Goal: Information Seeking & Learning: Learn about a topic

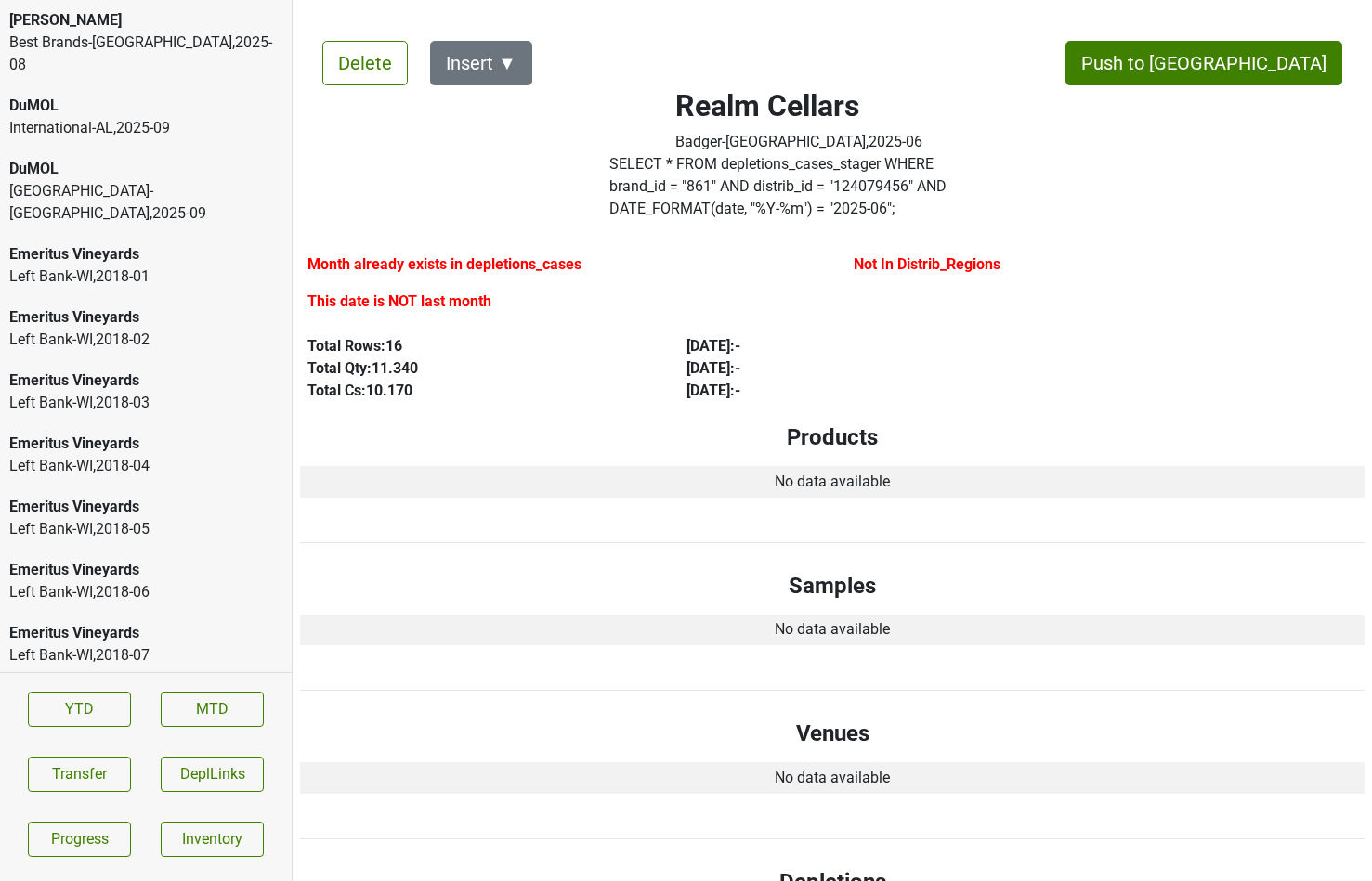
scroll to position [3812, 0]
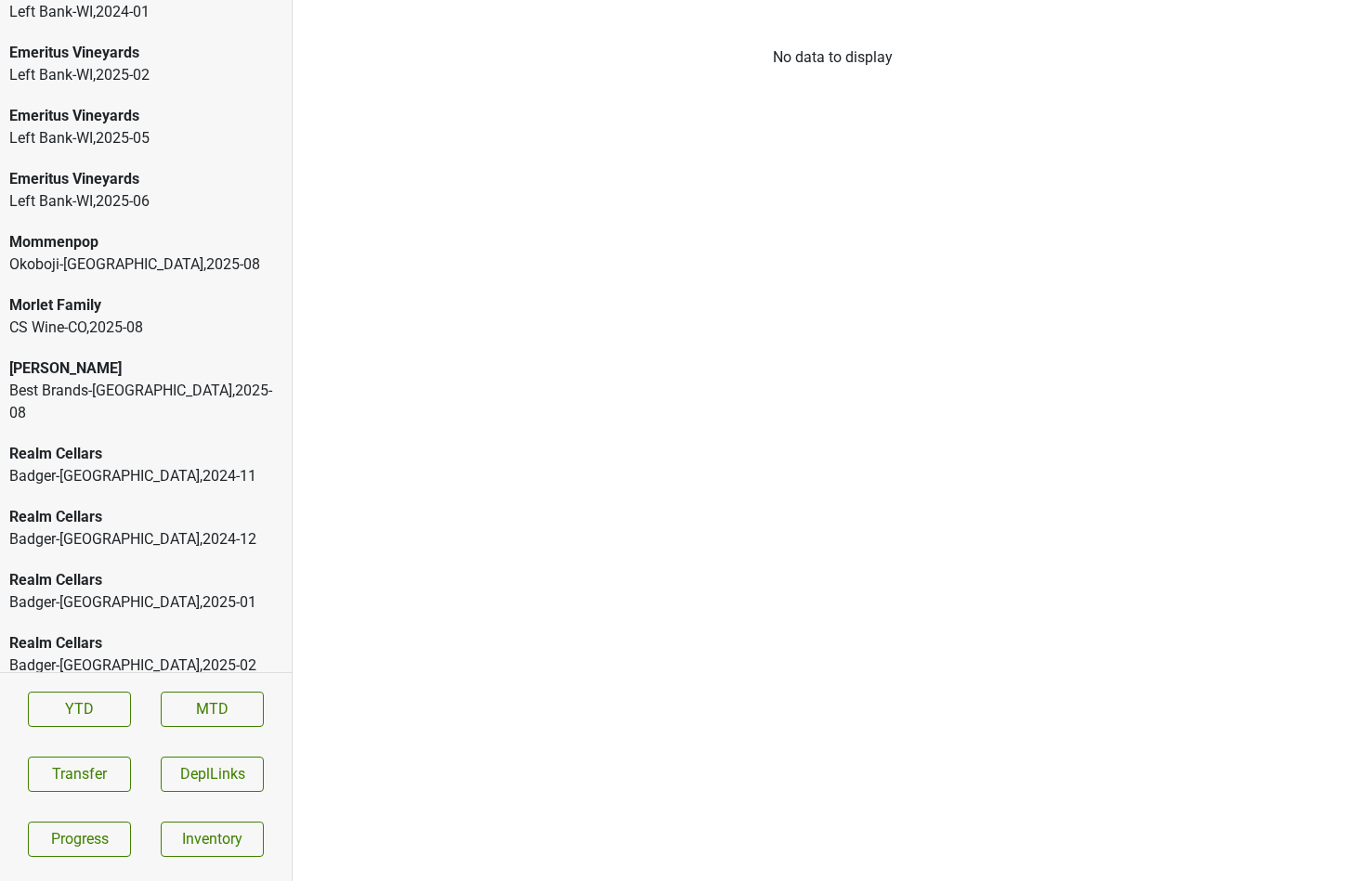
scroll to position [3208, 0]
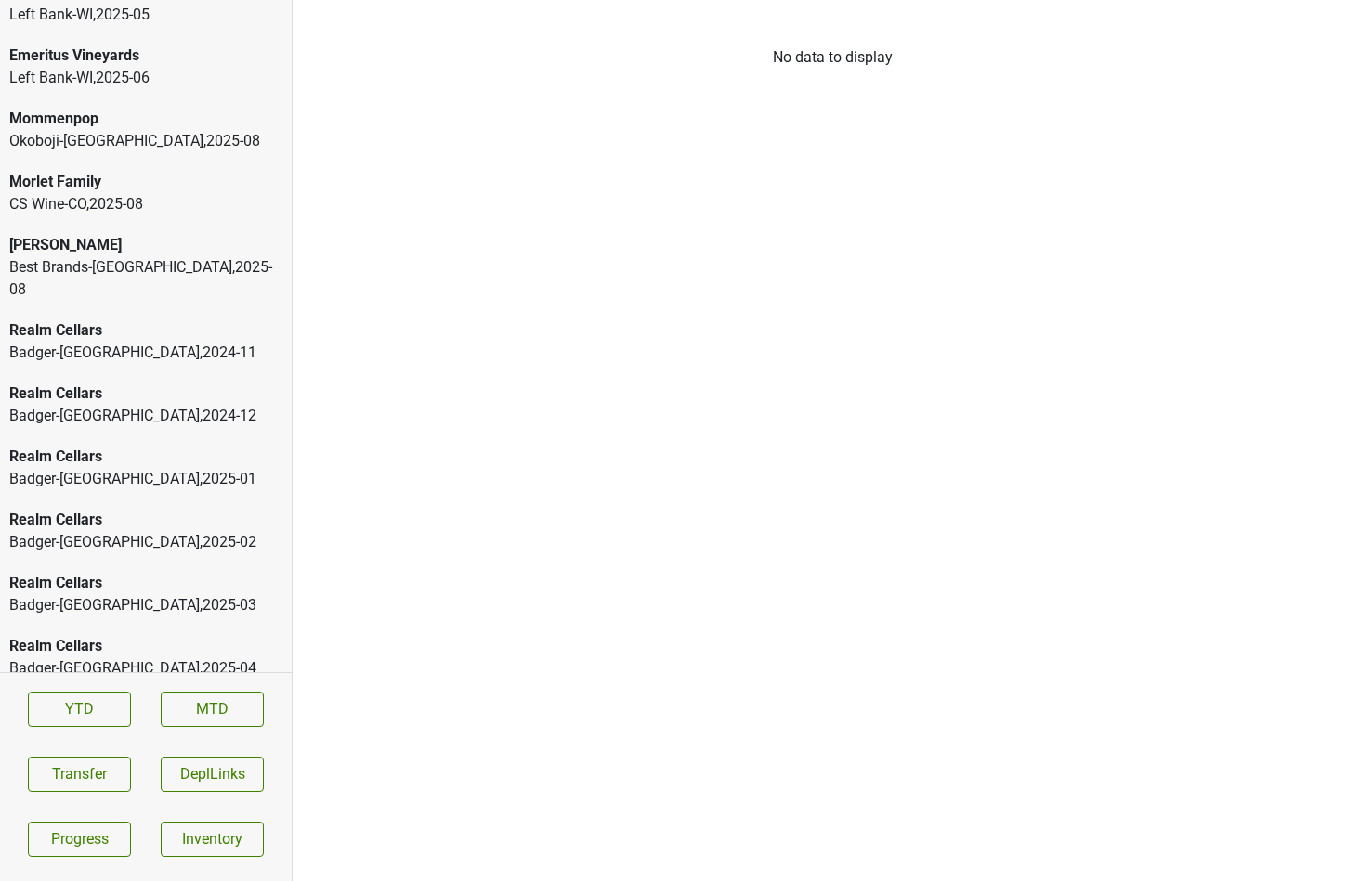
click at [110, 374] on div "Realm Cellars Badger-WI , 2024 - 12" at bounding box center [145, 405] width 292 height 64
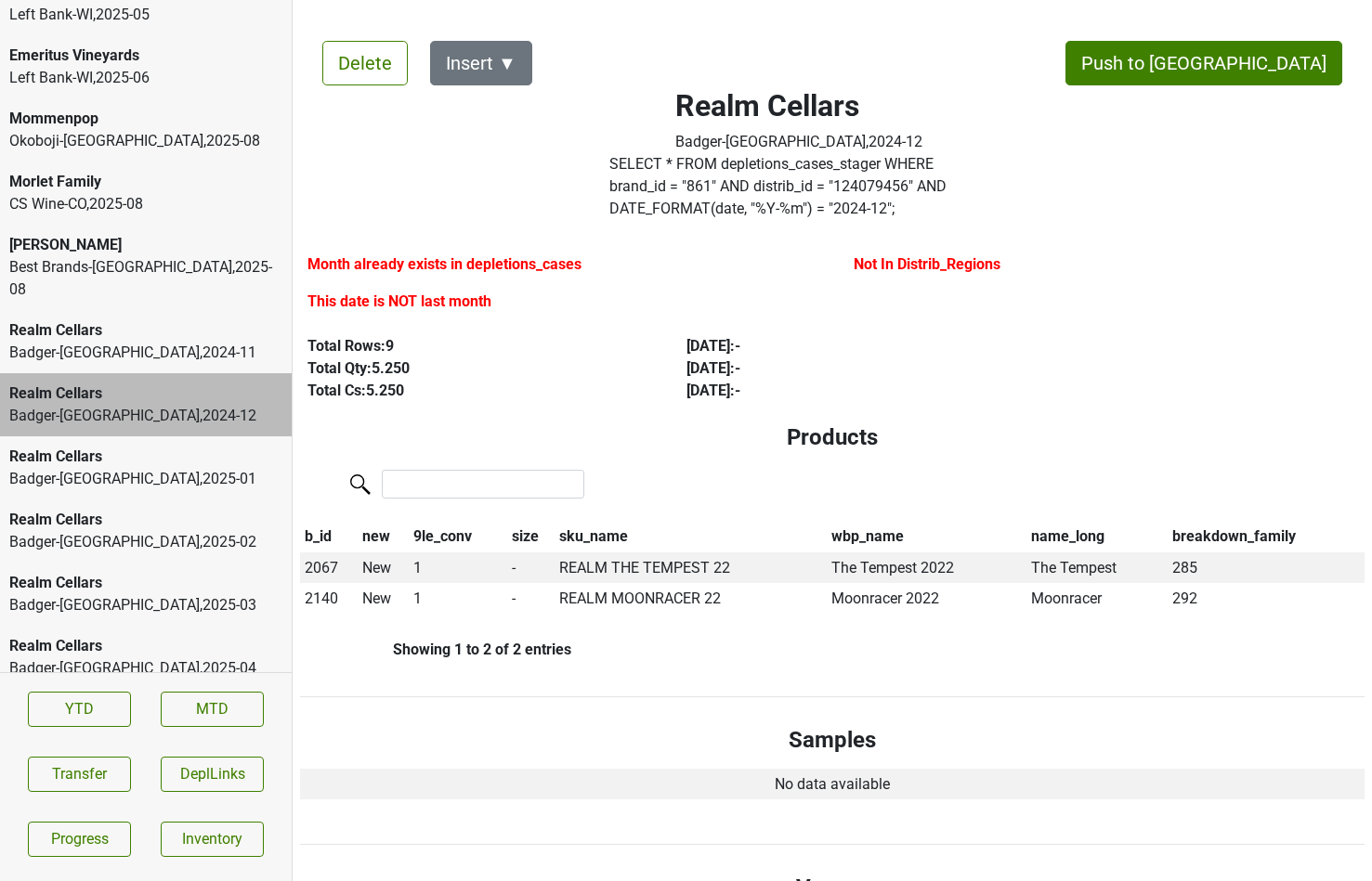
click at [646, 190] on label "SELECT * FROM depletions_cases_stager WHERE brand_id = " 861 " AND distrib_id =…" at bounding box center [799, 186] width 380 height 66
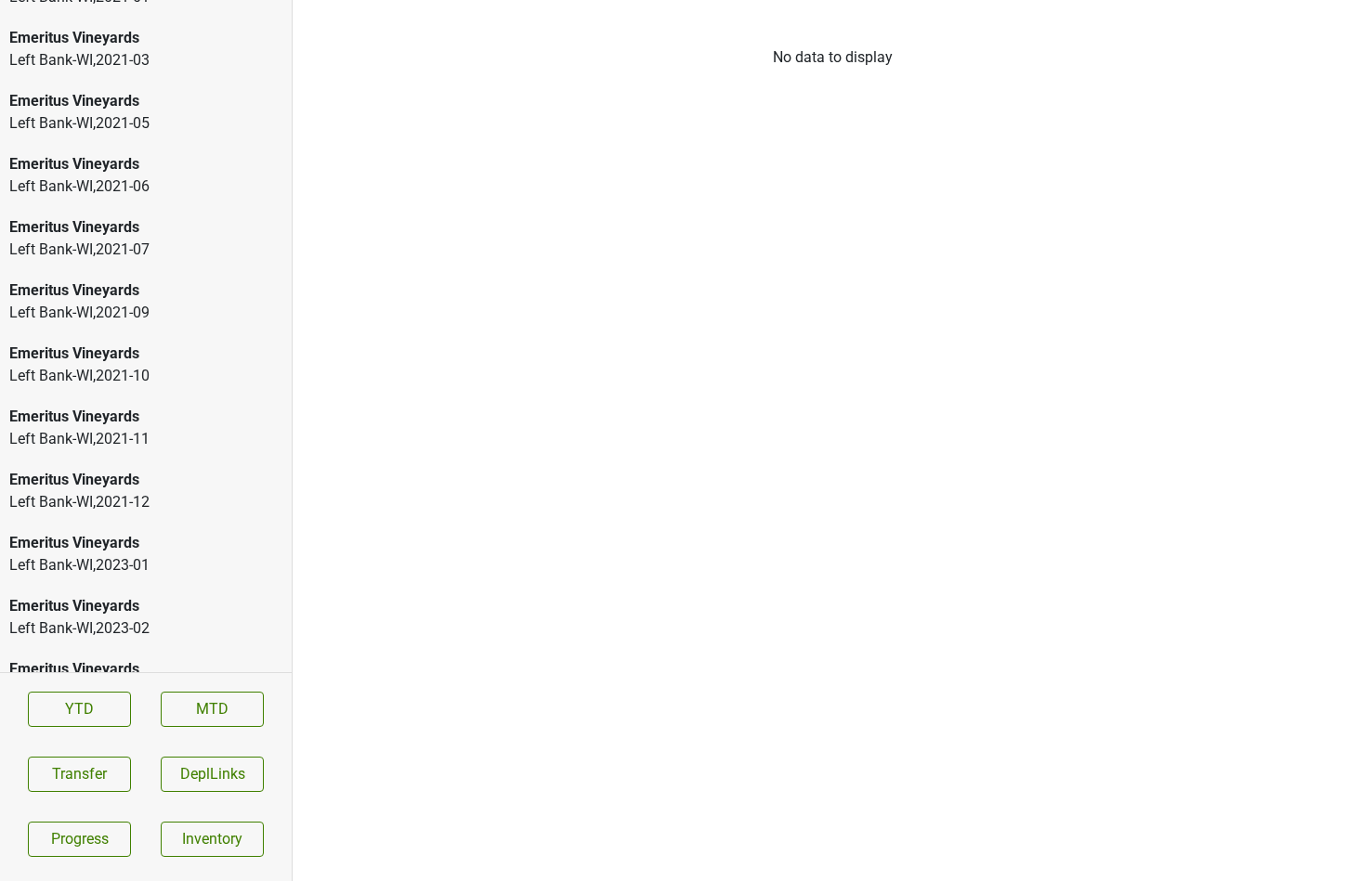
scroll to position [2927, 0]
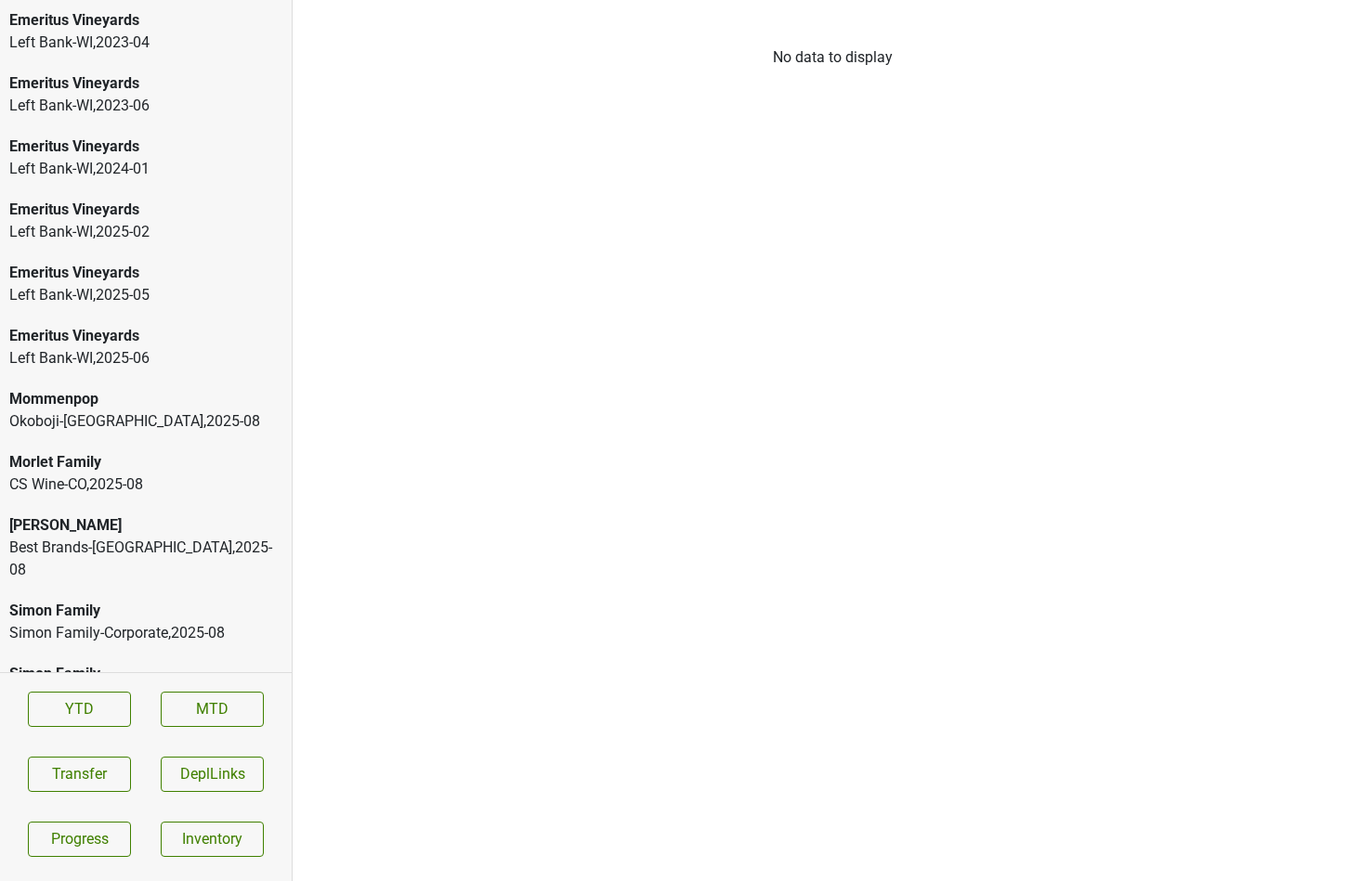
click at [160, 514] on div "[PERSON_NAME]" at bounding box center [146, 525] width 273 height 22
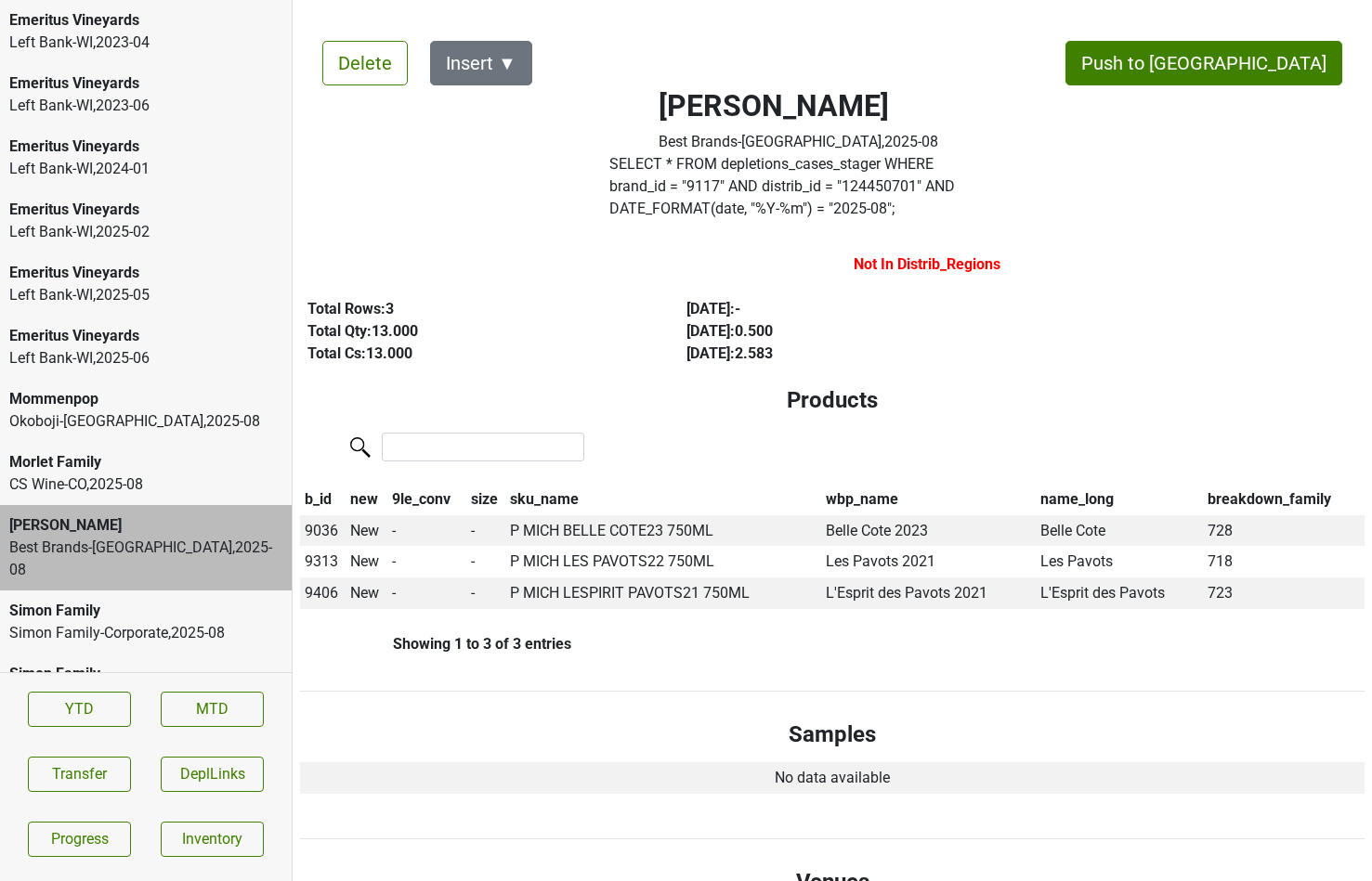
click at [148, 474] on div "CS Wine-CO , 2025 - 08" at bounding box center [146, 484] width 273 height 22
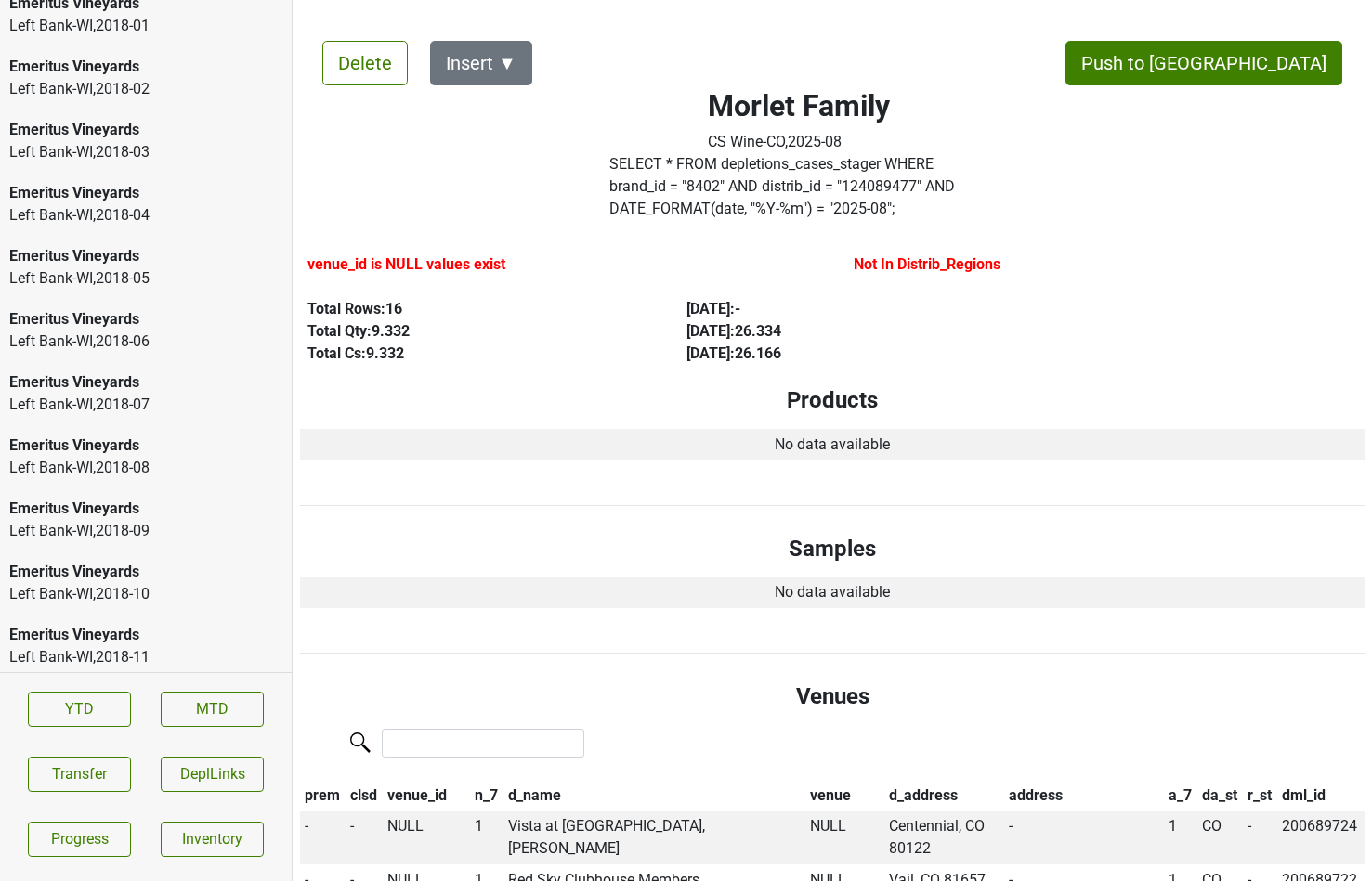
scroll to position [0, 0]
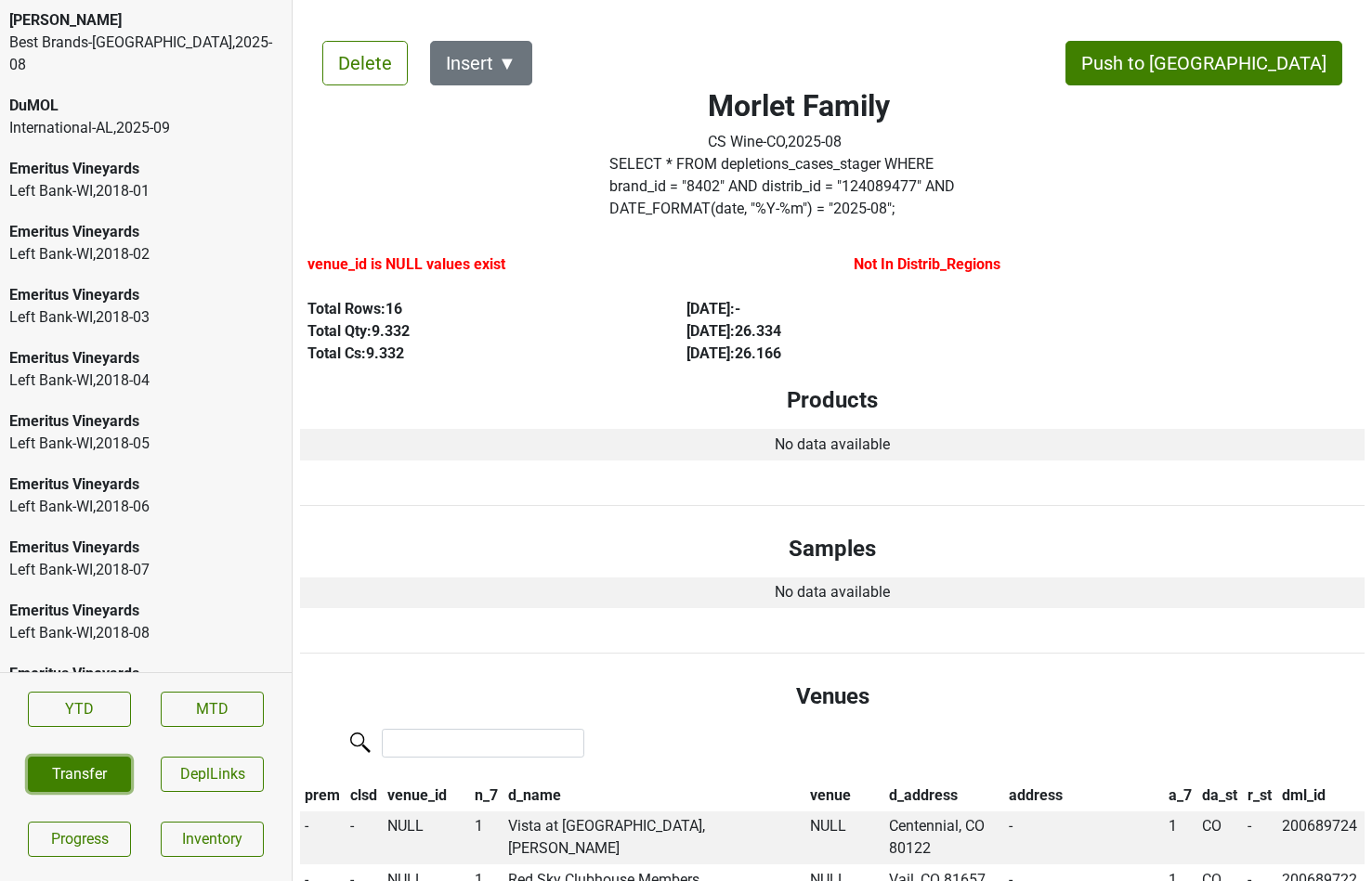
click at [92, 765] on button "Transfer" at bounding box center [79, 774] width 103 height 36
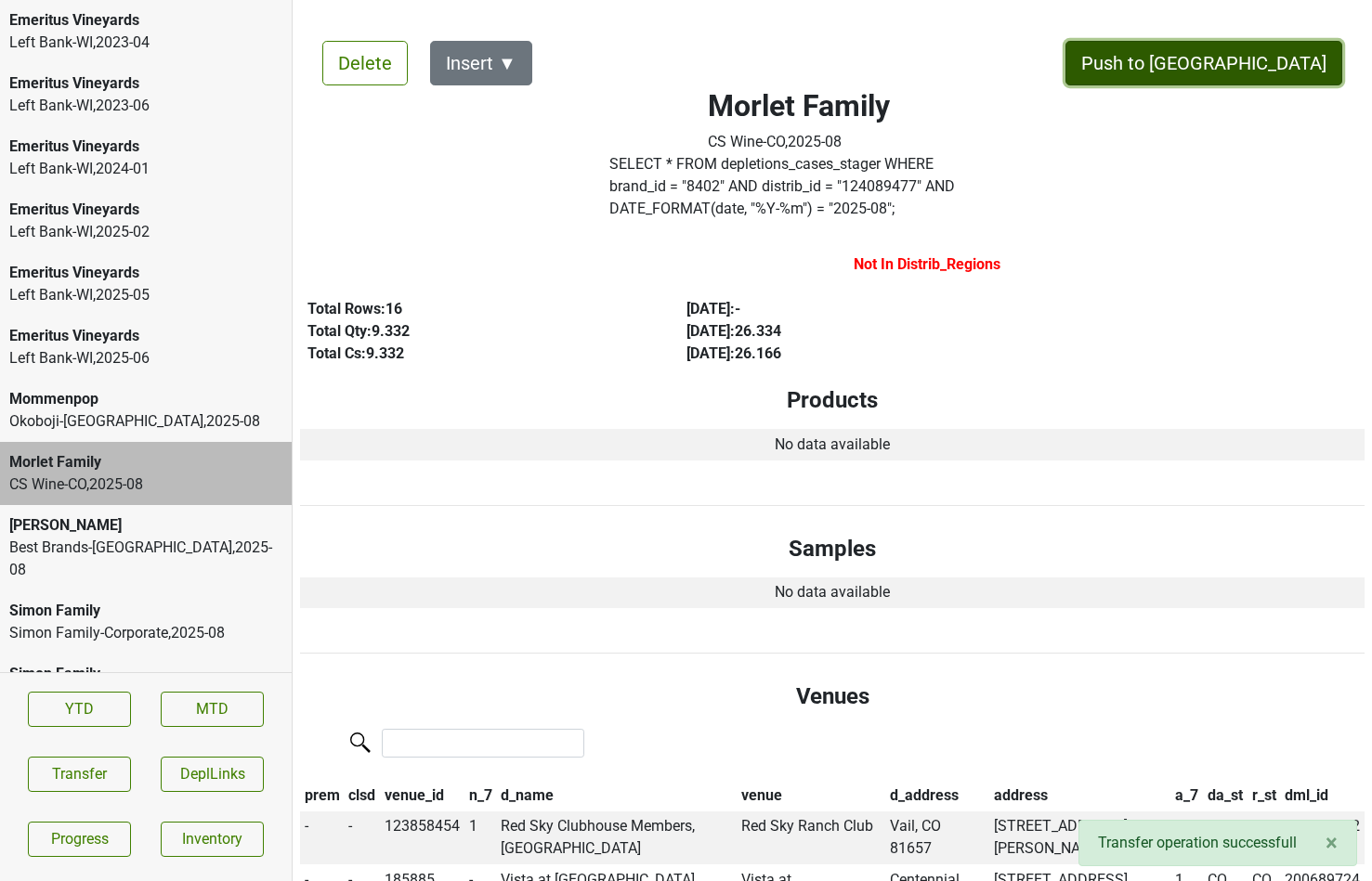
click at [1251, 79] on button "Push to DC" at bounding box center [1203, 63] width 276 height 44
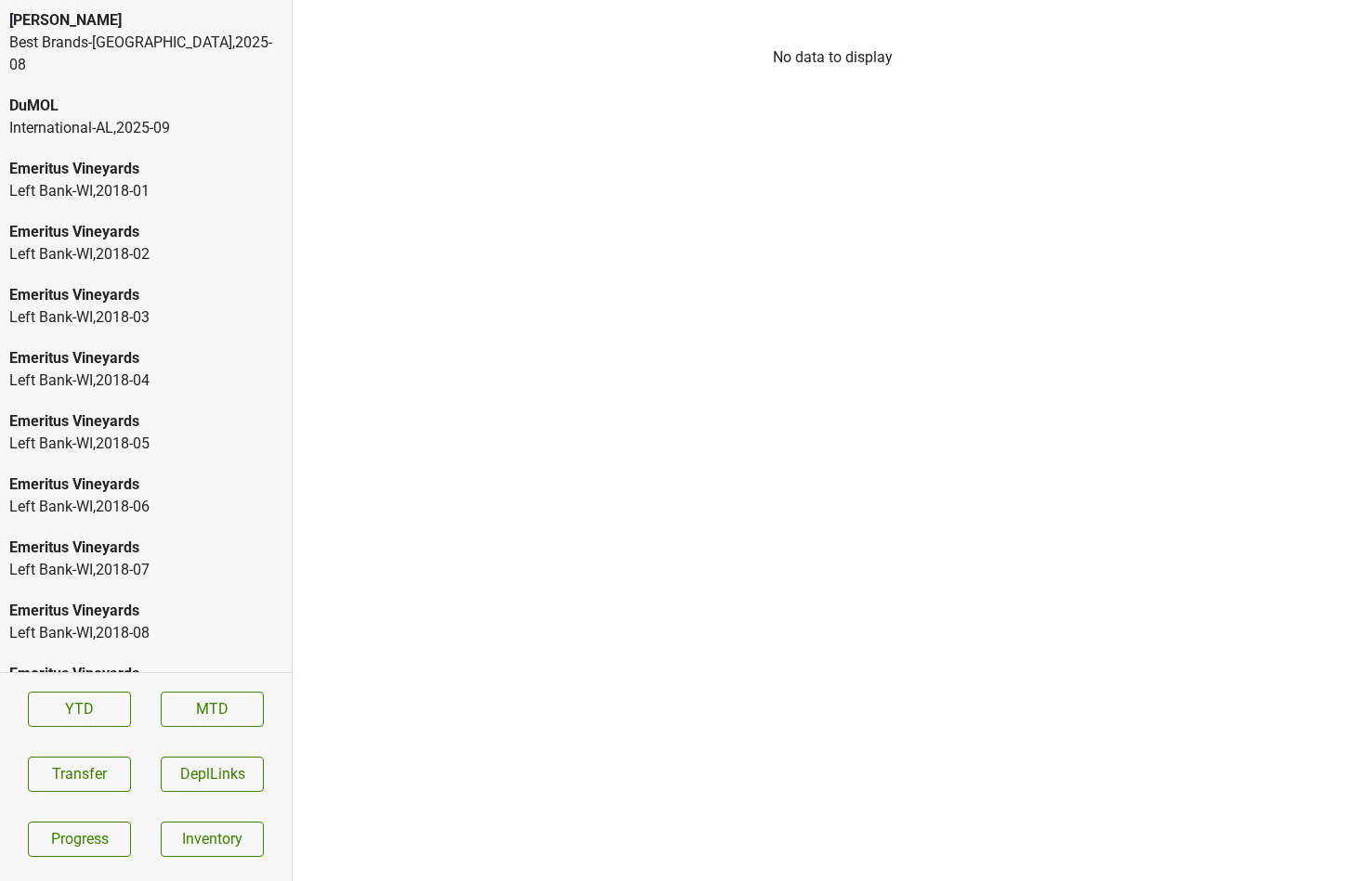
click at [116, 31] on div "Colgin" at bounding box center [146, 20] width 273 height 22
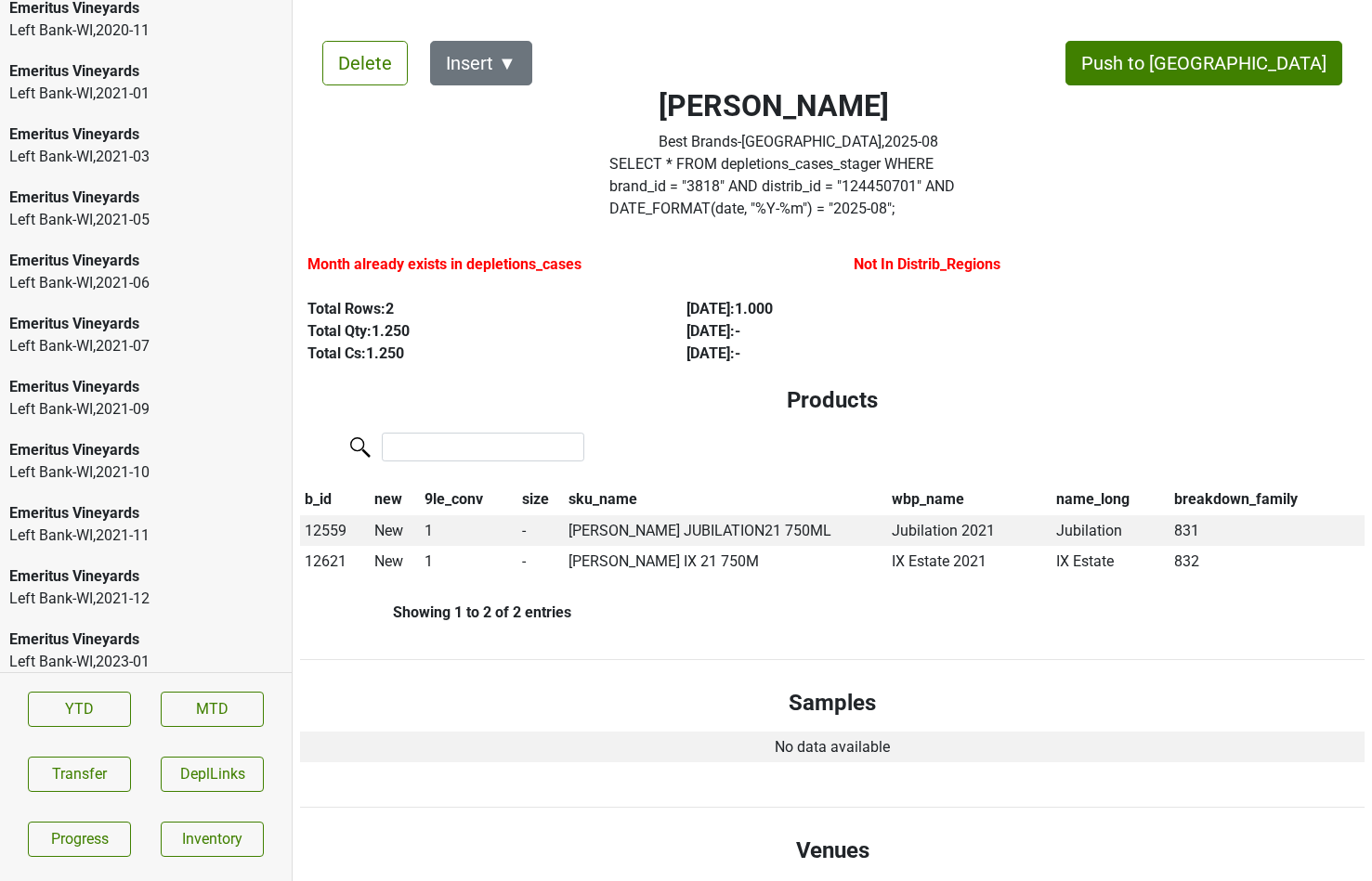
scroll to position [2864, 0]
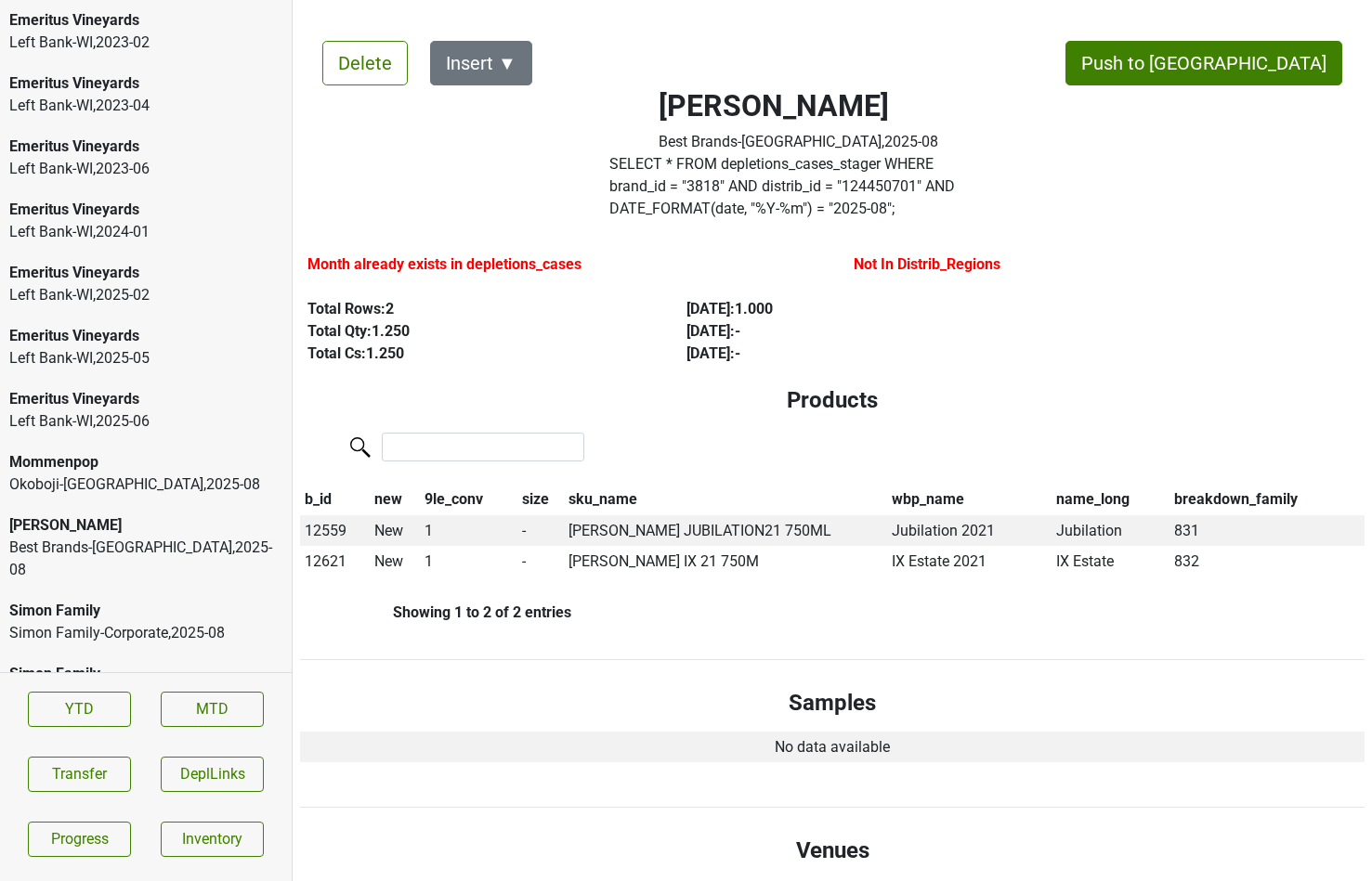
click at [142, 514] on div "Peter Michael" at bounding box center [146, 525] width 273 height 22
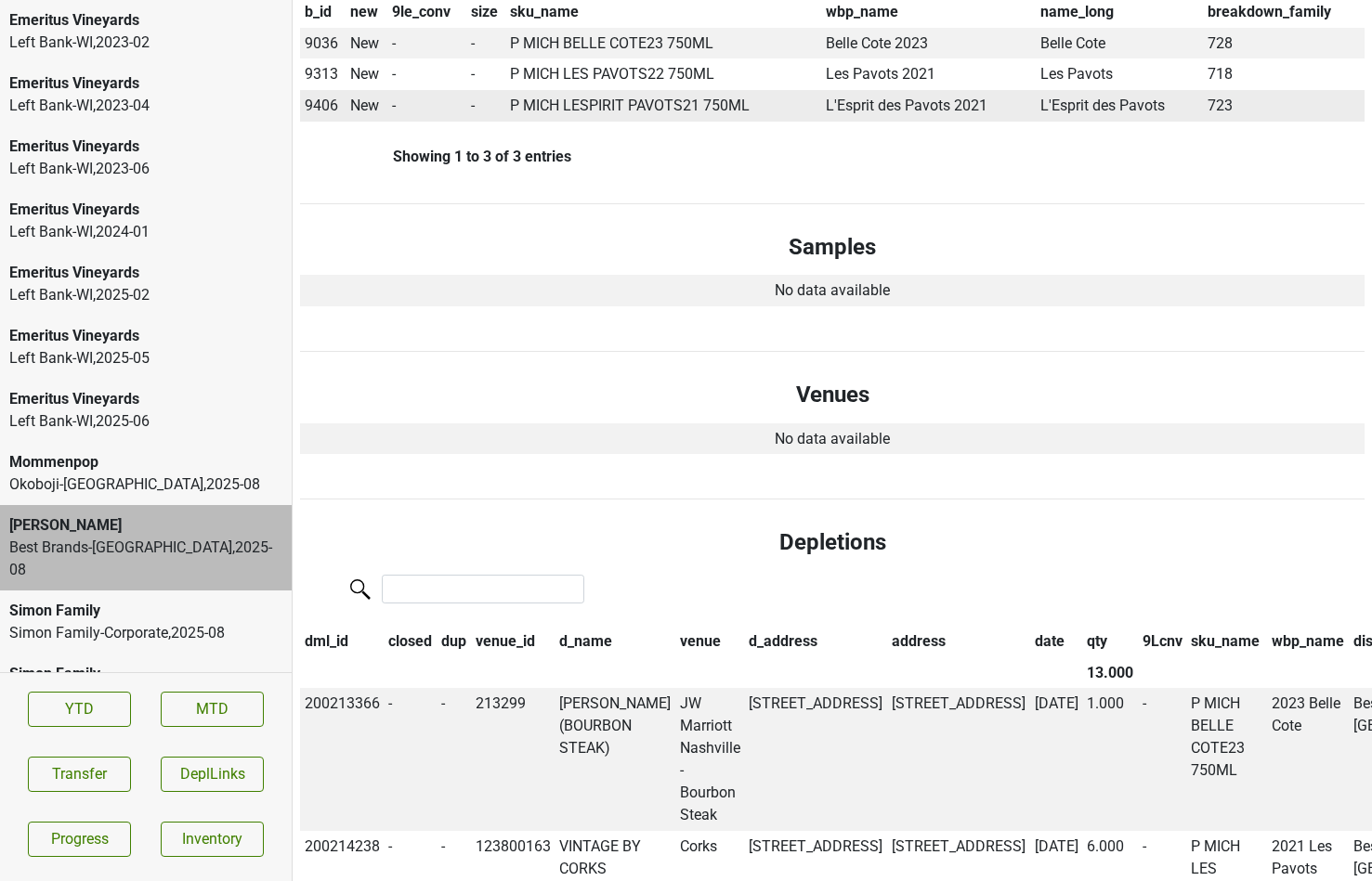
scroll to position [768, 0]
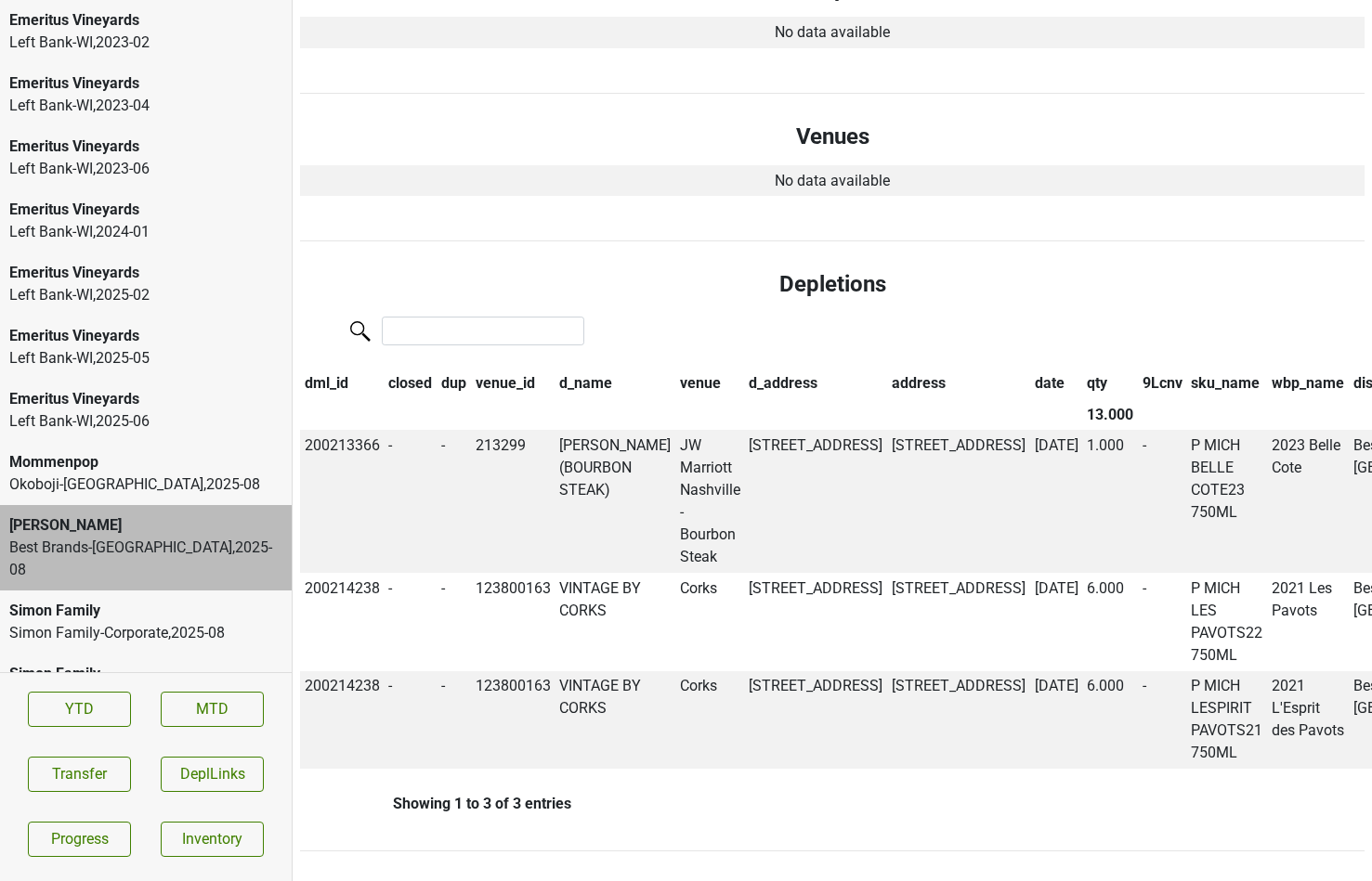
click at [100, 474] on div "Okoboji-IA , 2025 - 08" at bounding box center [146, 484] width 273 height 22
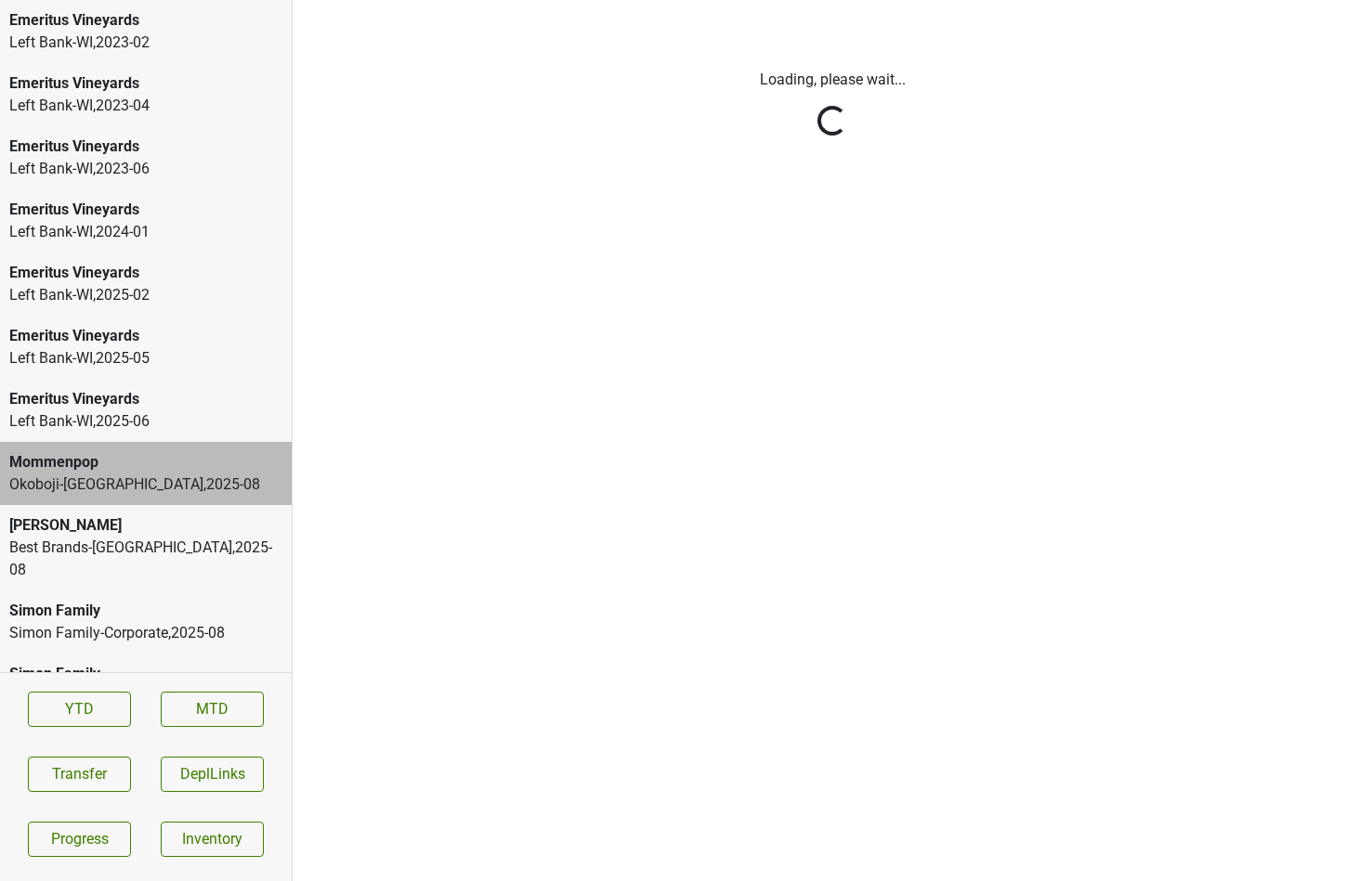
scroll to position [0, 0]
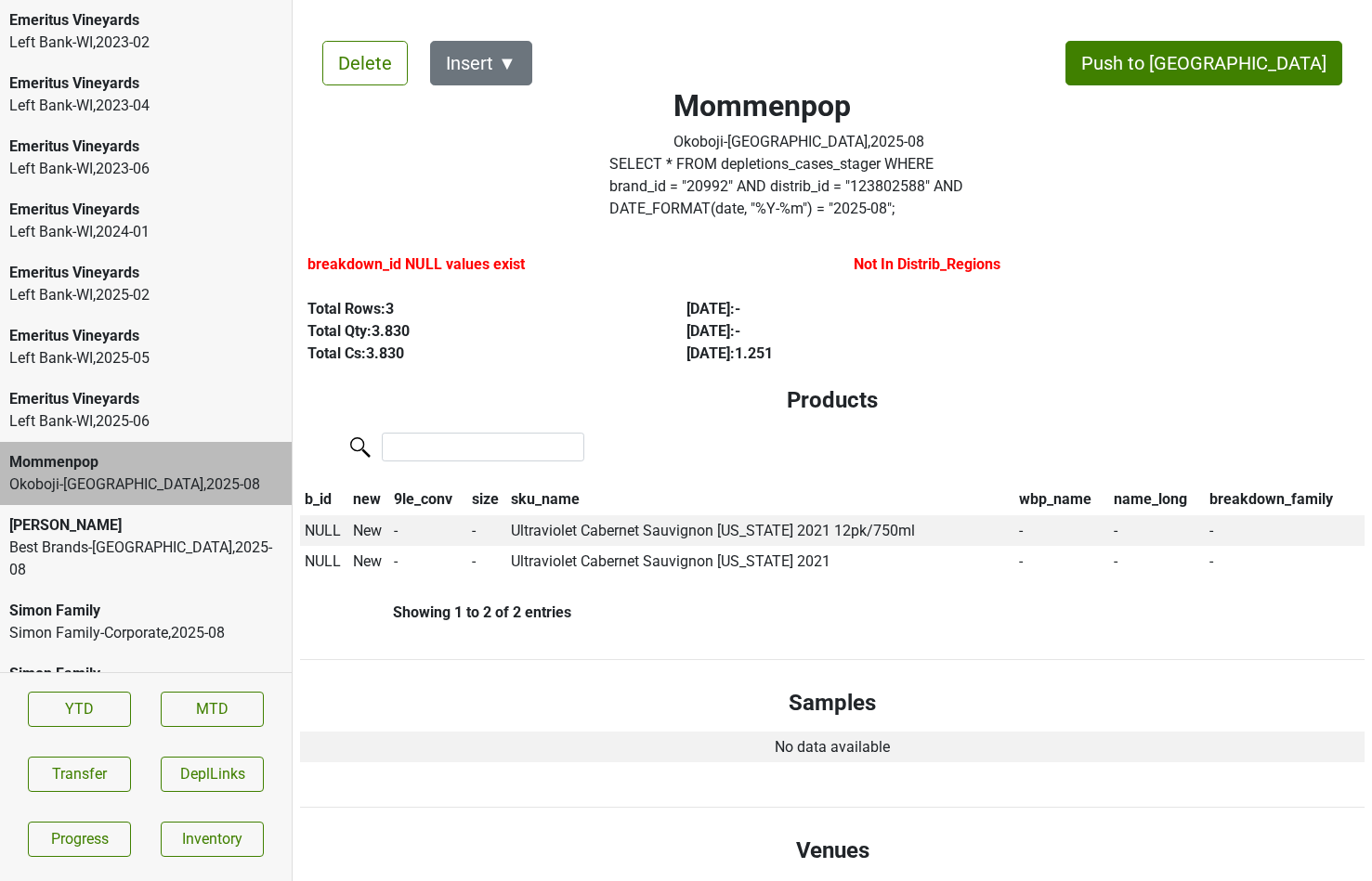
click at [94, 537] on div "Best Brands-TN , 2025 - 08" at bounding box center [146, 559] width 273 height 44
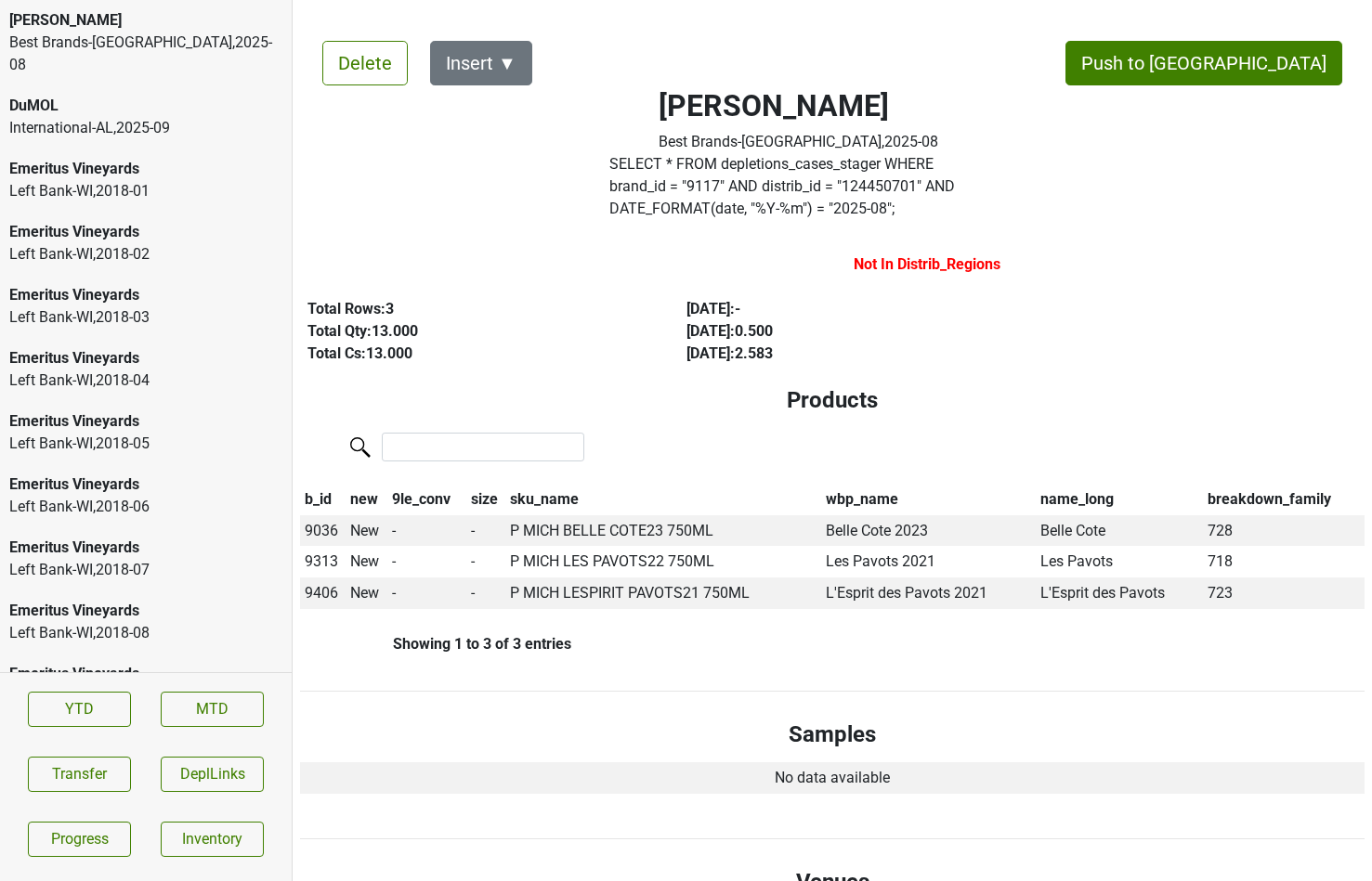
click at [159, 56] on div "Colgin Best Brands-TN , 2025 - 08" at bounding box center [145, 42] width 292 height 86
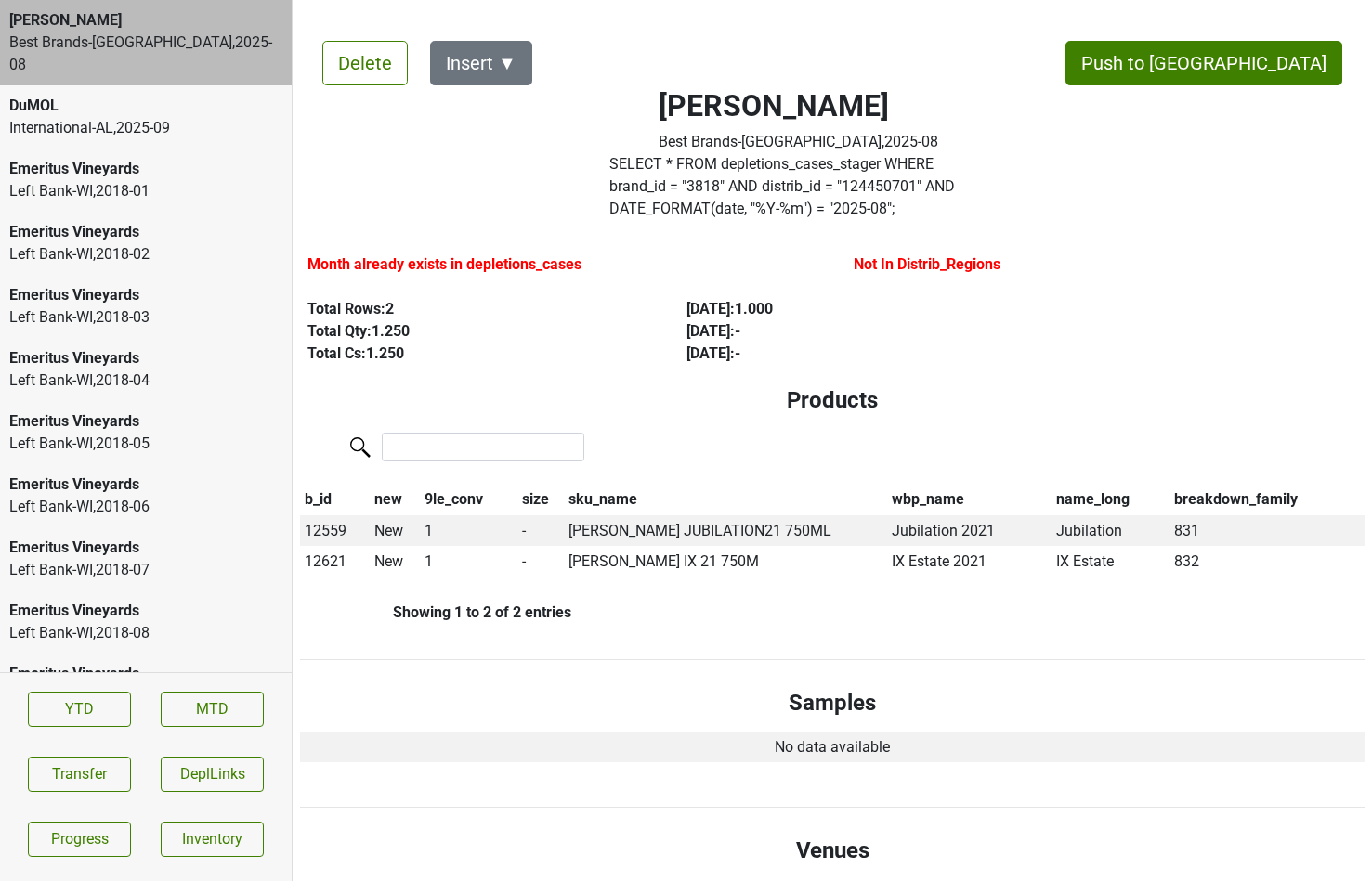
click at [717, 191] on label "SELECT * FROM depletions_cases_stager WHERE brand_id = " 3818 " AND distrib_id …" at bounding box center [799, 186] width 380 height 66
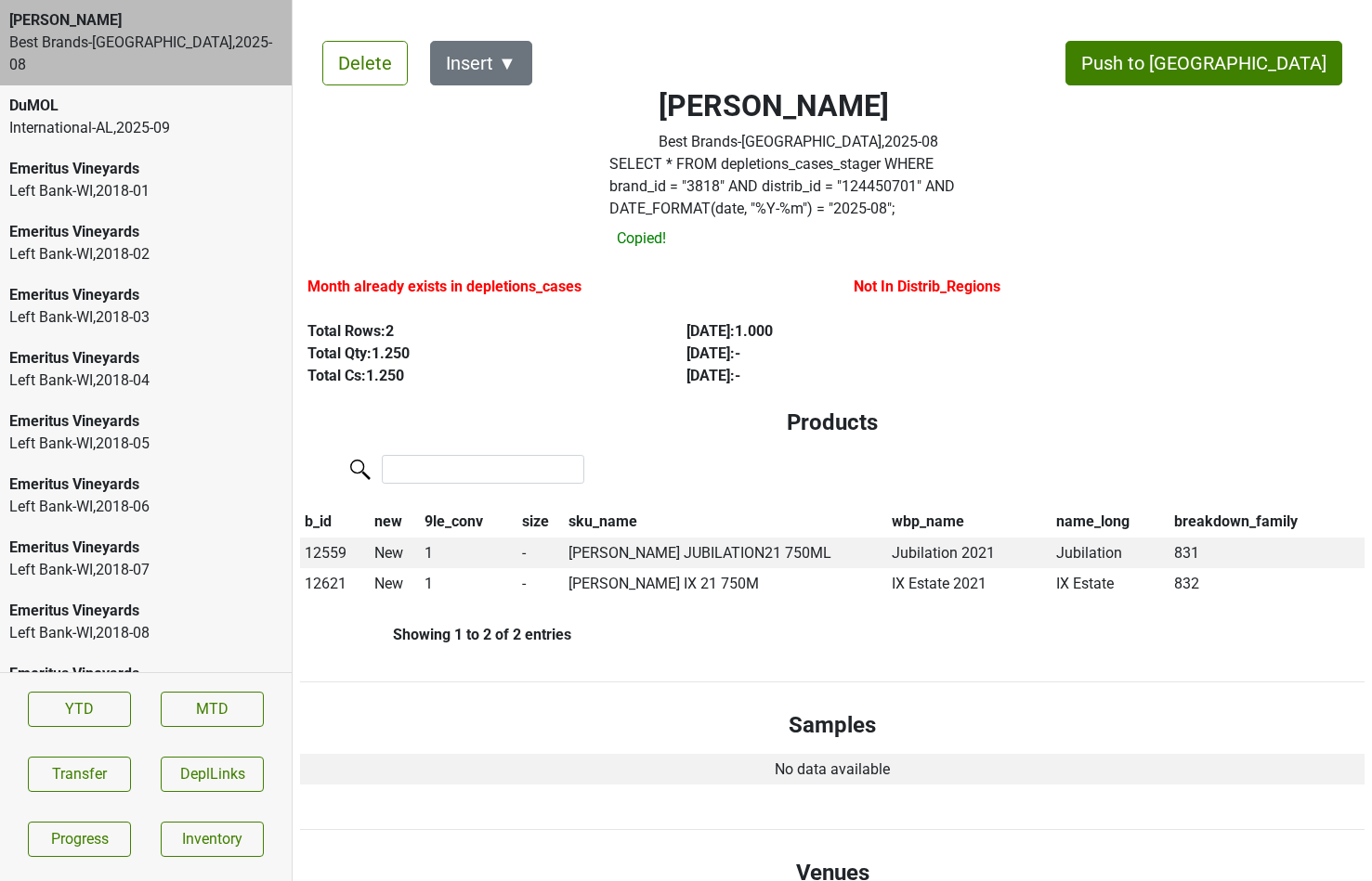
click at [717, 191] on label "SELECT * FROM depletions_cases_stager WHERE brand_id = " 3818 " AND distrib_id …" at bounding box center [799, 186] width 380 height 66
copy label "124450701"
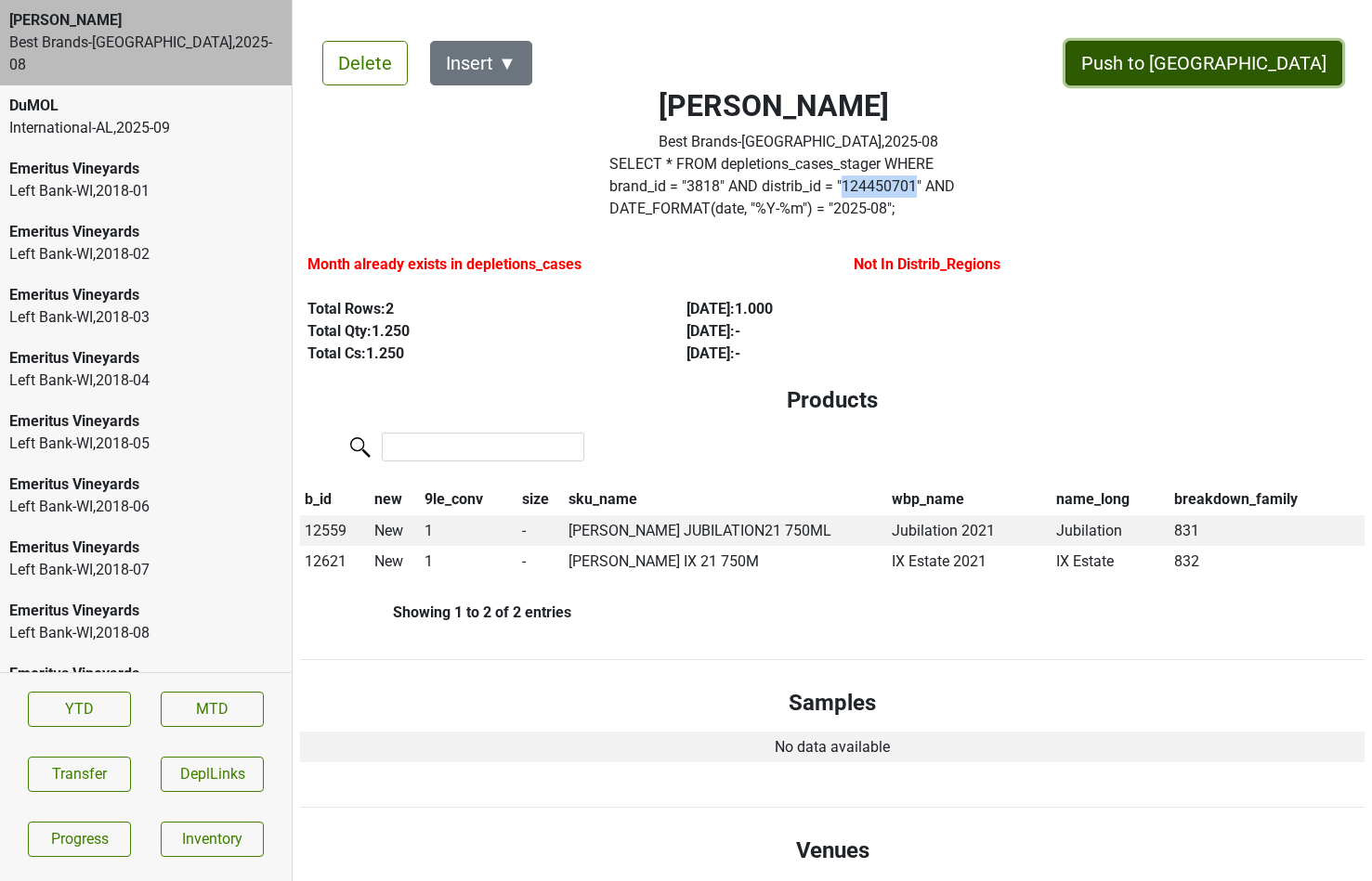
click at [1309, 71] on button "Push to DC" at bounding box center [1203, 63] width 276 height 44
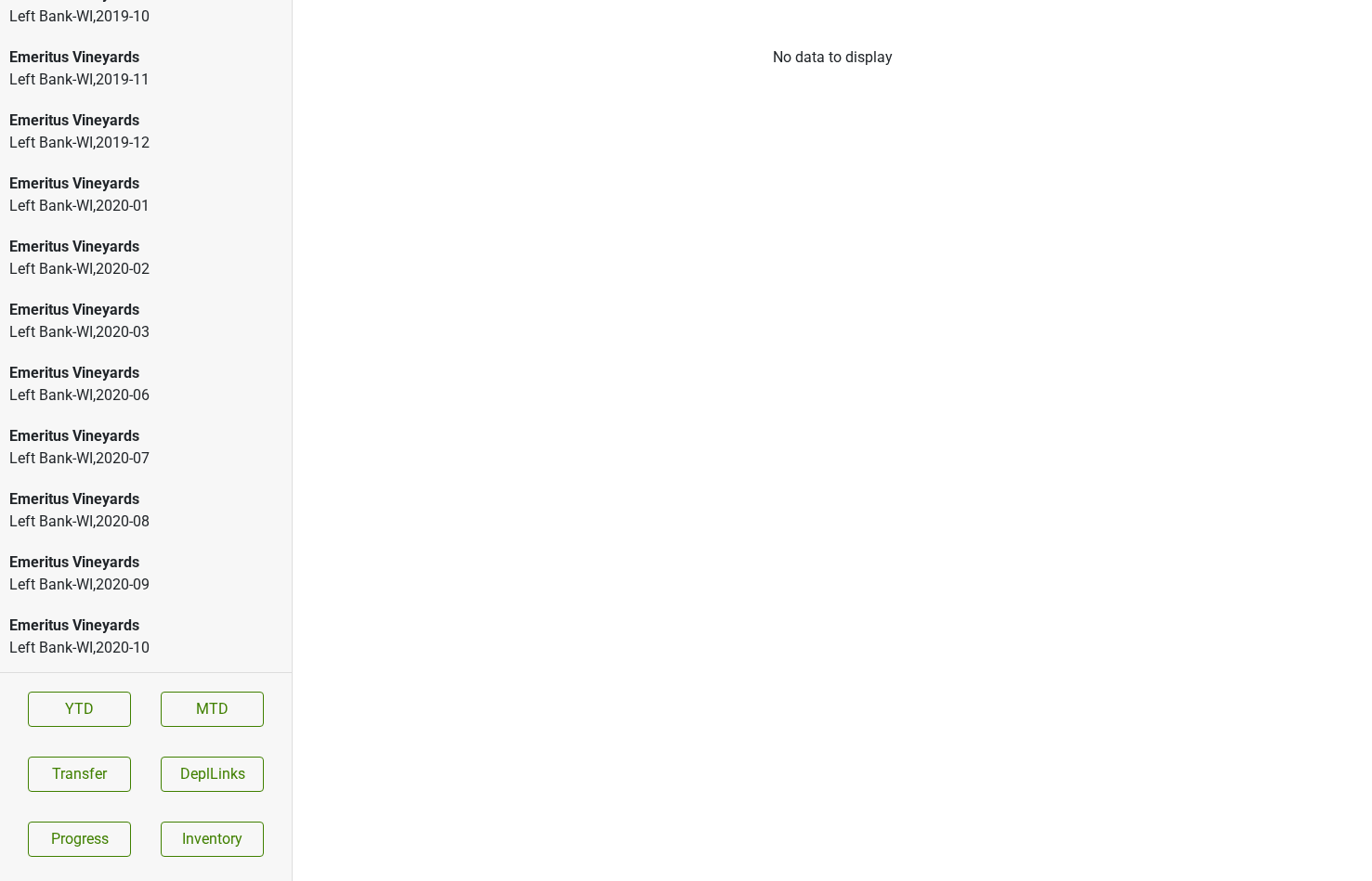
scroll to position [2801, 0]
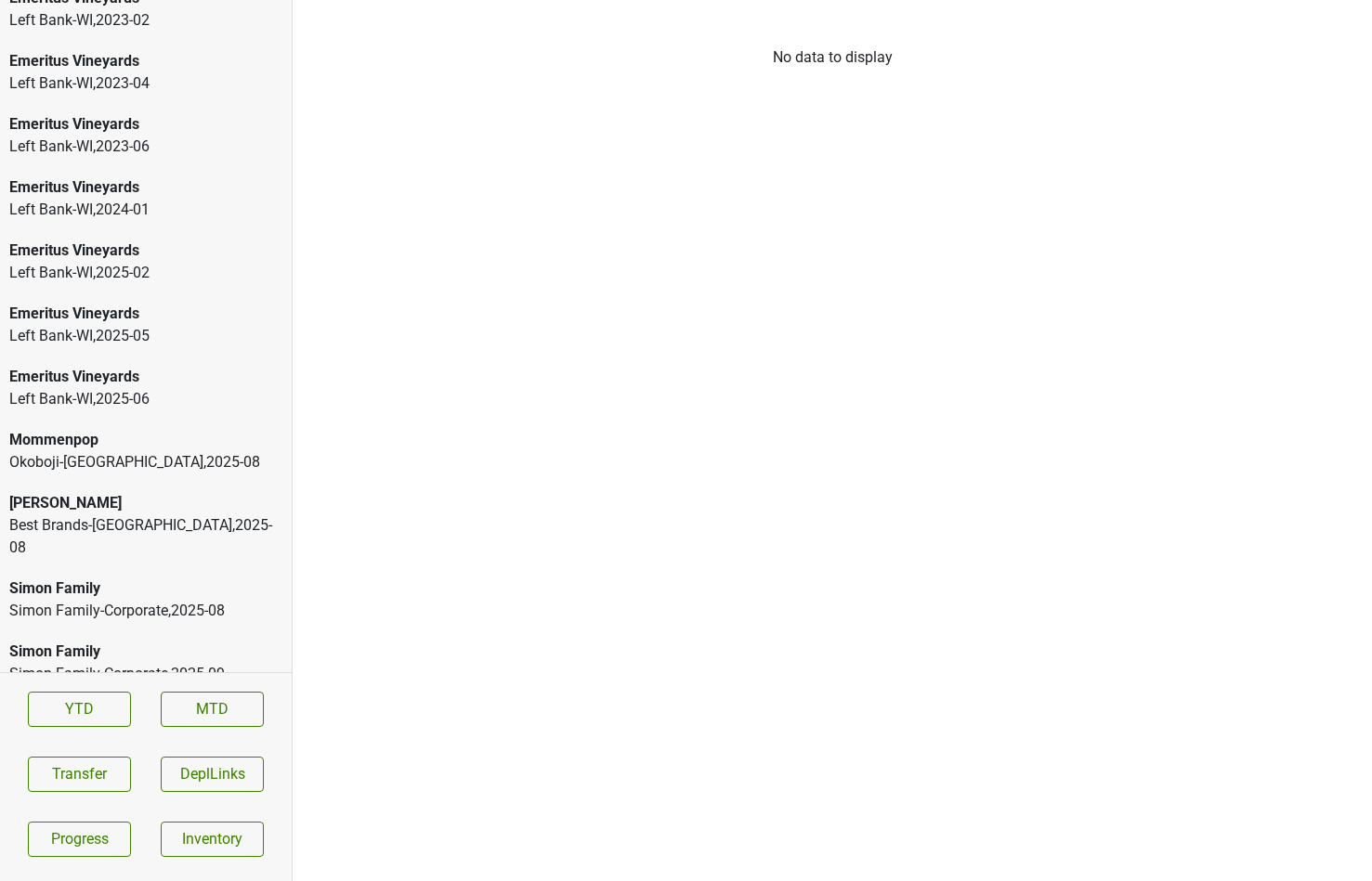
click at [145, 510] on div "Peter Michael" at bounding box center [146, 503] width 273 height 22
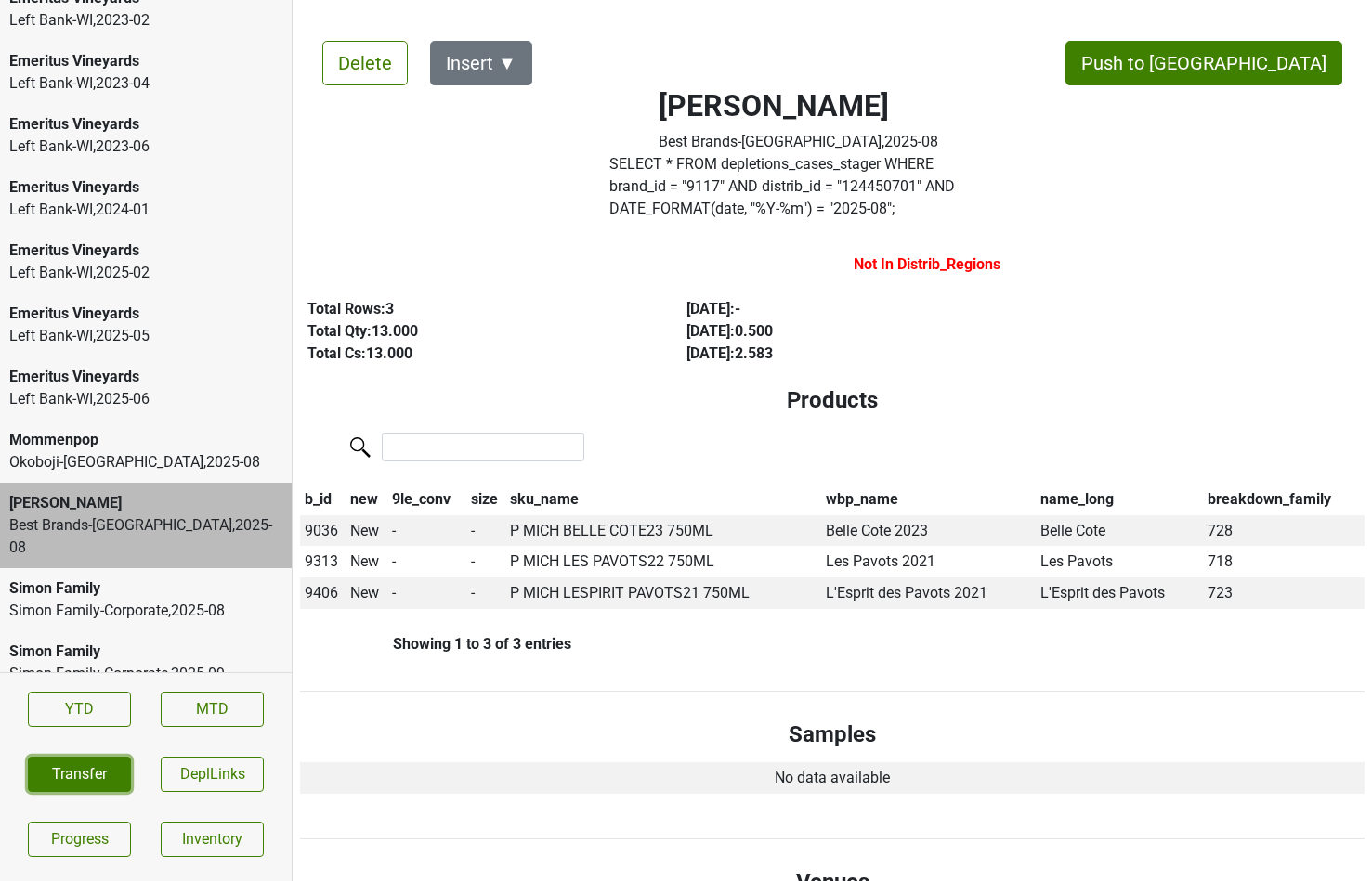
click at [57, 773] on button "Transfer" at bounding box center [79, 774] width 103 height 36
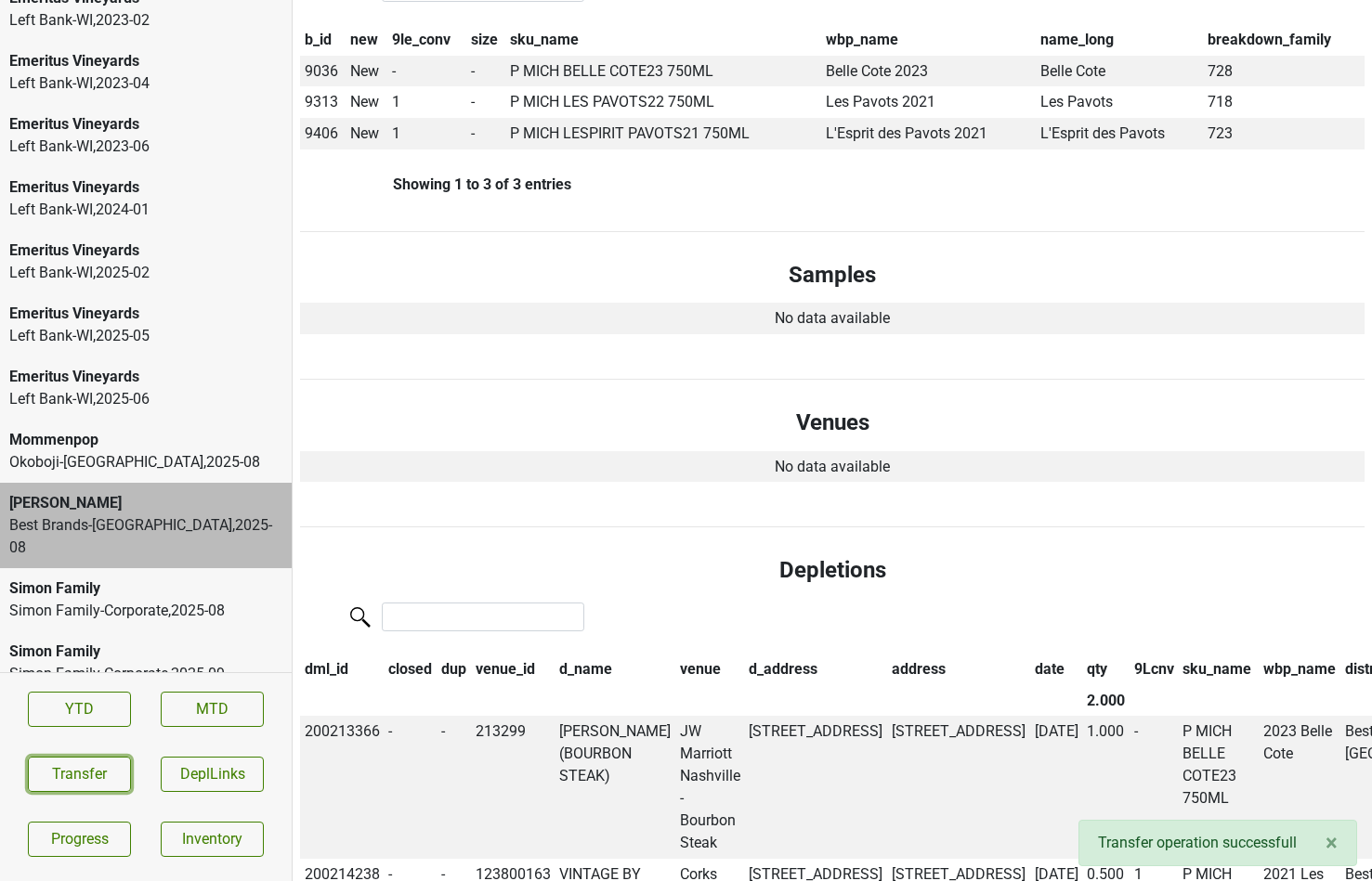
scroll to position [0, 0]
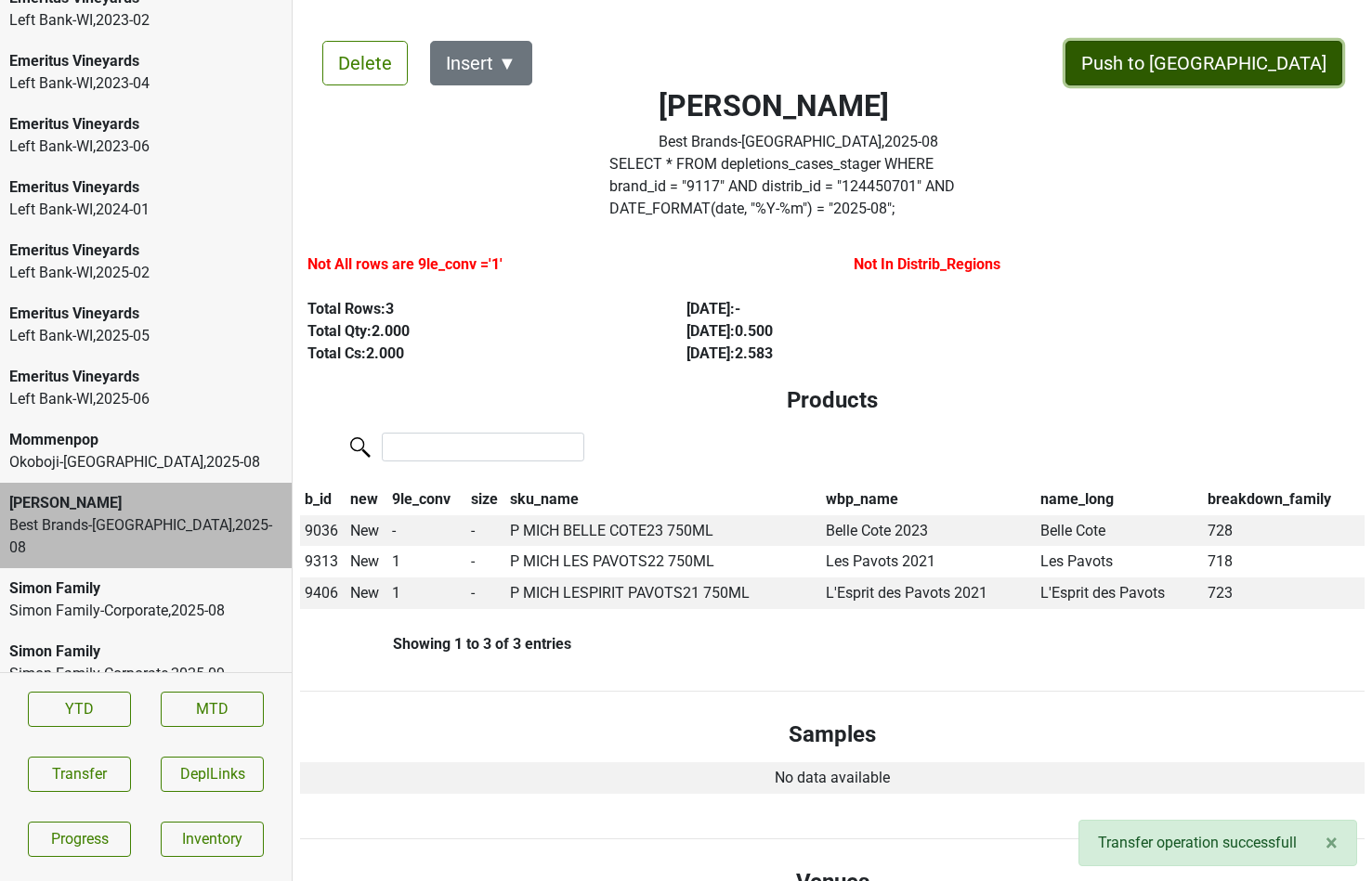
click at [1248, 65] on button "Push to DC" at bounding box center [1203, 63] width 276 height 44
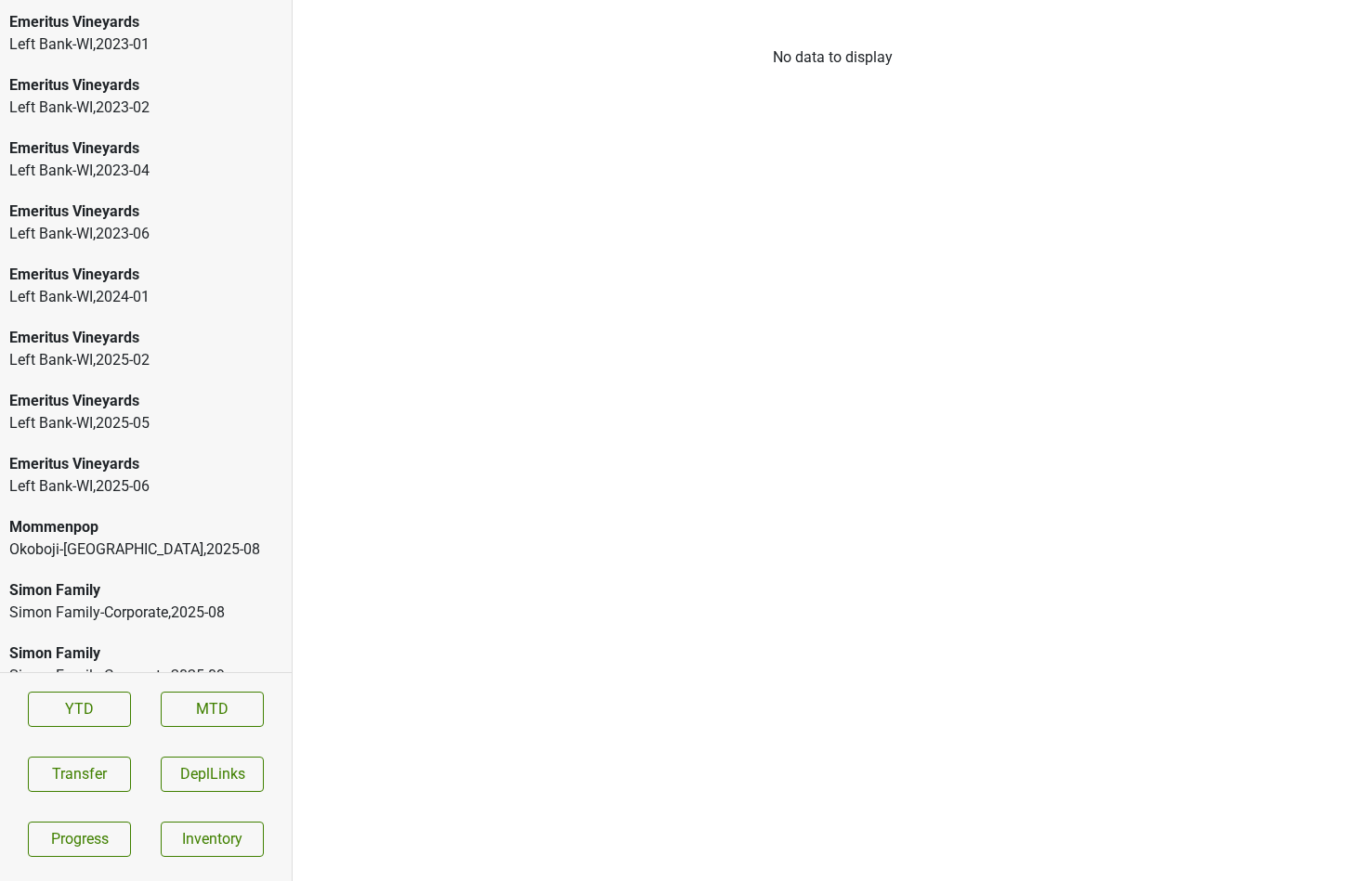
scroll to position [2738, 0]
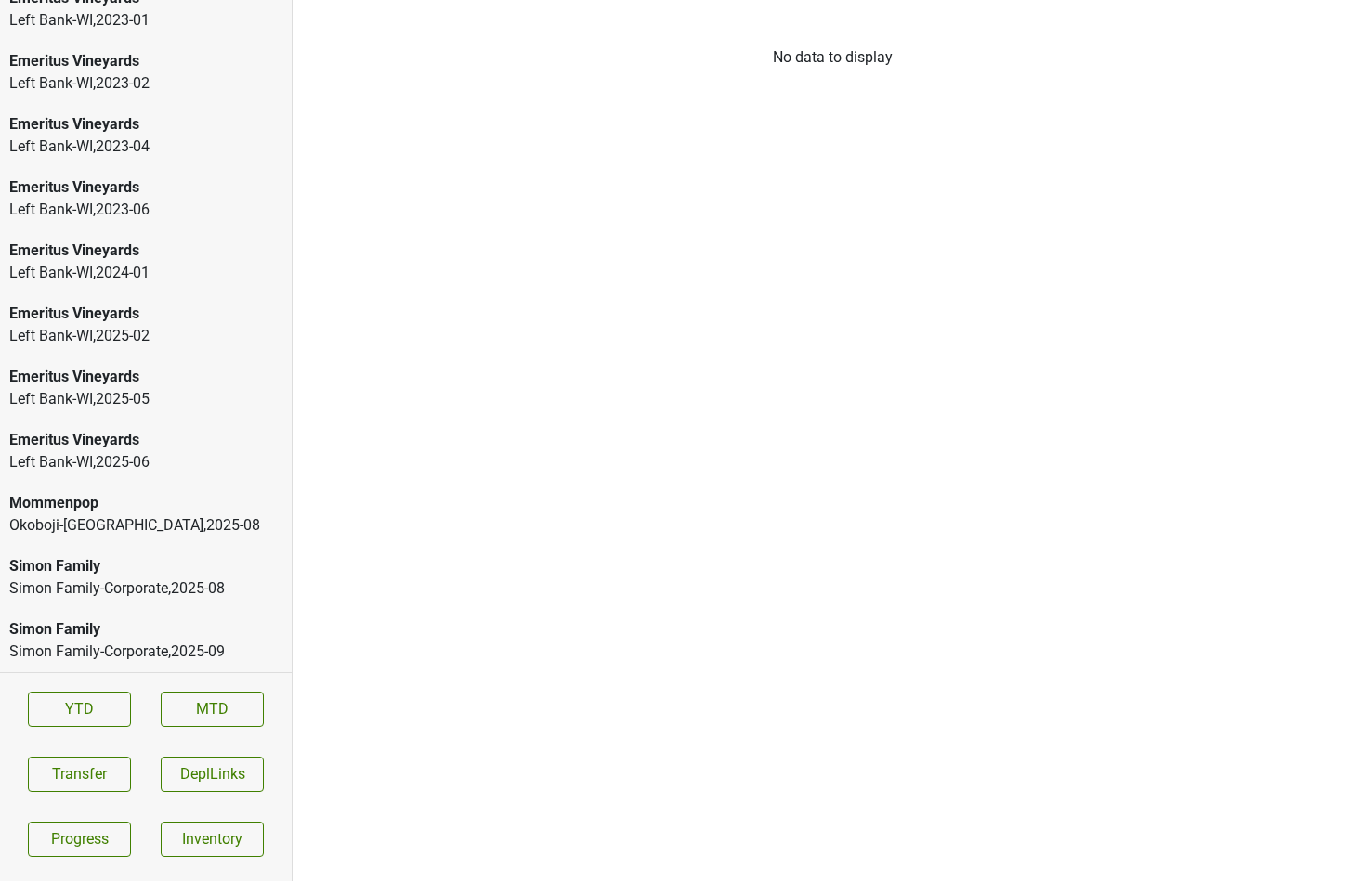
click at [183, 572] on div "Simon Family" at bounding box center [146, 566] width 273 height 22
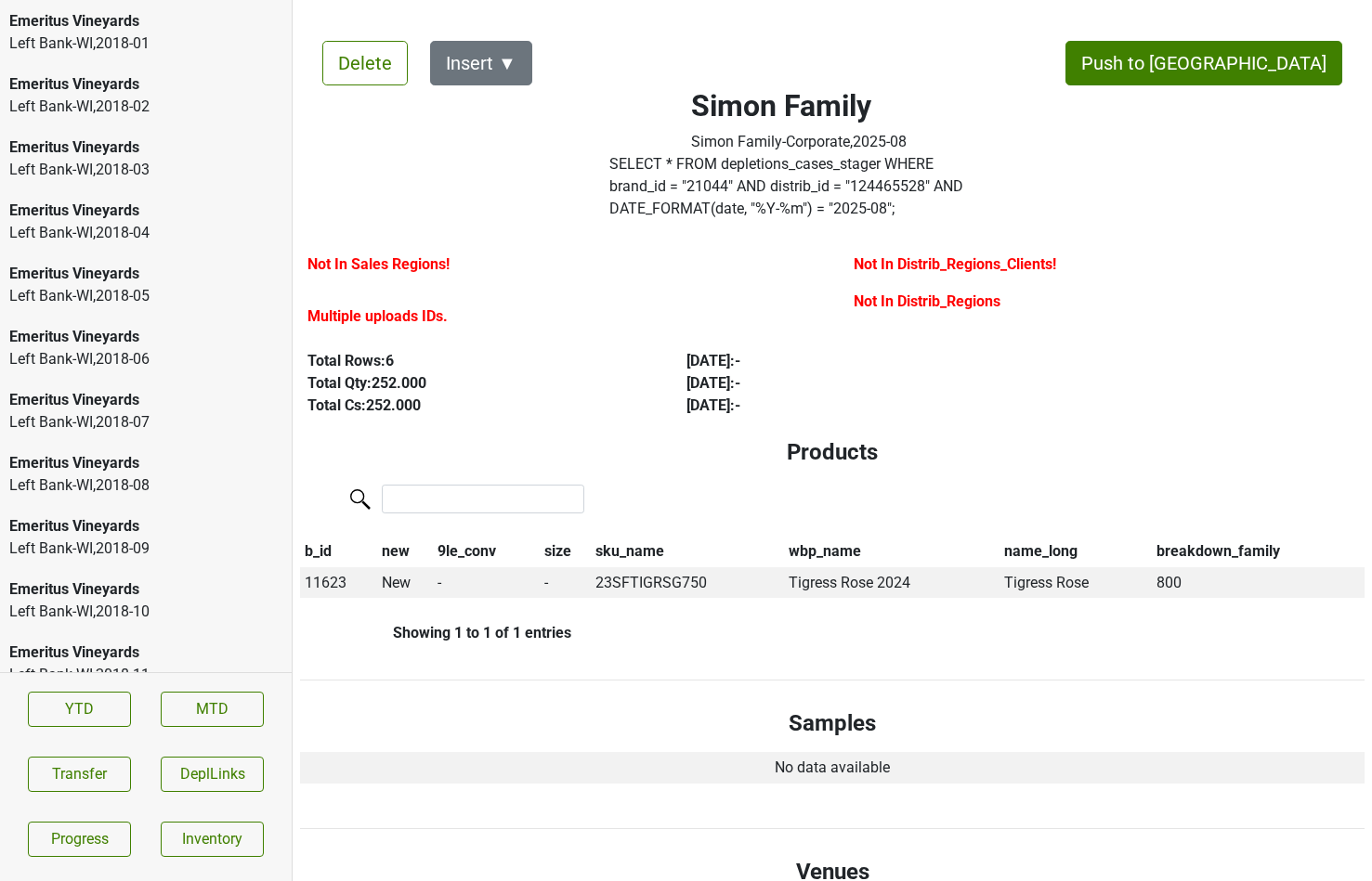
scroll to position [0, 0]
click at [171, 20] on div "DuMOL" at bounding box center [146, 20] width 273 height 22
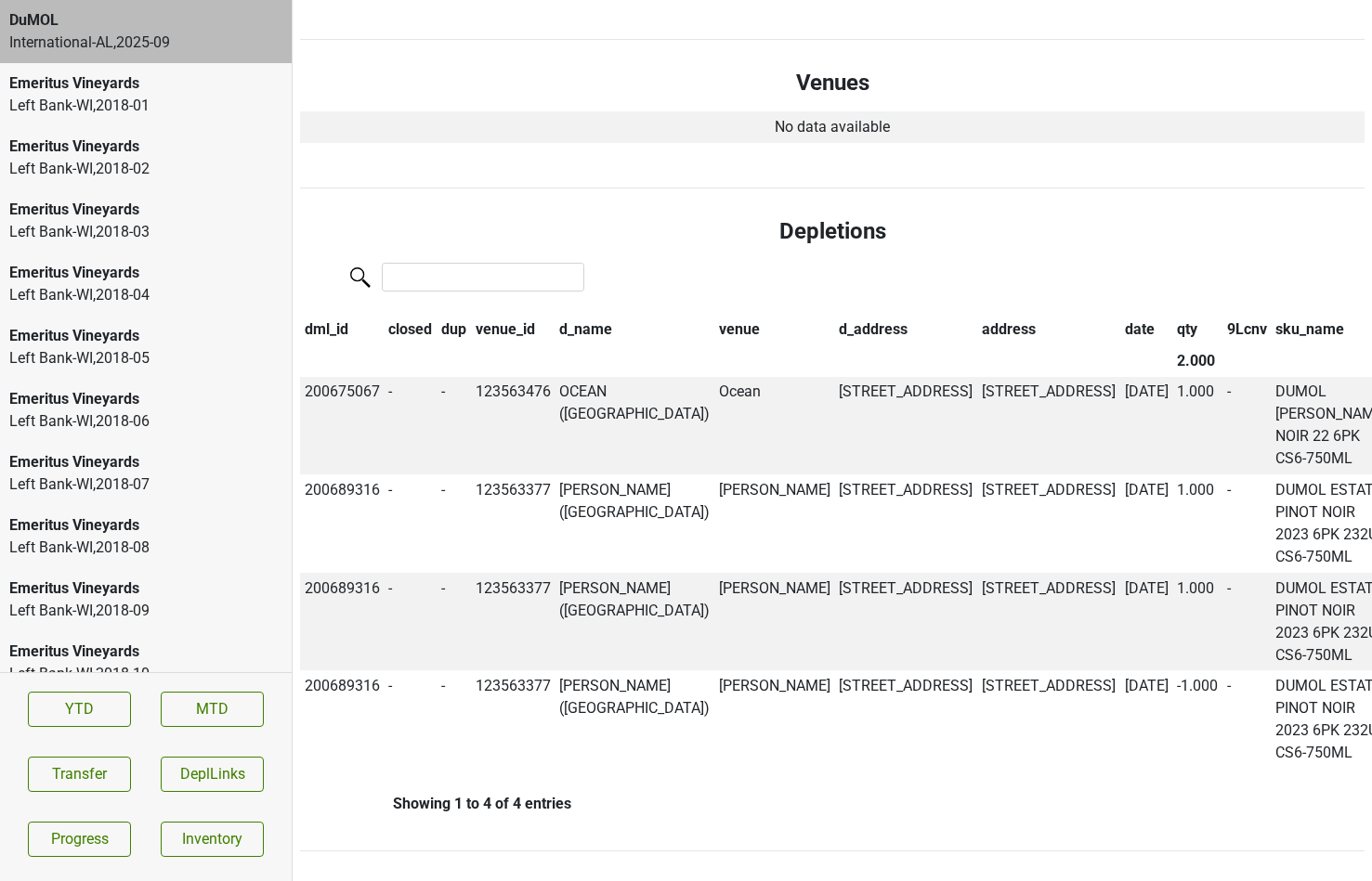
scroll to position [880, 0]
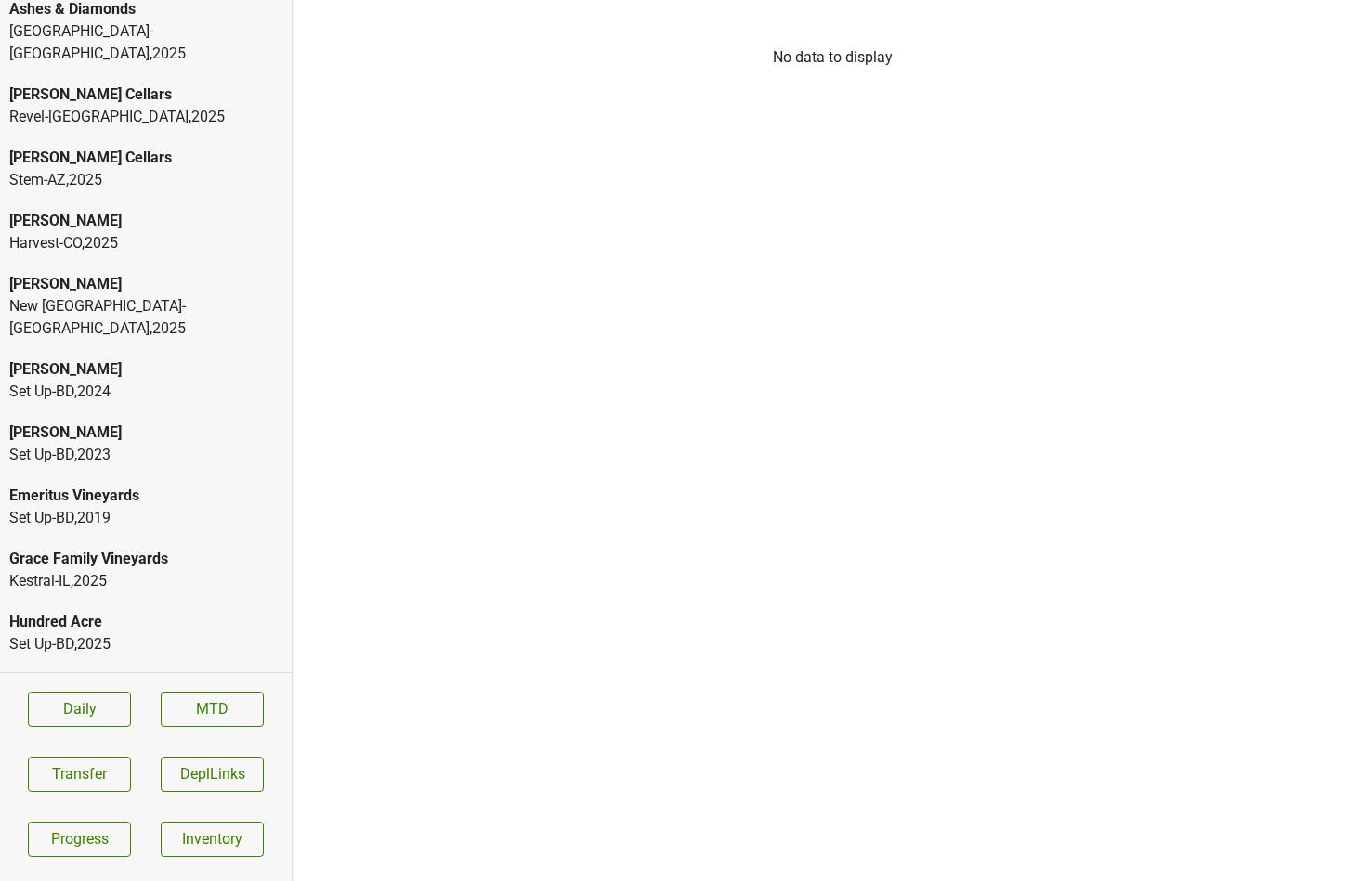
scroll to position [86, 0]
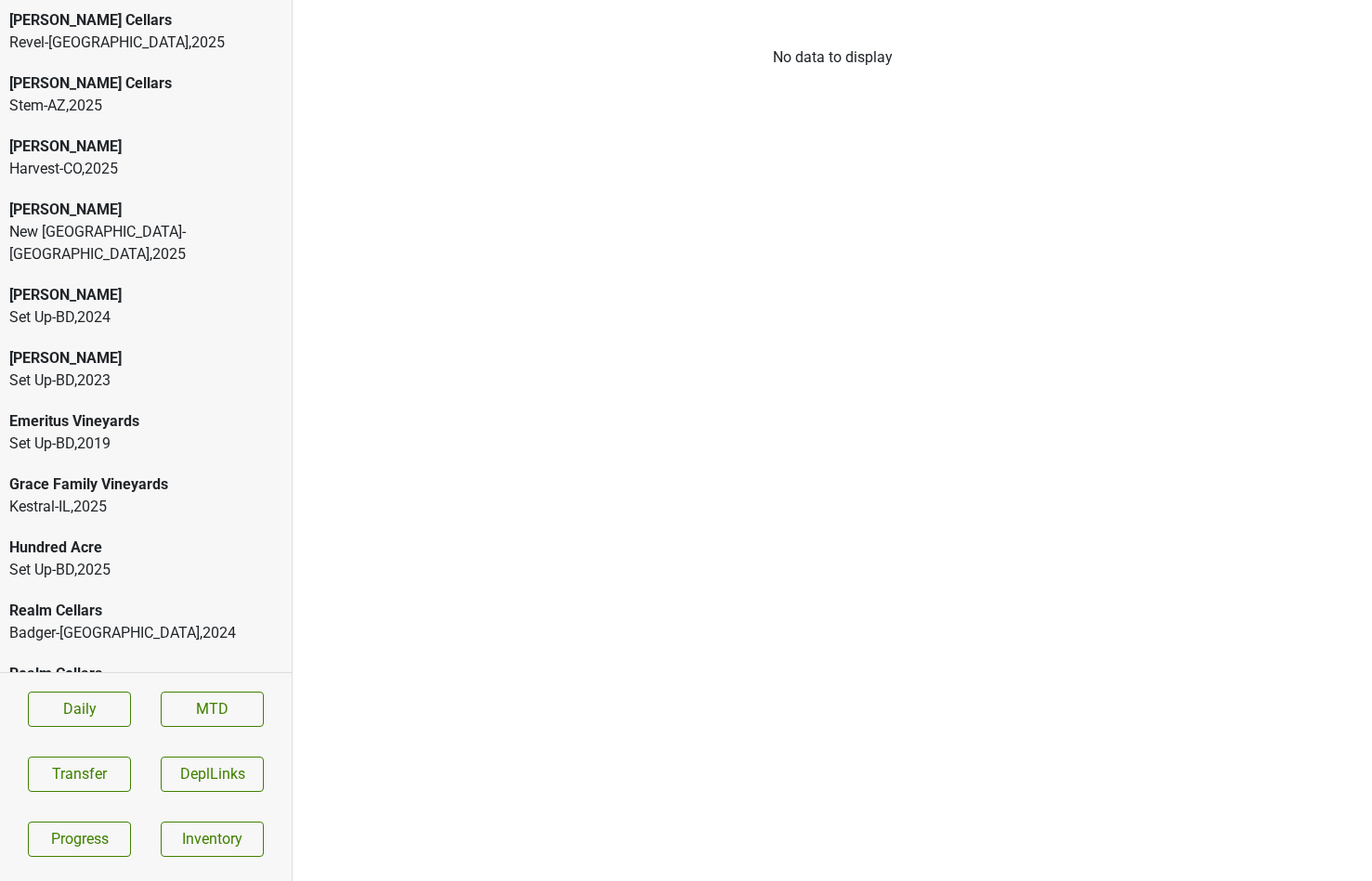
click at [137, 663] on div "Realm Cellars" at bounding box center [146, 674] width 273 height 22
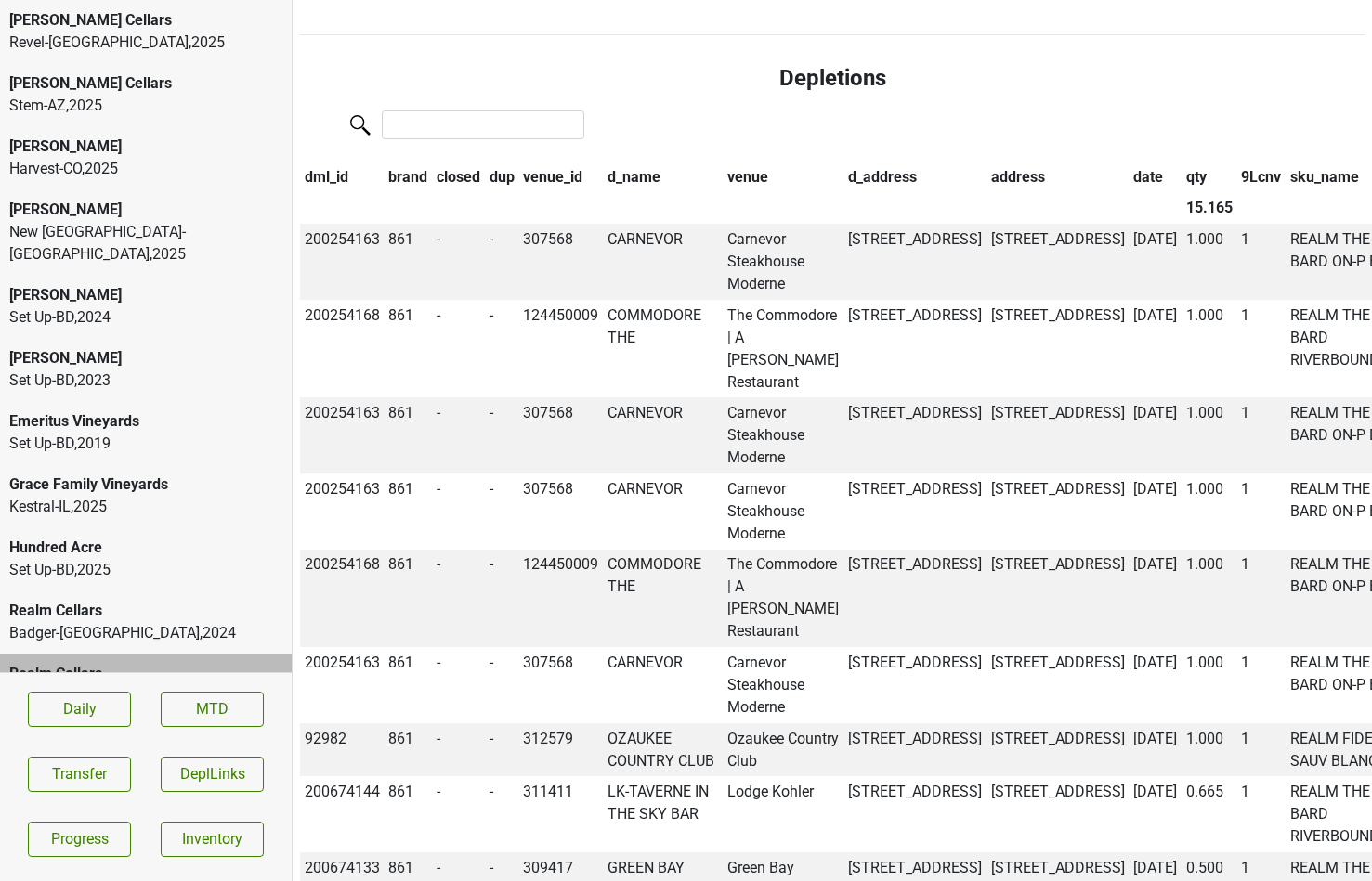
scroll to position [1346, 0]
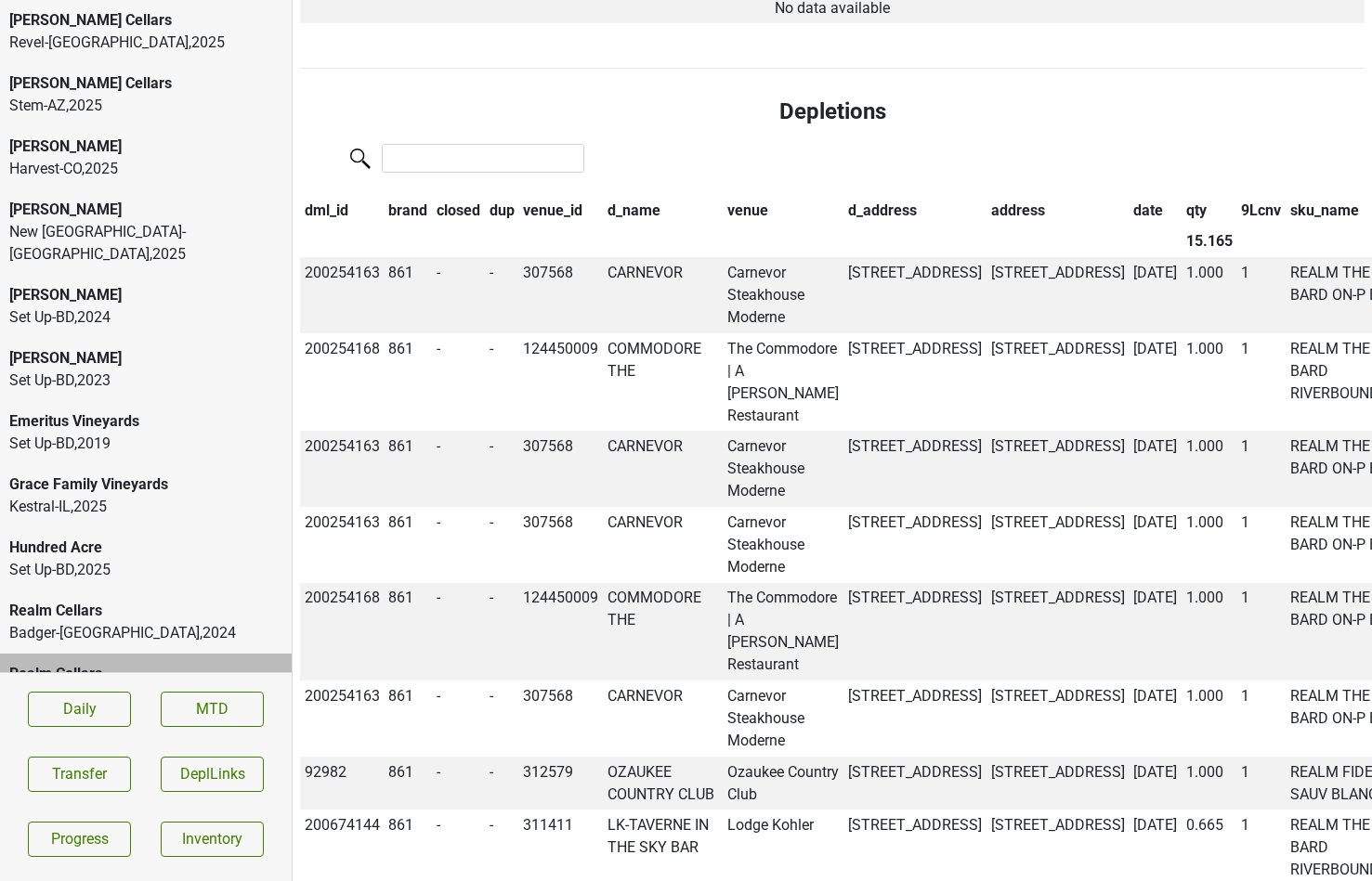
click at [1128, 195] on th "date" at bounding box center [1154, 211] width 53 height 32
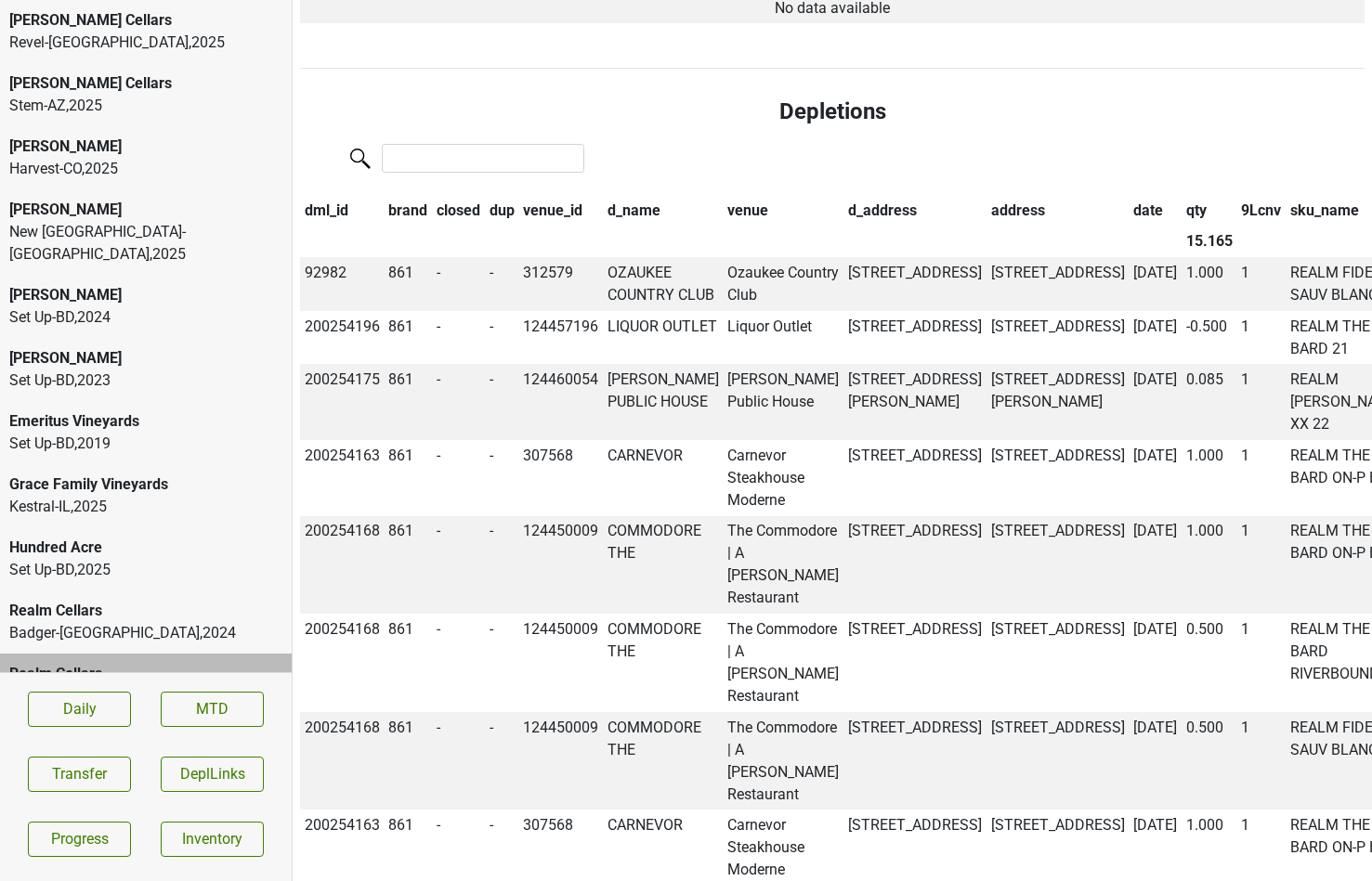
click at [1128, 195] on th "date" at bounding box center [1154, 211] width 53 height 32
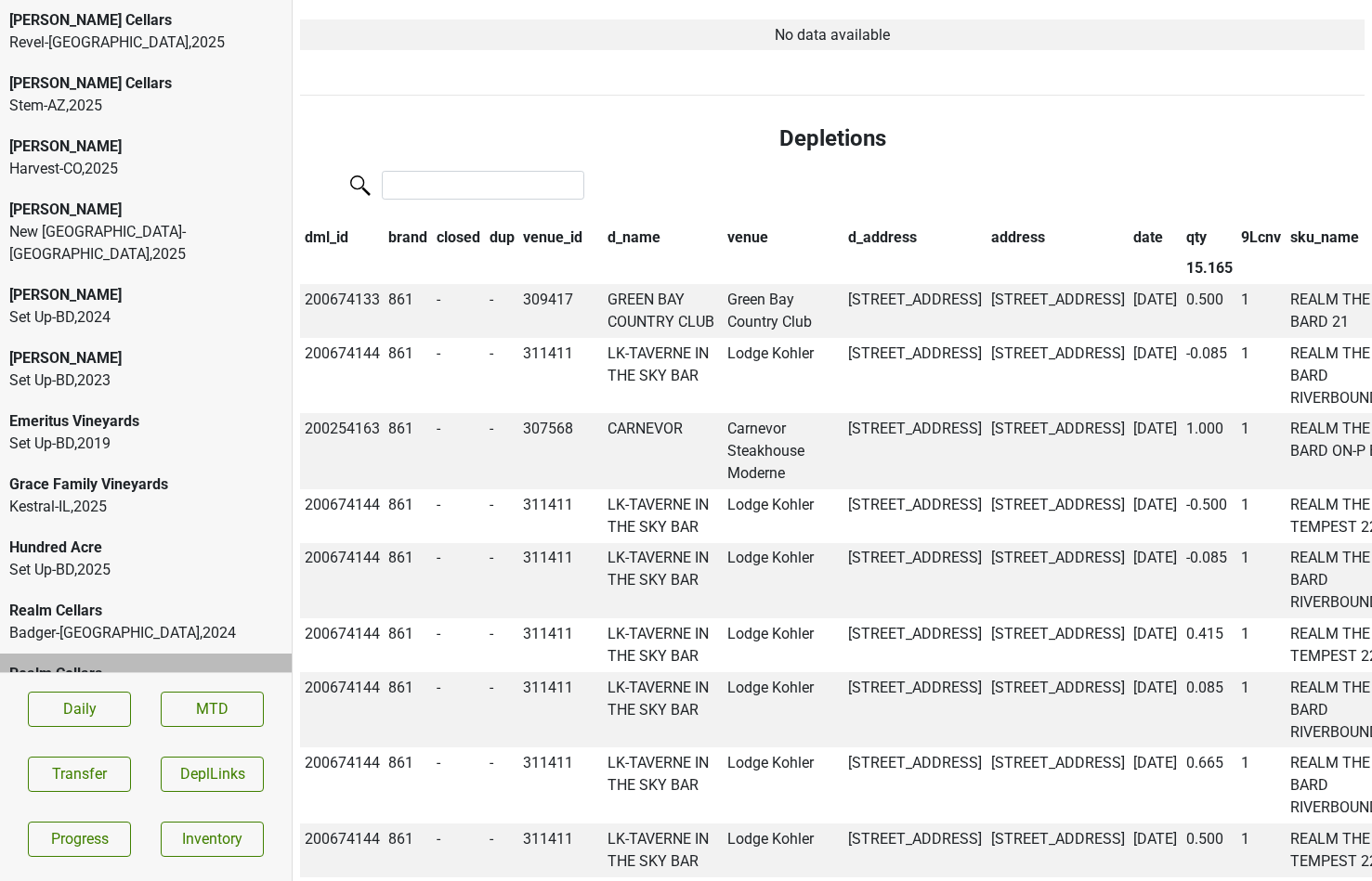
scroll to position [0, 0]
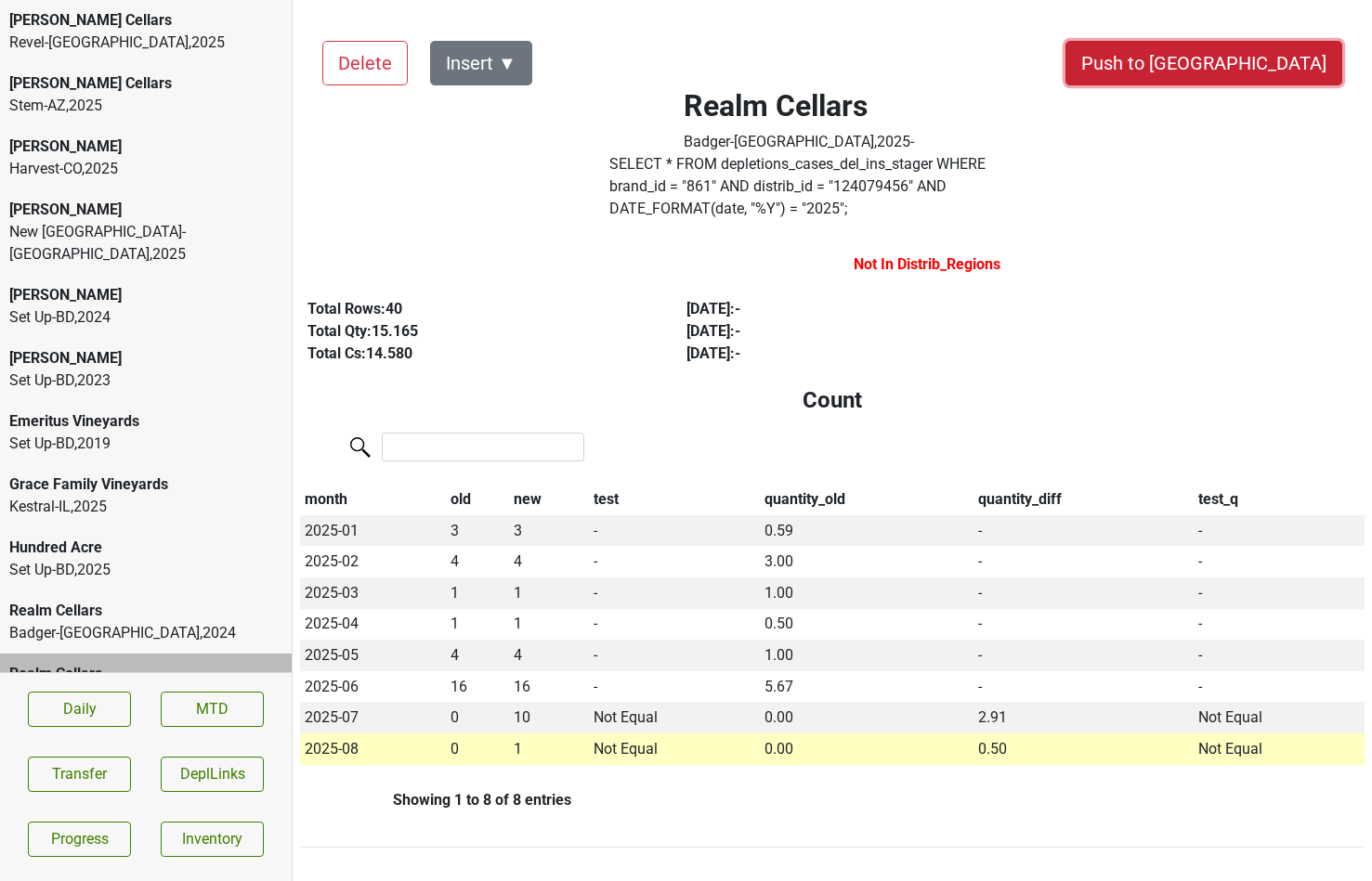
click at [1250, 69] on button "Push to DC" at bounding box center [1203, 63] width 276 height 44
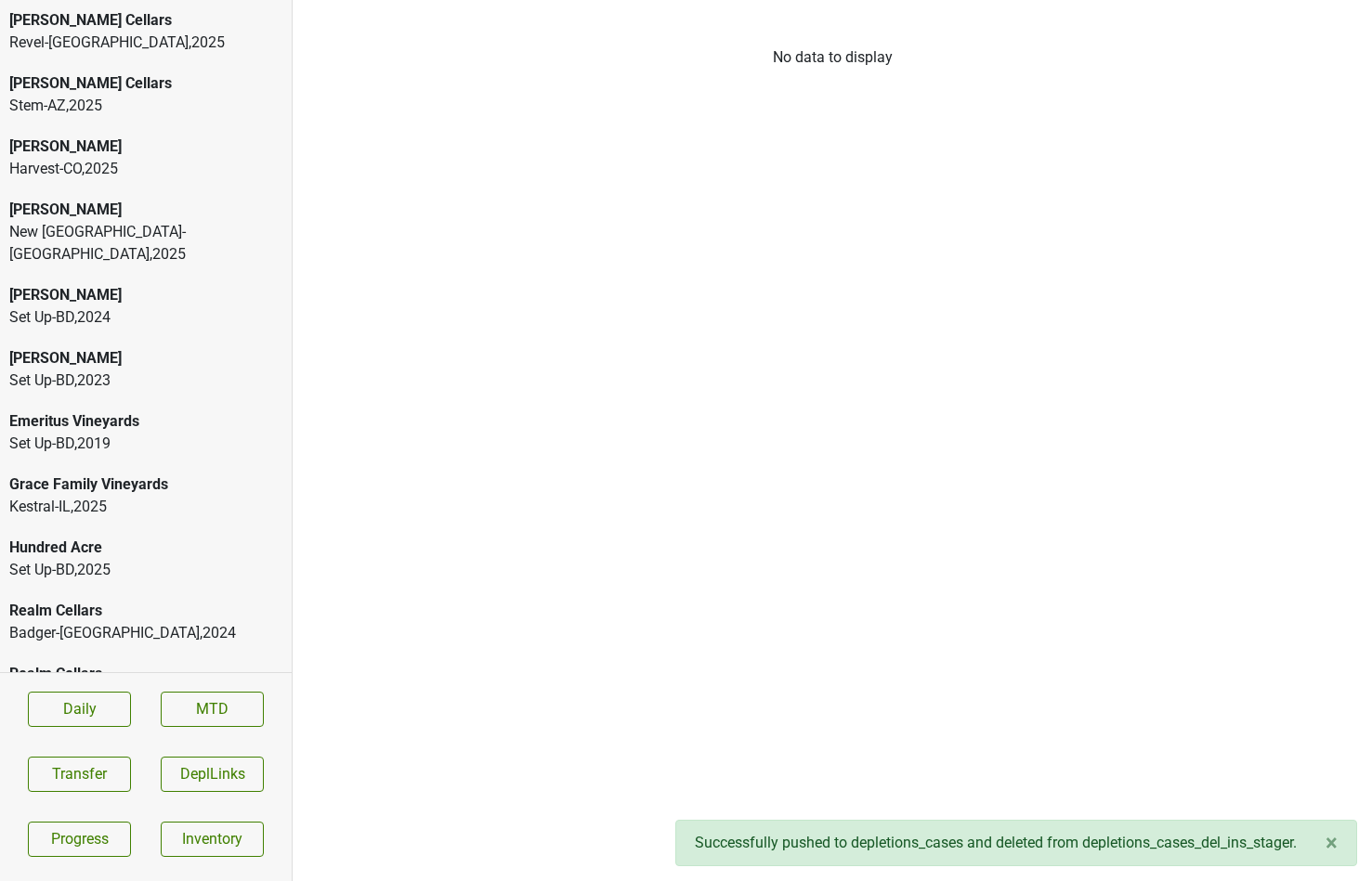
scroll to position [22, 0]
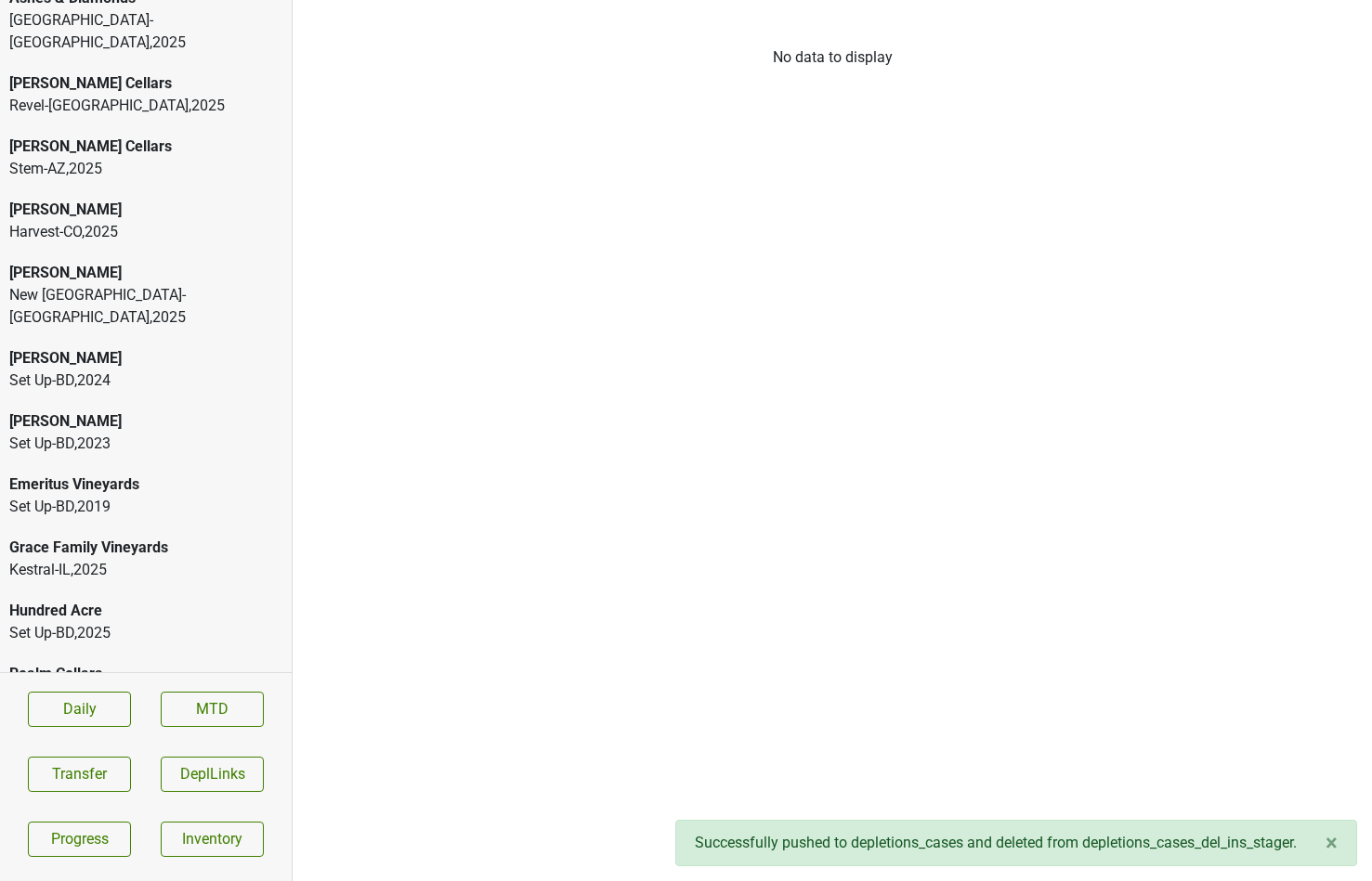
click at [138, 559] on div "Kestral-IL , 2025" at bounding box center [146, 570] width 273 height 22
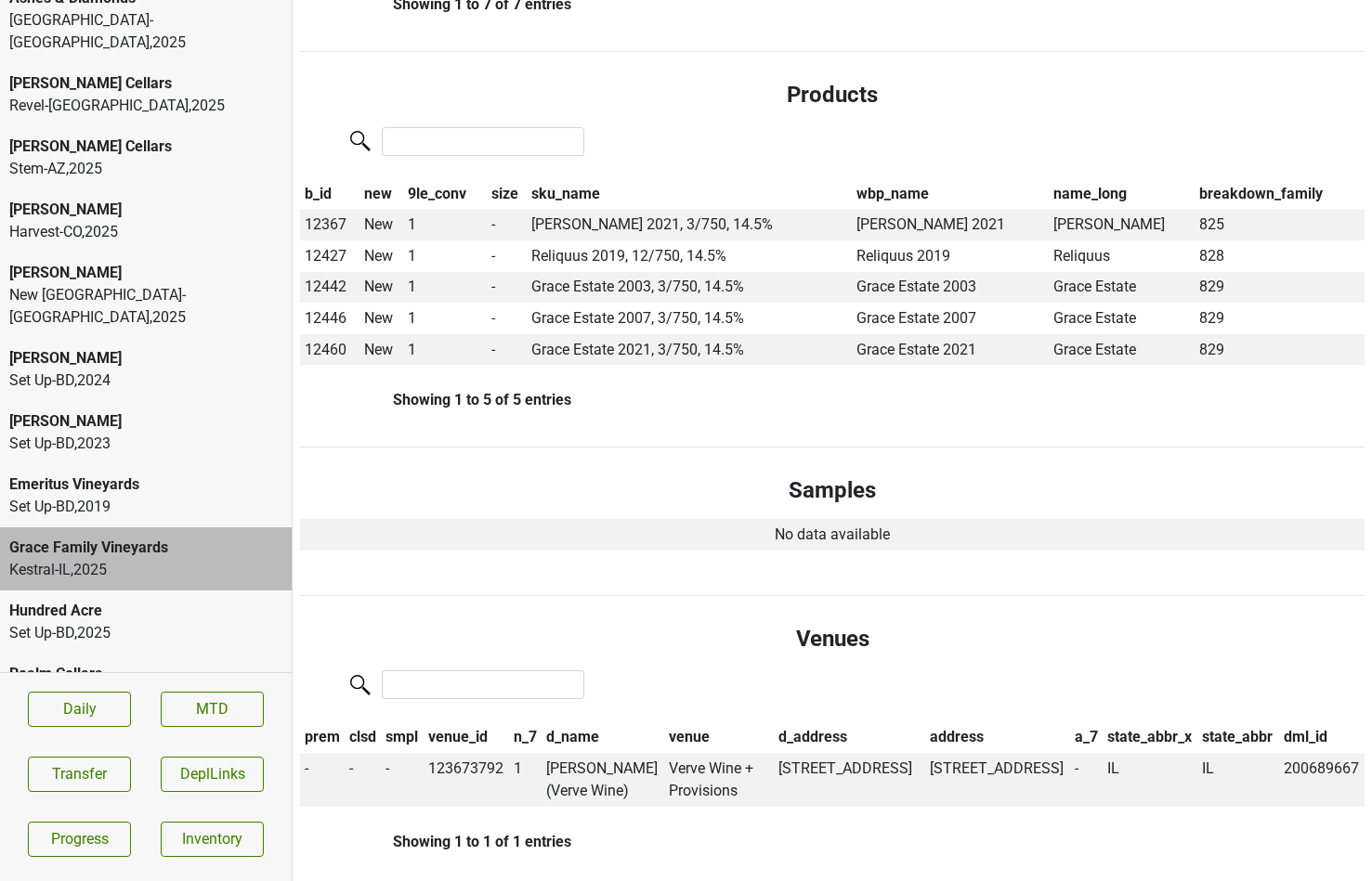
scroll to position [0, 0]
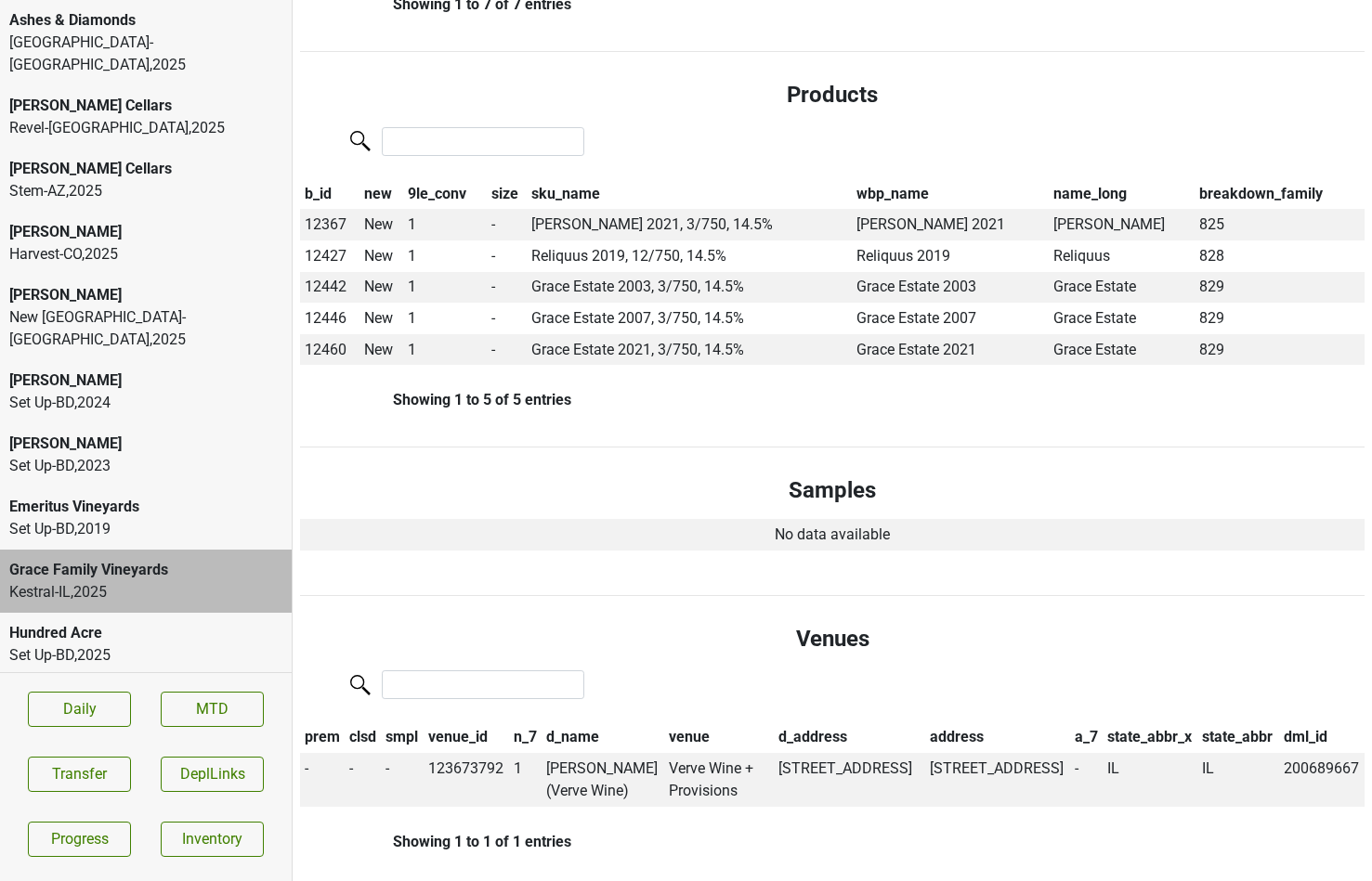
click at [105, 27] on div "Ashes & Diamonds" at bounding box center [146, 20] width 273 height 22
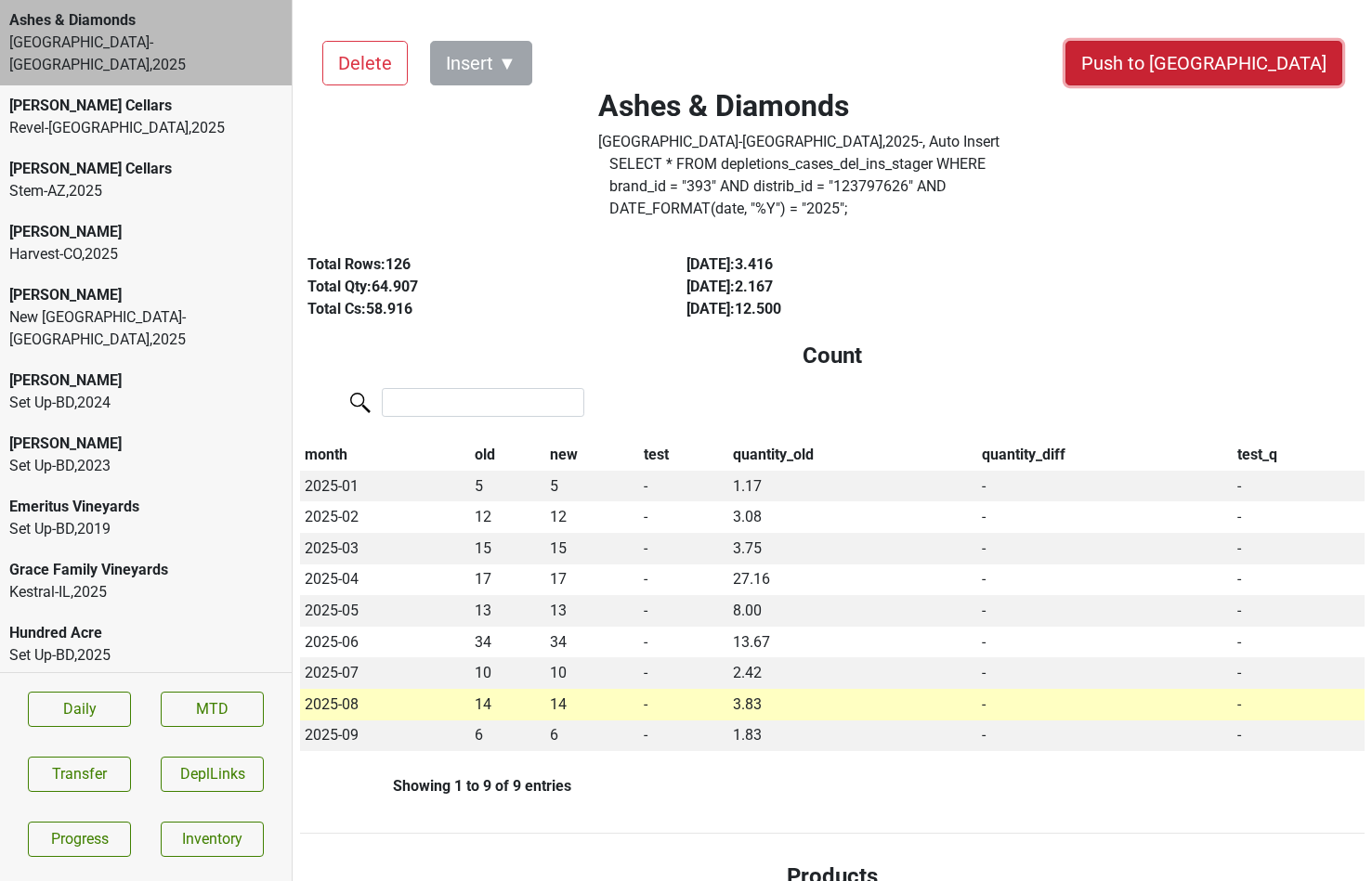
click at [1248, 63] on button "Push to DC" at bounding box center [1203, 63] width 276 height 44
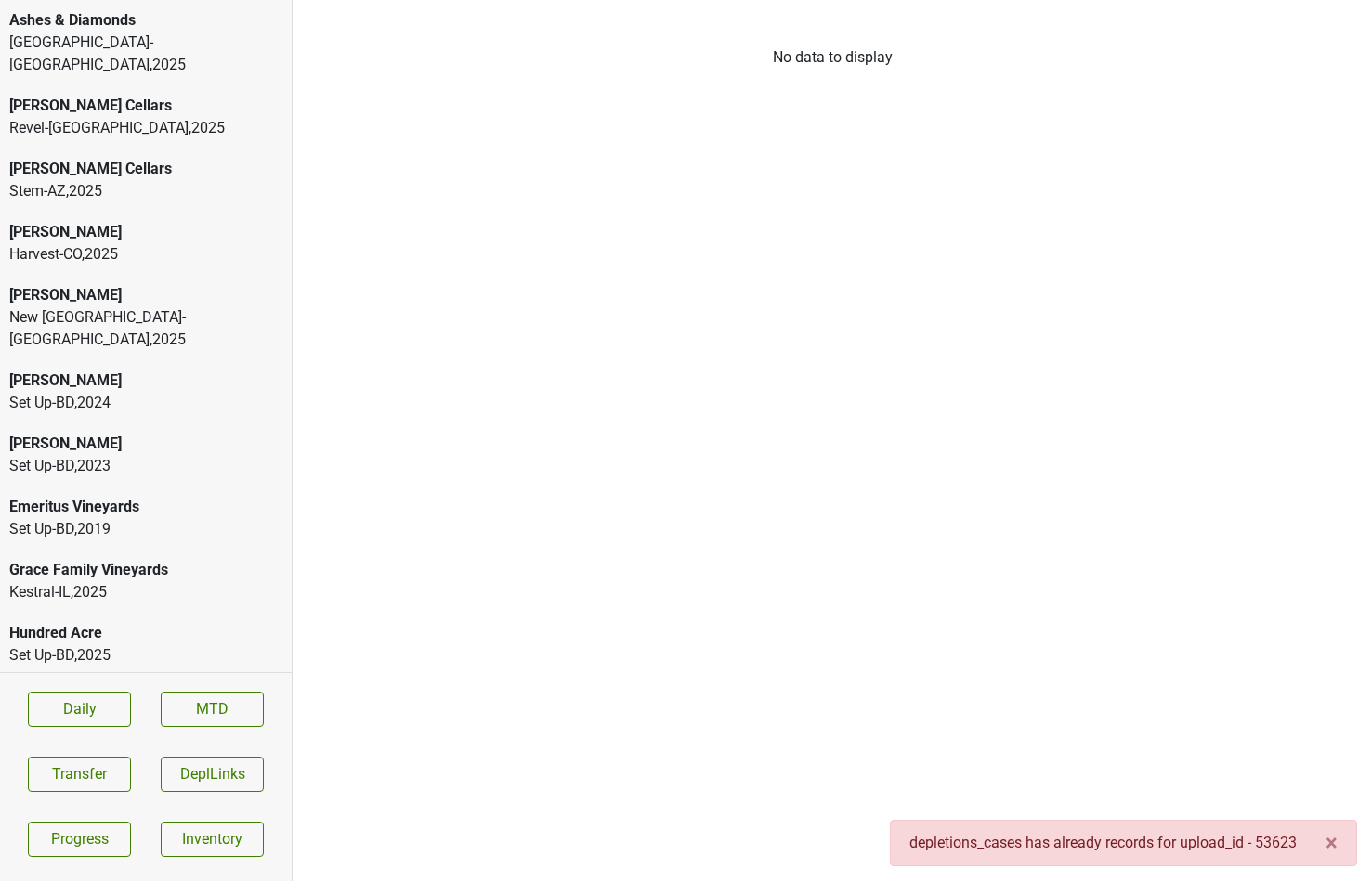
click at [141, 12] on div "Ashes & Diamonds" at bounding box center [146, 20] width 273 height 22
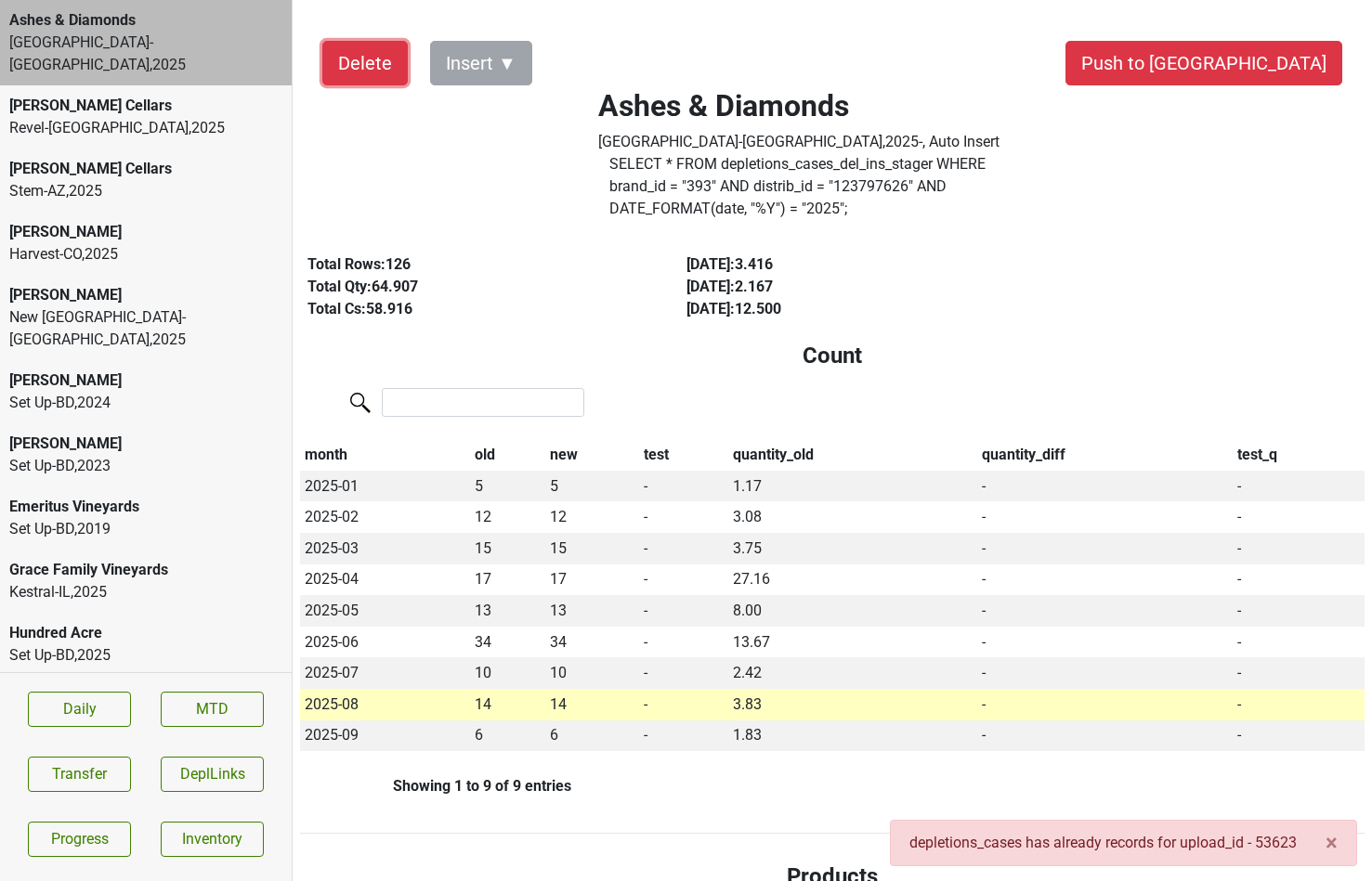
click at [357, 64] on button "Delete" at bounding box center [365, 63] width 86 height 44
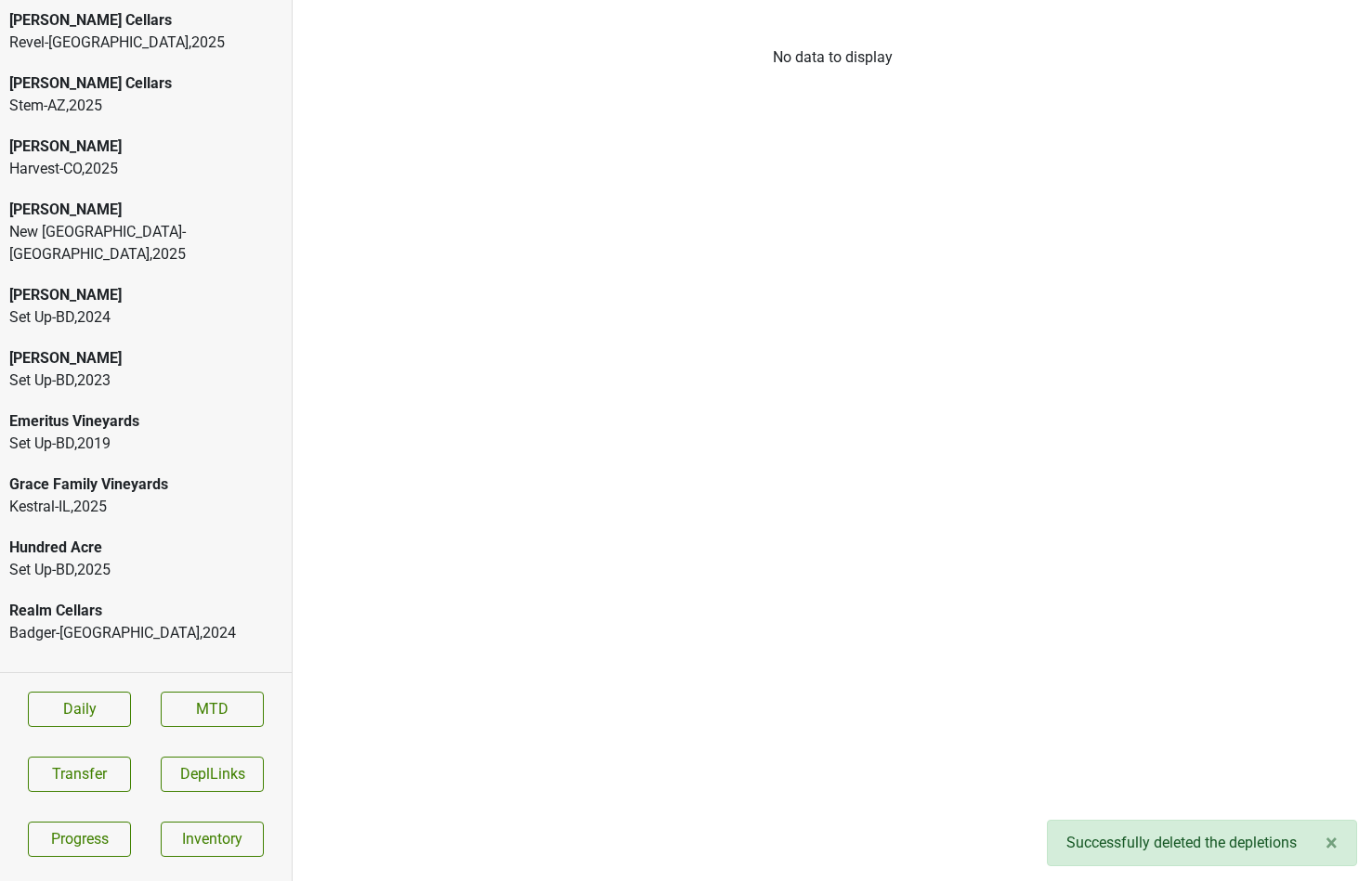
click at [87, 622] on div "Badger-WI , 2024" at bounding box center [146, 633] width 273 height 22
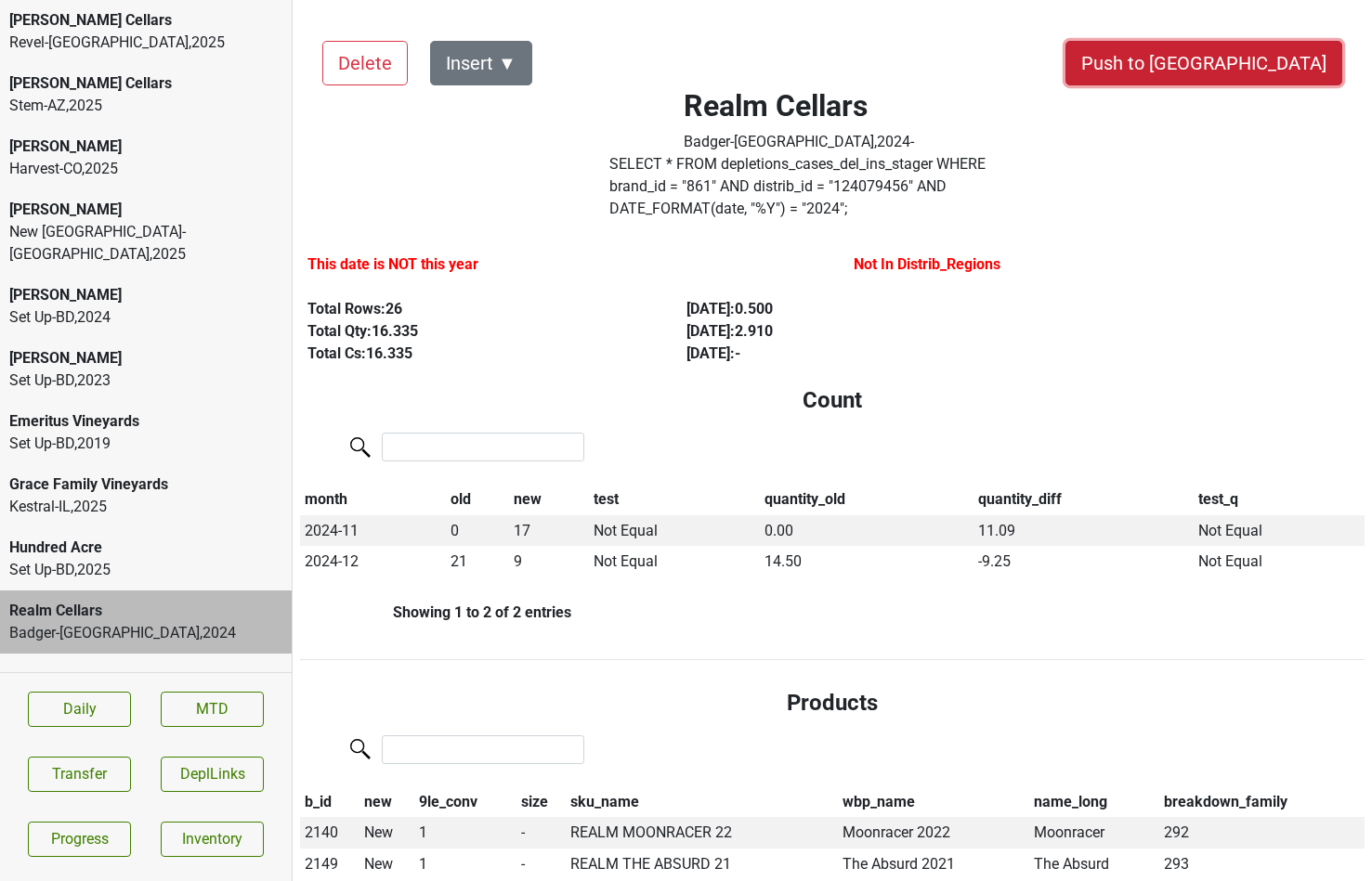
click at [1255, 66] on button "Push to DC" at bounding box center [1203, 63] width 276 height 44
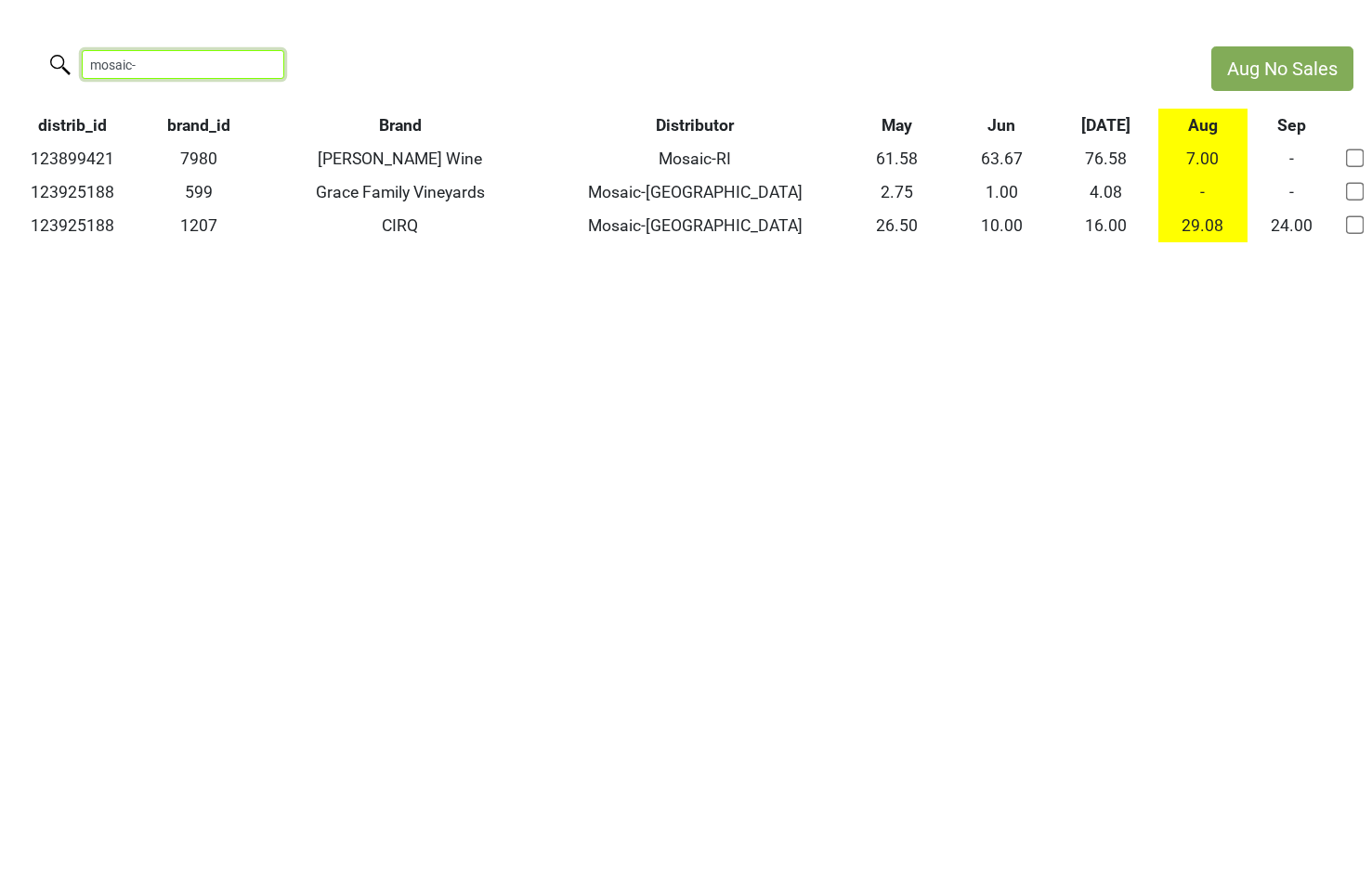
drag, startPoint x: 191, startPoint y: 65, endPoint x: -57, endPoint y: 65, distance: 248.0
click at [0, 65] on html "Aug No Sales mosaic- distrib_id brand_id Brand Distributor May Jun [DATE] Aug S…" at bounding box center [686, 144] width 1372 height 289
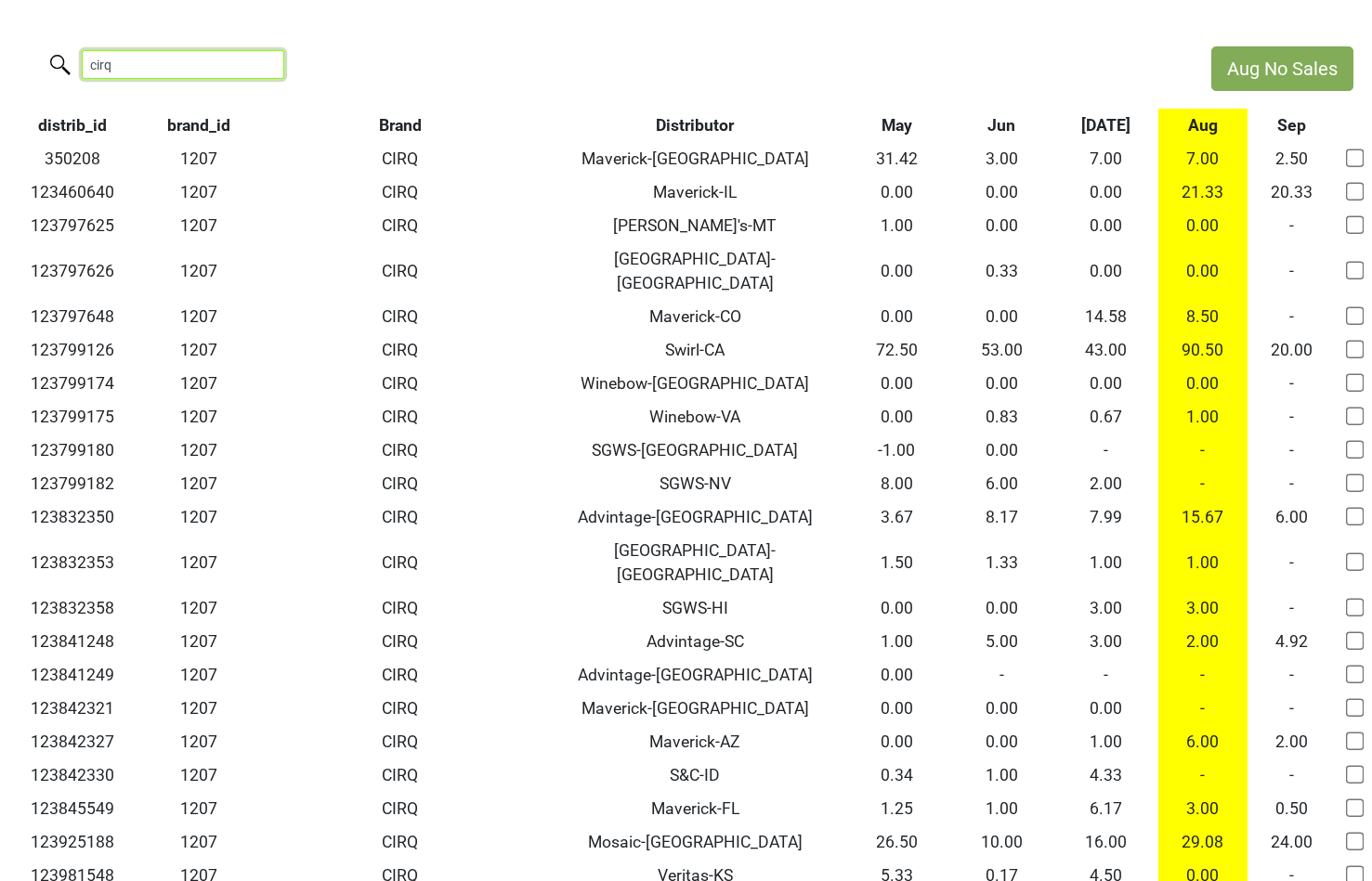
type input "cirq"
click at [673, 128] on th "Distributor" at bounding box center [695, 125] width 298 height 34
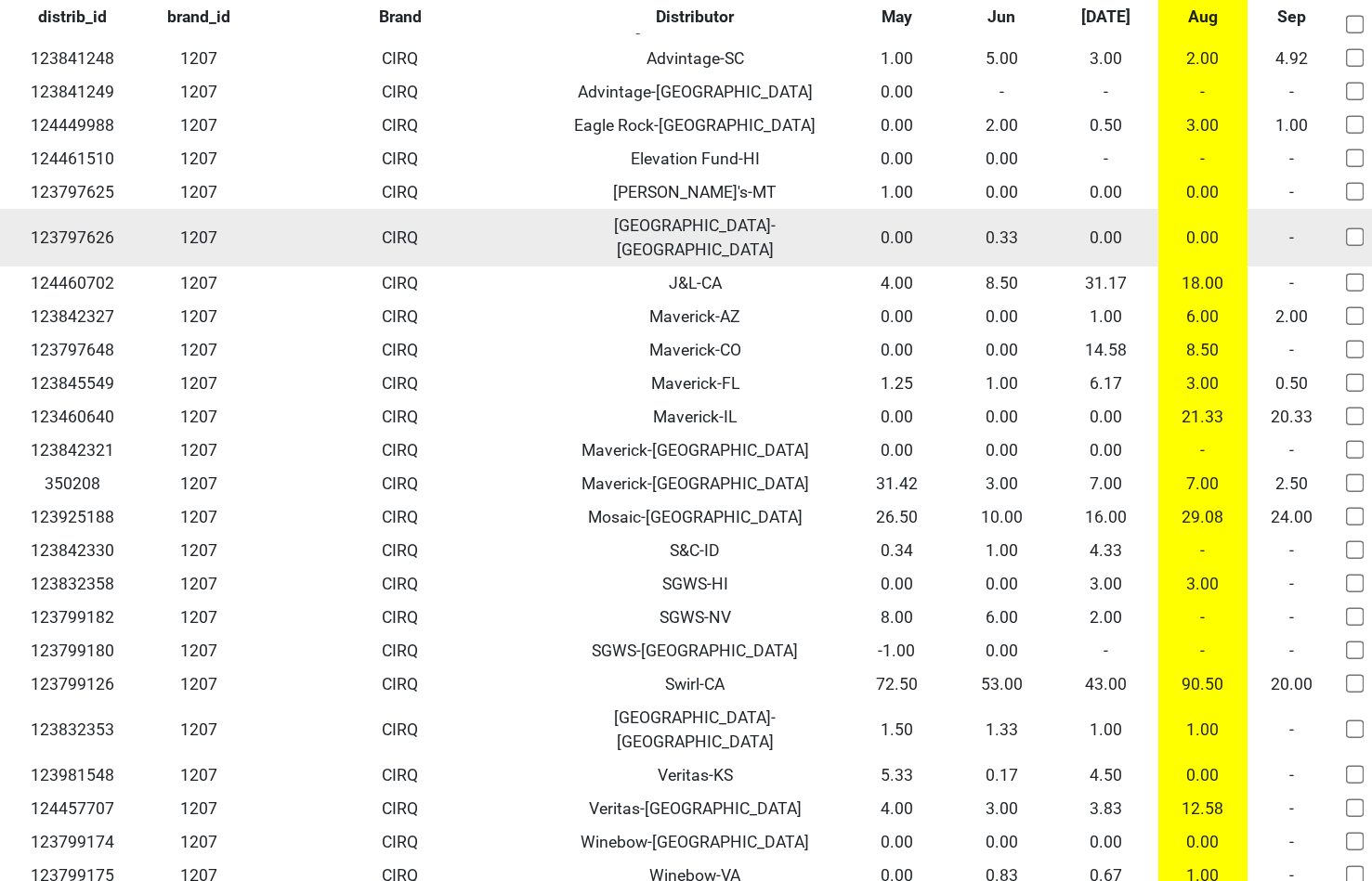
scroll to position [143, 0]
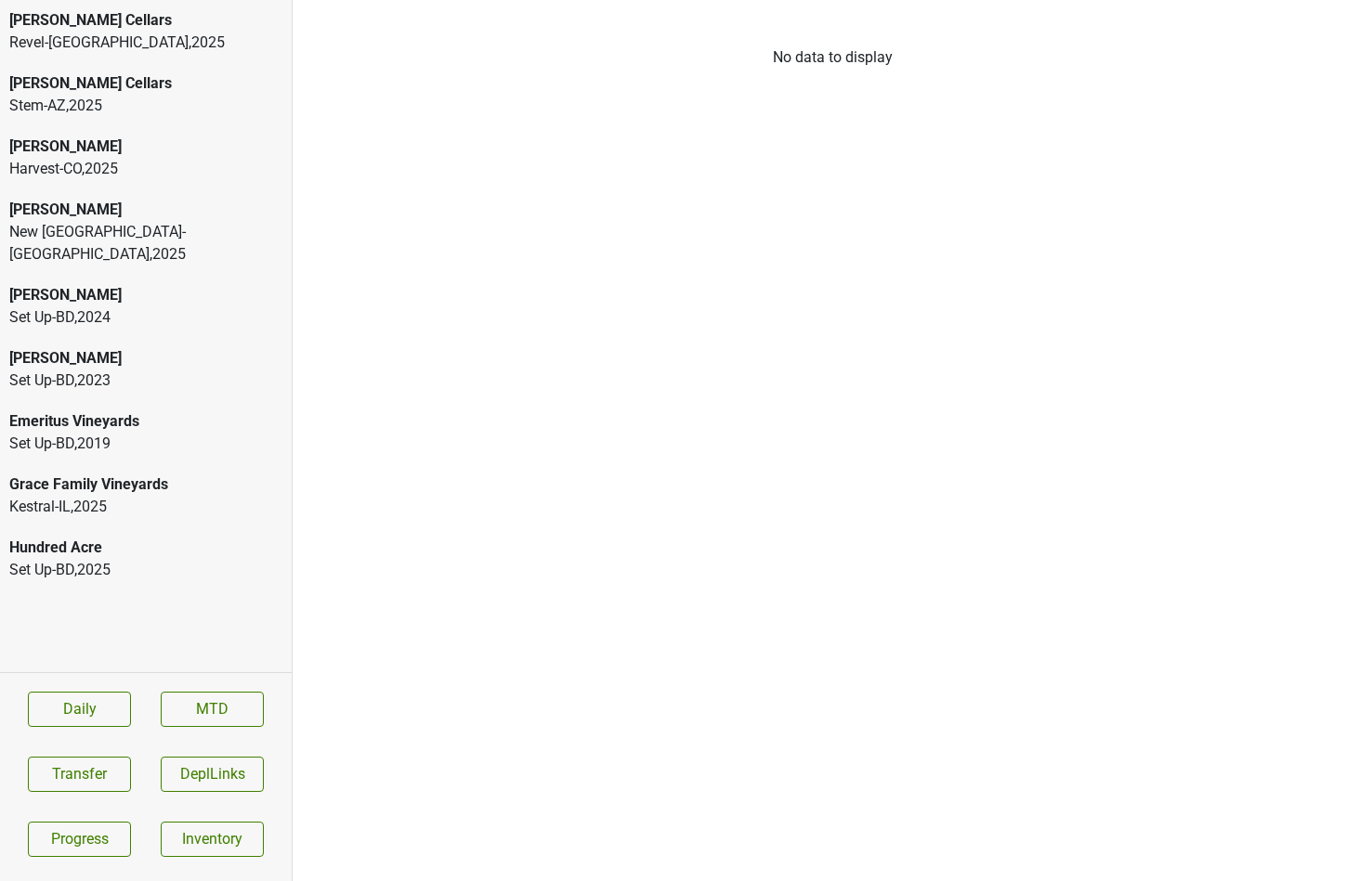
click at [171, 306] on div "Set Up-BD , 2024" at bounding box center [146, 317] width 273 height 22
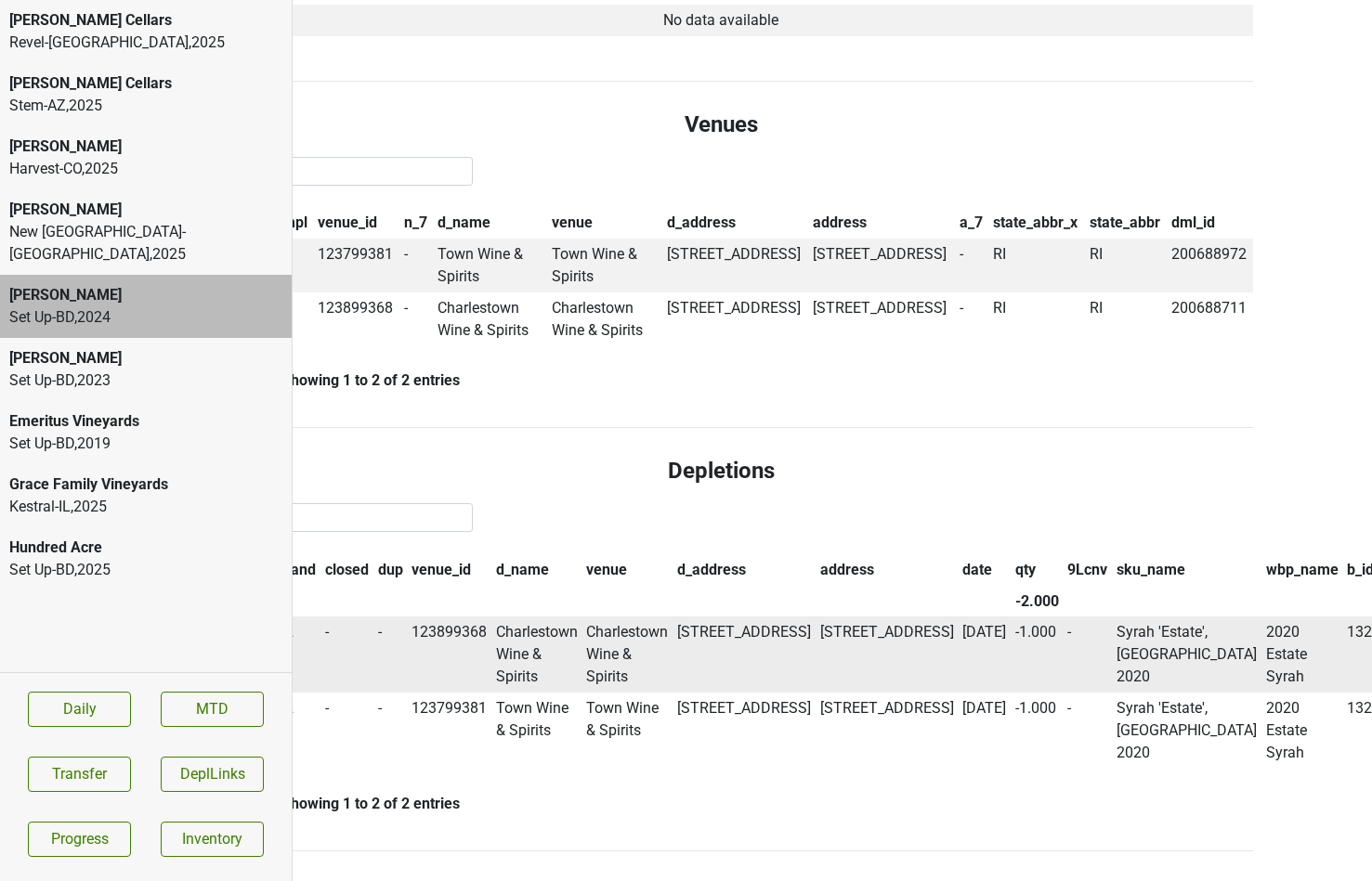
scroll to position [1048, 0]
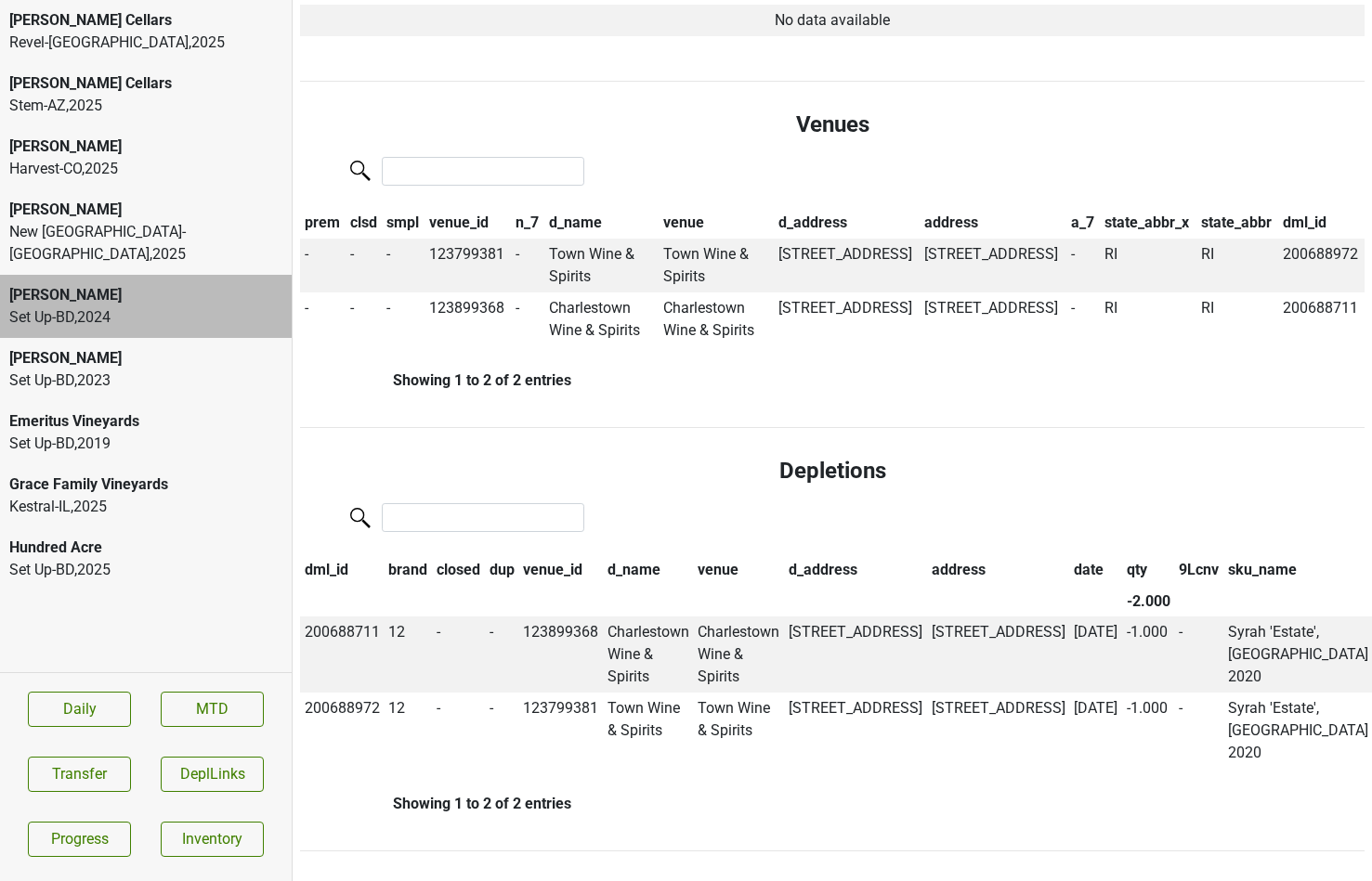
click at [125, 370] on div "Set Up-BD , 2023" at bounding box center [146, 380] width 273 height 22
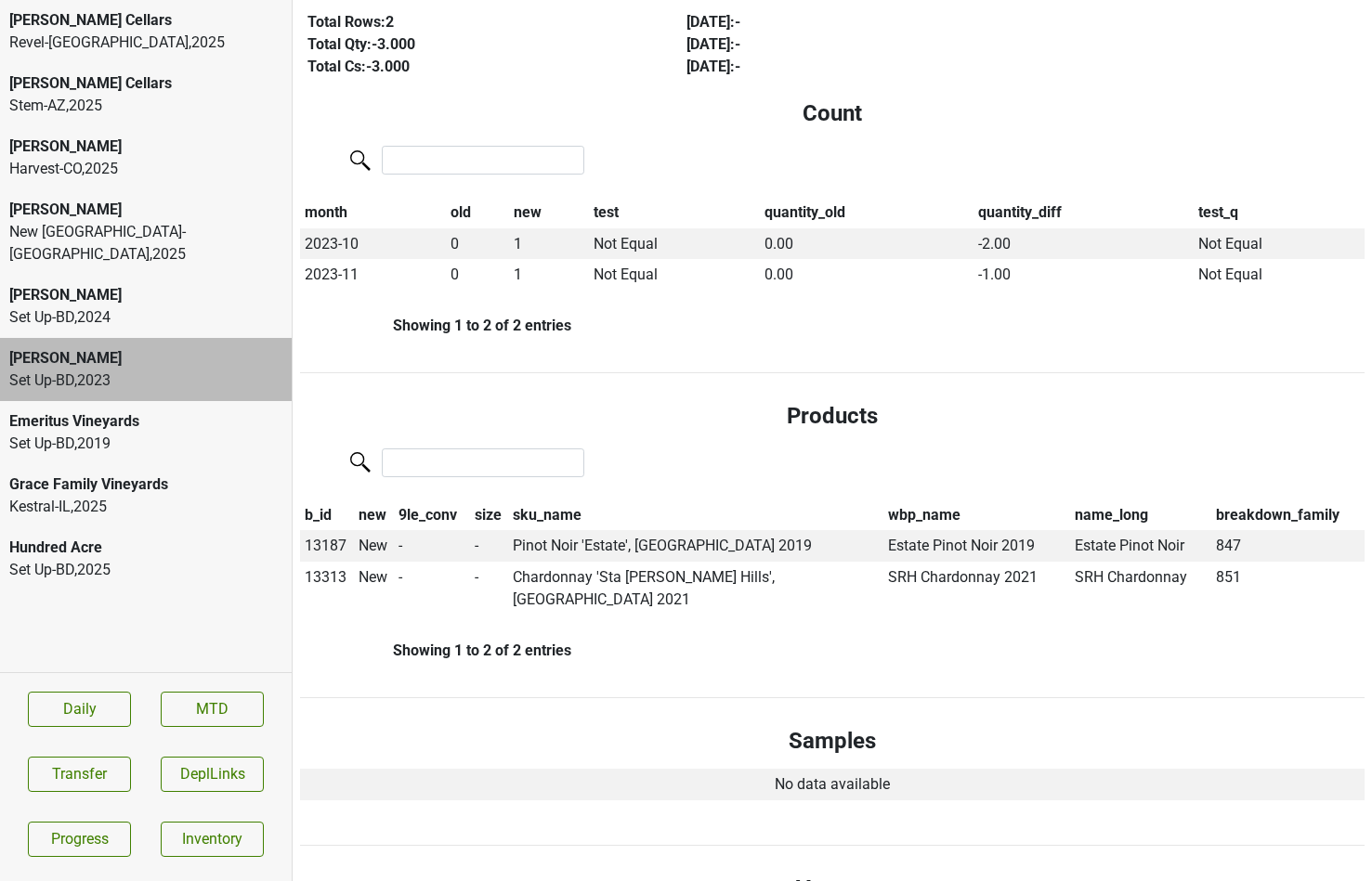
scroll to position [0, 0]
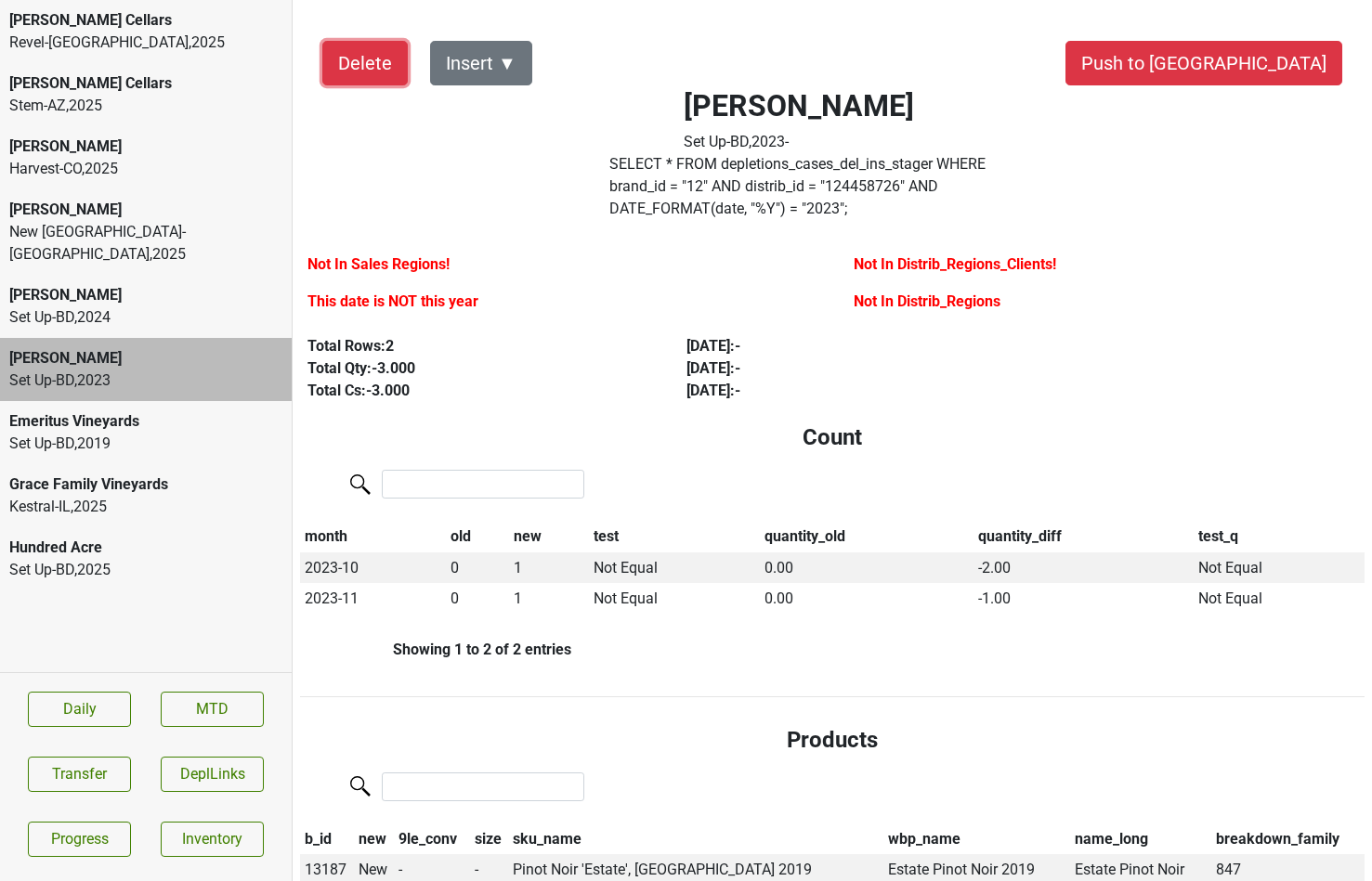
click at [378, 74] on button "Delete" at bounding box center [365, 63] width 86 height 44
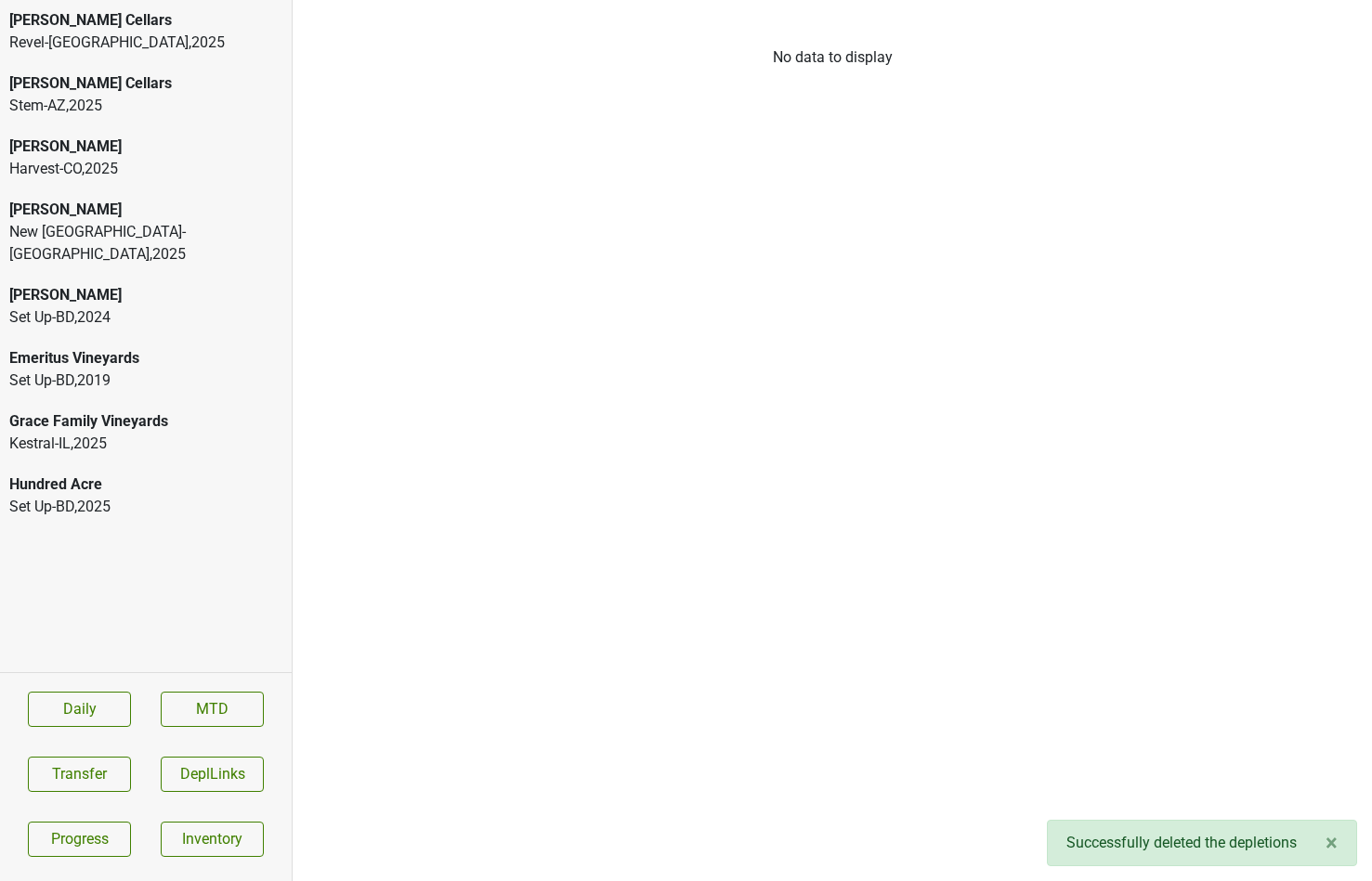
click at [162, 306] on div "Set Up-BD , 2024" at bounding box center [146, 317] width 273 height 22
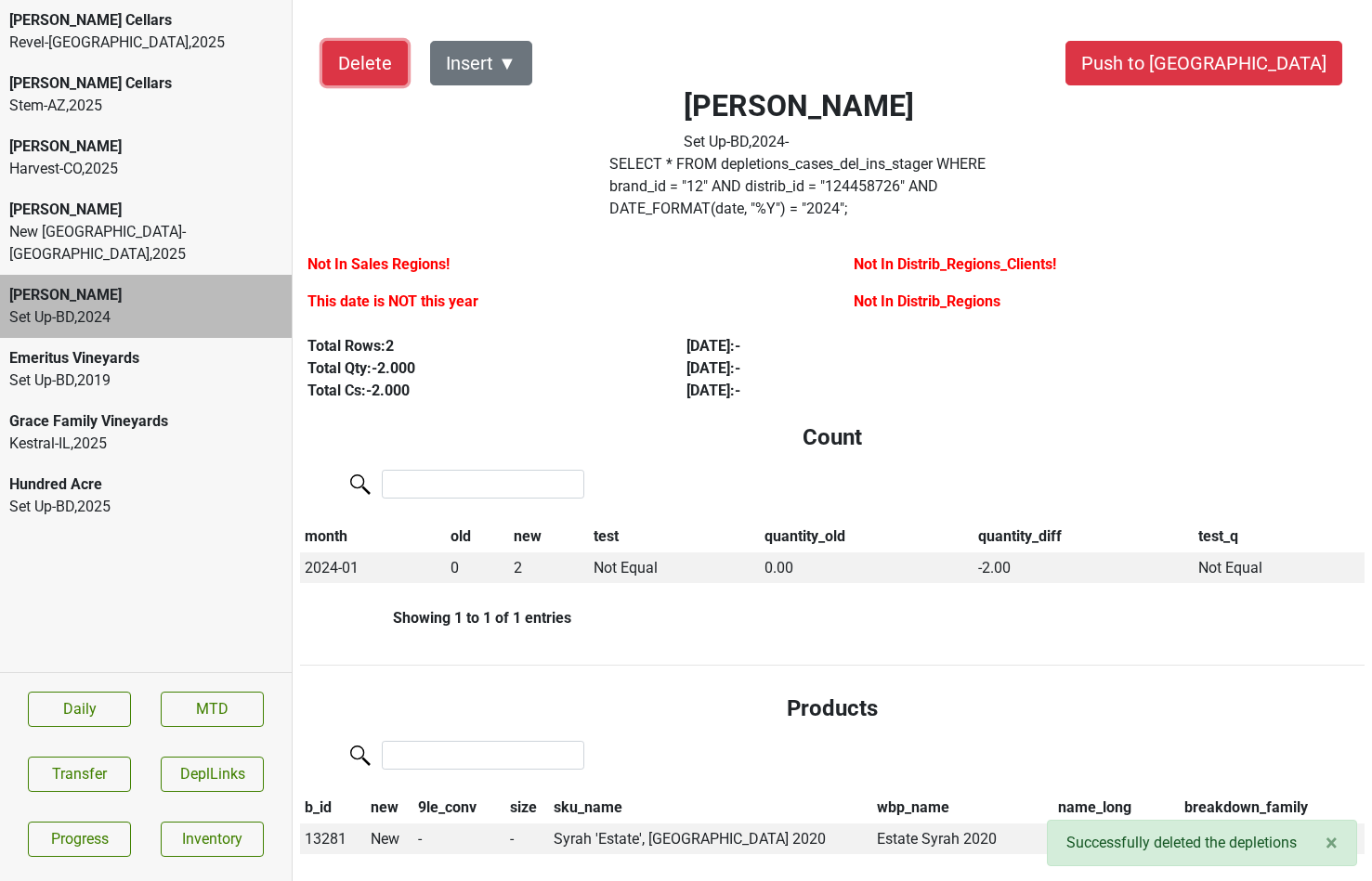
click at [356, 60] on button "Delete" at bounding box center [365, 63] width 86 height 44
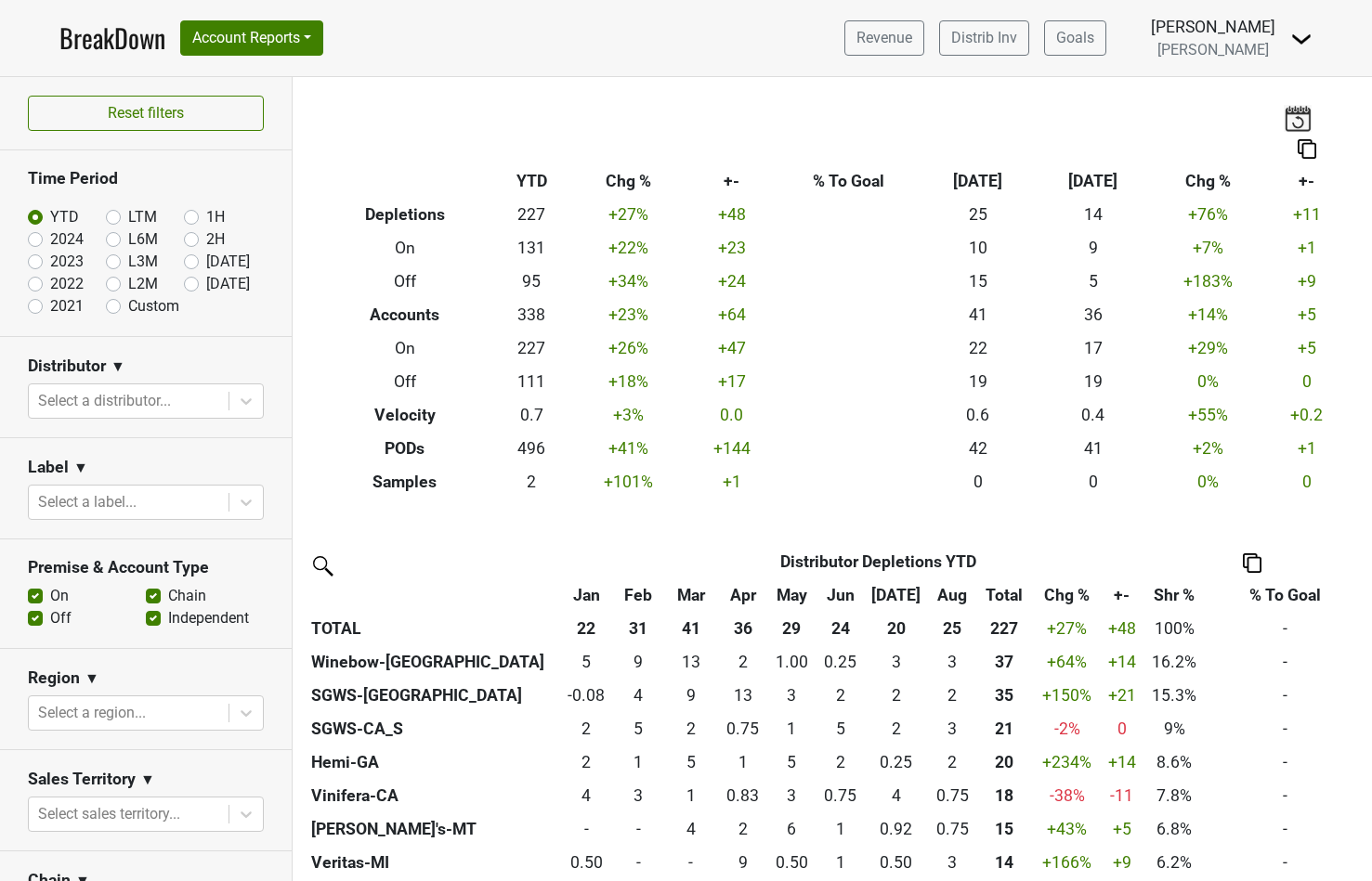
click at [1304, 39] on img at bounding box center [1301, 39] width 22 height 22
click at [1248, 108] on link "Logout" at bounding box center [1238, 105] width 146 height 30
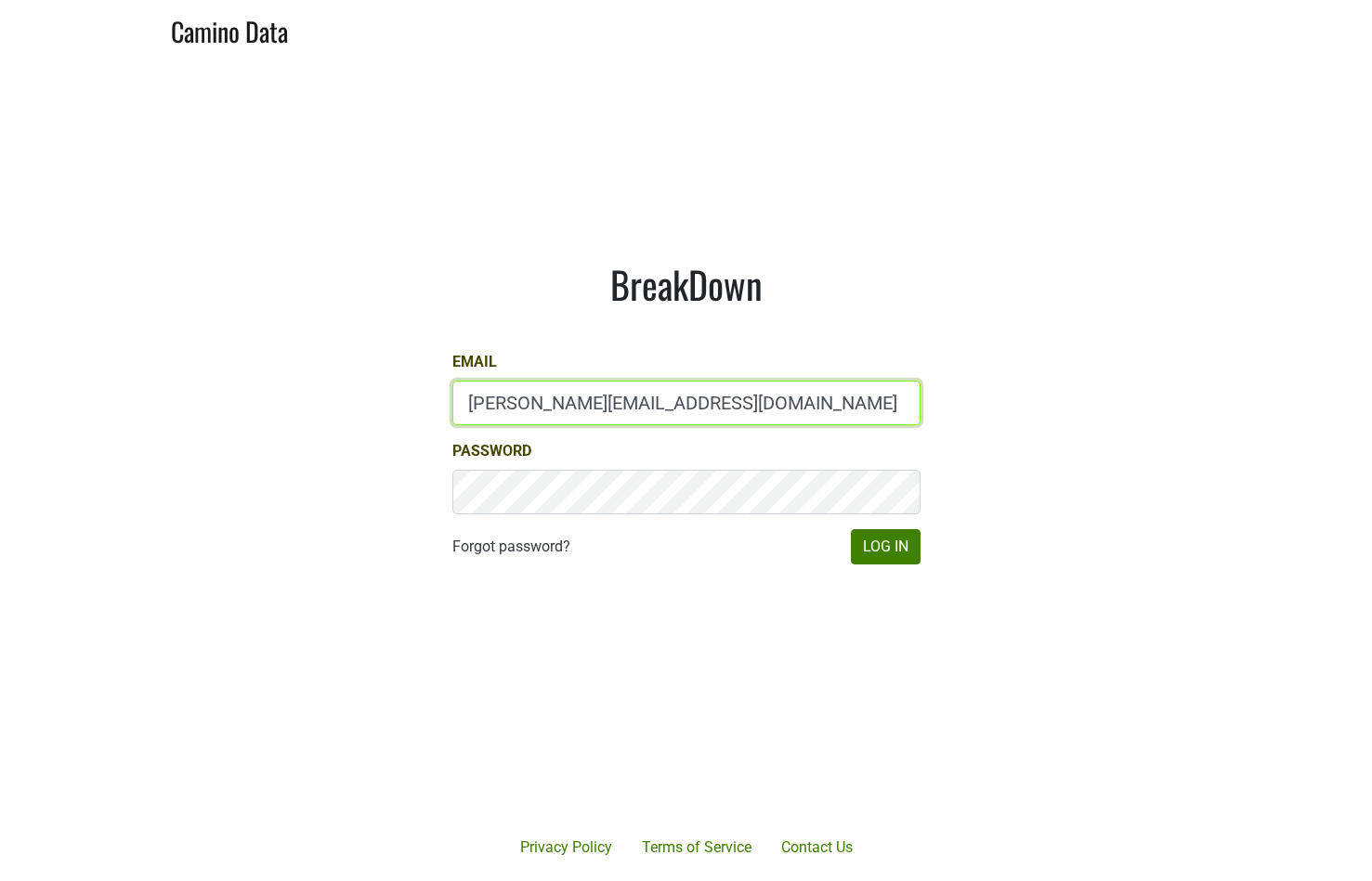
click at [559, 399] on input "[PERSON_NAME][EMAIL_ADDRESS][DOMAIN_NAME]" at bounding box center [686, 402] width 468 height 44
click at [559, 399] on input "jake@colgincellars.com" at bounding box center [686, 402] width 468 height 44
click at [511, 404] on input "jake@colgincellars.com" at bounding box center [686, 402] width 468 height 44
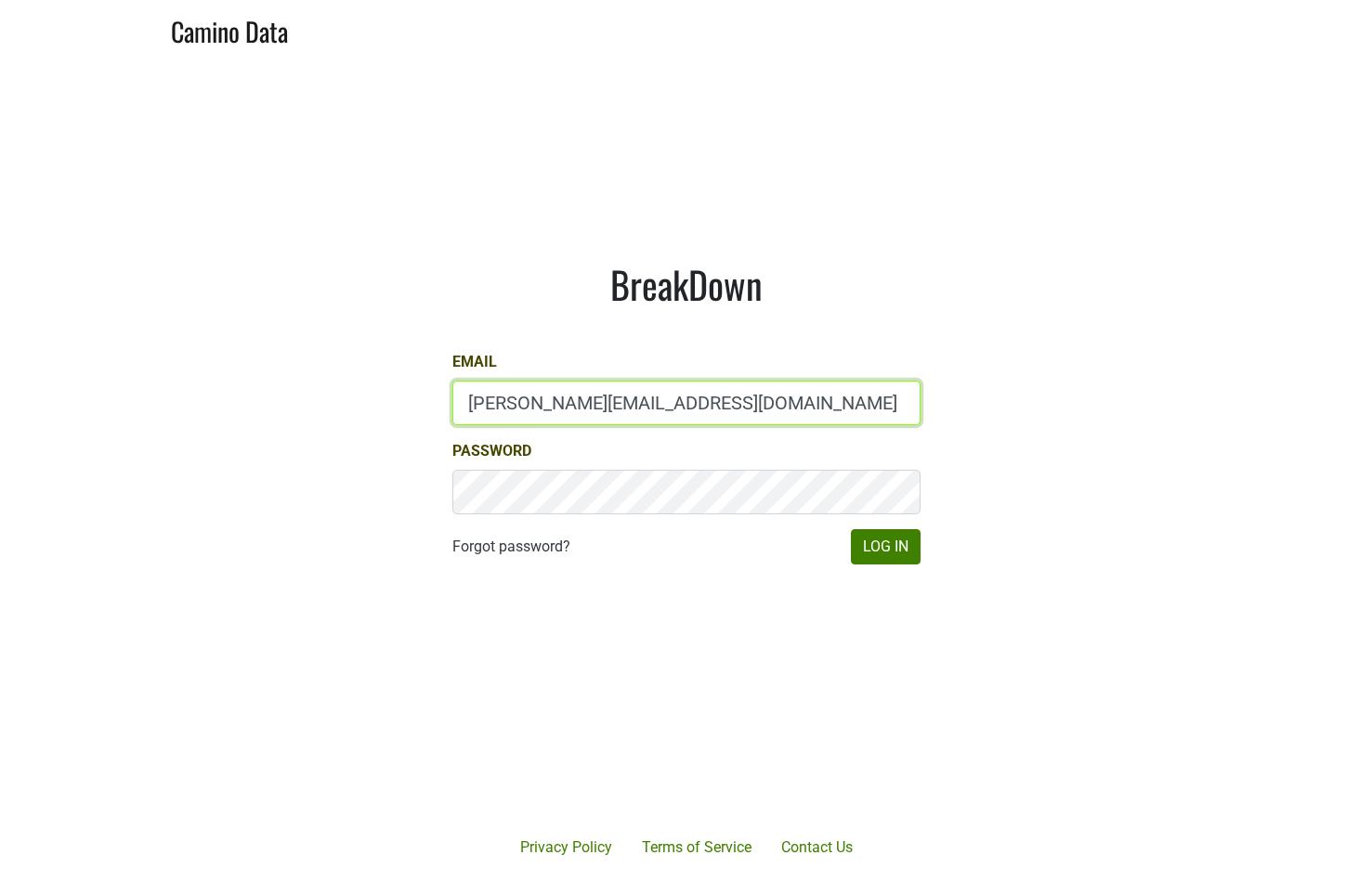
click at [511, 404] on input "jake@colgincellars.com" at bounding box center [686, 402] width 468 height 44
click at [502, 408] on input "maggie@spottswoode.com" at bounding box center [686, 402] width 468 height 44
type input "maggie@spottswoode.com"
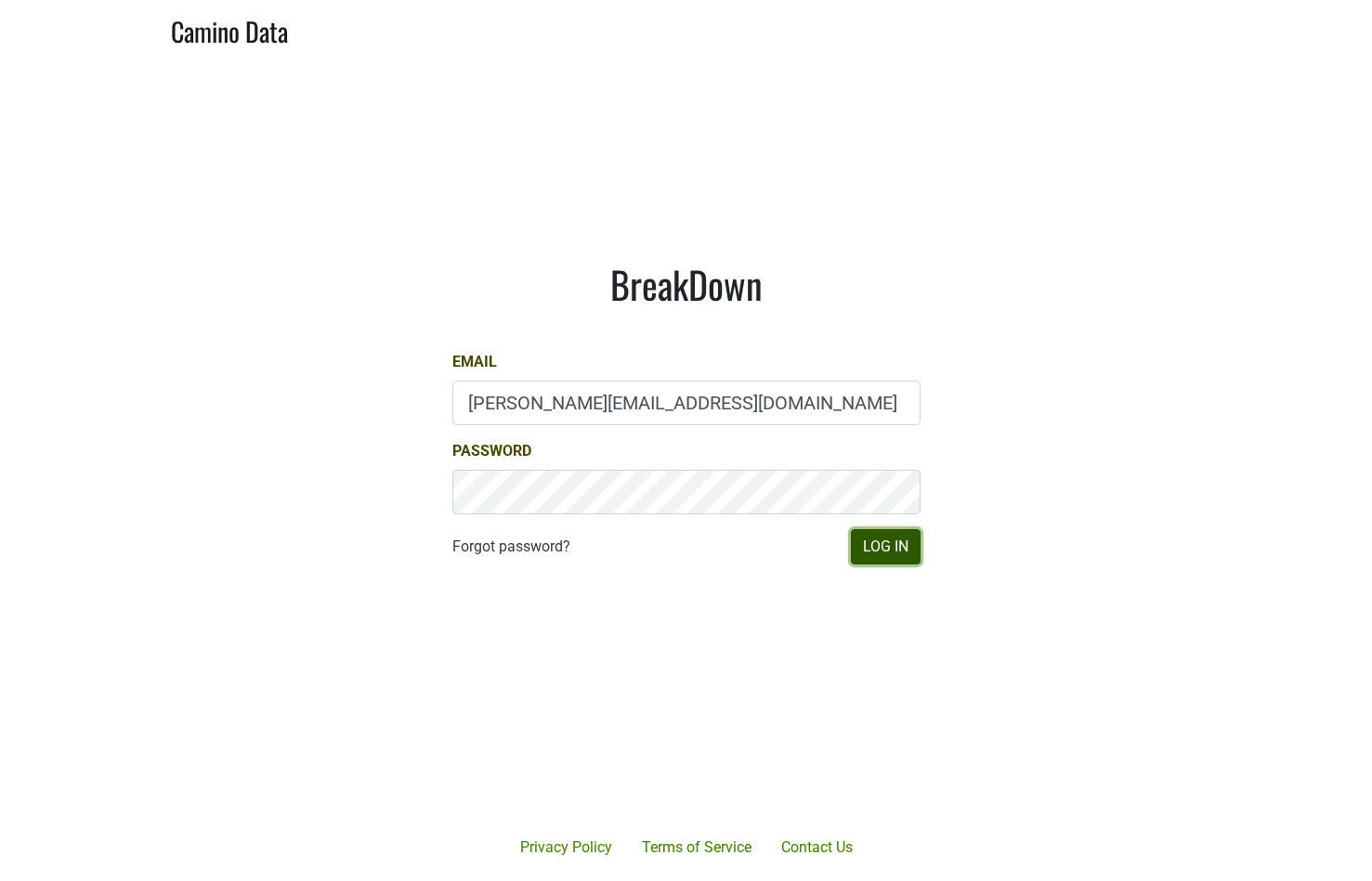
click at [891, 541] on button "Log In" at bounding box center [886, 547] width 69 height 36
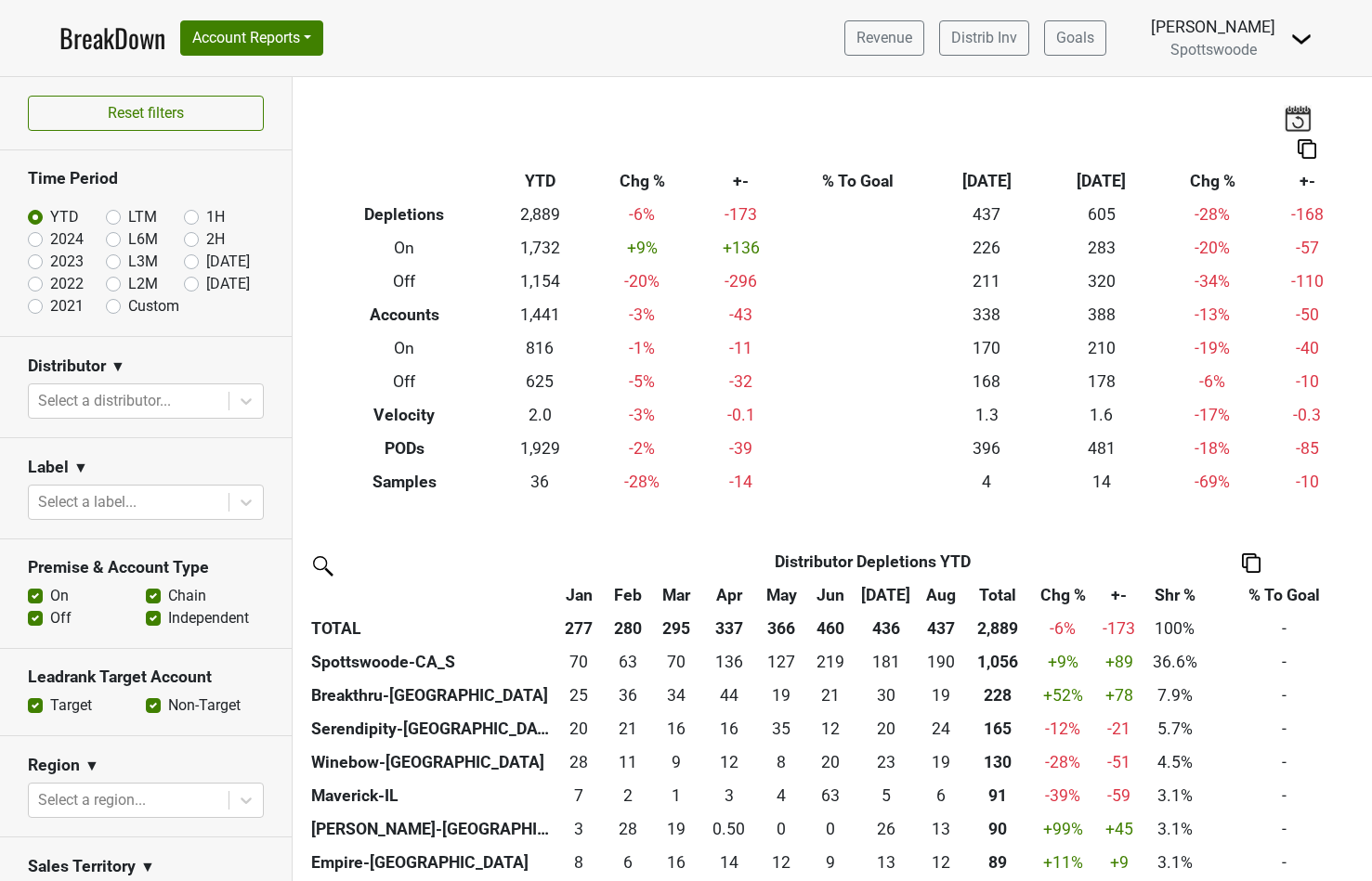
click at [1299, 36] on img at bounding box center [1301, 39] width 22 height 22
click at [1211, 127] on link "Logout" at bounding box center [1238, 134] width 146 height 30
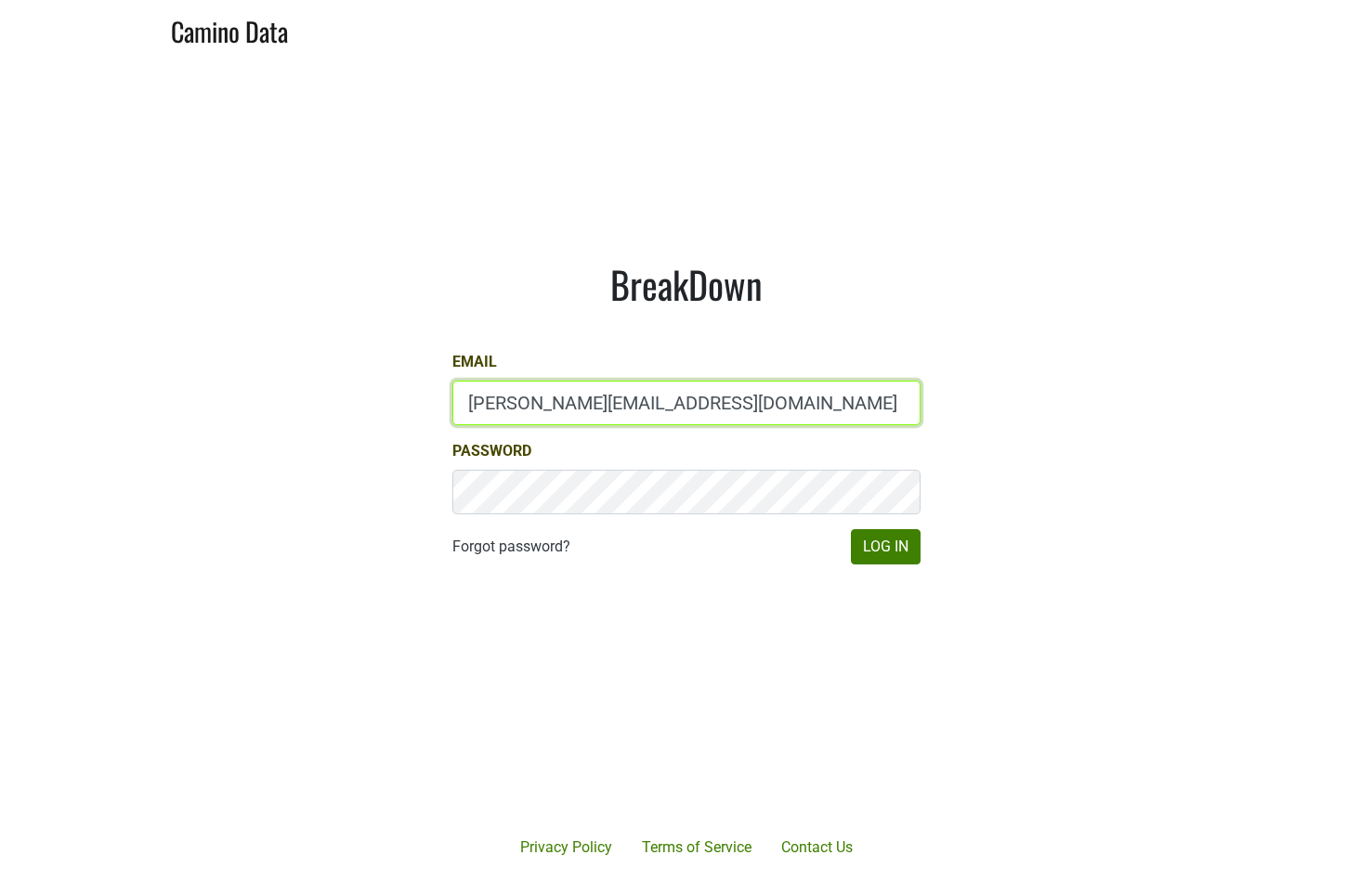
click at [505, 402] on input "maggie@spottswoode.com" at bounding box center [686, 402] width 468 height 44
type input "sbeer@truenorthwines.com"
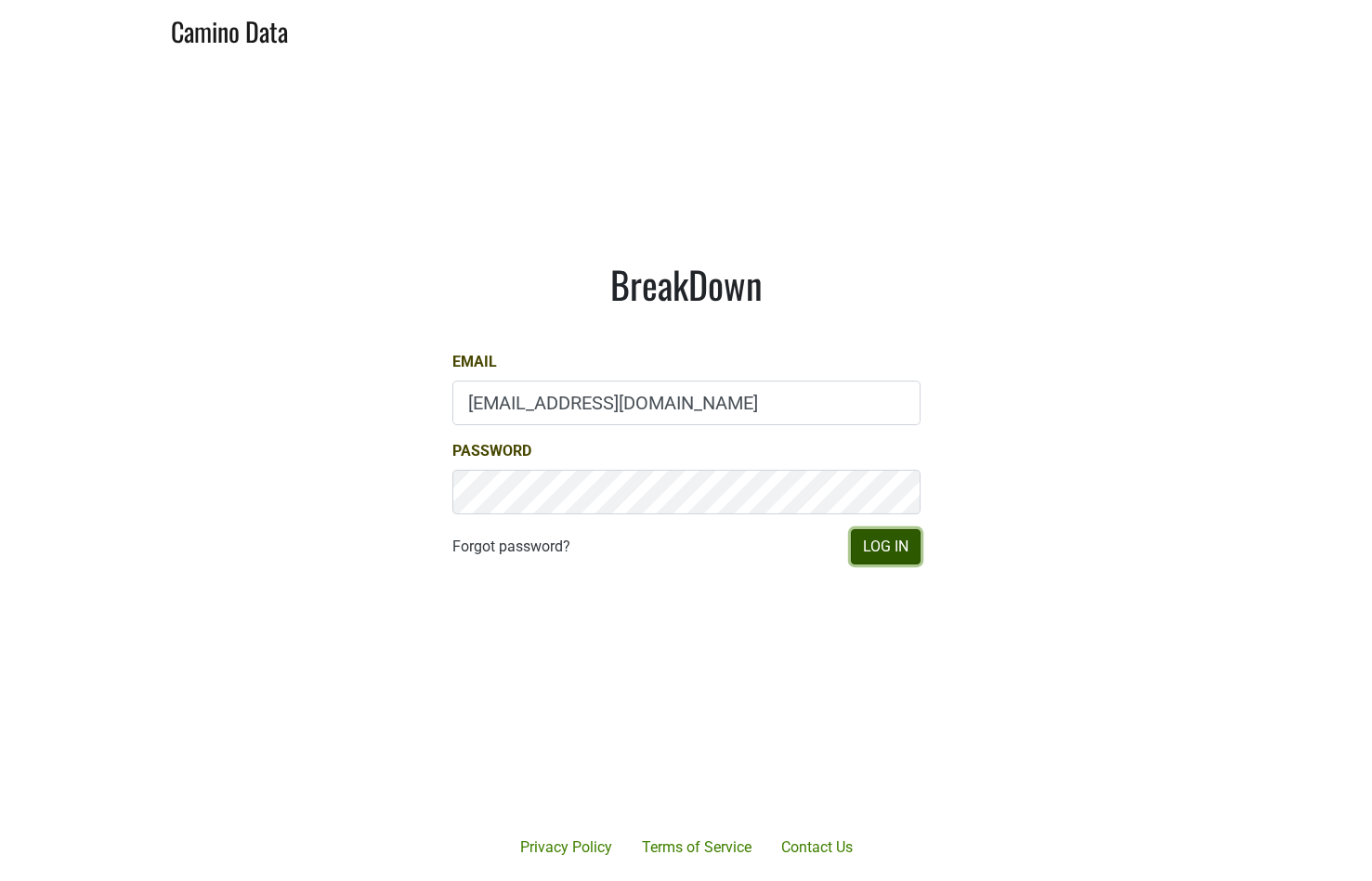
click at [884, 544] on button "Log In" at bounding box center [886, 547] width 69 height 36
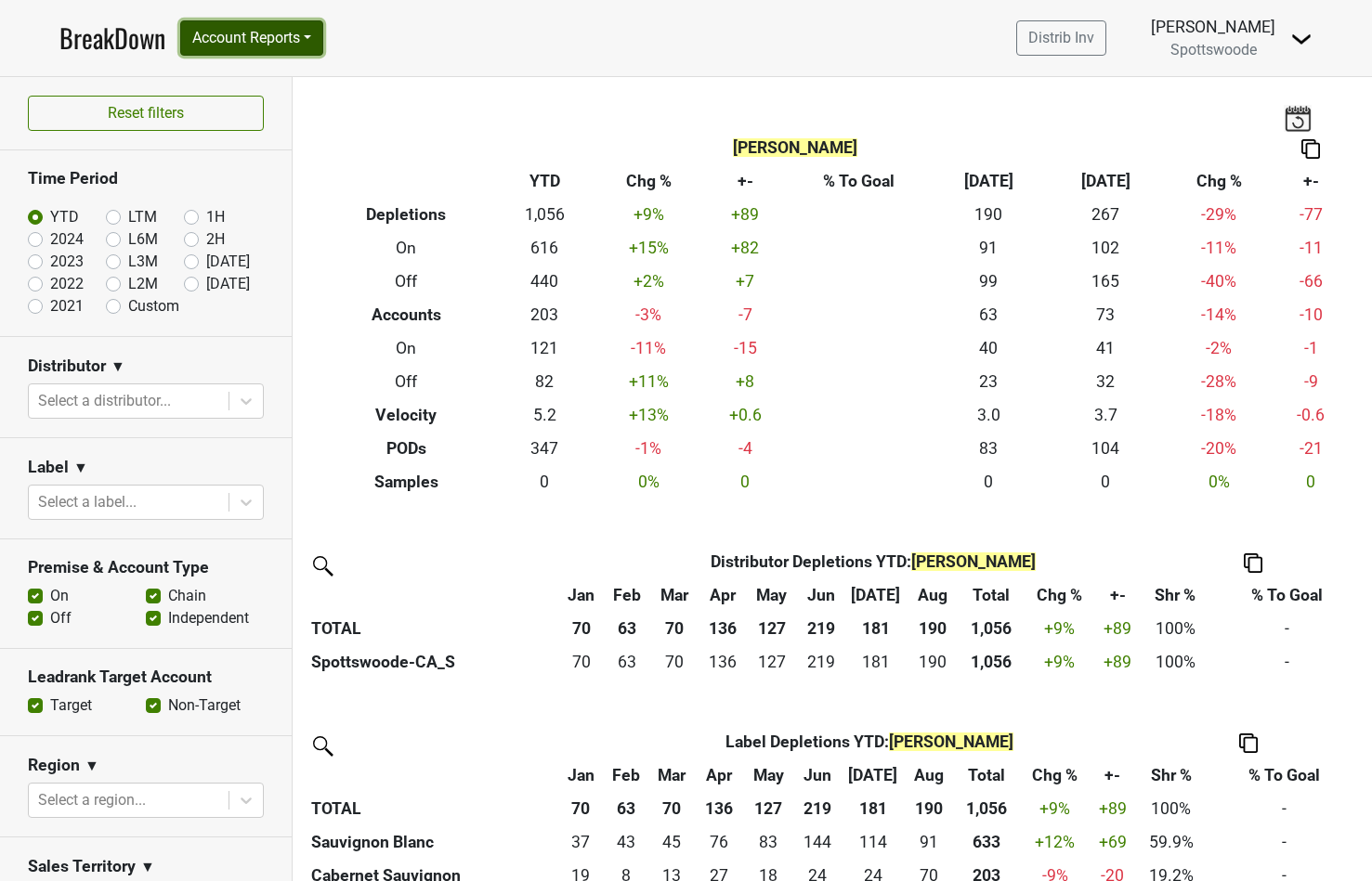
click at [312, 39] on button "Account Reports" at bounding box center [251, 38] width 143 height 36
click at [391, 43] on nav "BreakDown Account Reports SuperRanker Map Chain Compliance CRM Notes Distrib In…" at bounding box center [686, 38] width 1282 height 76
click at [314, 39] on button "Account Reports" at bounding box center [251, 38] width 143 height 36
click at [406, 53] on nav "BreakDown Account Reports SuperRanker Map Chain Compliance CRM Notes Distrib In…" at bounding box center [686, 38] width 1282 height 76
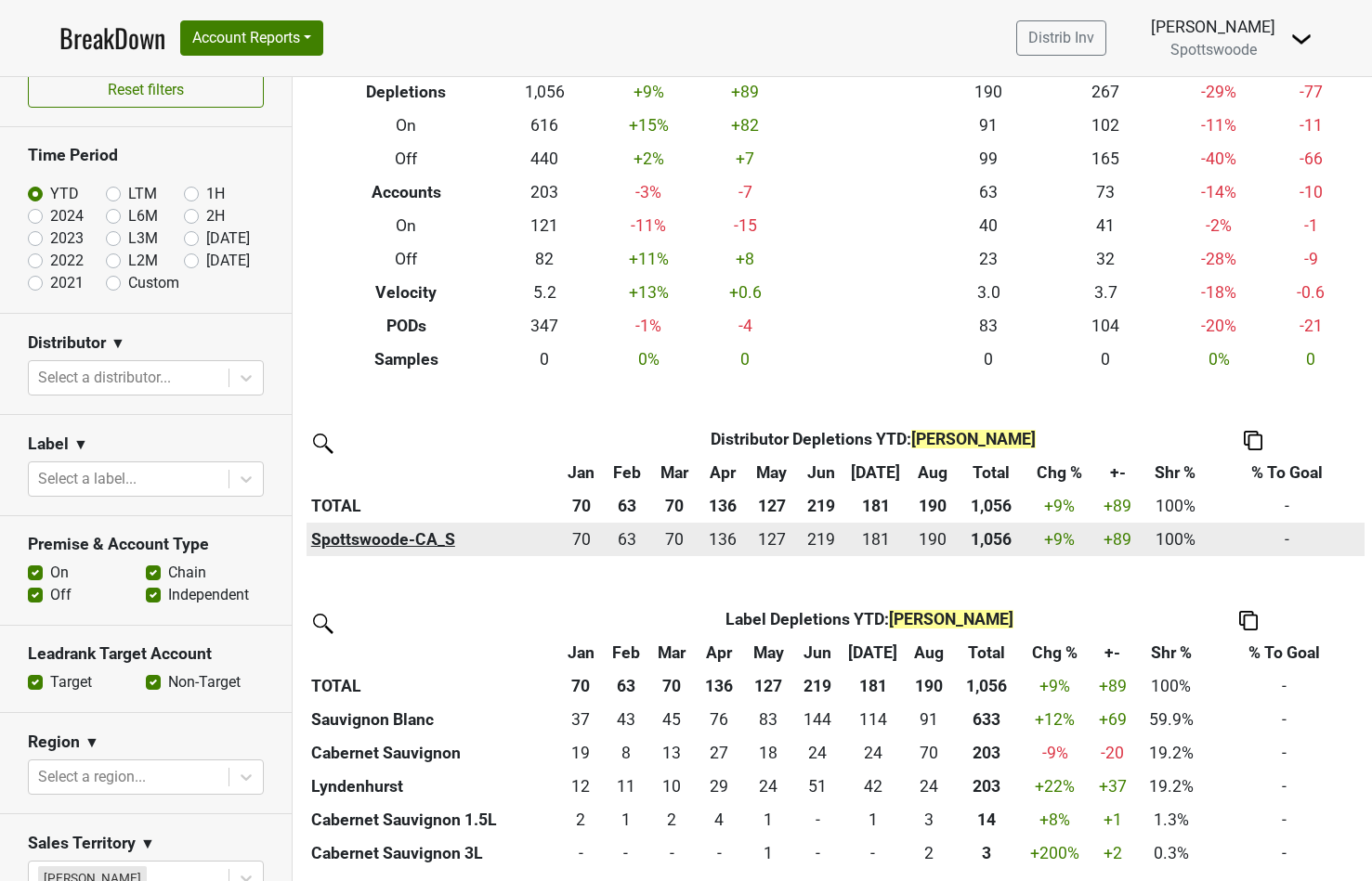
scroll to position [126, 0]
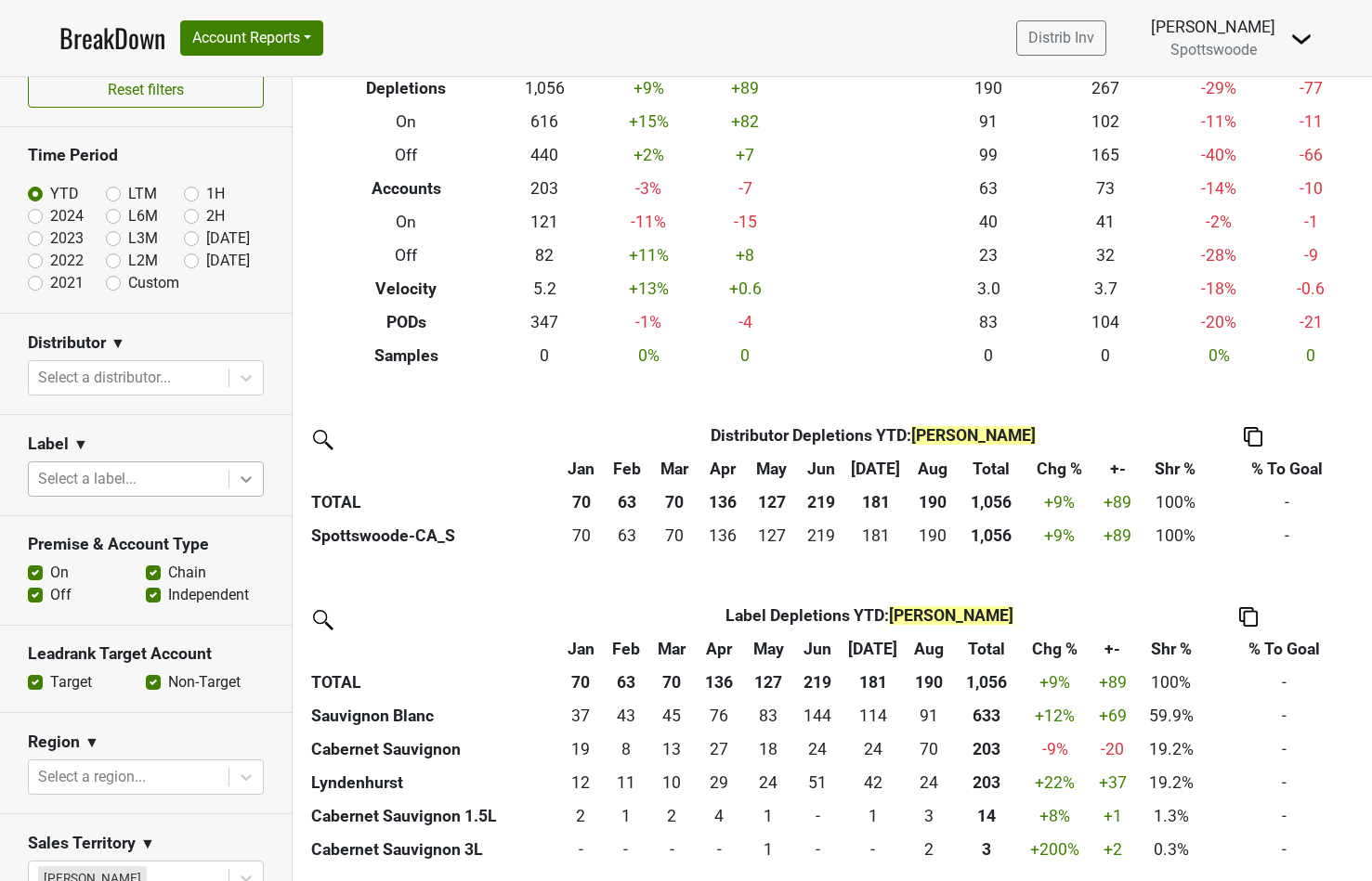
click at [240, 478] on icon at bounding box center [246, 479] width 18 height 18
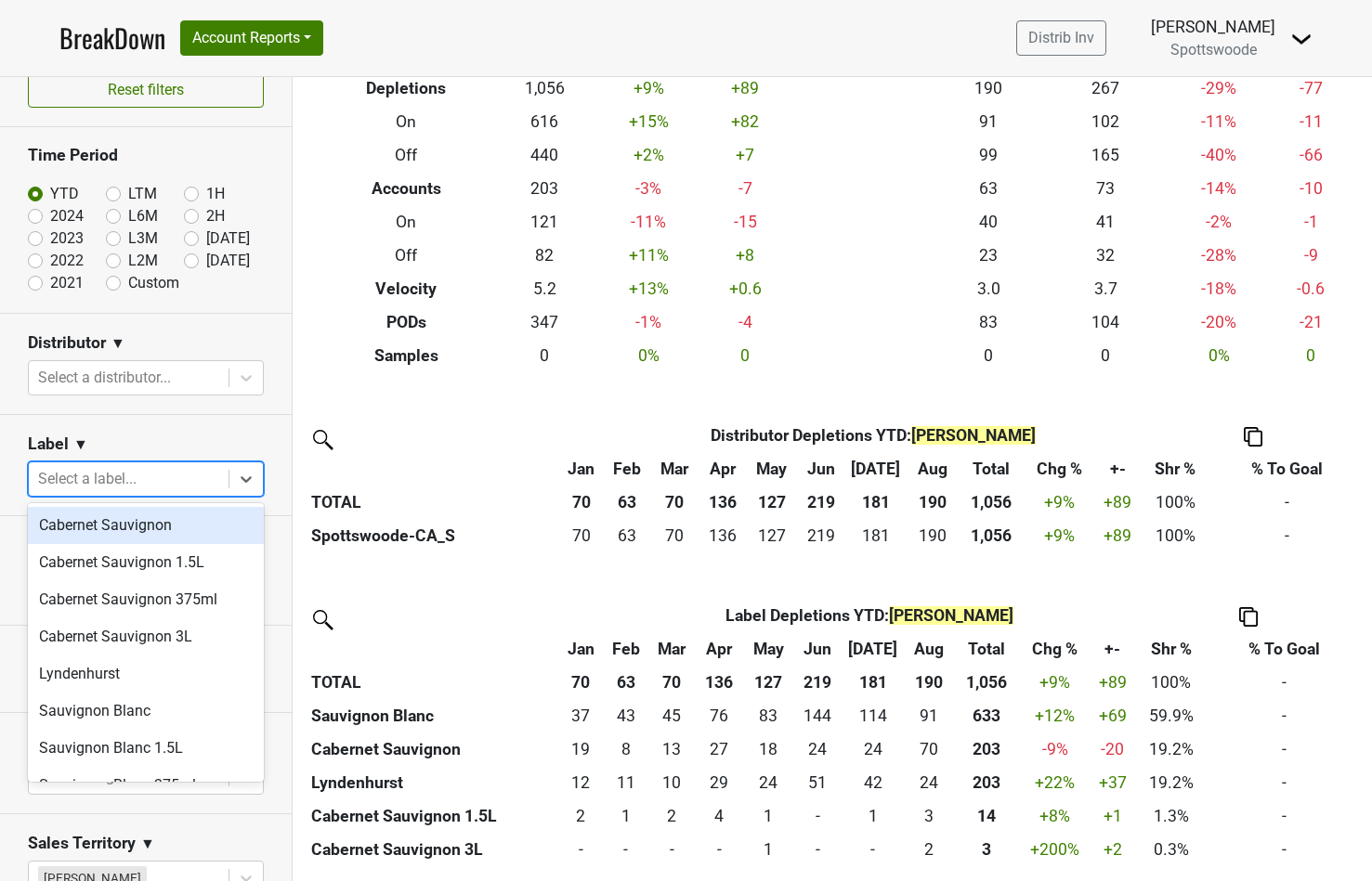
click at [164, 438] on div "Label ▼" at bounding box center [145, 447] width 236 height 28
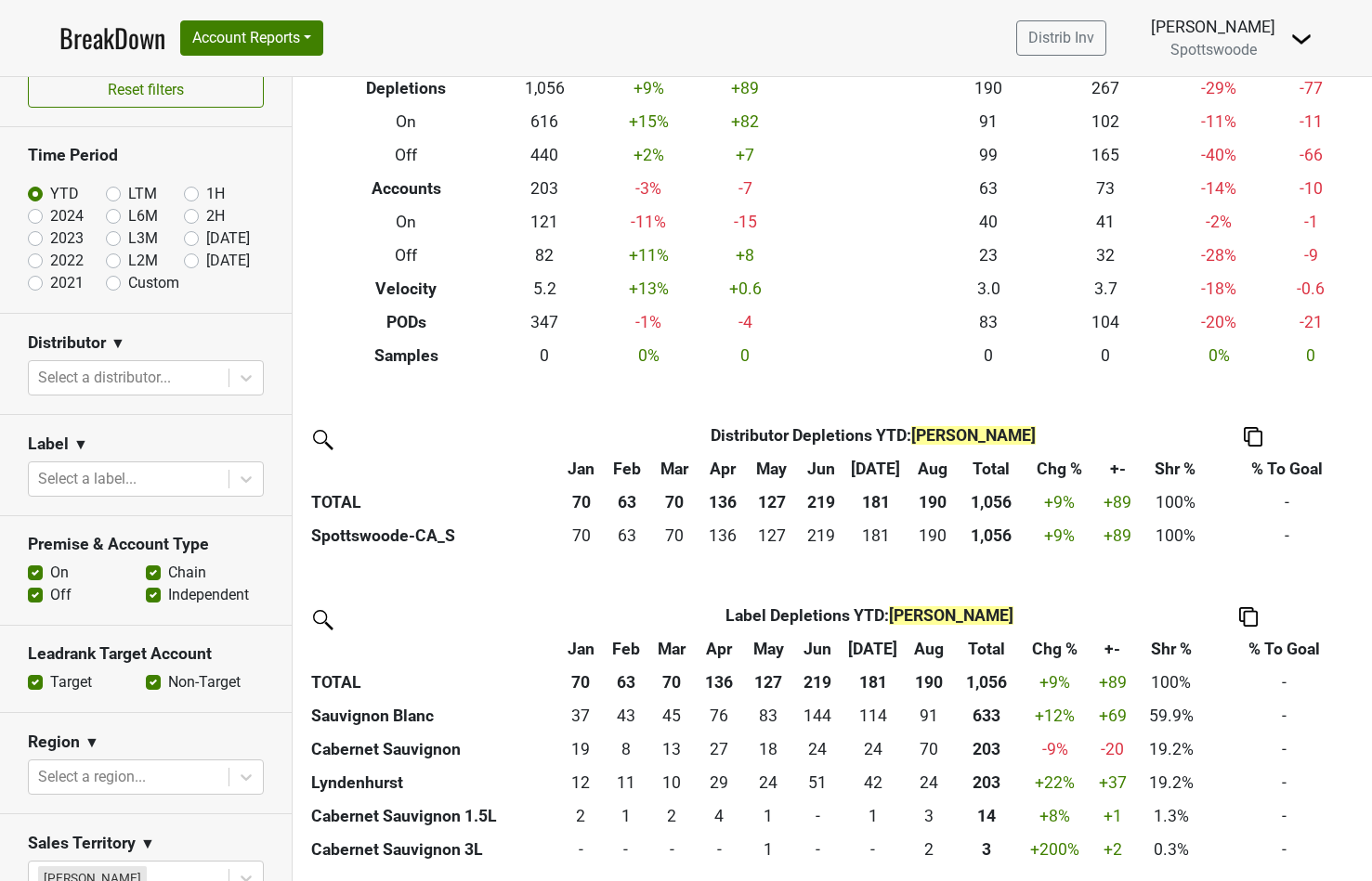
click at [78, 445] on span "▼" at bounding box center [80, 444] width 14 height 22
click at [96, 515] on link "Label Excludes" at bounding box center [146, 510] width 146 height 30
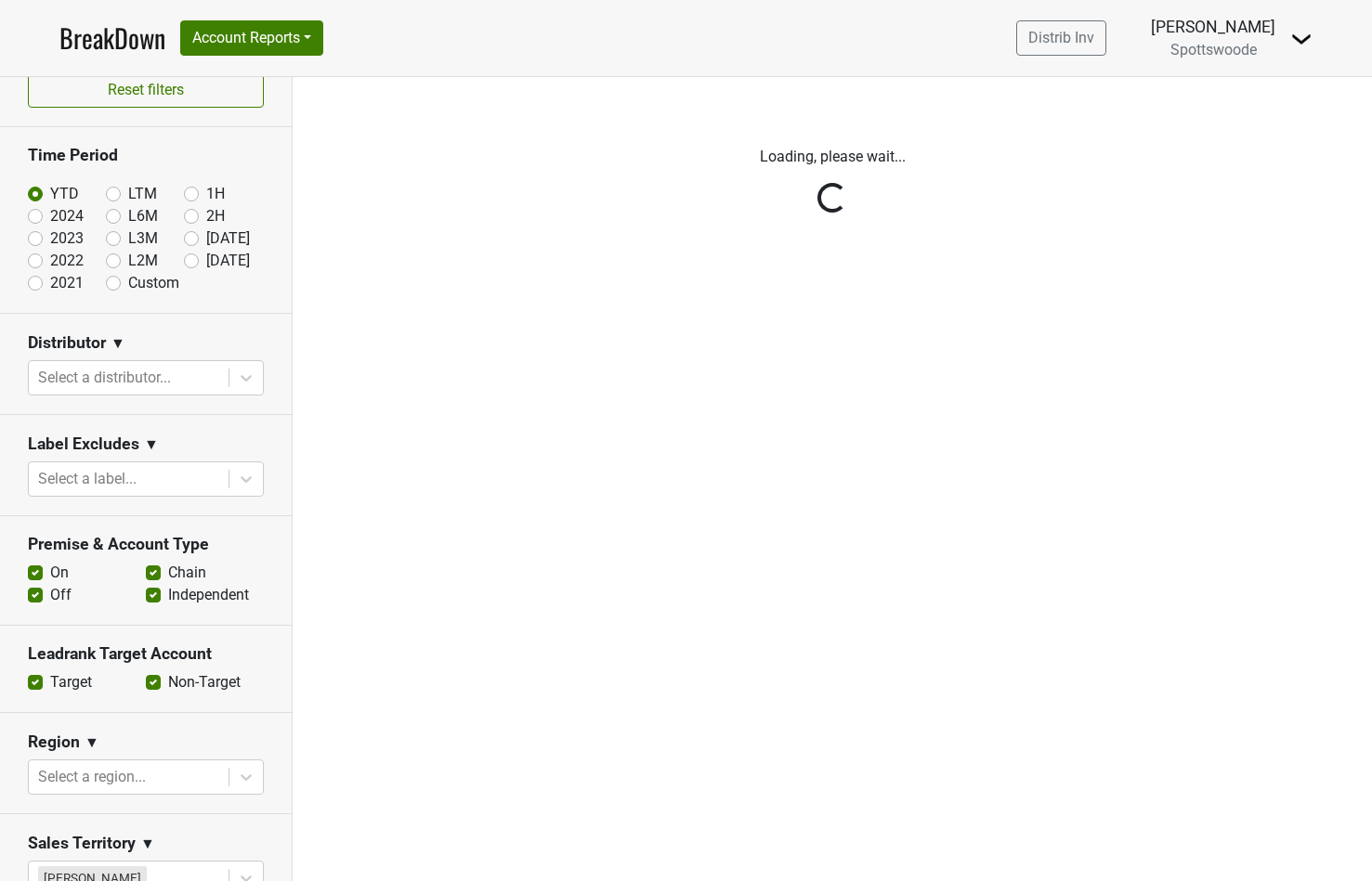
scroll to position [0, 0]
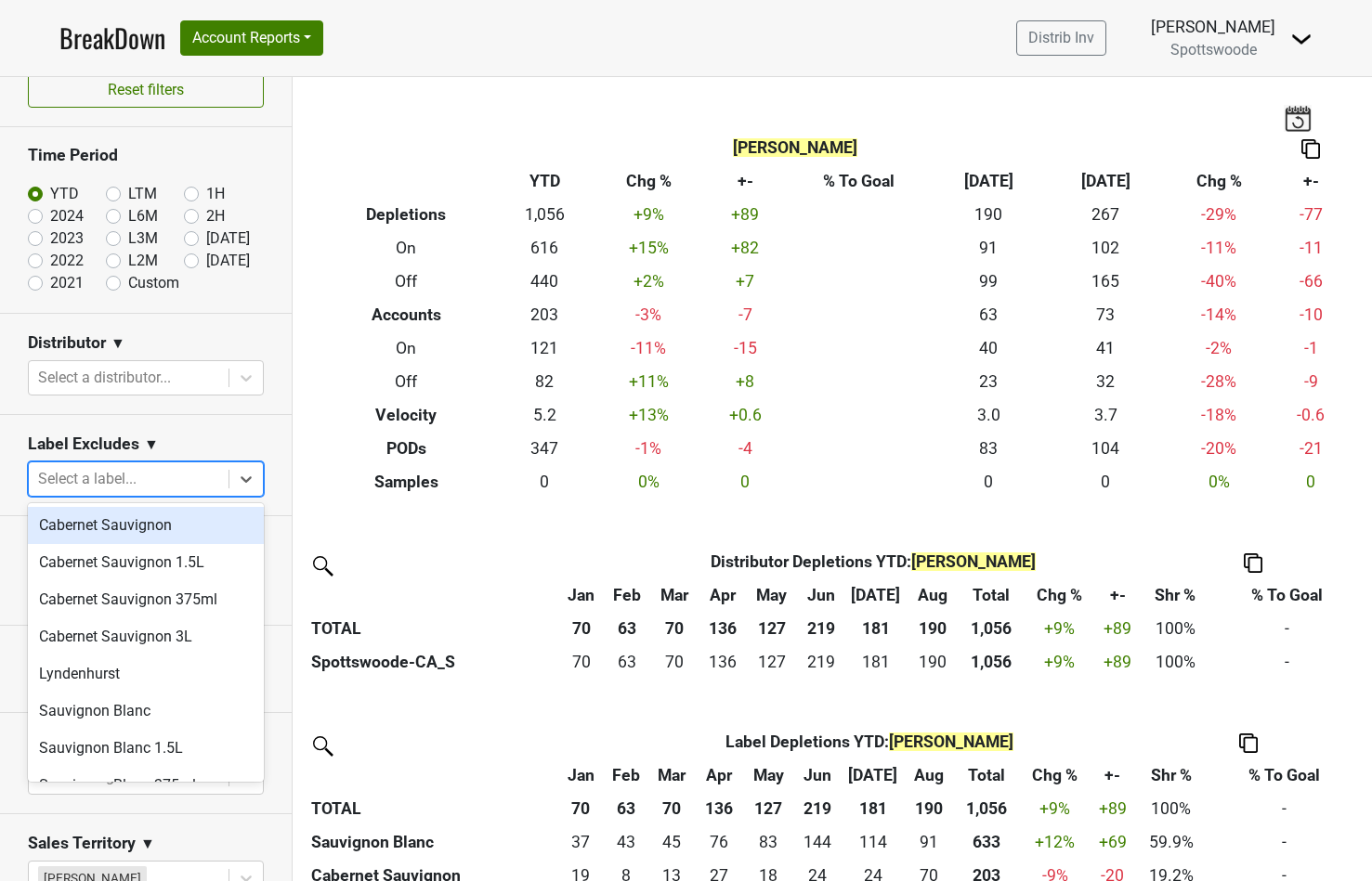
click at [70, 481] on div at bounding box center [129, 479] width 181 height 26
type input "sauvig"
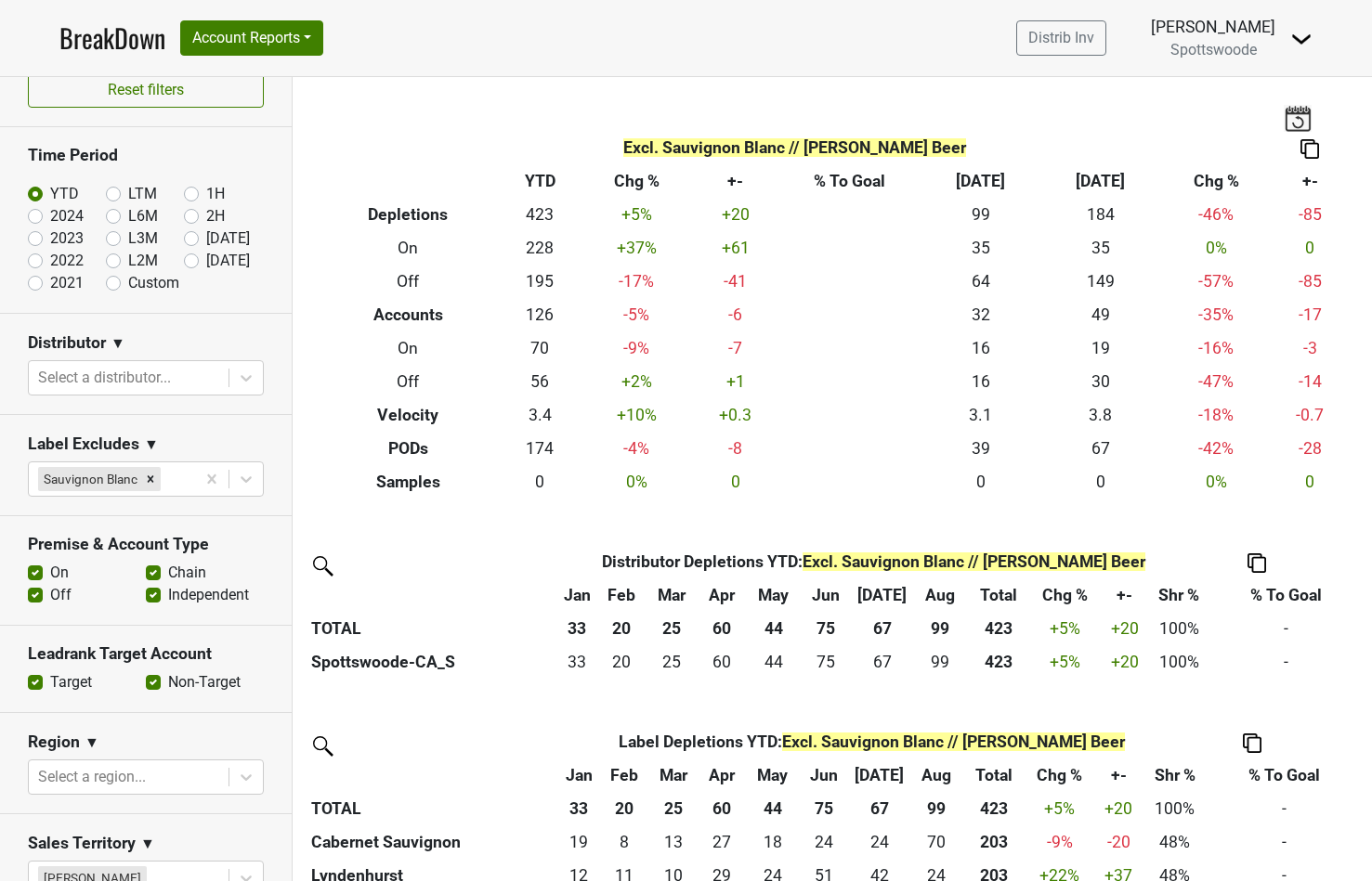
click at [744, 156] on span "Excl. Sauvignon Blanc // Sara Beer" at bounding box center [794, 147] width 343 height 18
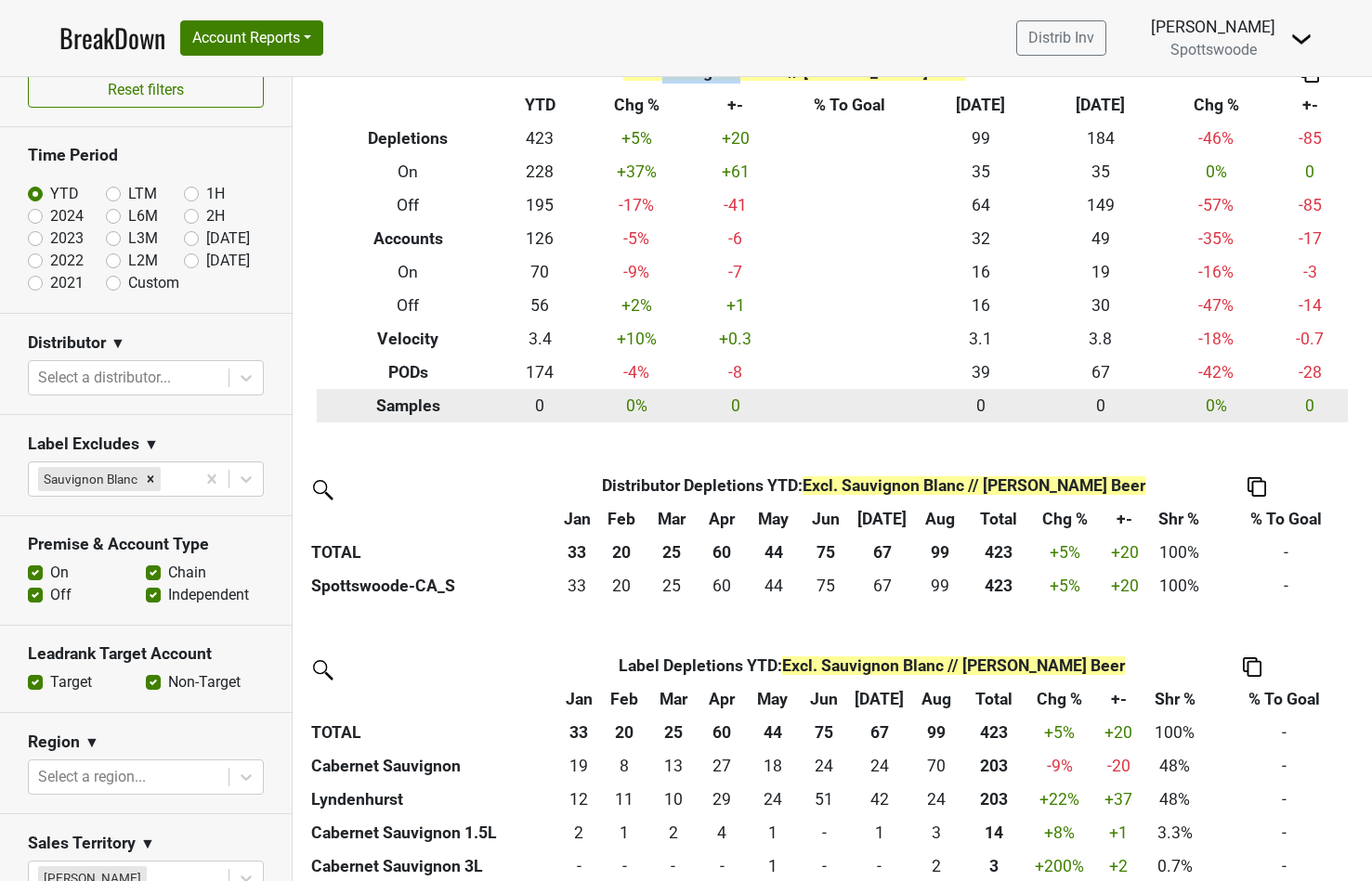
scroll to position [92, 0]
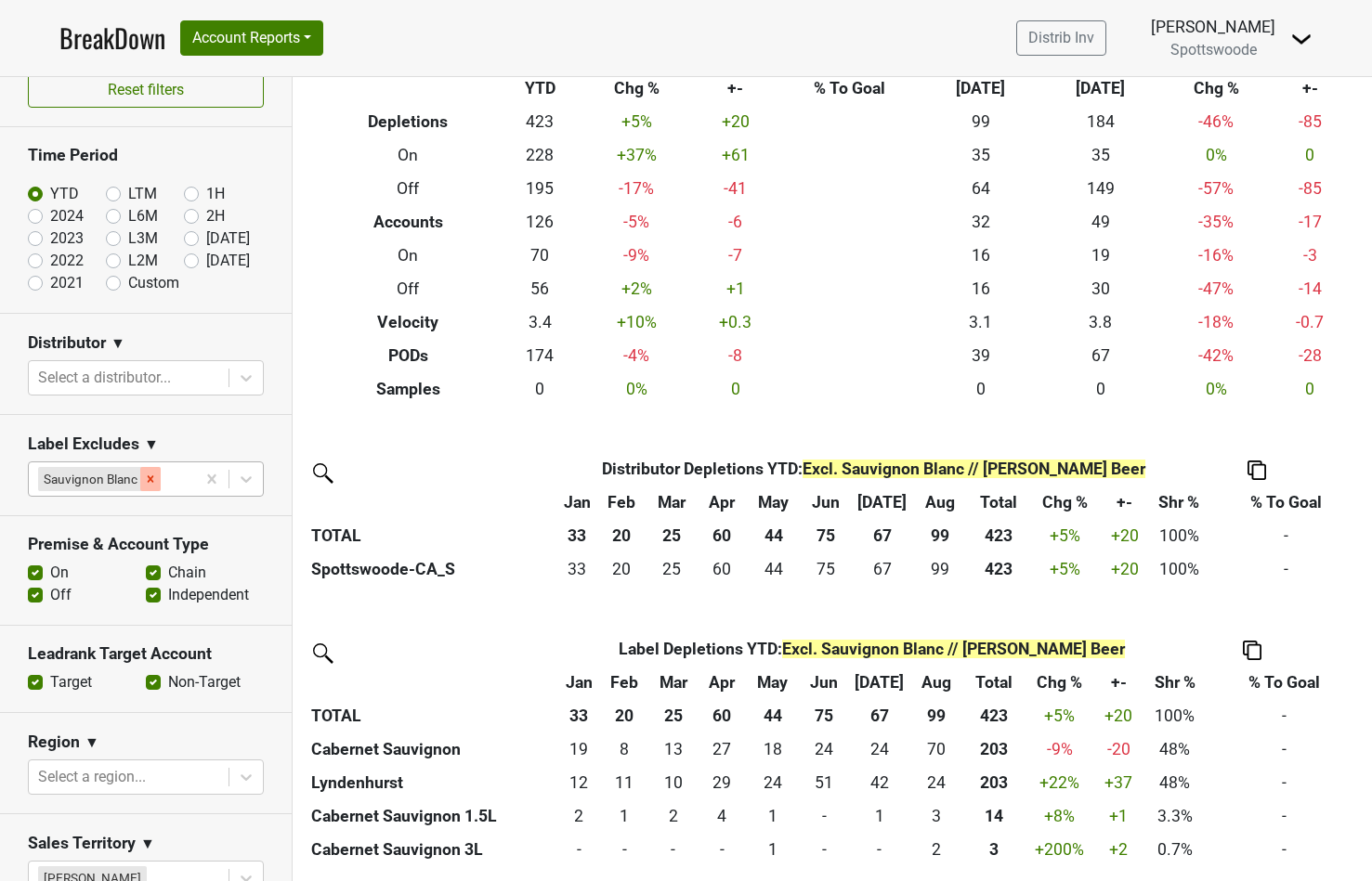
click at [144, 477] on icon "Remove Sauvignon Blanc" at bounding box center [151, 479] width 13 height 13
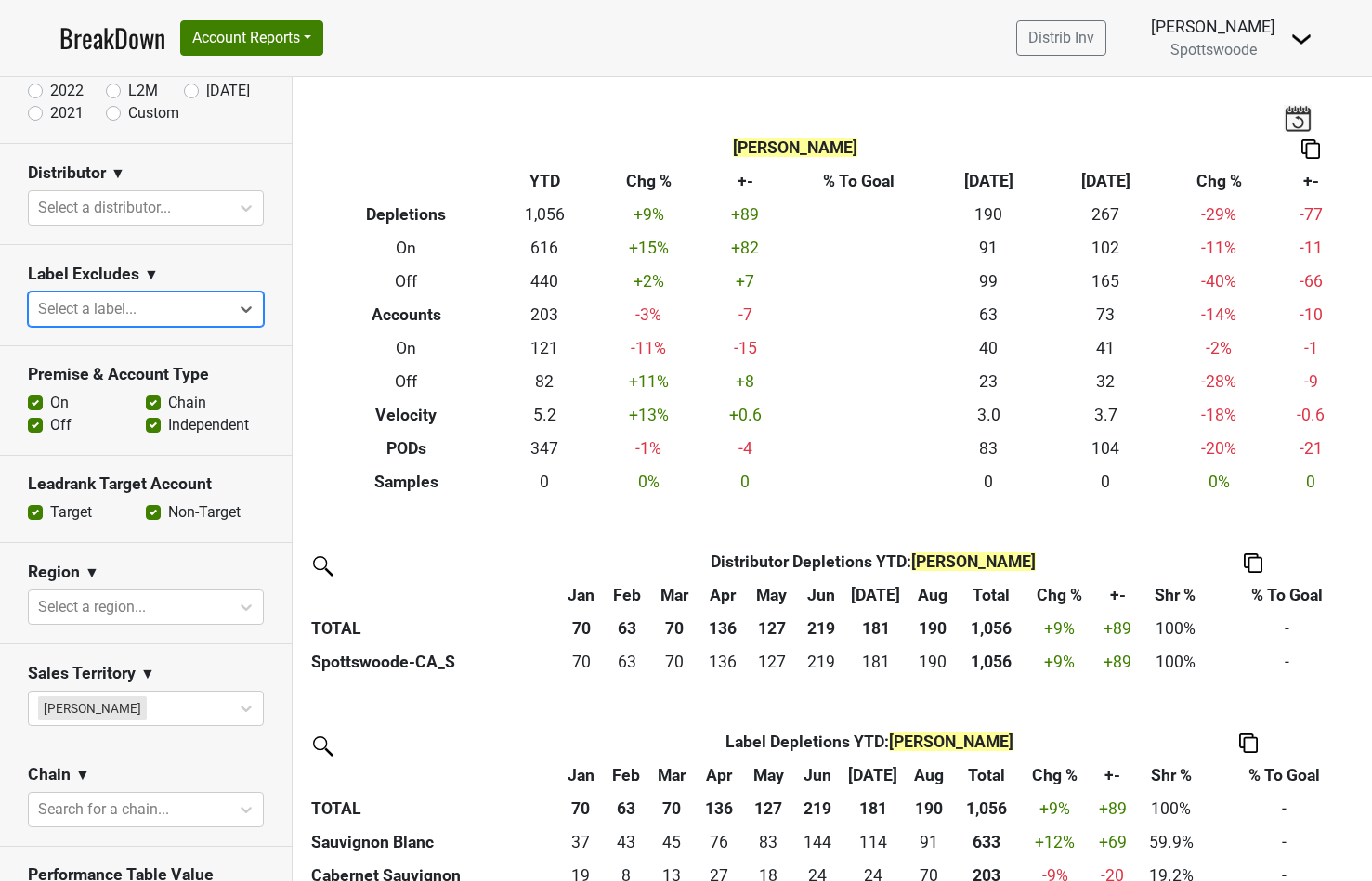
scroll to position [210, 0]
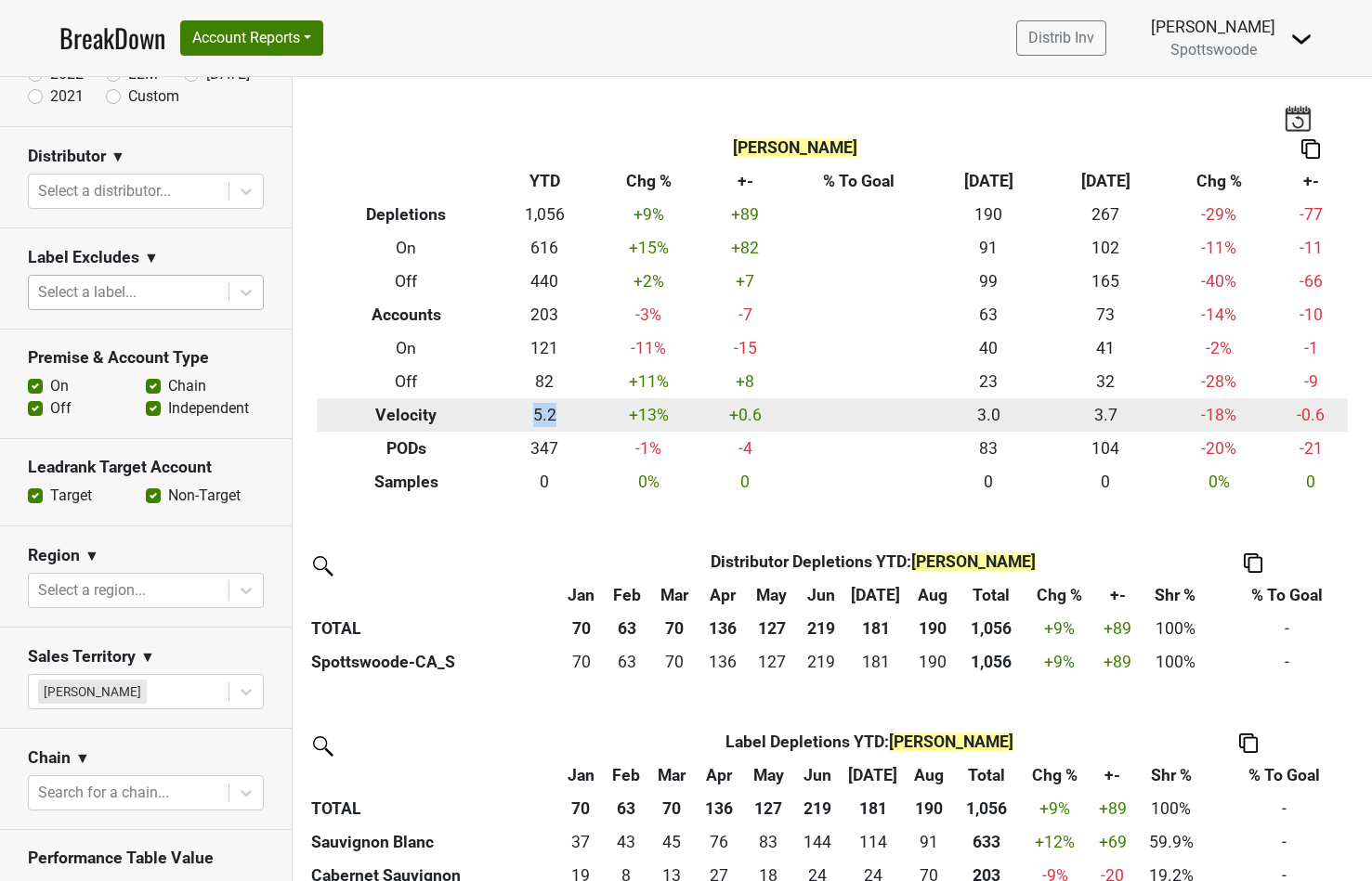
drag, startPoint x: 518, startPoint y: 418, endPoint x: 557, endPoint y: 418, distance: 39.0
click at [557, 418] on td "5.2" at bounding box center [544, 415] width 98 height 34
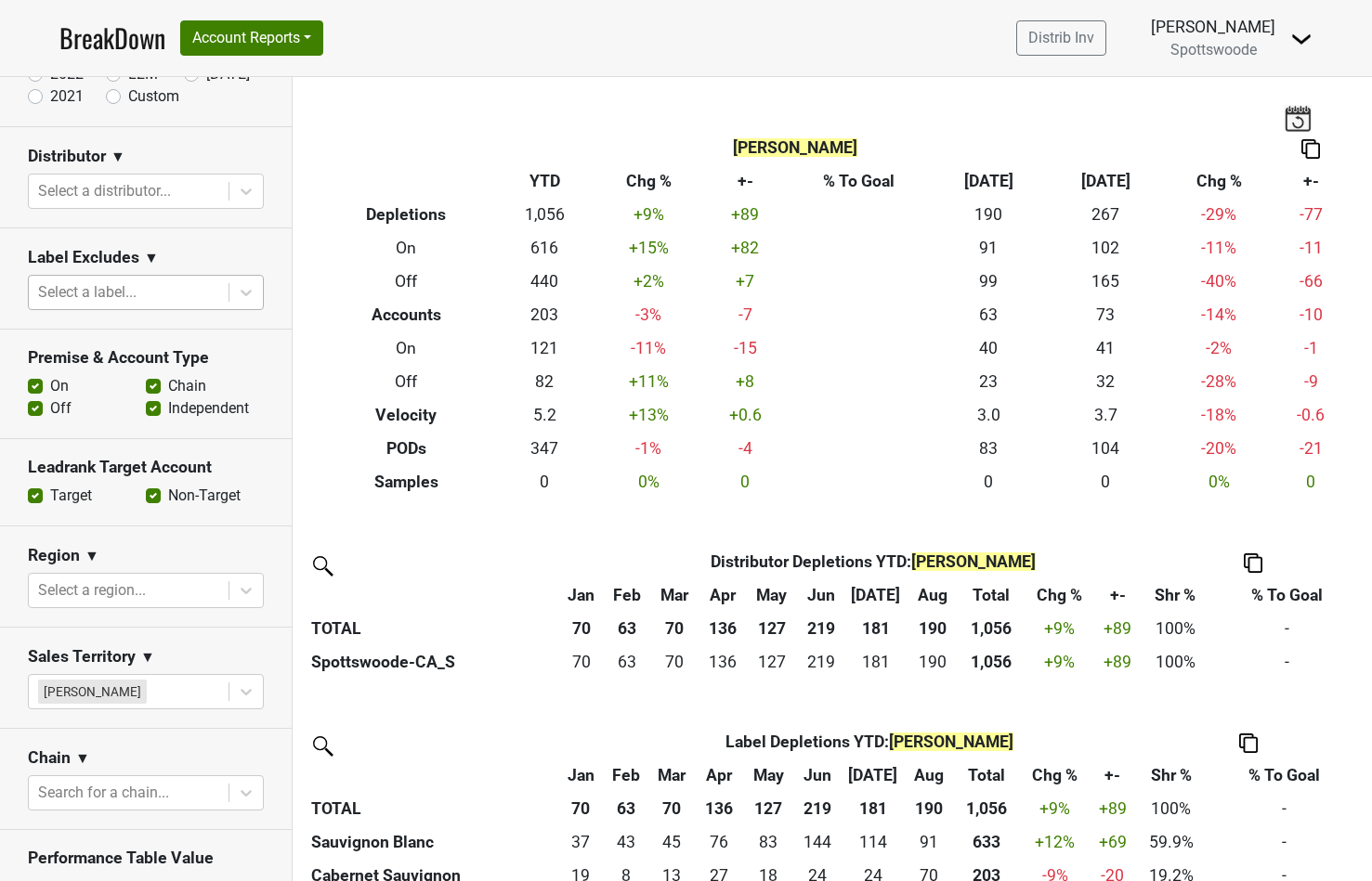
click at [250, 541] on section "Region ▼ Select a region..." at bounding box center [145, 577] width 292 height 101
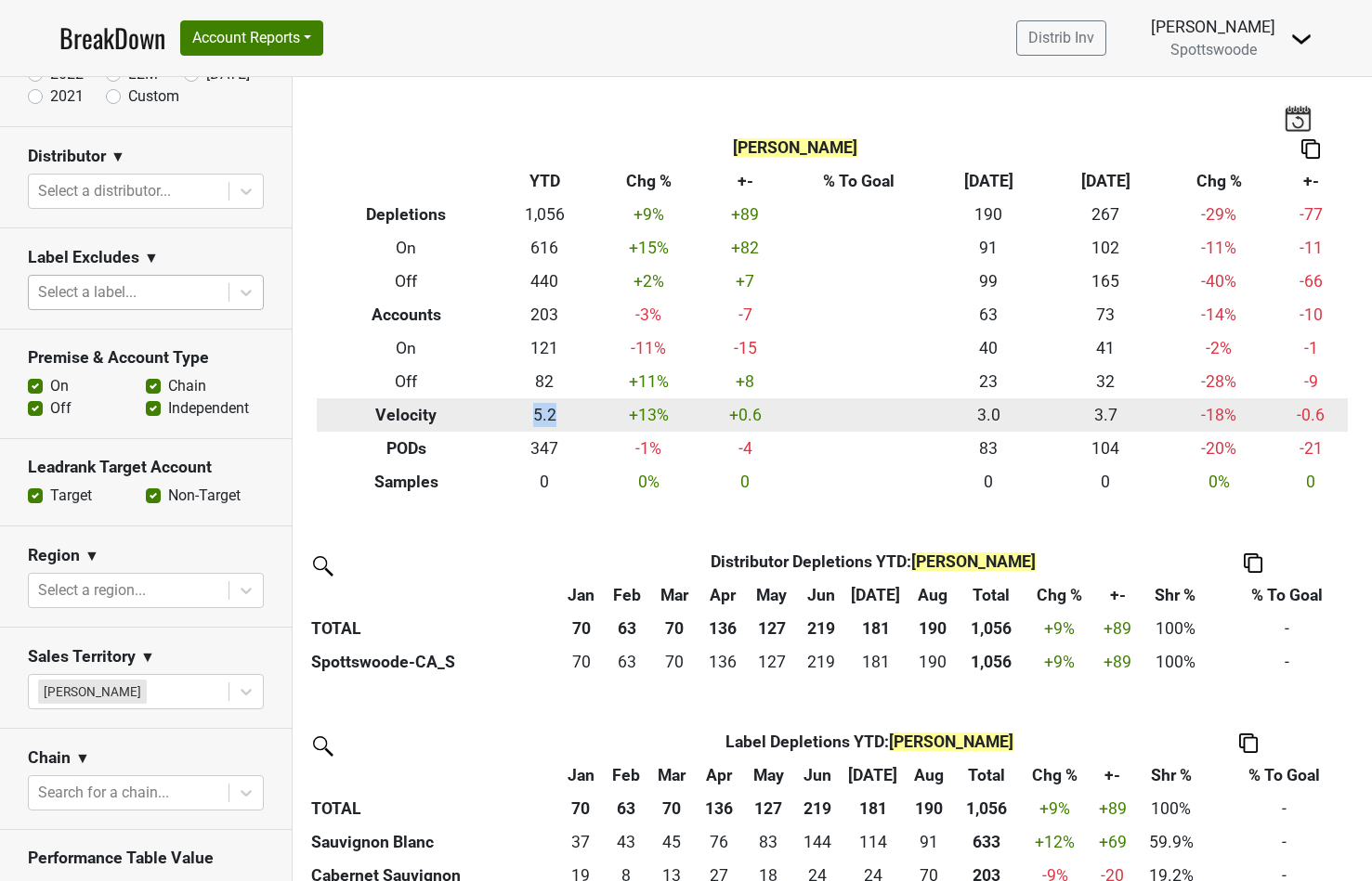
drag, startPoint x: 523, startPoint y: 417, endPoint x: 552, endPoint y: 416, distance: 29.0
click at [552, 416] on td "5.2" at bounding box center [544, 415] width 98 height 34
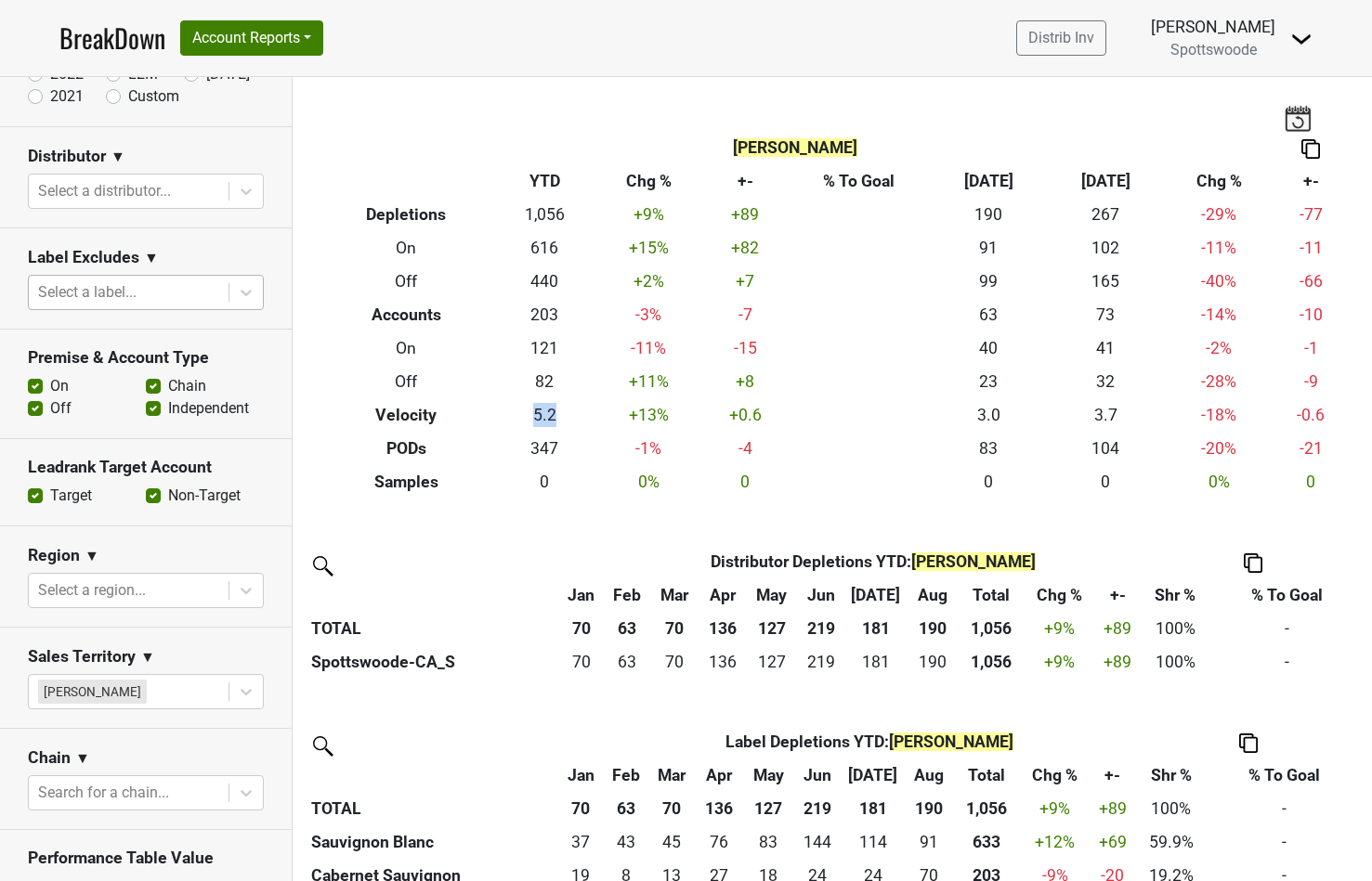
click at [168, 498] on label "Non-Target" at bounding box center [204, 496] width 72 height 22
click at [156, 498] on input "Non-Target" at bounding box center [152, 494] width 14 height 18
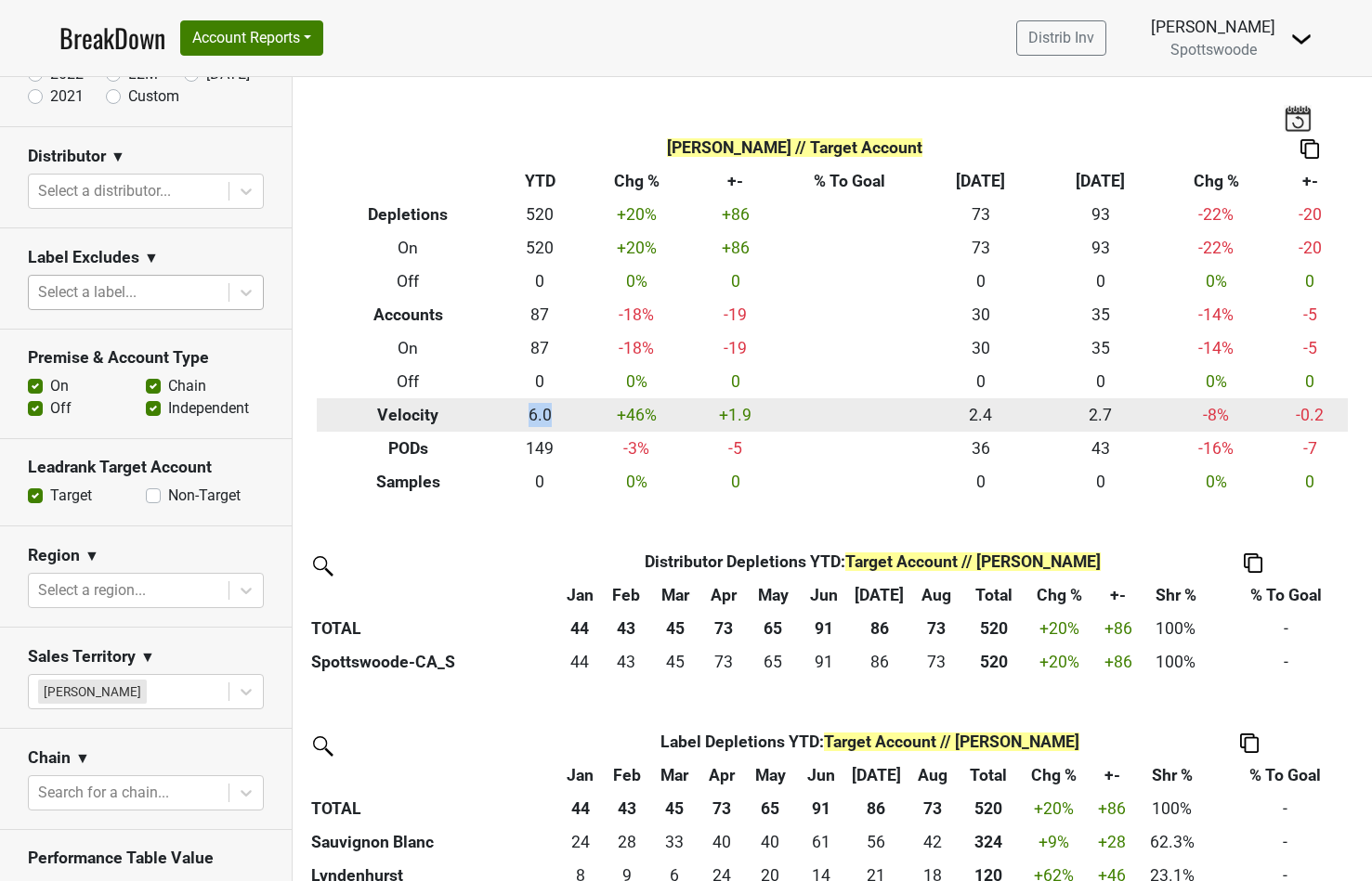
drag, startPoint x: 513, startPoint y: 414, endPoint x: 547, endPoint y: 414, distance: 34.0
click at [547, 414] on td "6.0" at bounding box center [540, 415] width 82 height 34
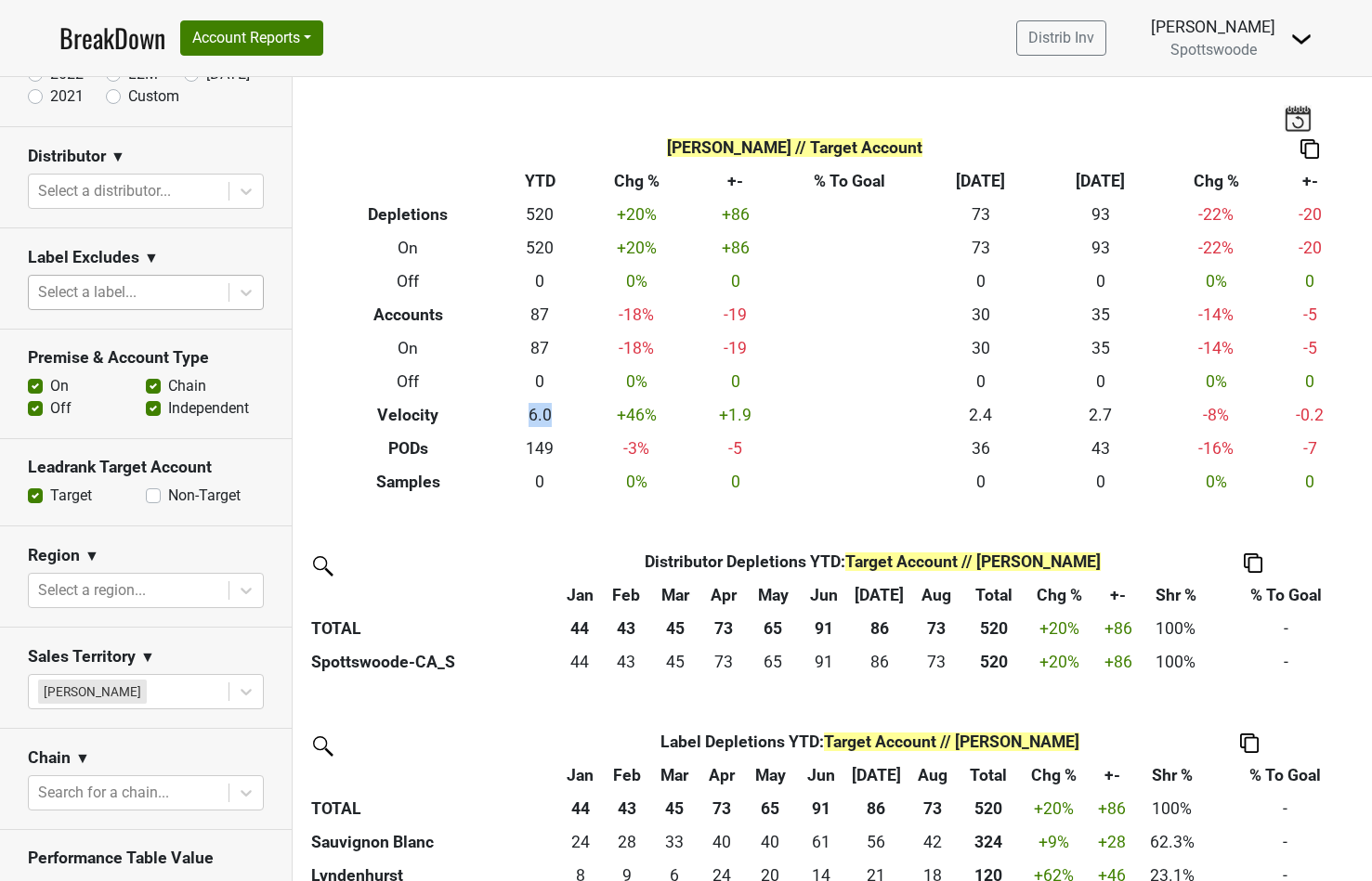
click at [168, 497] on label "Non-Target" at bounding box center [204, 496] width 72 height 22
click at [155, 497] on input "Non-Target" at bounding box center [152, 494] width 14 height 18
checkbox input "true"
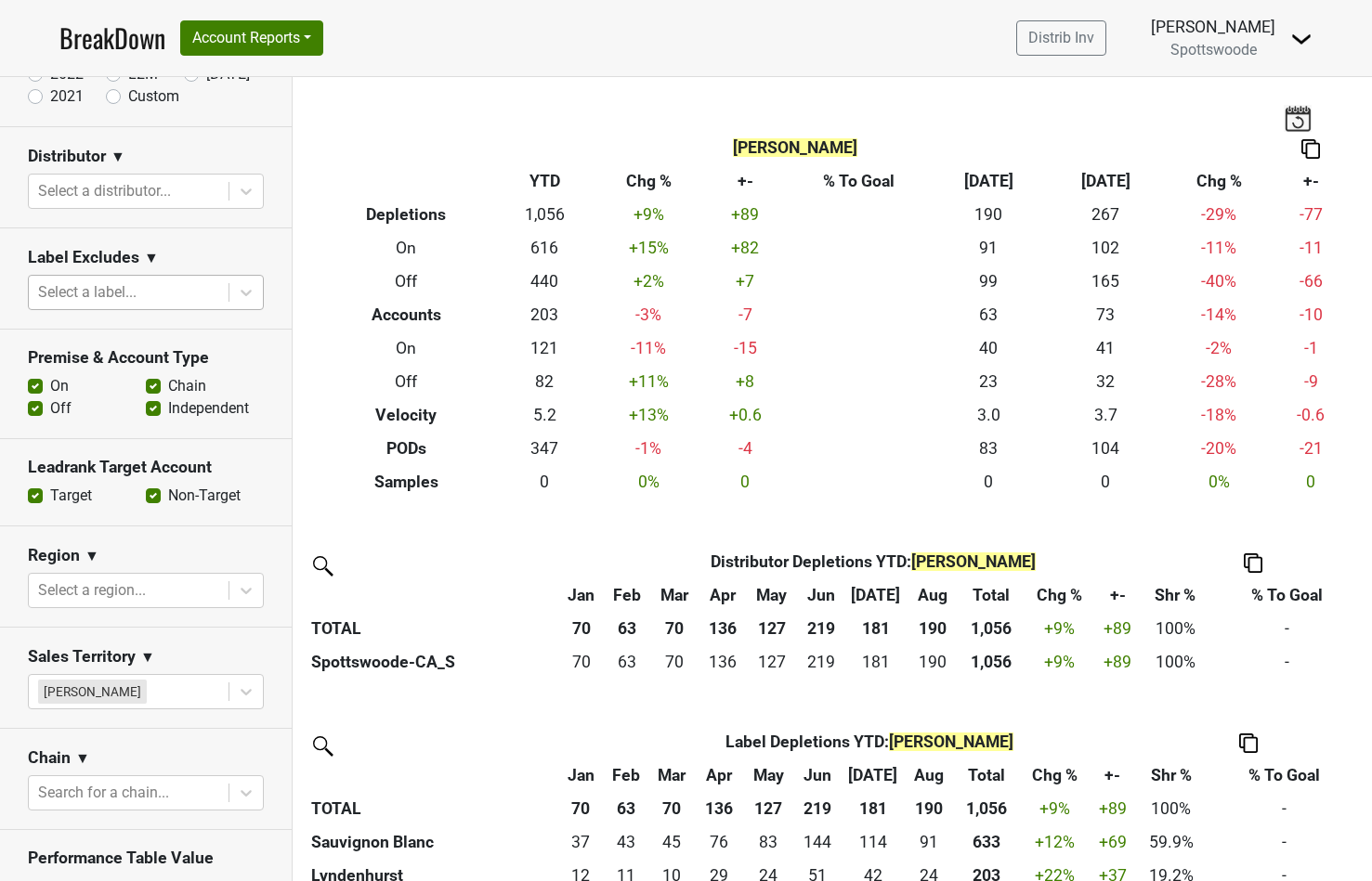
click at [50, 500] on label "Target" at bounding box center [70, 496] width 41 height 22
click at [35, 500] on input "Target" at bounding box center [35, 494] width 14 height 18
checkbox input "false"
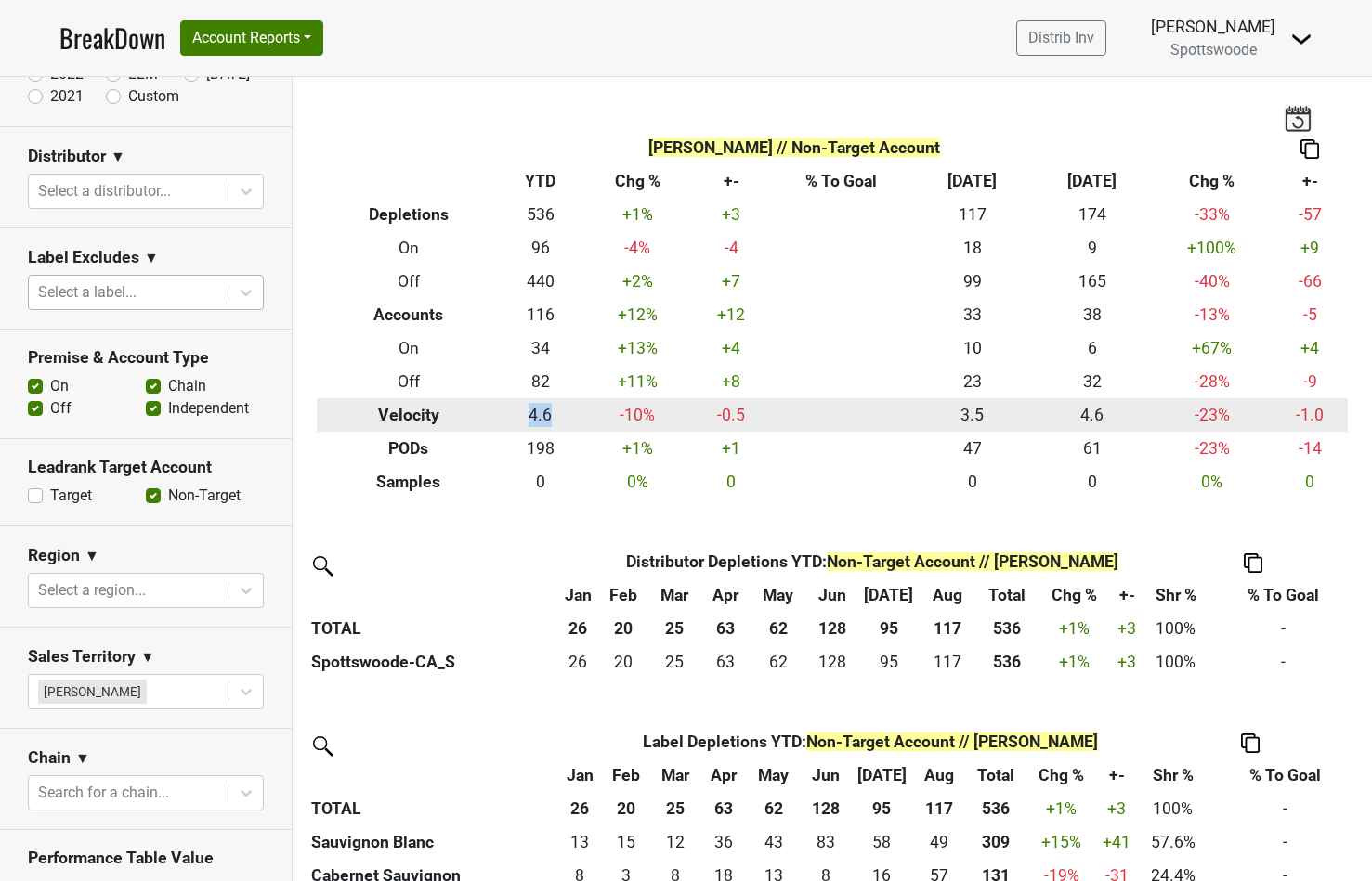
drag, startPoint x: 514, startPoint y: 422, endPoint x: 555, endPoint y: 421, distance: 41.0
click at [555, 421] on td "4.6" at bounding box center [540, 415] width 82 height 34
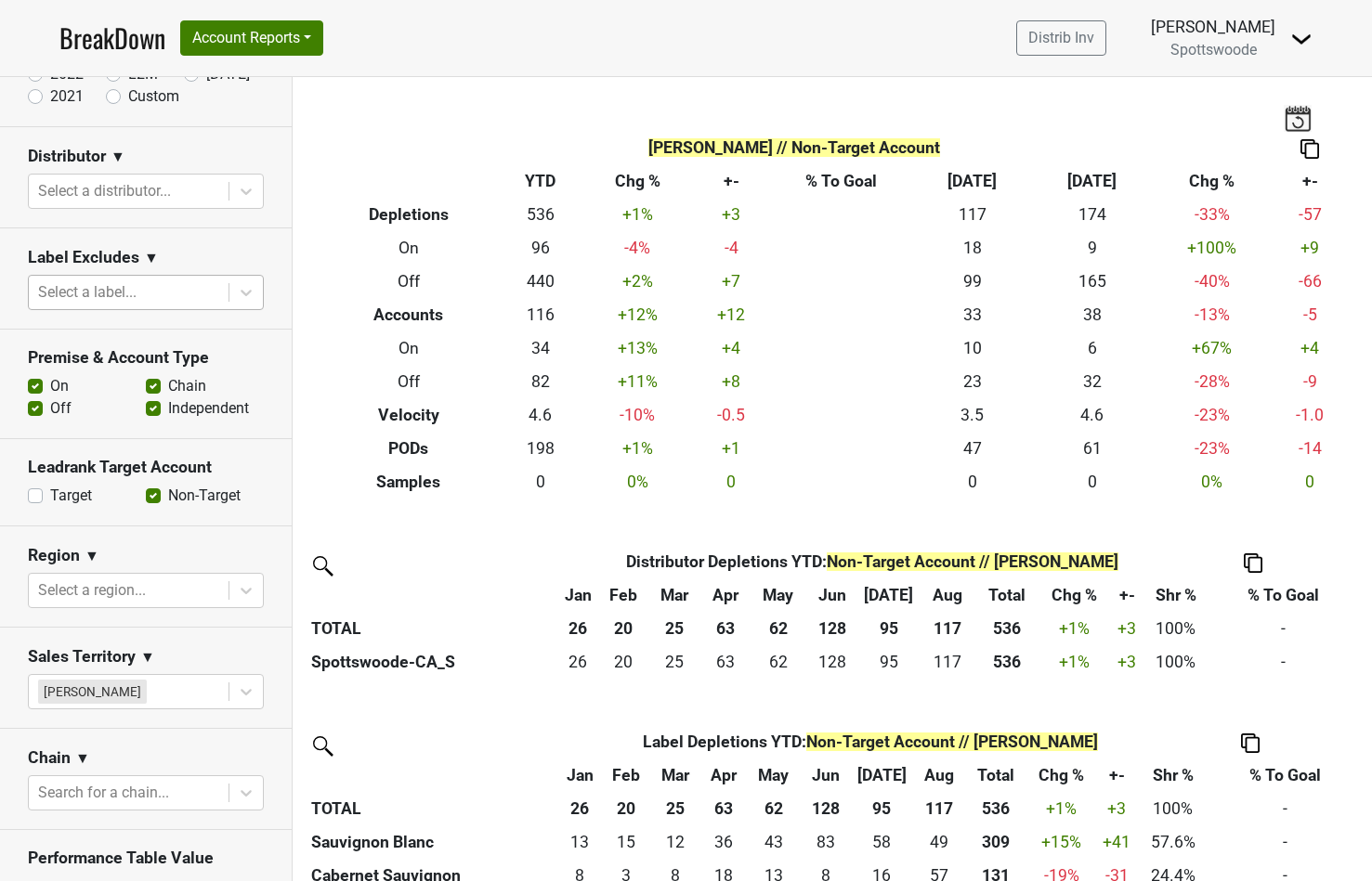
click at [492, 509] on div "Filters Sara Beer // Non-Target Account Breakdown Type YTD Chg % +- % To Goal A…" at bounding box center [832, 479] width 1079 height 804
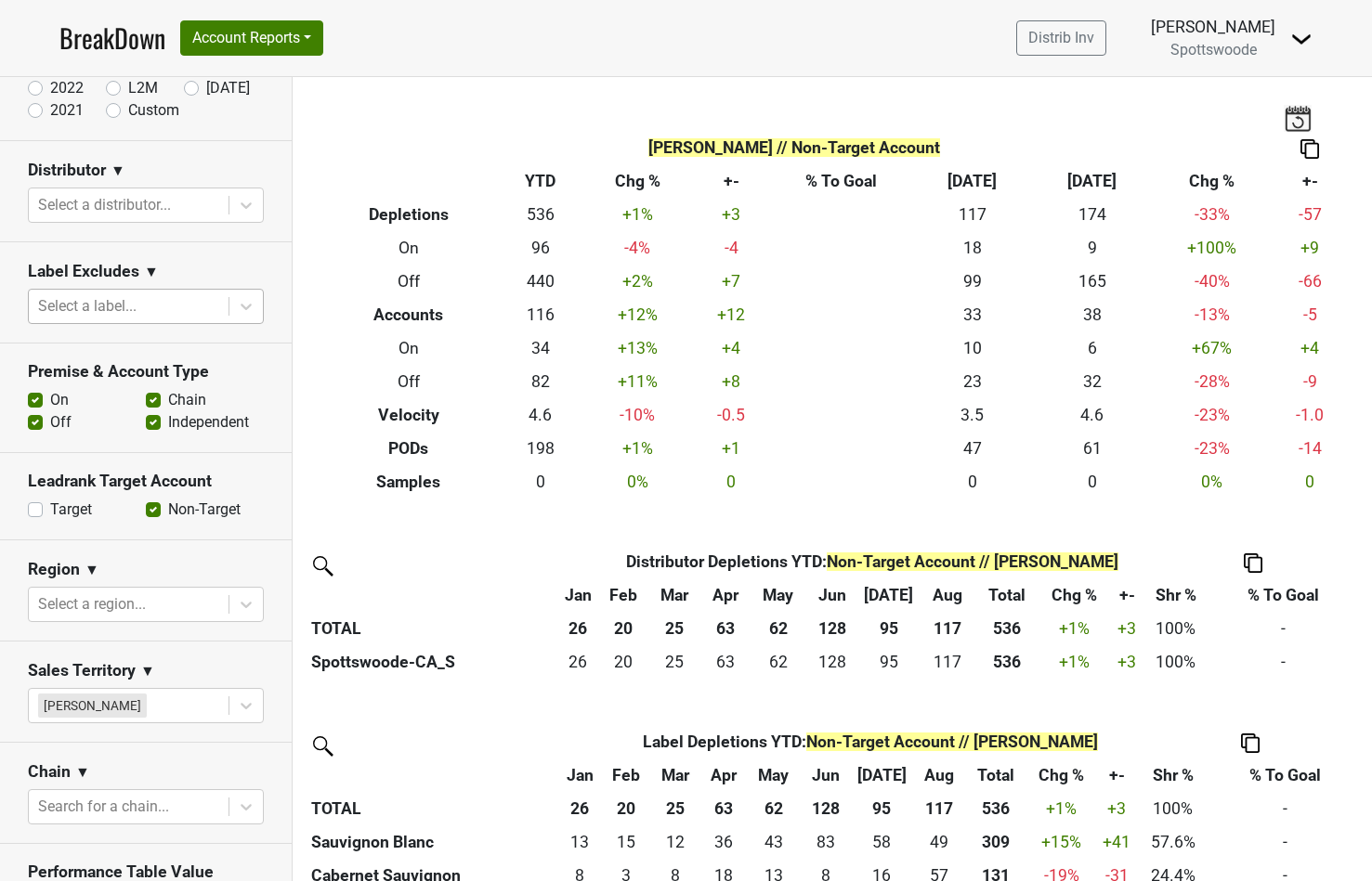
scroll to position [191, 0]
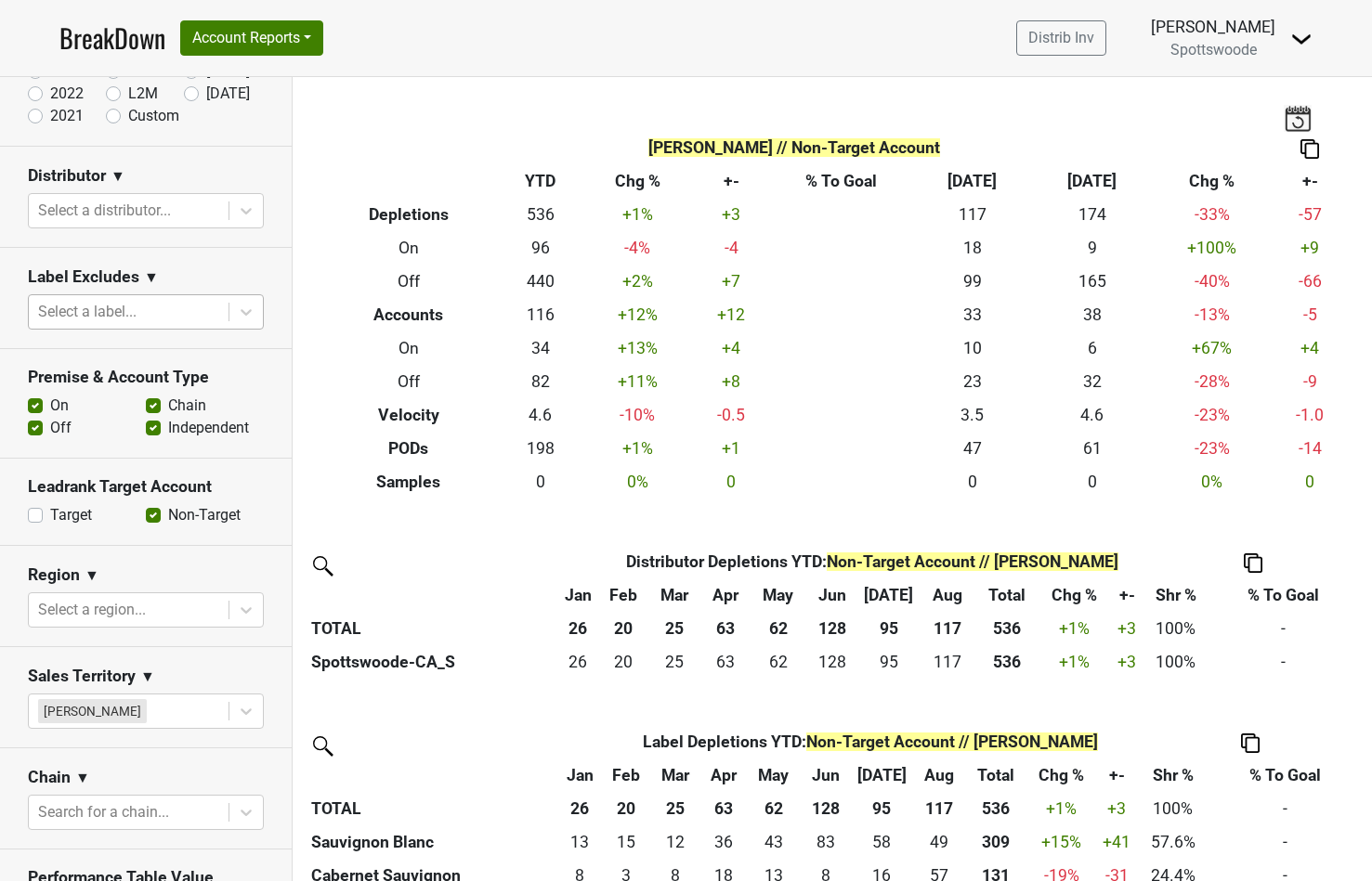
click at [50, 430] on label "Off" at bounding box center [61, 428] width 21 height 22
click at [32, 430] on input "Off" at bounding box center [35, 426] width 14 height 18
checkbox input "false"
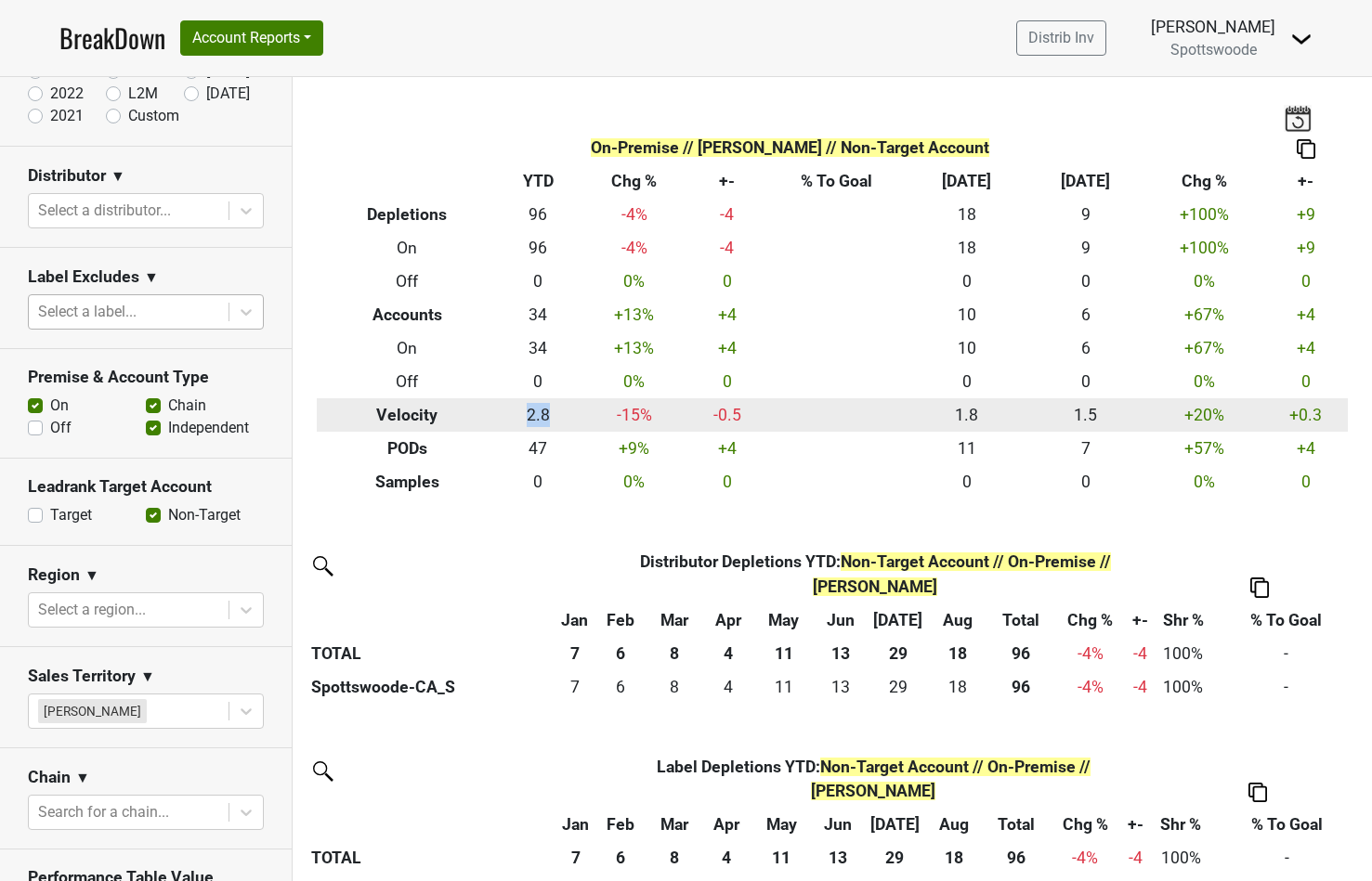
drag, startPoint x: 511, startPoint y: 419, endPoint x: 538, endPoint y: 419, distance: 27.0
click at [538, 419] on td "2.8" at bounding box center [538, 415] width 81 height 34
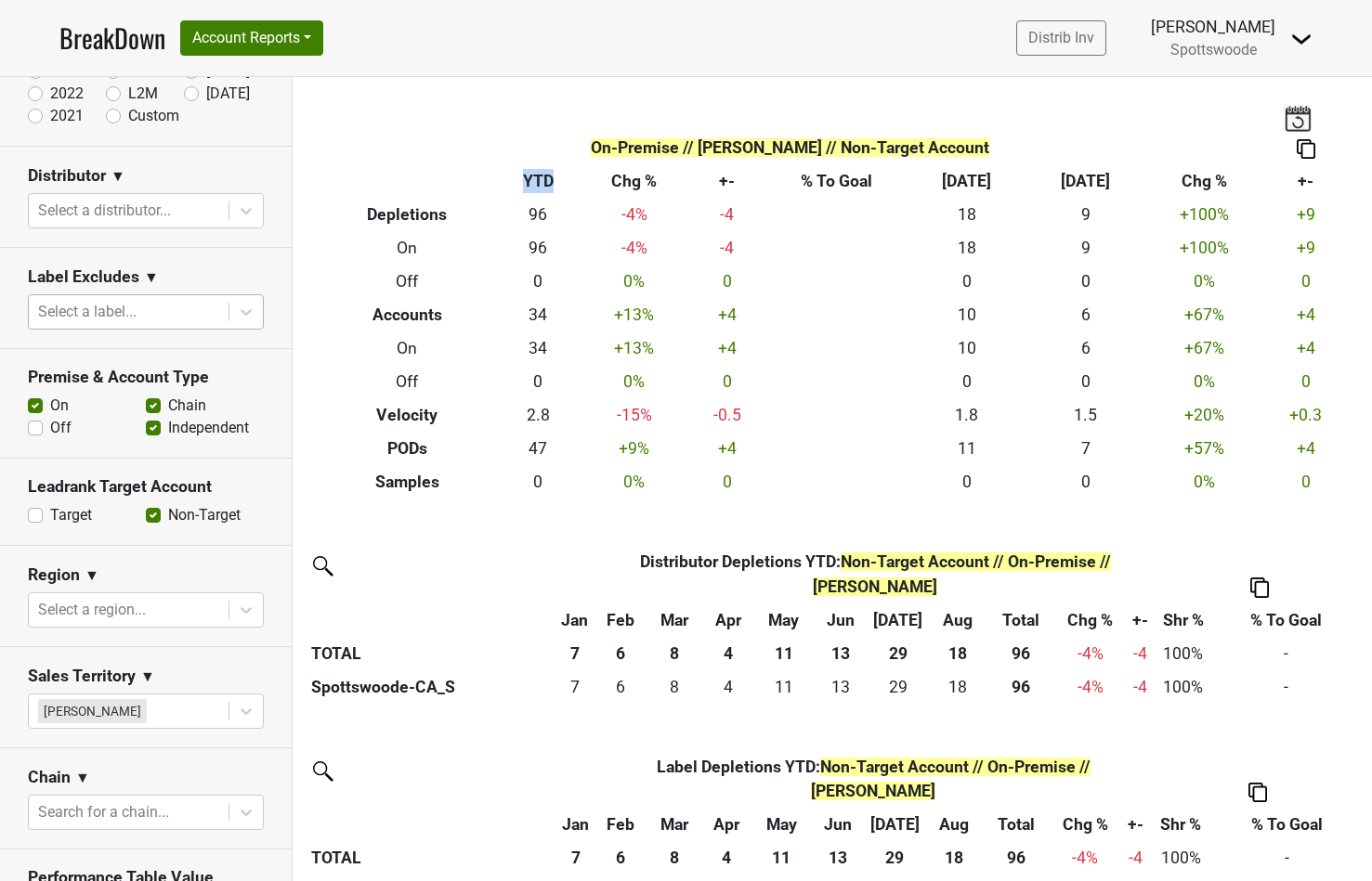
drag, startPoint x: 513, startPoint y: 182, endPoint x: 555, endPoint y: 182, distance: 42.0
click at [555, 182] on th "YTD" at bounding box center [538, 182] width 81 height 34
click at [437, 169] on th "Breakdown Type" at bounding box center [407, 182] width 181 height 34
click at [50, 518] on label "Target" at bounding box center [70, 515] width 41 height 22
click at [35, 518] on input "Target" at bounding box center [35, 513] width 14 height 18
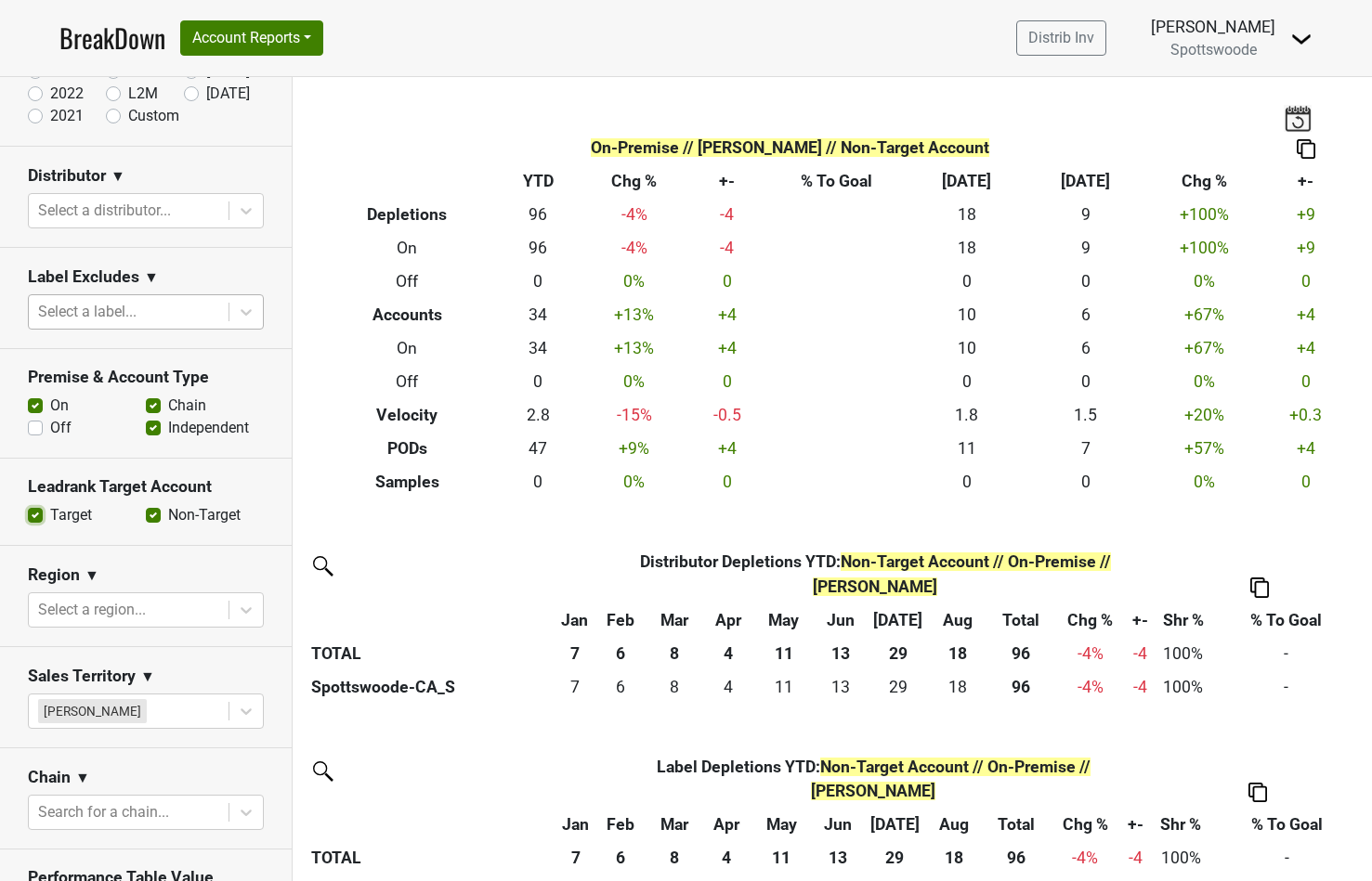
checkbox input "true"
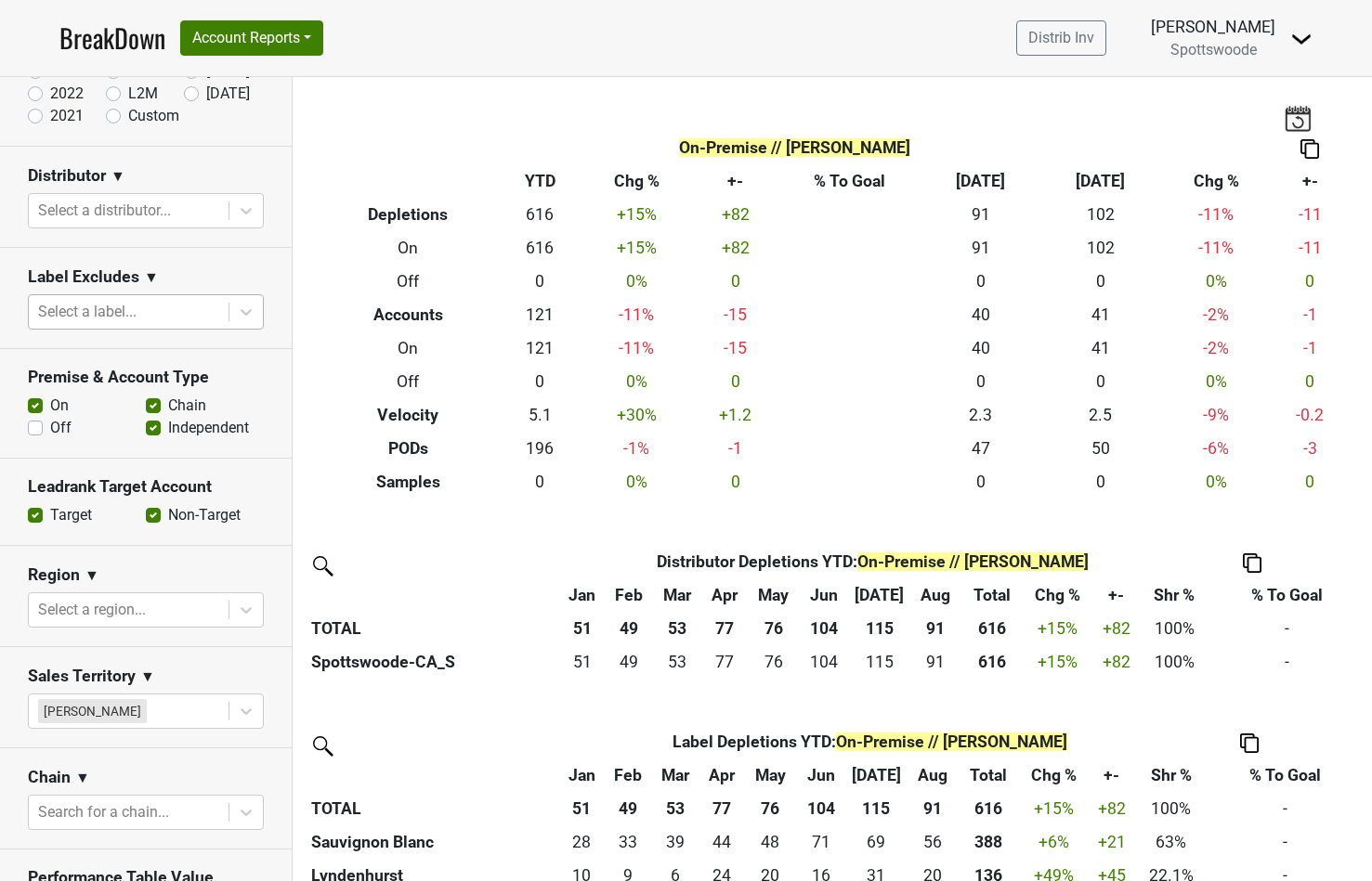
click at [168, 516] on label "Non-Target" at bounding box center [204, 515] width 72 height 22
click at [154, 516] on input "Non-Target" at bounding box center [152, 513] width 14 height 18
checkbox input "false"
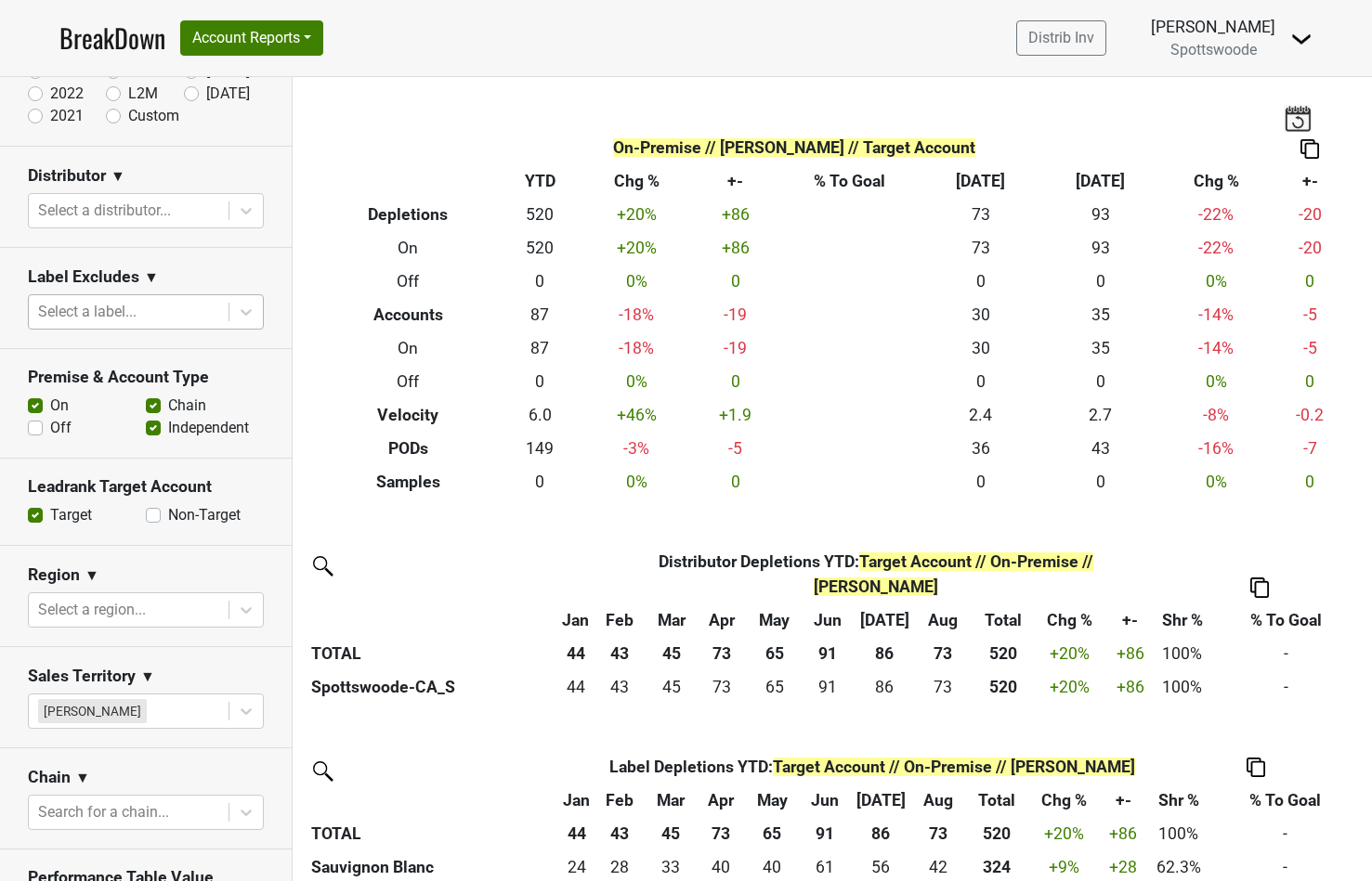
click at [235, 555] on section "Region ▼ Select a region..." at bounding box center [145, 596] width 292 height 101
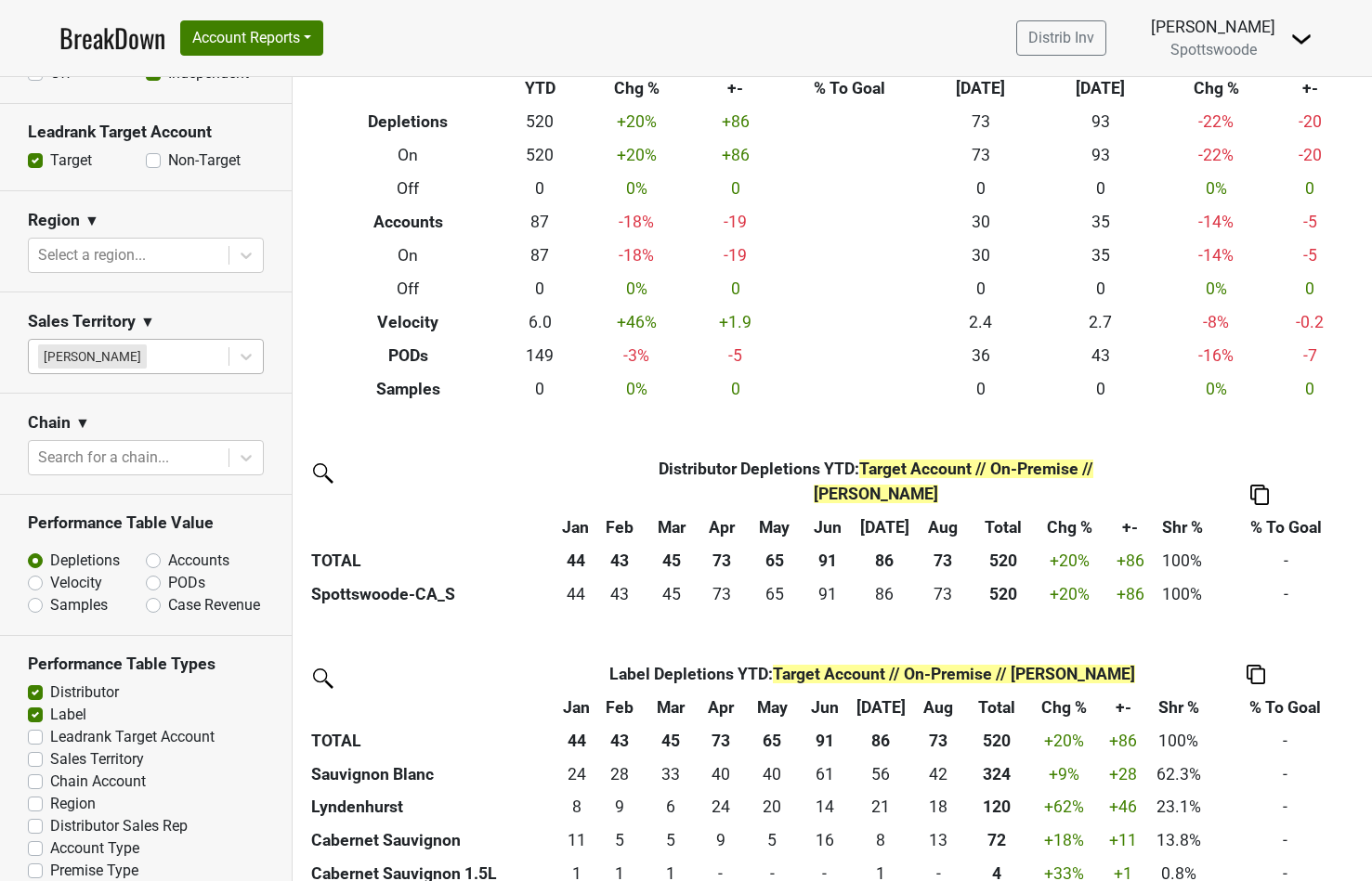
scroll to position [565, 0]
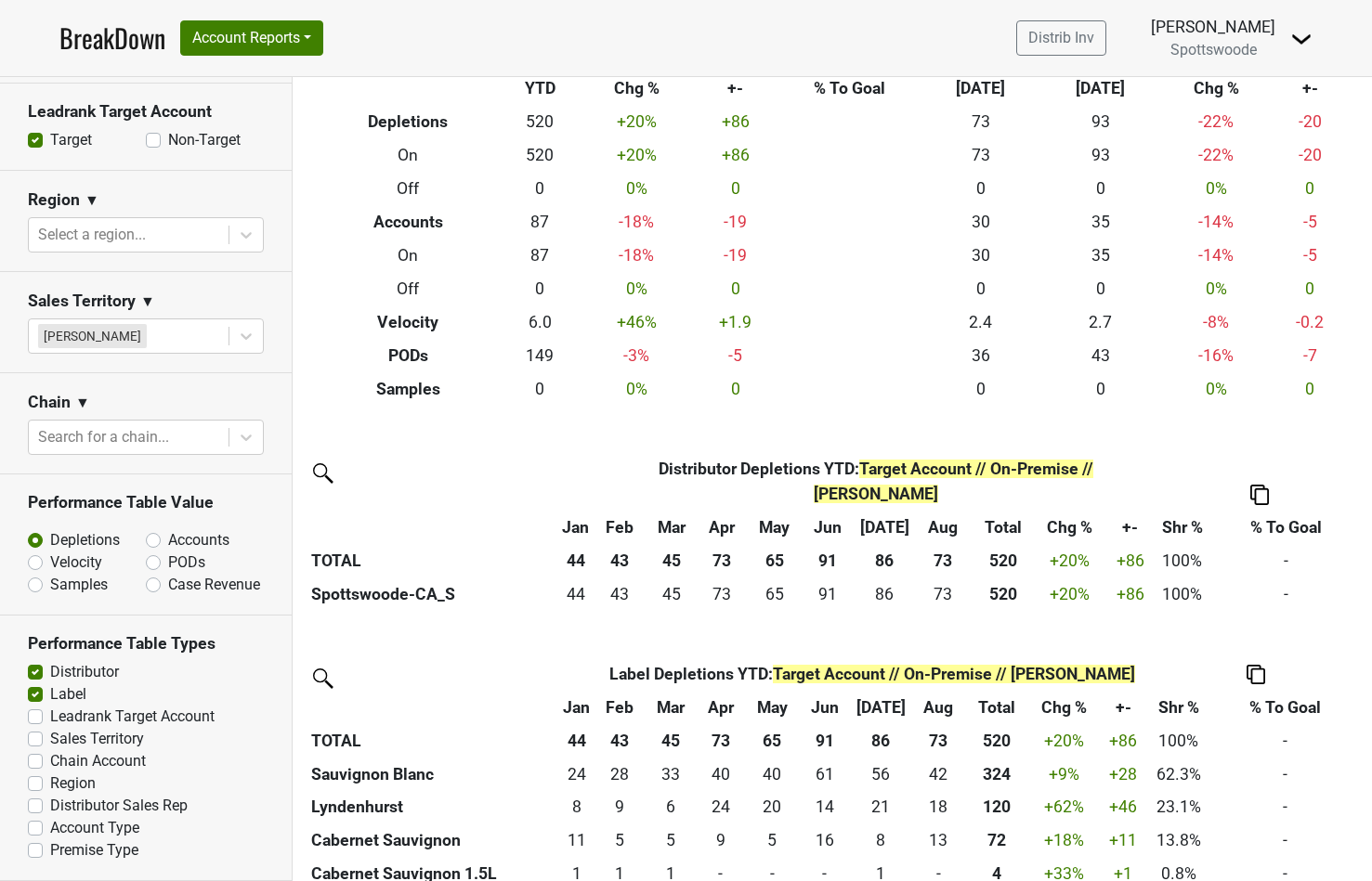
click at [71, 782] on label "Region" at bounding box center [72, 784] width 45 height 22
click at [42, 782] on input "Region" at bounding box center [35, 782] width 14 height 18
checkbox input "true"
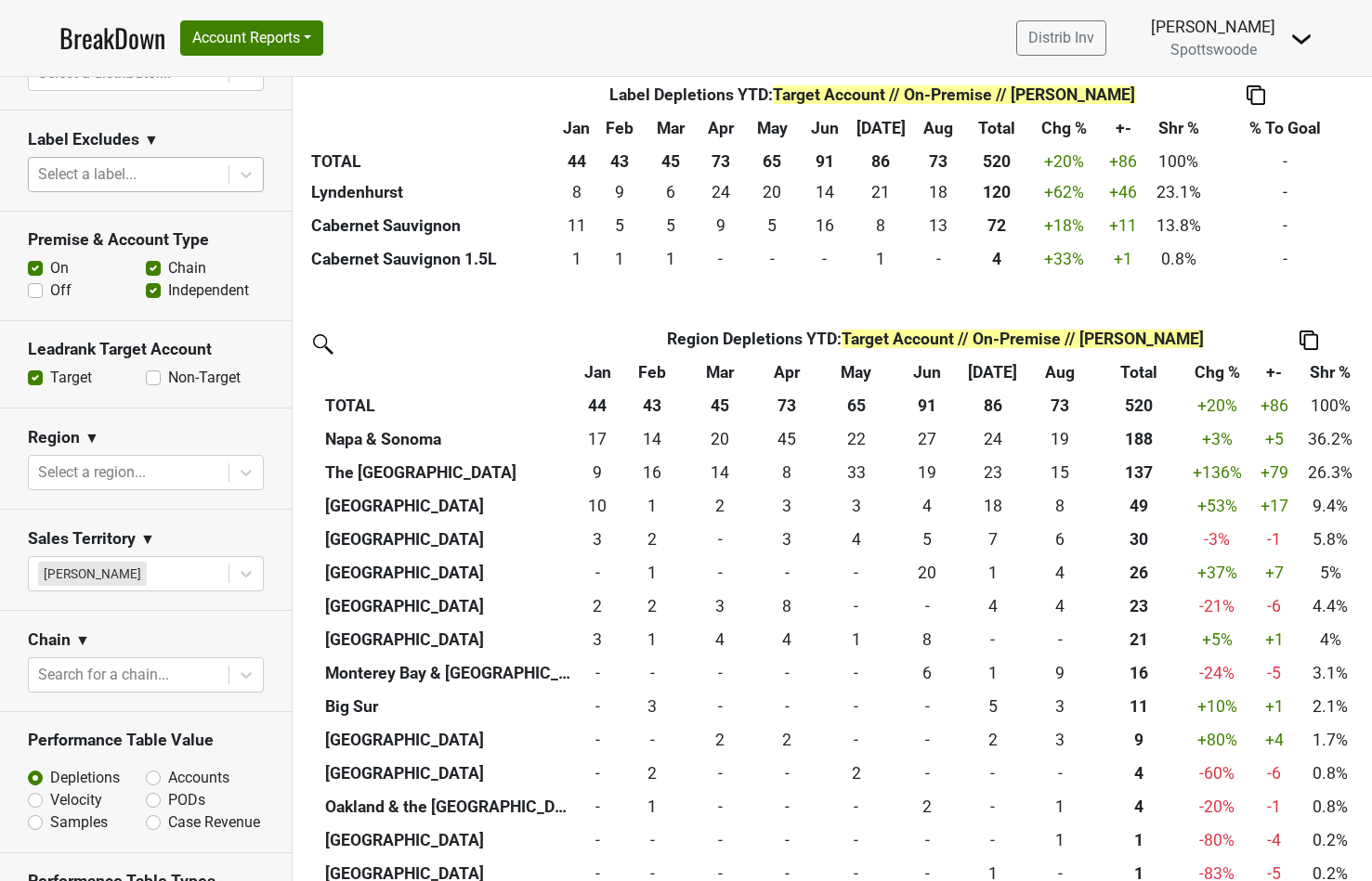
scroll to position [324, 0]
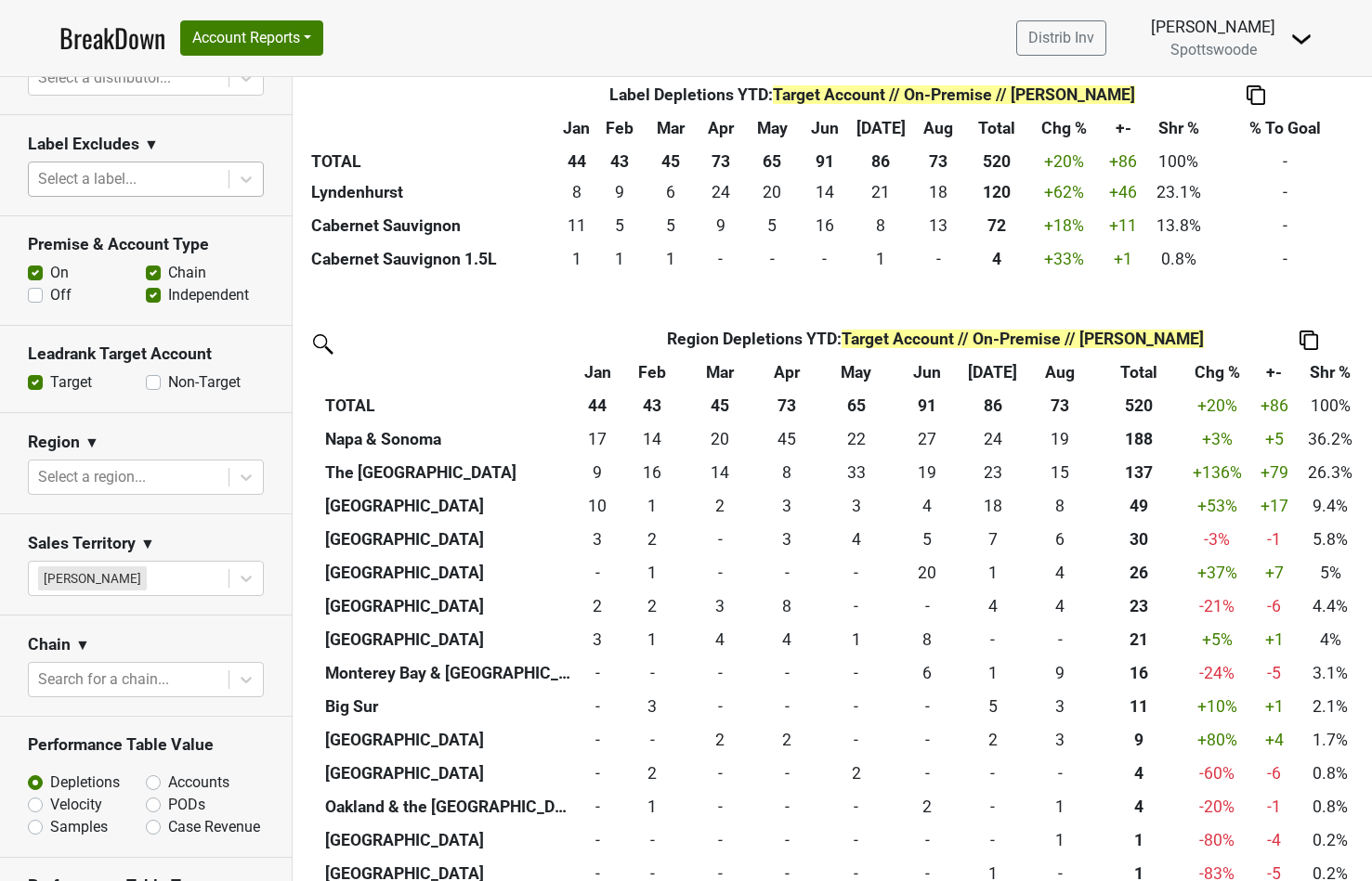
click at [50, 296] on label "Off" at bounding box center [61, 295] width 21 height 22
click at [31, 296] on input "Off" at bounding box center [35, 293] width 14 height 18
checkbox input "true"
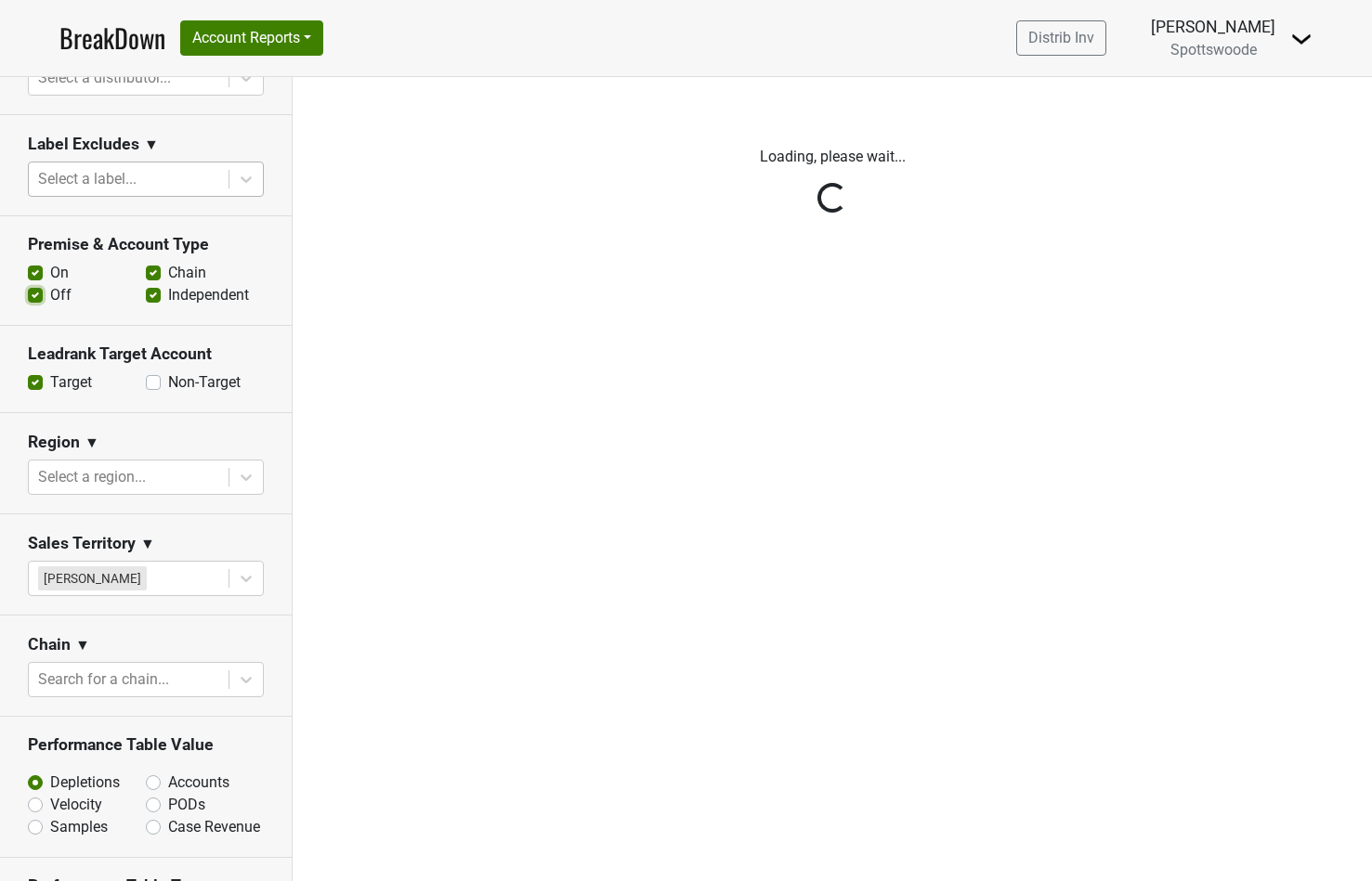
scroll to position [0, 0]
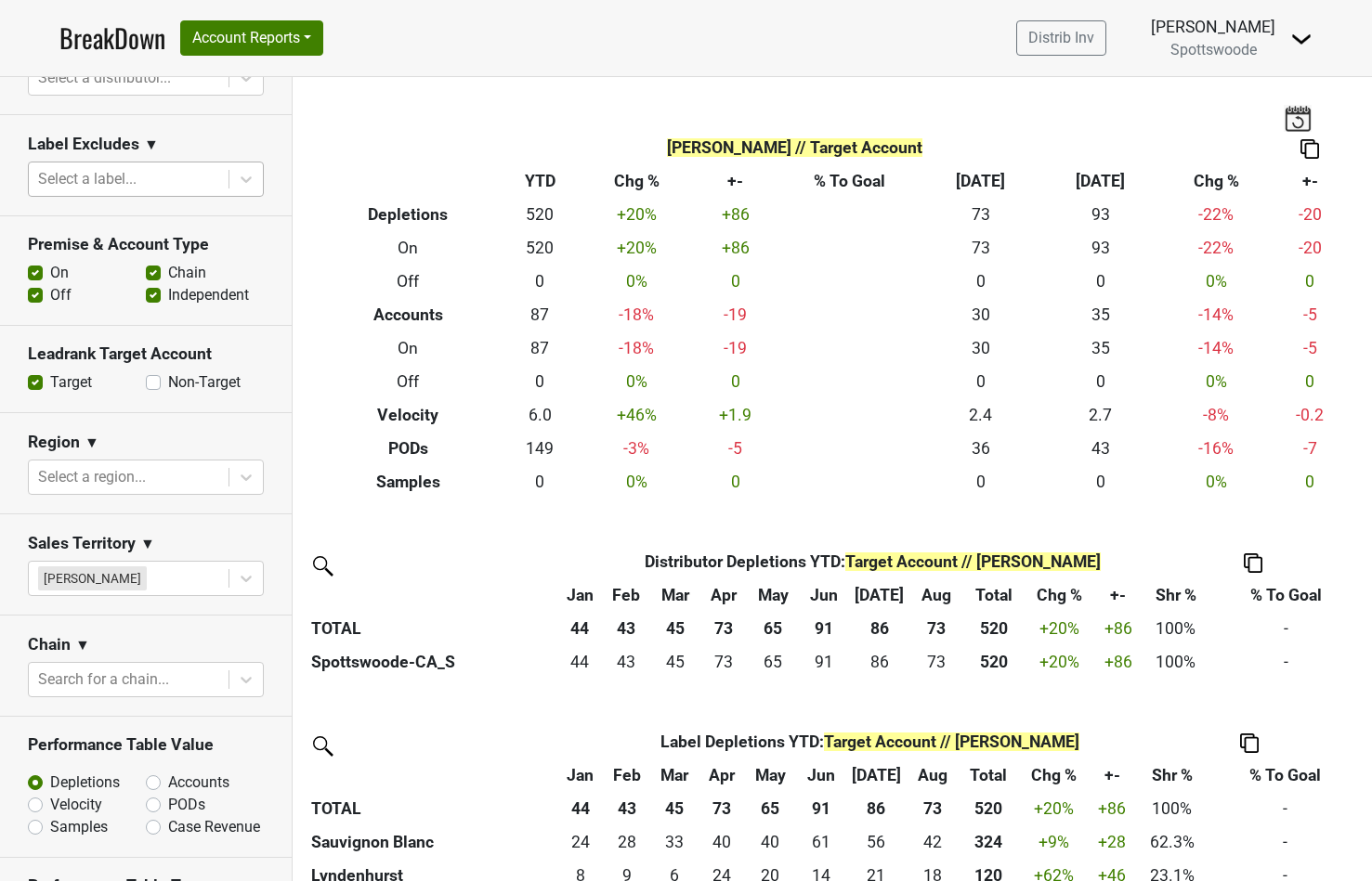
click at [168, 384] on label "Non-Target" at bounding box center [204, 382] width 72 height 22
click at [149, 384] on input "Non-Target" at bounding box center [152, 380] width 14 height 18
checkbox input "true"
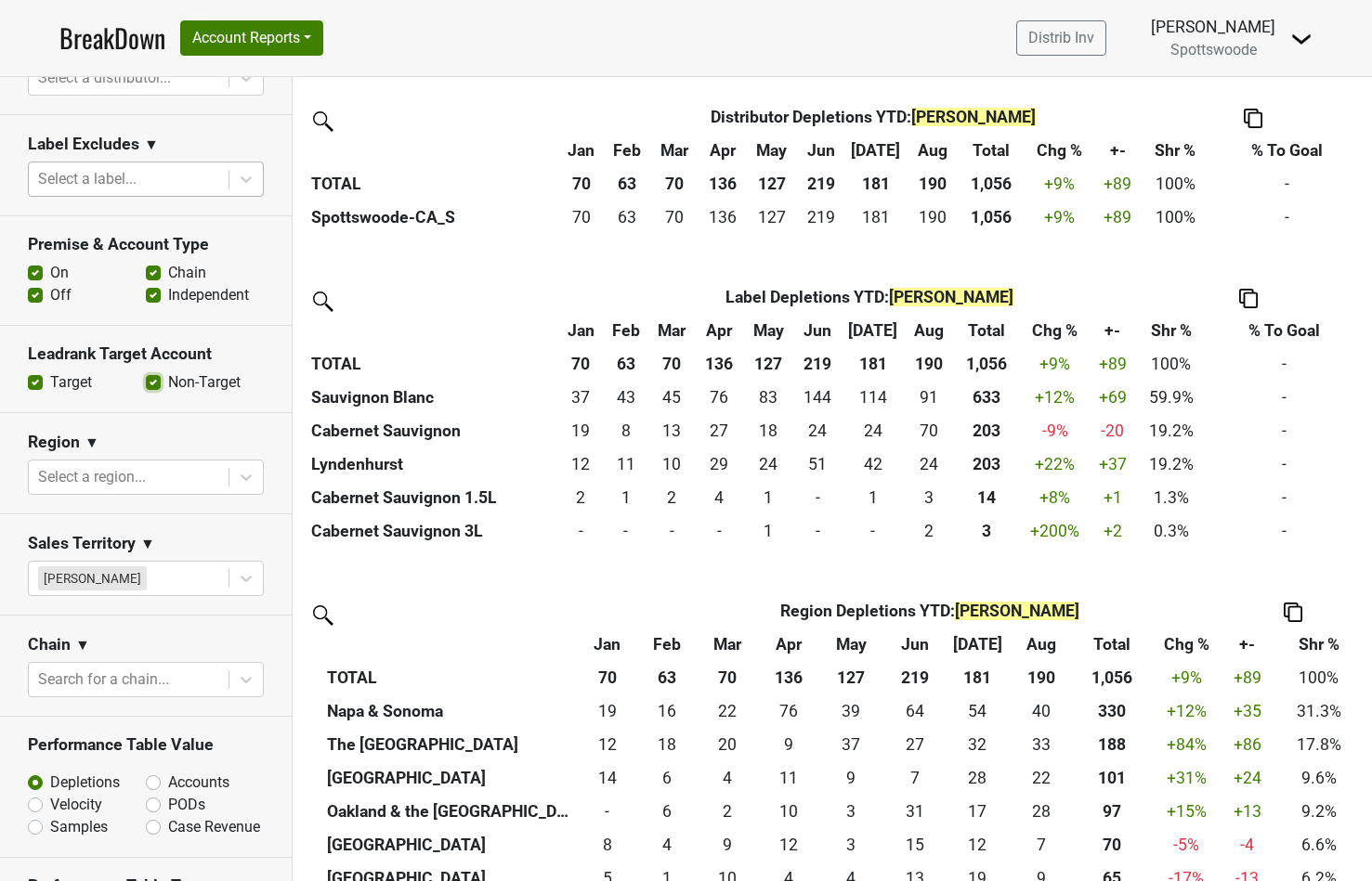
scroll to position [808, 0]
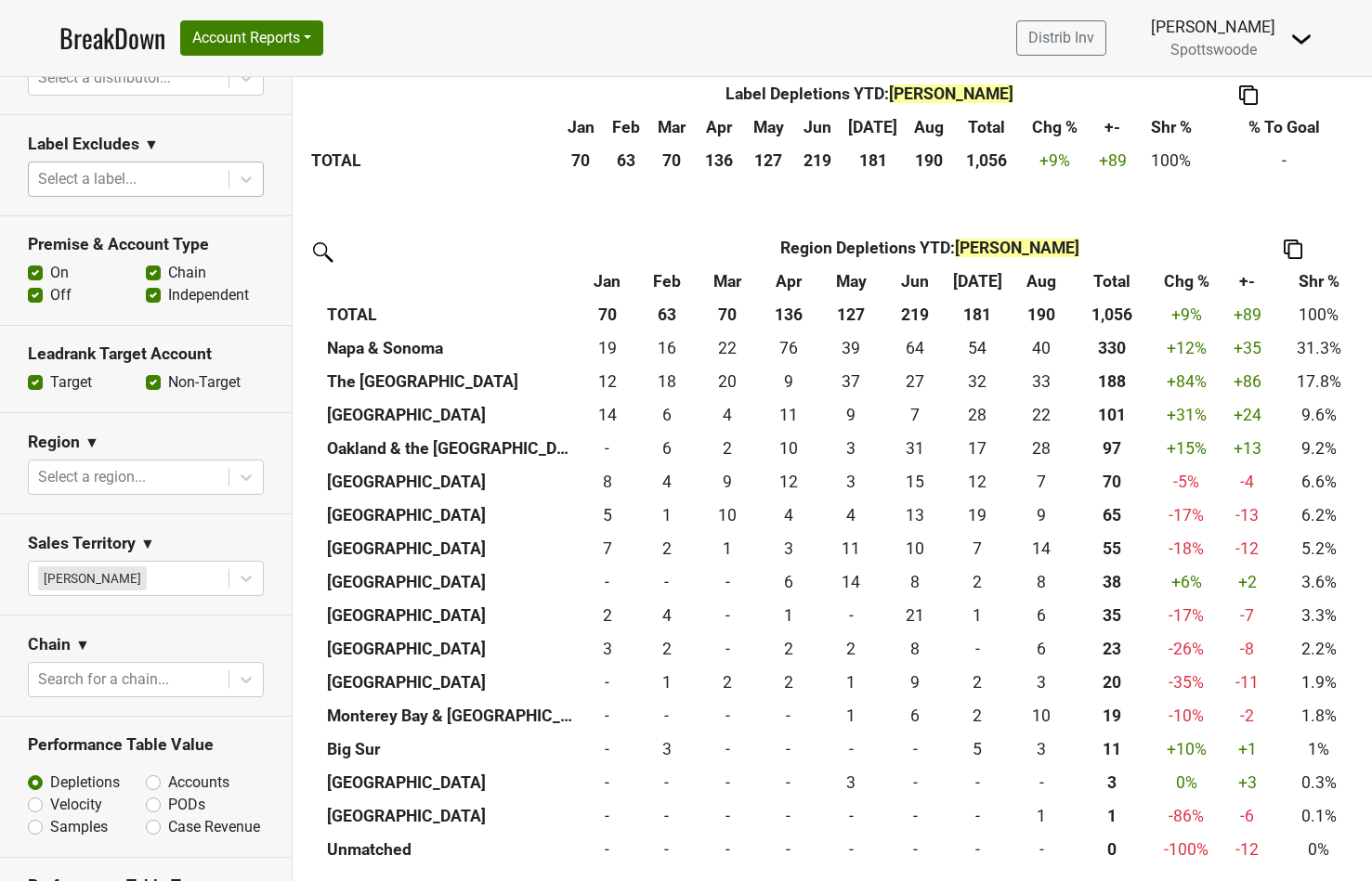
click at [50, 298] on label "Off" at bounding box center [61, 295] width 21 height 22
click at [39, 298] on input "Off" at bounding box center [35, 293] width 14 height 18
checkbox input "false"
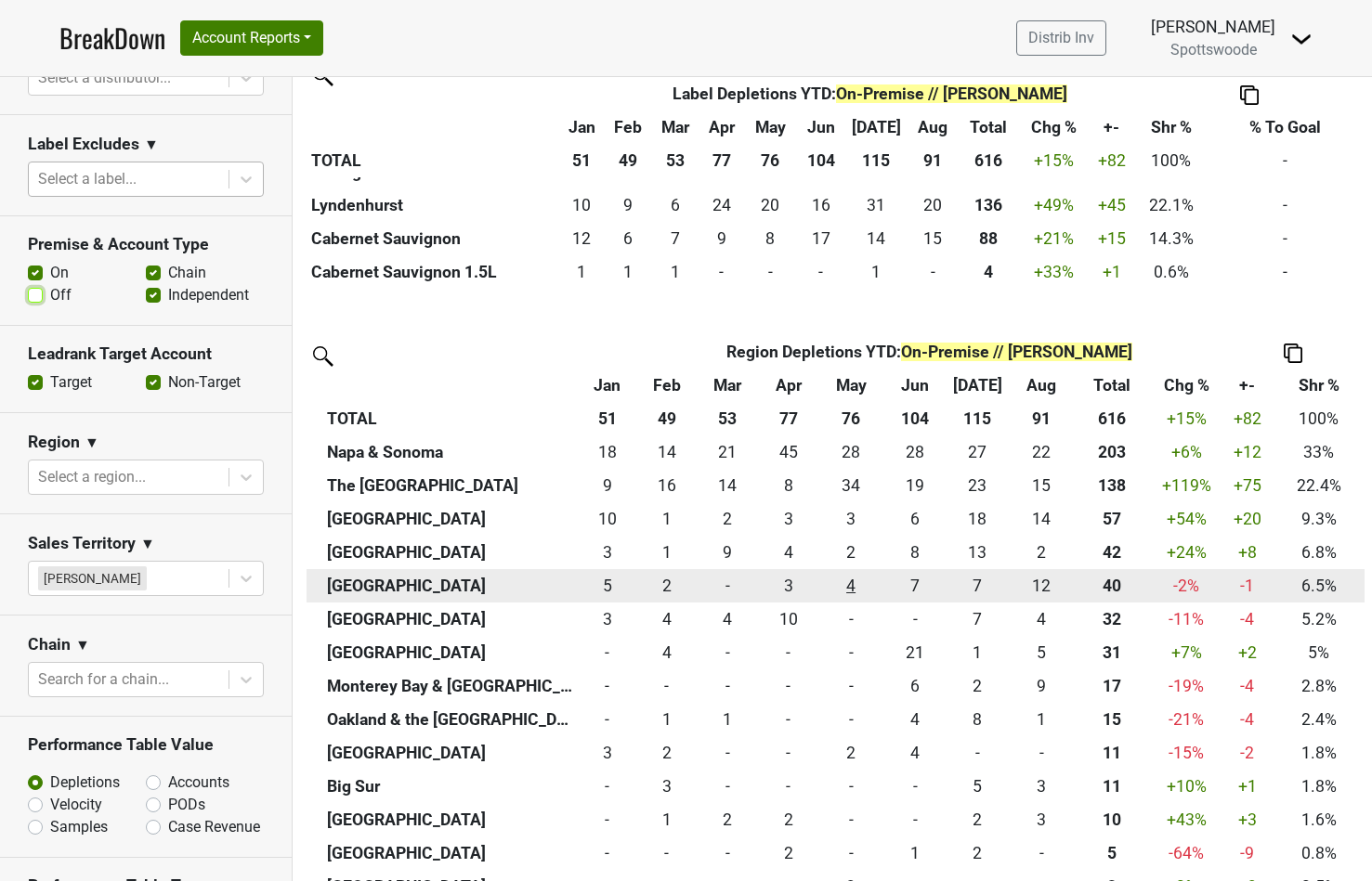
scroll to position [774, 0]
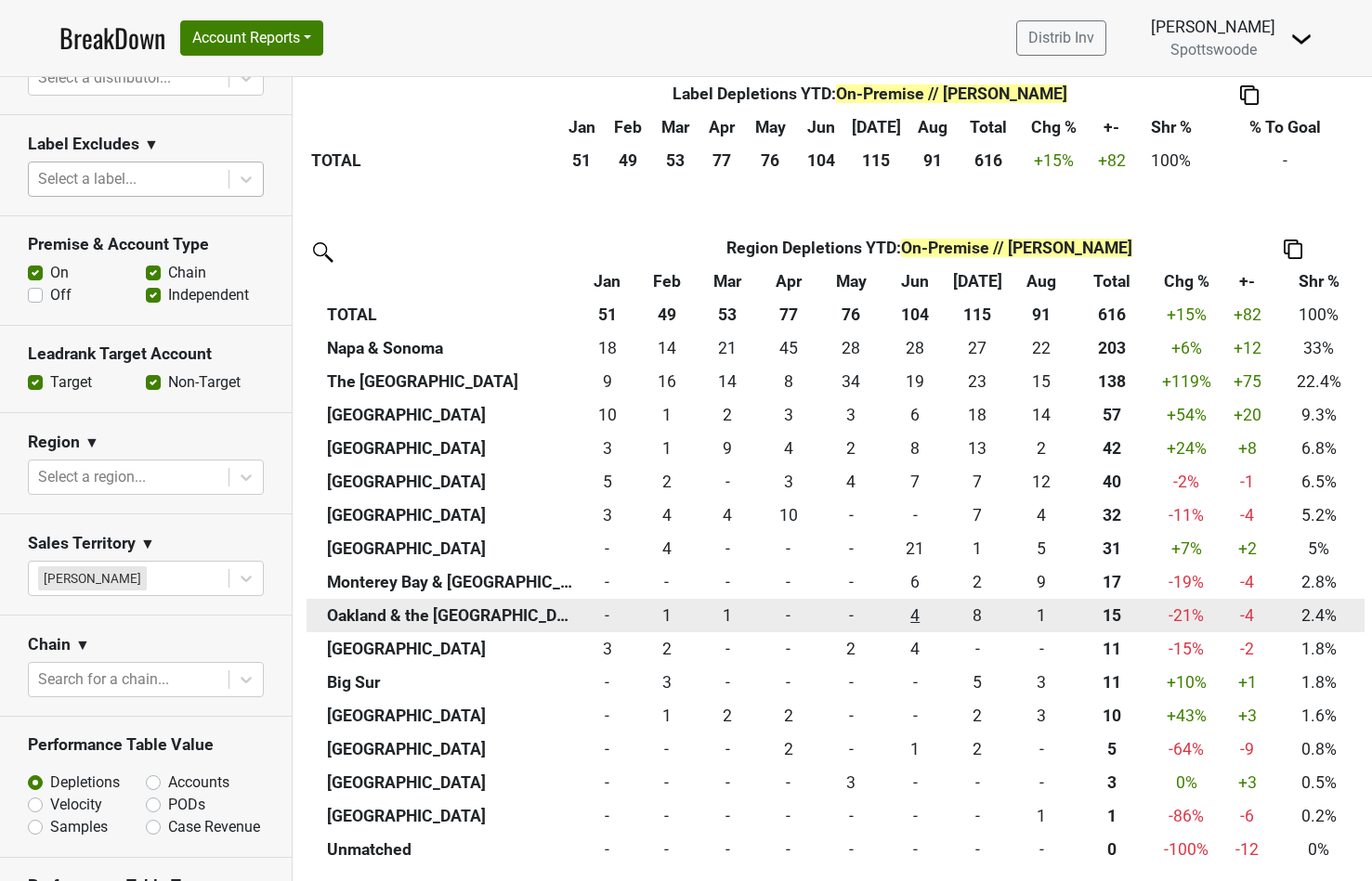
click at [922, 616] on div "4 4" at bounding box center [915, 615] width 52 height 24
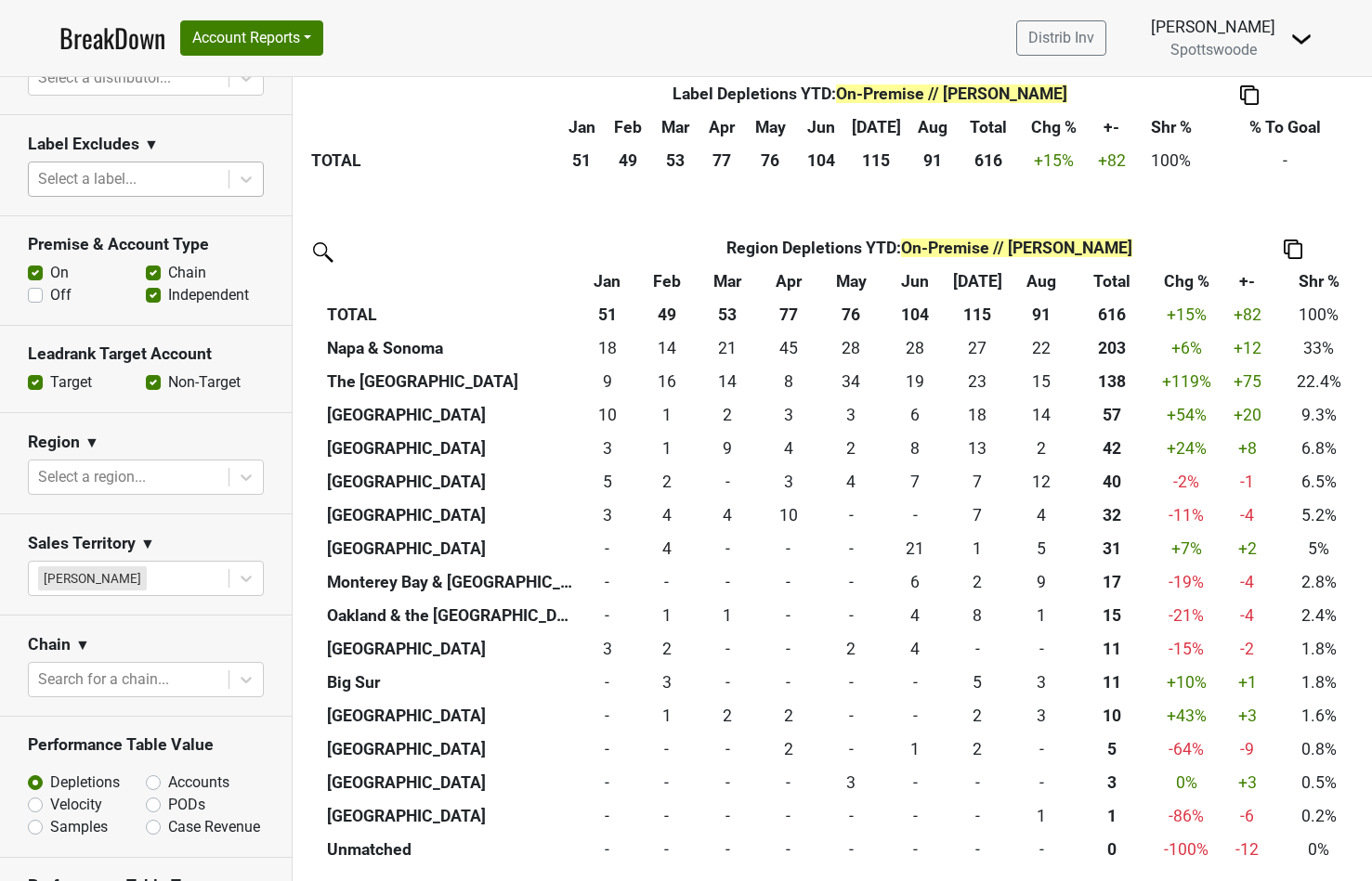
scroll to position [0, 0]
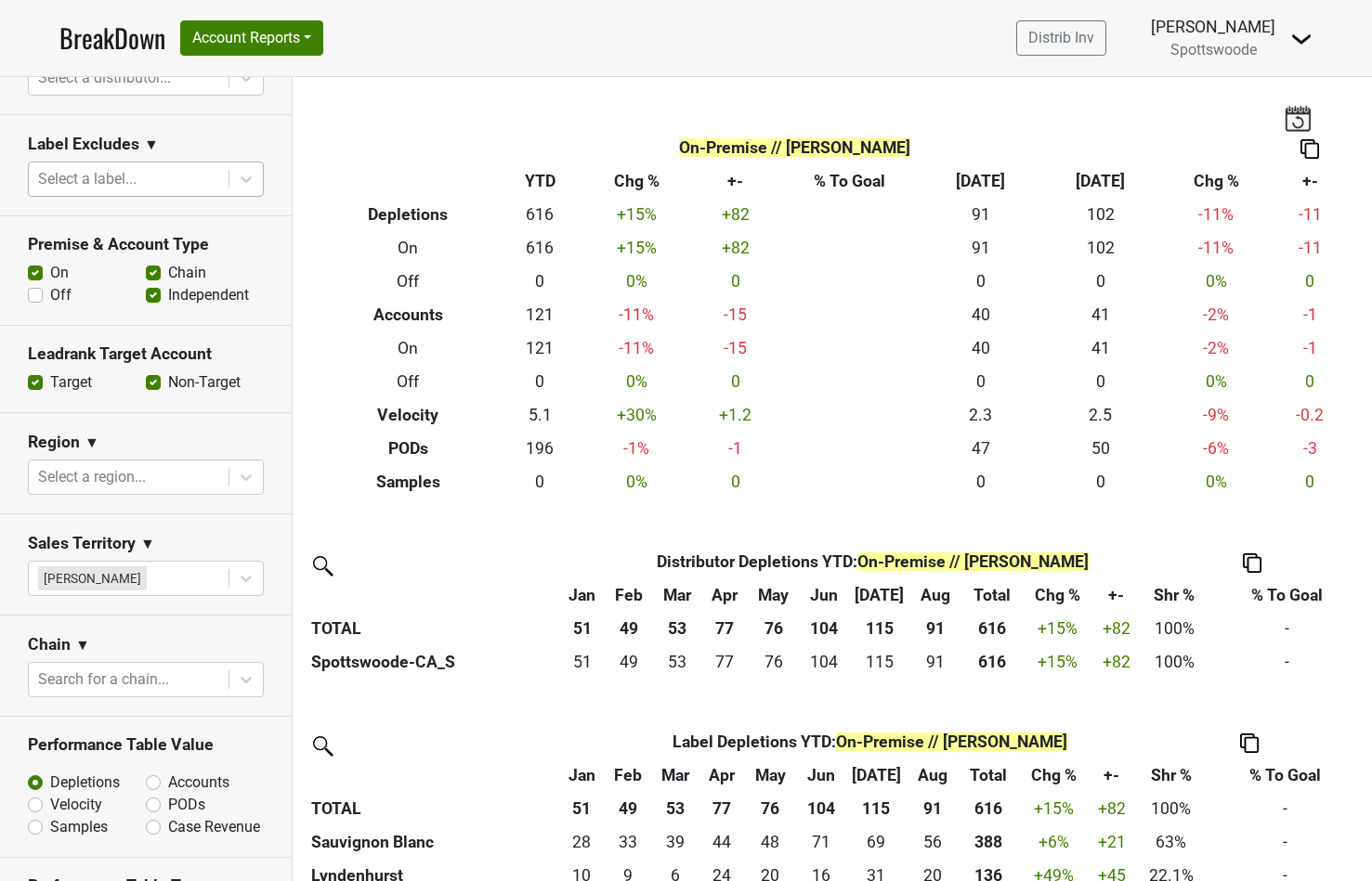
click at [1294, 117] on img at bounding box center [1297, 117] width 28 height 26
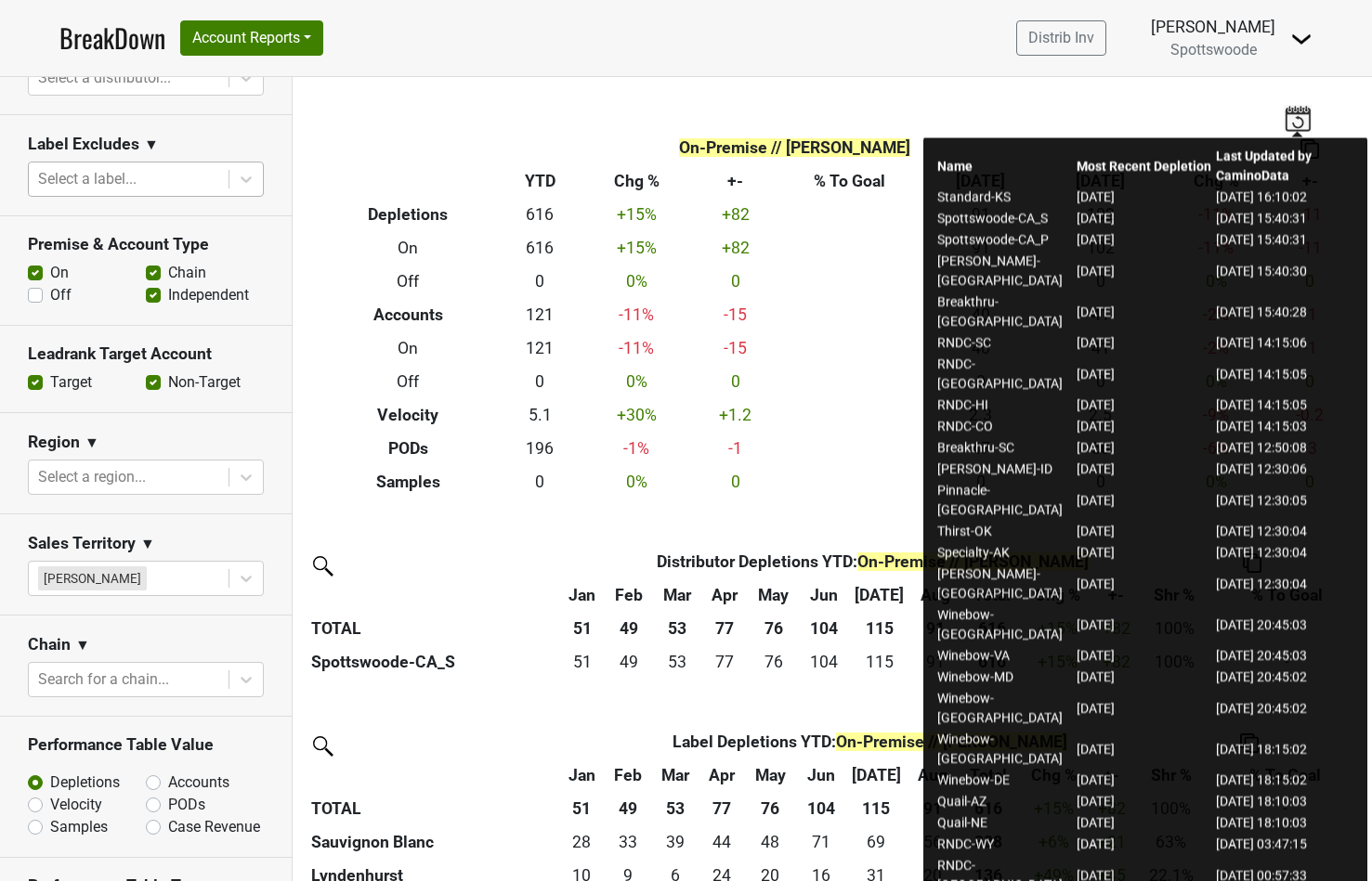
click at [1290, 136] on div "Name Most Recent Depletion Last Updated by CaminoData Standard-KS 2025-09-23 20…" at bounding box center [1145, 556] width 444 height 847
click at [1292, 126] on img at bounding box center [1297, 117] width 28 height 26
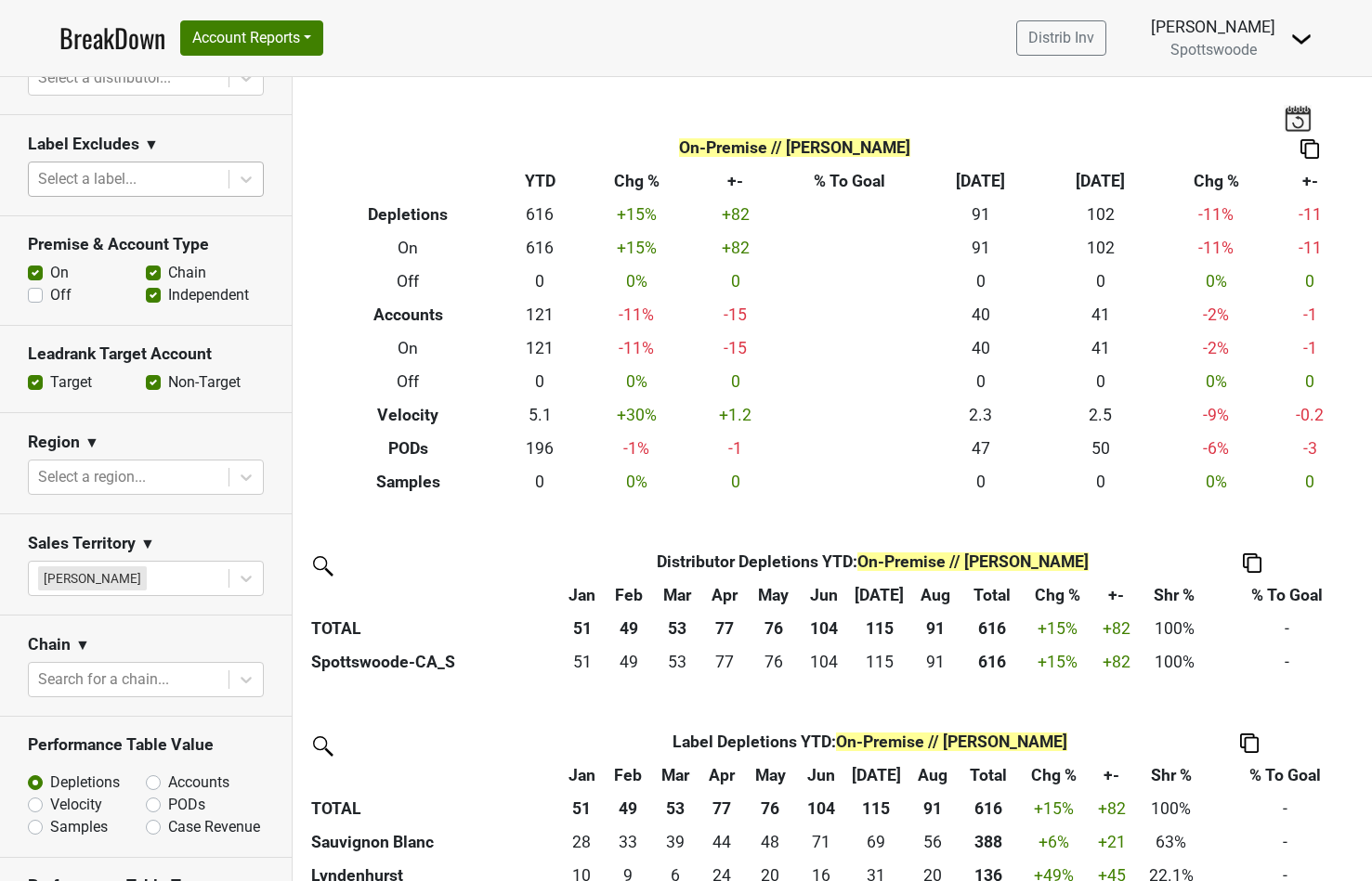
click at [1298, 118] on img at bounding box center [1297, 117] width 28 height 26
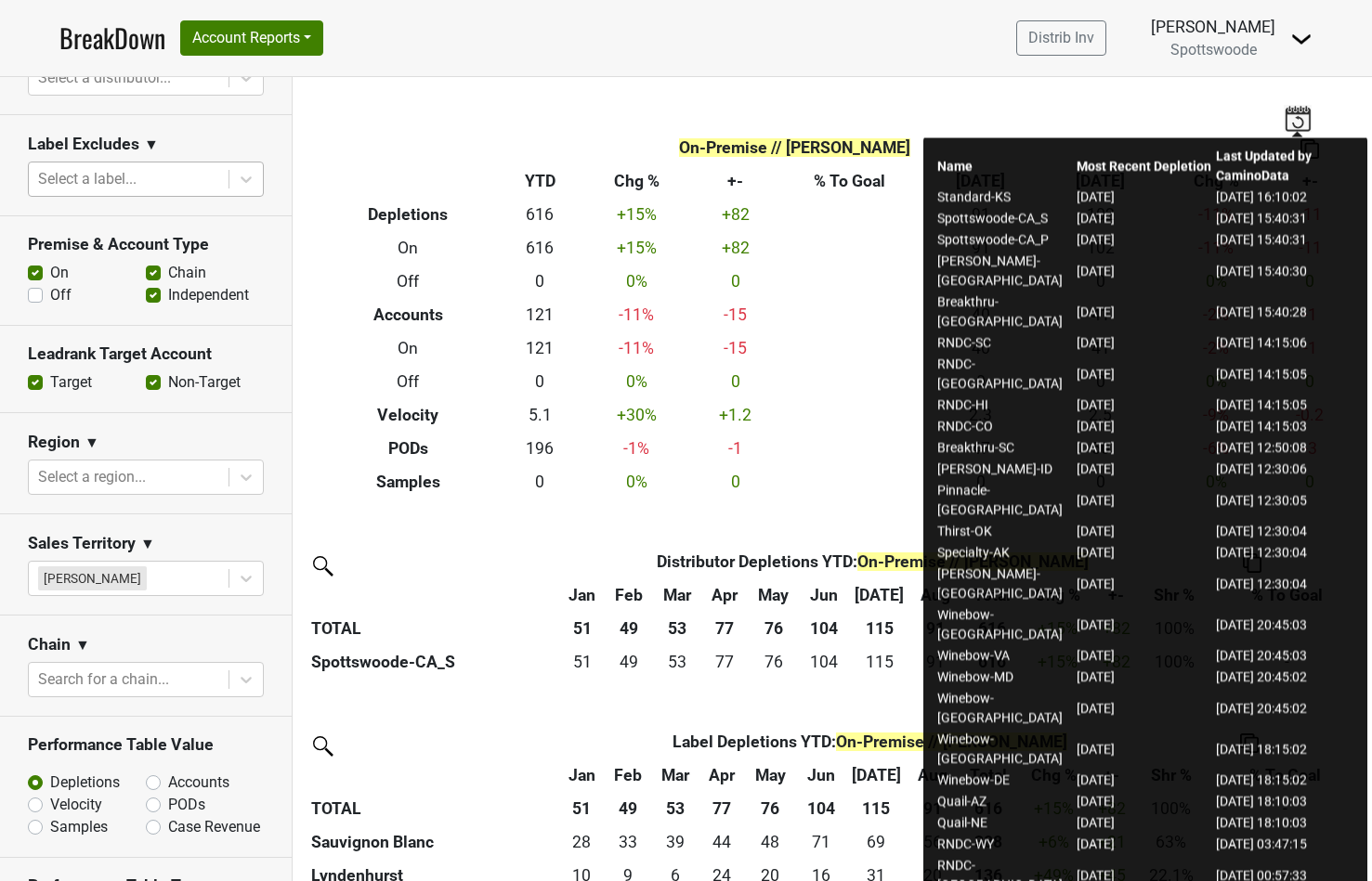
drag, startPoint x: 1077, startPoint y: 223, endPoint x: 1149, endPoint y: 219, distance: 72.1
click at [1149, 219] on td "2025-09-17" at bounding box center [1145, 219] width 140 height 21
drag, startPoint x: 1210, startPoint y: 220, endPoint x: 1275, endPoint y: 220, distance: 65.0
click at [1275, 220] on td "2025-09-23 15:40:31" at bounding box center [1284, 219] width 140 height 21
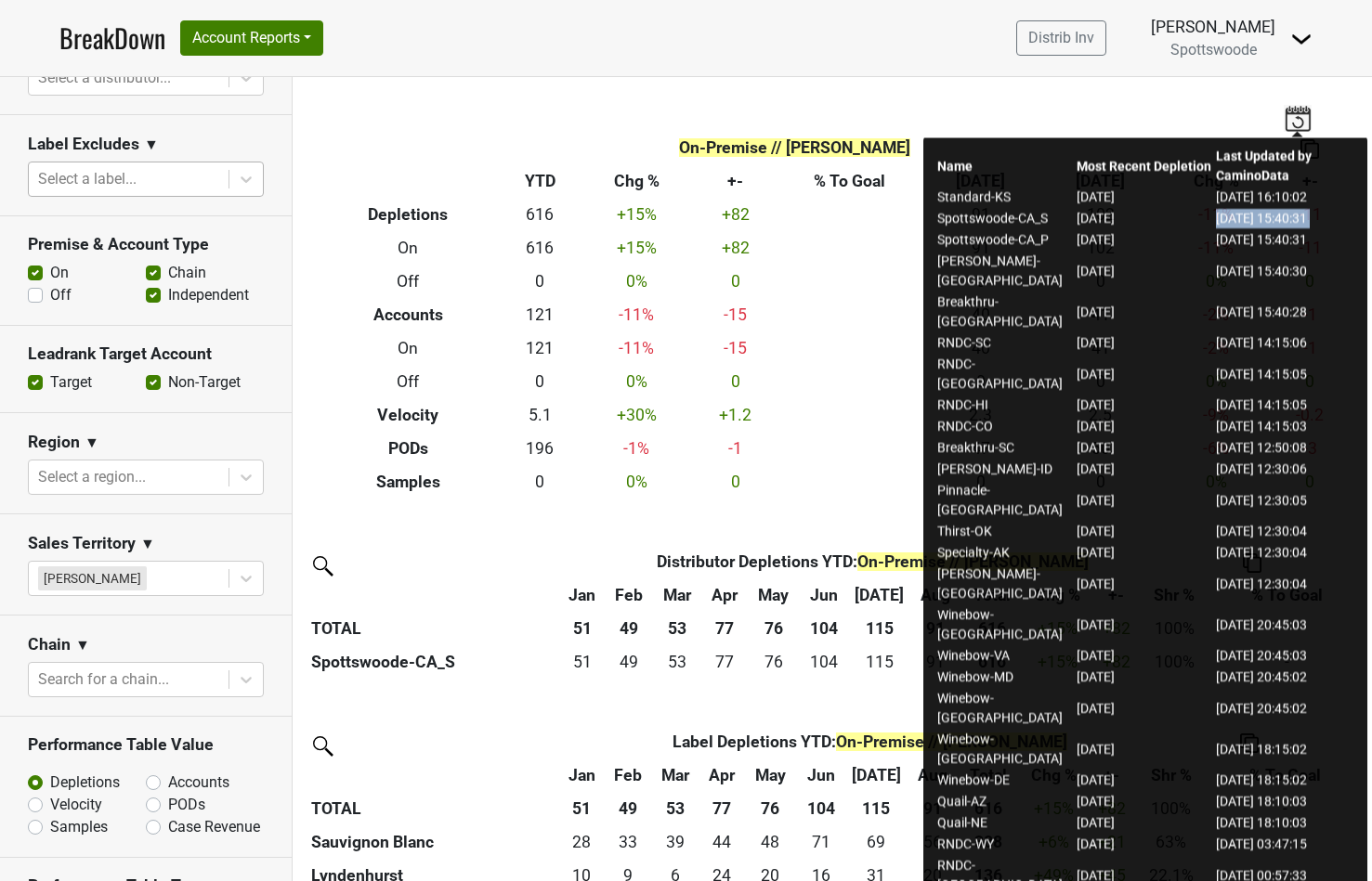
click at [1275, 220] on td "2025-09-23 15:40:31" at bounding box center [1284, 219] width 140 height 21
click at [1133, 218] on td "2025-09-17" at bounding box center [1145, 219] width 140 height 21
click at [1130, 218] on td "2025-09-17" at bounding box center [1145, 219] width 140 height 21
click at [1223, 220] on td "2025-09-23 15:40:31" at bounding box center [1284, 219] width 140 height 21
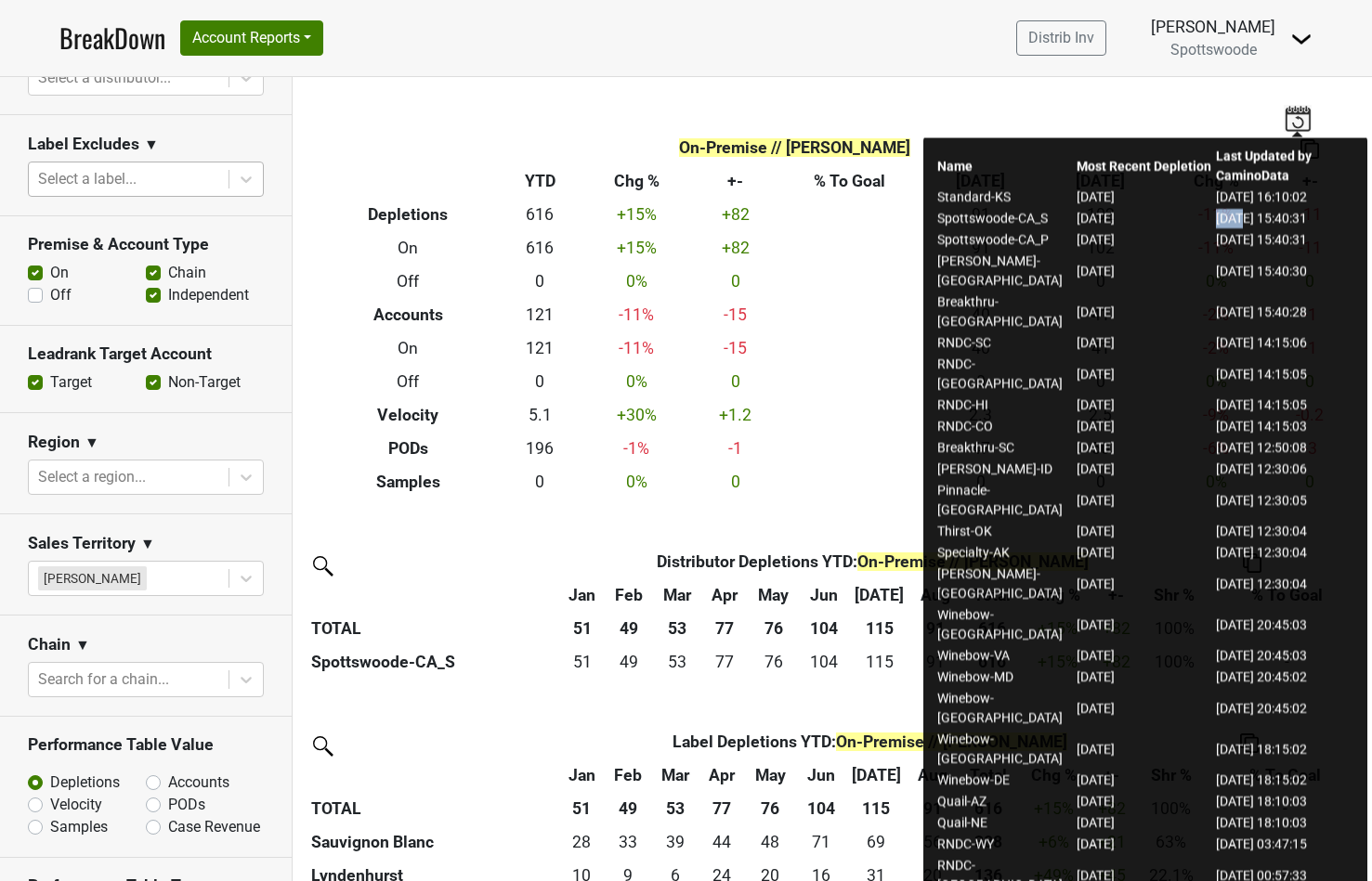
click at [1223, 220] on td "2025-09-23 15:40:31" at bounding box center [1284, 219] width 140 height 21
click at [1218, 221] on td "2025-09-23 15:40:31" at bounding box center [1284, 219] width 140 height 21
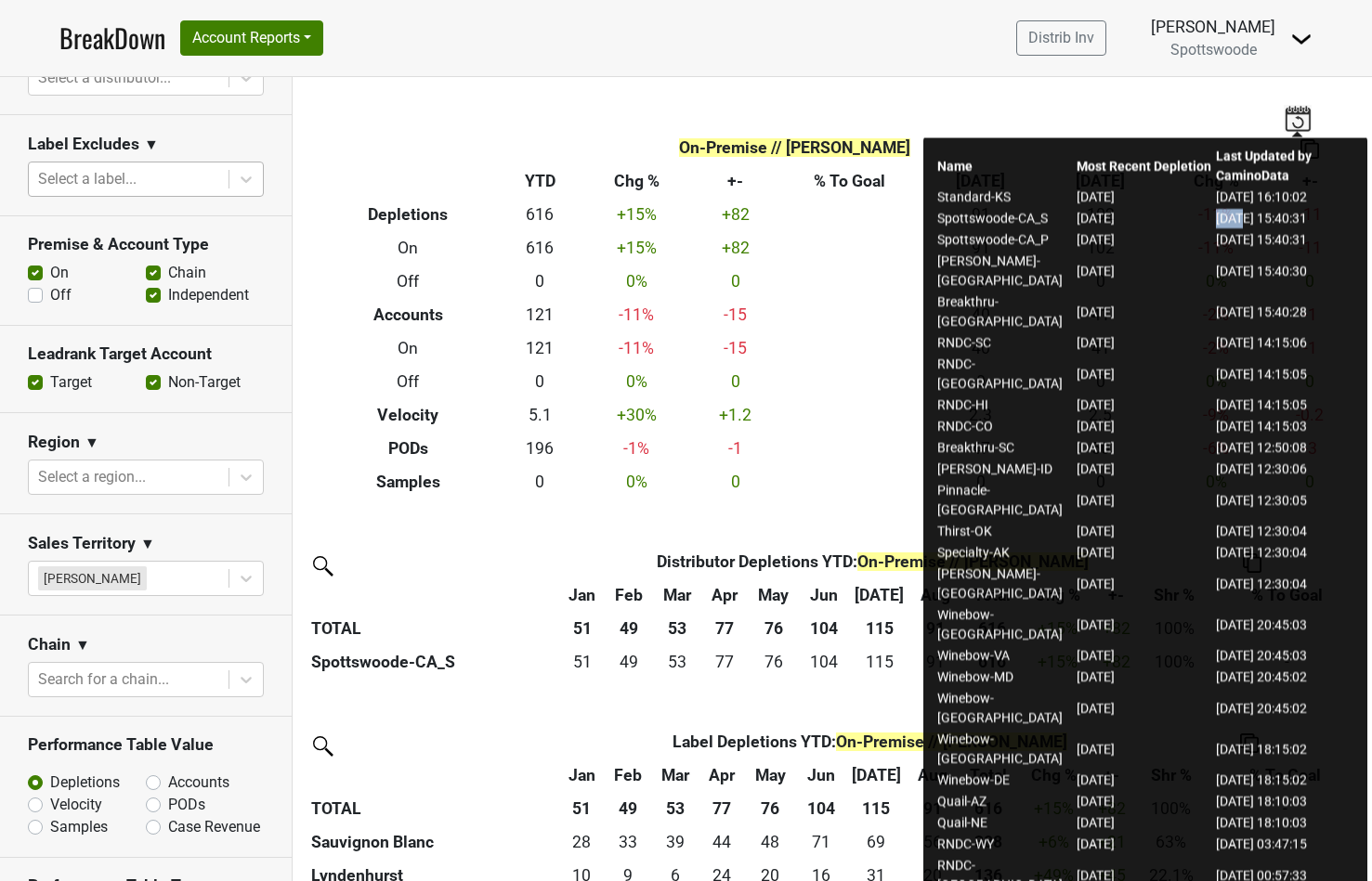
click at [1218, 221] on td "2025-09-23 15:40:31" at bounding box center [1284, 219] width 140 height 21
click at [1128, 220] on td "2025-09-17" at bounding box center [1145, 219] width 140 height 21
click at [845, 117] on div "On-Premise // Sara Beer Breakdown Type YTD Chg % +- % To Goal Aug ‘25 Aug ‘24 C…" at bounding box center [832, 288] width 1059 height 422
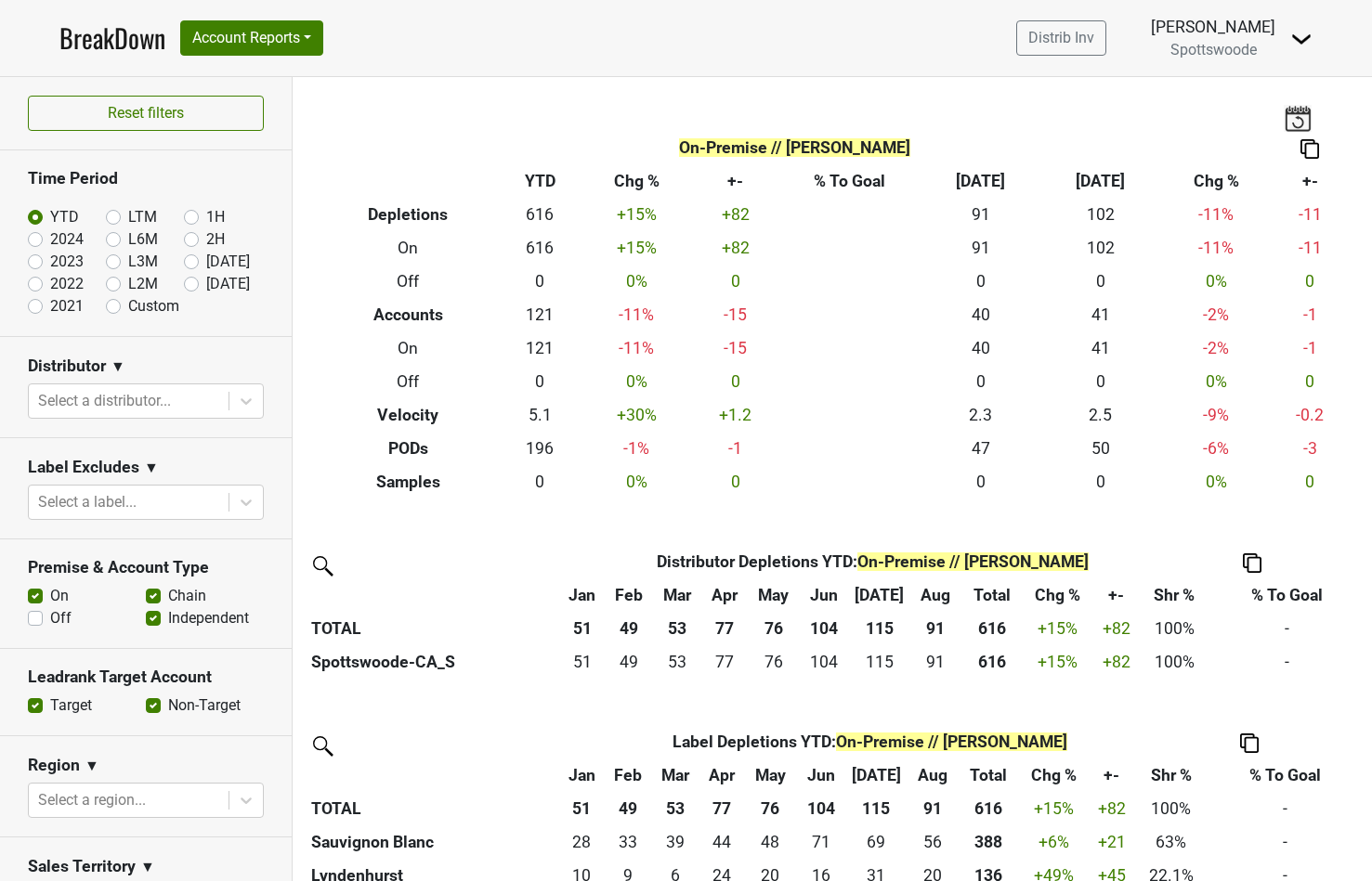
click at [206, 284] on label "[DATE]" at bounding box center [227, 284] width 43 height 22
click at [190, 284] on input "[DATE]" at bounding box center [220, 282] width 74 height 18
radio input "true"
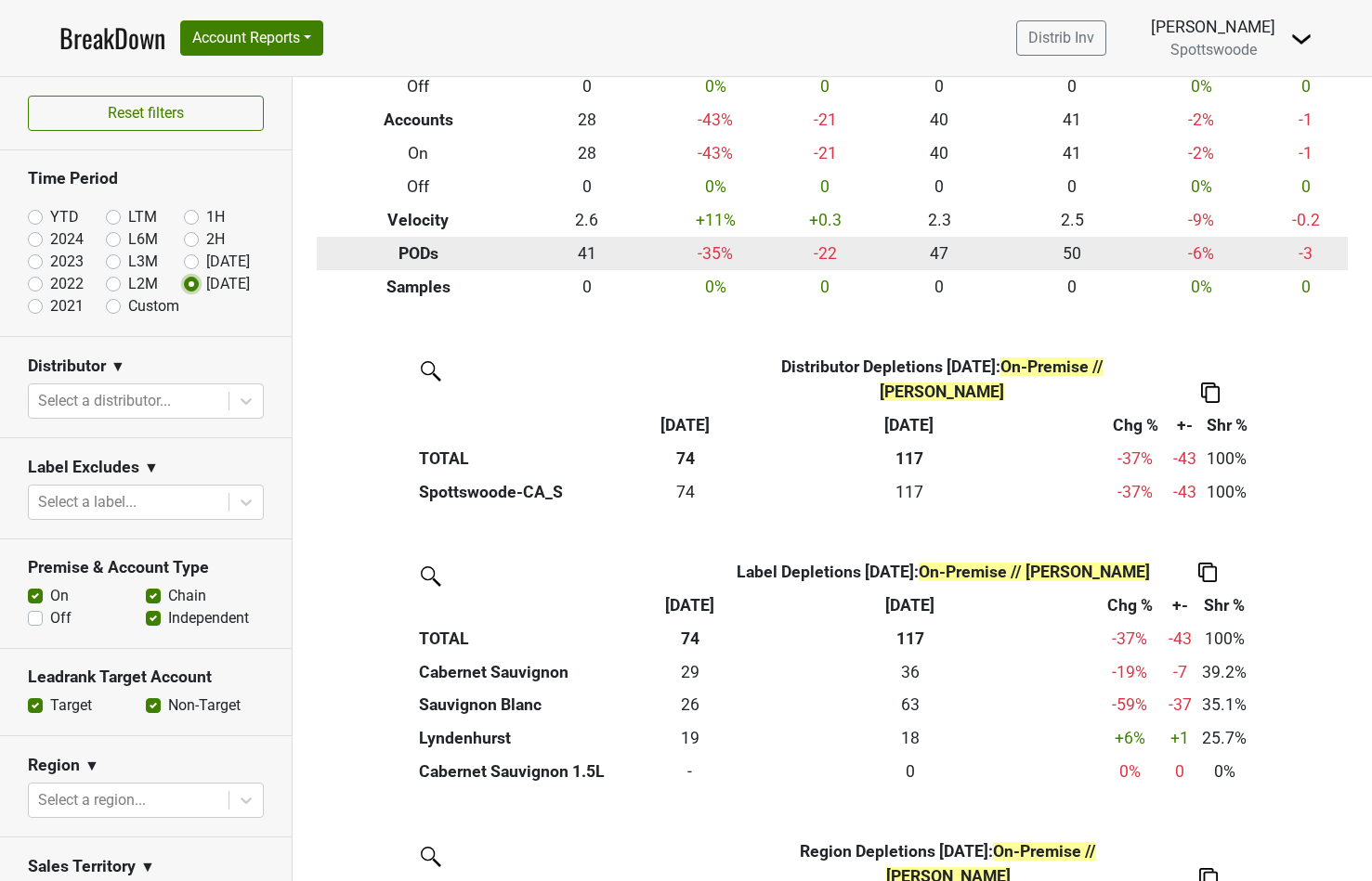
scroll to position [196, 0]
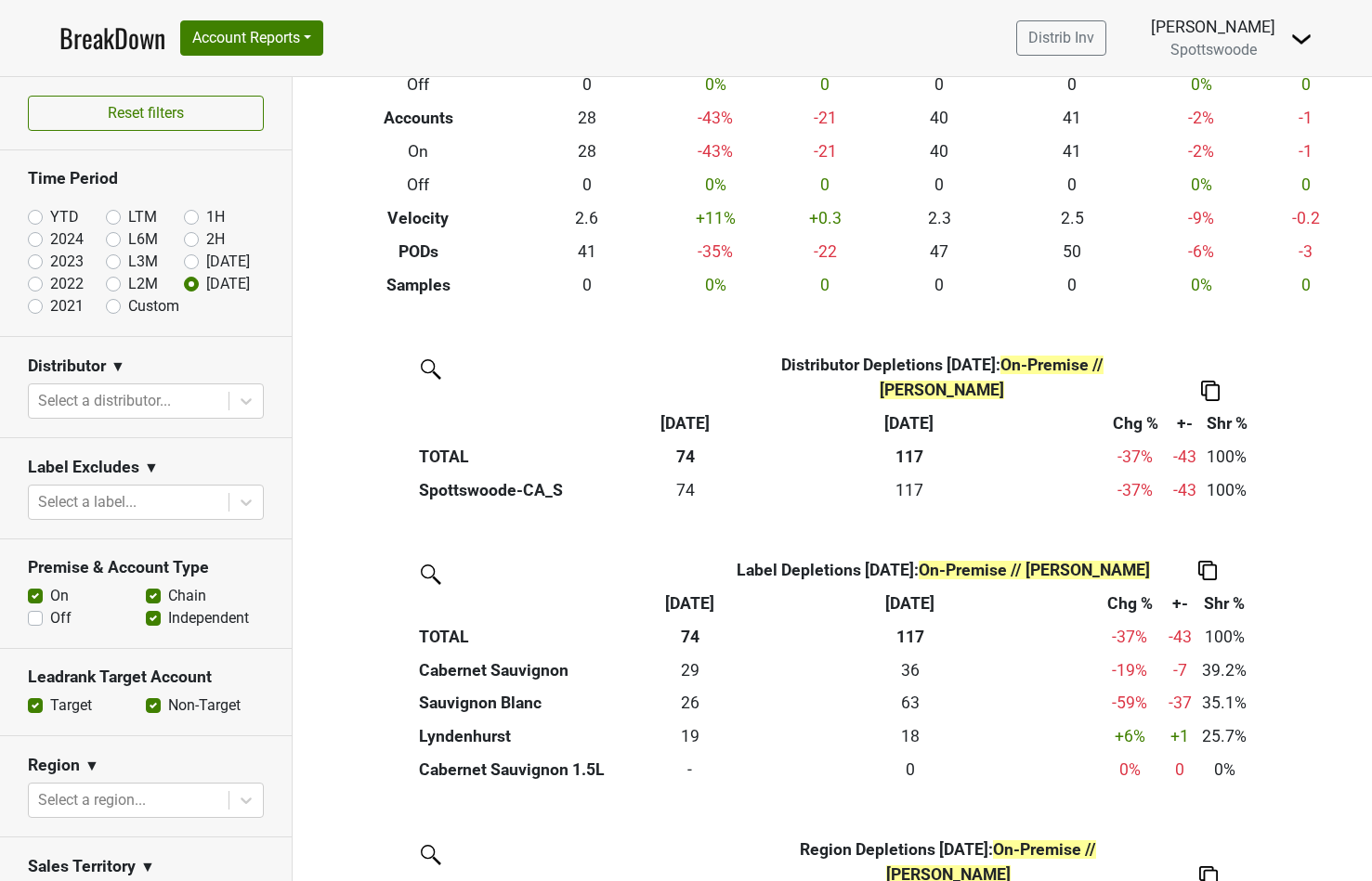
click at [128, 307] on label "Custom" at bounding box center [153, 306] width 51 height 22
click at [111, 307] on input "Custom" at bounding box center [142, 304] width 74 height 18
radio input "true"
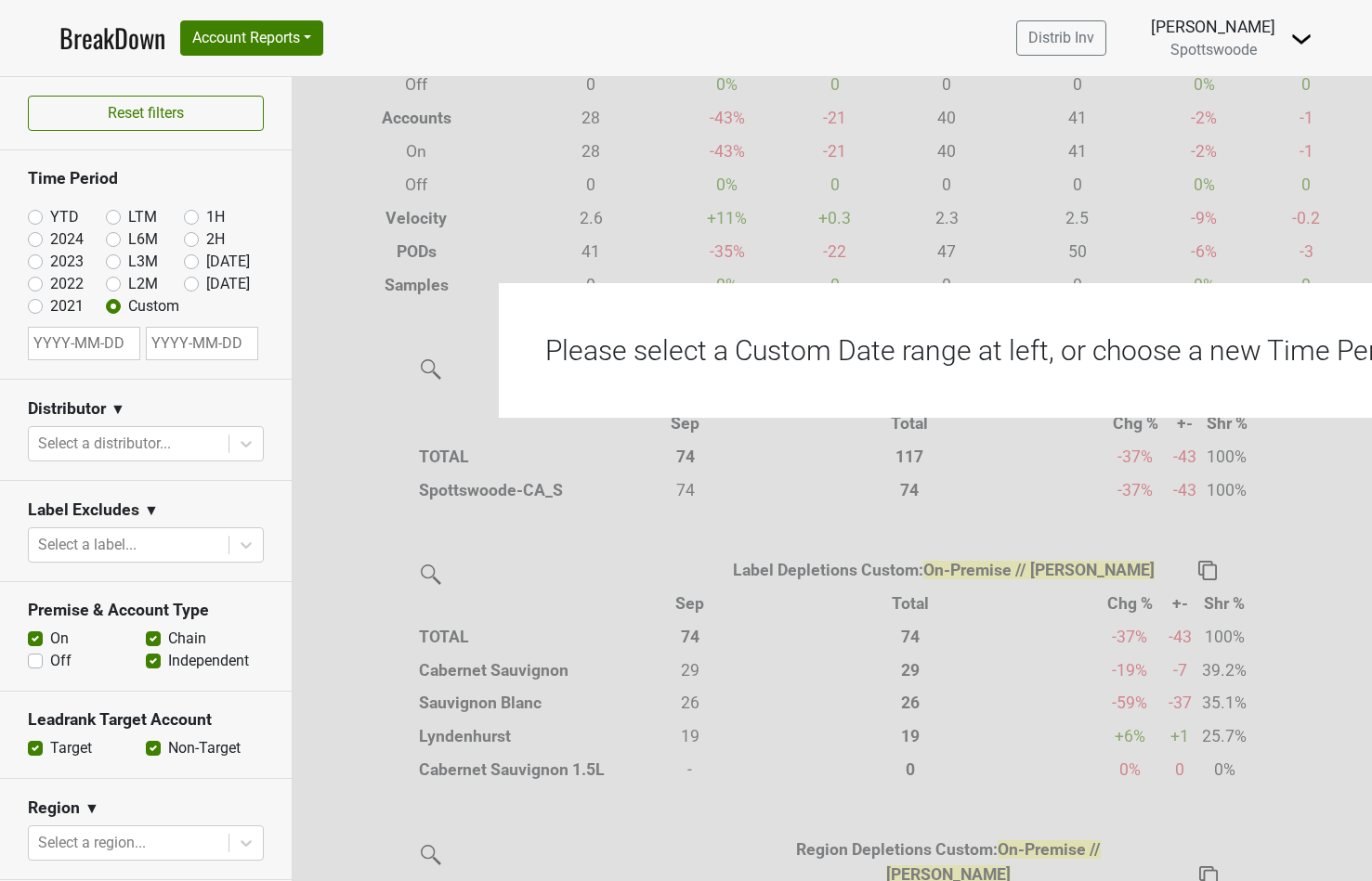
click at [191, 348] on input "text" at bounding box center [201, 344] width 113 height 34
select select "8"
select select "2025"
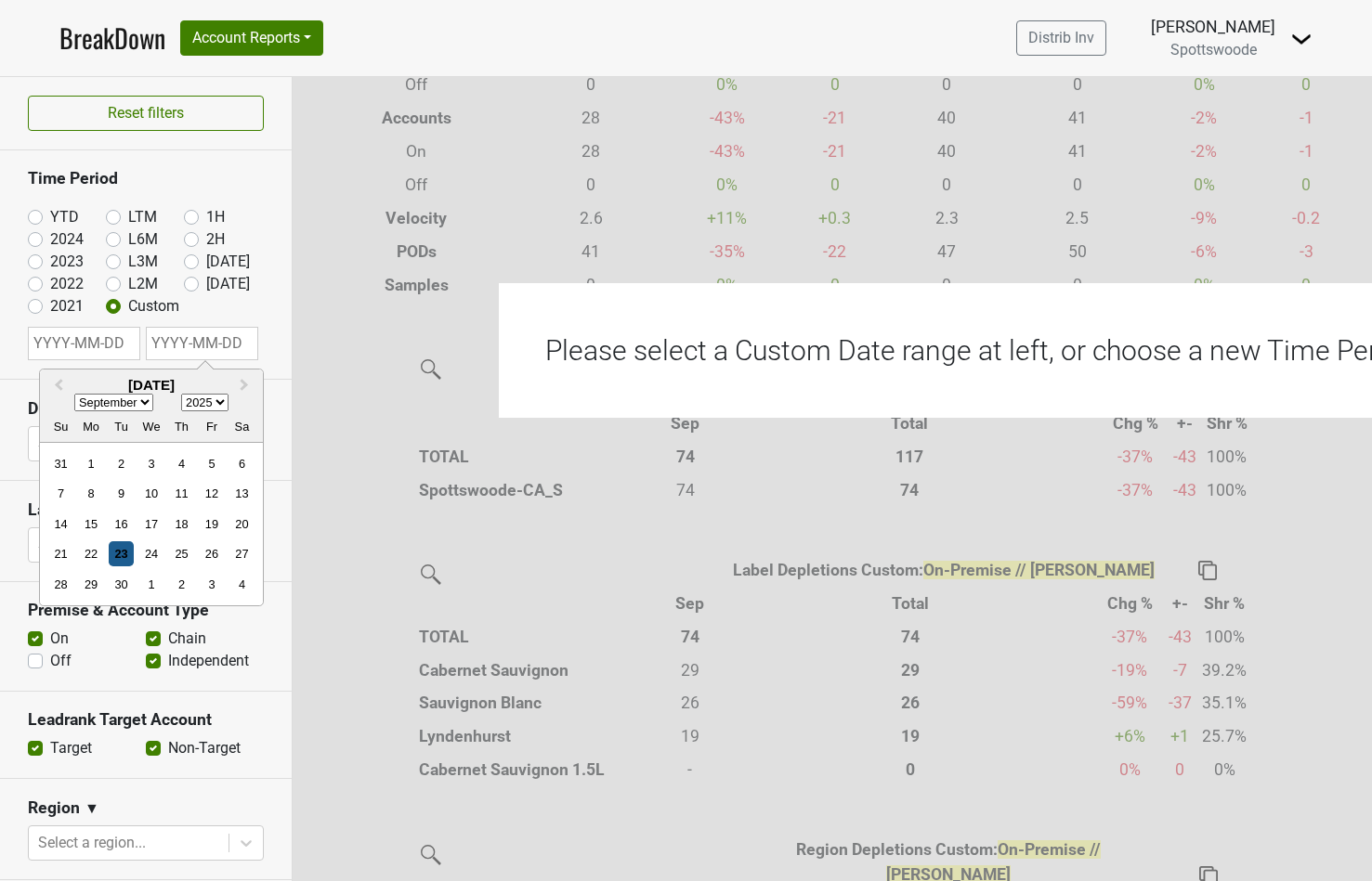
click at [120, 548] on div "23" at bounding box center [121, 554] width 25 height 25
type input "2025-09-23"
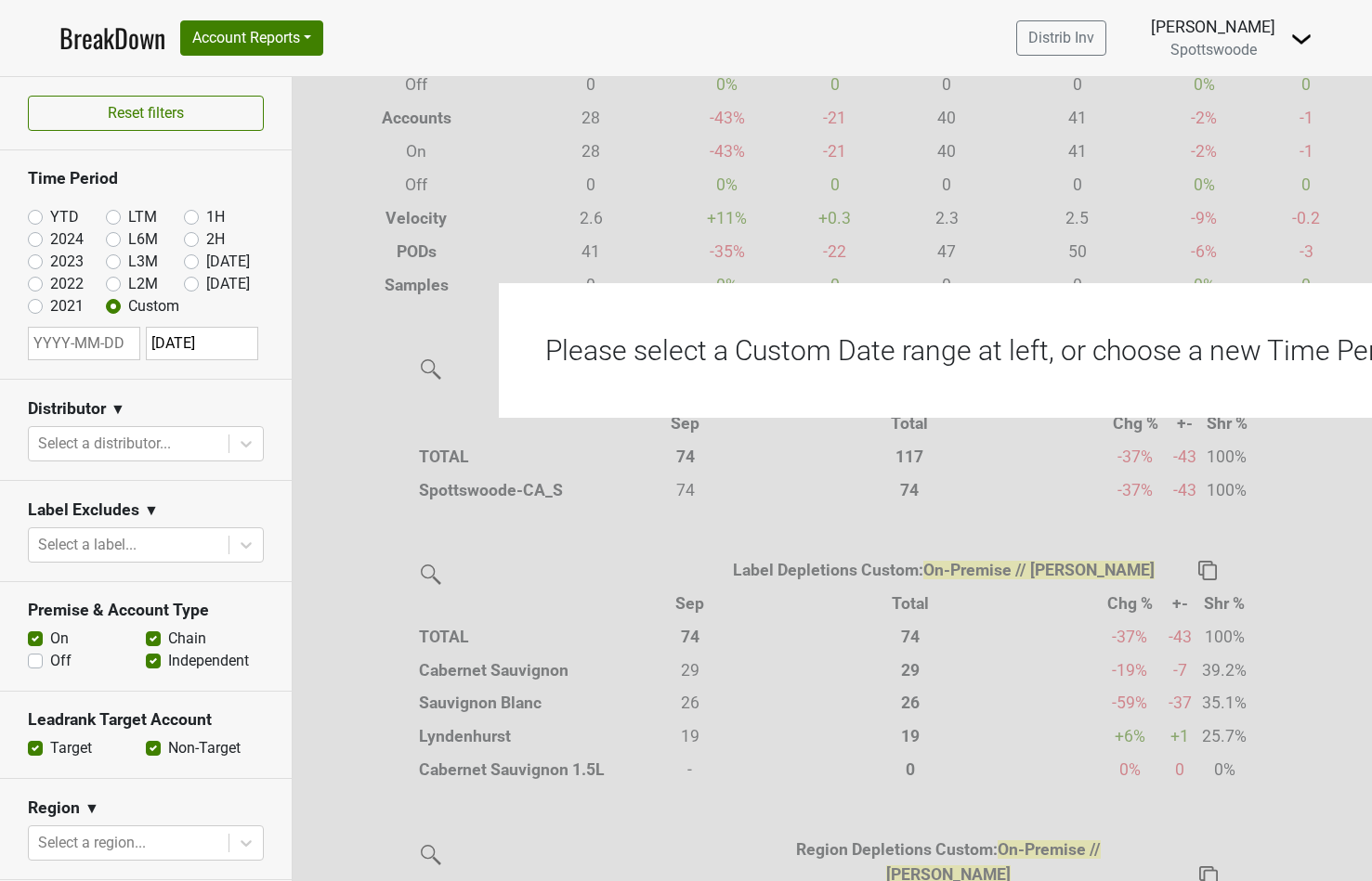
click at [104, 346] on input "text" at bounding box center [84, 344] width 113 height 34
select select "8"
select select "2025"
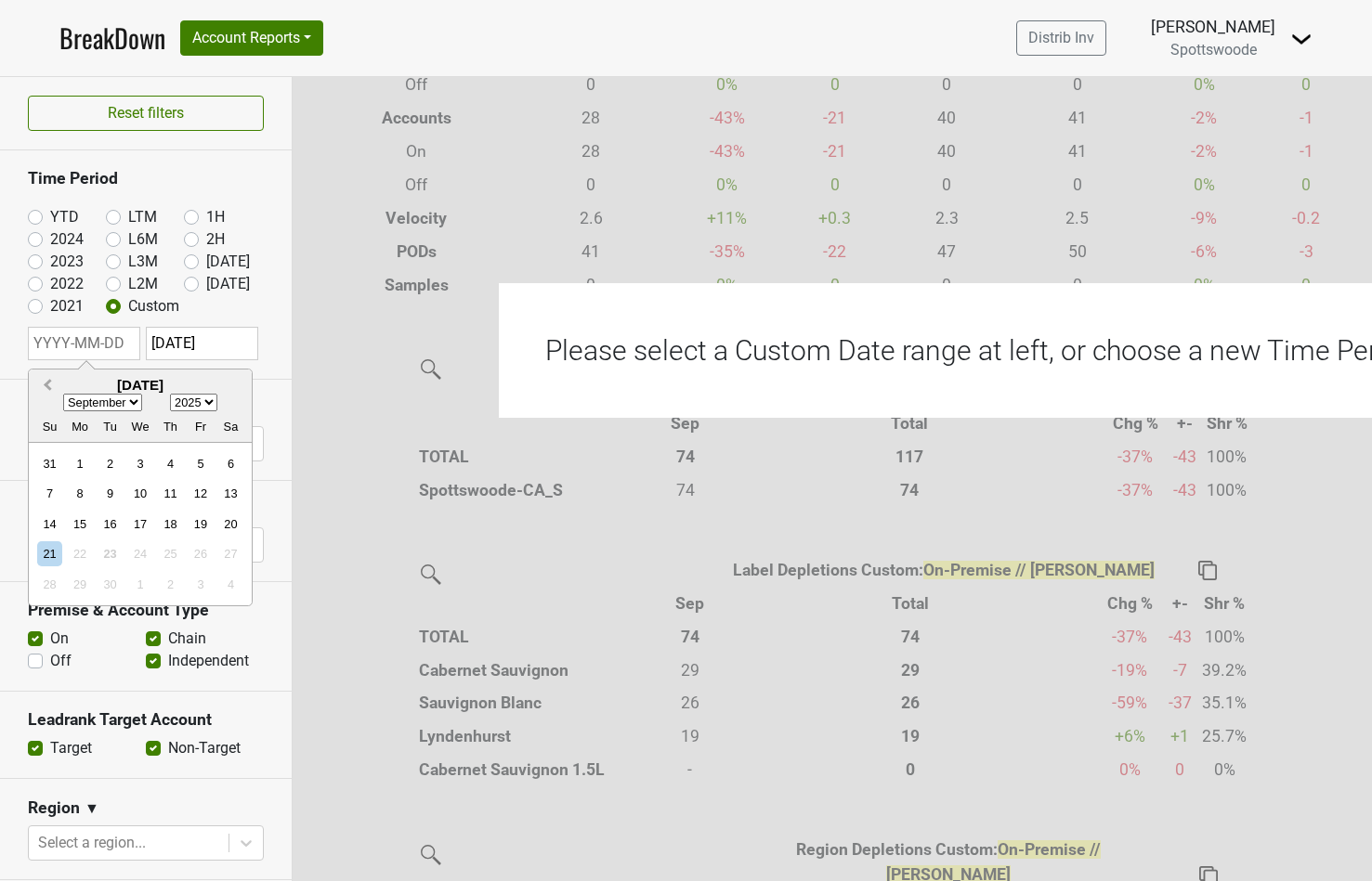
click at [47, 386] on span "Previous Month" at bounding box center [47, 386] width 0 height 21
click at [47, 389] on span "Previous Month" at bounding box center [47, 386] width 0 height 21
click at [47, 384] on span "Previous Month" at bounding box center [47, 386] width 0 height 21
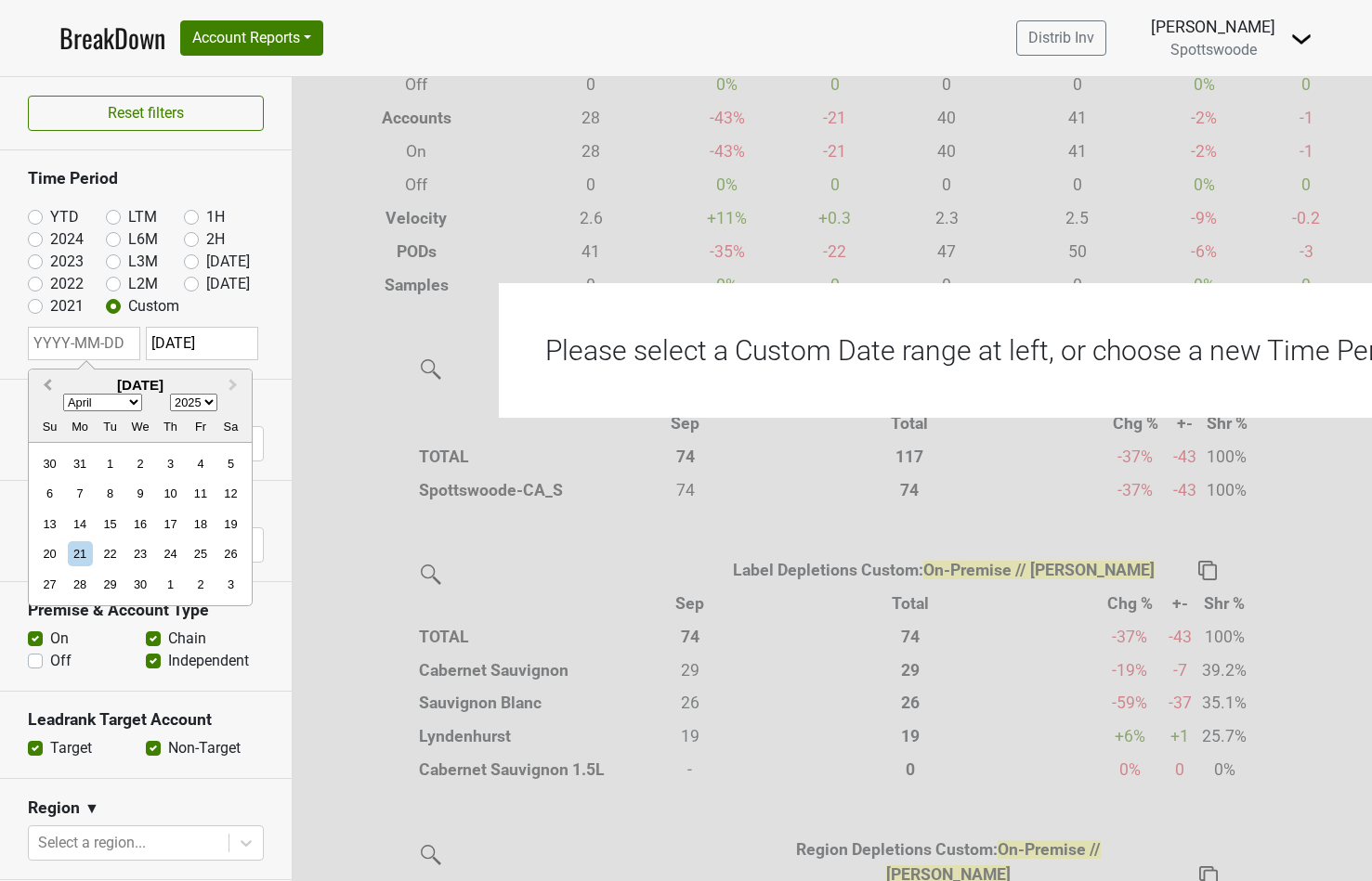
click at [47, 384] on span "Previous Month" at bounding box center [47, 386] width 0 height 21
select select "0"
click at [140, 460] on div "1" at bounding box center [140, 464] width 25 height 25
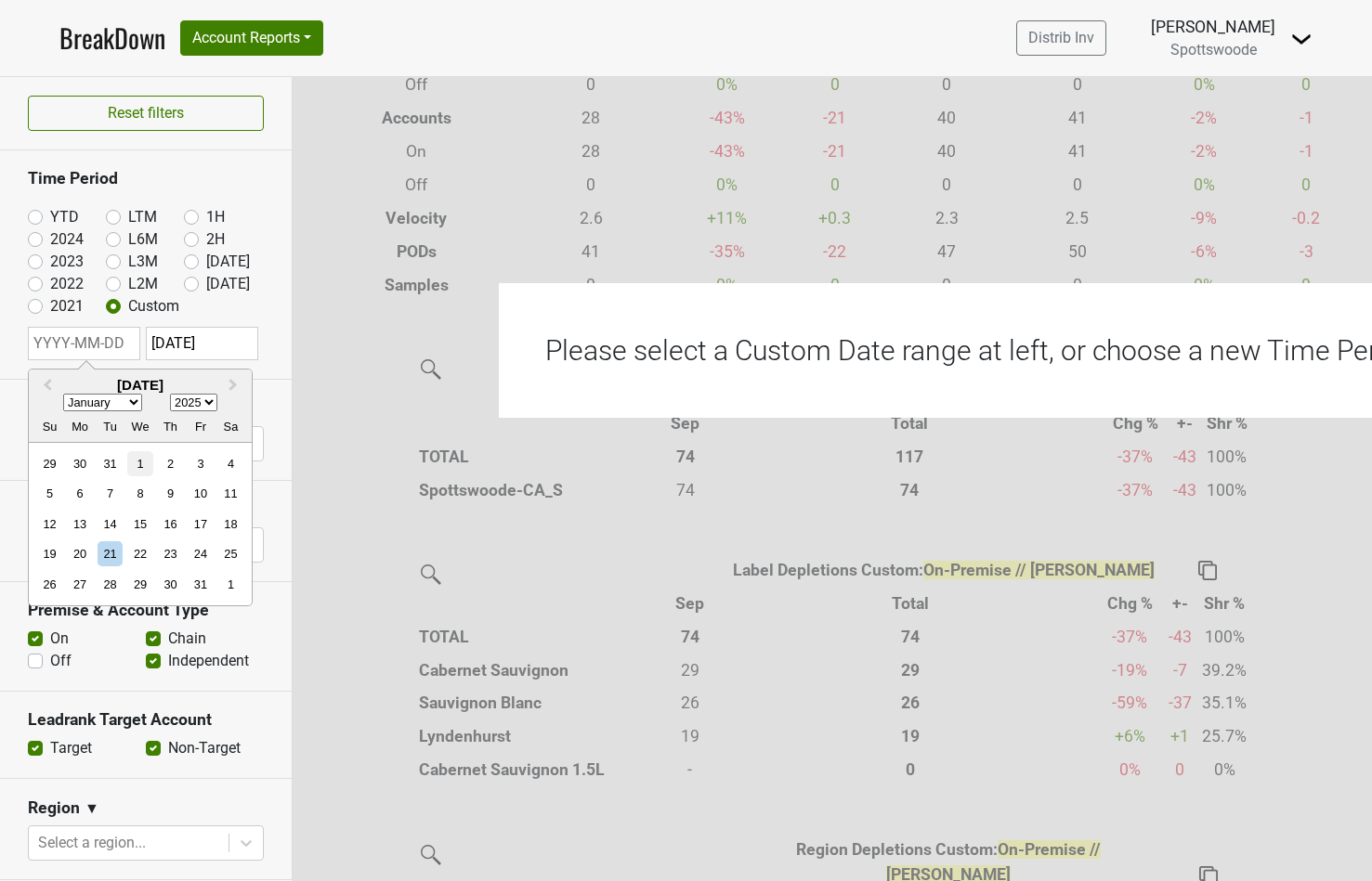
type input "2025-01-01"
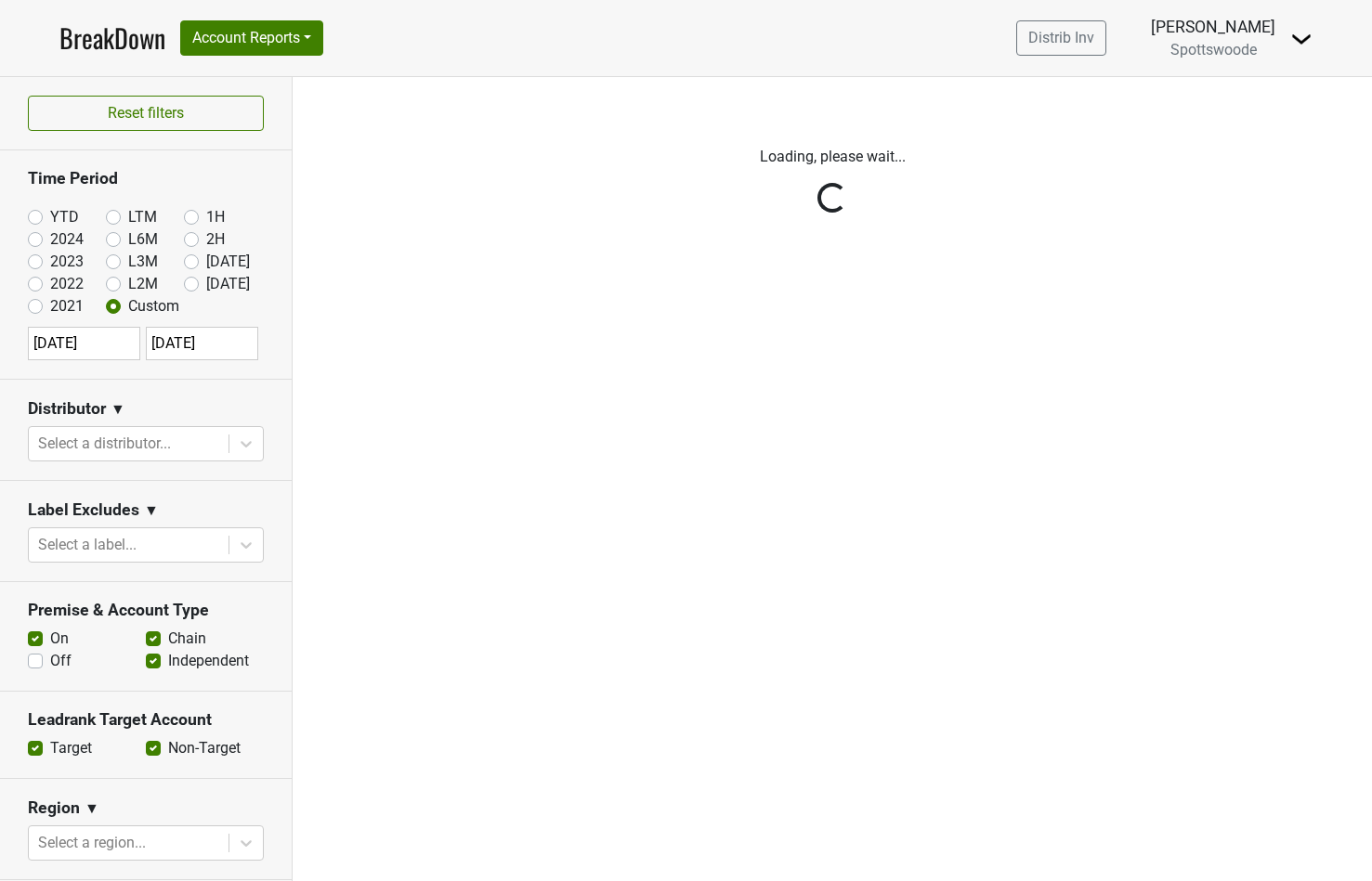
scroll to position [0, 0]
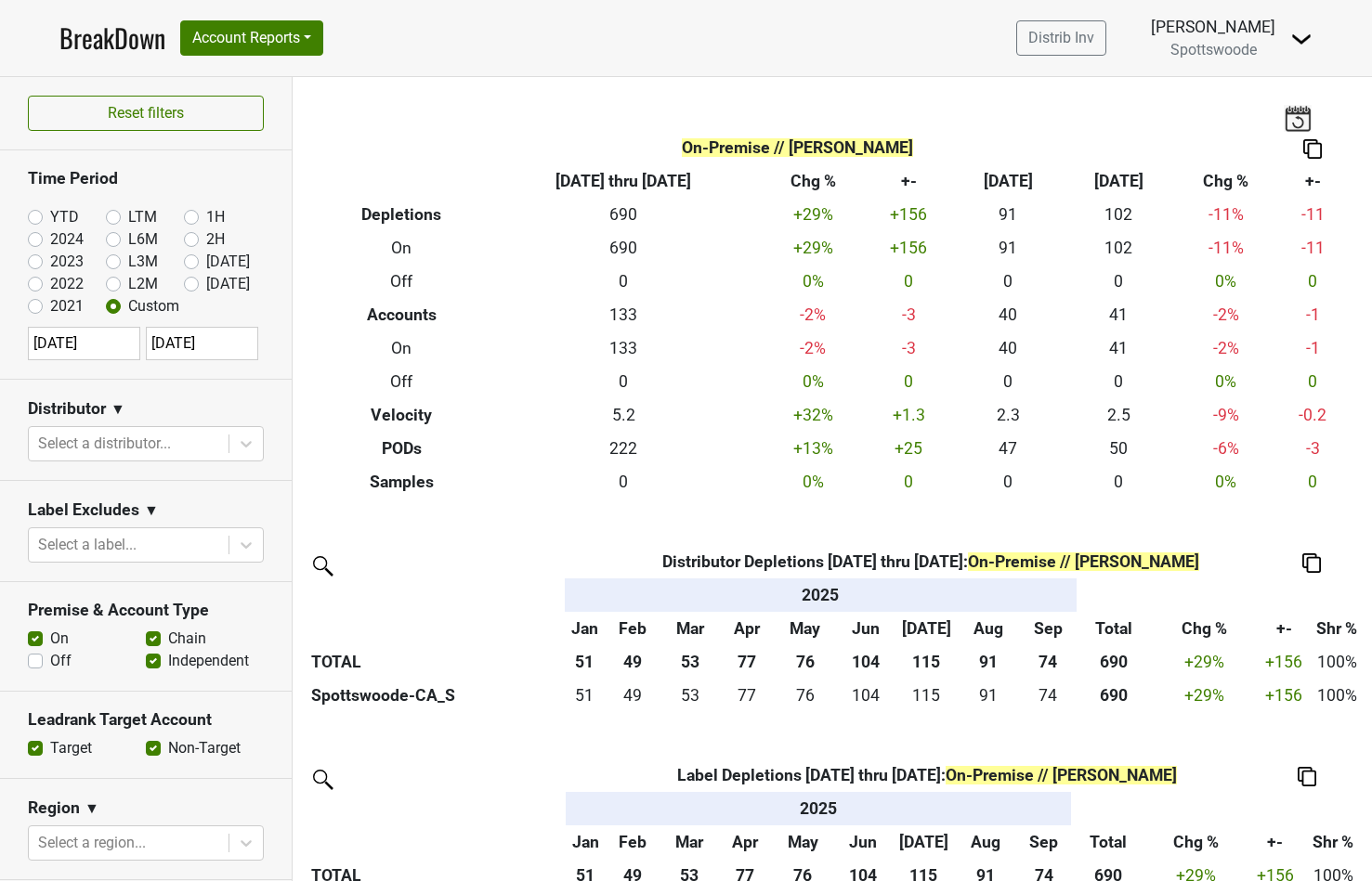
click at [132, 380] on section "Distributor ▼ Select a distributor..." at bounding box center [145, 430] width 292 height 101
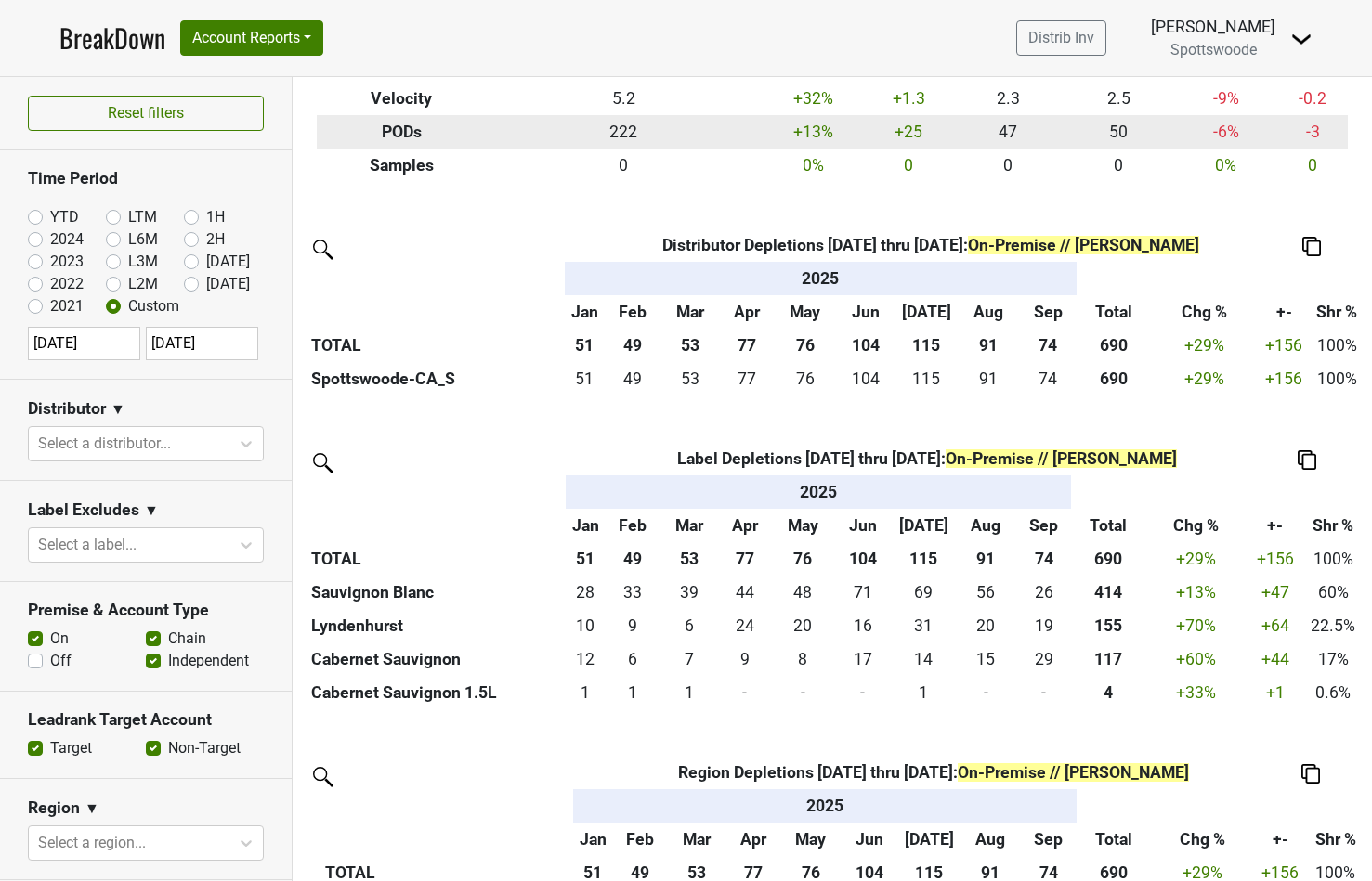
scroll to position [318, 0]
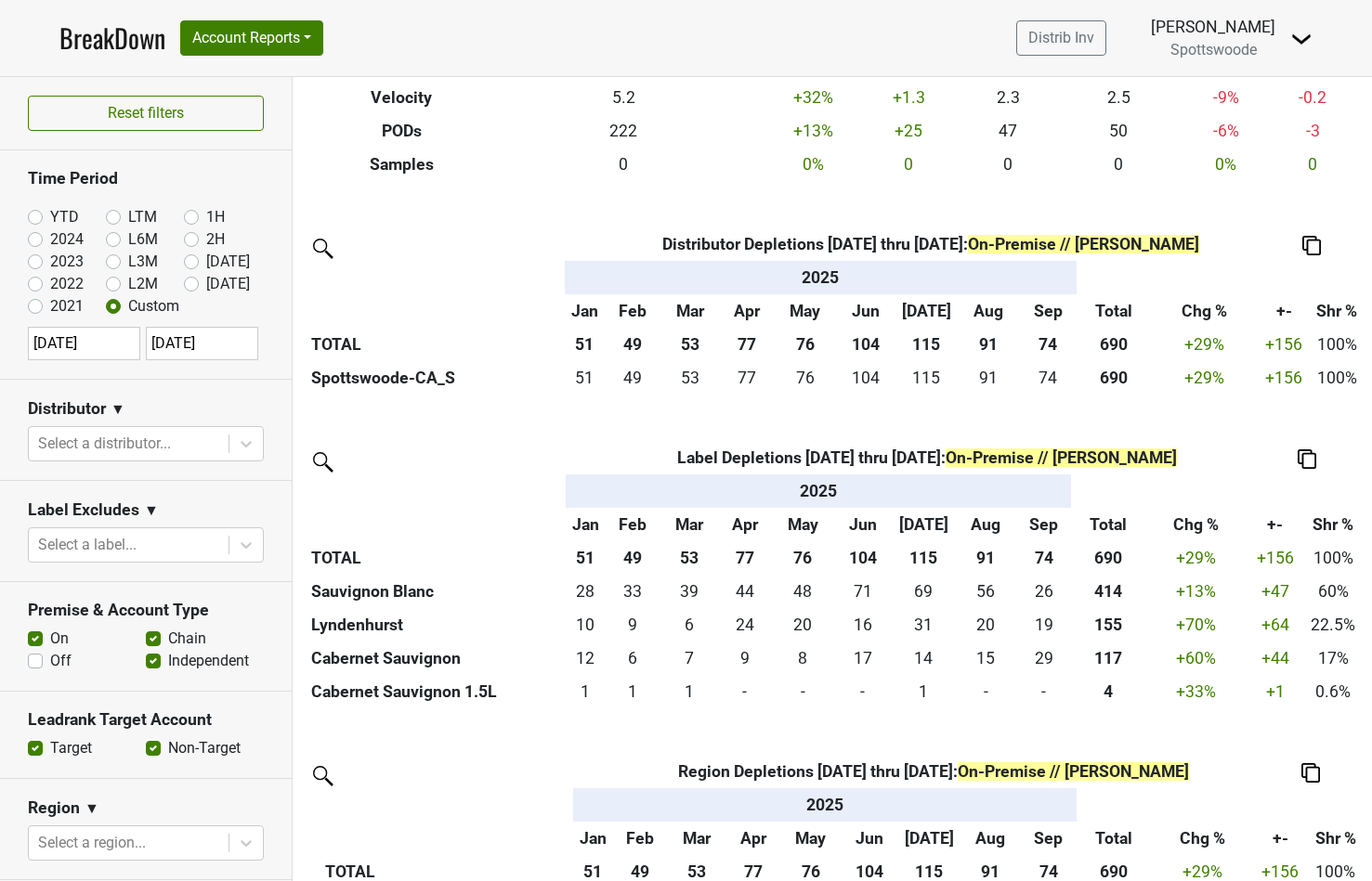
drag, startPoint x: 939, startPoint y: 244, endPoint x: 1022, endPoint y: 254, distance: 83.6
click at [1022, 254] on th "Distributor Depletions 2025-01-01 thru 2025-09-23 : On-Premise // Sara Beer" at bounding box center [930, 244] width 654 height 34
select select "8"
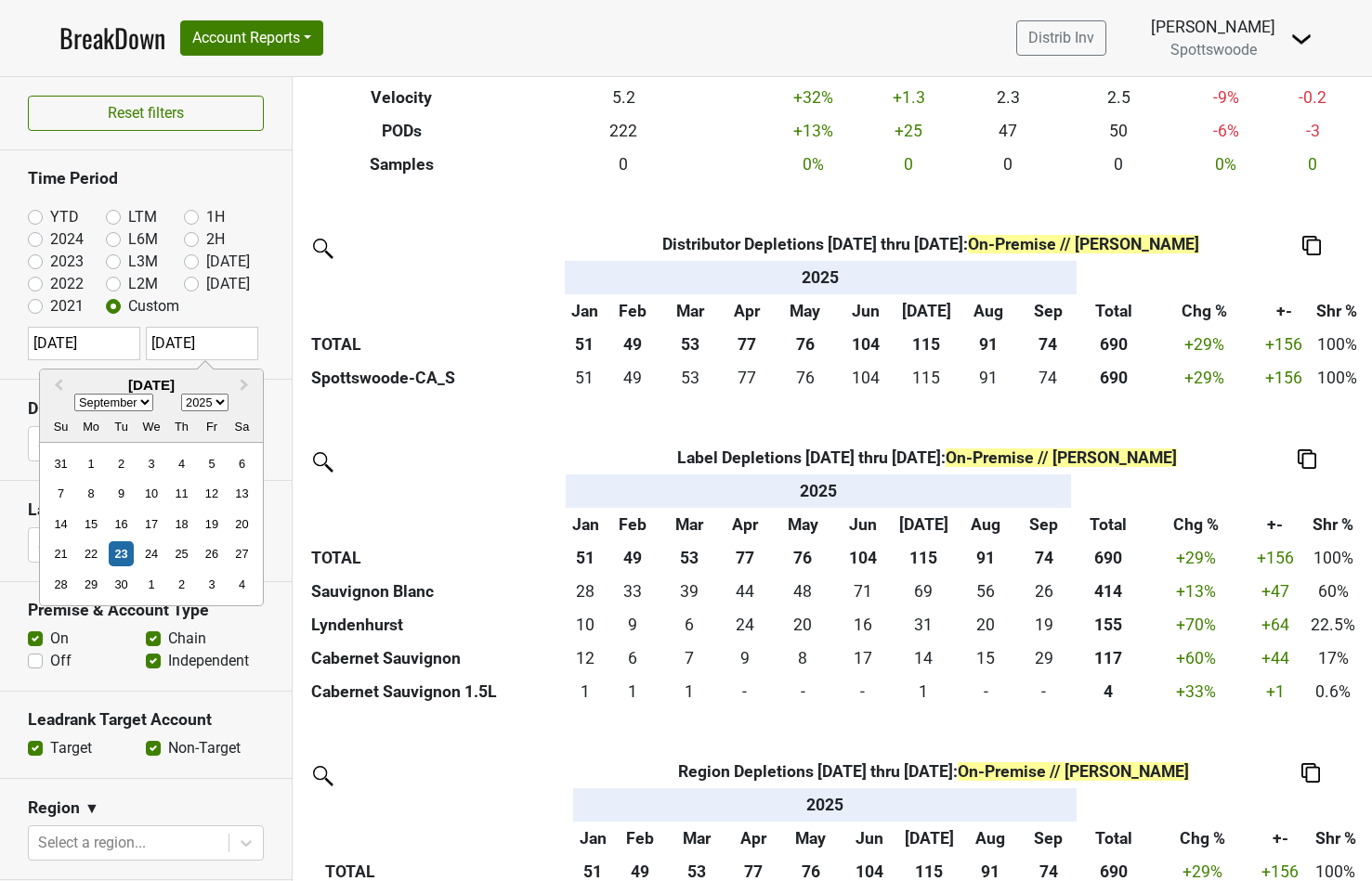
click at [222, 350] on input "2025-09-23" at bounding box center [201, 344] width 113 height 34
click at [151, 521] on div "17" at bounding box center [151, 524] width 25 height 25
type input "2025-09-17"
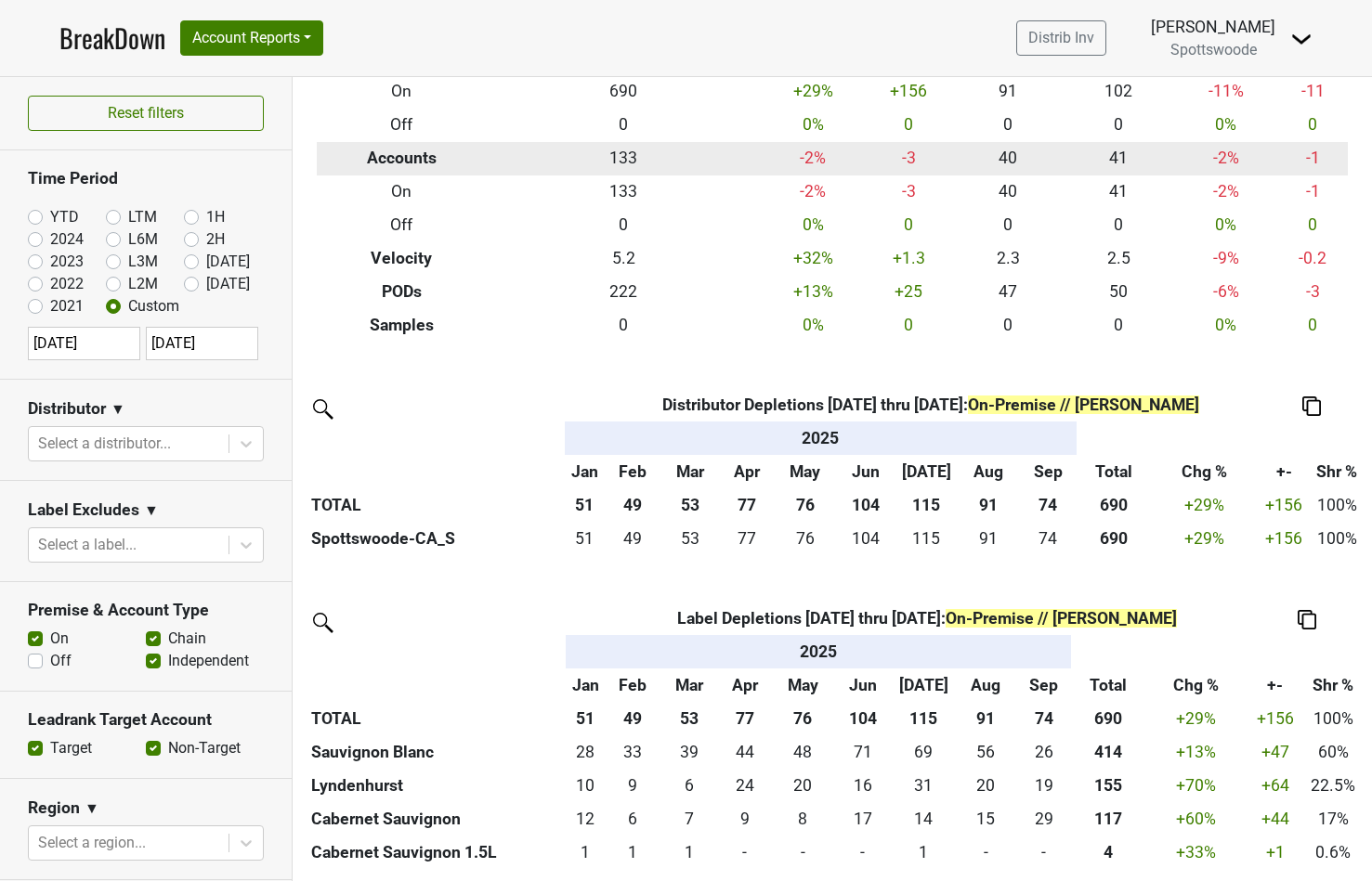
scroll to position [0, 0]
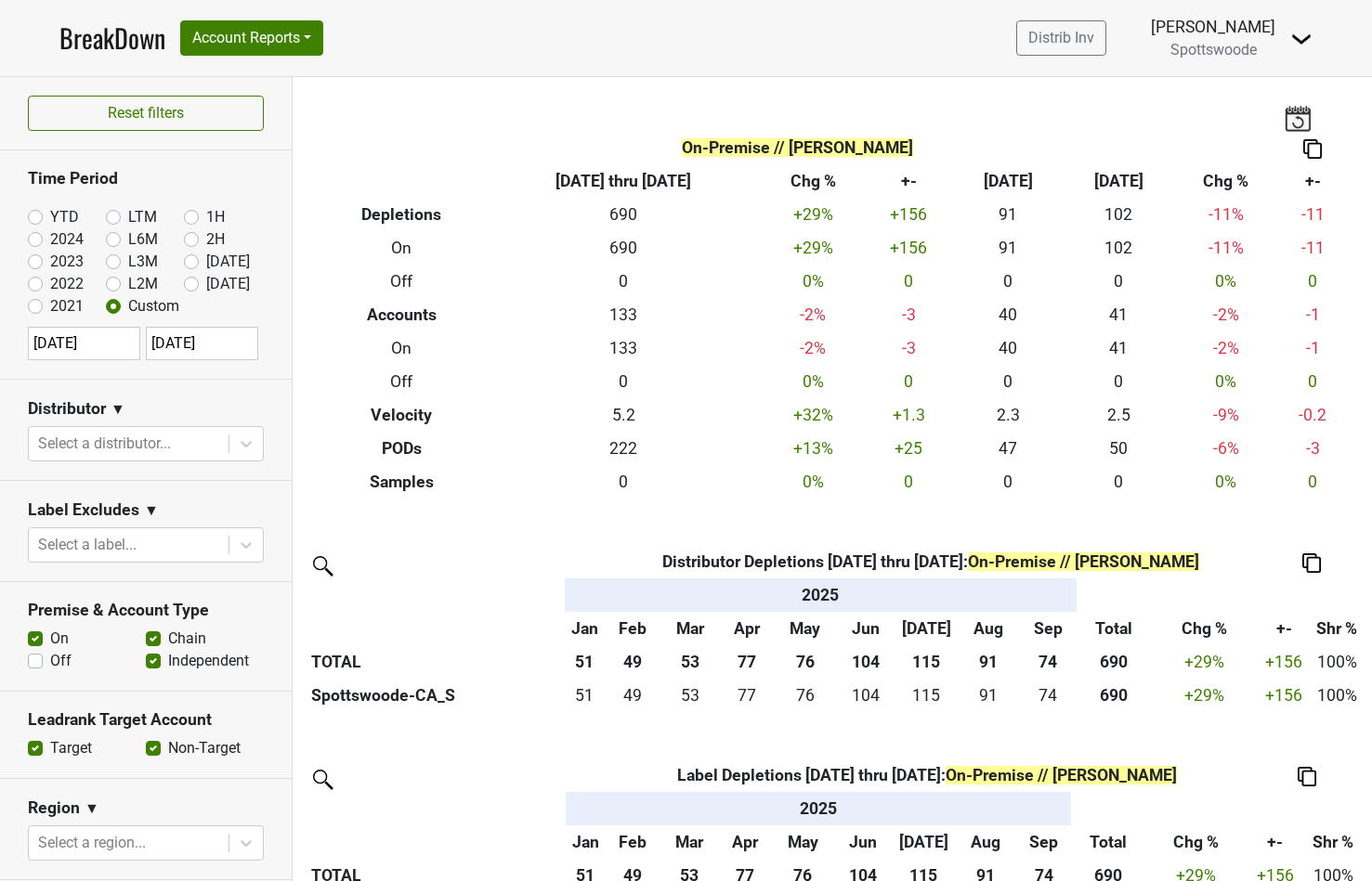
click at [1293, 125] on img at bounding box center [1297, 117] width 28 height 26
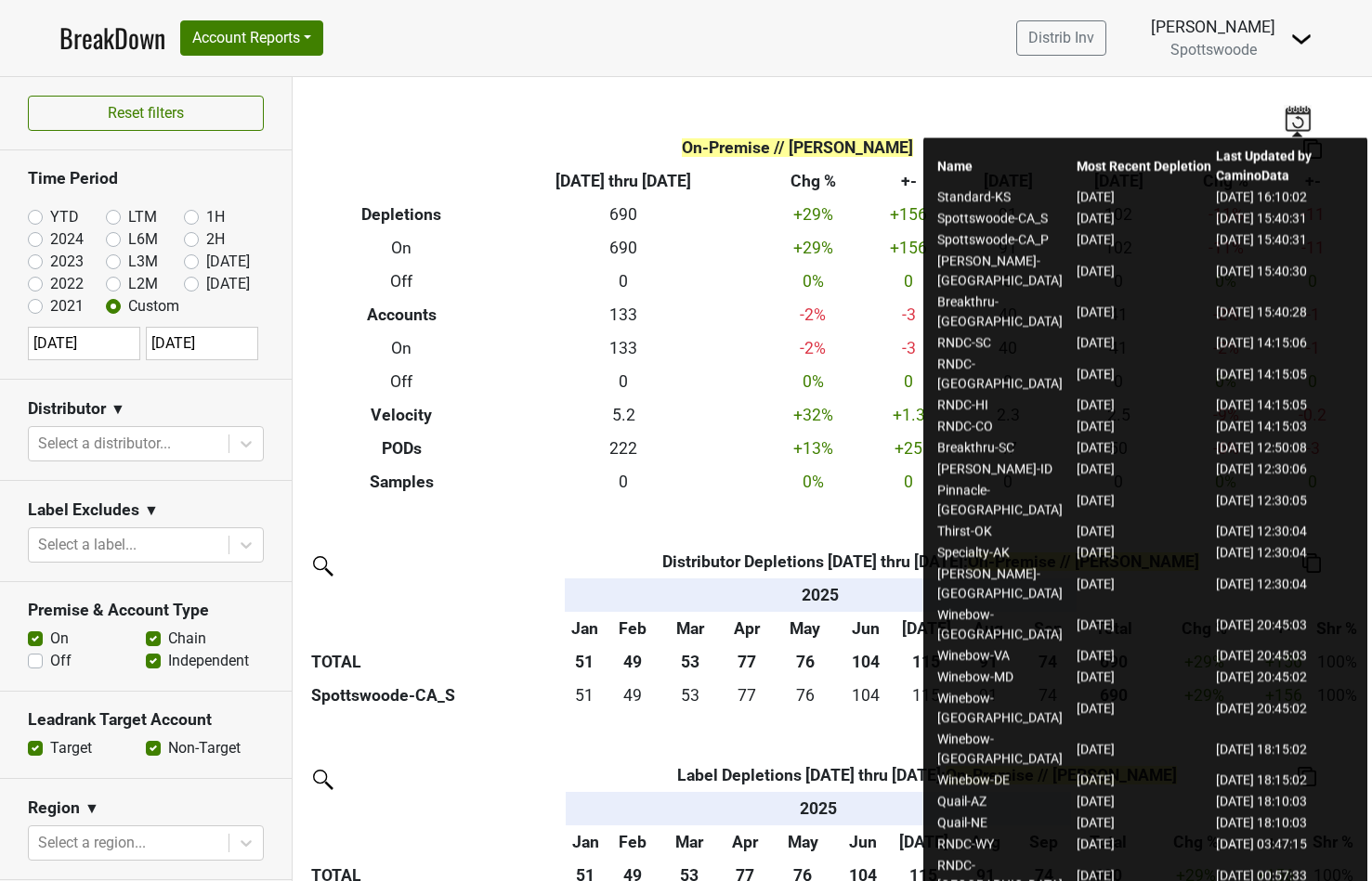
click at [1293, 125] on img at bounding box center [1297, 117] width 28 height 26
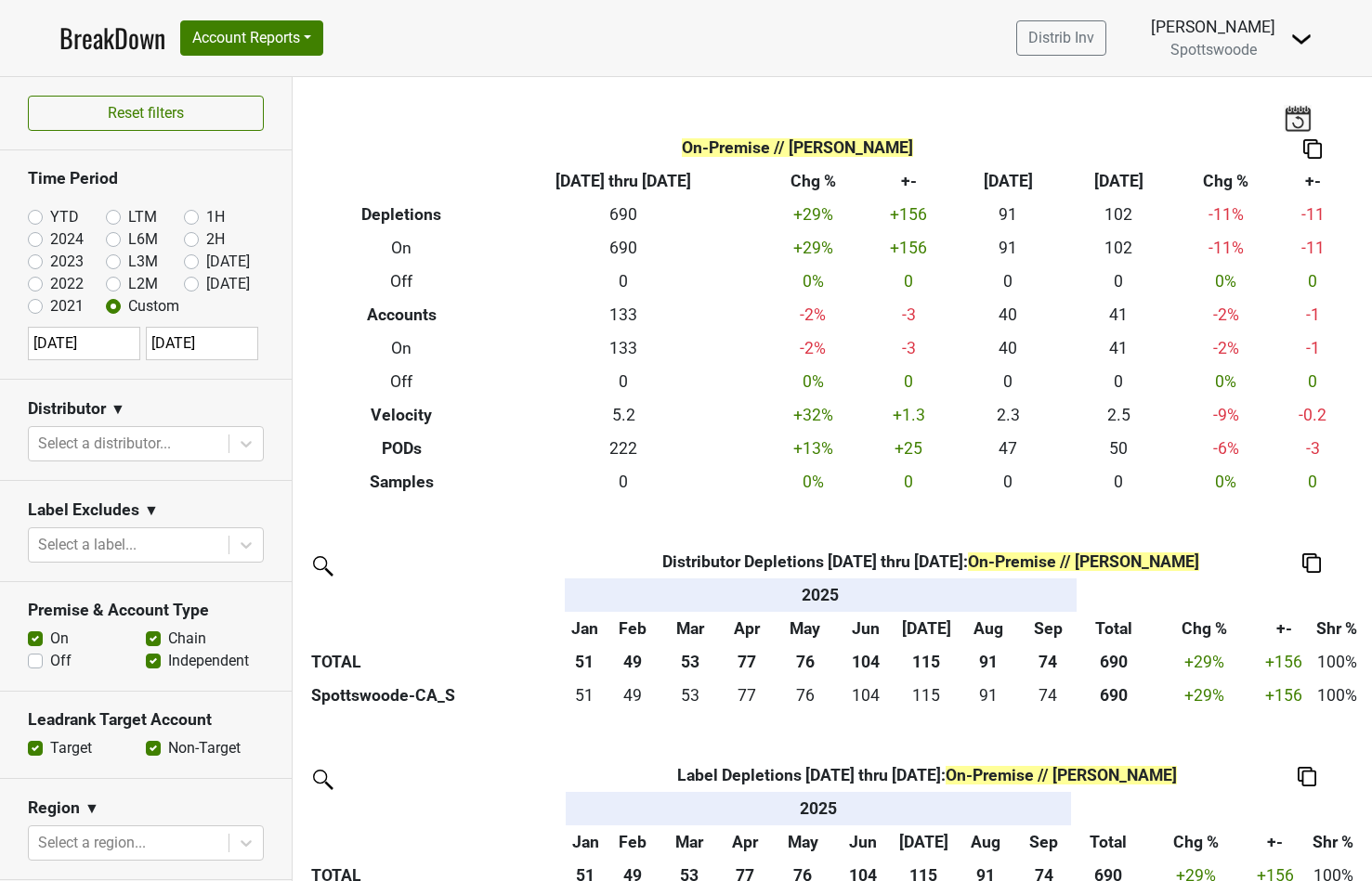
click at [1299, 44] on img at bounding box center [1301, 39] width 22 height 22
click at [1304, 42] on img at bounding box center [1301, 39] width 22 height 22
click at [1262, 78] on link "Control Center" at bounding box center [1238, 75] width 146 height 30
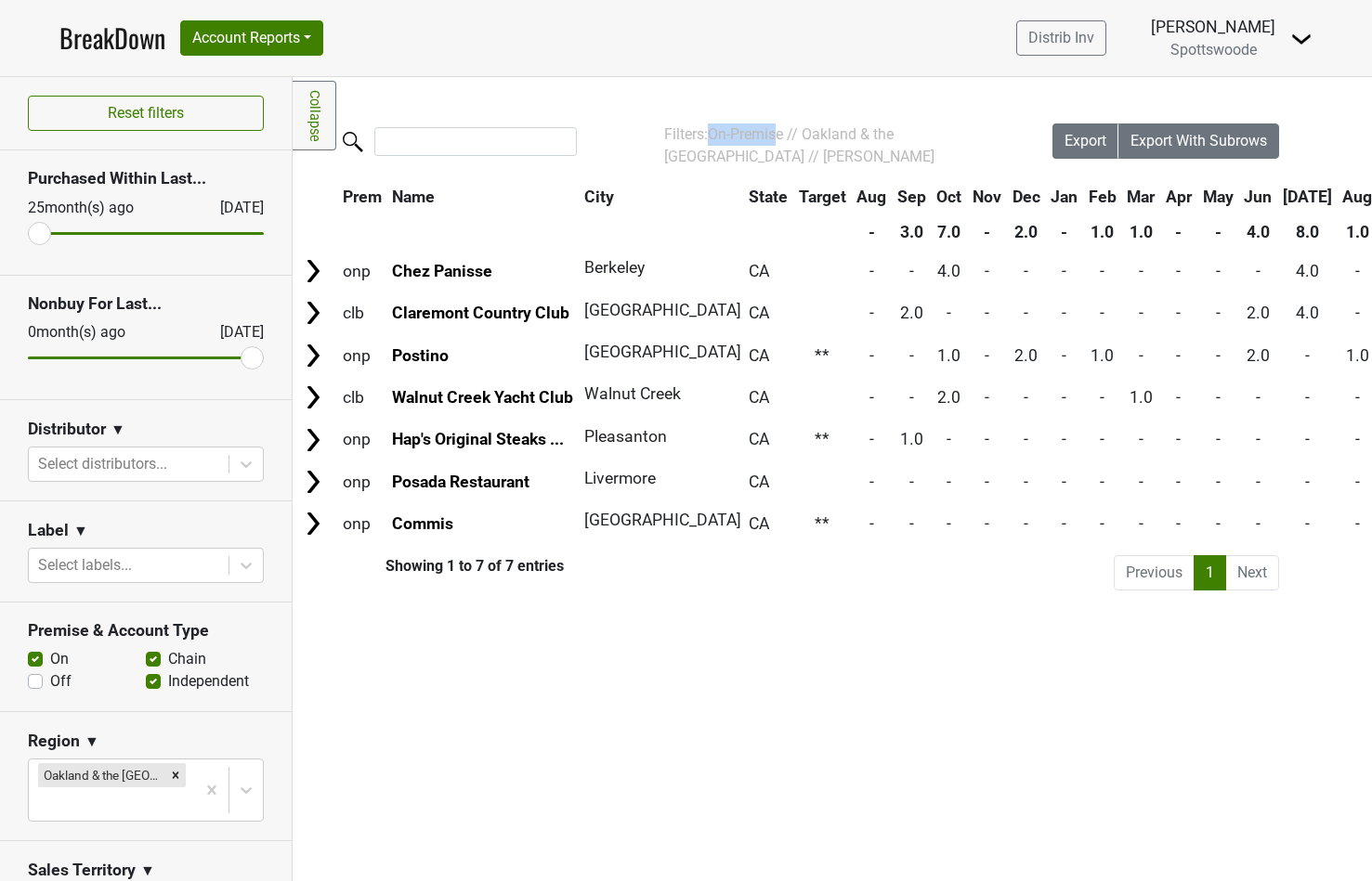
drag, startPoint x: 712, startPoint y: 135, endPoint x: 783, endPoint y: 130, distance: 71.2
click at [783, 130] on span "On-Premise // Oakland & the [GEOGRAPHIC_DATA] // [PERSON_NAME]" at bounding box center [799, 144] width 271 height 39
click at [50, 685] on label "Off" at bounding box center [61, 681] width 21 height 22
click at [34, 685] on input "Off" at bounding box center [35, 679] width 14 height 18
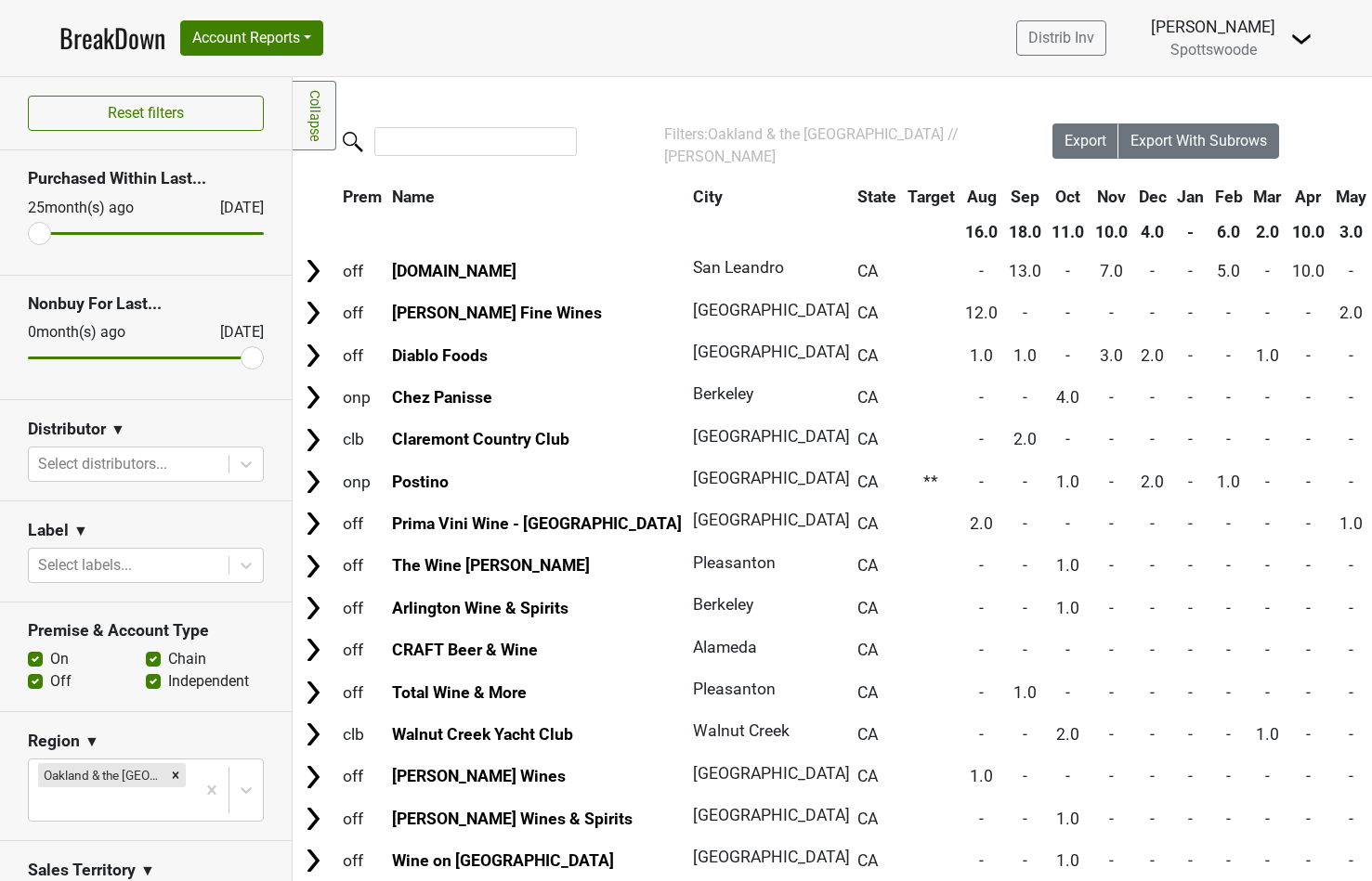
click at [50, 681] on label "Off" at bounding box center [61, 681] width 21 height 22
click at [38, 681] on input "Off" at bounding box center [35, 679] width 14 height 18
checkbox input "false"
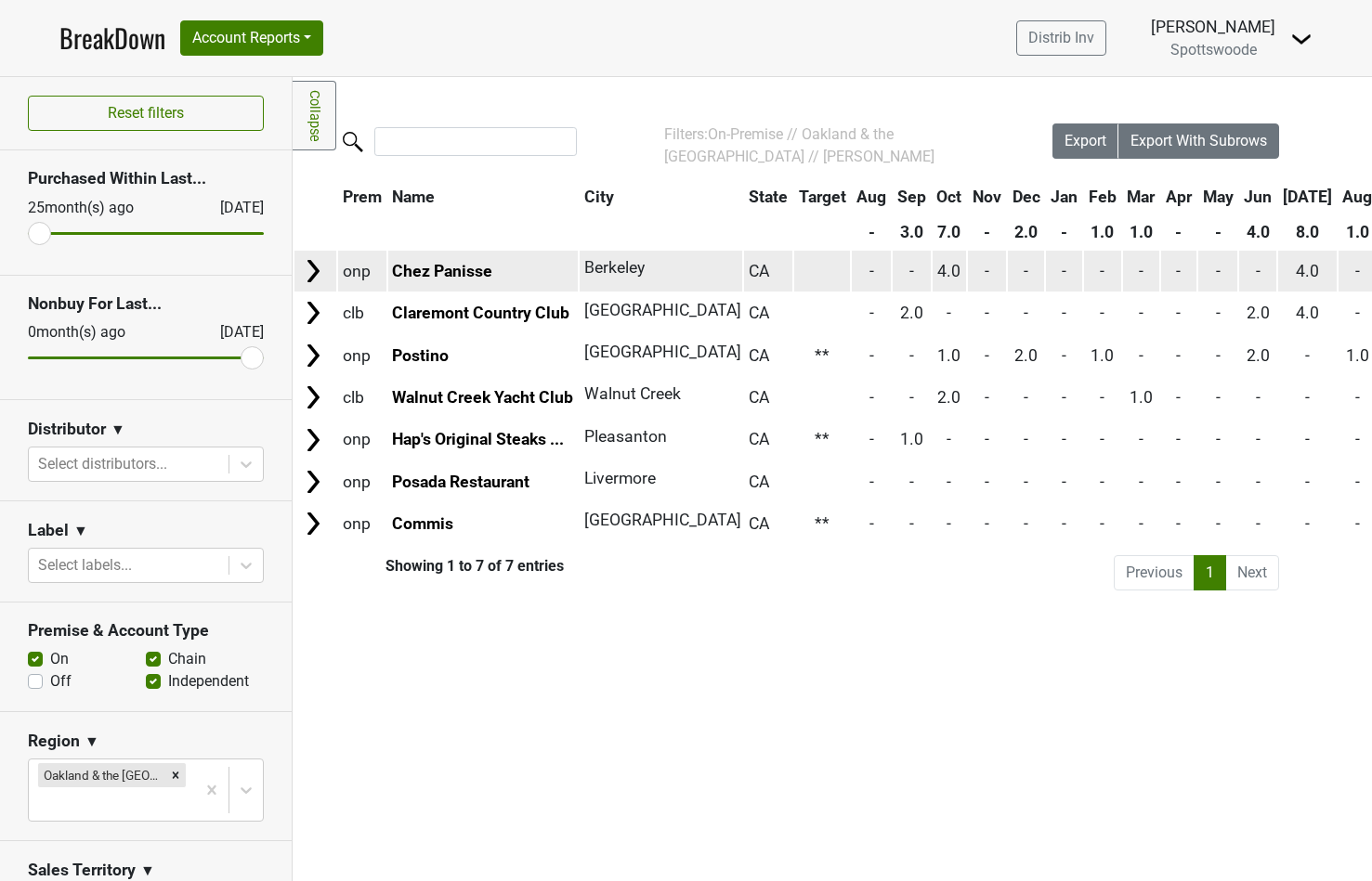
click at [824, 276] on td at bounding box center [822, 270] width 57 height 39
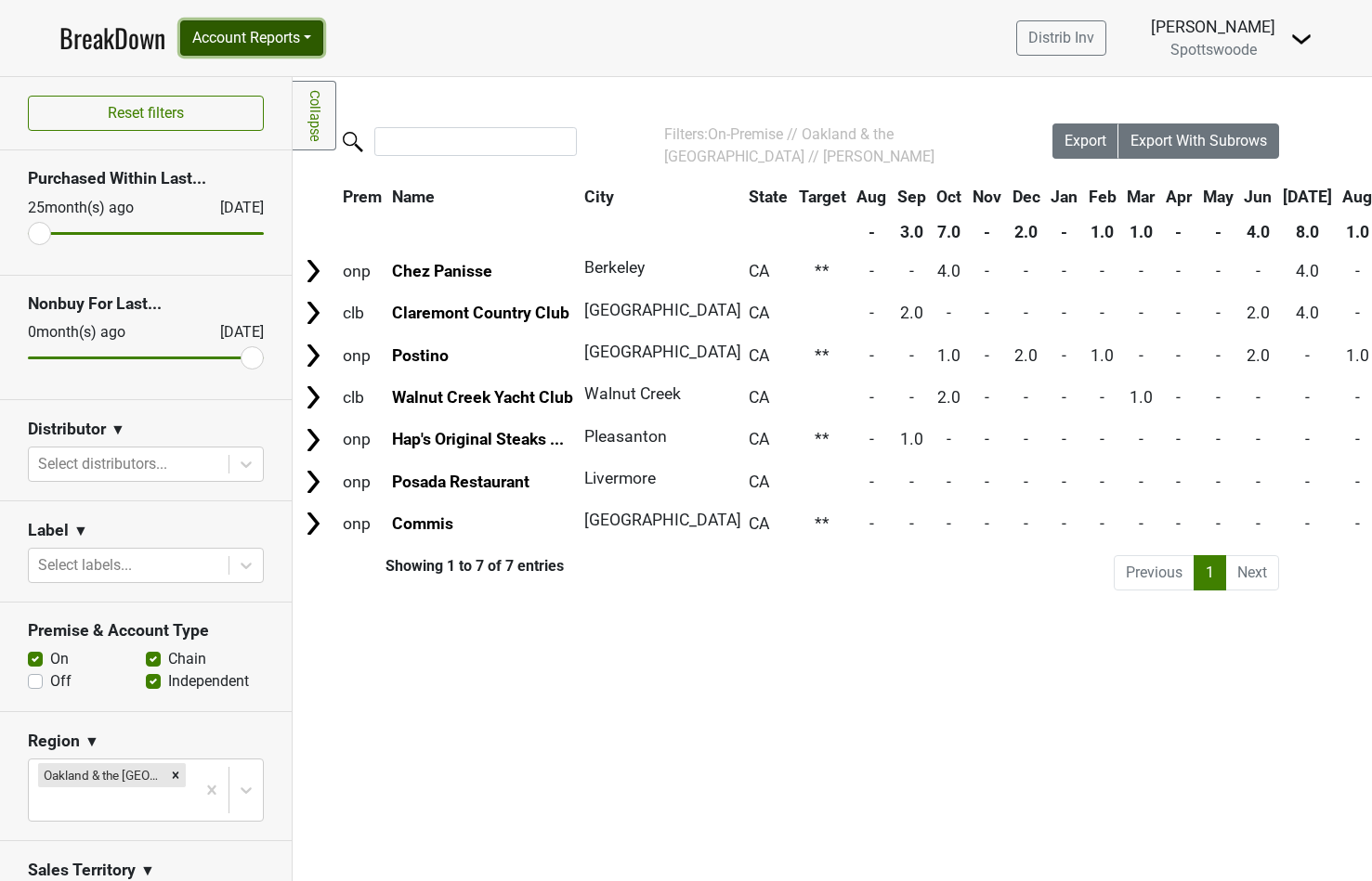
click at [316, 44] on button "Account Reports" at bounding box center [251, 38] width 143 height 36
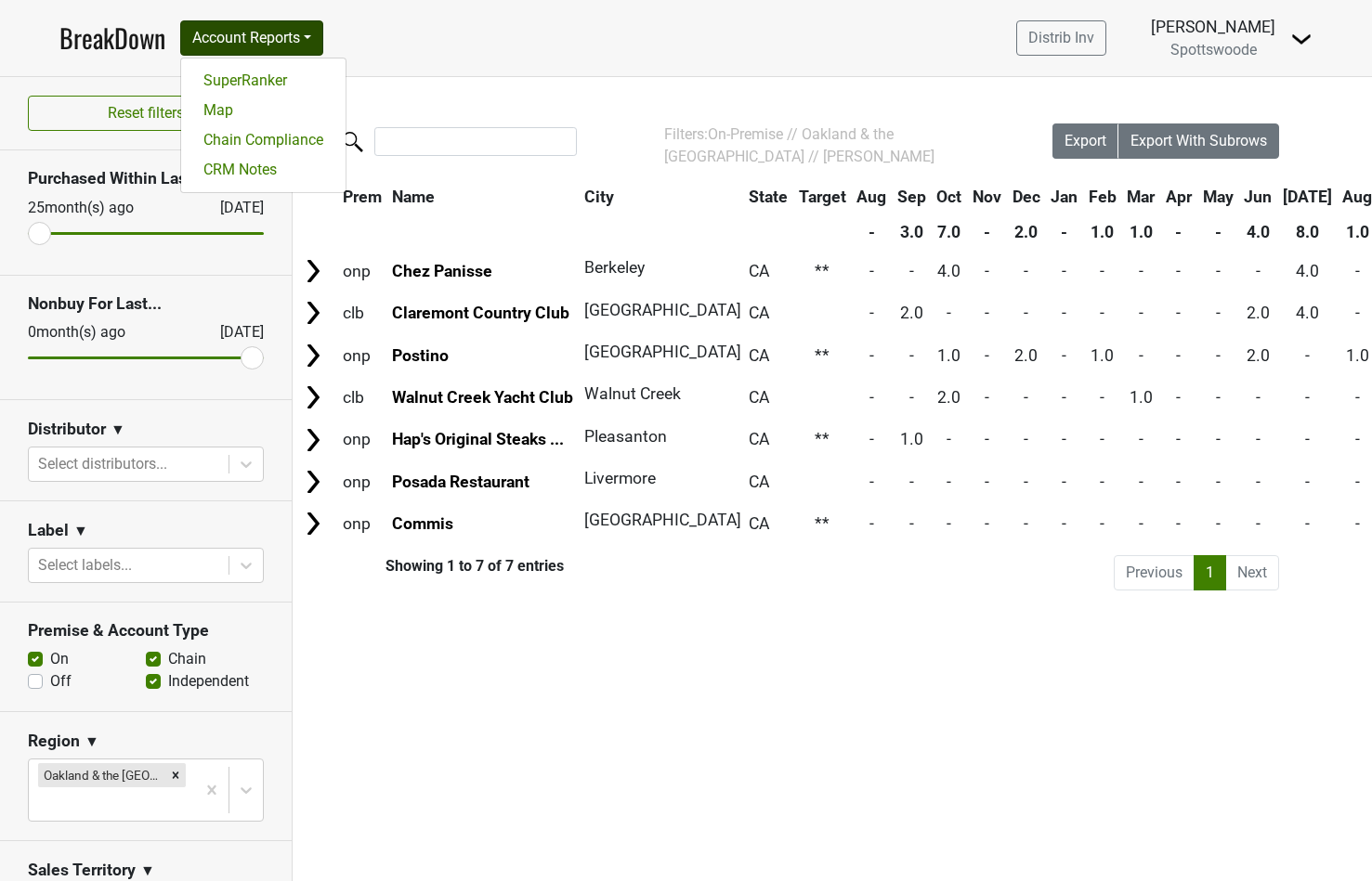
click at [575, 90] on div "Filters Collapse Loading, please wait... Please wait, your file is being downlo…" at bounding box center [832, 479] width 1079 height 804
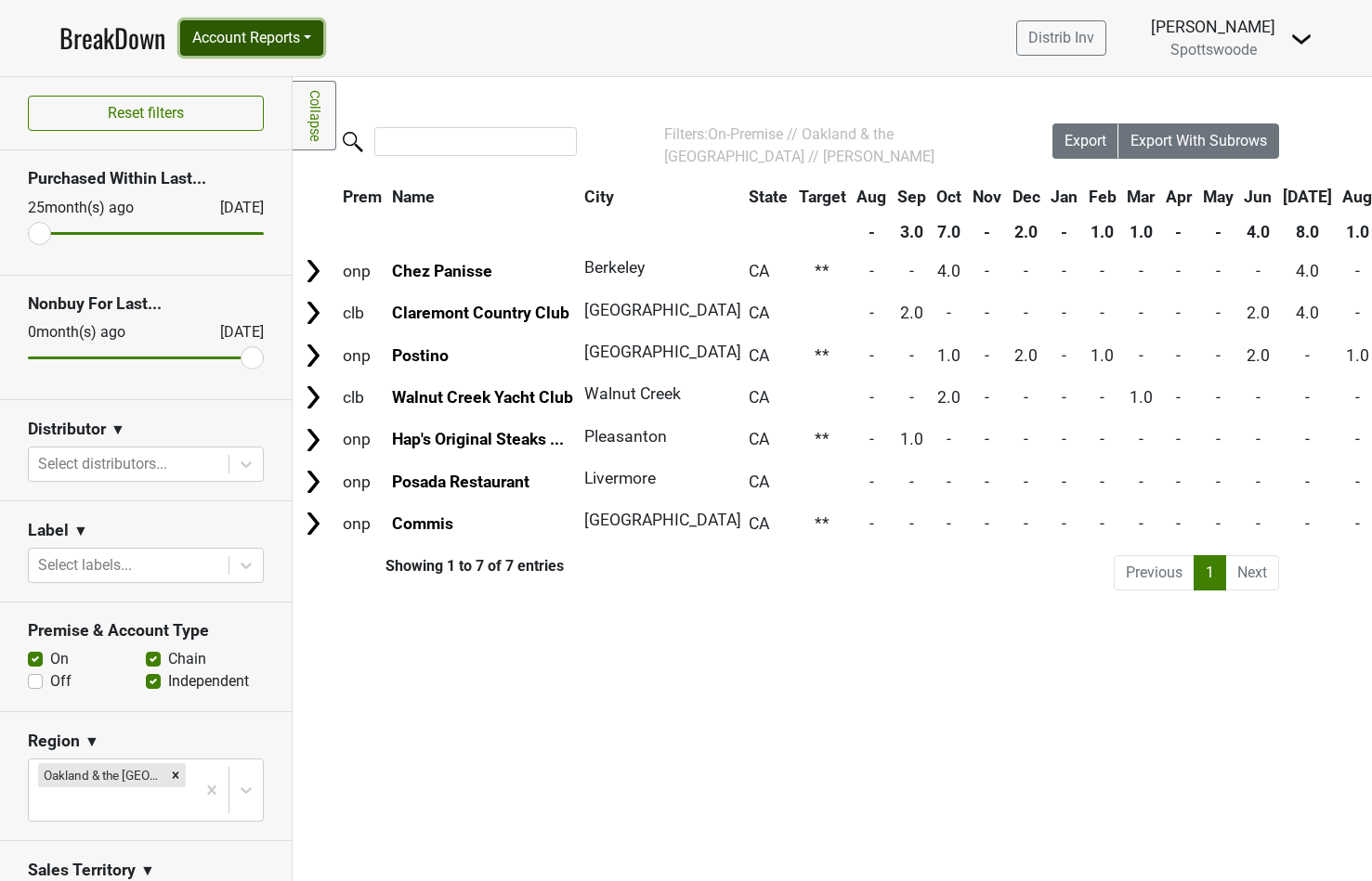
click at [315, 39] on button "Account Reports" at bounding box center [251, 38] width 143 height 36
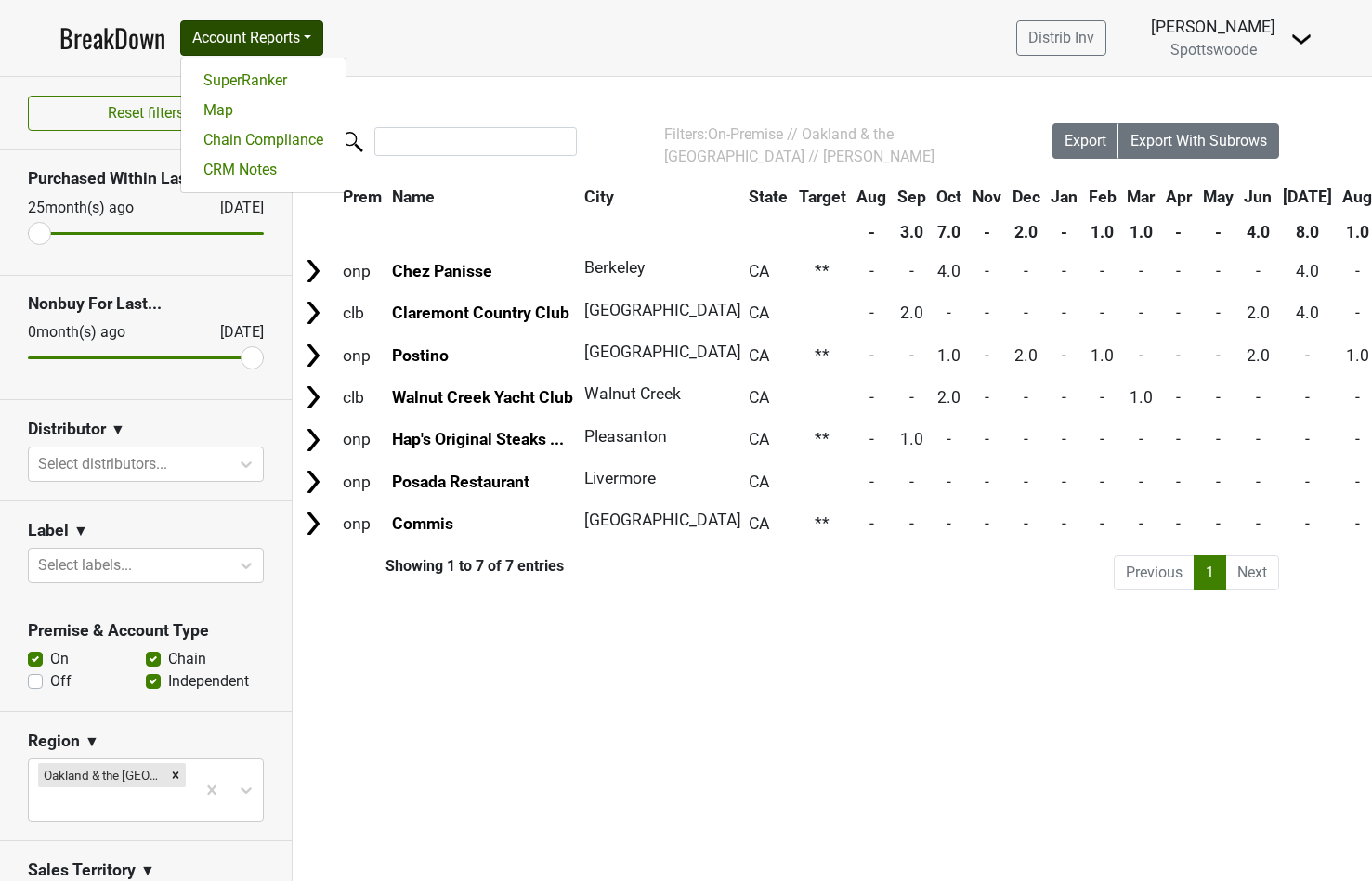
click at [481, 68] on nav "BreakDown Account Reports SuperRanker Map Chain Compliance CRM Notes Distrib In…" at bounding box center [686, 38] width 1282 height 76
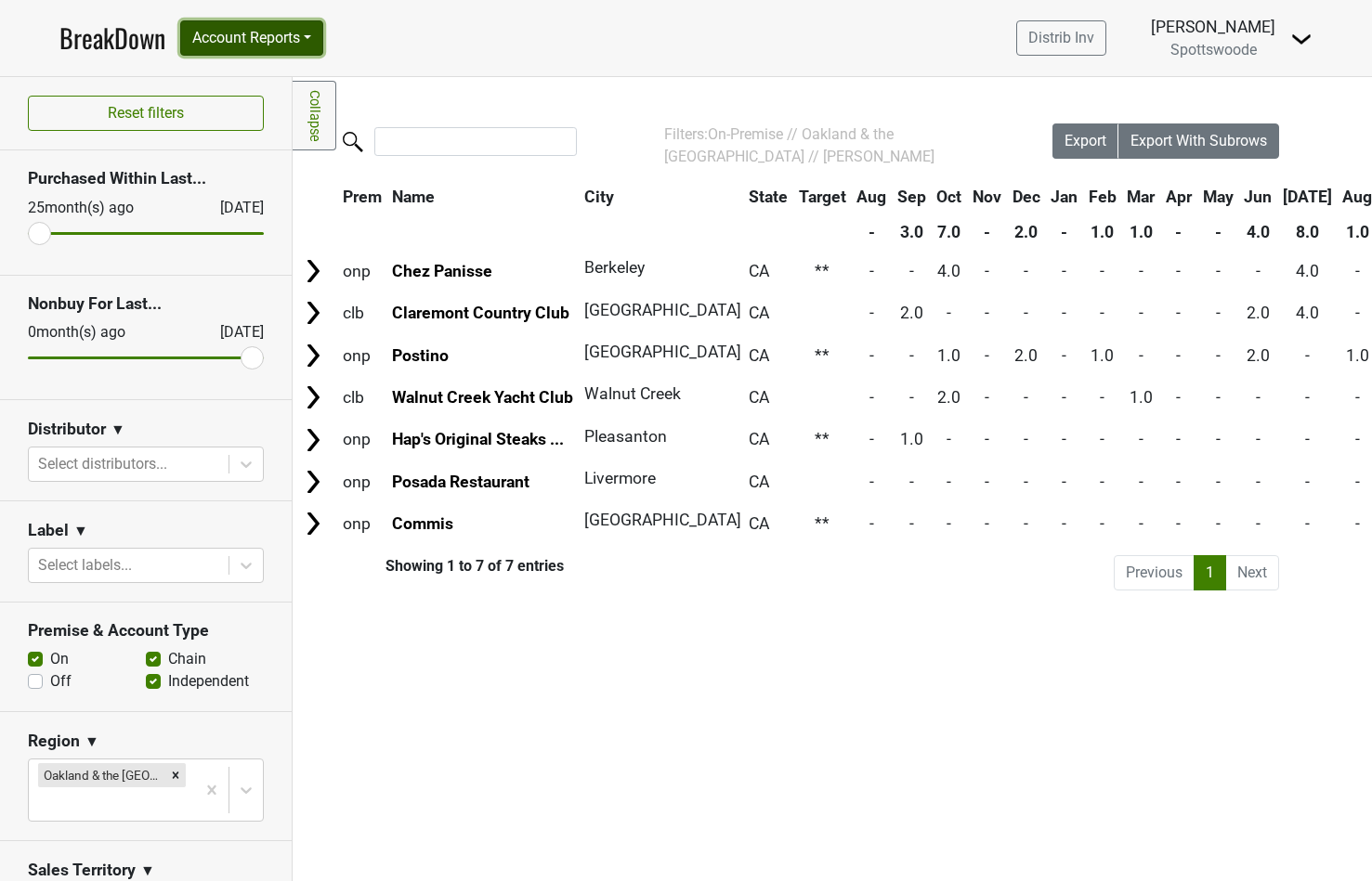
click at [299, 31] on button "Account Reports" at bounding box center [251, 38] width 143 height 36
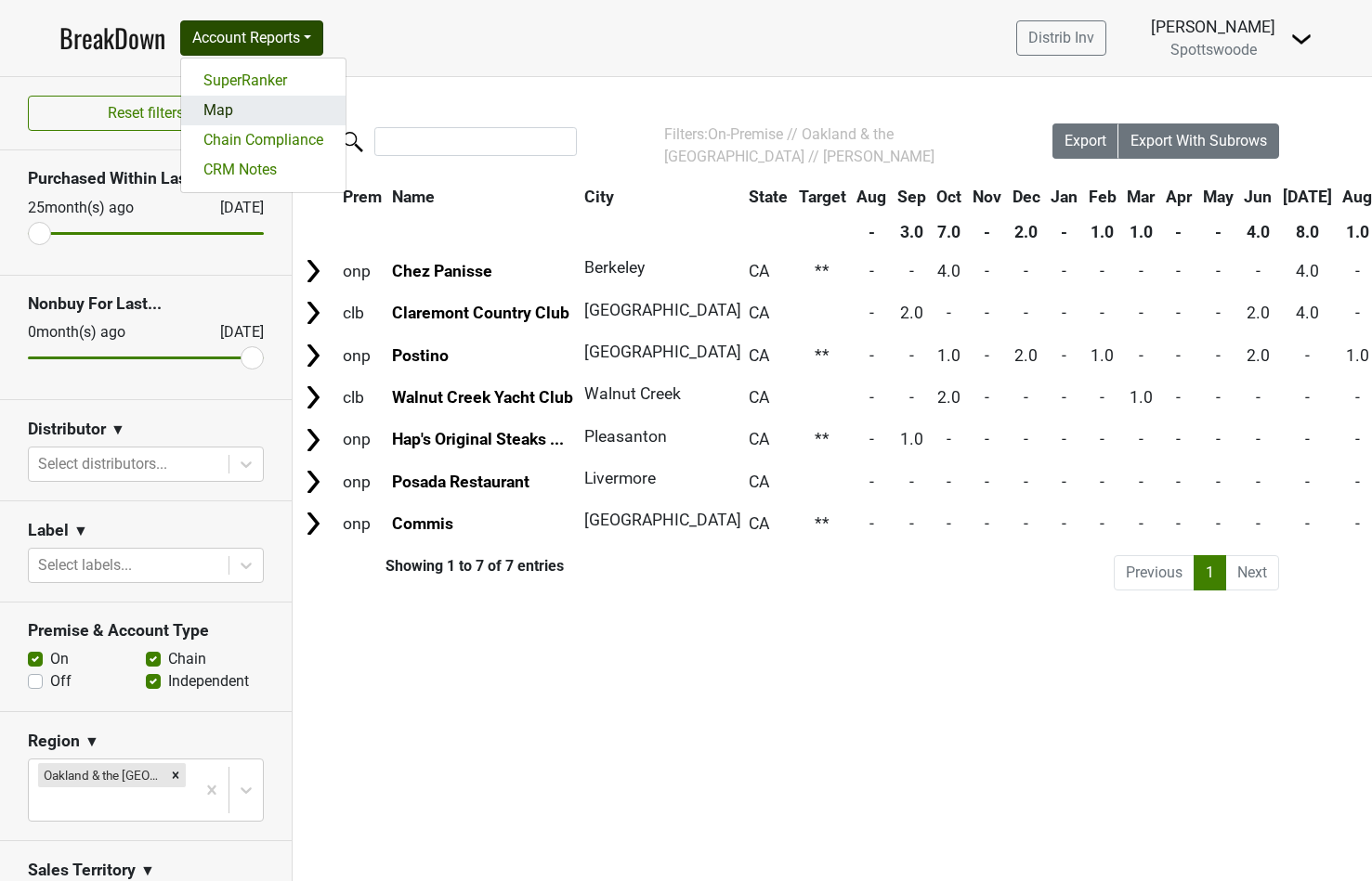
click at [232, 112] on link "Map" at bounding box center [263, 110] width 165 height 30
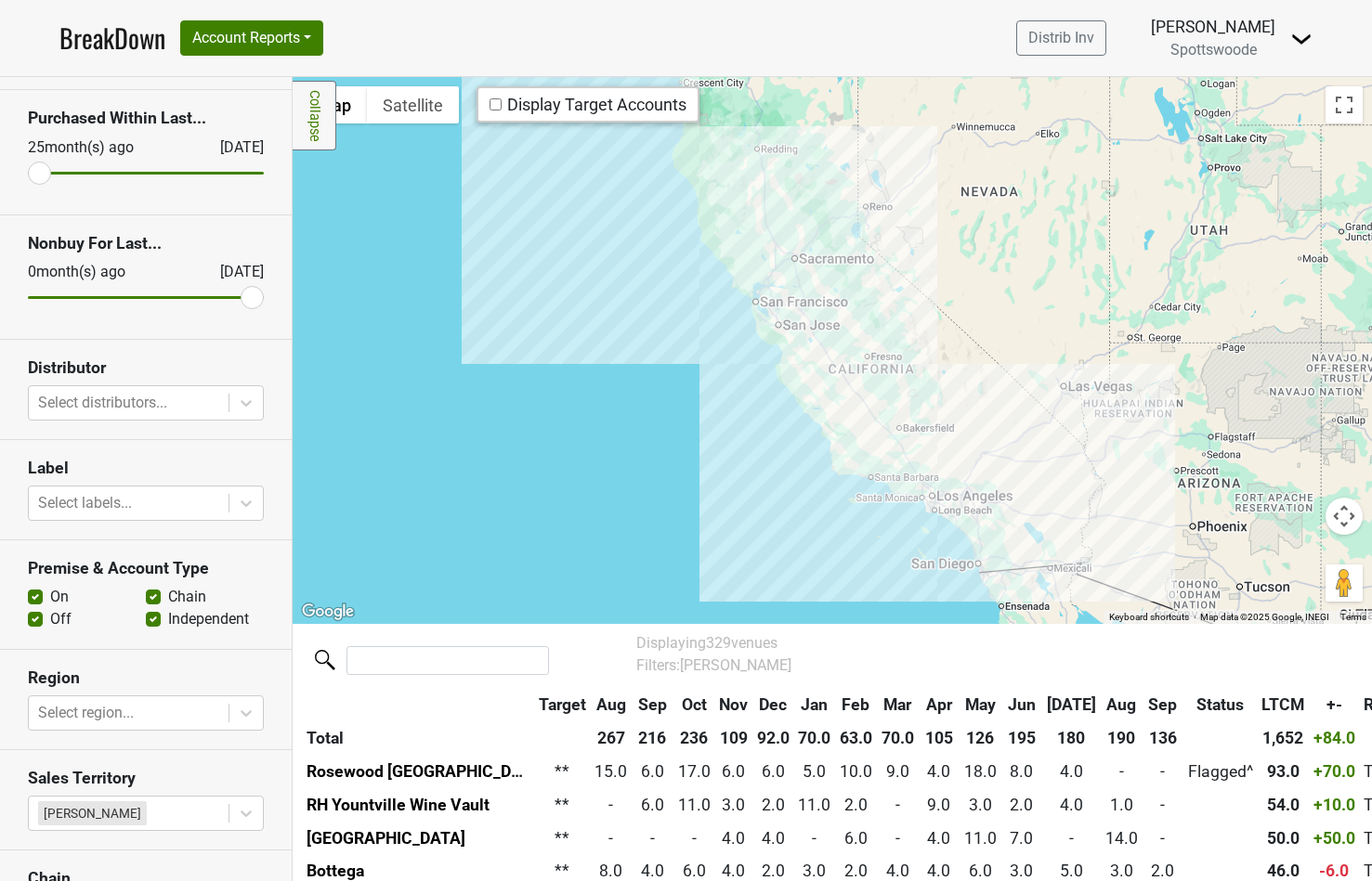
scroll to position [362, 0]
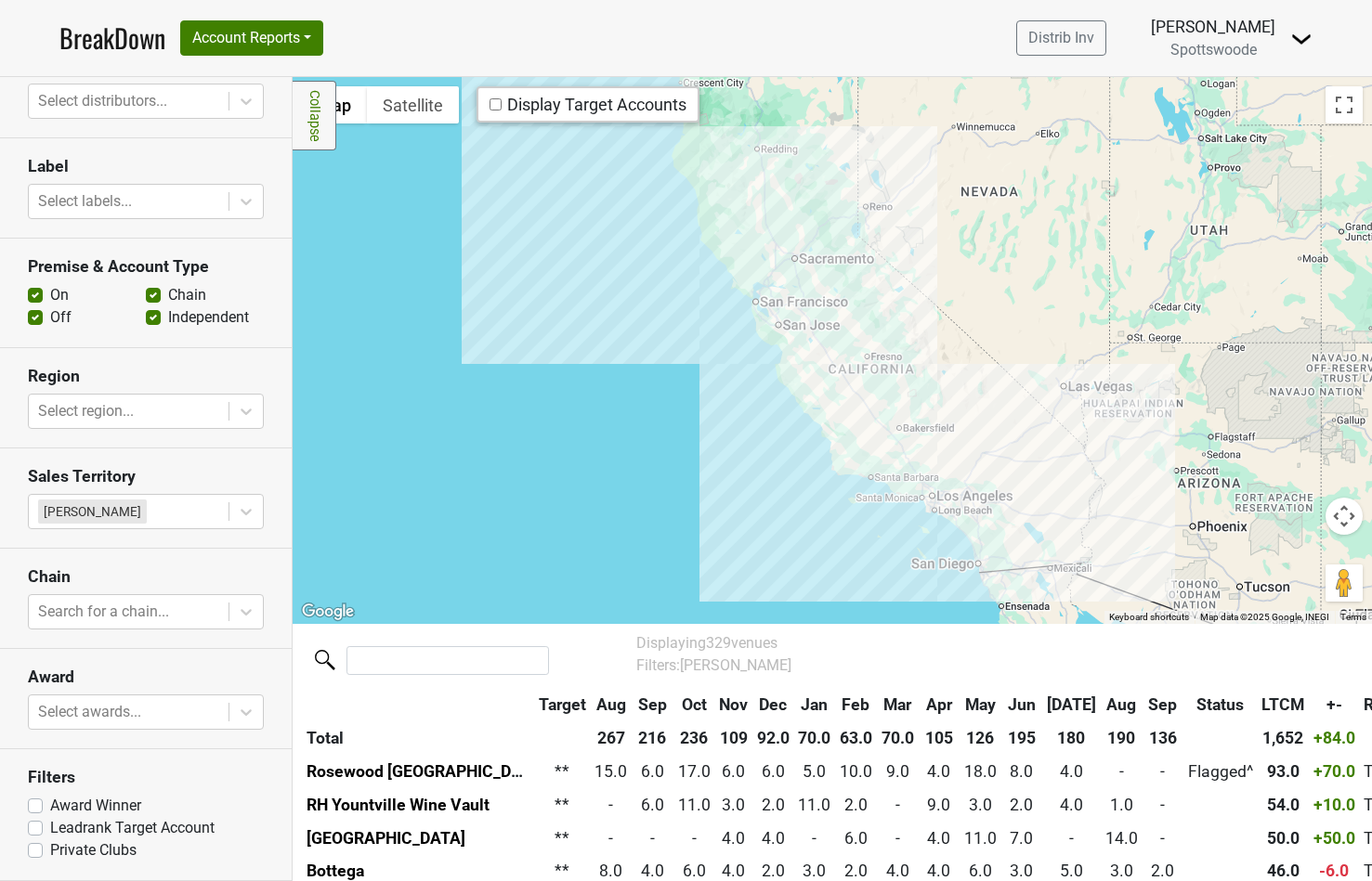
click at [554, 103] on div "Display Target Accounts" at bounding box center [587, 104] width 196 height 21
click at [496, 105] on input "checkbox" at bounding box center [495, 104] width 13 height 13
checkbox input "false"
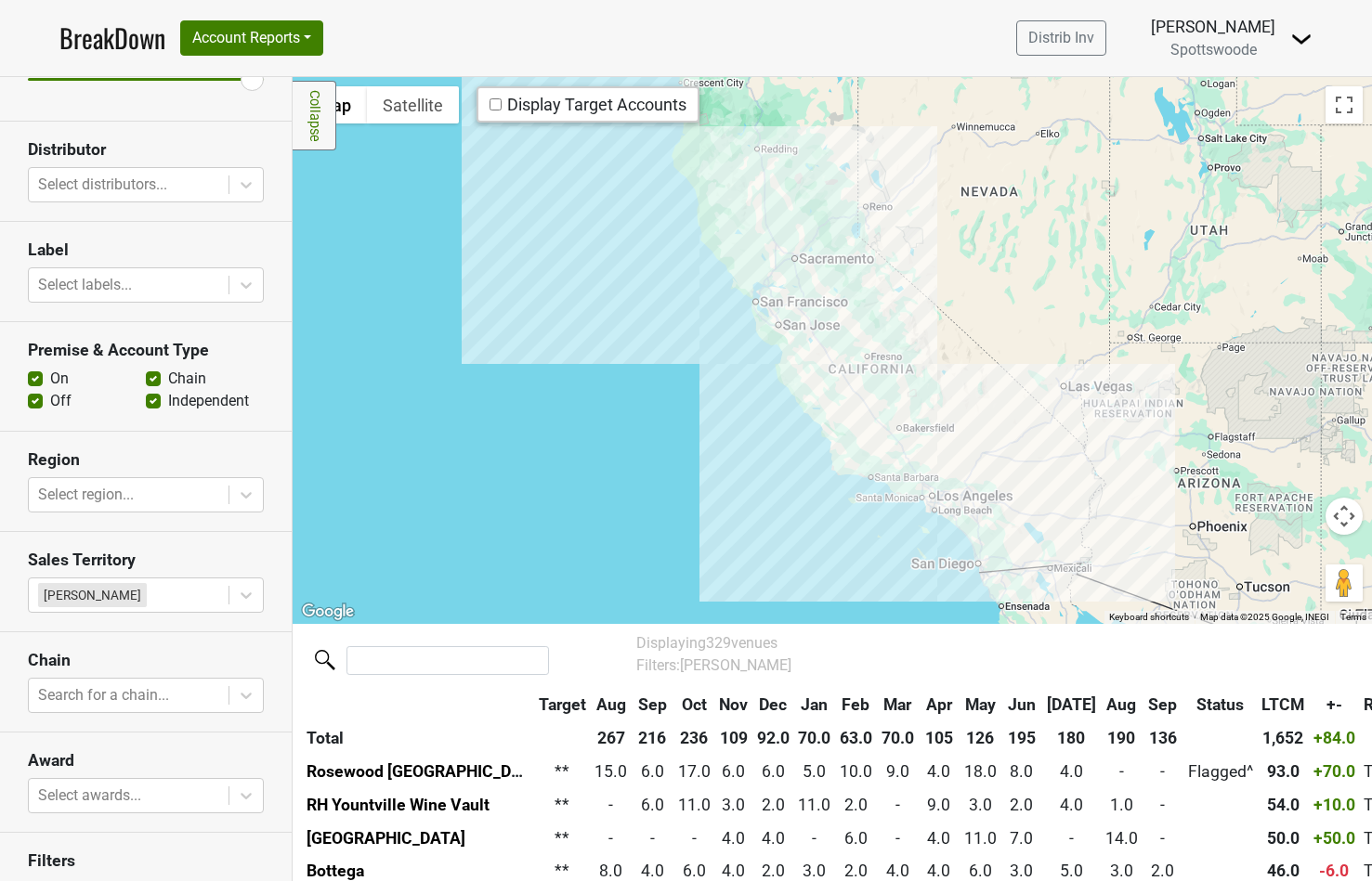
scroll to position [275, 0]
click at [103, 194] on div at bounding box center [129, 187] width 181 height 26
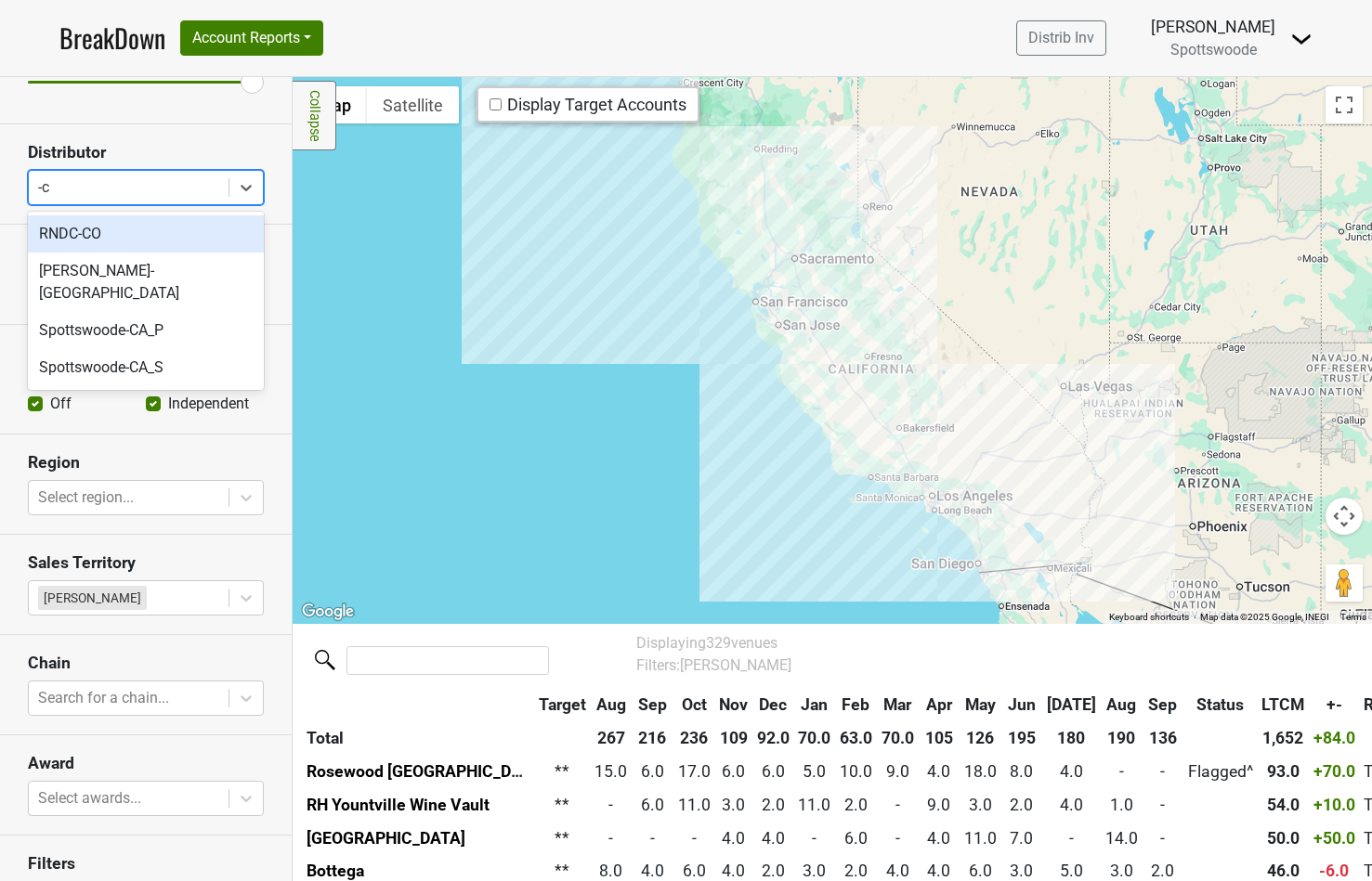
type input "-ca"
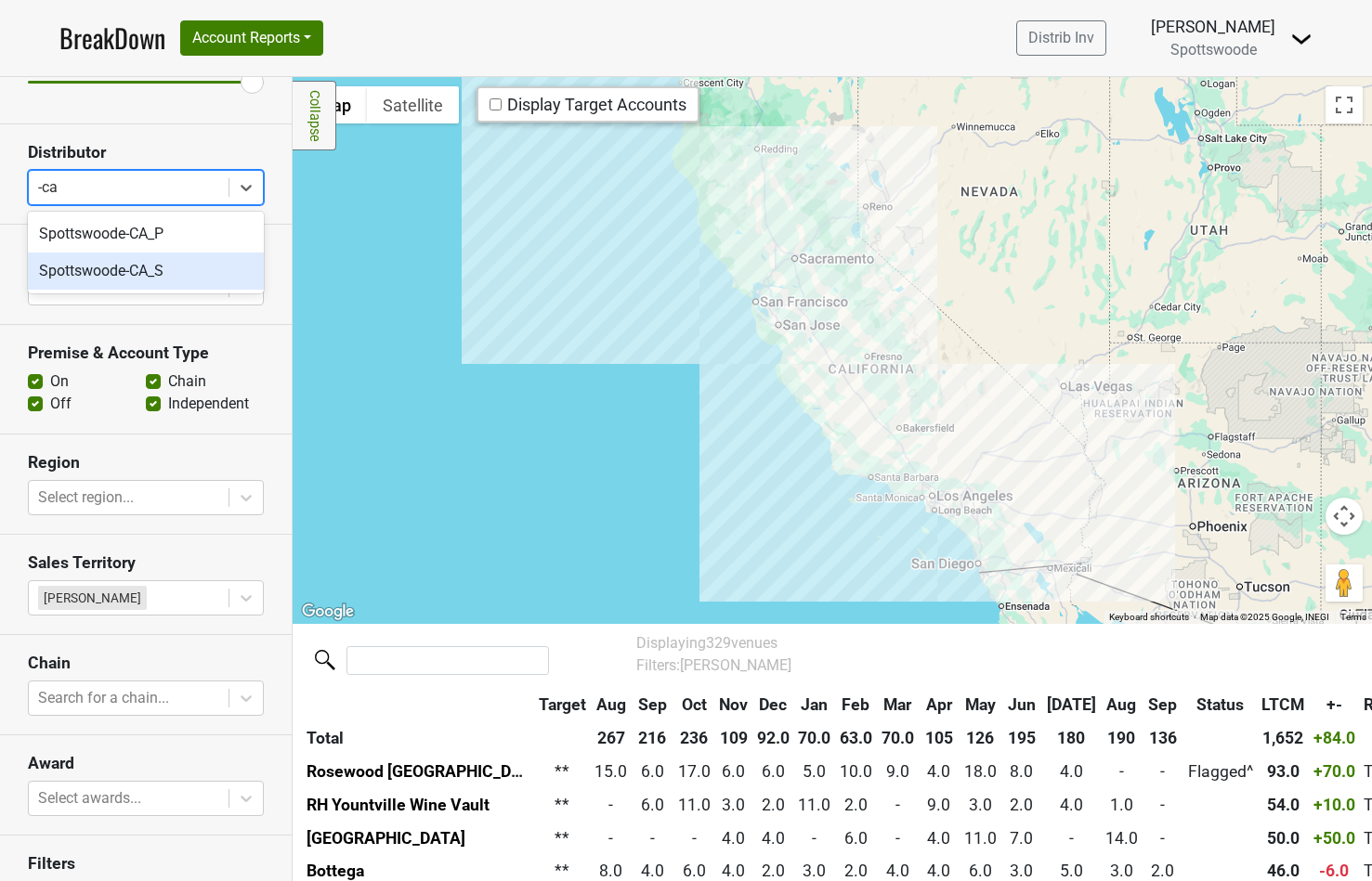
click at [113, 272] on div "Spottswoode-CA_S" at bounding box center [145, 271] width 236 height 38
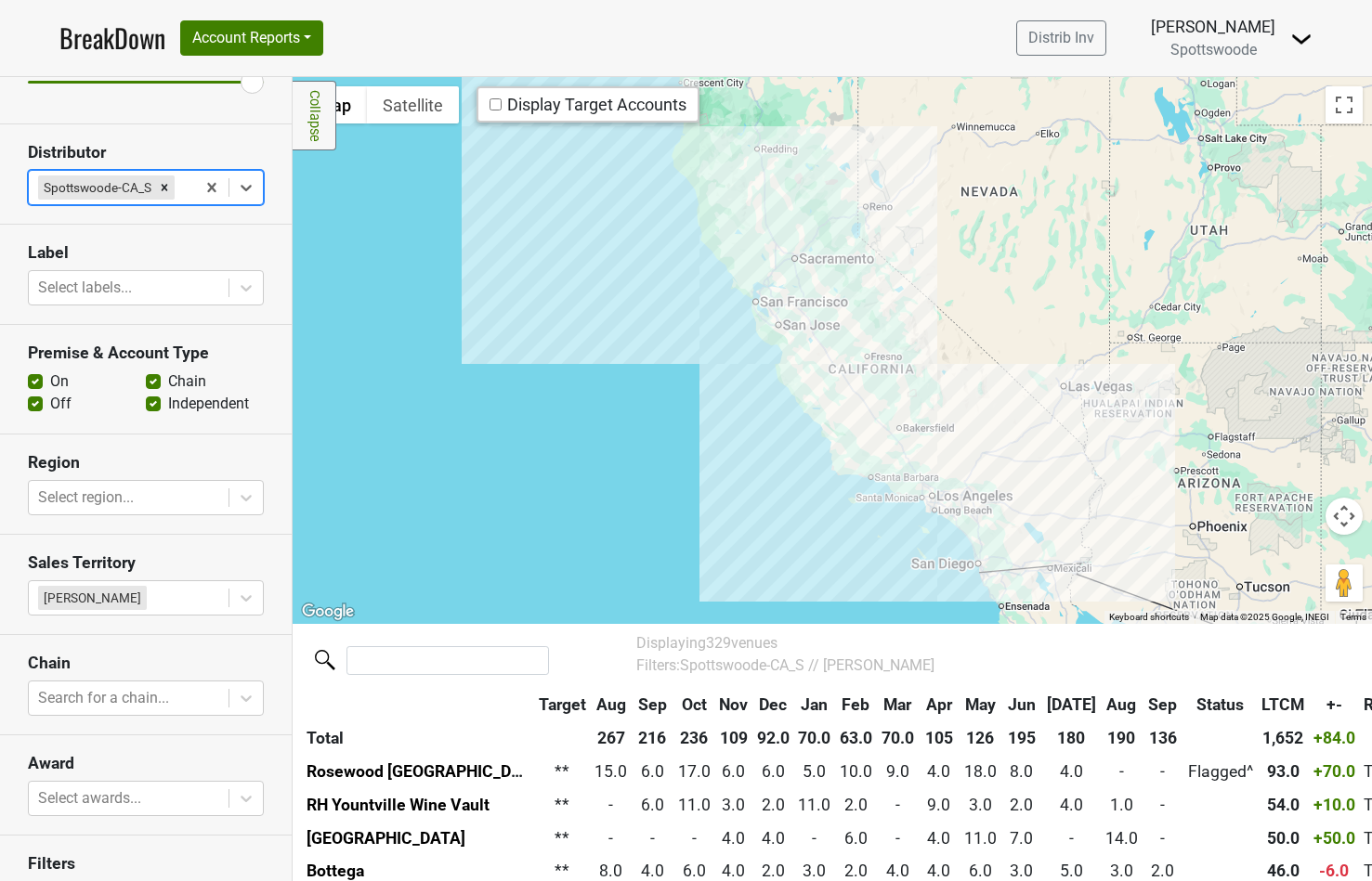
click at [499, 103] on input "checkbox" at bounding box center [495, 104] width 13 height 13
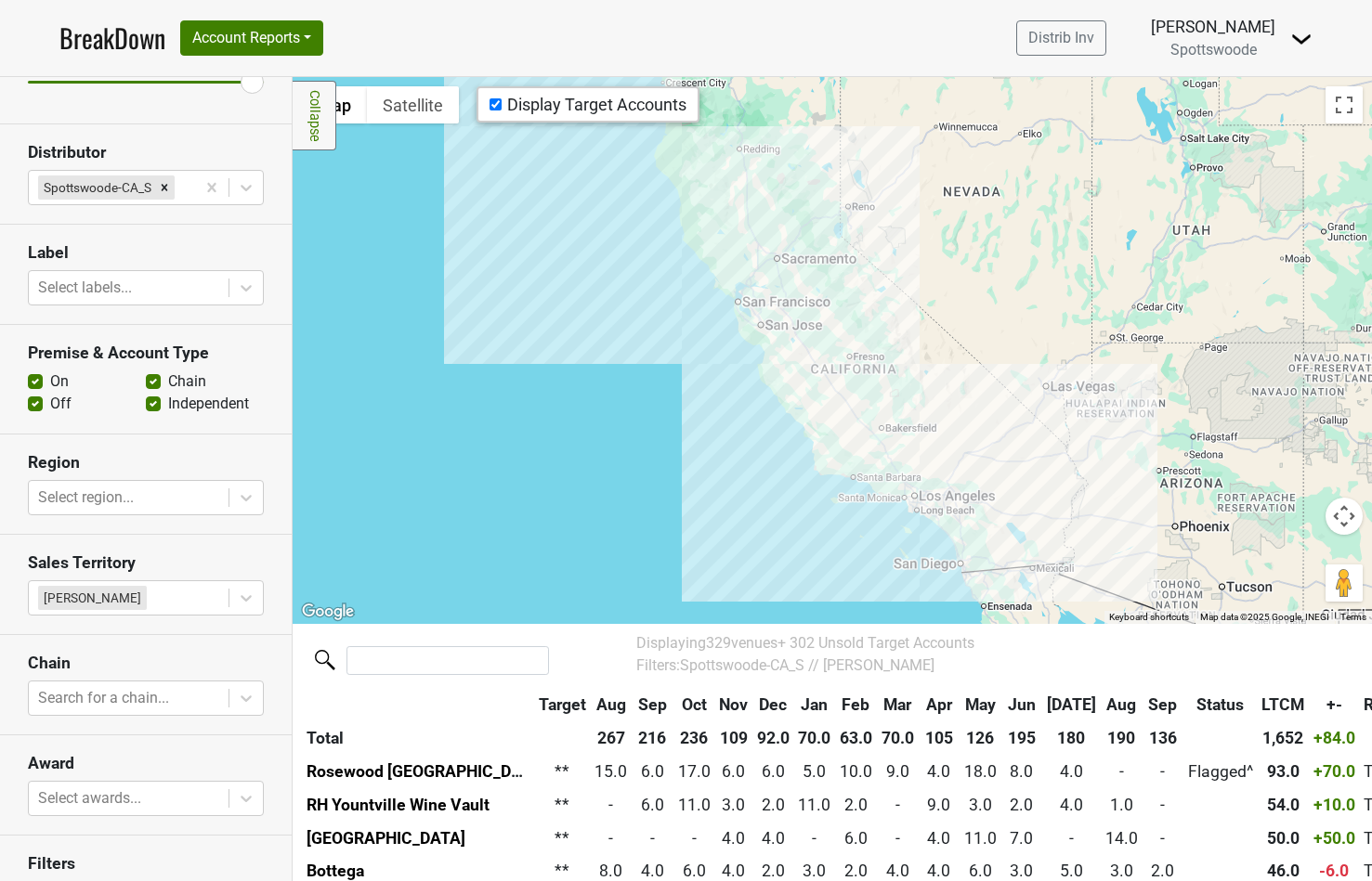
click at [692, 298] on div at bounding box center [832, 350] width 1079 height 546
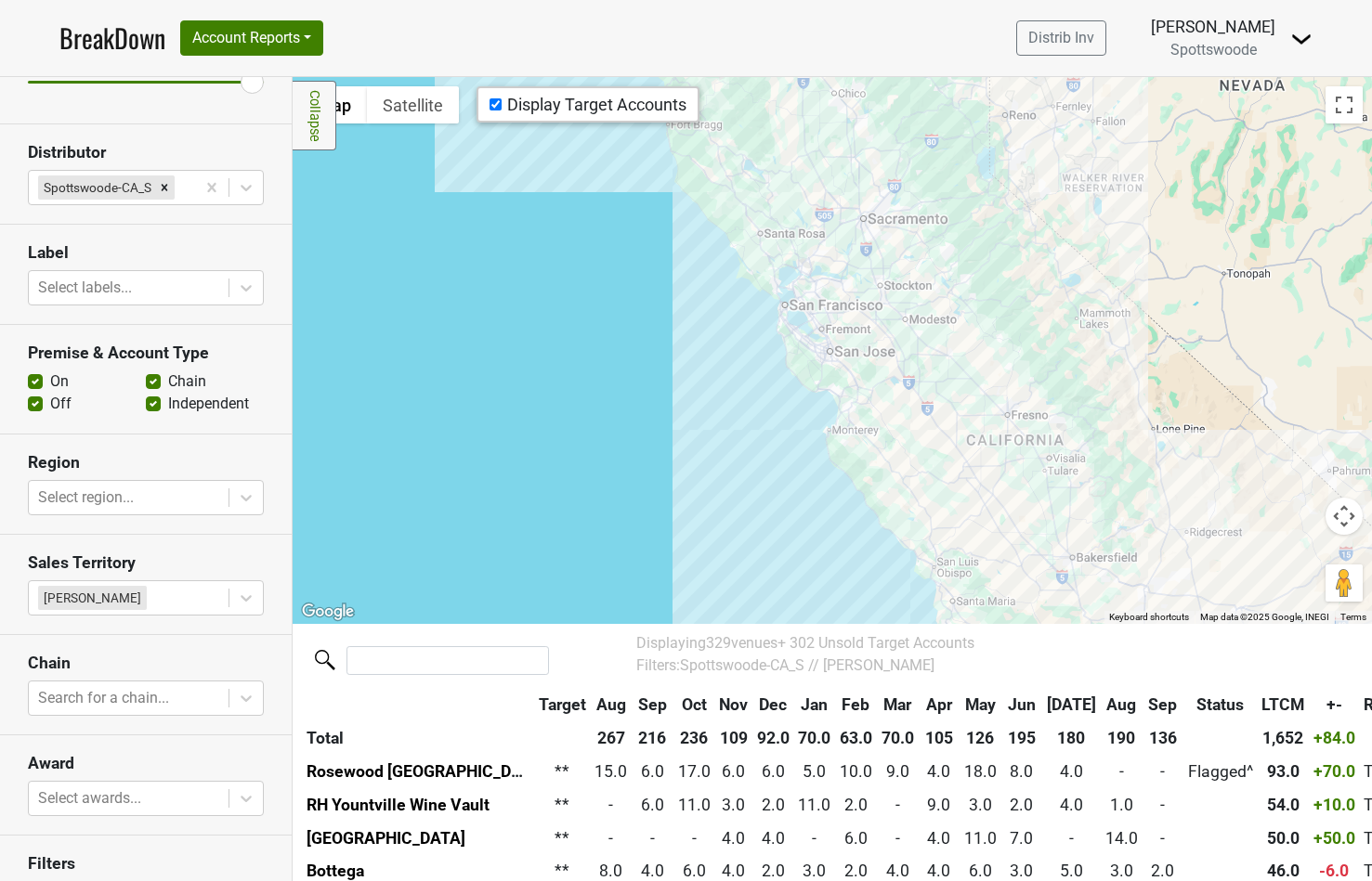
click at [718, 303] on div at bounding box center [832, 350] width 1079 height 546
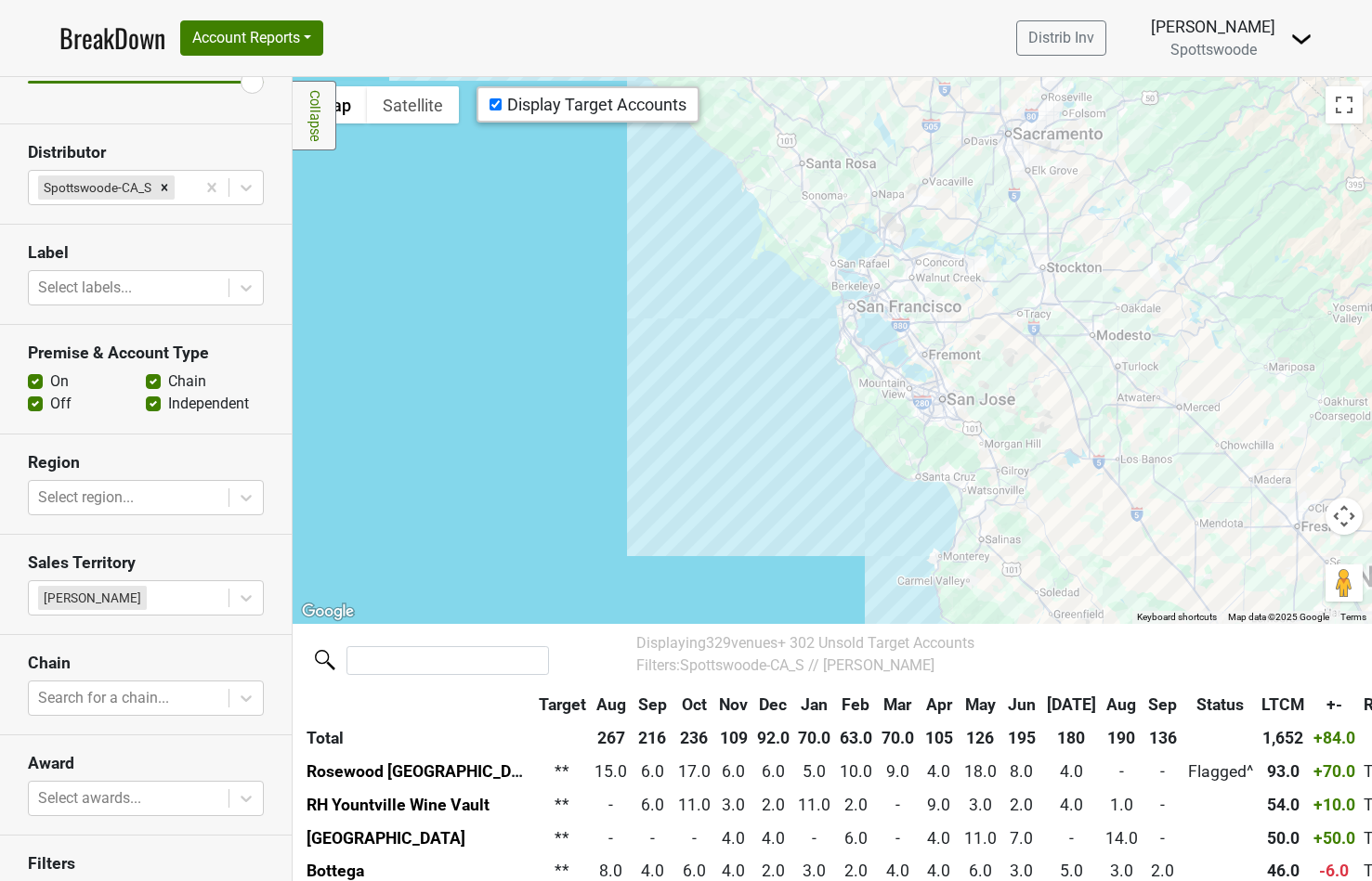
click at [765, 292] on div at bounding box center [832, 350] width 1079 height 546
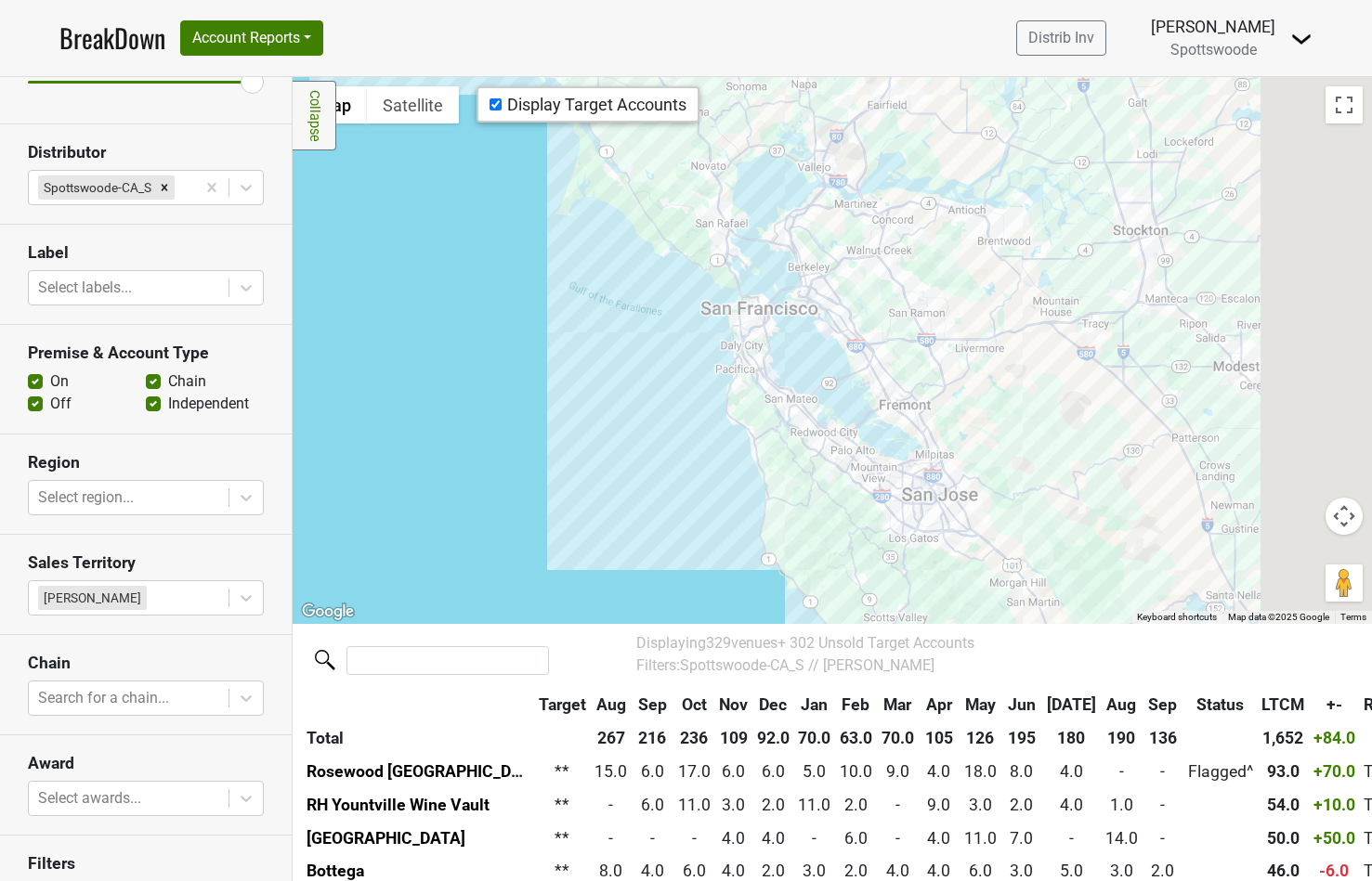
drag, startPoint x: 858, startPoint y: 324, endPoint x: 651, endPoint y: 302, distance: 208.2
click at [651, 302] on div at bounding box center [832, 350] width 1079 height 546
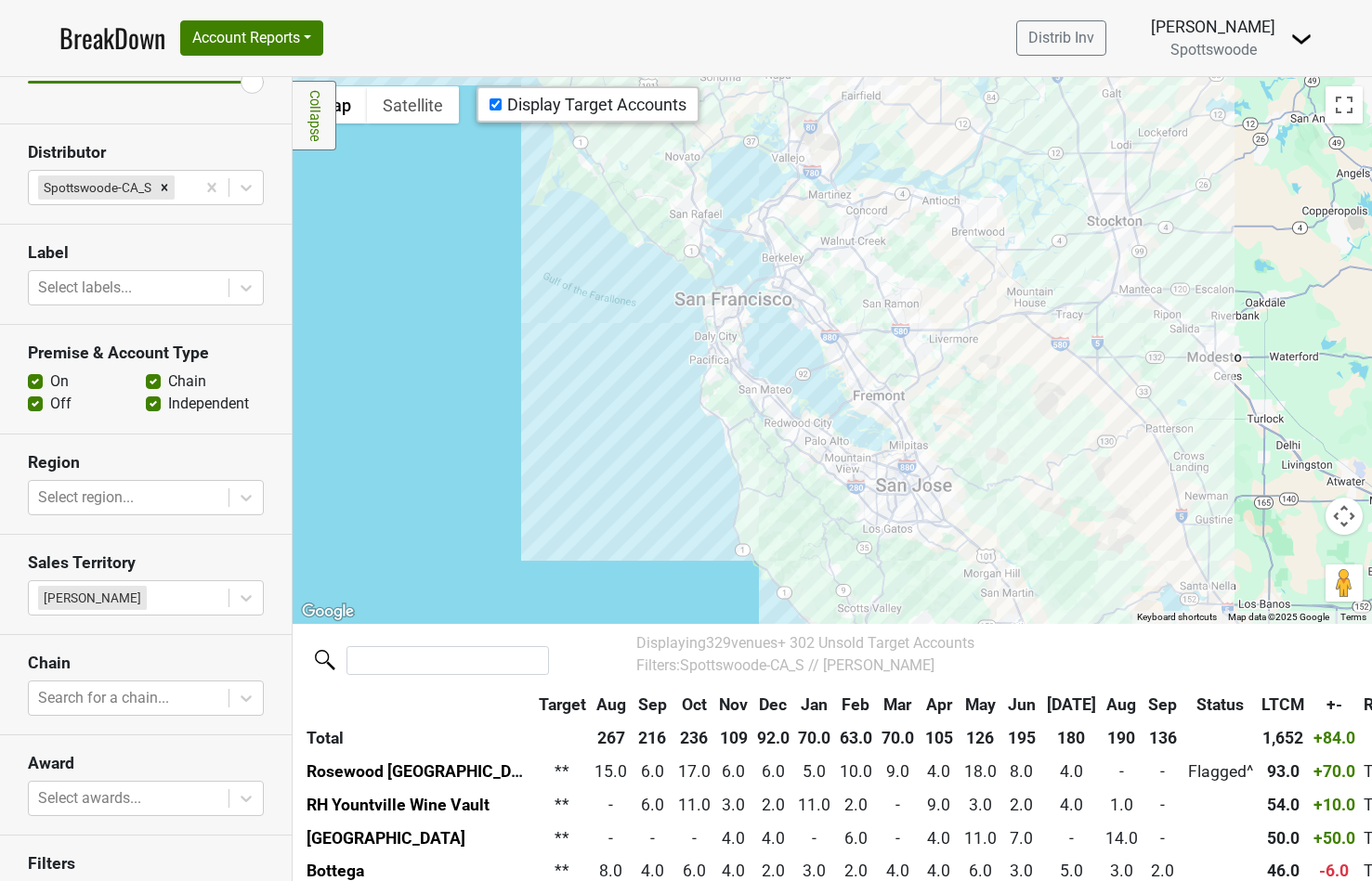
click at [651, 302] on div at bounding box center [832, 350] width 1079 height 546
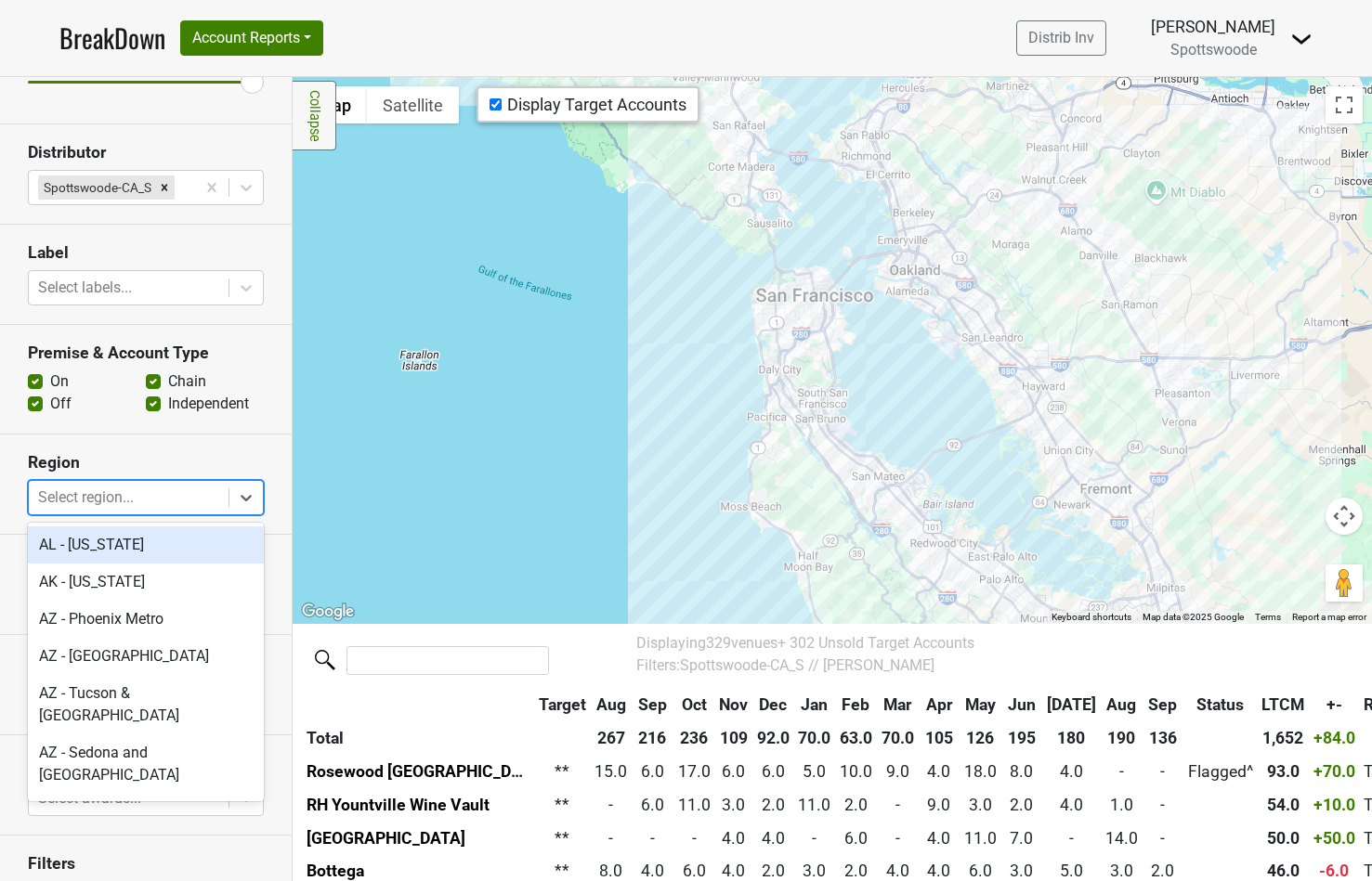
click at [92, 500] on div at bounding box center [129, 498] width 181 height 26
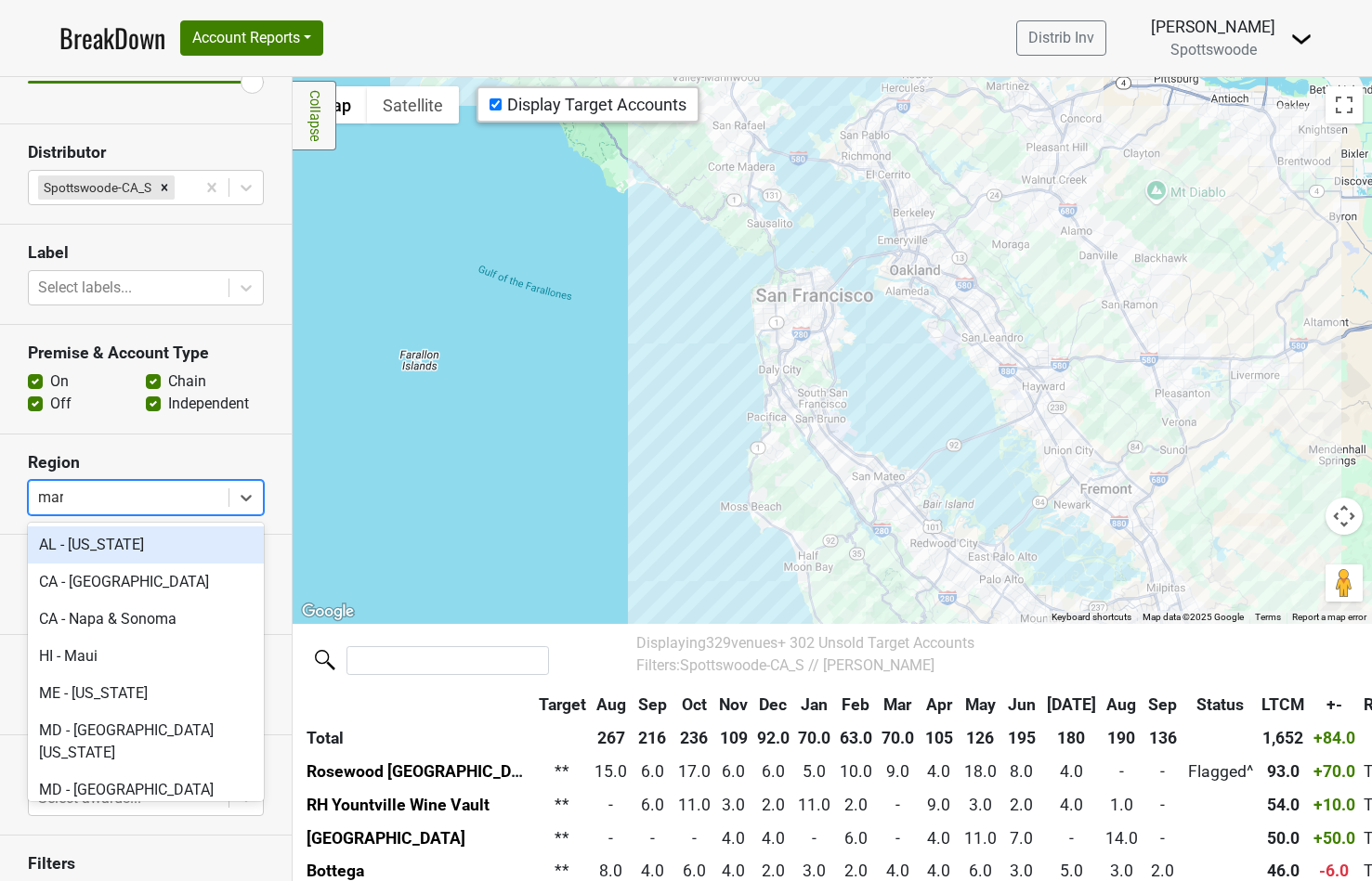
type input "marin"
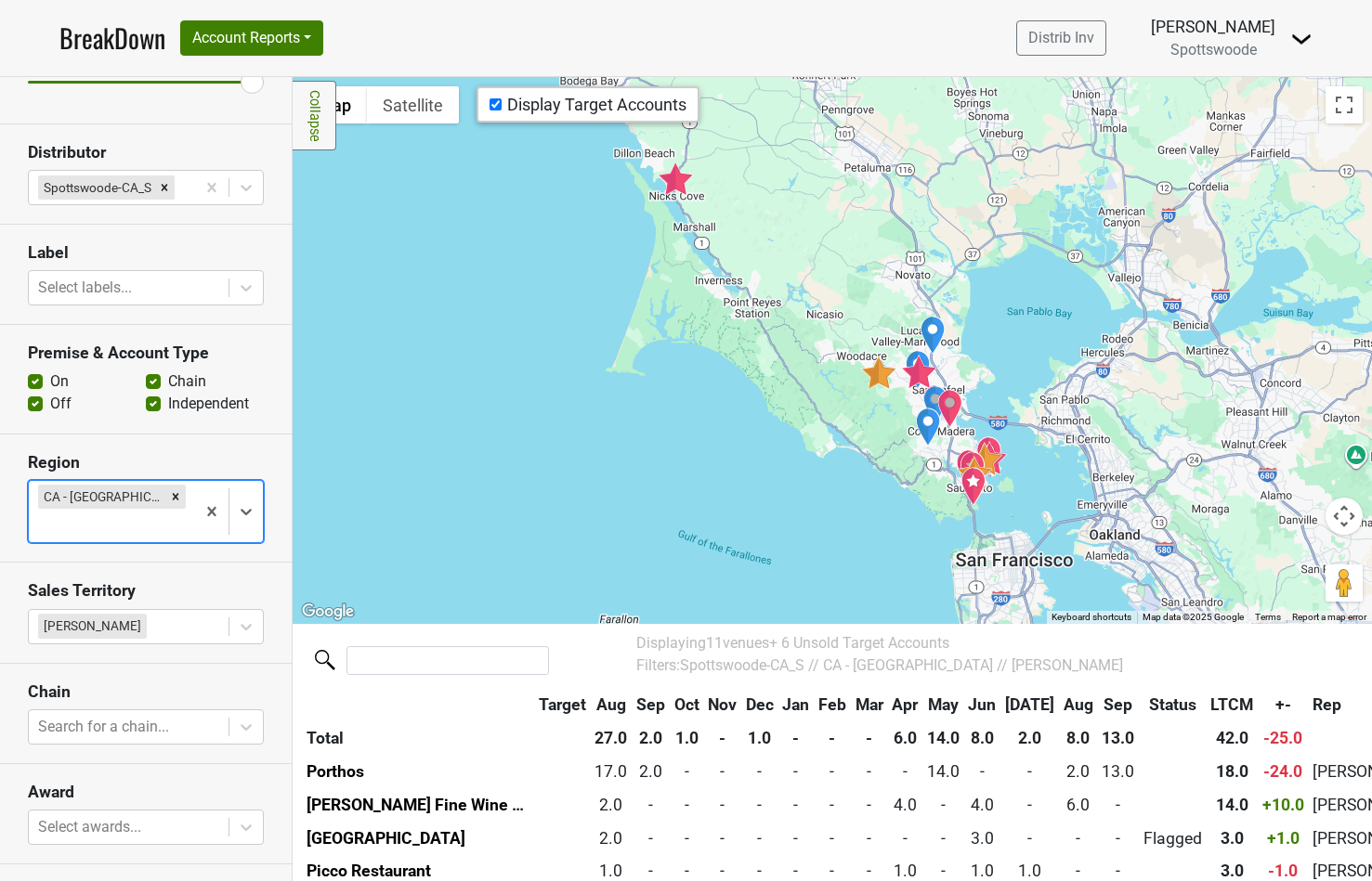
click at [1025, 422] on div at bounding box center [832, 350] width 1079 height 546
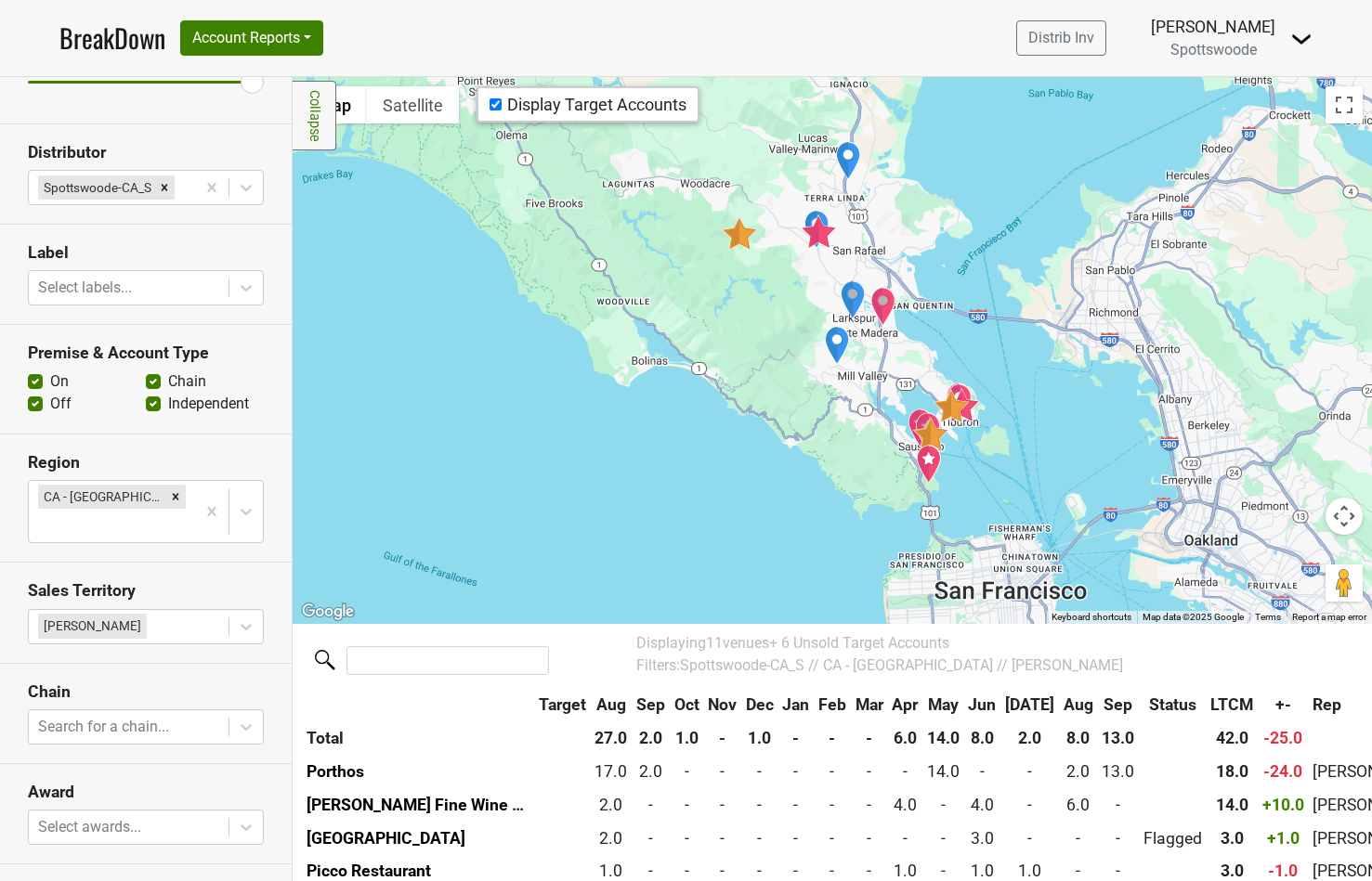
drag, startPoint x: 985, startPoint y: 479, endPoint x: 993, endPoint y: 359, distance: 120.3
click at [993, 359] on div at bounding box center [832, 350] width 1079 height 546
click at [886, 313] on img "RH Rooftop Restaurant Marin" at bounding box center [883, 306] width 26 height 39
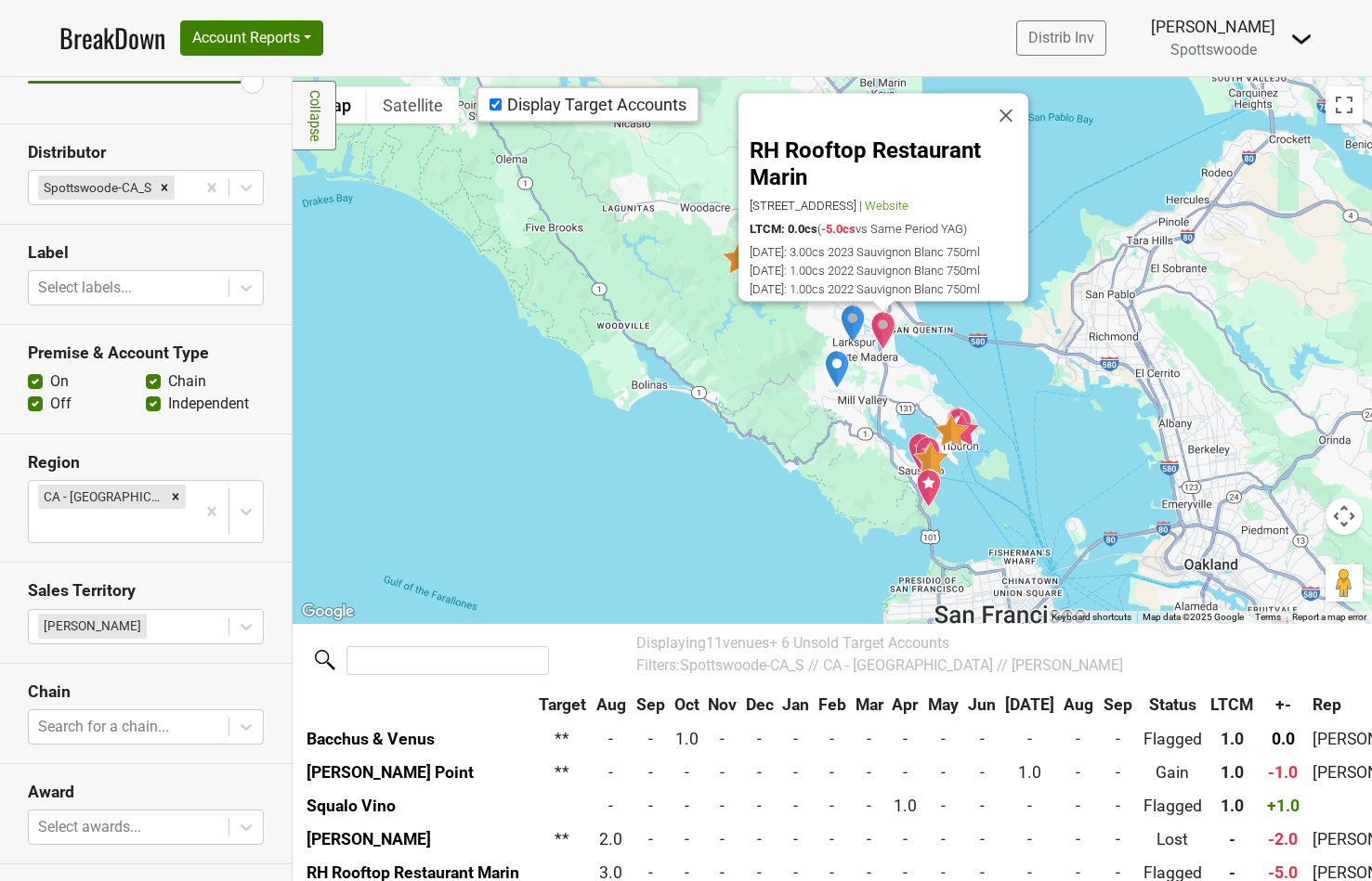
scroll to position [249, 0]
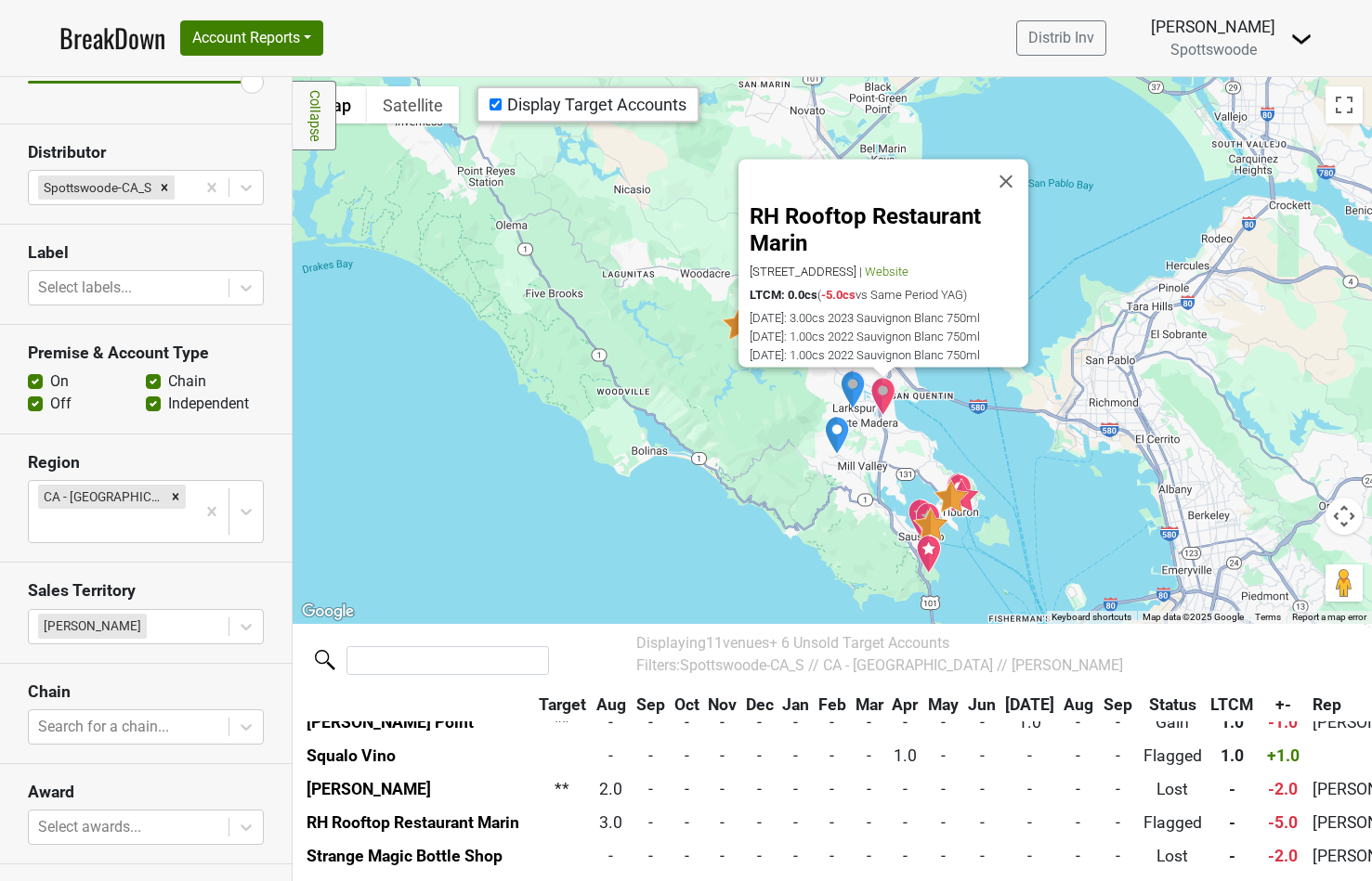
click at [853, 386] on img "Strange Magic Bottle Shop" at bounding box center [852, 390] width 26 height 39
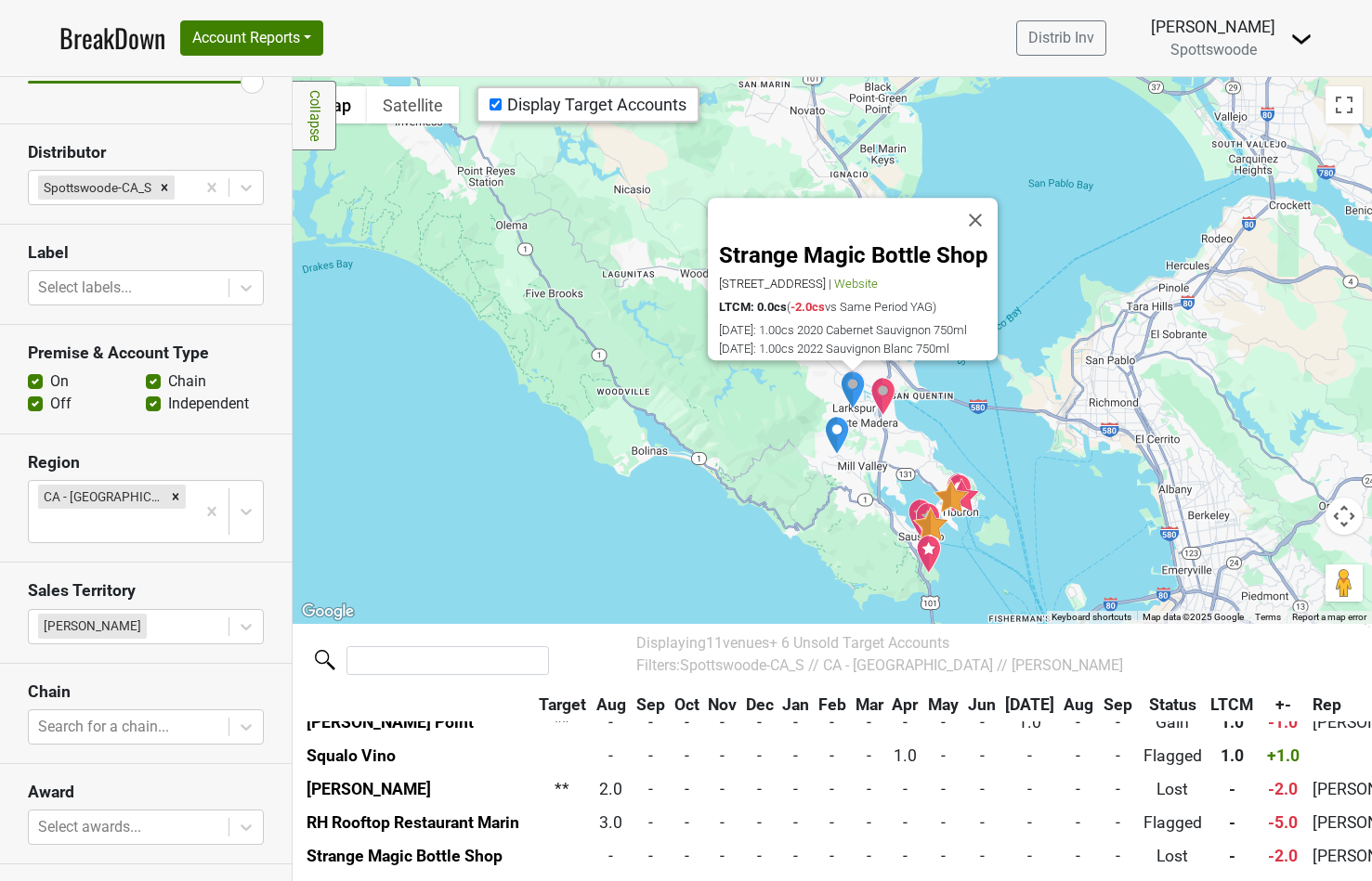
click at [835, 441] on img "Mill Valley Market" at bounding box center [837, 435] width 26 height 39
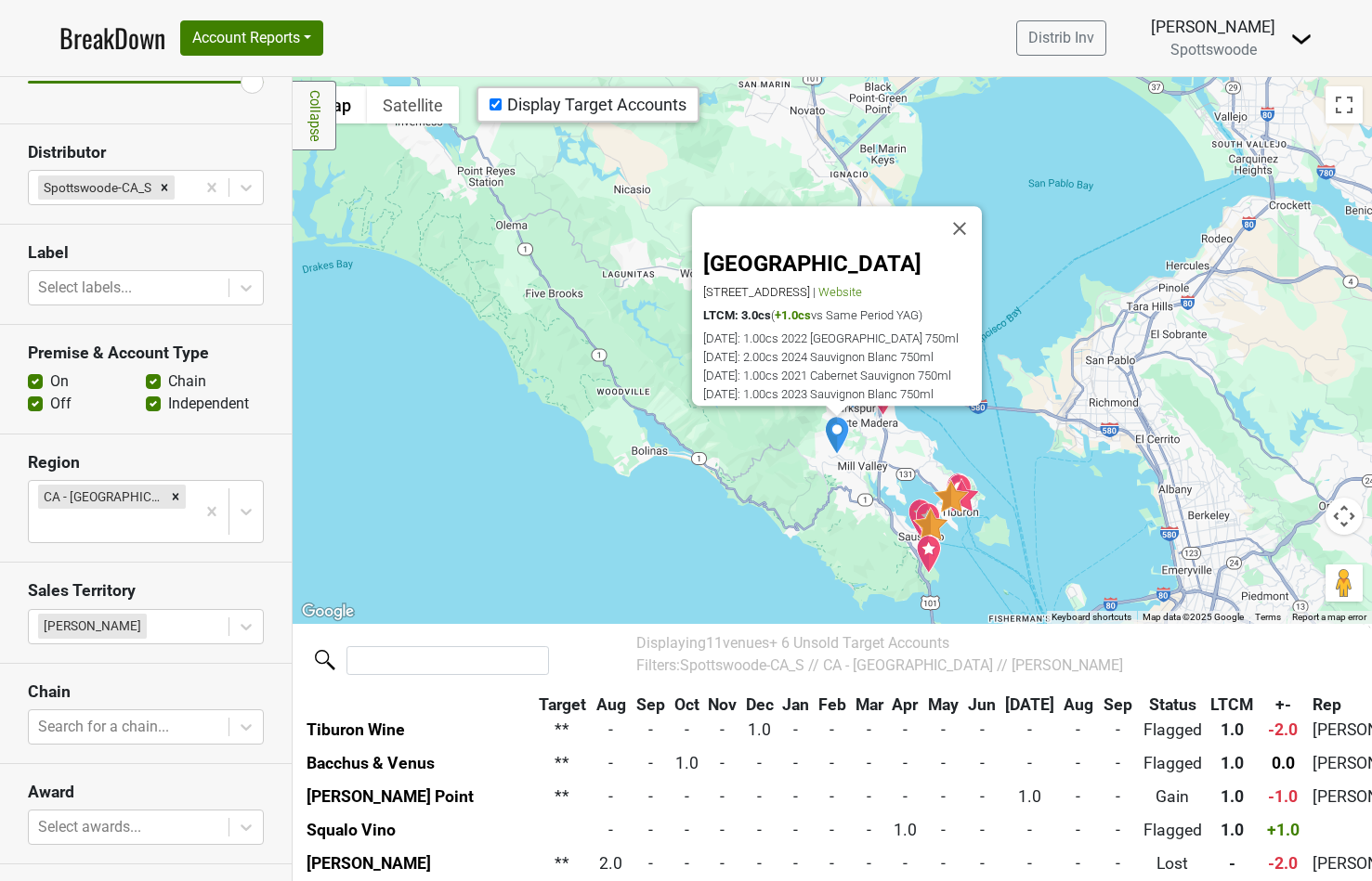
scroll to position [170, 0]
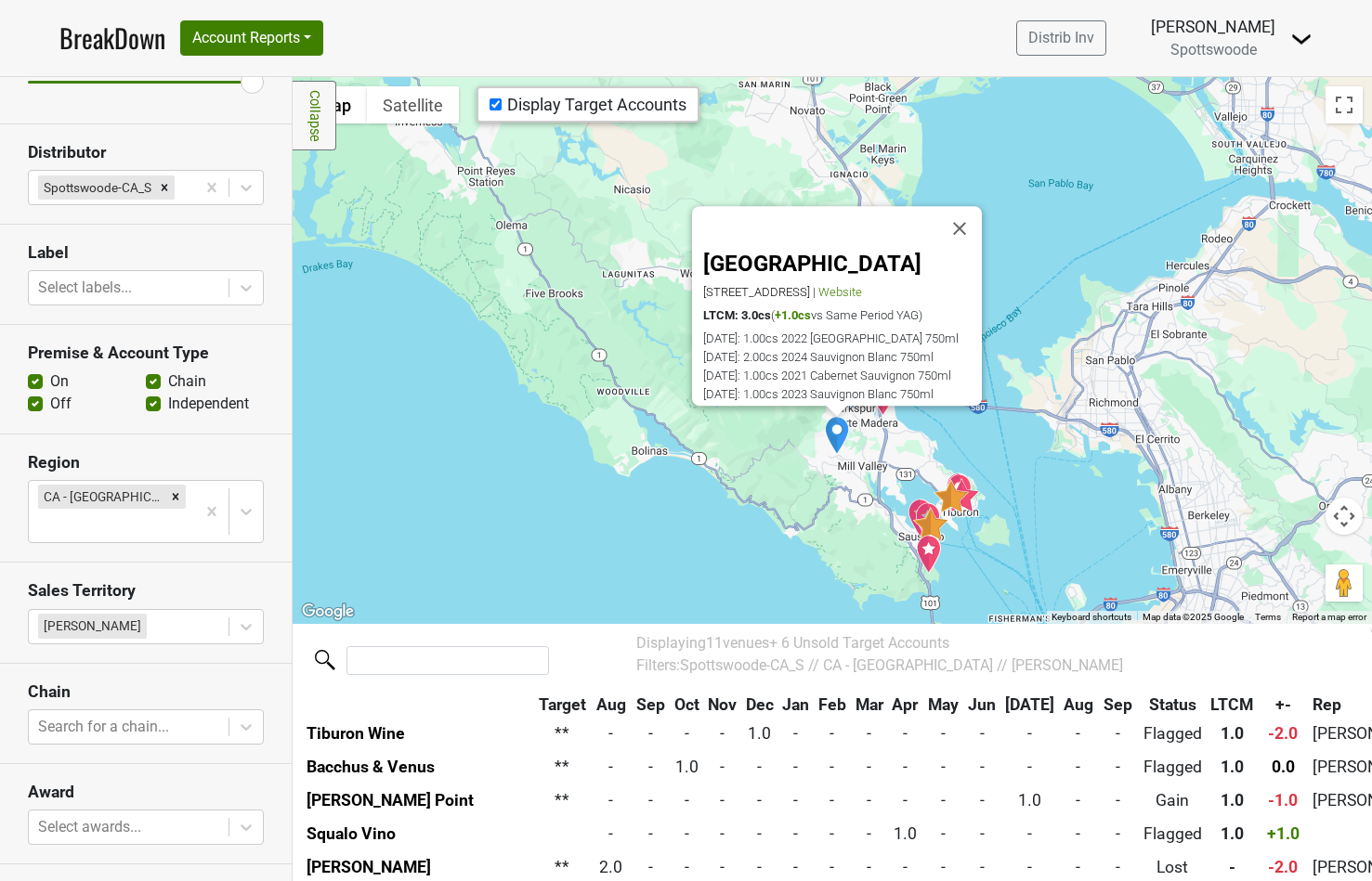
click at [854, 418] on div "Mill Valley Market 12 Corte Madera Ave, Mill Valley, CA 94941 | Website LTCM: 3…" at bounding box center [832, 350] width 1079 height 546
click at [967, 206] on button "Close" at bounding box center [959, 228] width 44 height 44
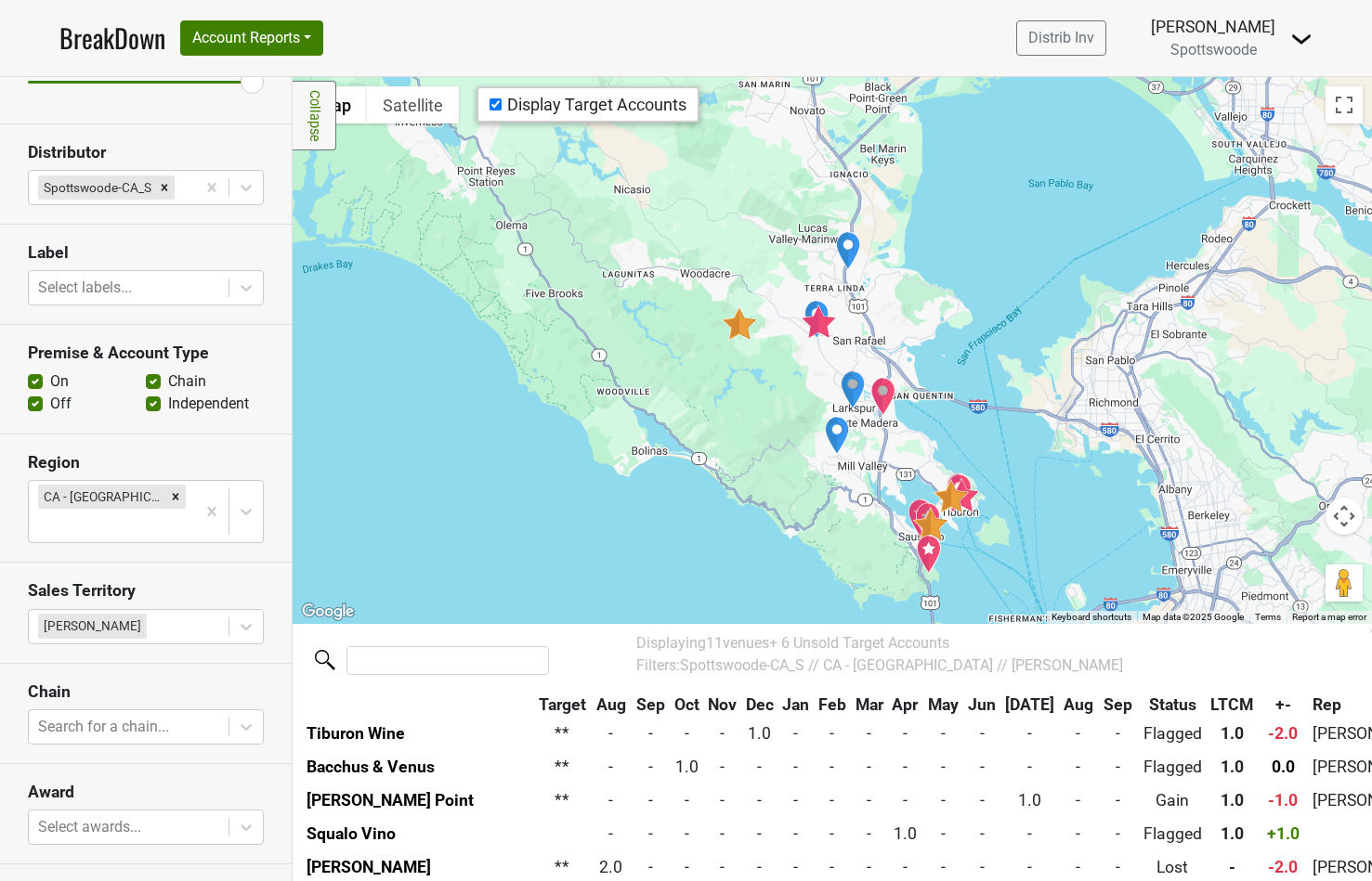
click at [850, 389] on img "Strange Magic Bottle Shop" at bounding box center [852, 390] width 26 height 39
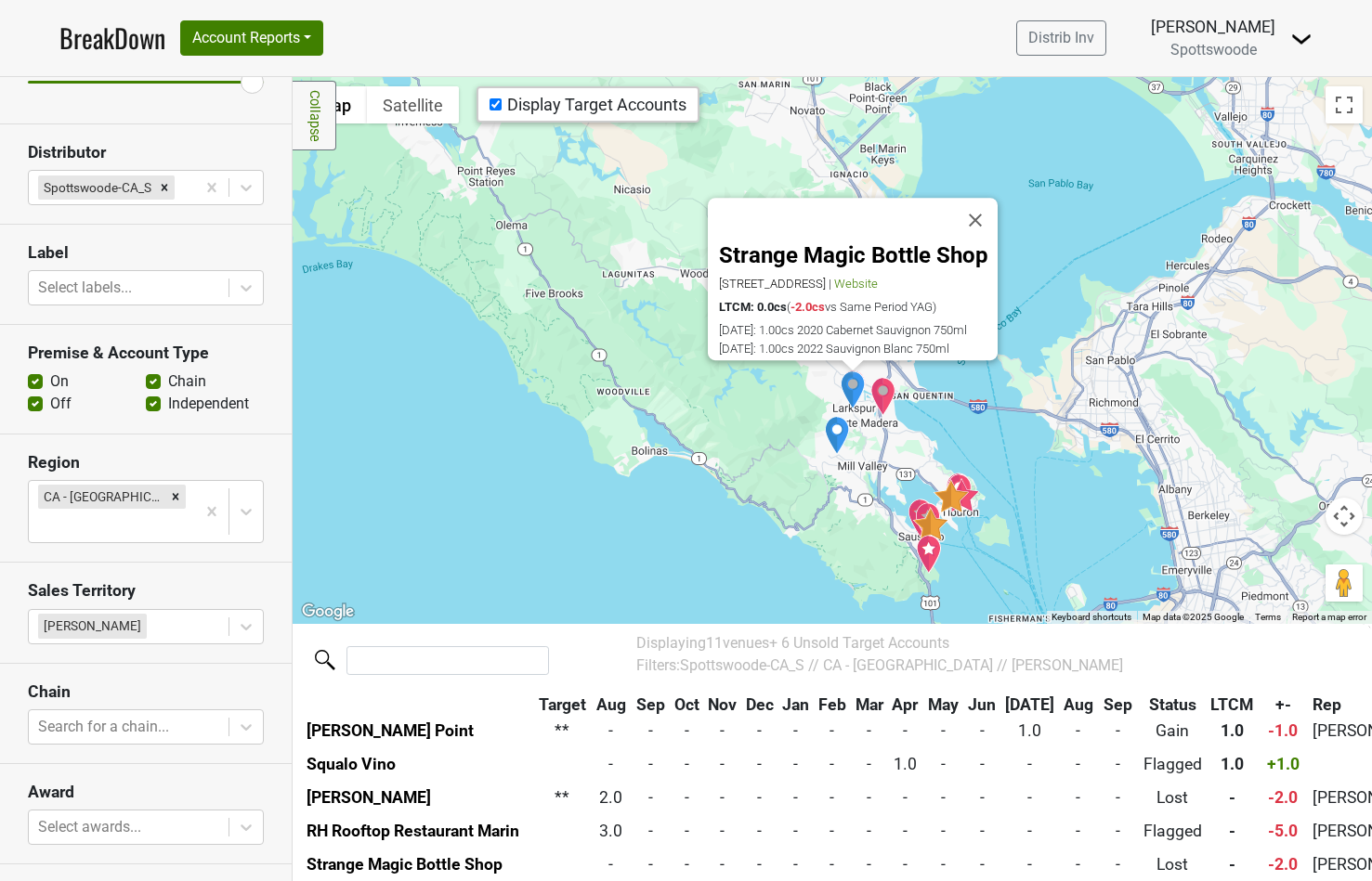
scroll to position [249, 0]
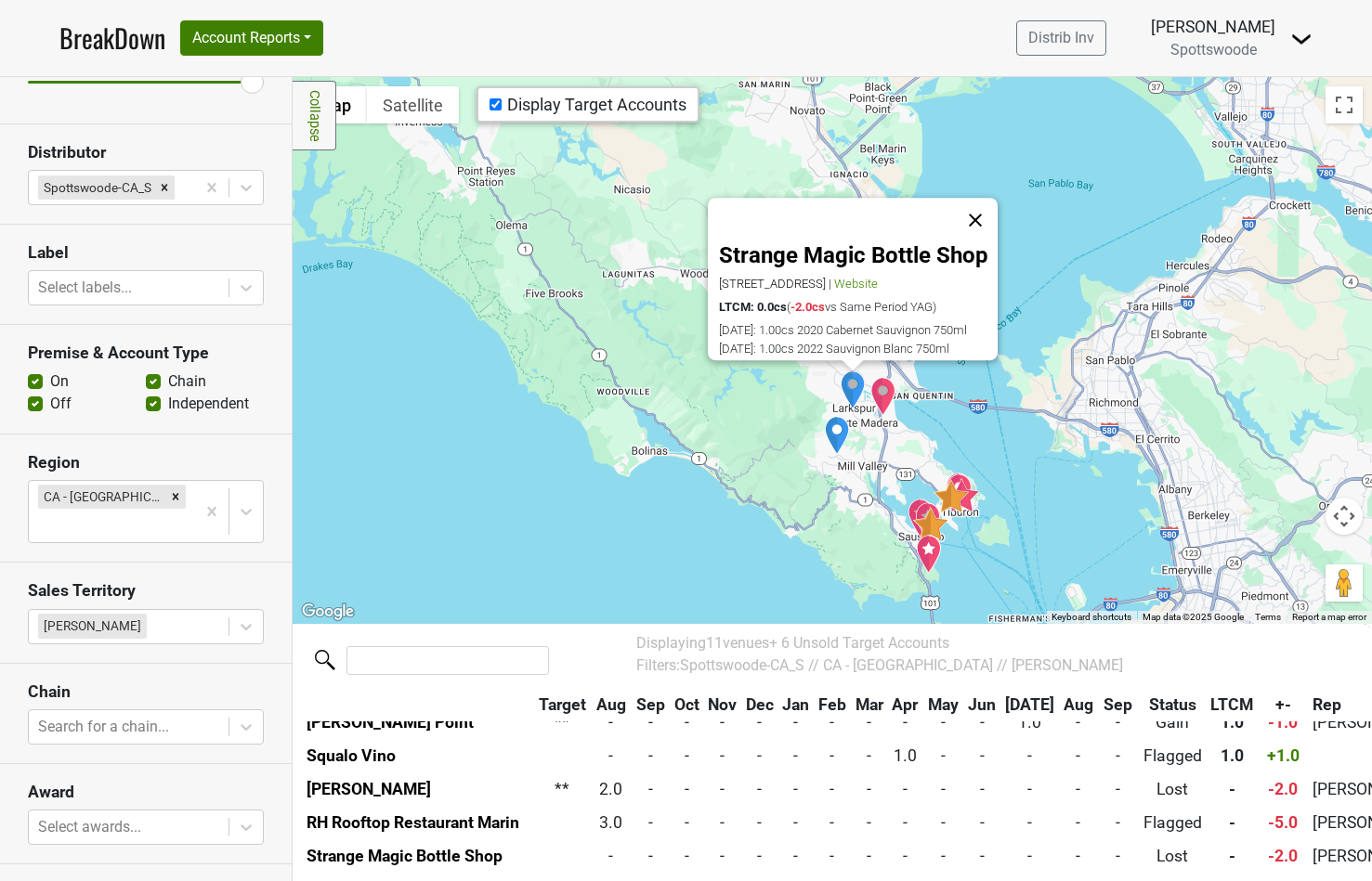
click at [983, 202] on button "Close" at bounding box center [975, 220] width 44 height 44
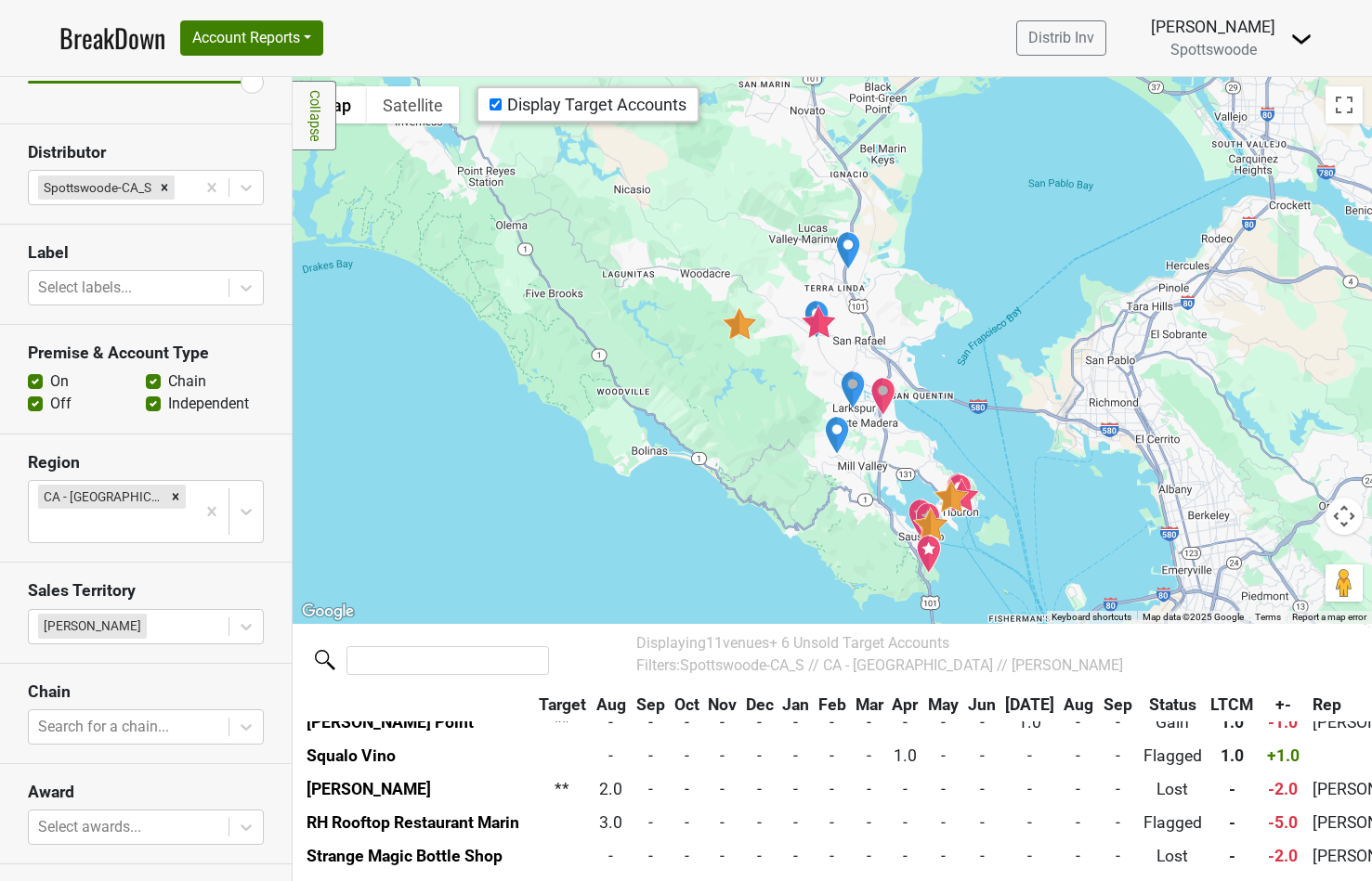
click at [820, 328] on img "Madcap" at bounding box center [818, 322] width 38 height 35
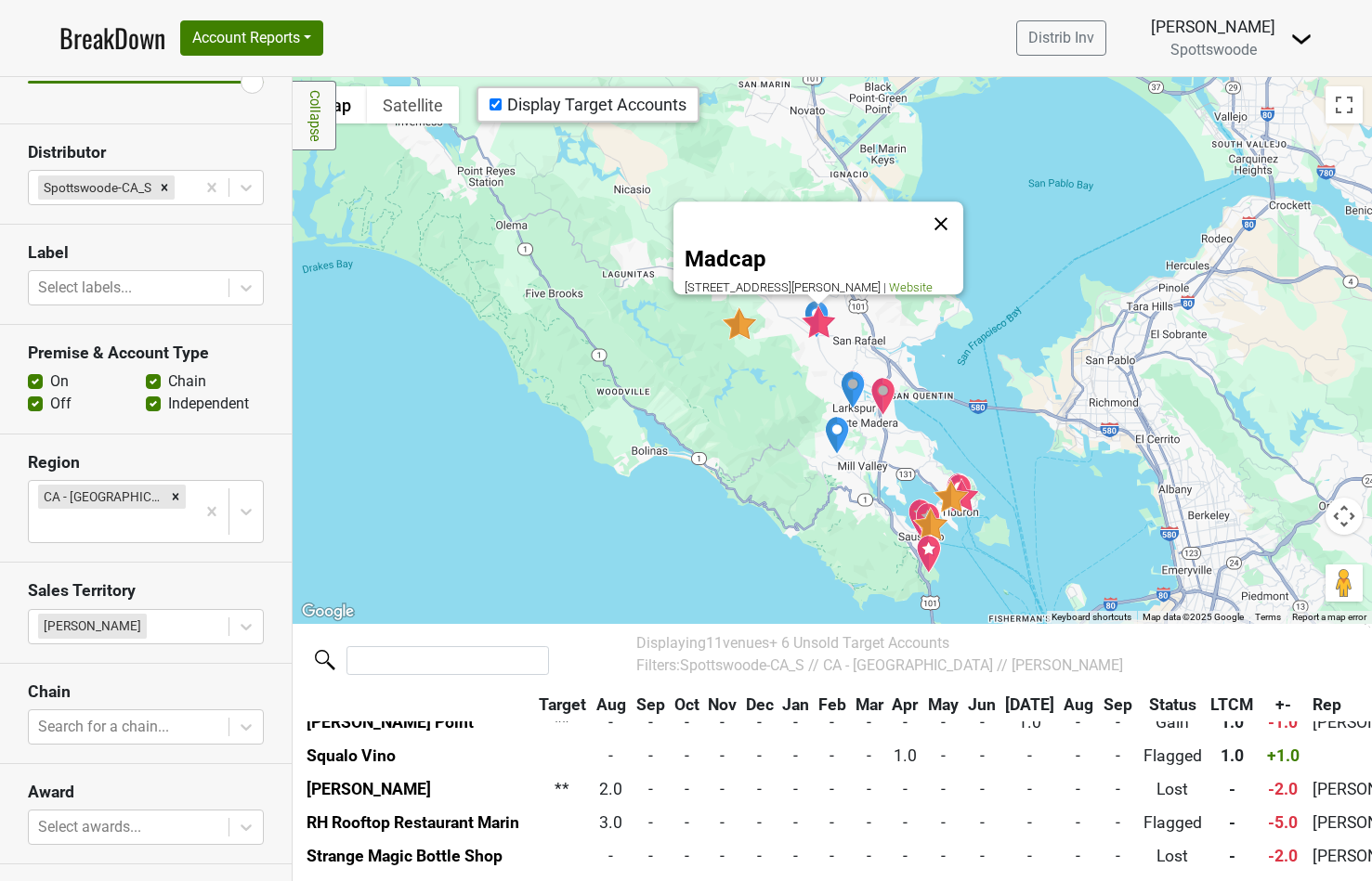
click at [950, 201] on button "Close" at bounding box center [941, 223] width 44 height 44
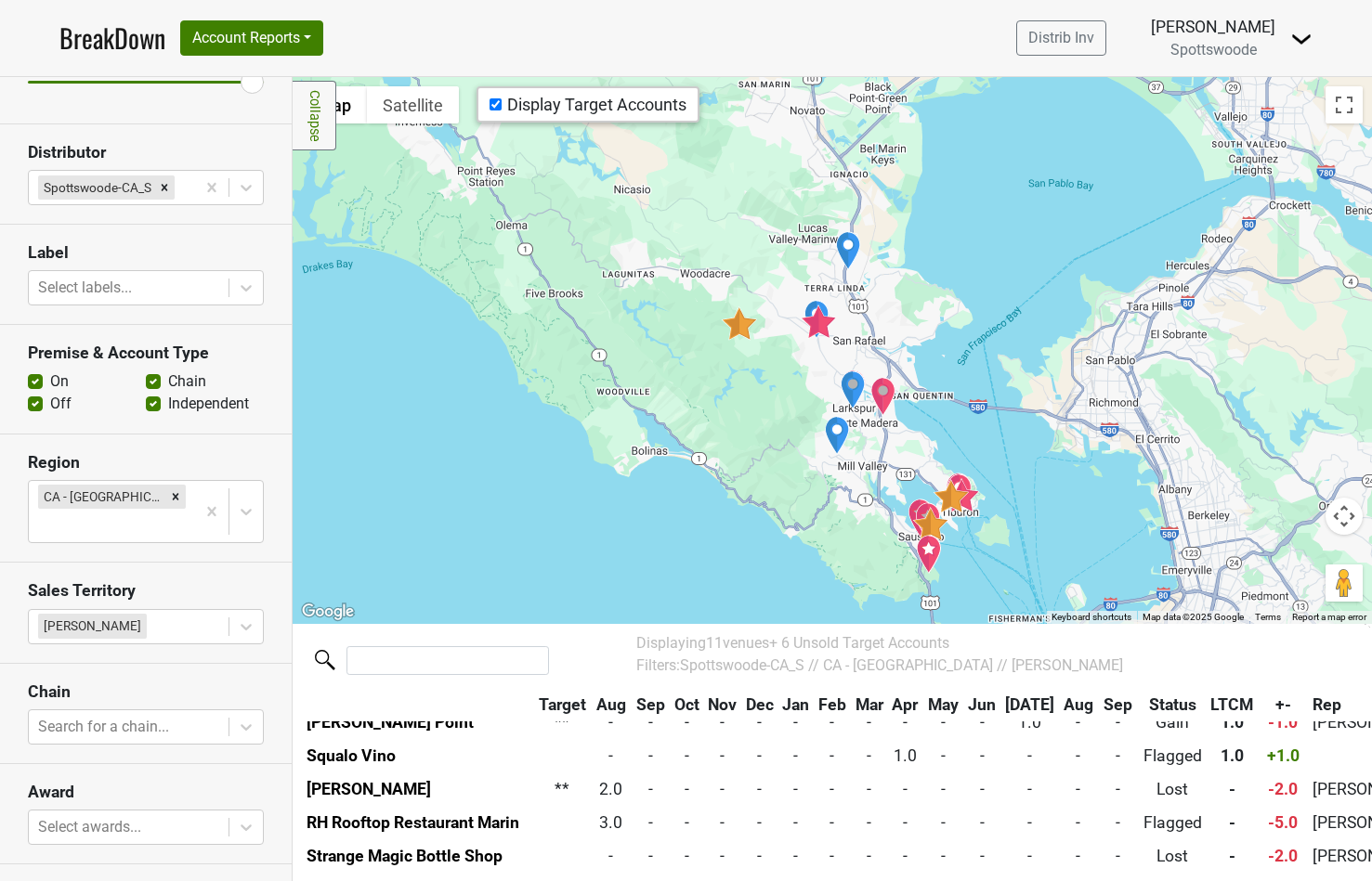
click at [742, 324] on img "Meadow Club" at bounding box center [739, 324] width 38 height 35
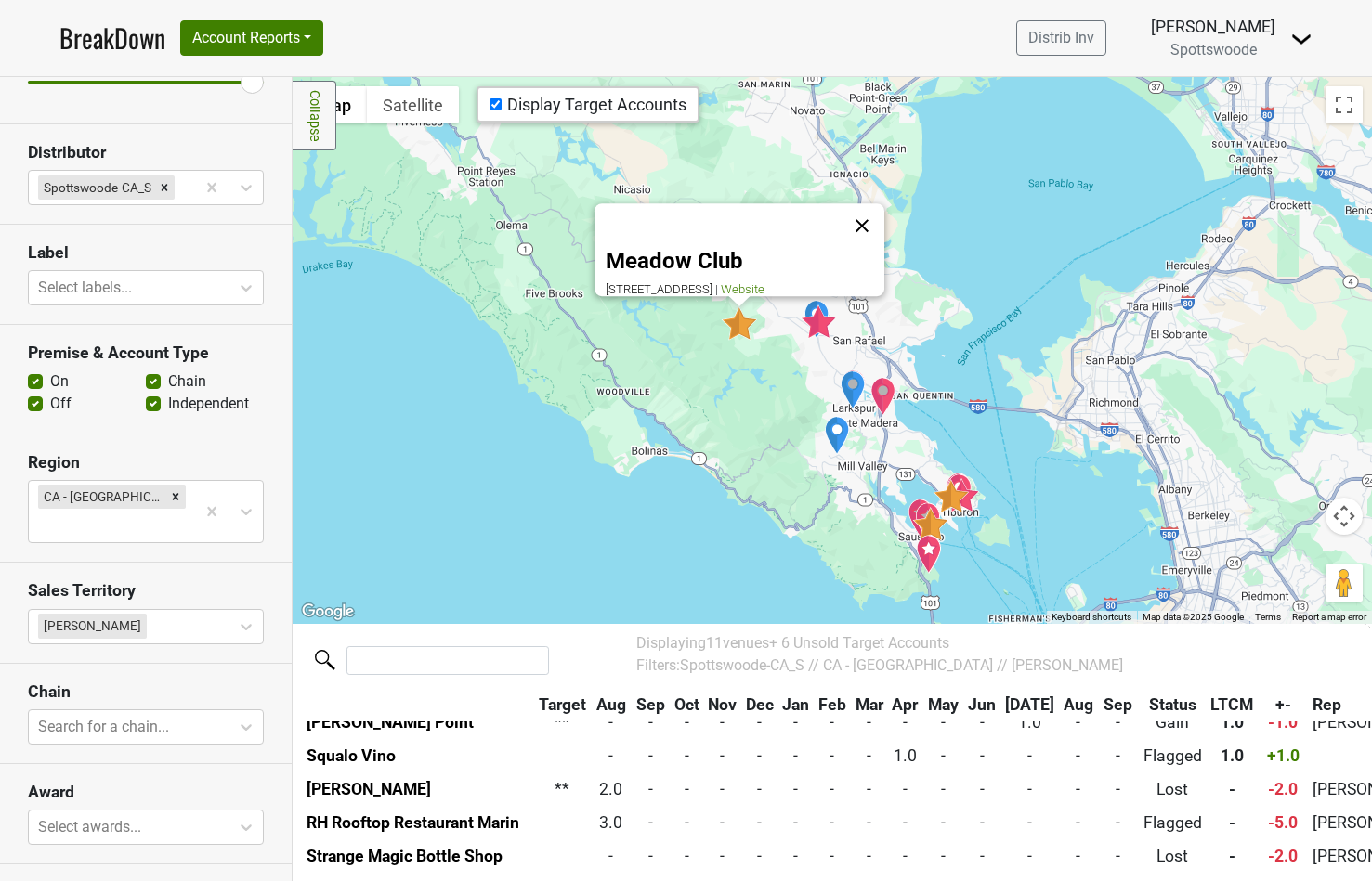
click at [869, 215] on button "Close" at bounding box center [862, 225] width 44 height 44
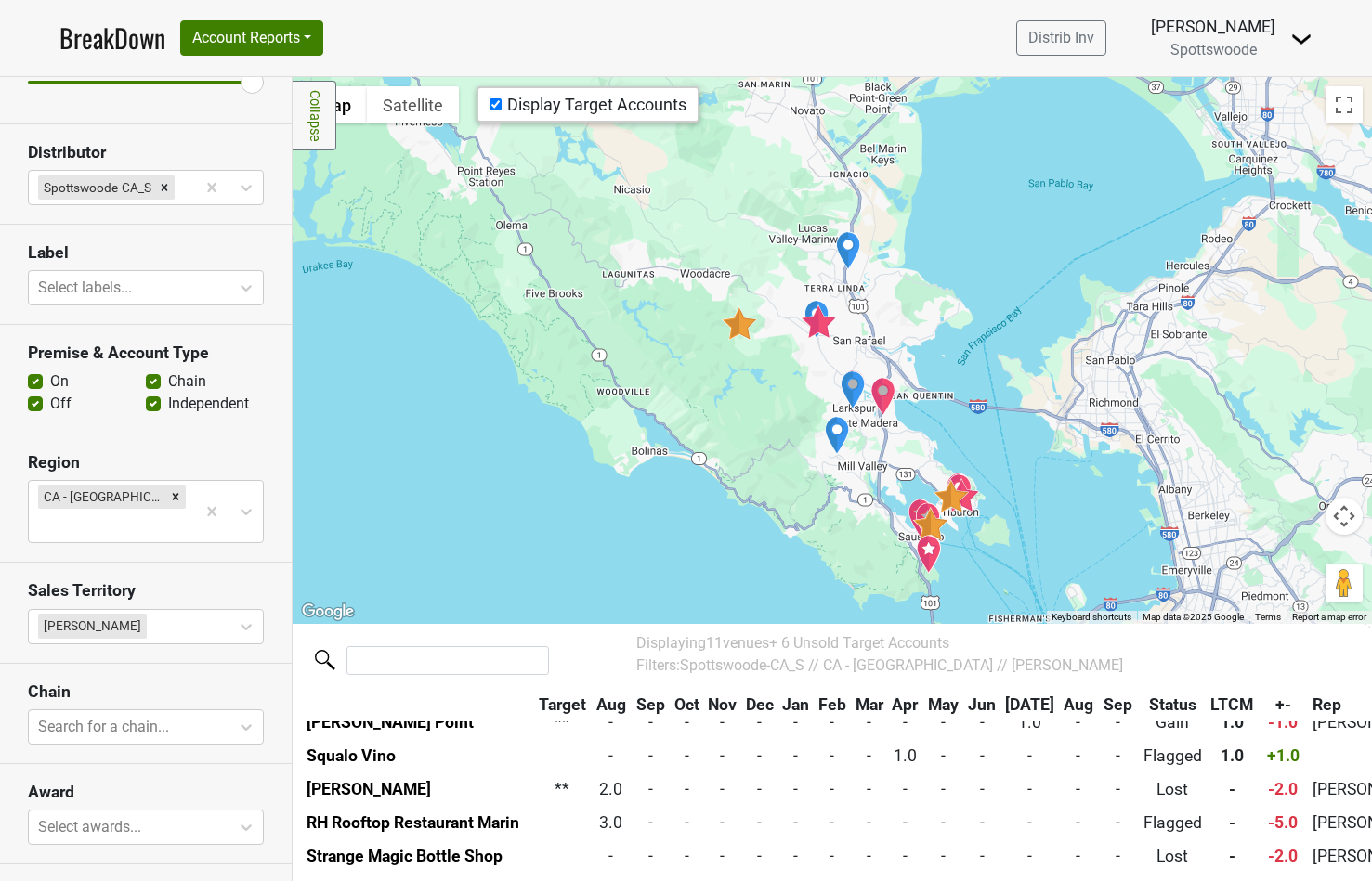
click at [930, 526] on img "Sausalito Yacht Club" at bounding box center [930, 525] width 38 height 35
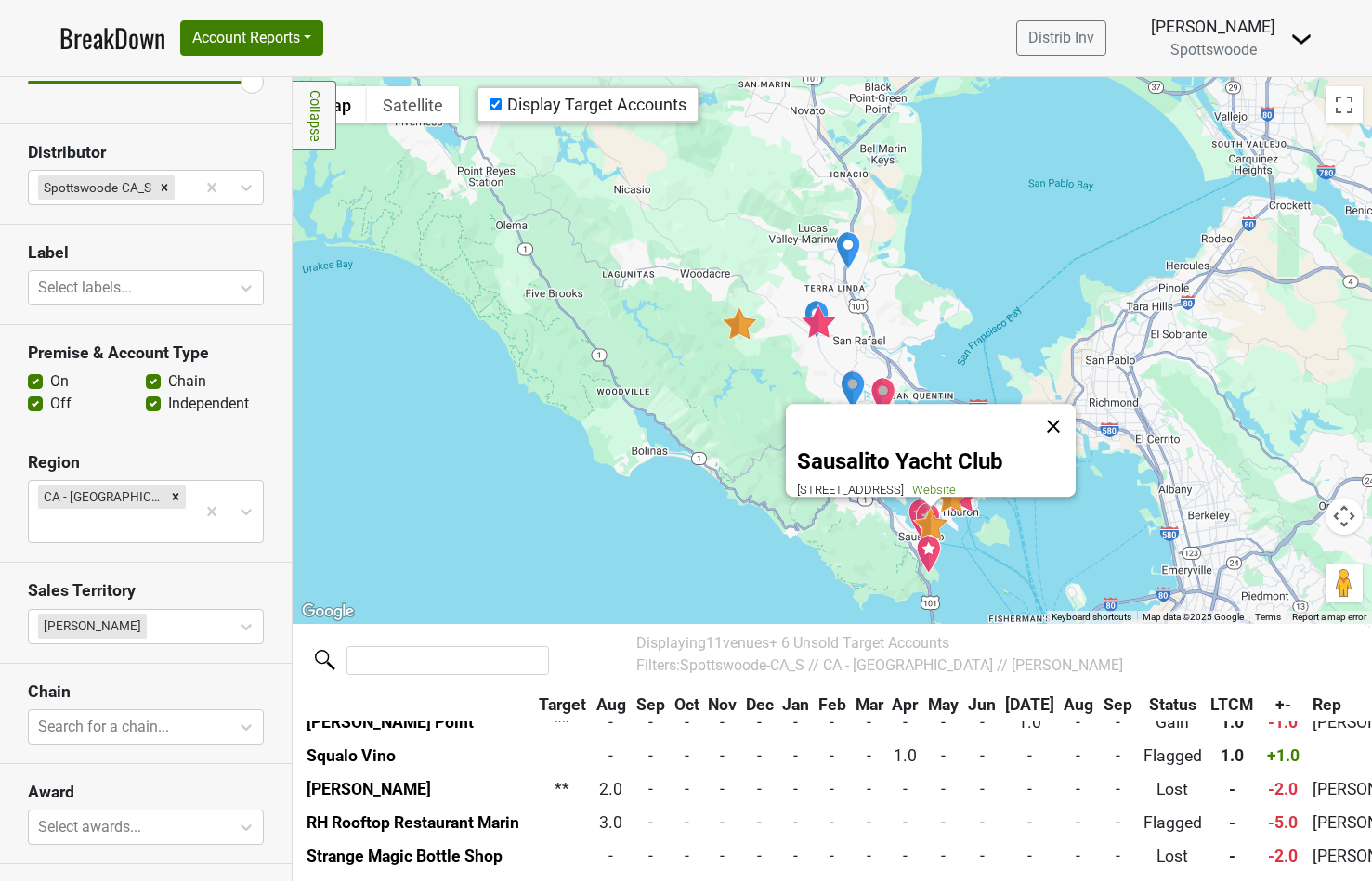
click at [1058, 408] on button "Close" at bounding box center [1053, 427] width 44 height 44
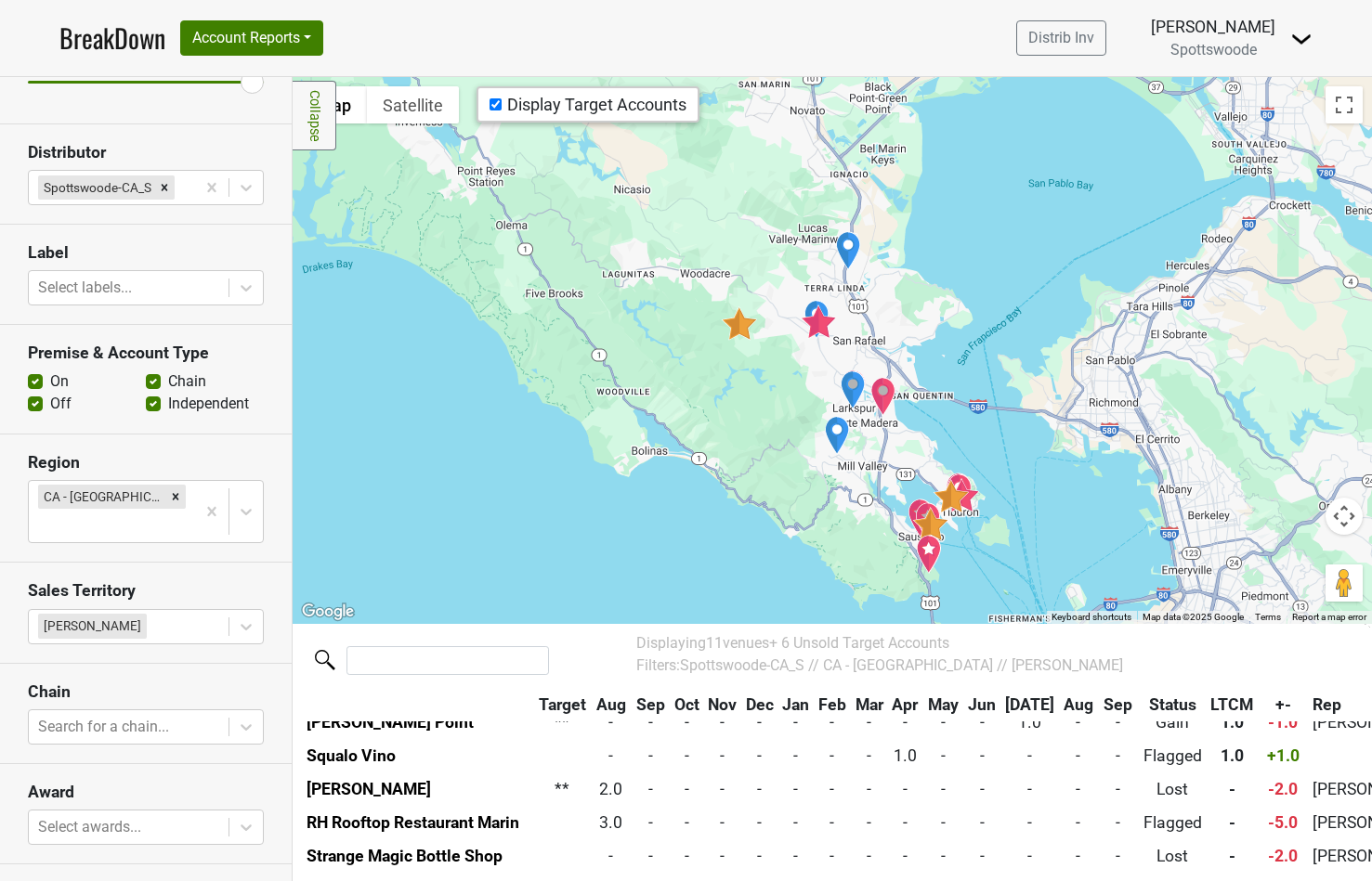
click at [949, 505] on img "San Francisco Yacht Club" at bounding box center [950, 497] width 38 height 35
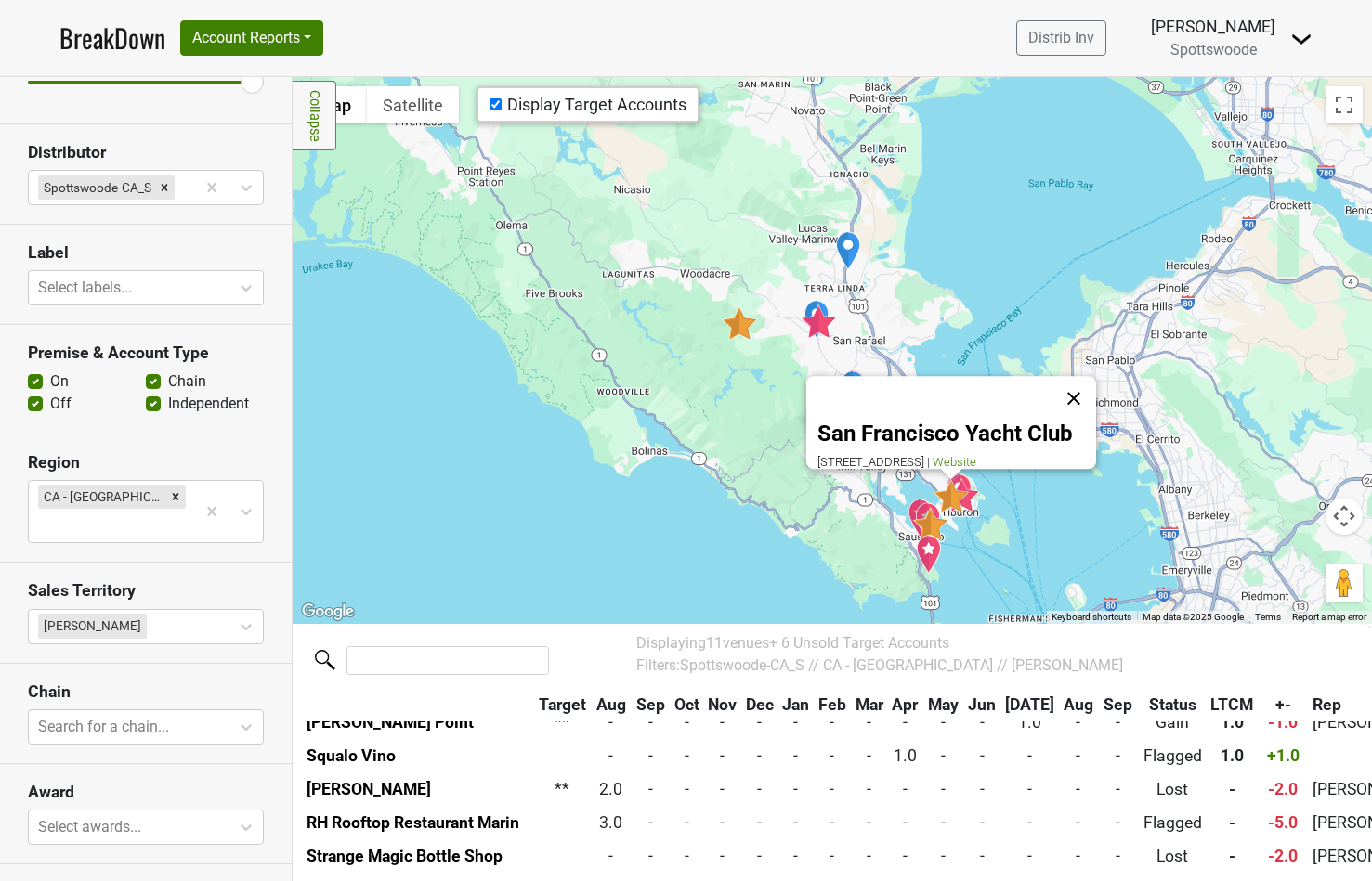
click at [1078, 389] on button "Close" at bounding box center [1074, 399] width 44 height 44
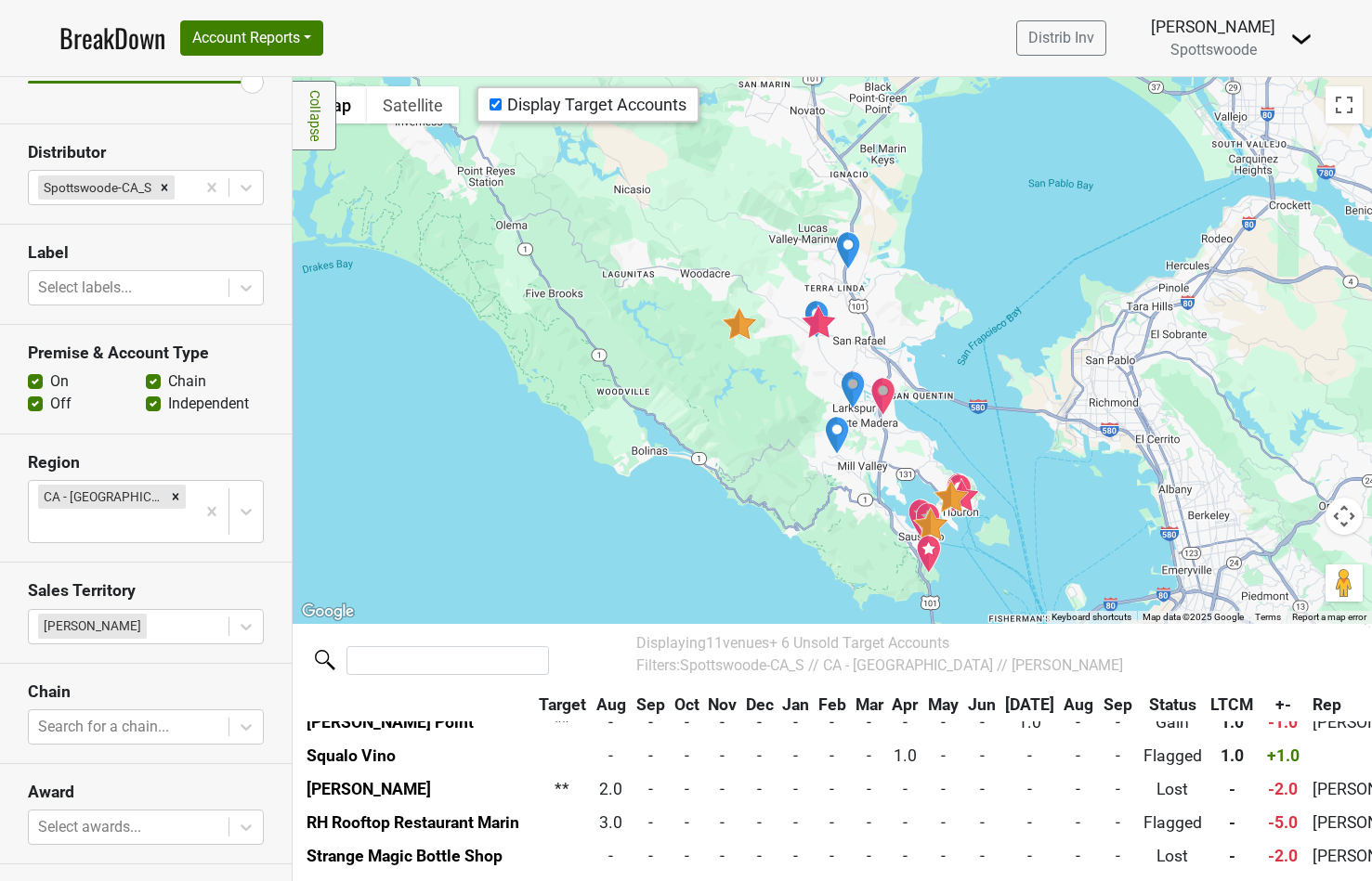
click at [971, 501] on img "The Bungalow Kitchen" at bounding box center [961, 496] width 38 height 35
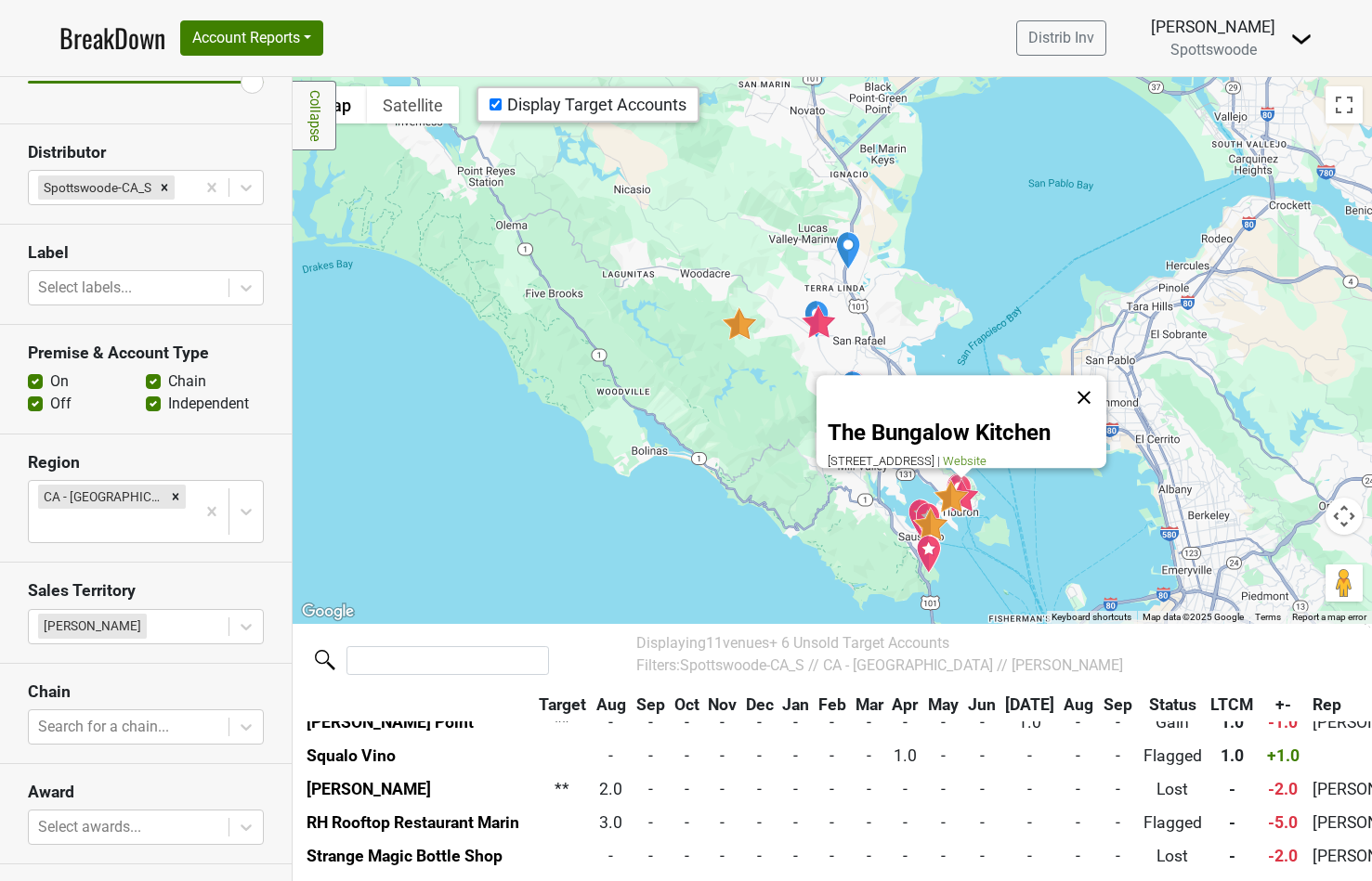
click at [1090, 389] on button "Close" at bounding box center [1084, 398] width 44 height 44
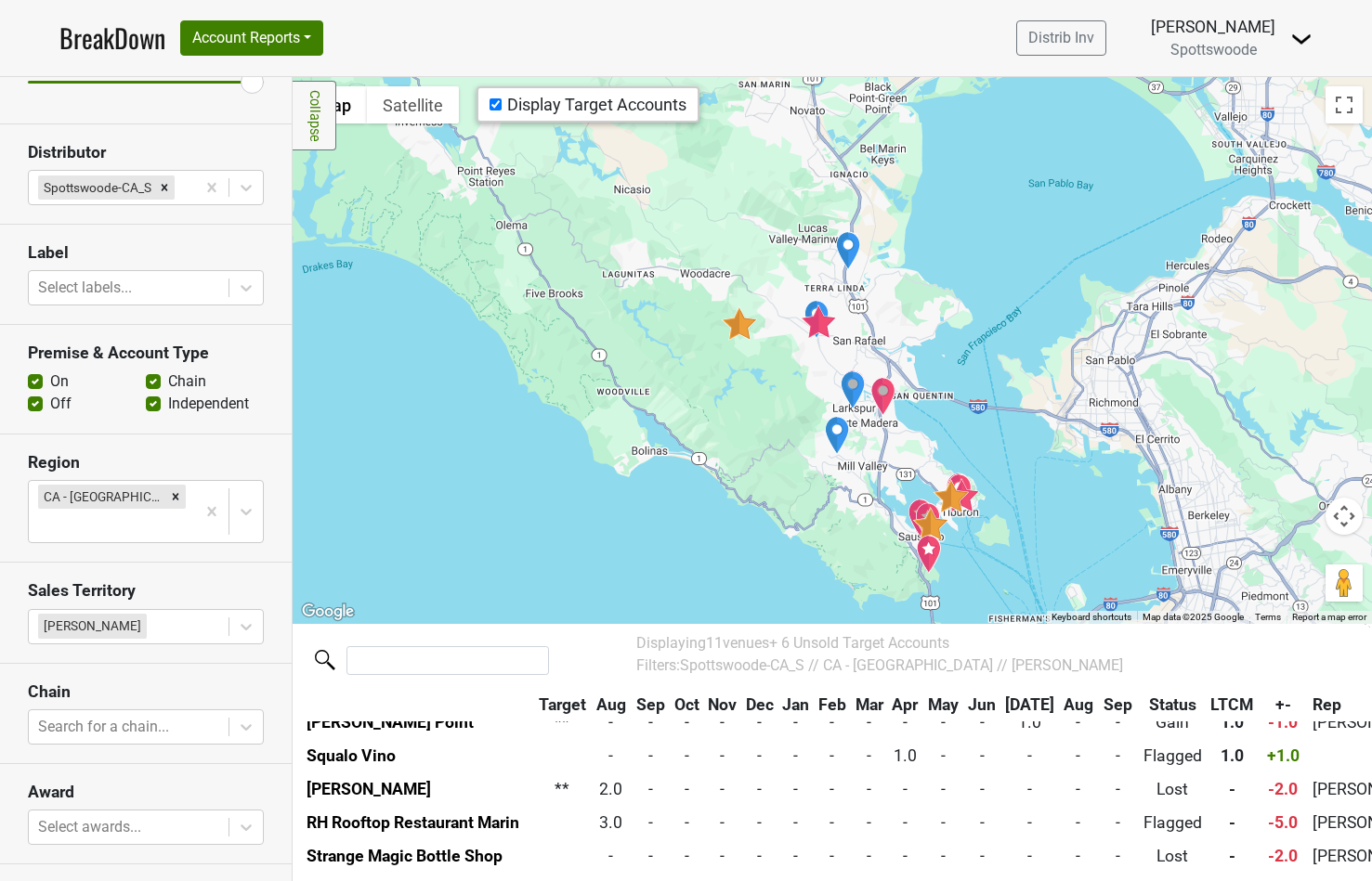
click at [1036, 434] on div "To navigate, press the arrow keys." at bounding box center [832, 350] width 1079 height 546
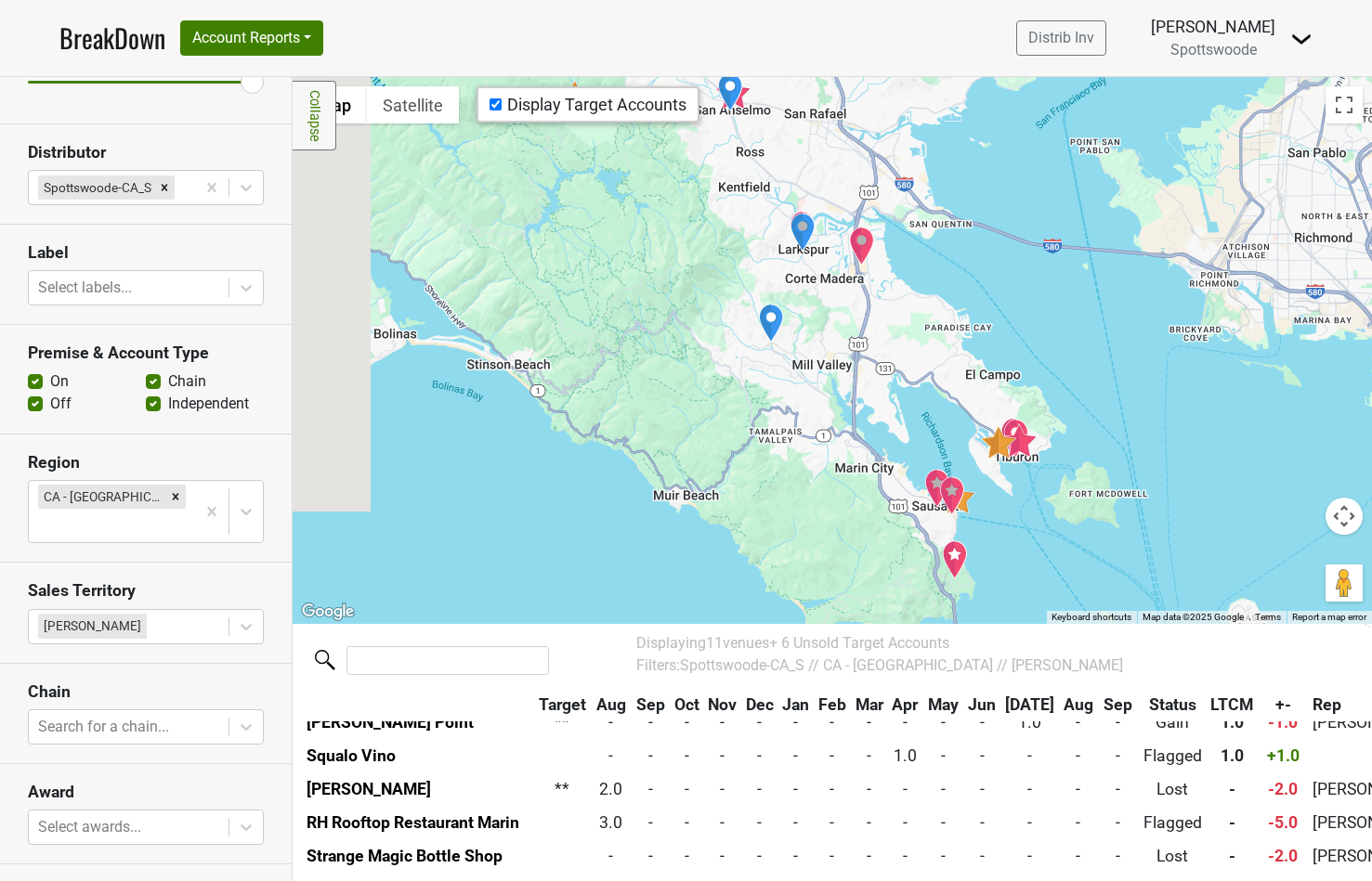
drag, startPoint x: 960, startPoint y: 506, endPoint x: 1117, endPoint y: 358, distance: 215.8
click at [1117, 358] on div at bounding box center [832, 350] width 1079 height 546
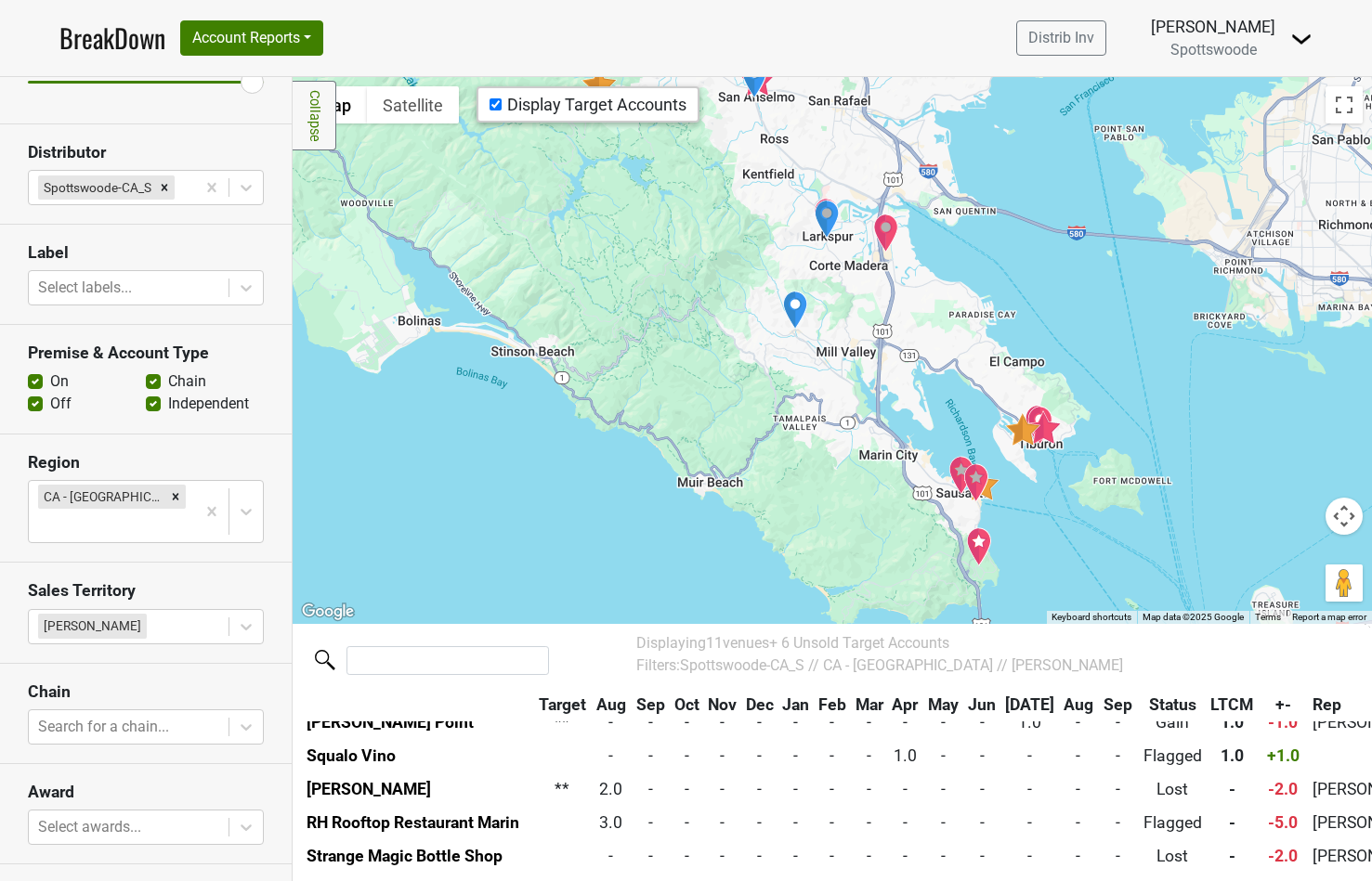
click at [1035, 462] on div at bounding box center [832, 350] width 1079 height 546
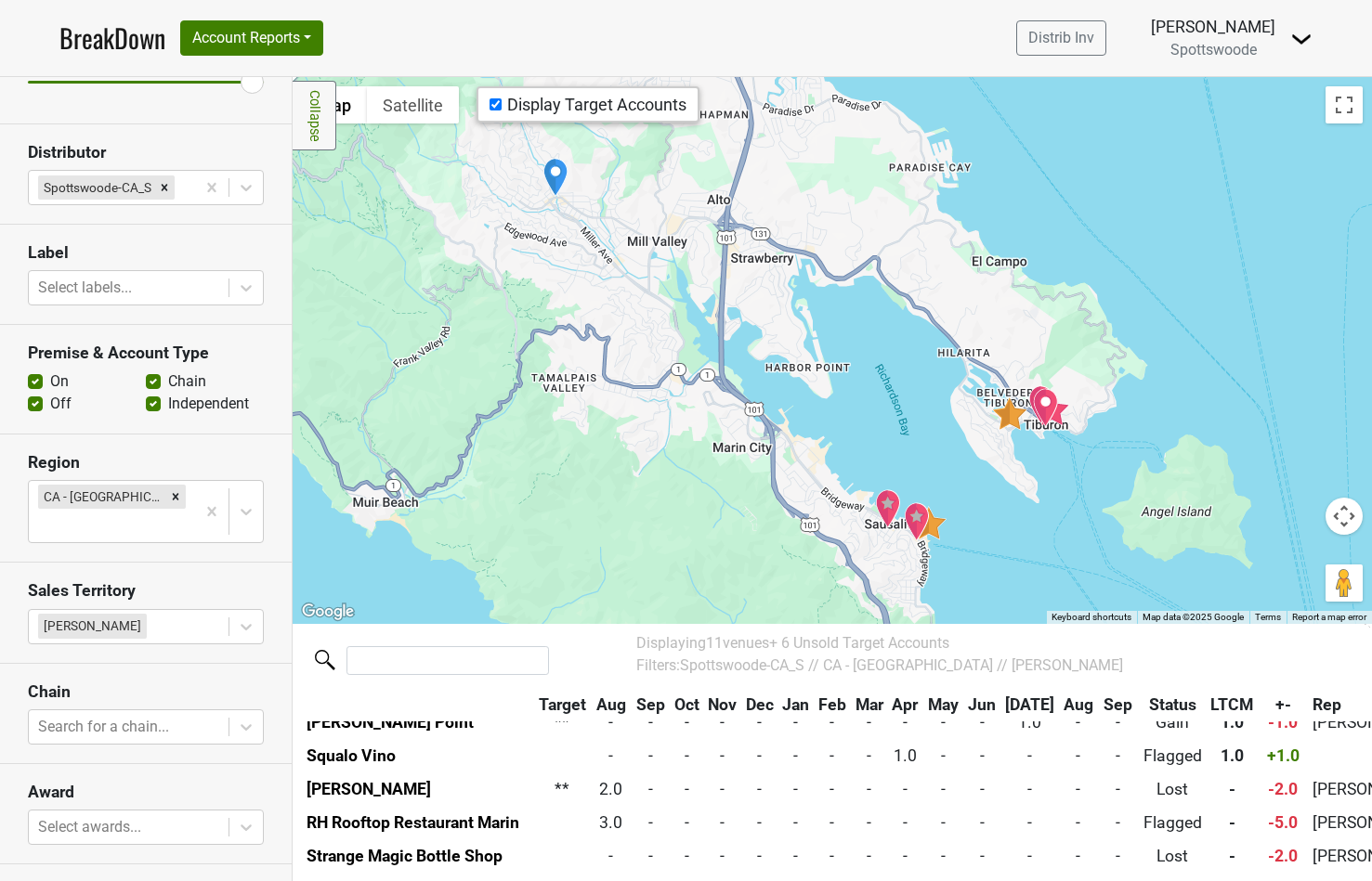
click at [1048, 448] on div at bounding box center [832, 350] width 1079 height 546
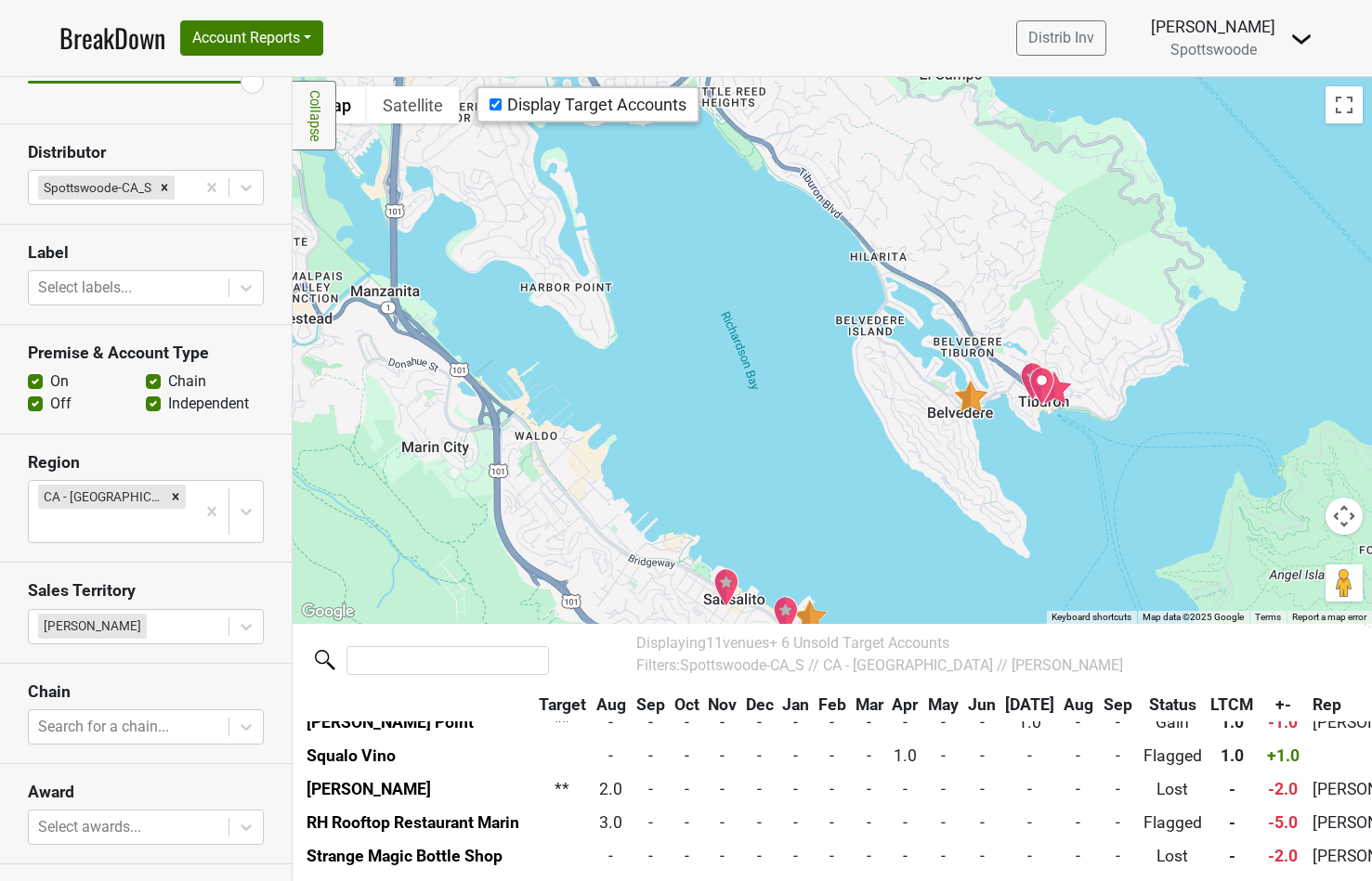
click at [1068, 390] on img "The Bungalow Kitchen" at bounding box center [1054, 388] width 38 height 35
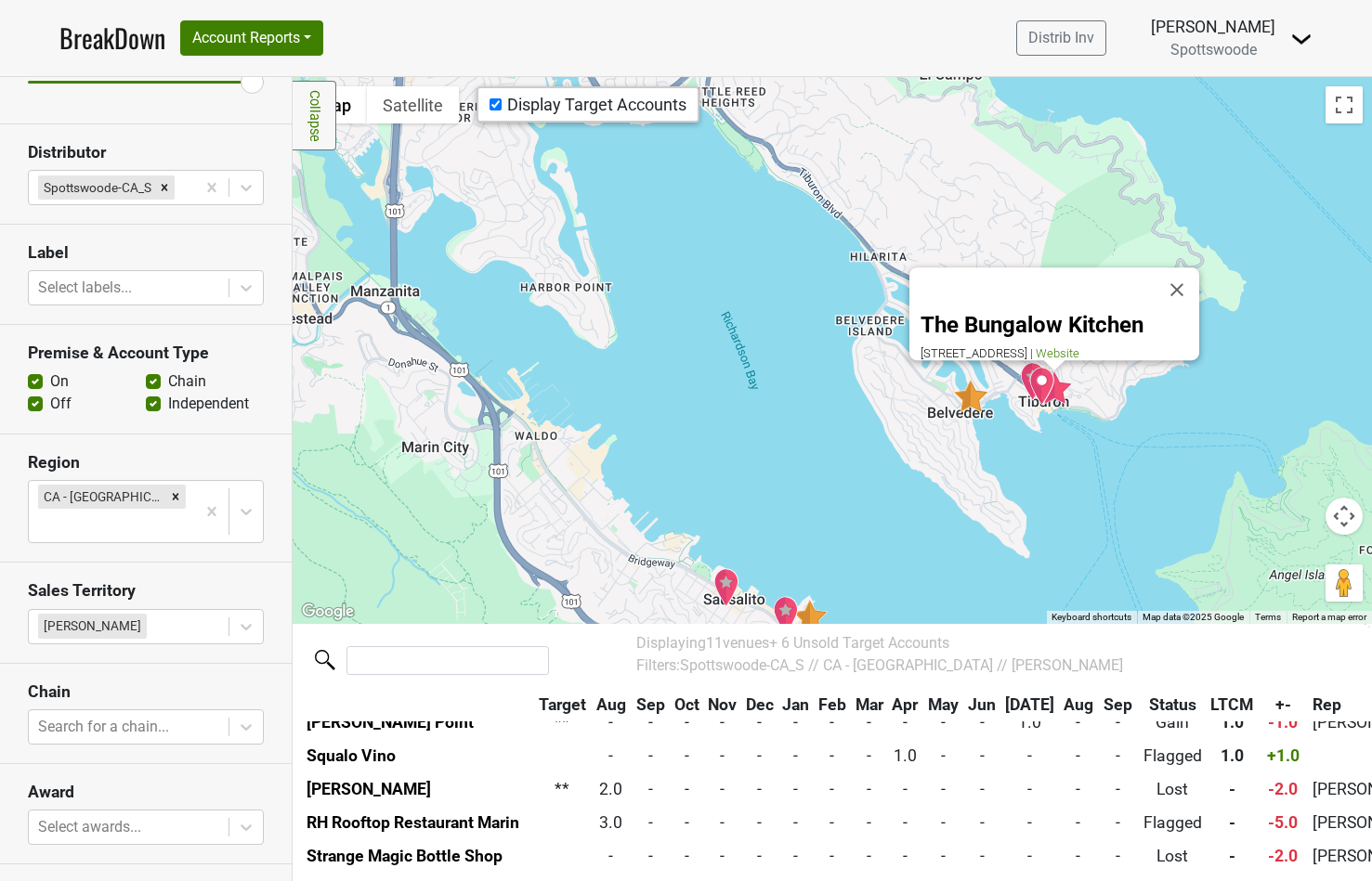
click at [1043, 460] on div "The Bungalow Kitchen 5 Main St, Tiburon, CA 94920 | Website" at bounding box center [832, 350] width 1079 height 546
click at [1188, 268] on button "Close" at bounding box center [1177, 290] width 44 height 44
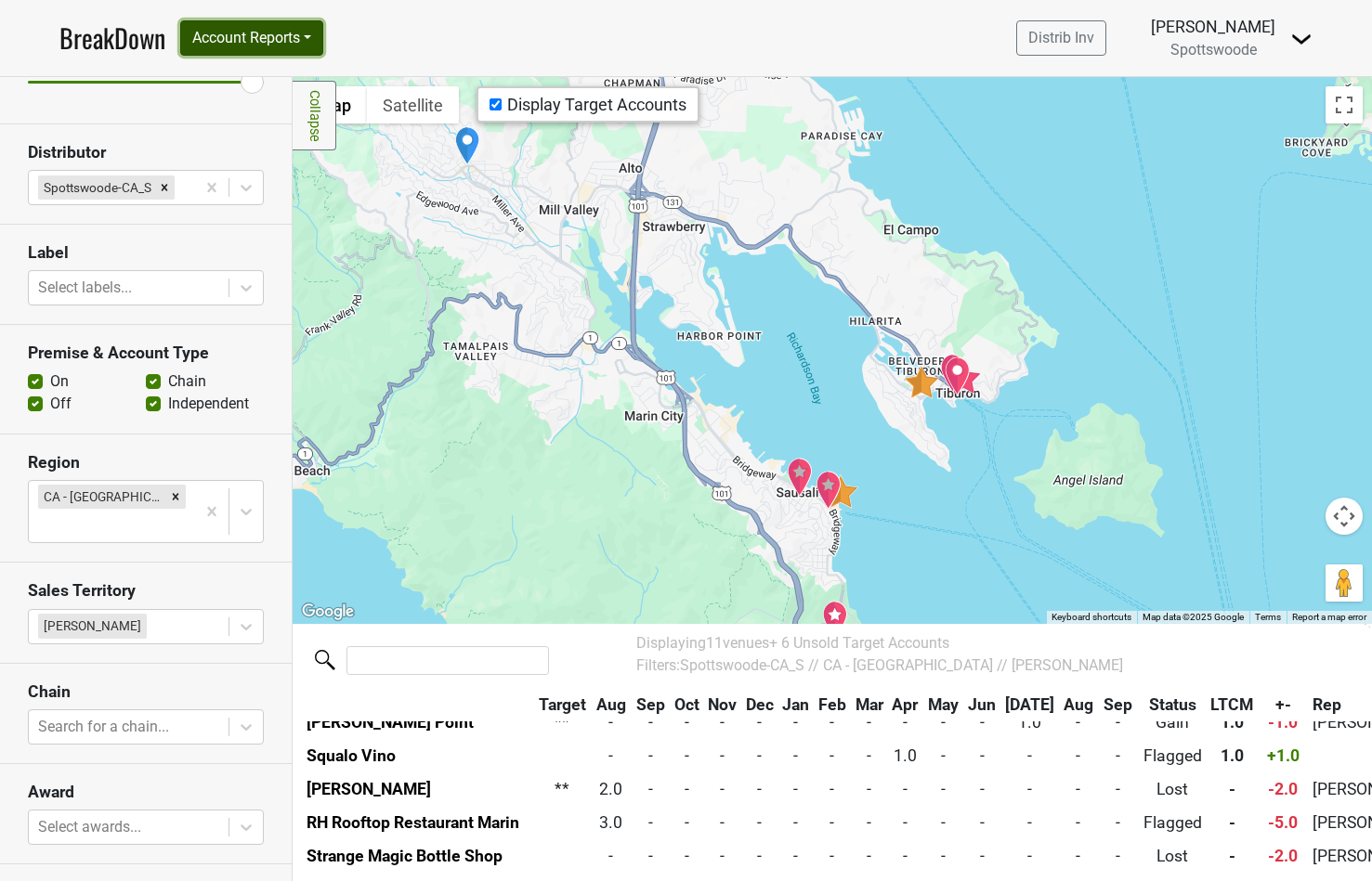
click at [312, 47] on button "Account Reports" at bounding box center [251, 38] width 143 height 36
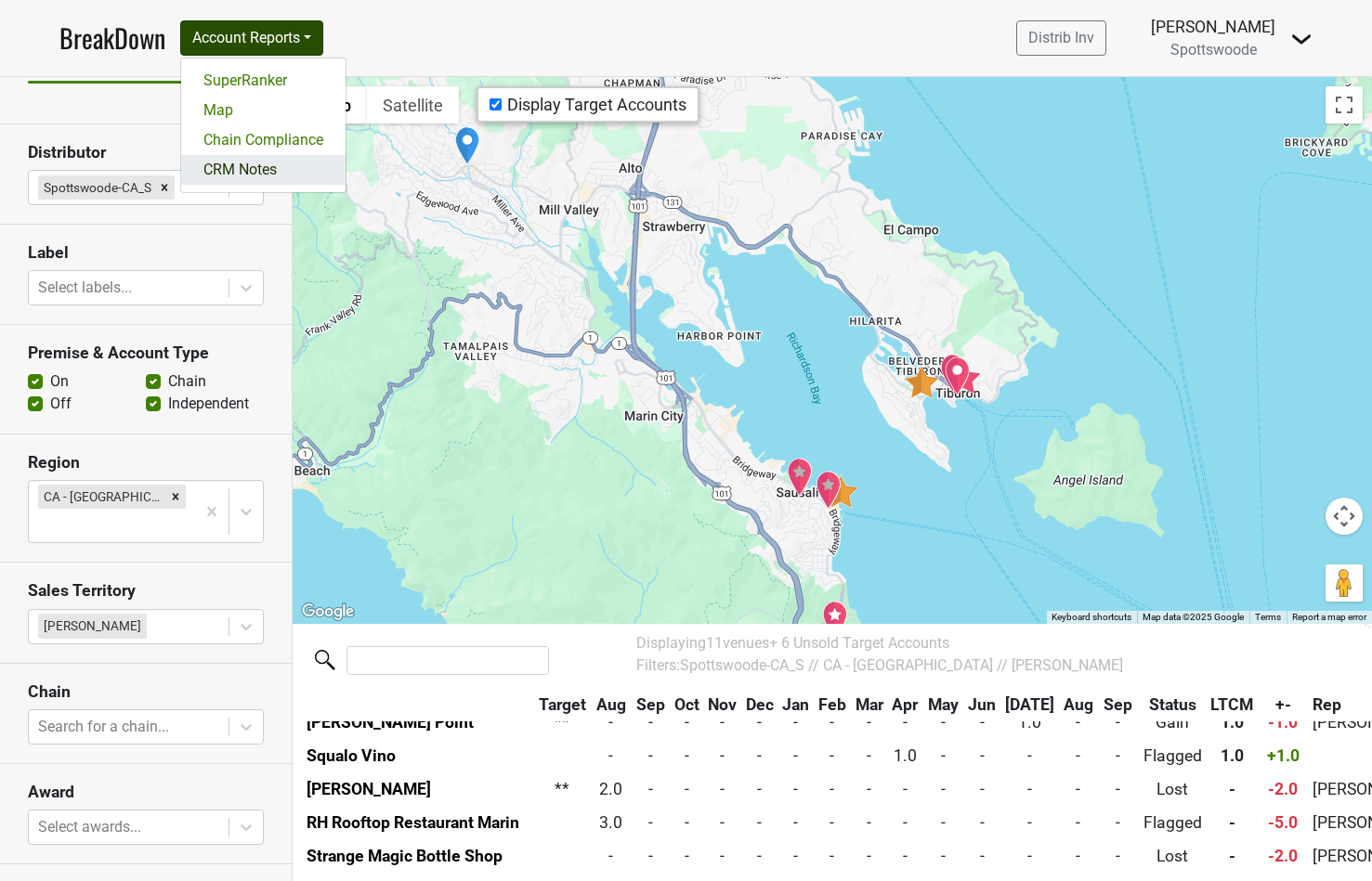
click at [263, 175] on link "CRM Notes" at bounding box center [263, 169] width 165 height 30
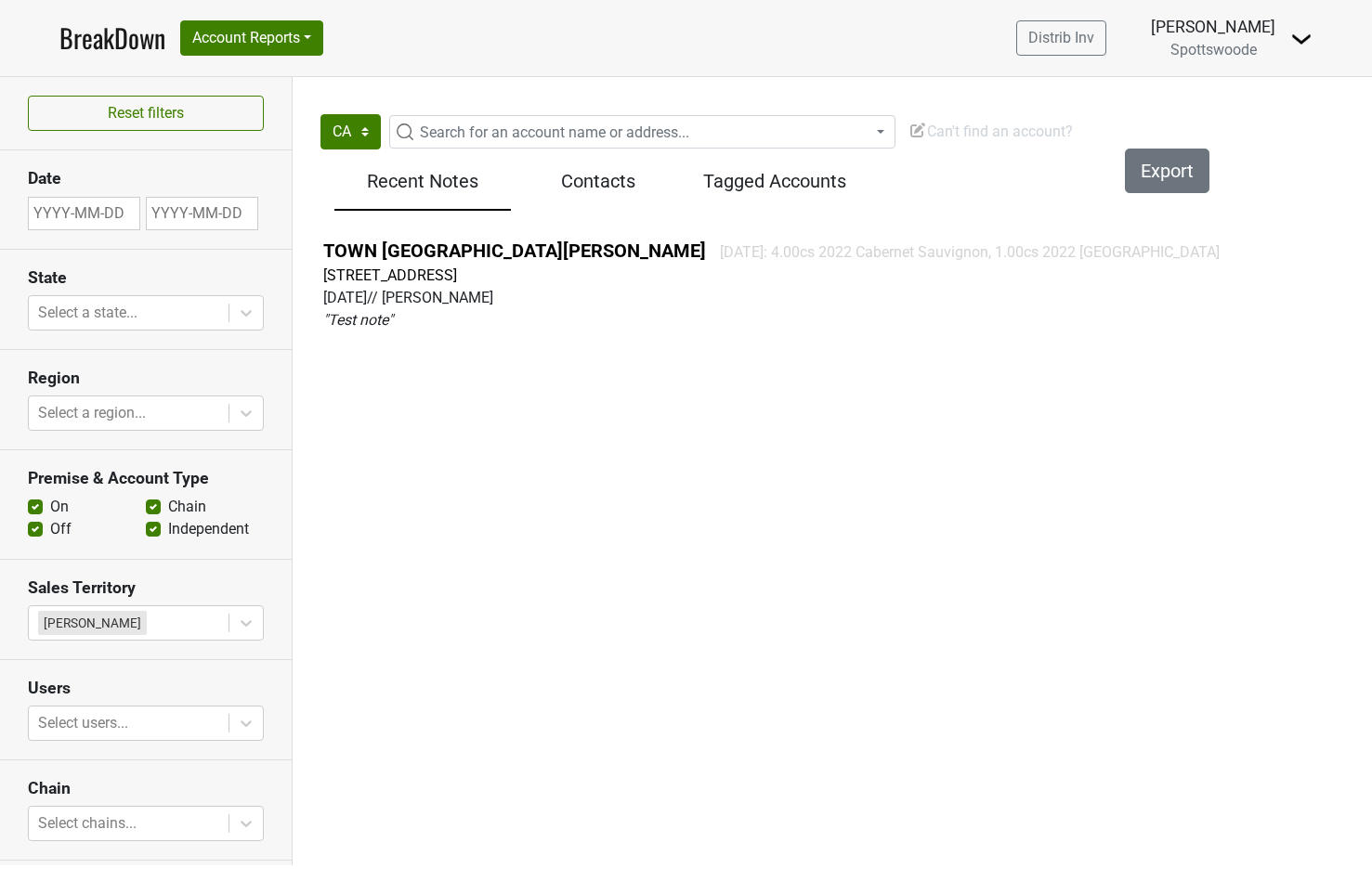
select select "CA"
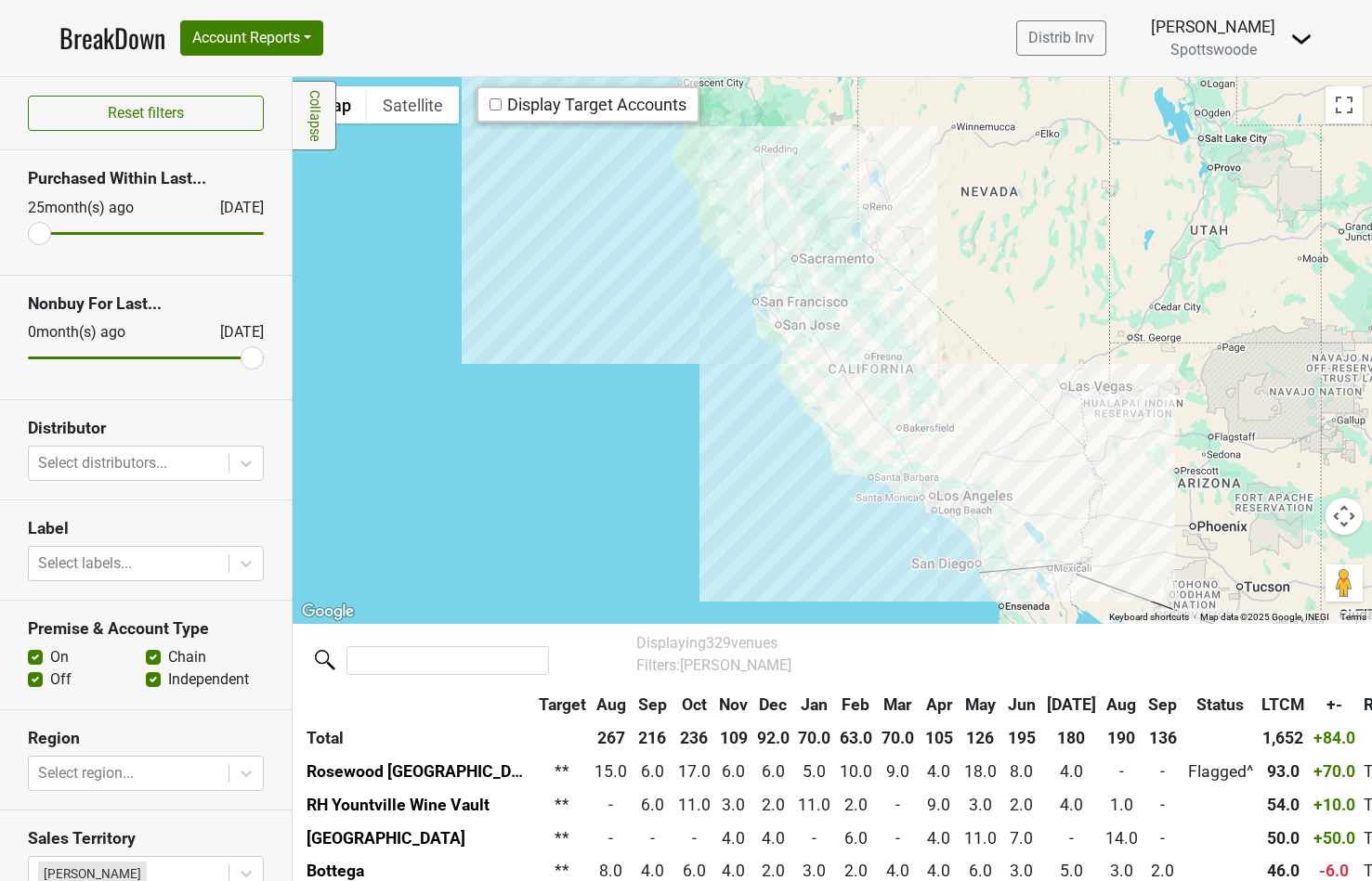
click at [1301, 39] on img at bounding box center [1301, 39] width 22 height 22
click at [908, 22] on nav "BreakDown Account Reports SuperRanker Map Chain Compliance CRM Notes Distrib In…" at bounding box center [686, 38] width 1282 height 76
click at [1296, 46] on img at bounding box center [1301, 39] width 22 height 22
click at [1239, 106] on link "Open Leadrank" at bounding box center [1238, 105] width 146 height 30
click at [307, 49] on button "Account Reports" at bounding box center [251, 38] width 143 height 36
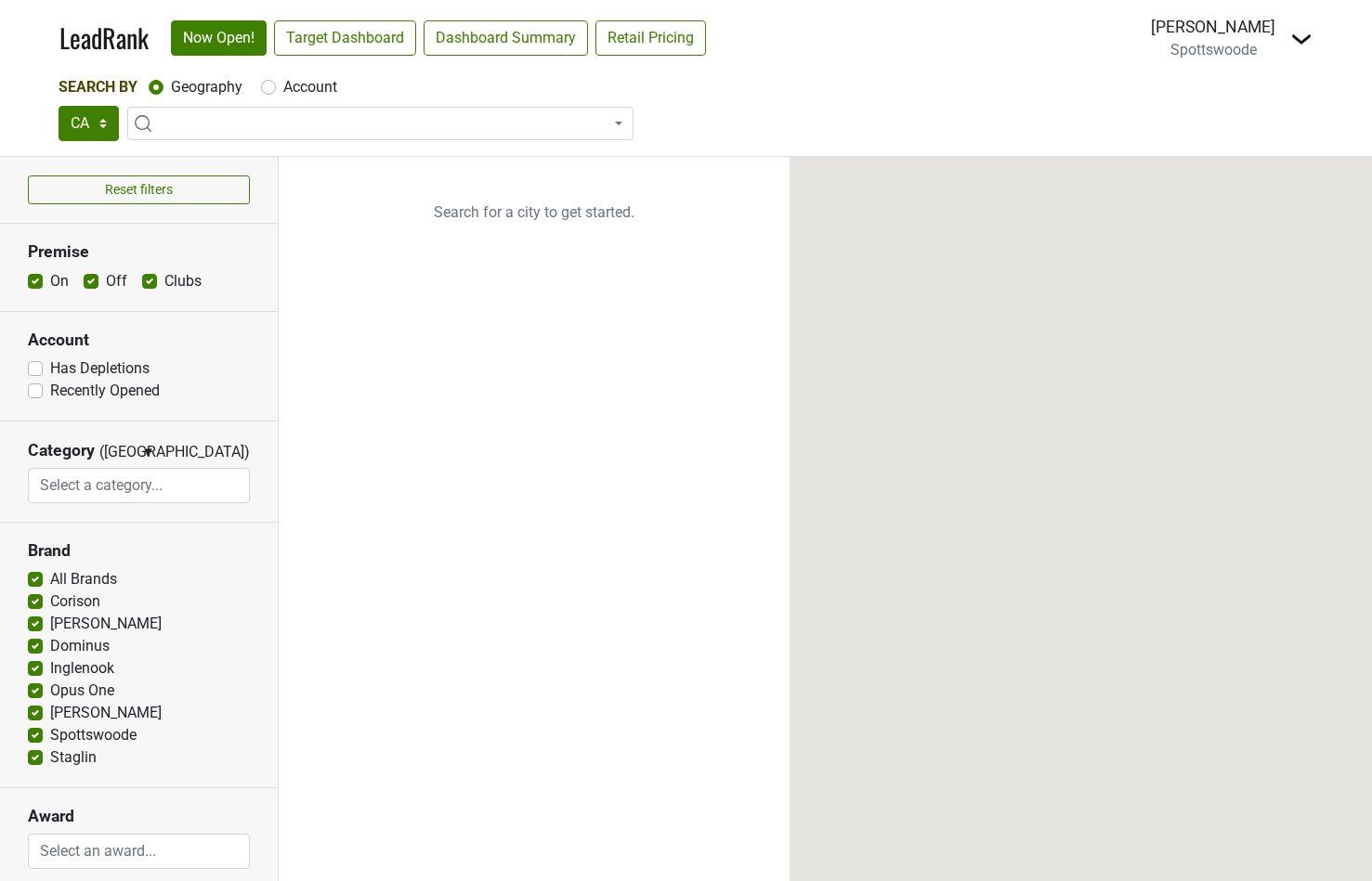
select select
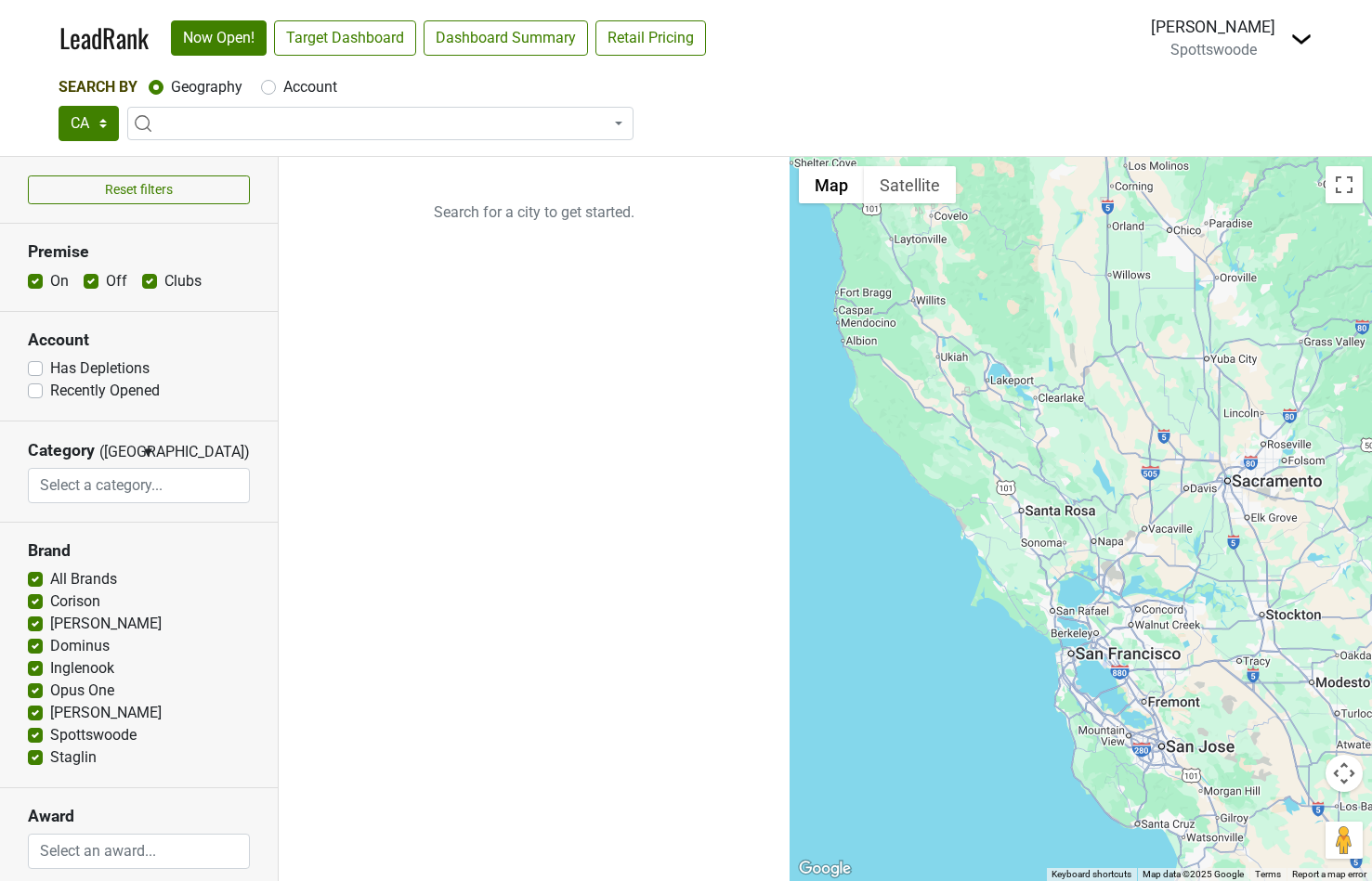
click at [283, 89] on label "Account" at bounding box center [310, 87] width 54 height 22
click at [271, 89] on input "Account" at bounding box center [268, 85] width 14 height 18
radio input "true"
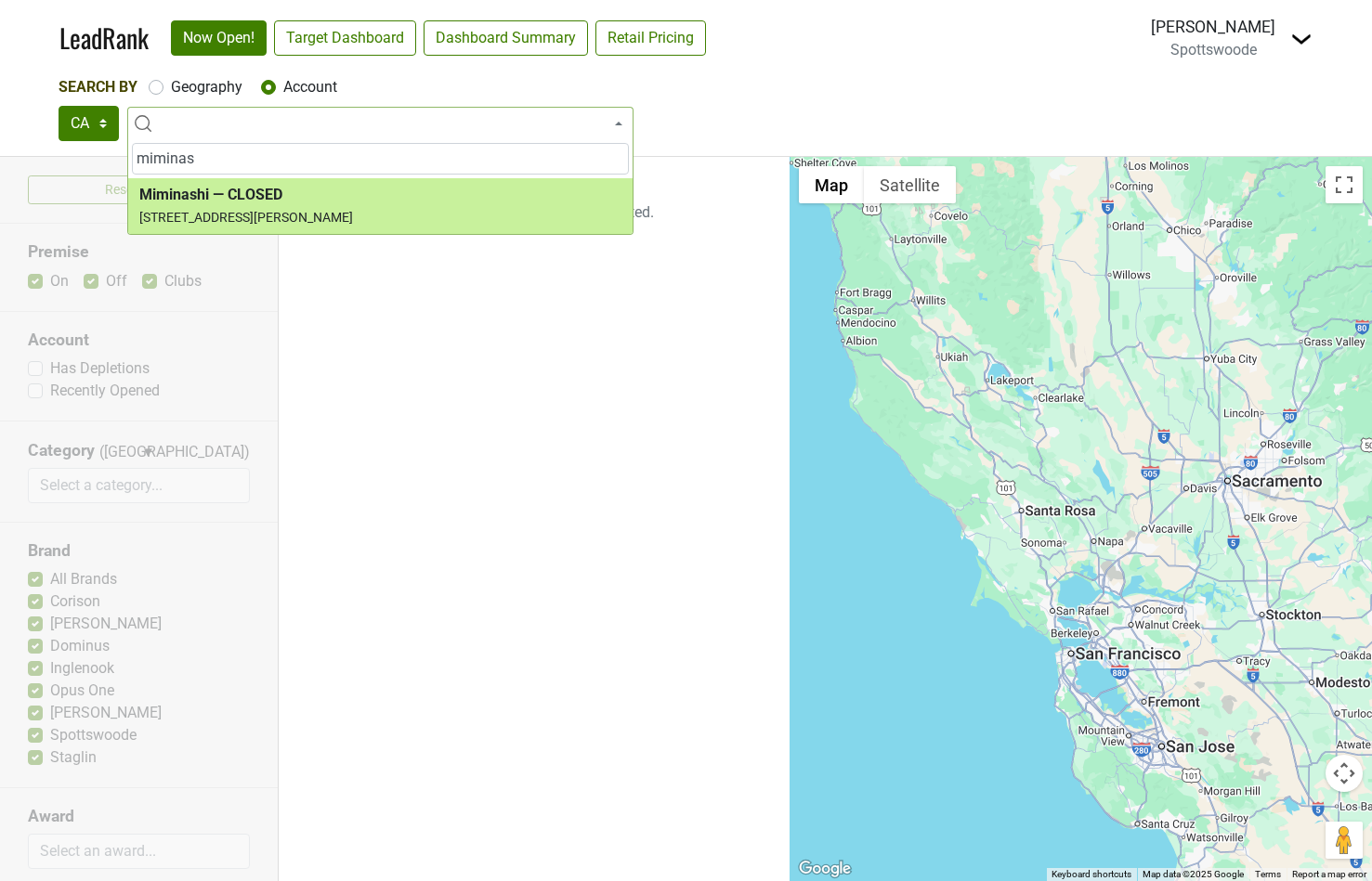
type input "miminas"
select select "74259"
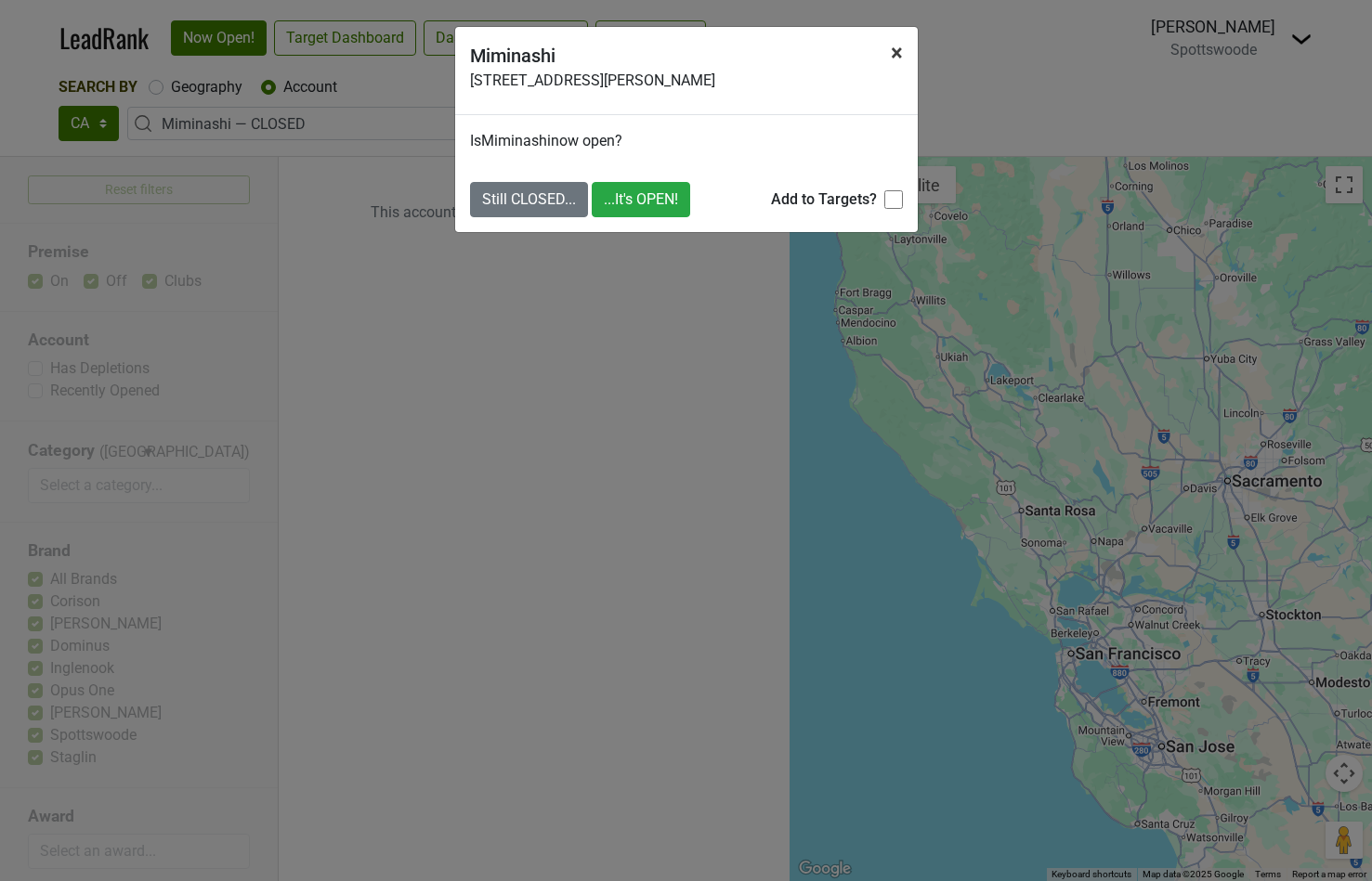
click at [901, 52] on span "×" at bounding box center [896, 52] width 13 height 26
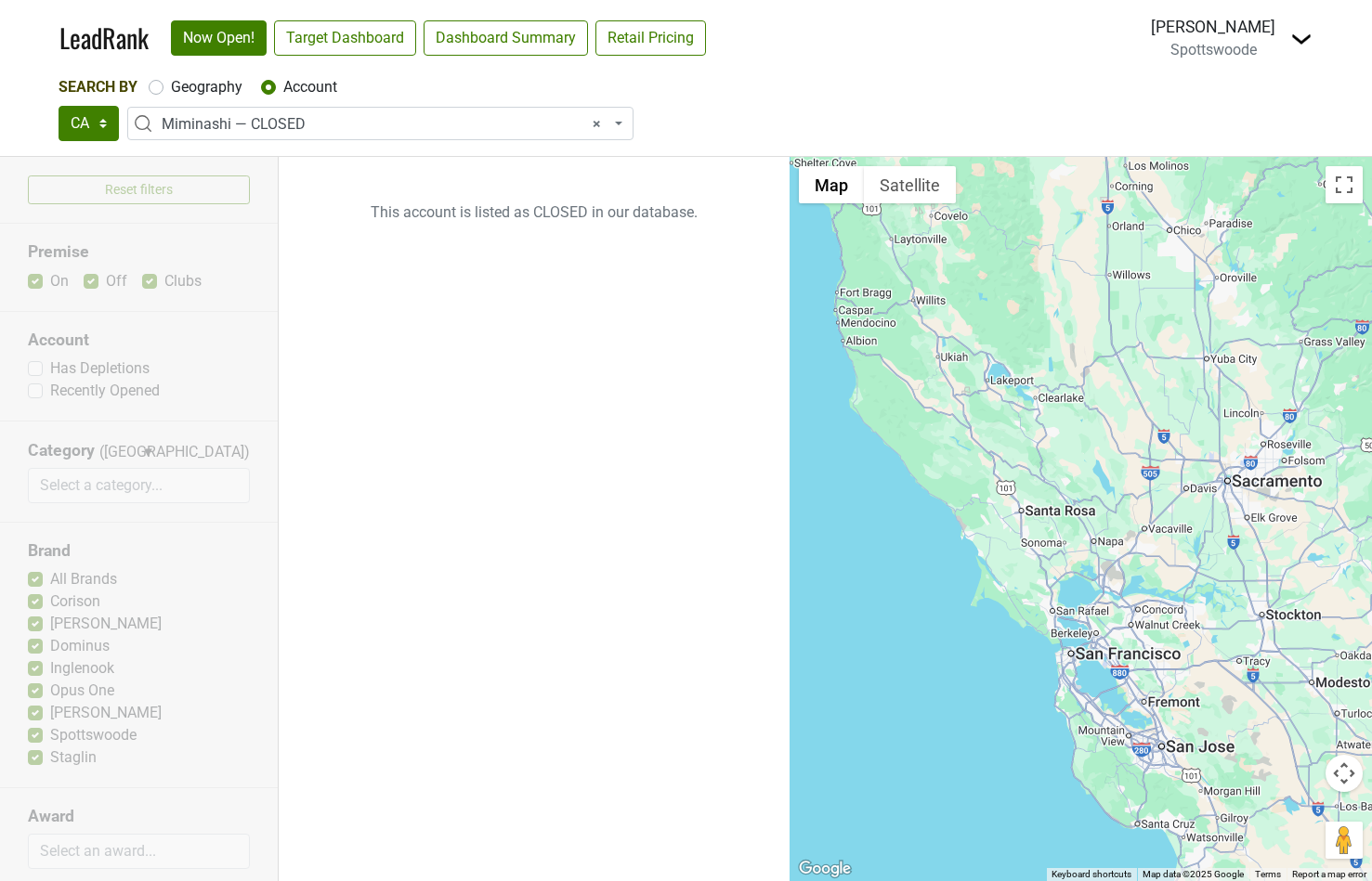
click at [170, 91] on label "Geography" at bounding box center [206, 87] width 71 height 22
click at [160, 91] on input "Geography" at bounding box center [155, 85] width 14 height 18
radio input "true"
select select
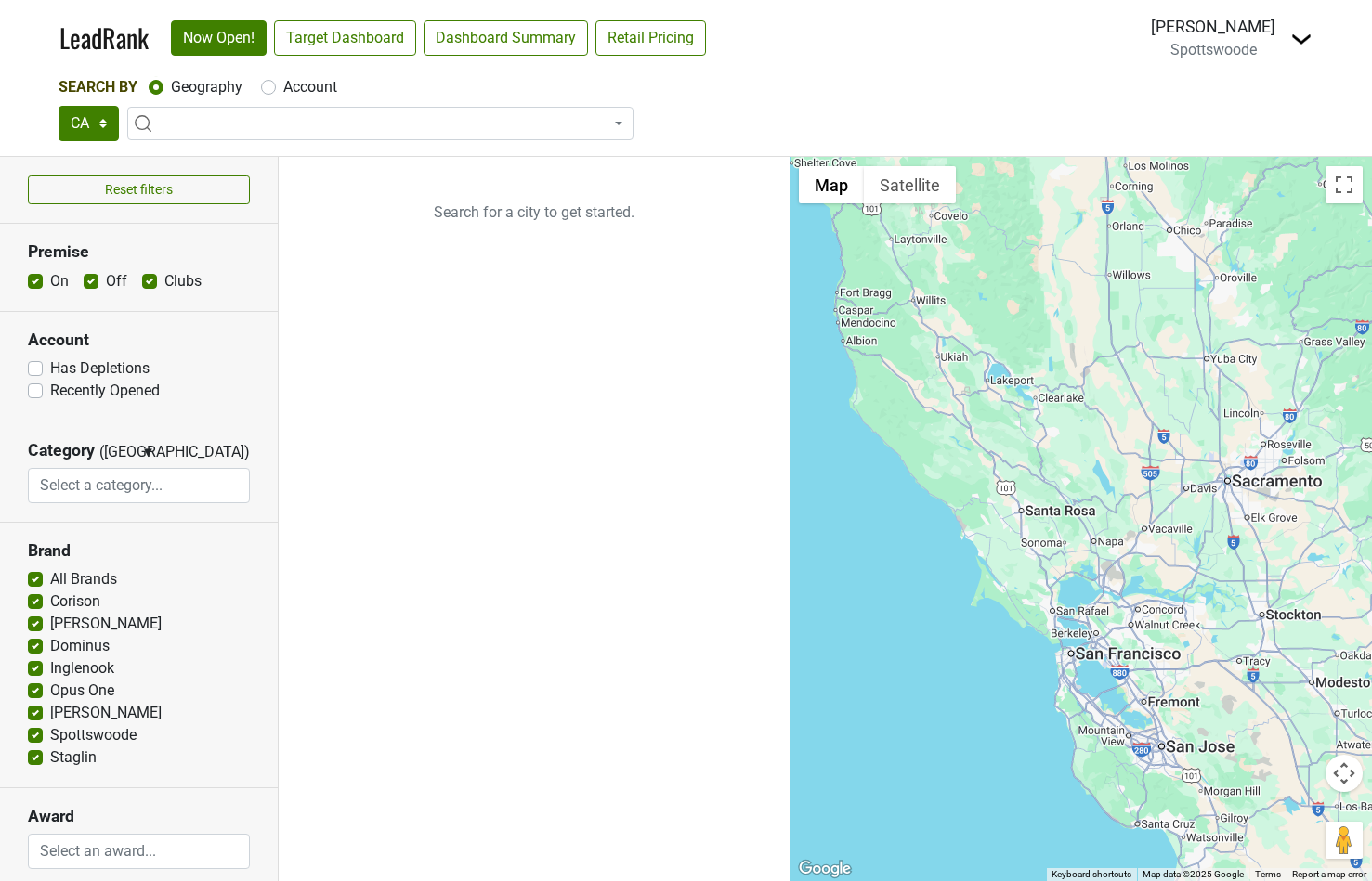
click at [283, 89] on label "Account" at bounding box center [310, 87] width 54 height 22
click at [272, 89] on input "Account" at bounding box center [268, 85] width 14 height 18
radio input "true"
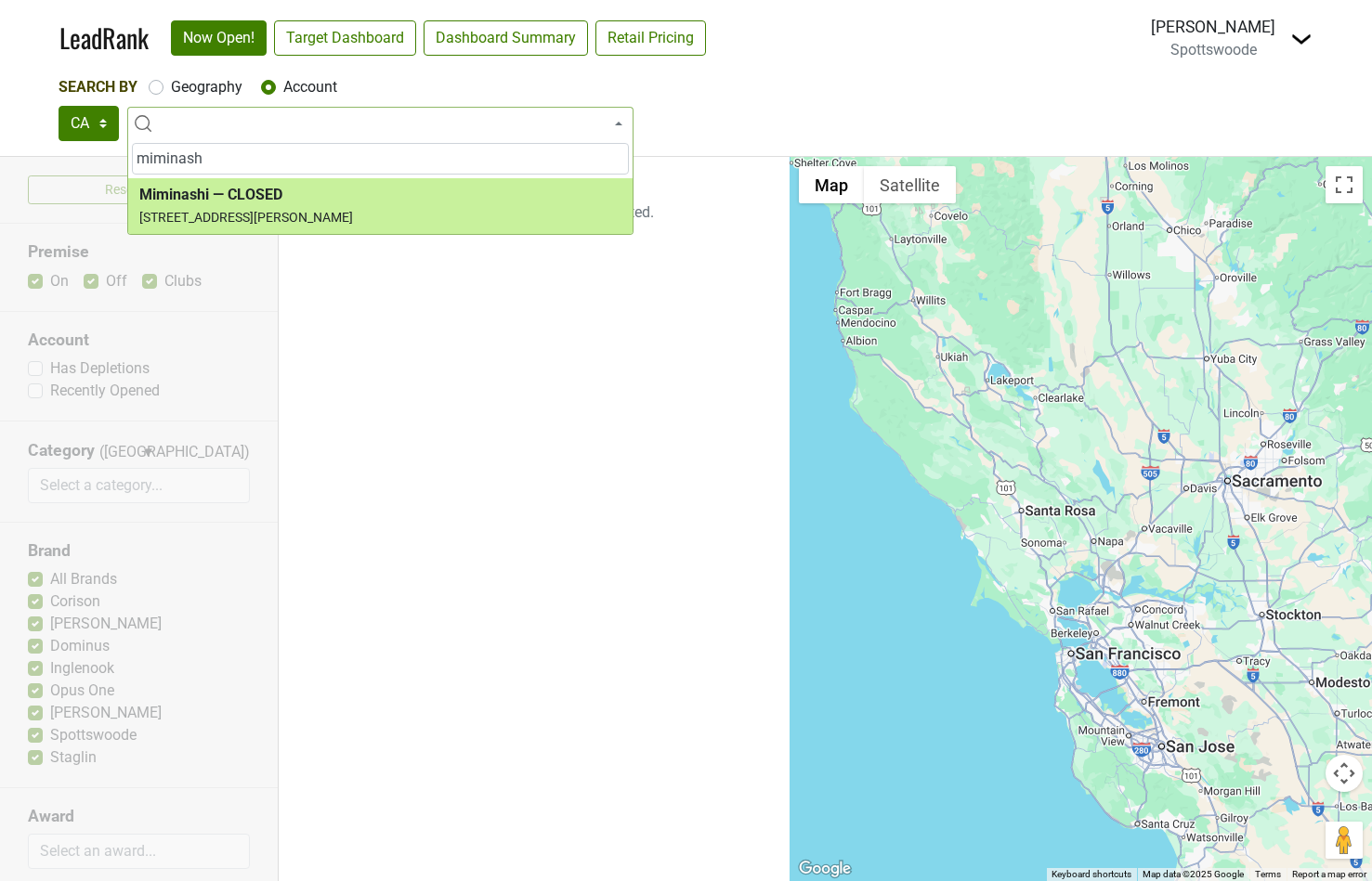
type input "miminash"
select select "74259"
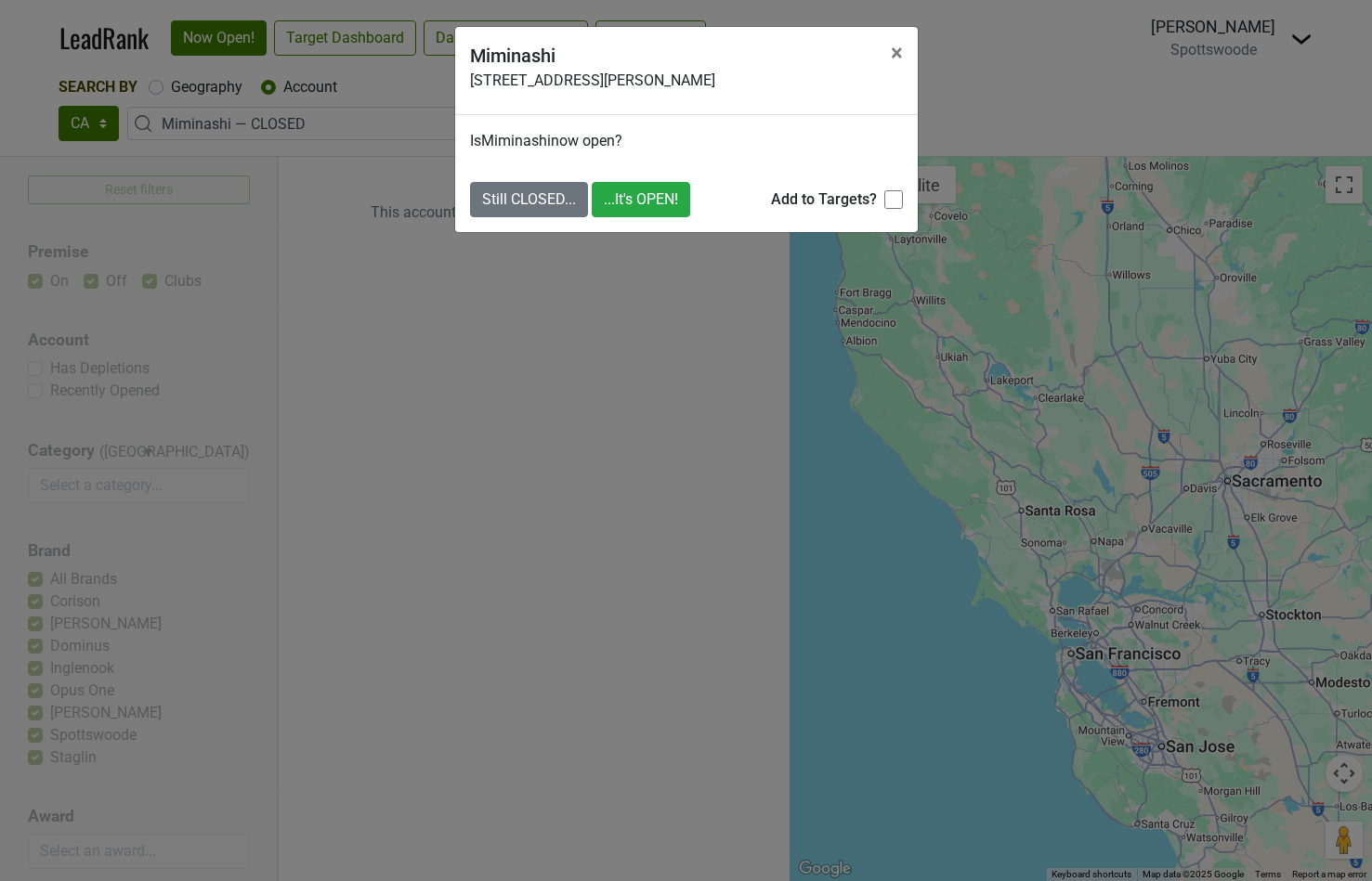
click at [895, 202] on input "Add to Targets?" at bounding box center [893, 199] width 18 height 18
click at [894, 204] on input "Add to Targets?" at bounding box center [893, 199] width 18 height 18
checkbox input "true"
click at [895, 50] on span "×" at bounding box center [896, 52] width 13 height 26
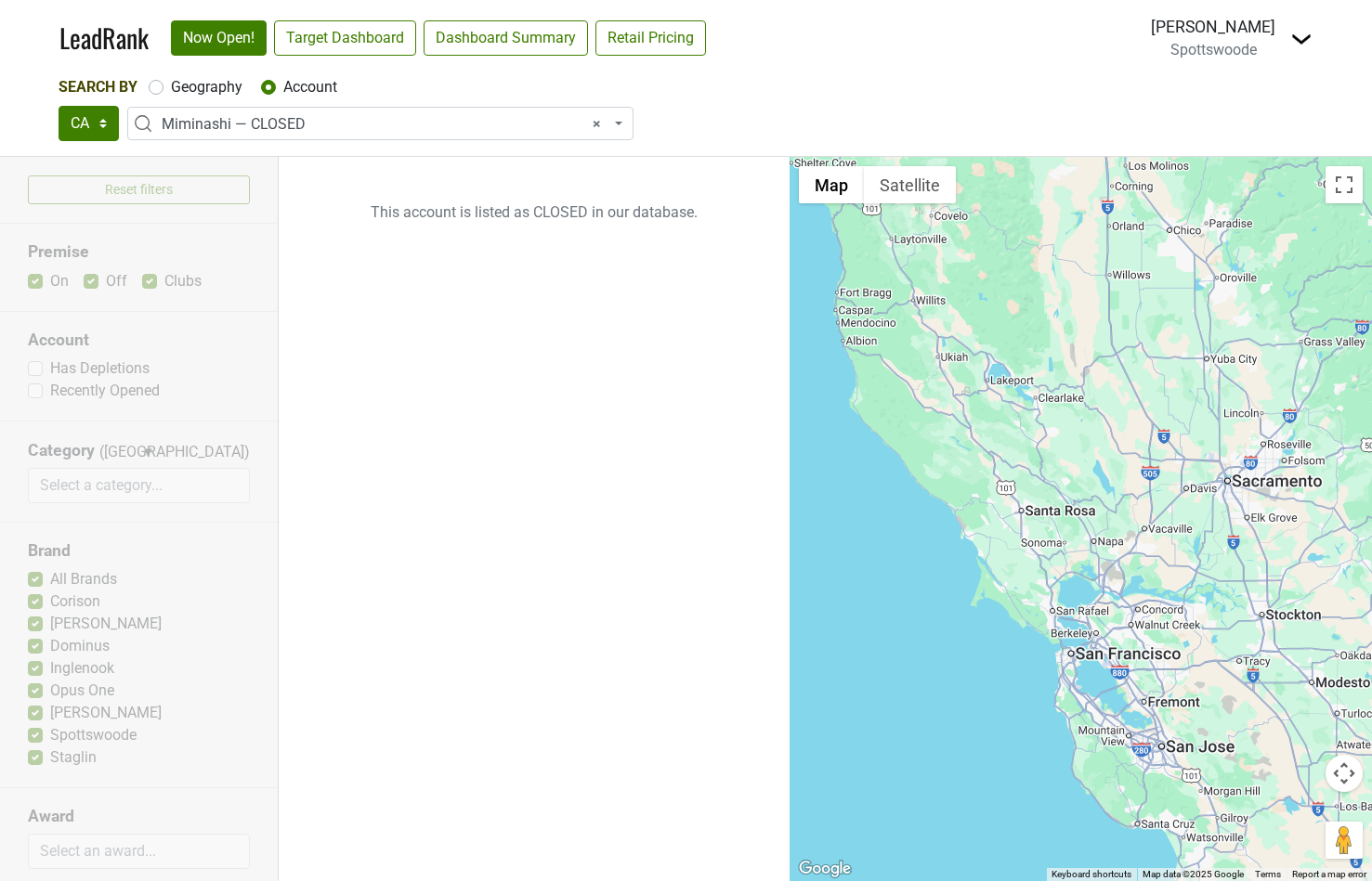
click at [170, 92] on label "Geography" at bounding box center [206, 87] width 71 height 22
click at [156, 92] on input "Geography" at bounding box center [155, 85] width 14 height 18
radio input "true"
select select
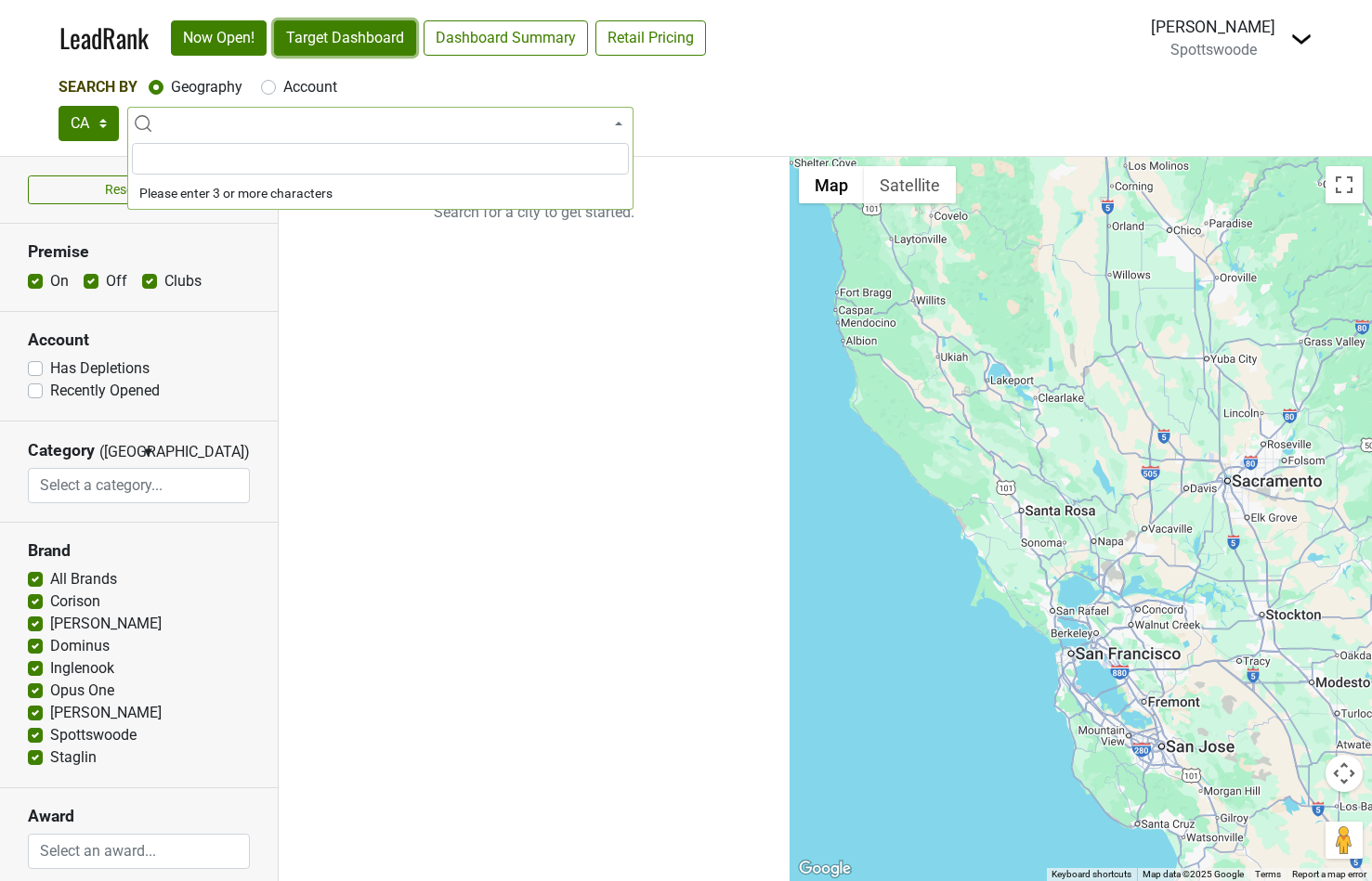
click at [334, 47] on link "Target Dashboard" at bounding box center [346, 38] width 142 height 36
click at [283, 91] on label "Account" at bounding box center [310, 87] width 54 height 22
click at [269, 91] on input "Account" at bounding box center [268, 85] width 14 height 18
radio input "true"
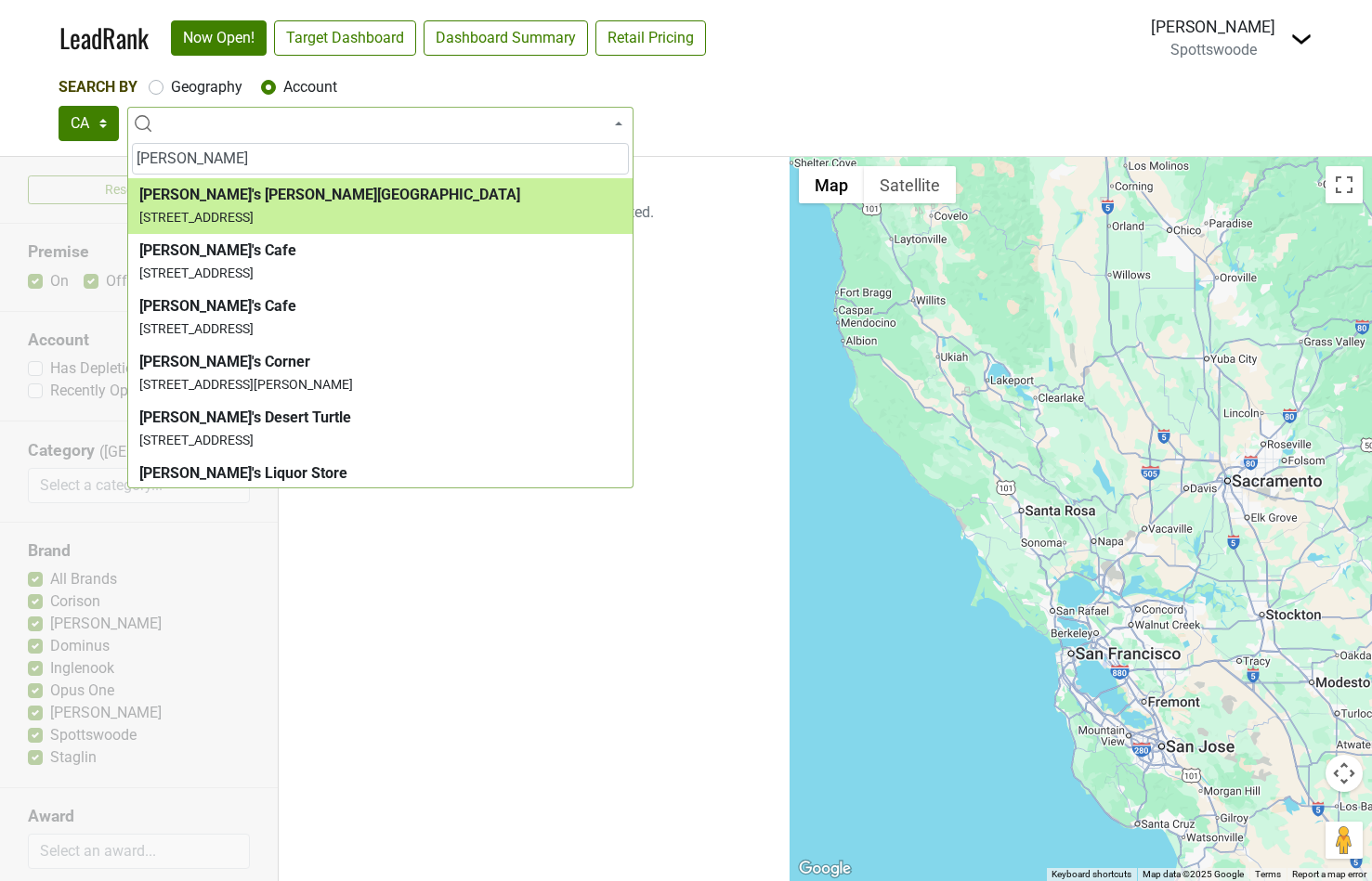
type input "[PERSON_NAME]"
select select "34466"
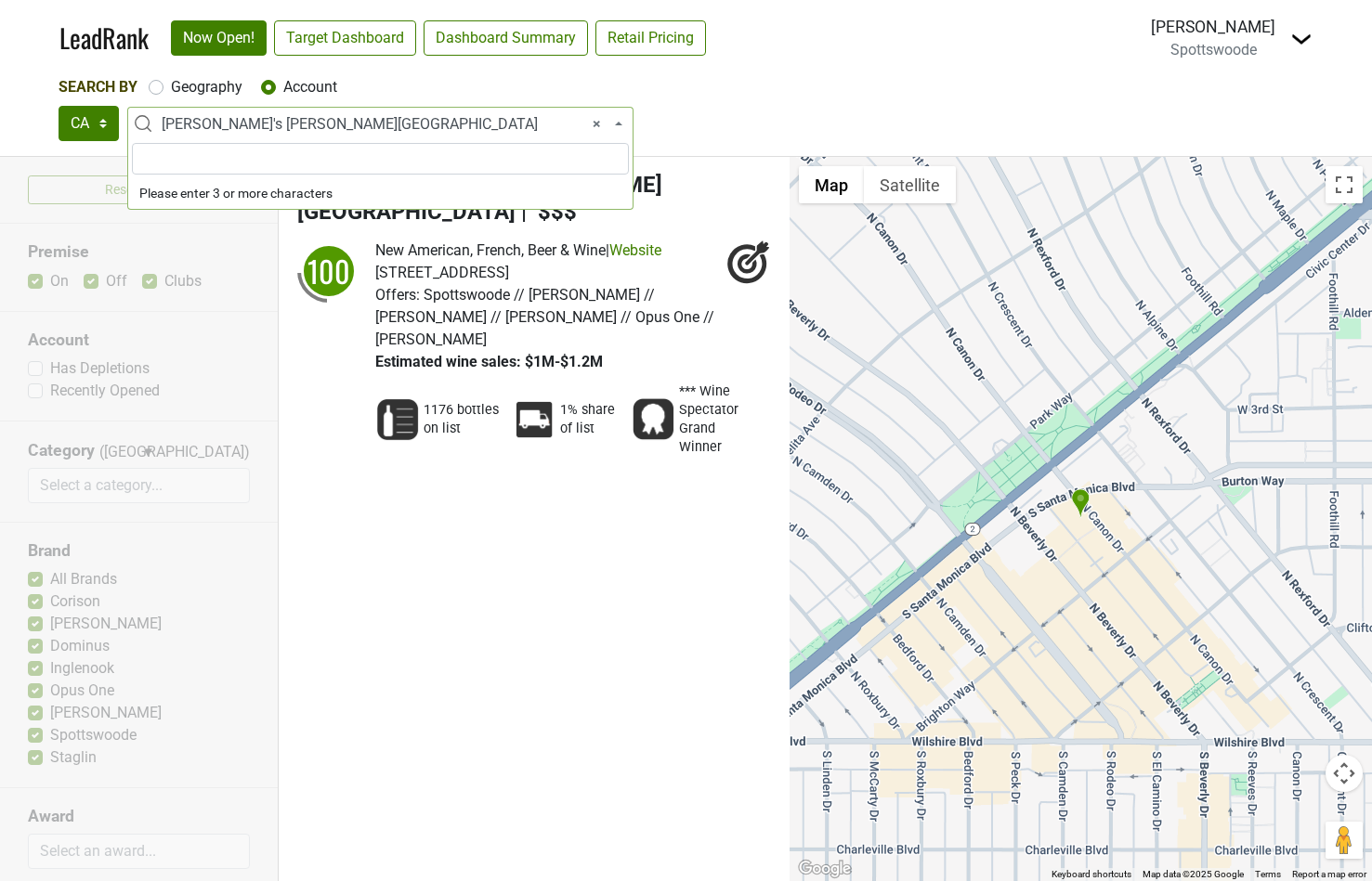
click at [196, 116] on span "× [PERSON_NAME]'s [PERSON_NAME][GEOGRAPHIC_DATA]" at bounding box center [386, 124] width 449 height 22
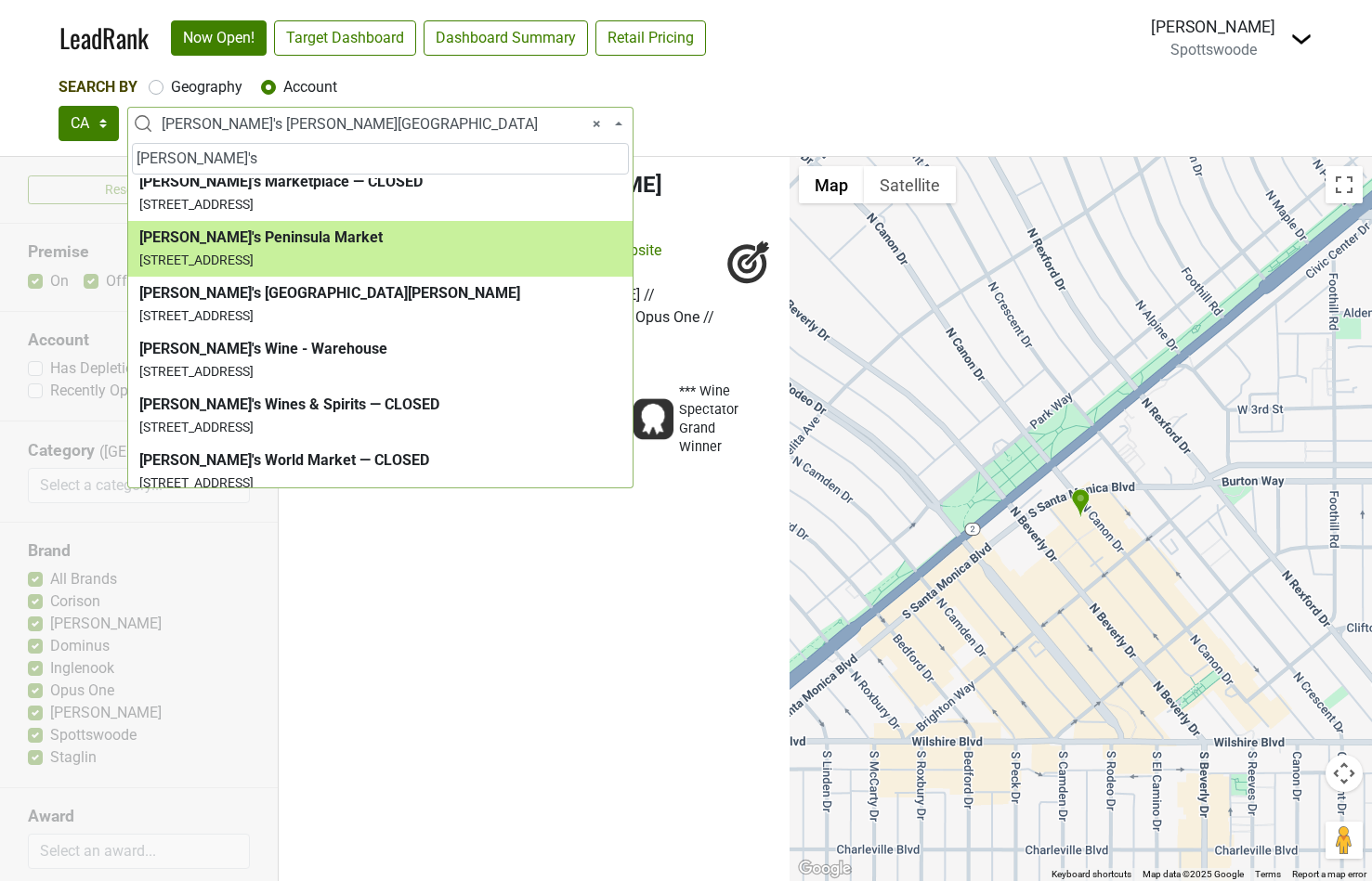
scroll to position [353, 0]
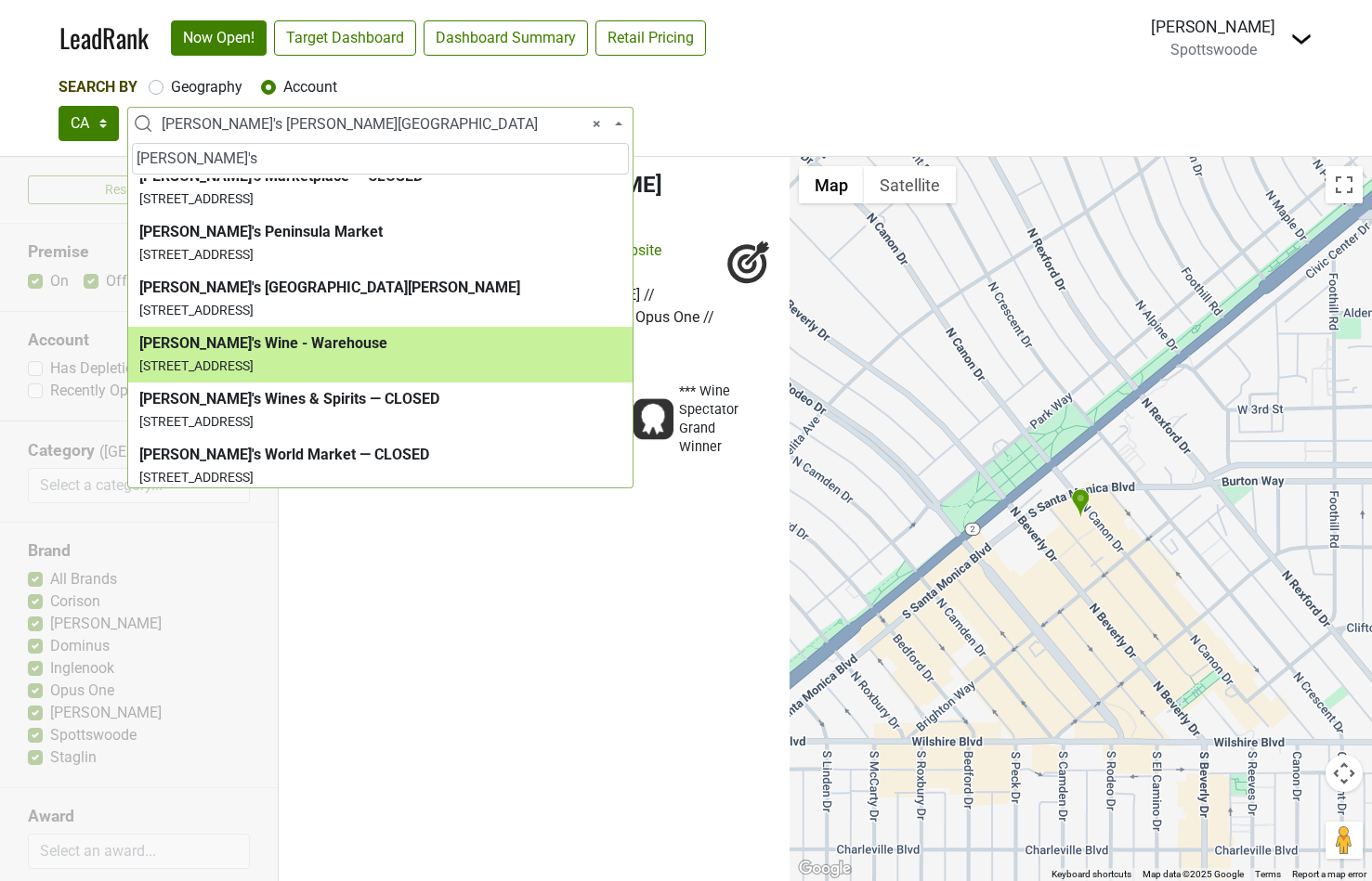
type input "[PERSON_NAME]'s"
select select "34469"
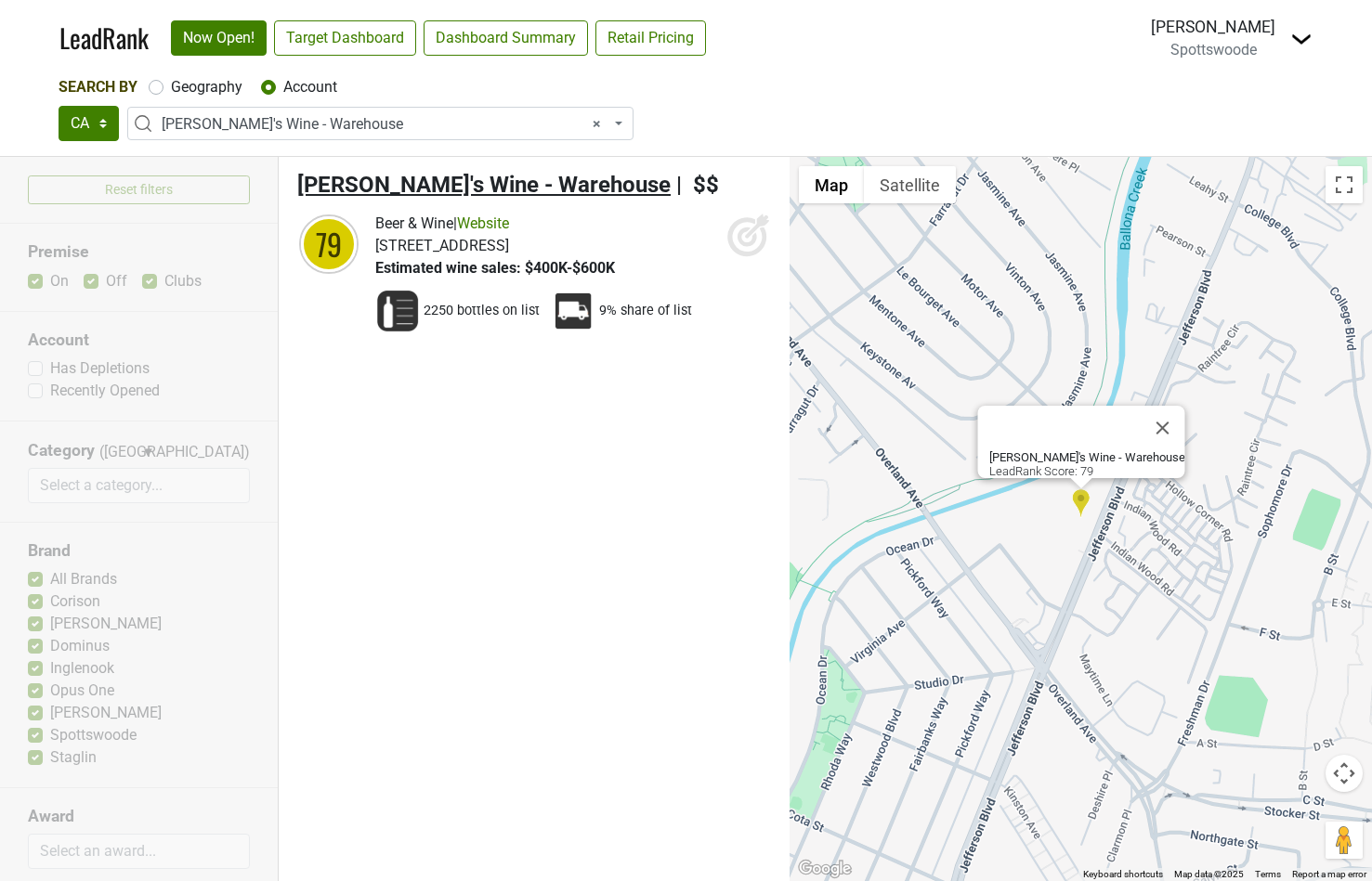
click at [335, 186] on span "[PERSON_NAME]'s Wine - Warehouse" at bounding box center [484, 184] width 374 height 26
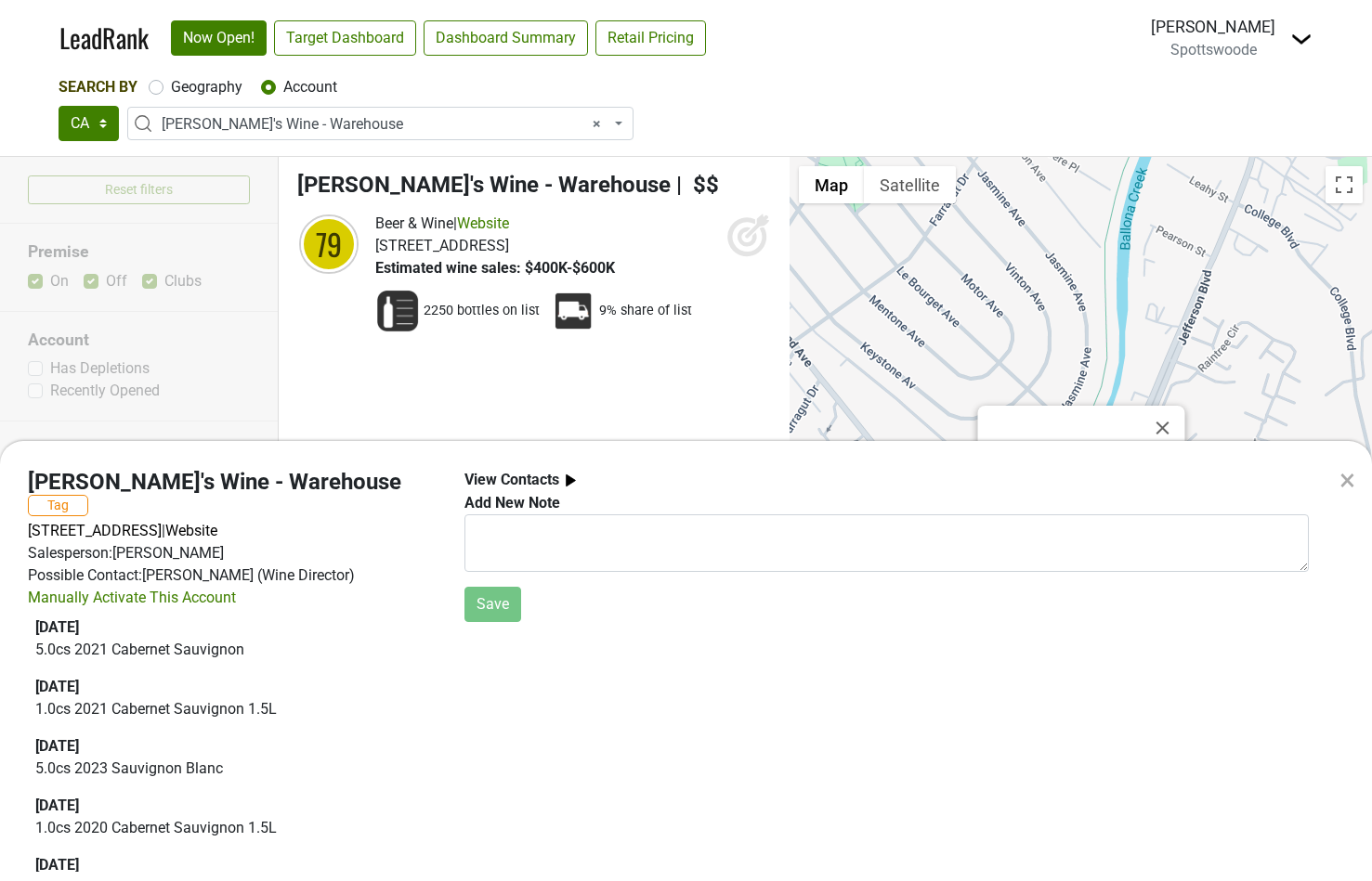
click at [327, 128] on div "× [PERSON_NAME]'s Wine - Warehouse Tag [STREET_ADDRESS] | Website Salesperson: …" at bounding box center [686, 440] width 1372 height 881
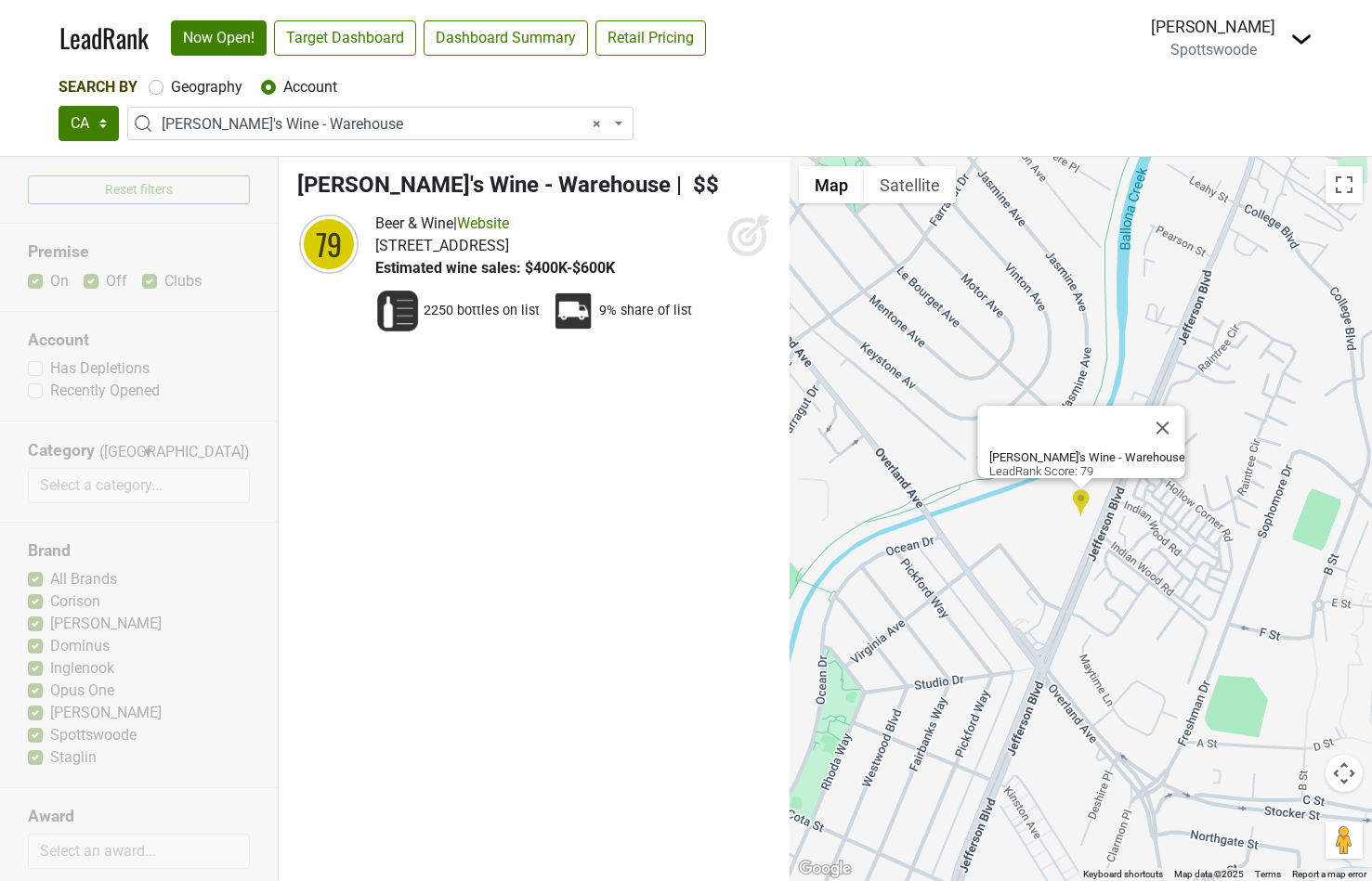
click at [732, 234] on icon at bounding box center [748, 235] width 44 height 44
click at [170, 88] on label "Geography" at bounding box center [206, 87] width 71 height 22
click at [150, 88] on input "Geography" at bounding box center [155, 85] width 14 height 18
radio input "true"
select select
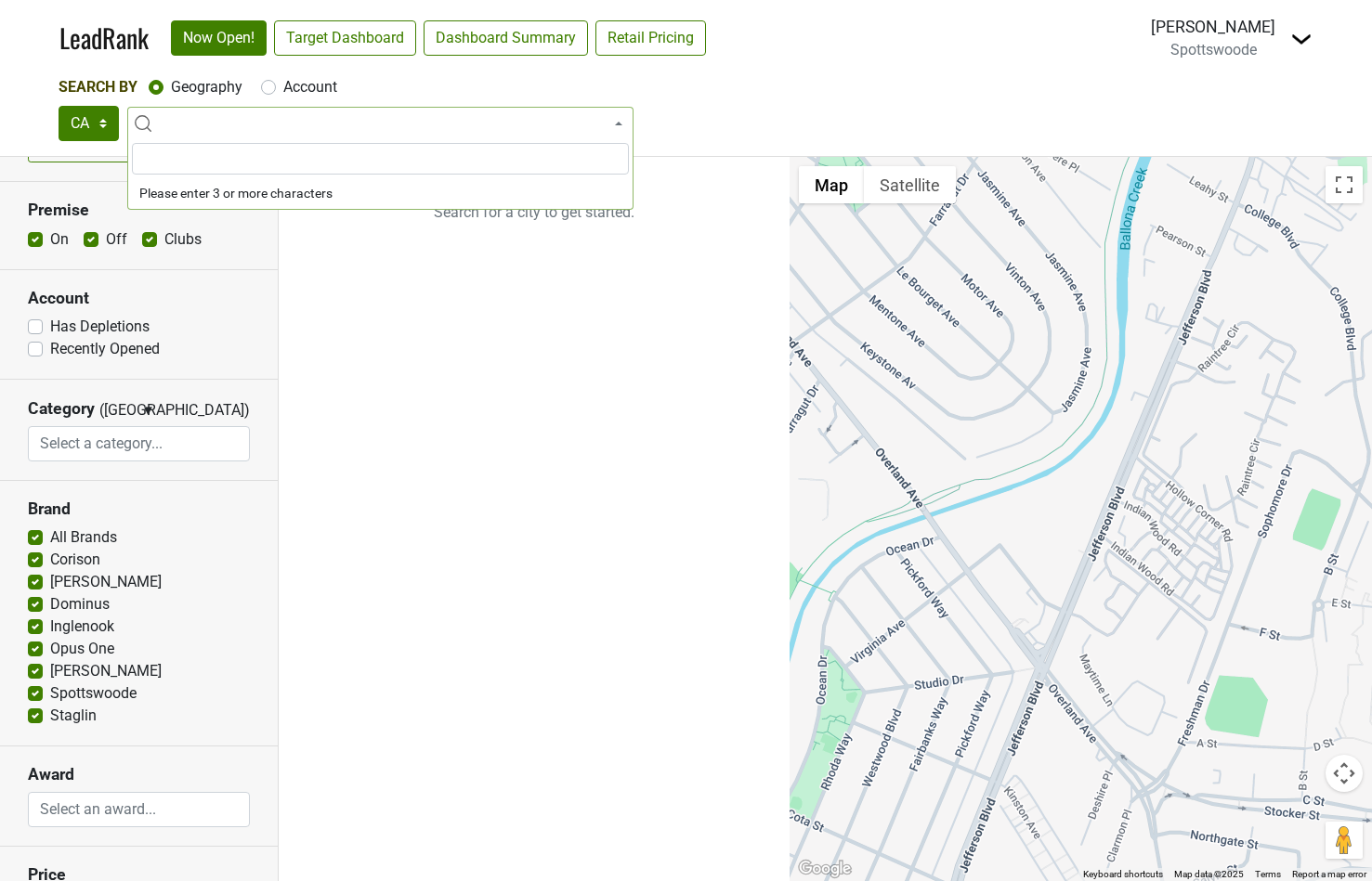
scroll to position [42, 0]
click at [379, 324] on ul "Search for a city to get started." at bounding box center [533, 519] width 511 height 724
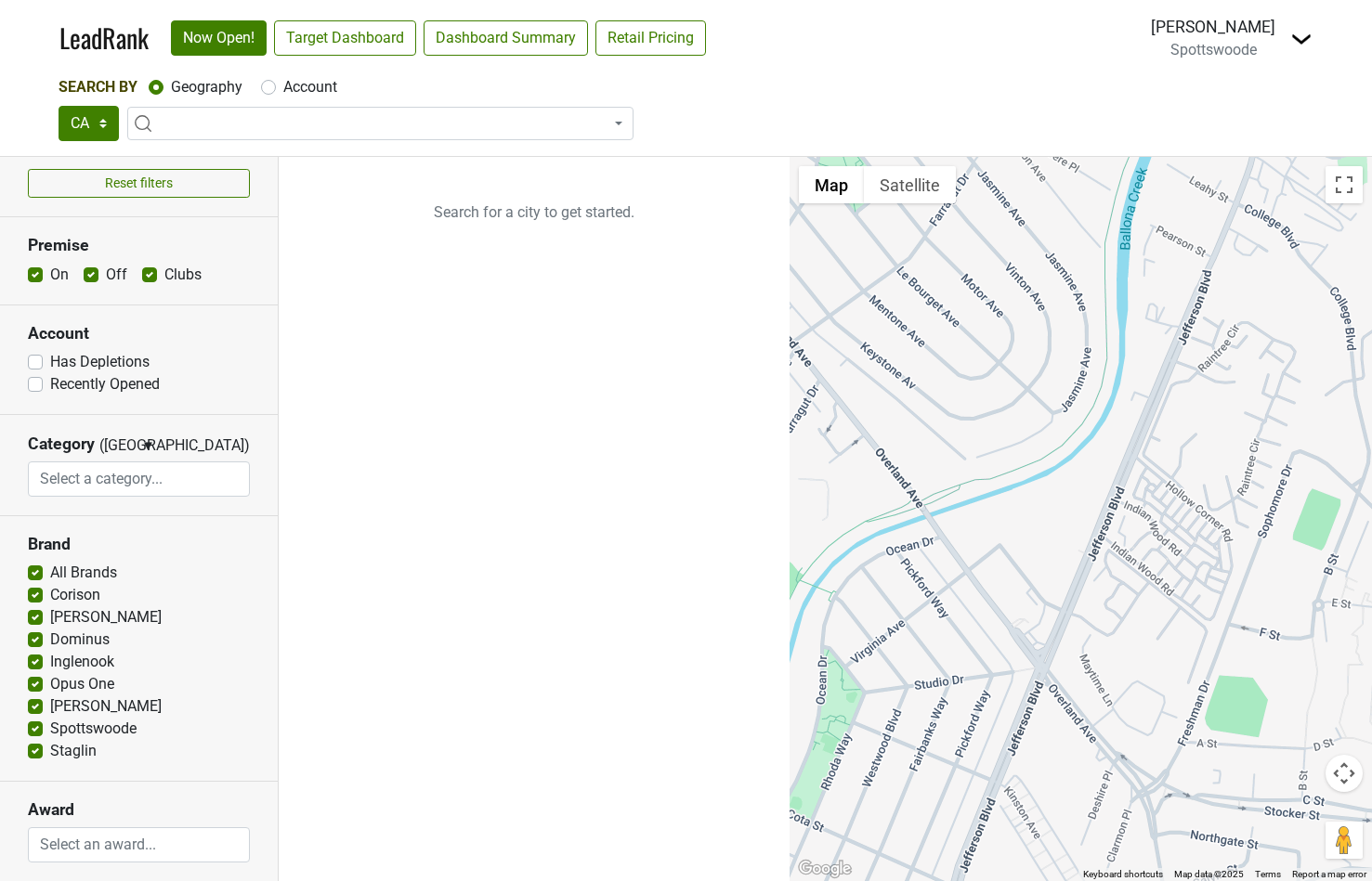
scroll to position [3, 0]
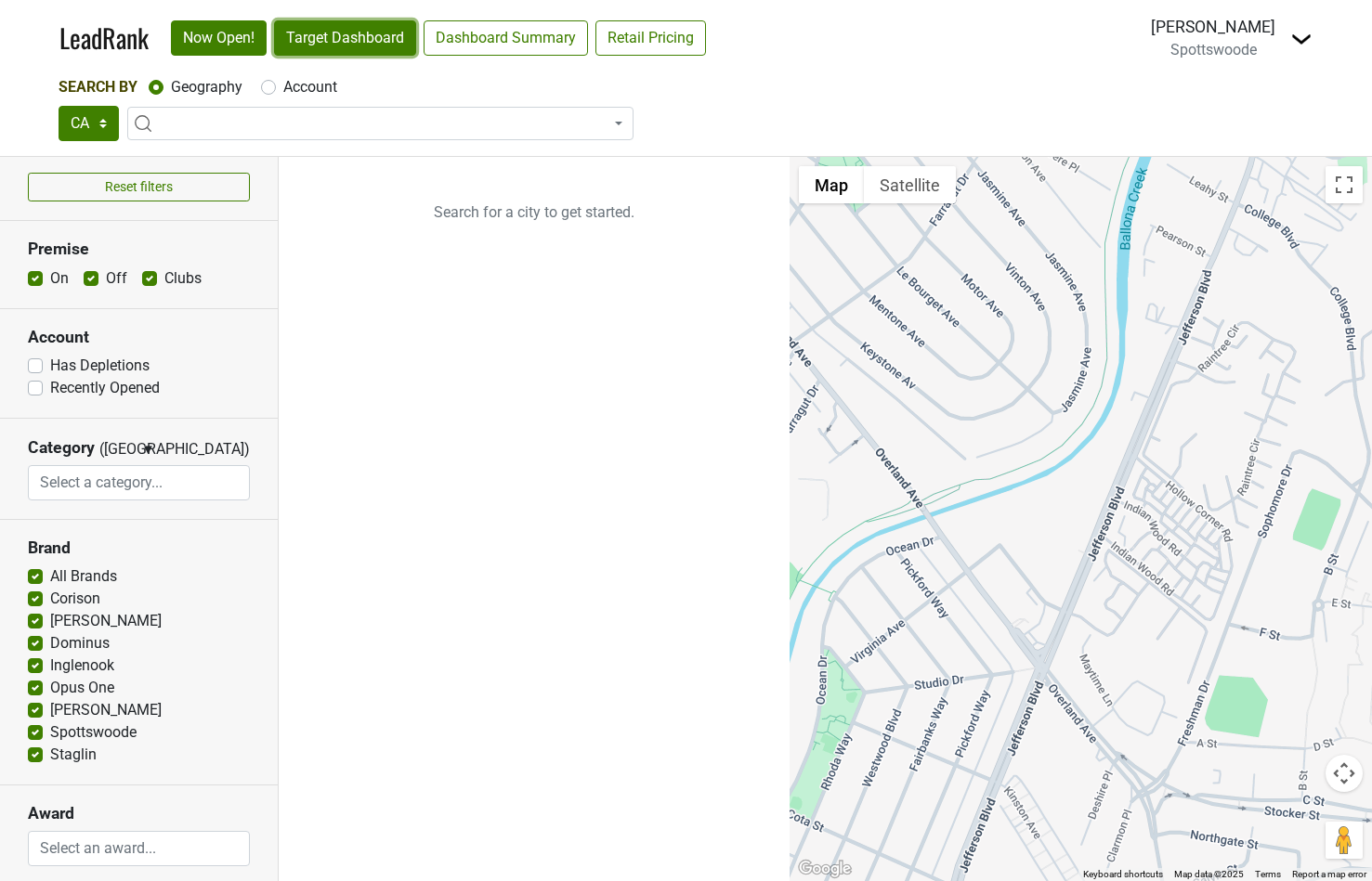
click at [322, 44] on link "Target Dashboard" at bounding box center [346, 38] width 142 height 36
click at [226, 35] on link "Now Open!" at bounding box center [218, 38] width 95 height 36
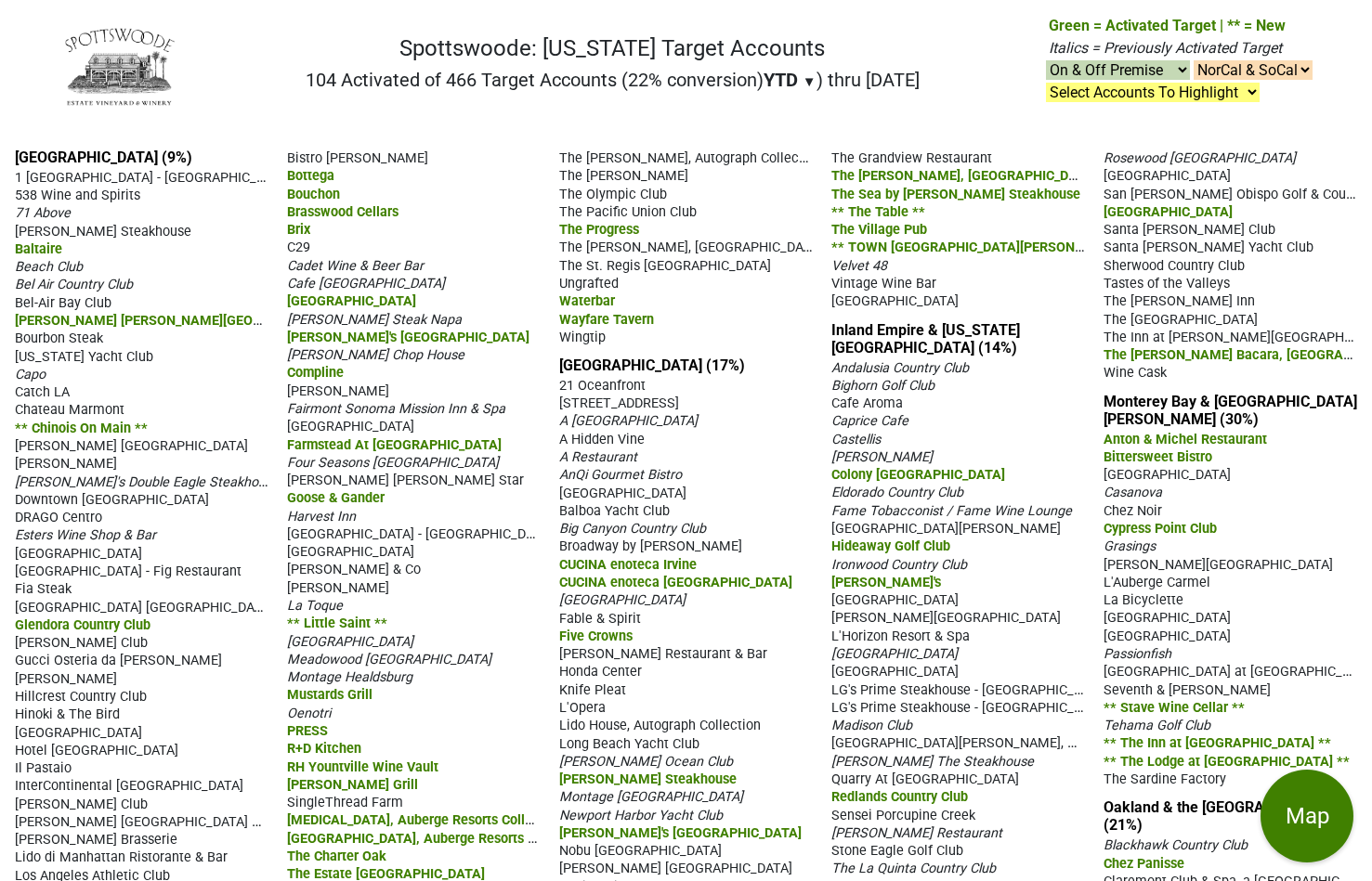
click at [1241, 69] on select "NorCal & SoCal NorCal Only SoCal Only" at bounding box center [1253, 70] width 118 height 19
select select "NorCal"
click at [1194, 61] on select "NorCal & SoCal NorCal Only SoCal Only" at bounding box center [1253, 70] width 118 height 19
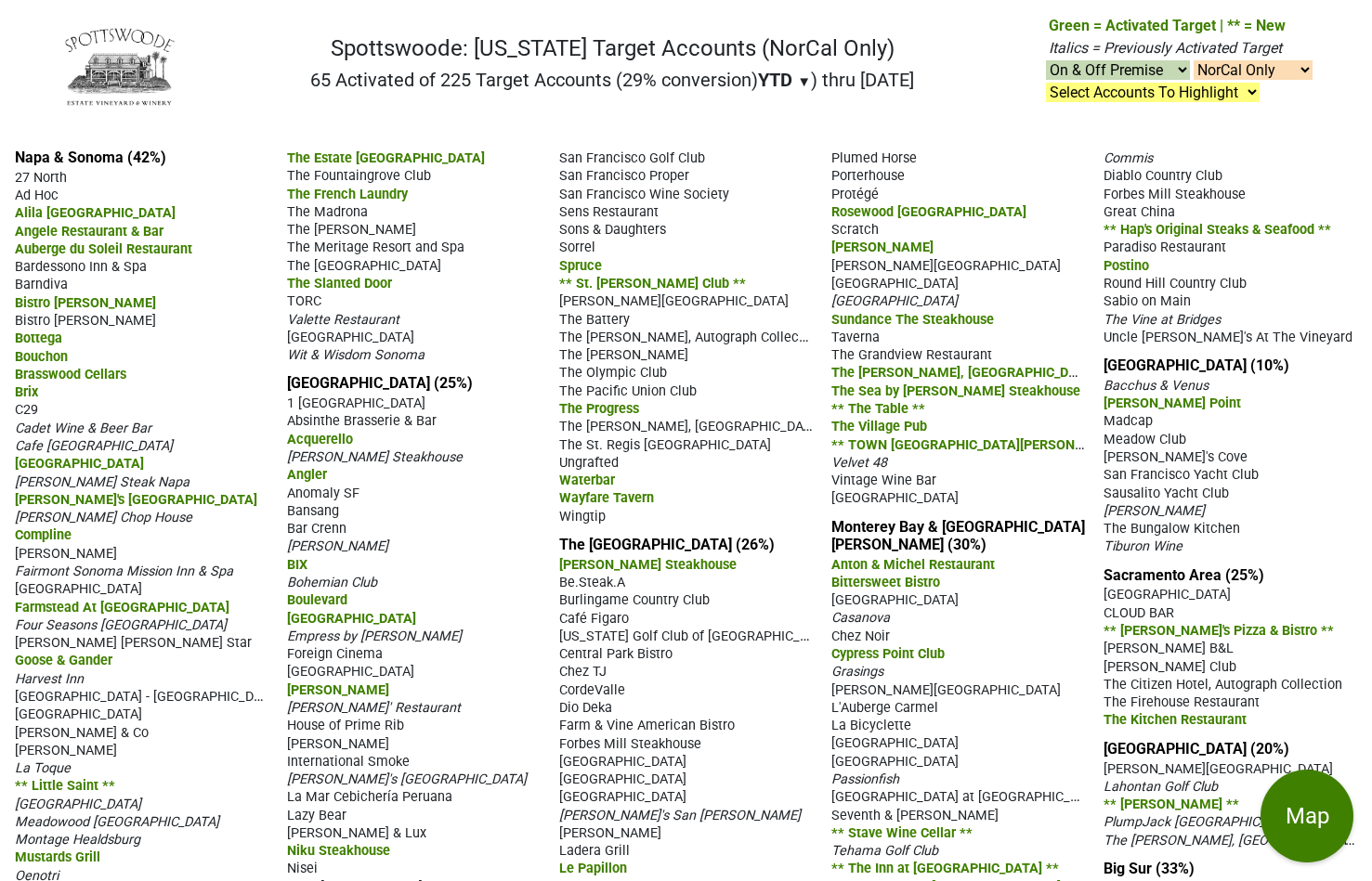
select select "NorCal"
click at [1262, 75] on select "NorCal & SoCal NorCal Only SoCal Only" at bounding box center [1253, 70] width 118 height 19
select select
click at [1194, 61] on select "NorCal & SoCal NorCal Only SoCal Only" at bounding box center [1253, 70] width 118 height 19
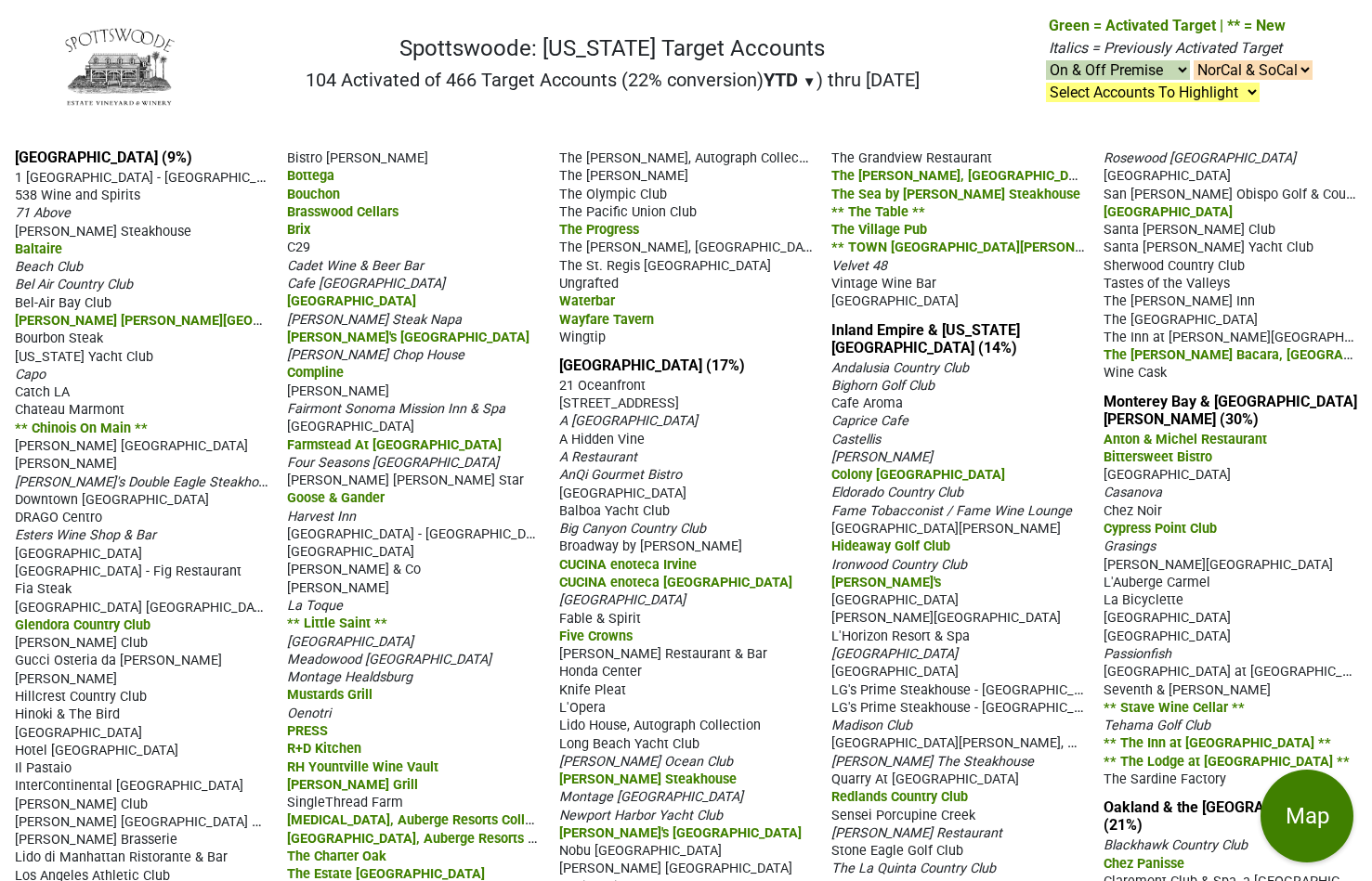
drag, startPoint x: 615, startPoint y: 81, endPoint x: 647, endPoint y: 81, distance: 32.0
click at [647, 81] on h2 "104 Activated of 466 Target Accounts (22% conversion) YTD ▼ YTD LTM ) thru [DAT…" at bounding box center [612, 79] width 614 height 22
click at [802, 79] on span "▼" at bounding box center [809, 81] width 13 height 16
click at [789, 154] on div "LTM" at bounding box center [798, 158] width 69 height 40
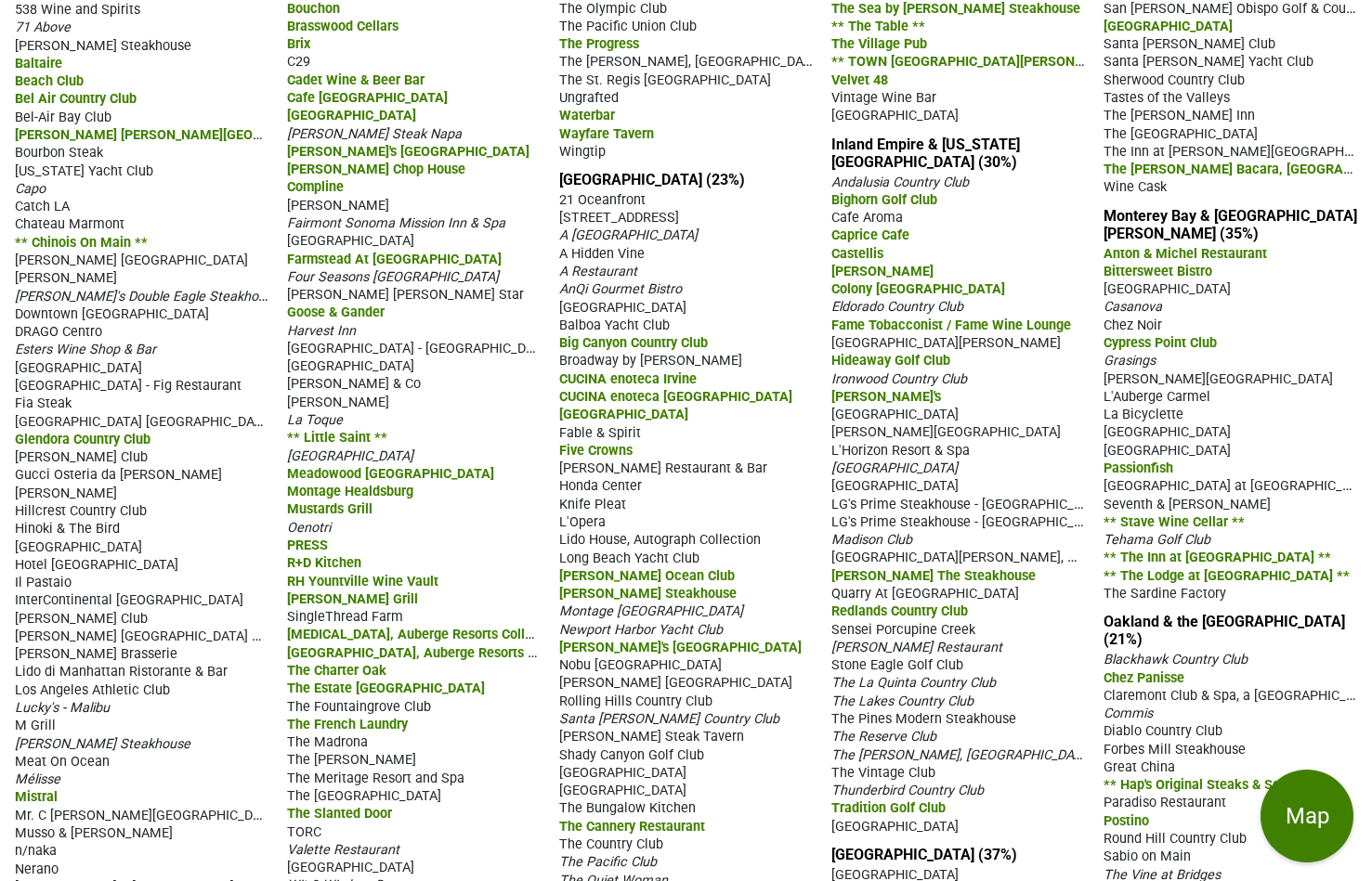
scroll to position [1049, 0]
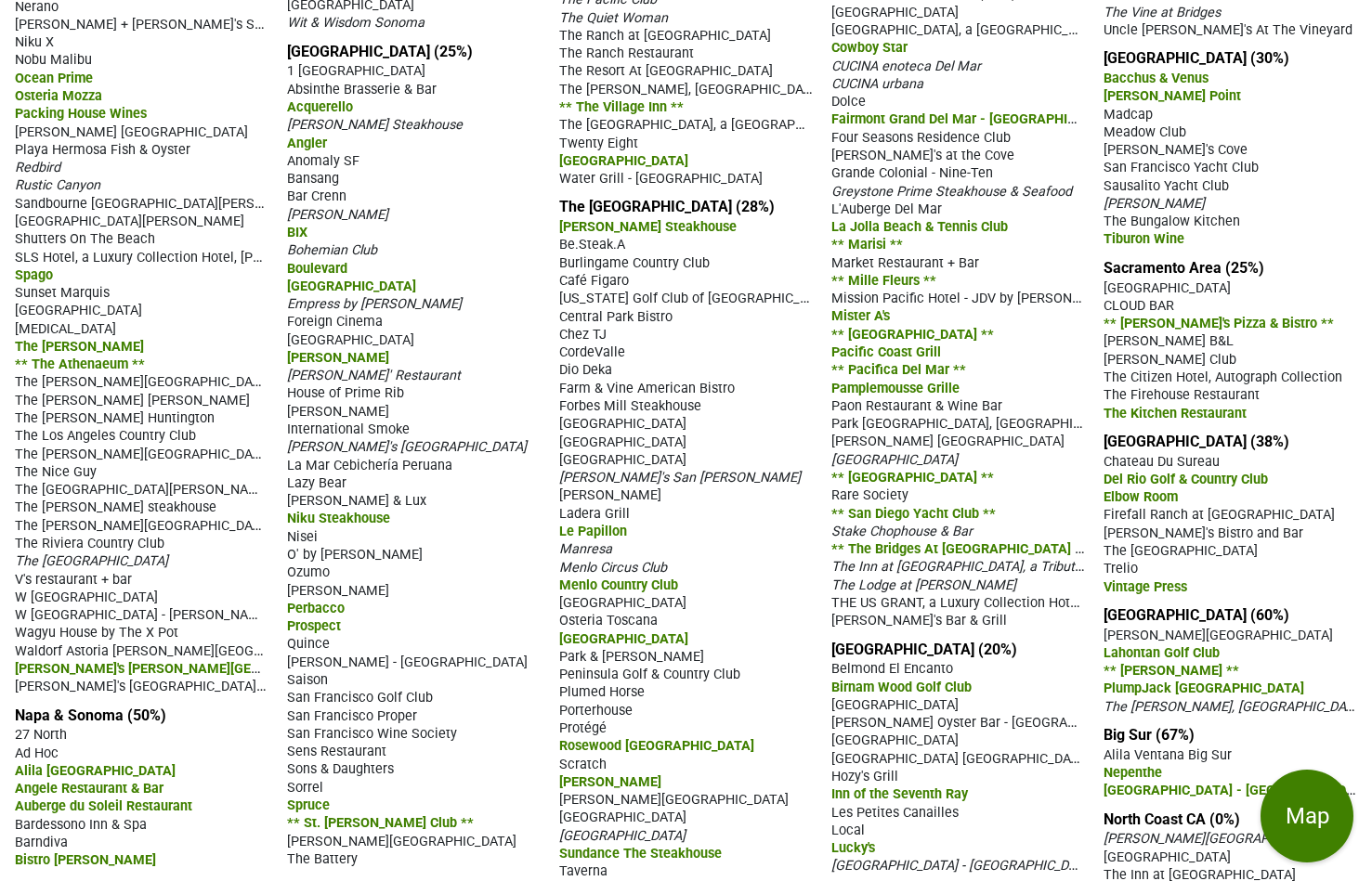
click at [89, 665] on span "[PERSON_NAME]'s [PERSON_NAME][GEOGRAPHIC_DATA]" at bounding box center [187, 668] width 345 height 17
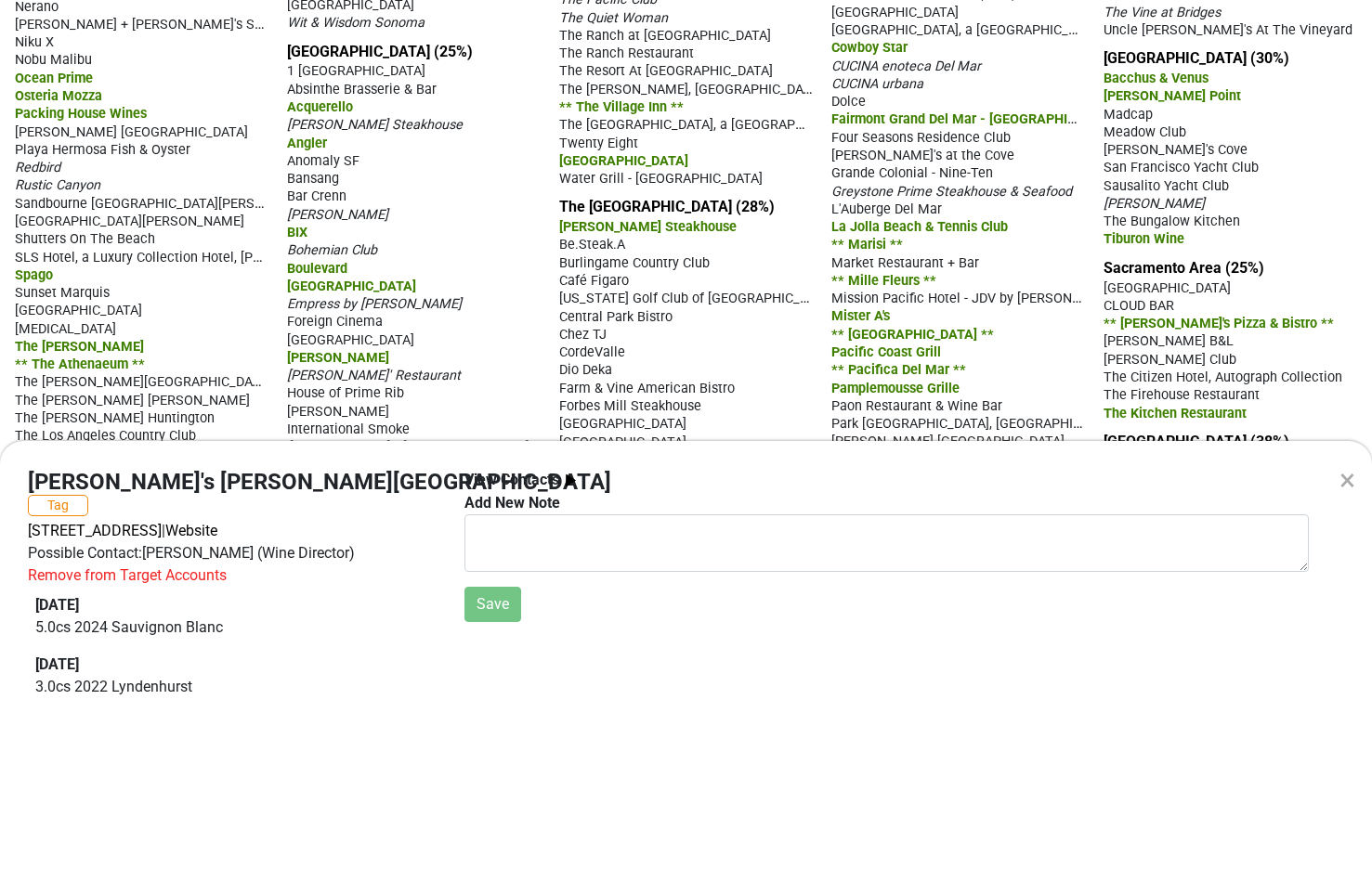
click at [237, 354] on div "× Wally's Beverly Hills Tag 447 N Canon Dr, Beverly Hills, CA 90210 | Website P…" at bounding box center [686, 440] width 1372 height 881
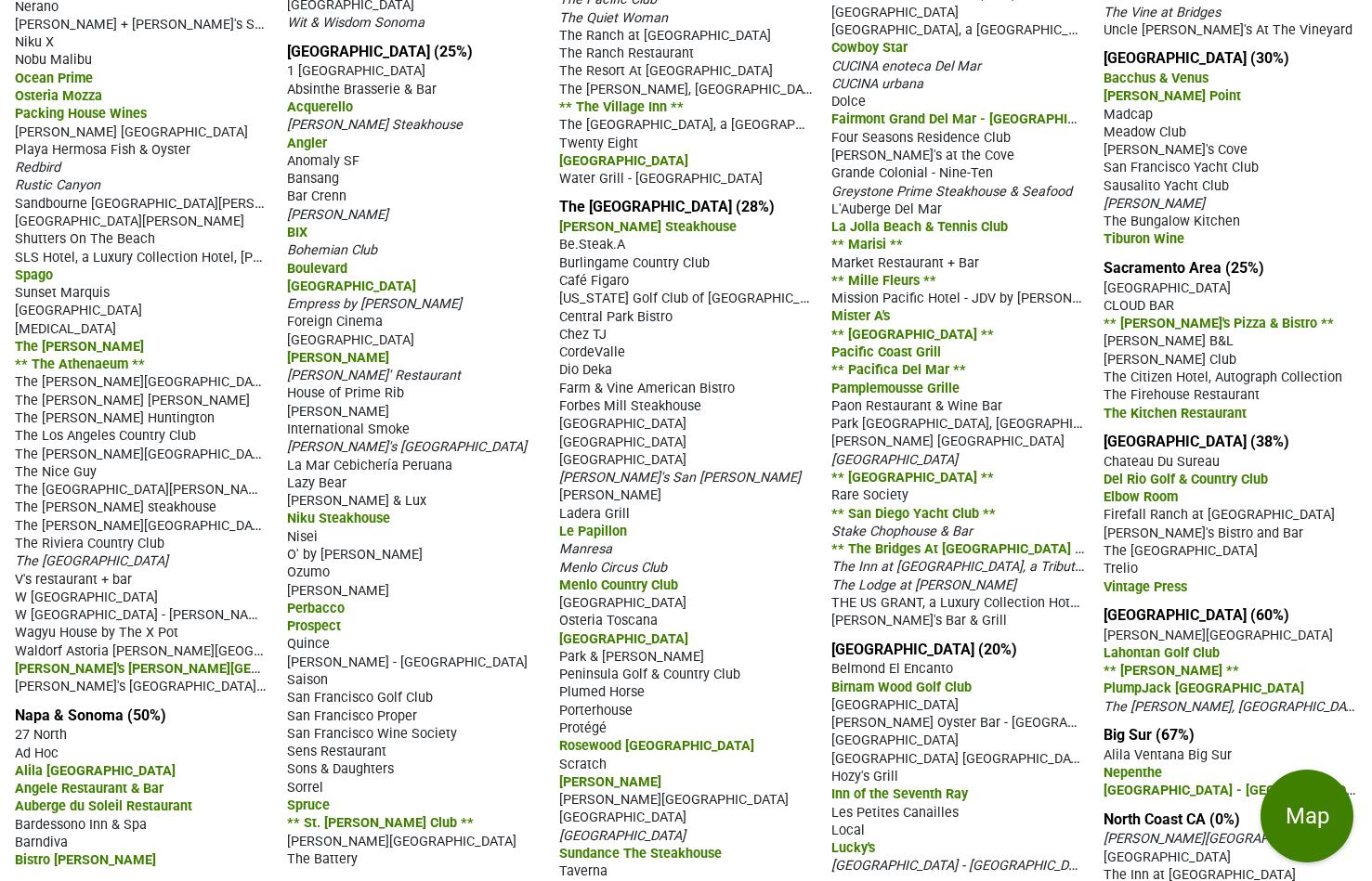
click at [119, 660] on span "[PERSON_NAME]'s [PERSON_NAME][GEOGRAPHIC_DATA]" at bounding box center [187, 668] width 345 height 17
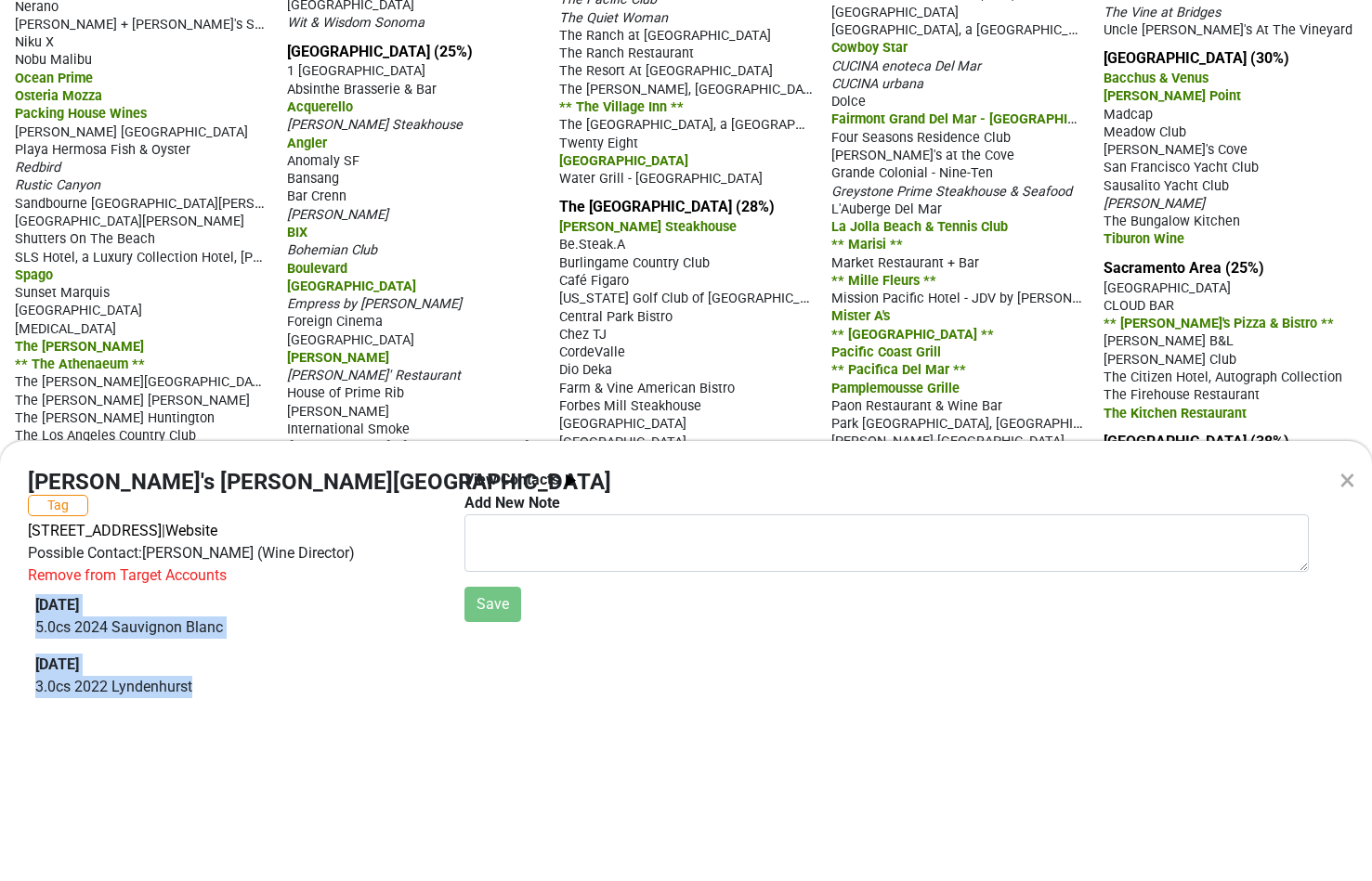
drag, startPoint x: 210, startPoint y: 672, endPoint x: 23, endPoint y: 586, distance: 205.8
click at [23, 586] on div "Wally's Beverly Hills Tag 447 N Canon Dr, Beverly Hills, CA 90210 | Website Pos…" at bounding box center [231, 595] width 436 height 252
click at [234, 325] on div "× Wally's Beverly Hills Tag 447 N Canon Dr, Beverly Hills, CA 90210 | Website P…" at bounding box center [686, 440] width 1372 height 881
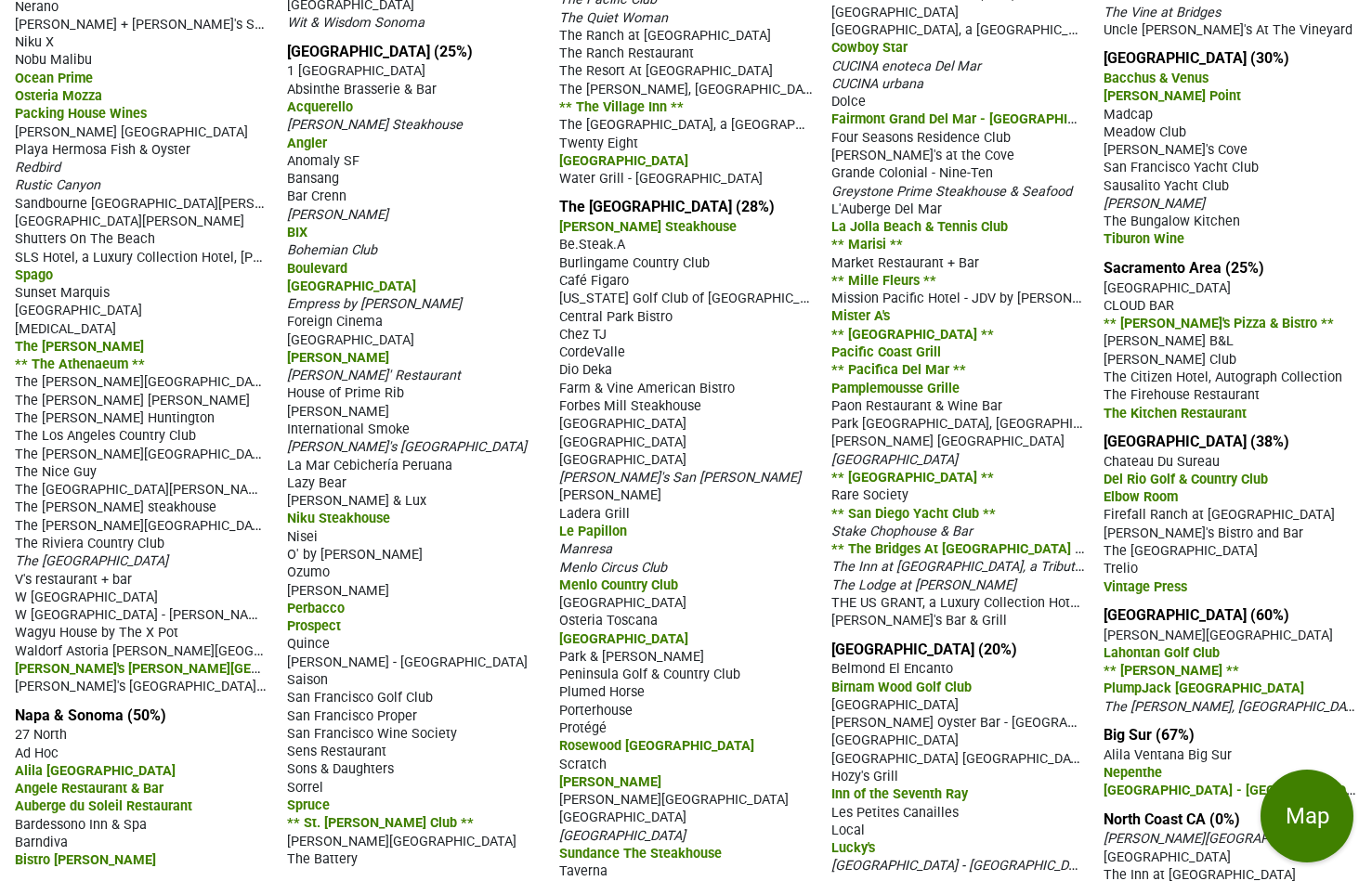
click at [109, 660] on span "[PERSON_NAME]'s [PERSON_NAME][GEOGRAPHIC_DATA]" at bounding box center [187, 668] width 345 height 17
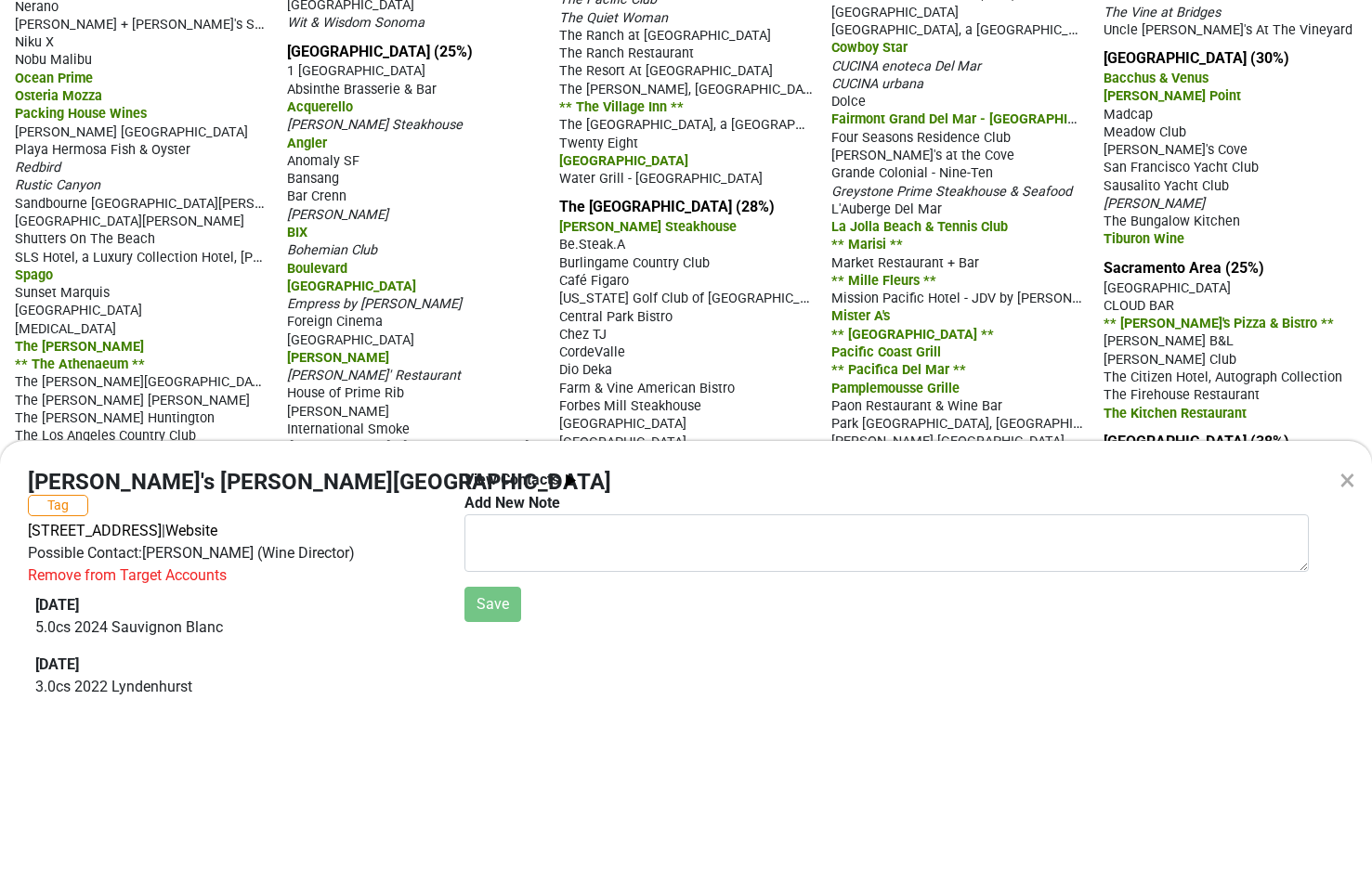
click at [125, 564] on div "Remove from Target Accounts" at bounding box center [127, 575] width 198 height 22
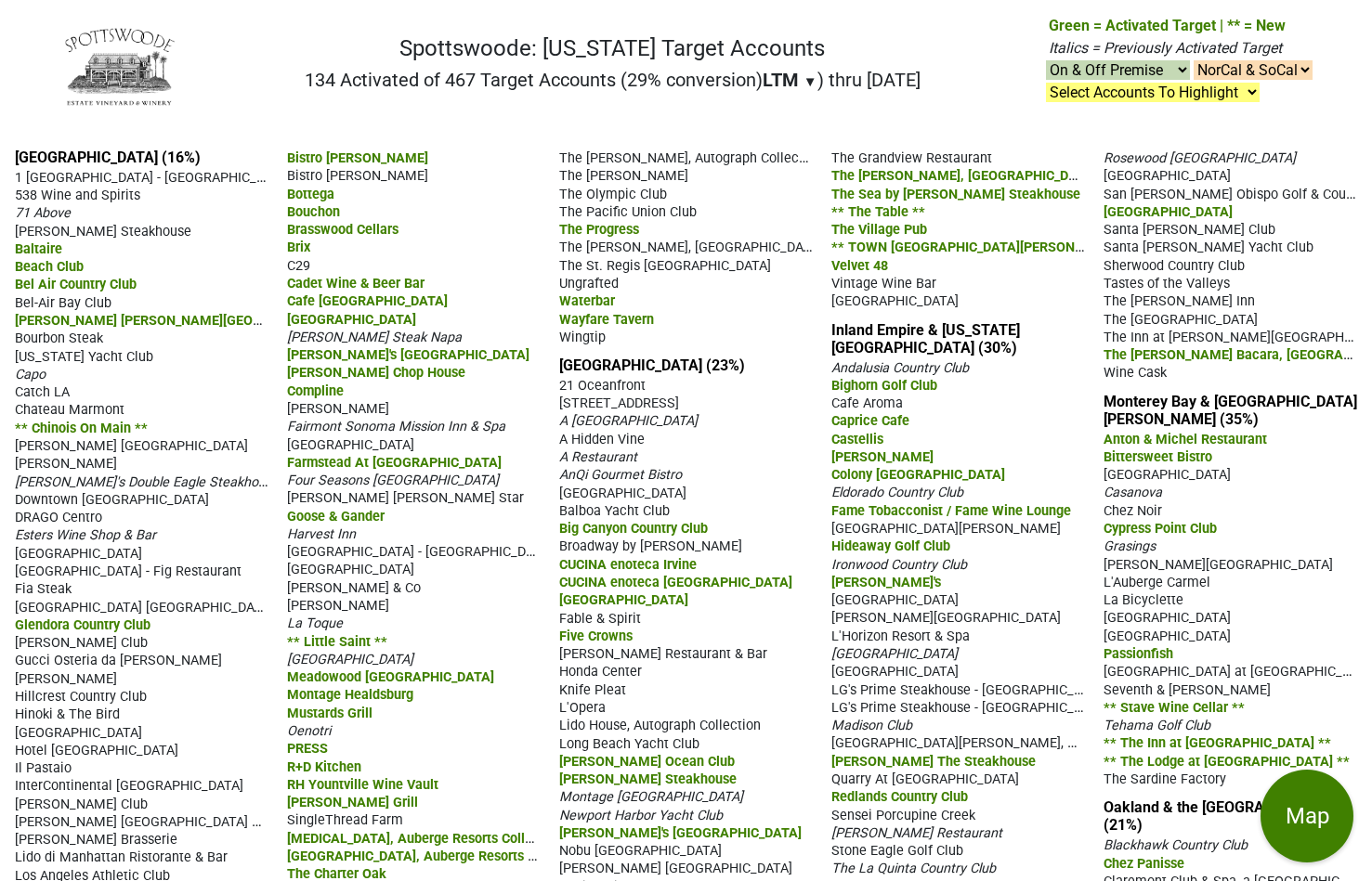
click at [883, 87] on h2 "134 Activated of 467 Target Accounts (29% conversion) LTM ▼ YTD LTM ) thru [DAT…" at bounding box center [612, 79] width 616 height 22
click at [865, 102] on nav "Spottswoode: [US_STATE] Target Accounts 134 Activated of 467 Target Accounts (2…" at bounding box center [686, 73] width 1282 height 118
drag, startPoint x: 825, startPoint y: 82, endPoint x: 952, endPoint y: 78, distance: 127.1
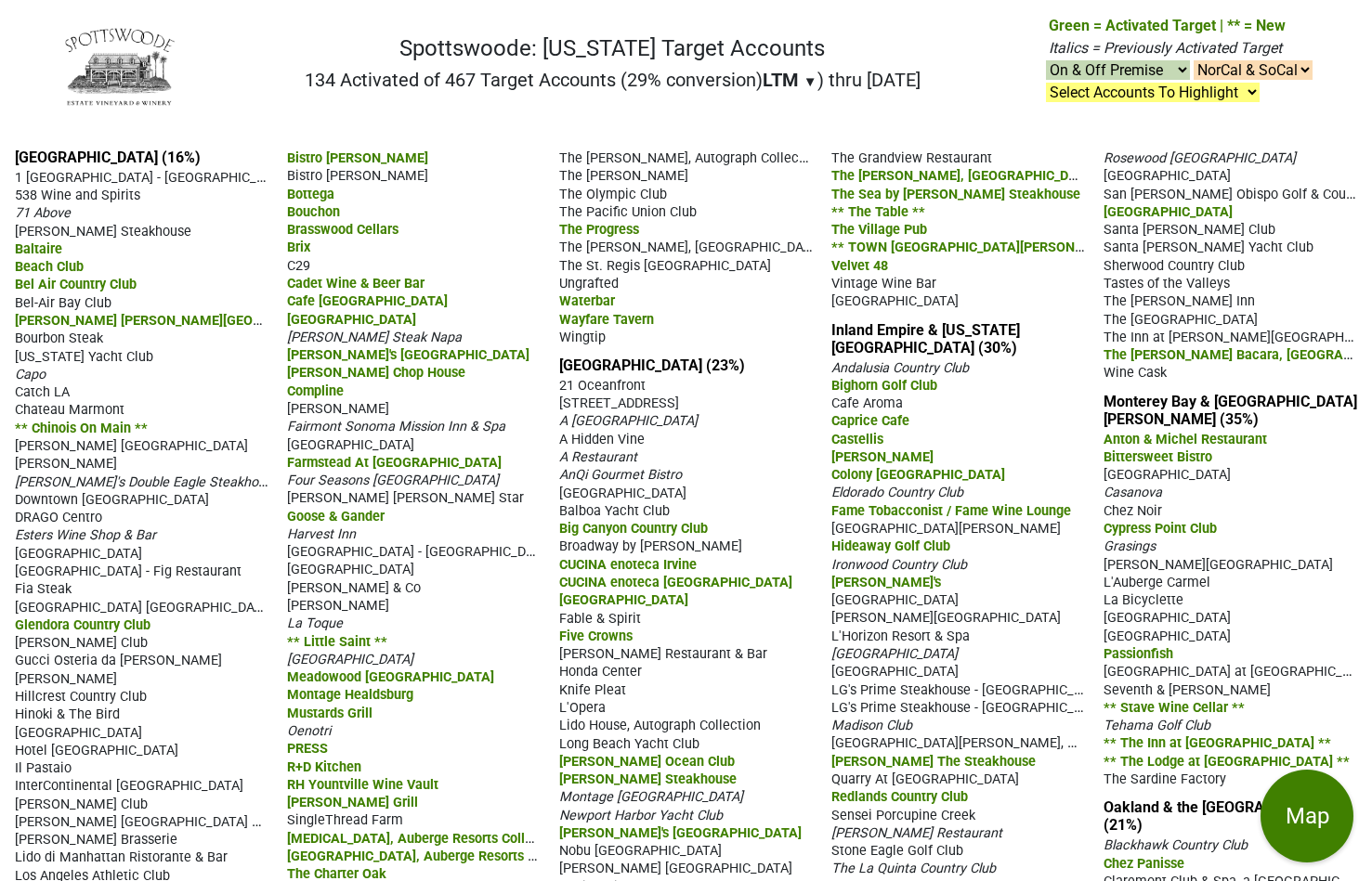
click at [952, 78] on nav "Spottswoode: California Target Accounts 134 Activated of 467 Target Accounts (2…" at bounding box center [686, 73] width 1282 height 118
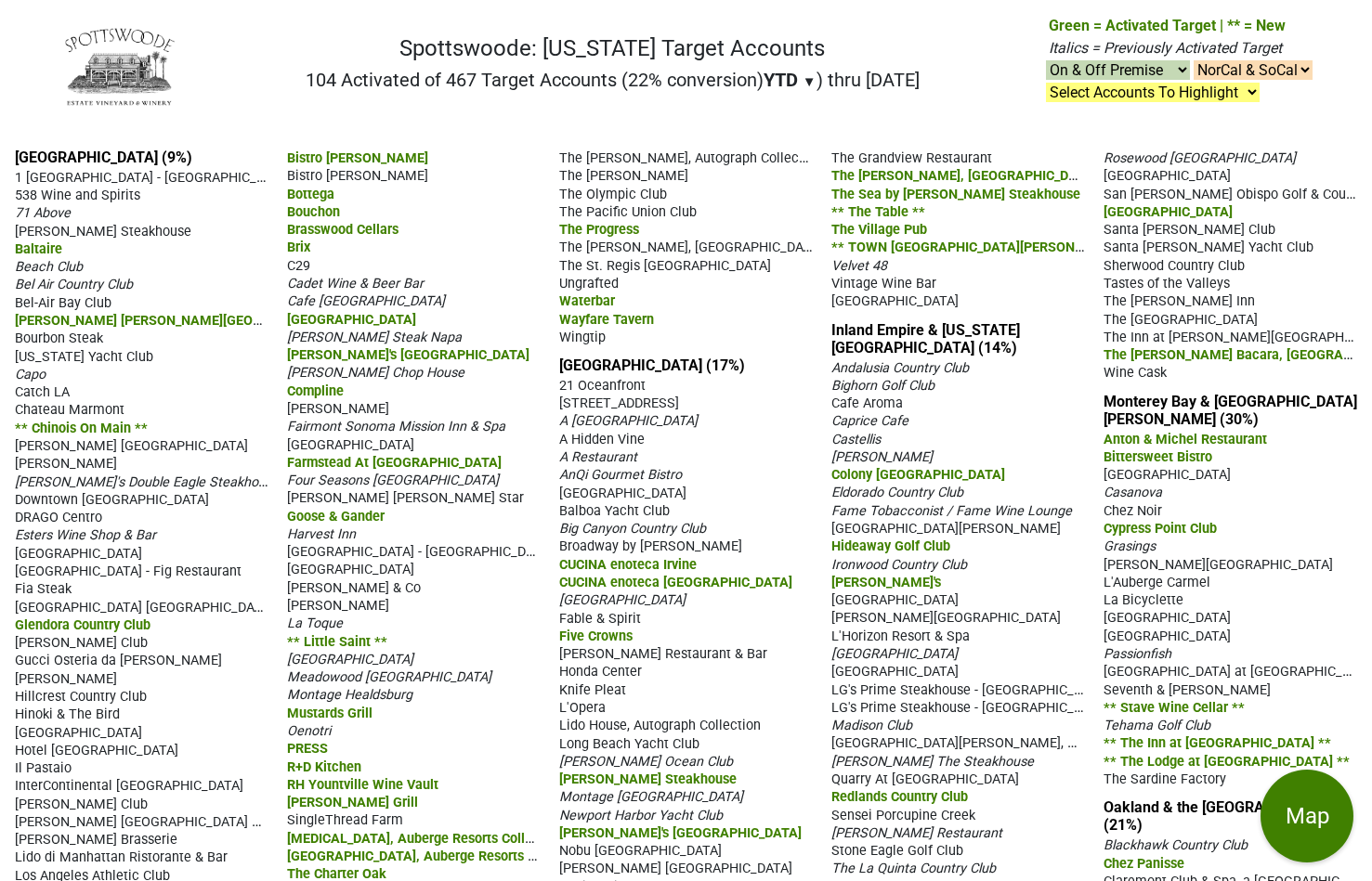
drag, startPoint x: 432, startPoint y: 87, endPoint x: 460, endPoint y: 86, distance: 28.0
click at [460, 86] on h2 "104 Activated of 467 Target Accounts (22% conversion) YTD ▼ YTD LTM ) thru 9/17…" at bounding box center [612, 79] width 614 height 22
click at [1140, 651] on span "Passionfish" at bounding box center [1137, 654] width 67 height 15
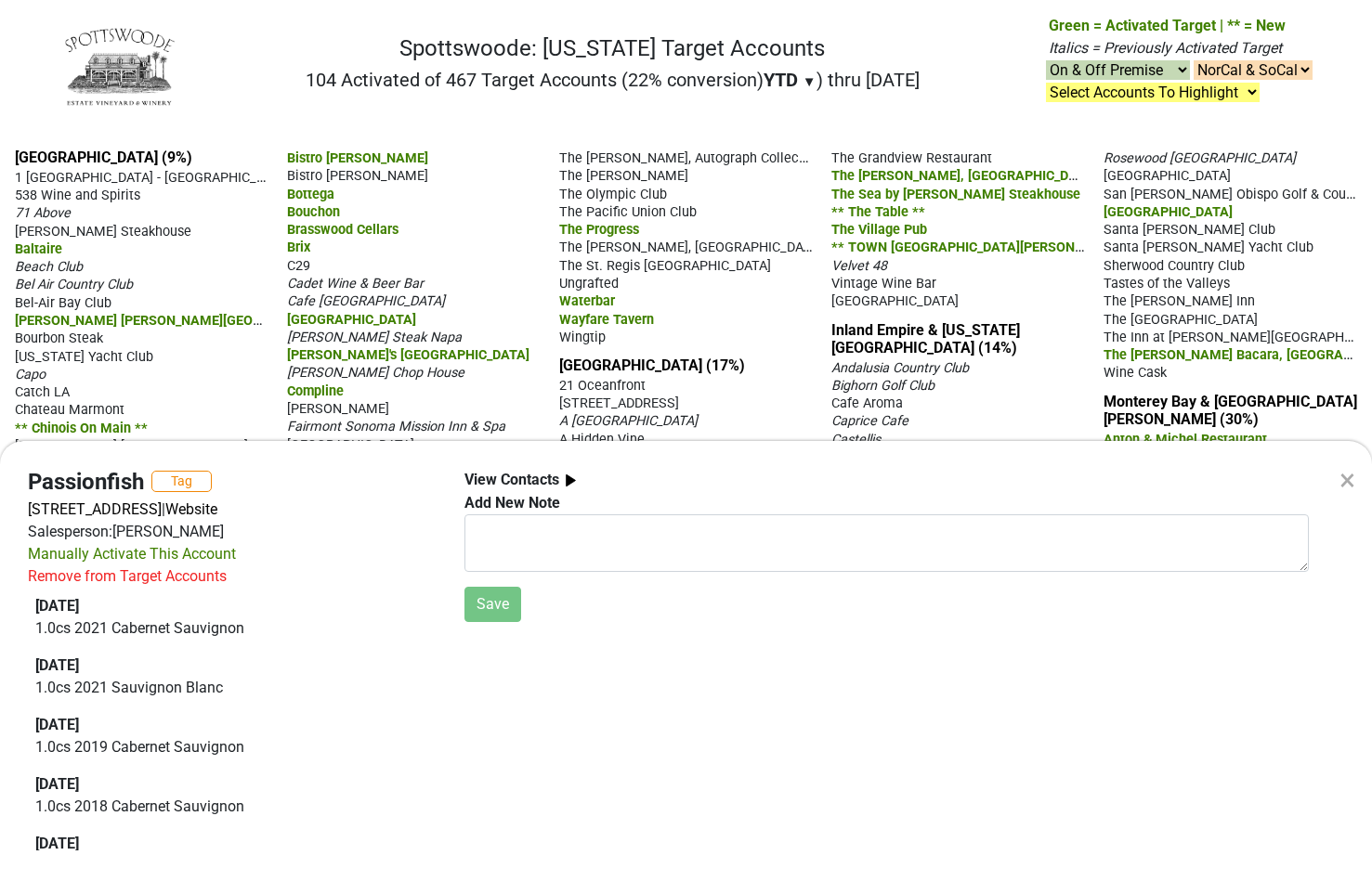
click at [142, 688] on p "1.0 cs 2021 Sauvignon Blanc" at bounding box center [232, 687] width 394 height 22
click at [154, 675] on div "2022-09-30" at bounding box center [232, 665] width 394 height 22
click at [477, 108] on div "× Passionfish Tag 701 Lighthouse Ave, Pacific Grove, CA 93950 | Website Salespe…" at bounding box center [686, 440] width 1372 height 881
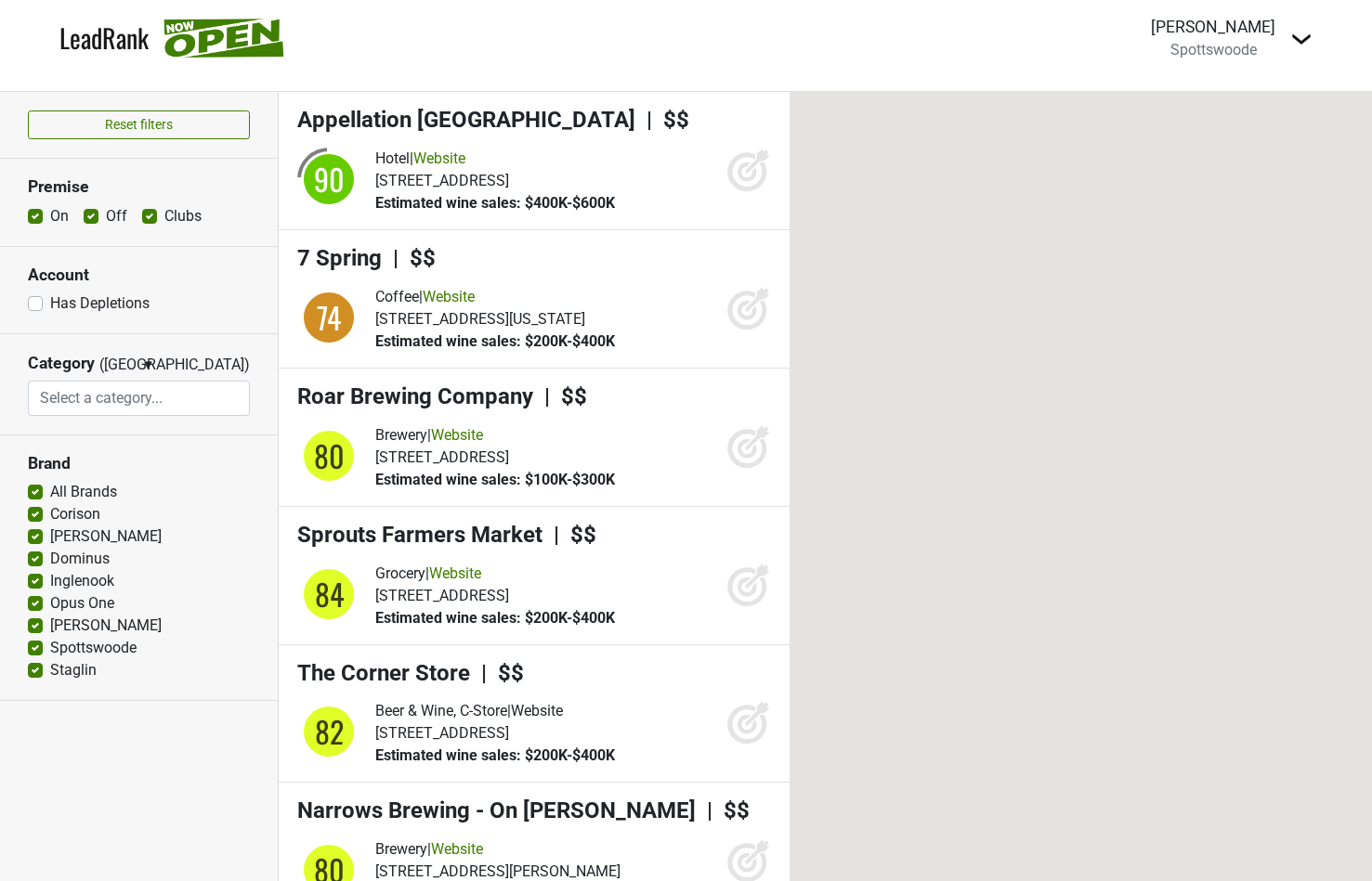
select select
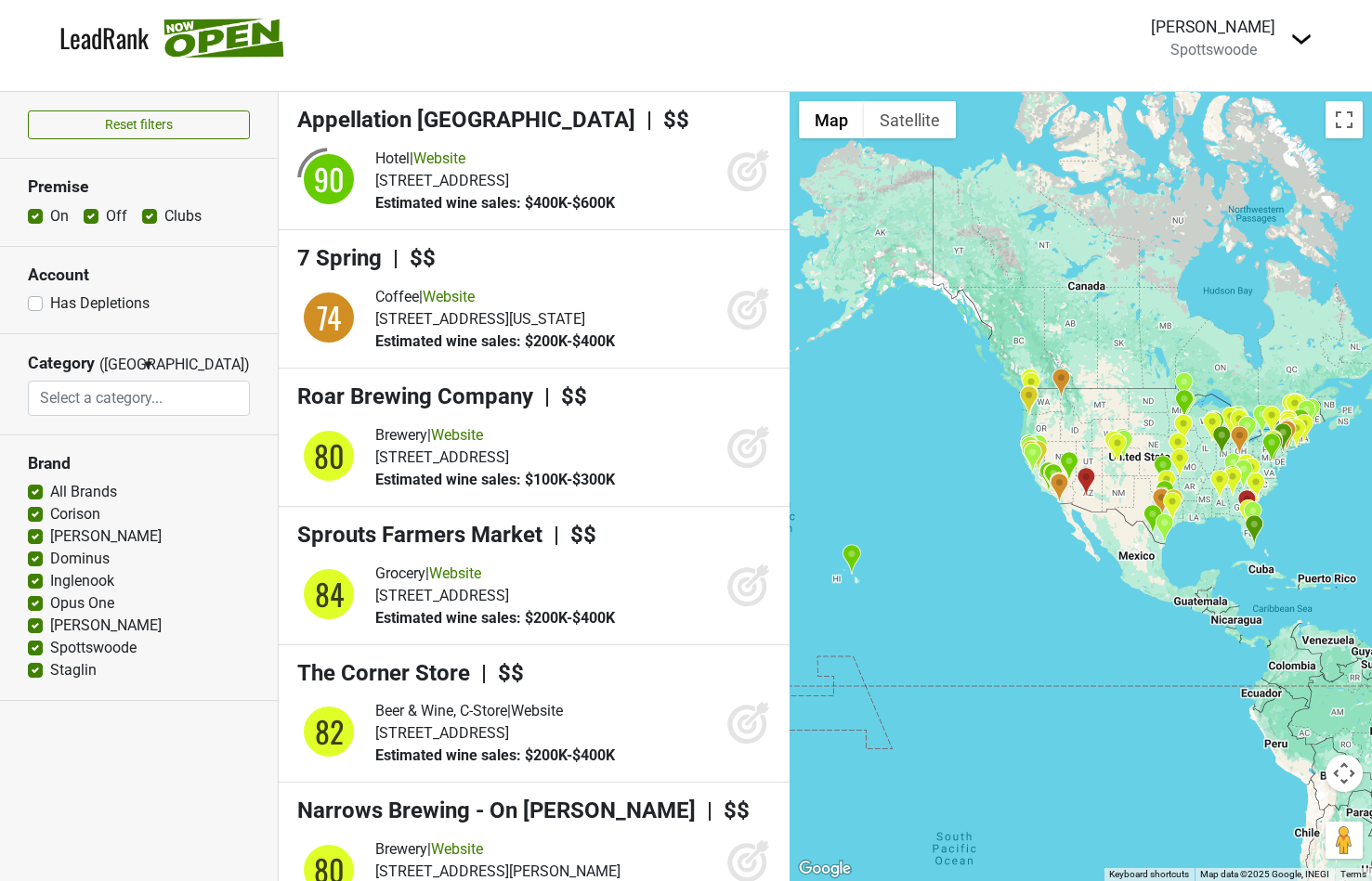
click at [1007, 469] on div at bounding box center [1080, 486] width 582 height 790
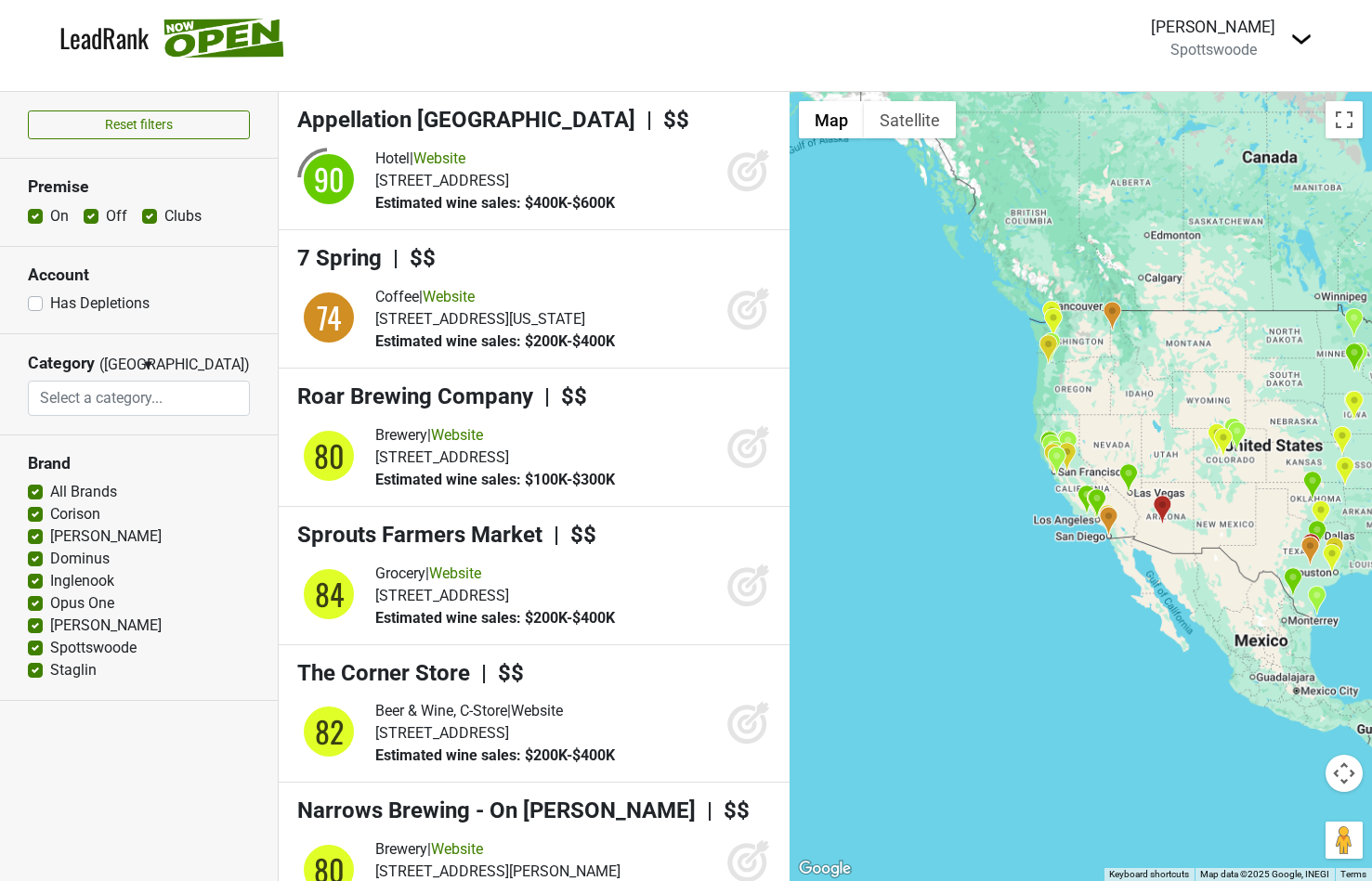
click at [1043, 468] on div at bounding box center [1080, 486] width 582 height 790
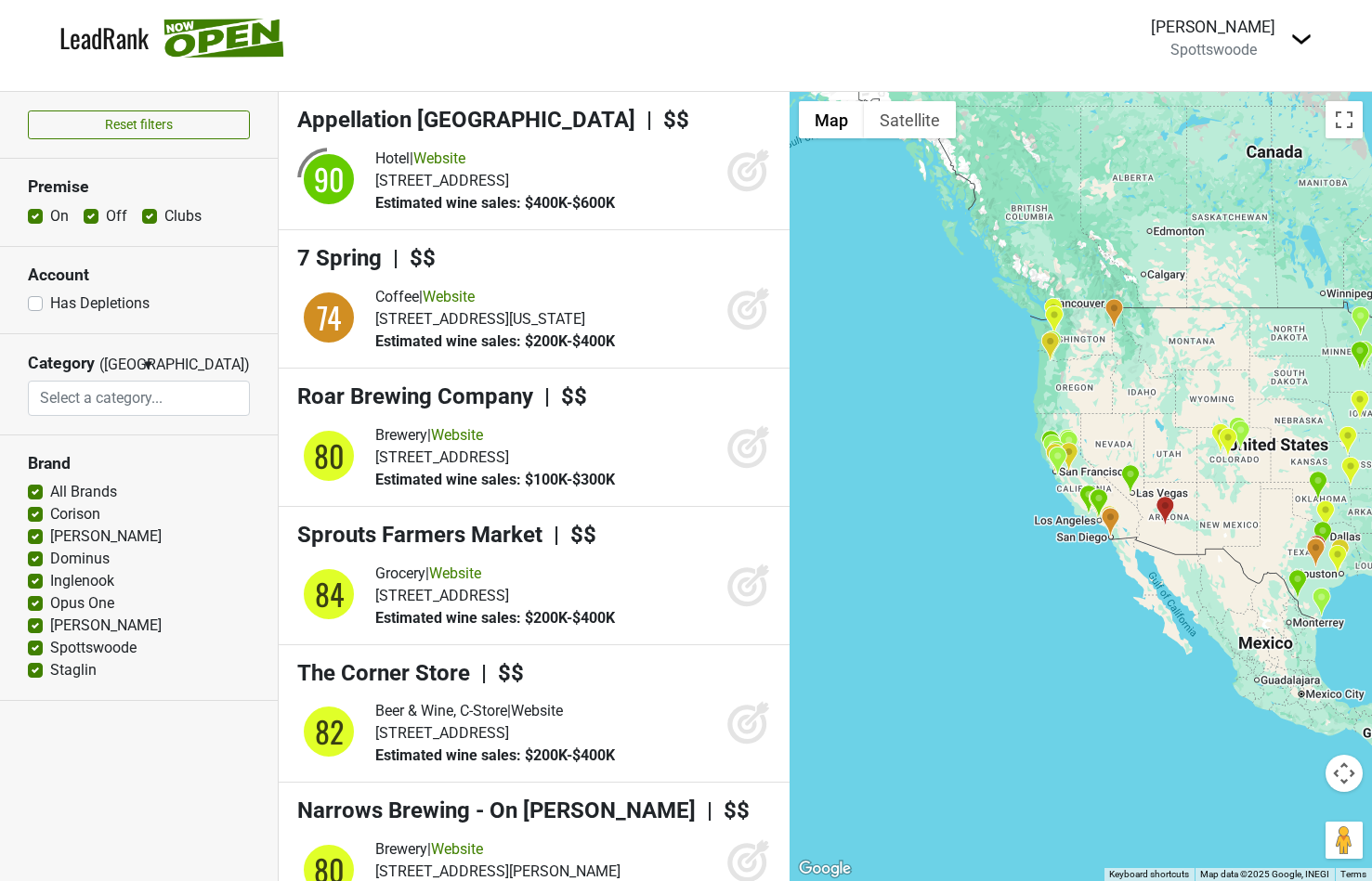
click at [1043, 468] on div at bounding box center [1080, 486] width 582 height 790
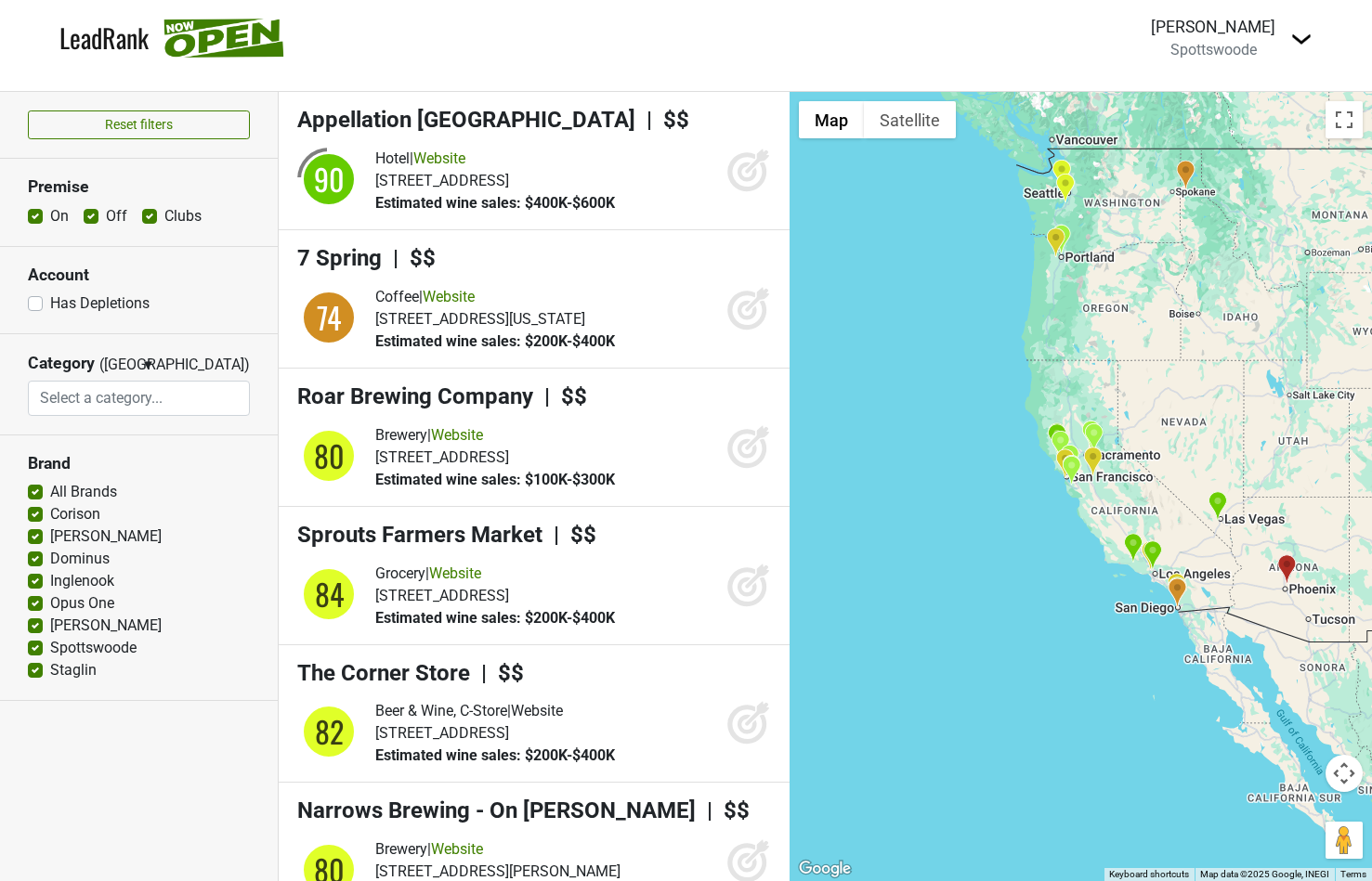
click at [1043, 468] on div at bounding box center [1080, 486] width 582 height 790
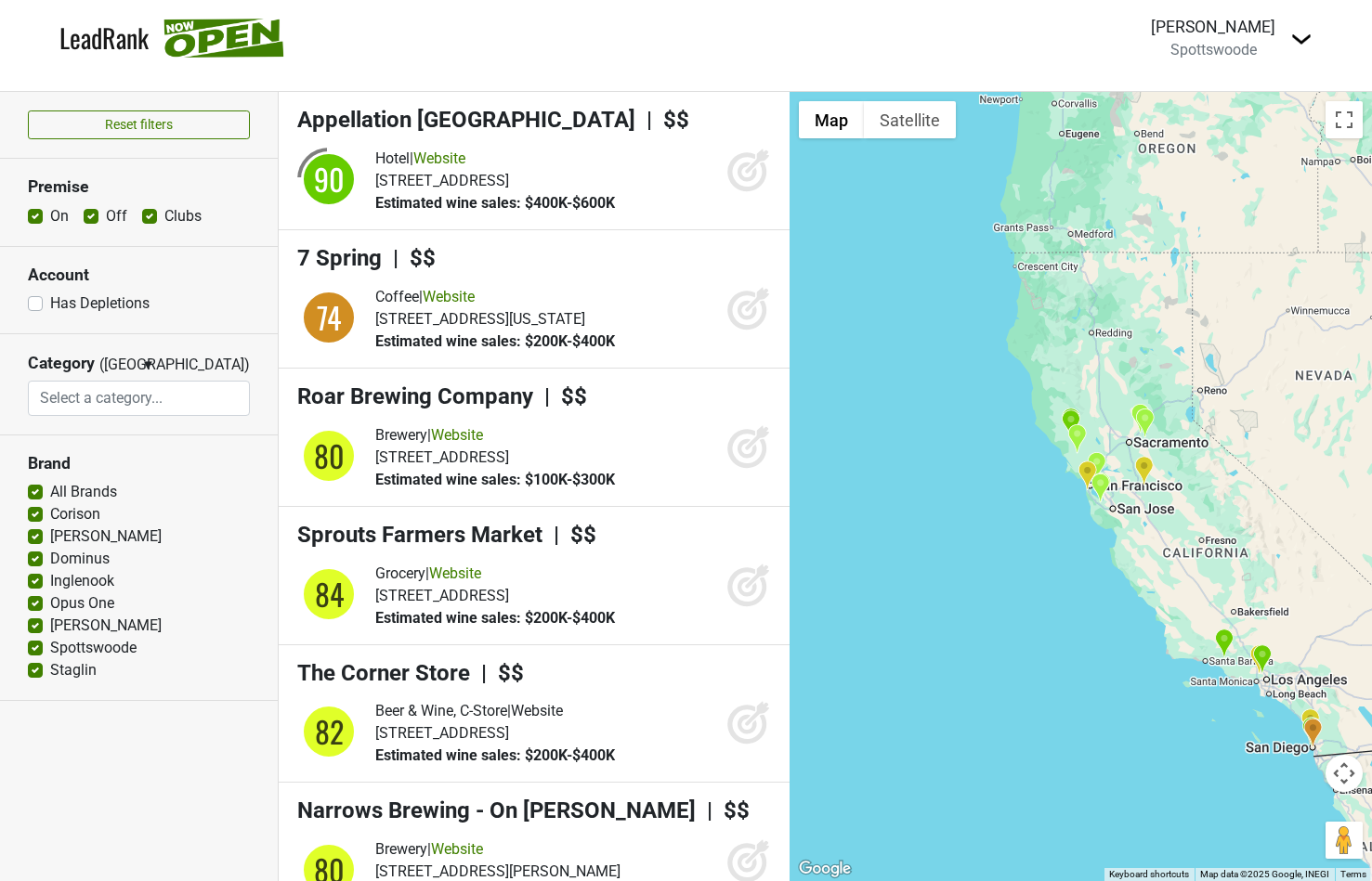
click at [1047, 468] on div at bounding box center [1080, 486] width 582 height 790
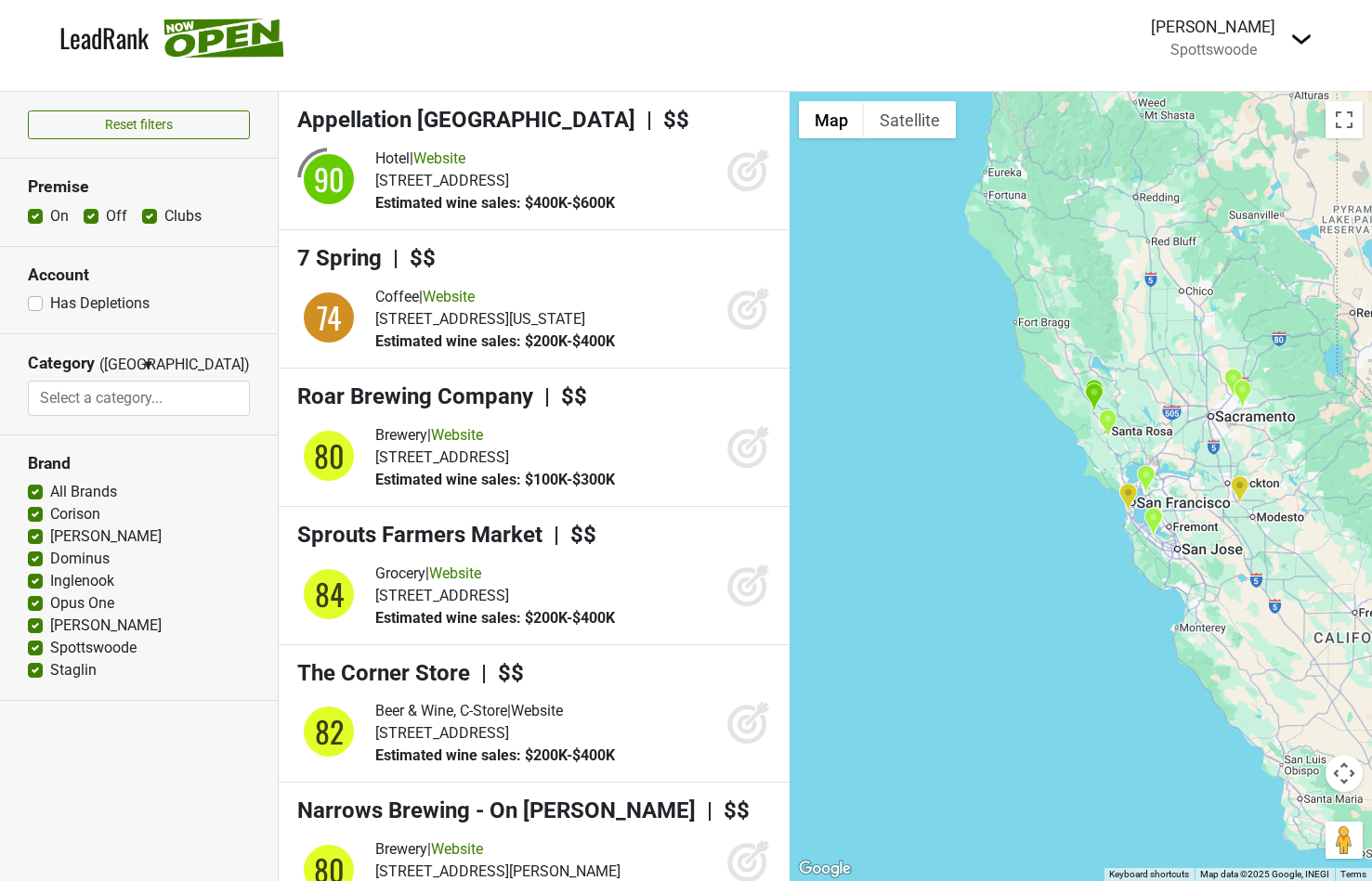
click at [1048, 460] on div at bounding box center [1080, 486] width 582 height 790
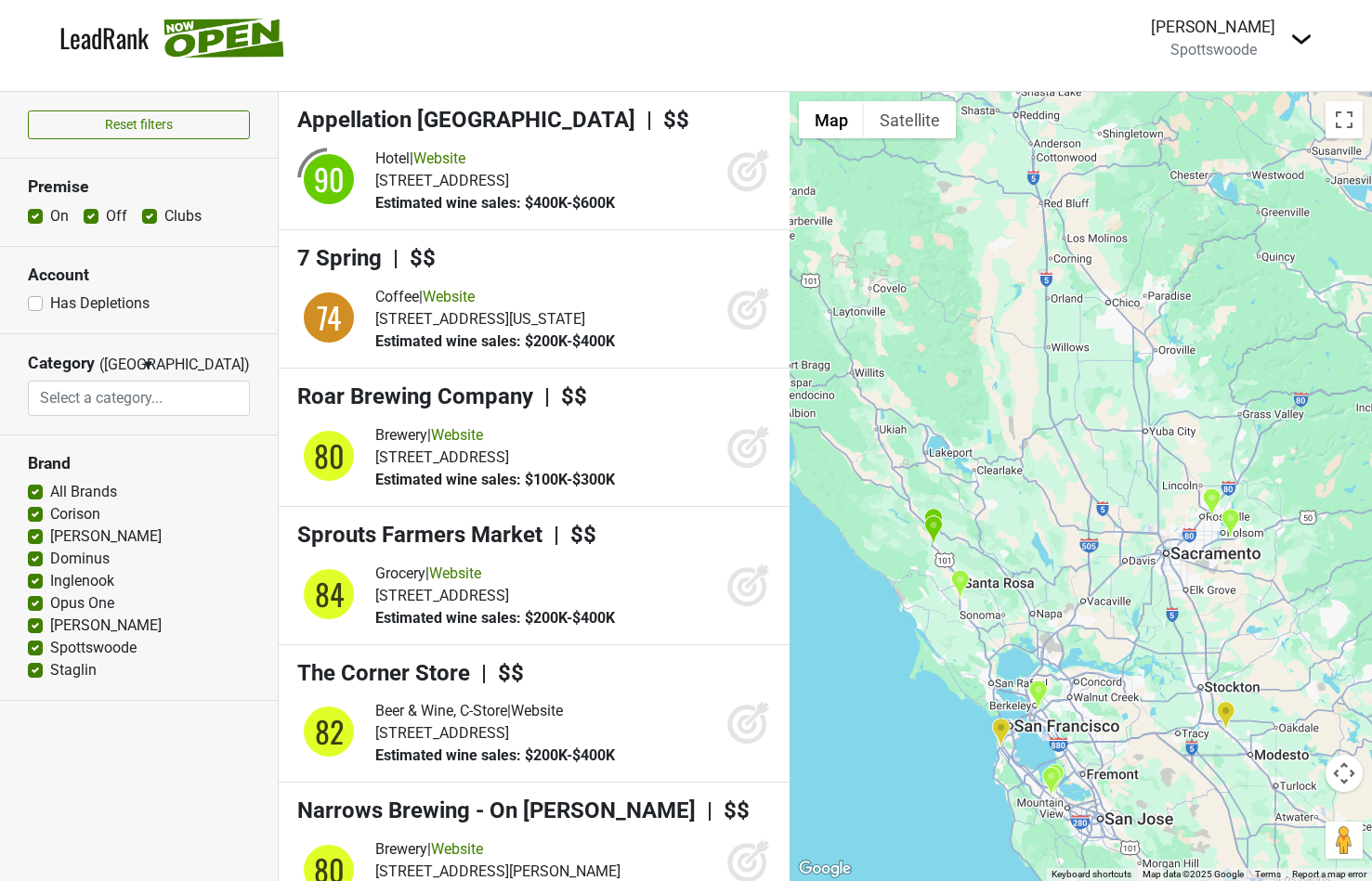
drag, startPoint x: 1115, startPoint y: 467, endPoint x: 897, endPoint y: 653, distance: 286.6
click at [897, 653] on div at bounding box center [1080, 486] width 582 height 790
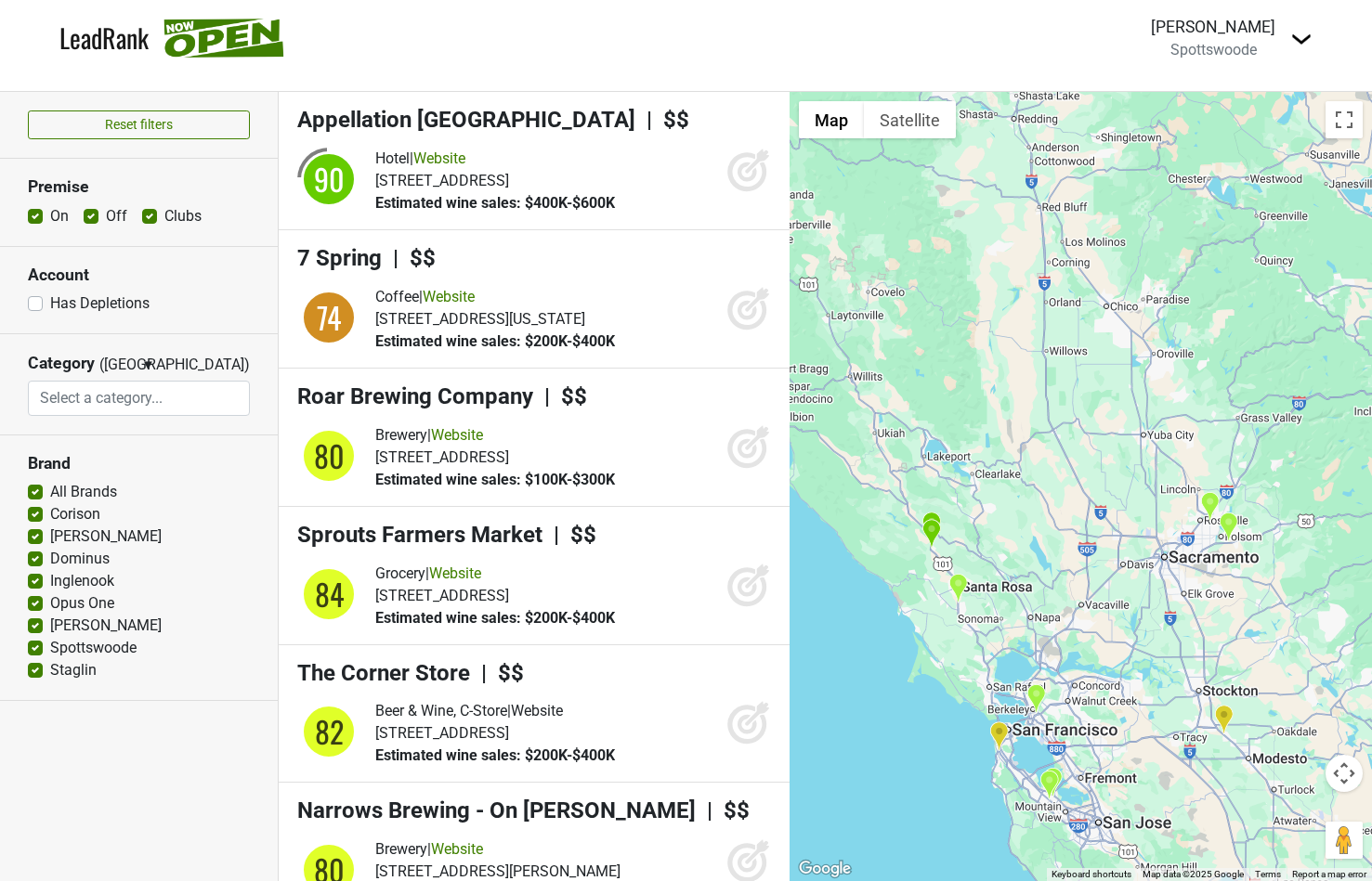
click at [961, 585] on img "Waterhawk Lake Club" at bounding box center [958, 588] width 19 height 31
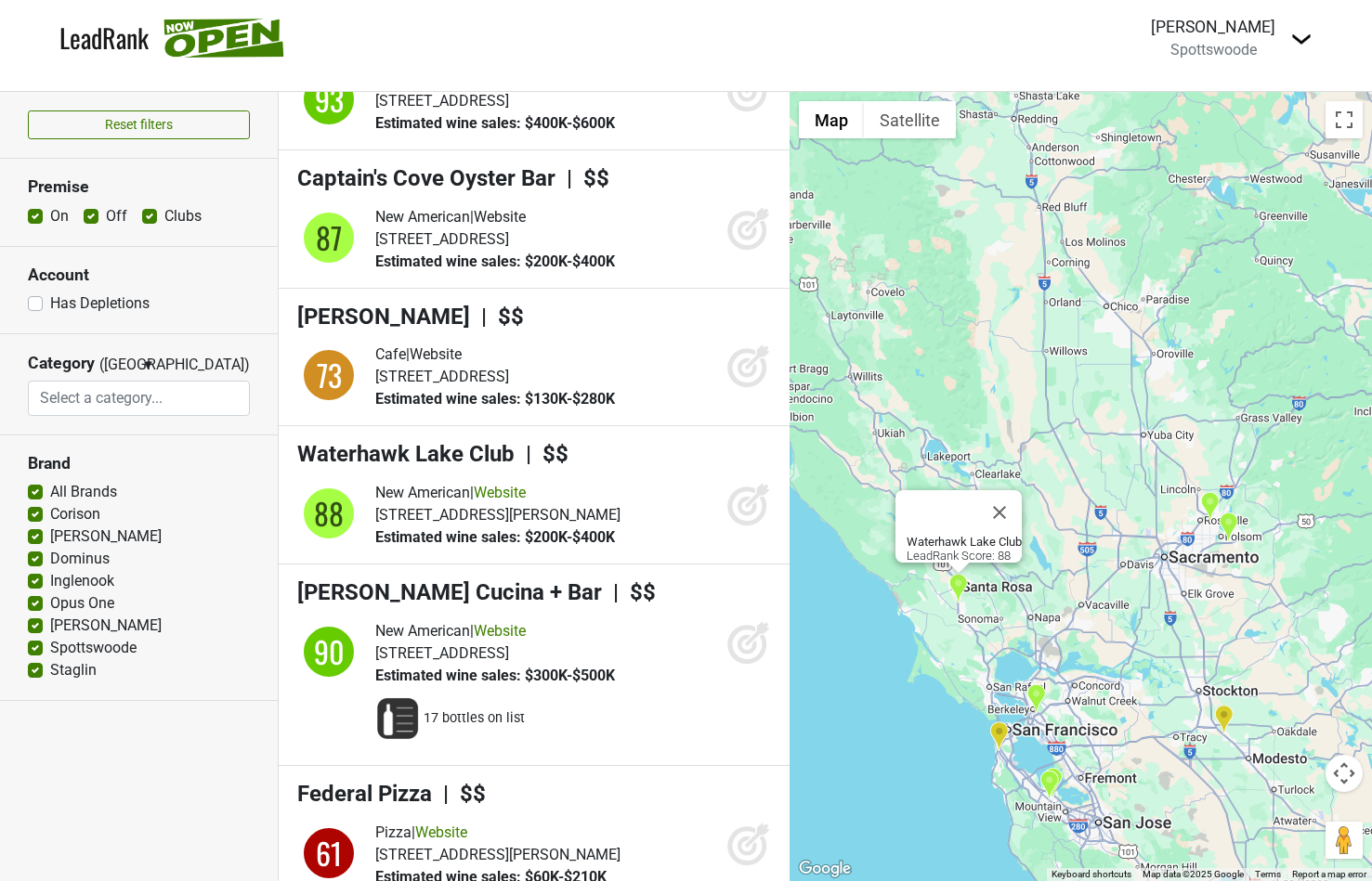
scroll to position [5189, 0]
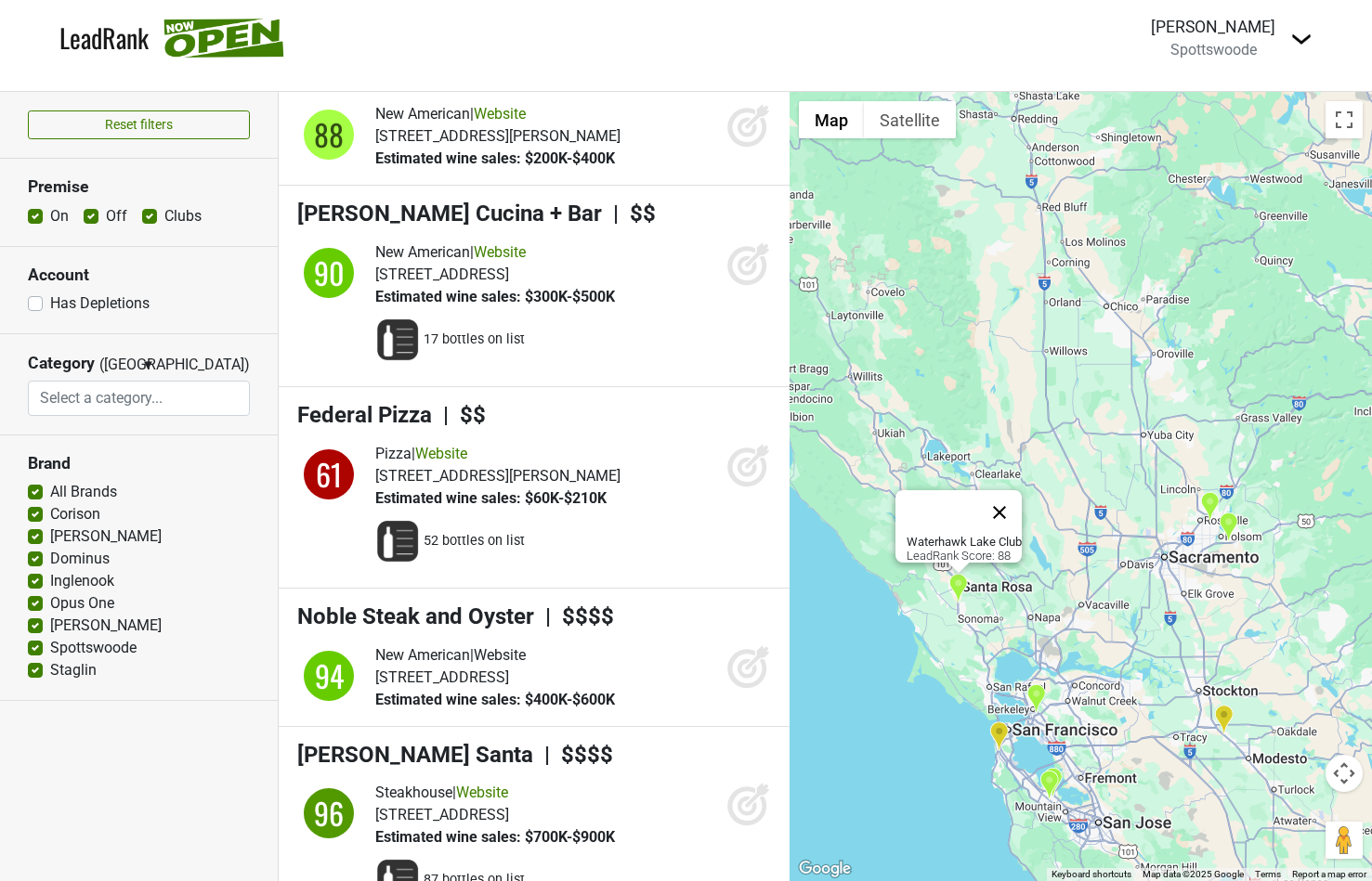
click at [1012, 504] on button "Close" at bounding box center [999, 512] width 44 height 44
click at [1226, 528] on img "Nixtaco Folsom" at bounding box center [1229, 527] width 19 height 31
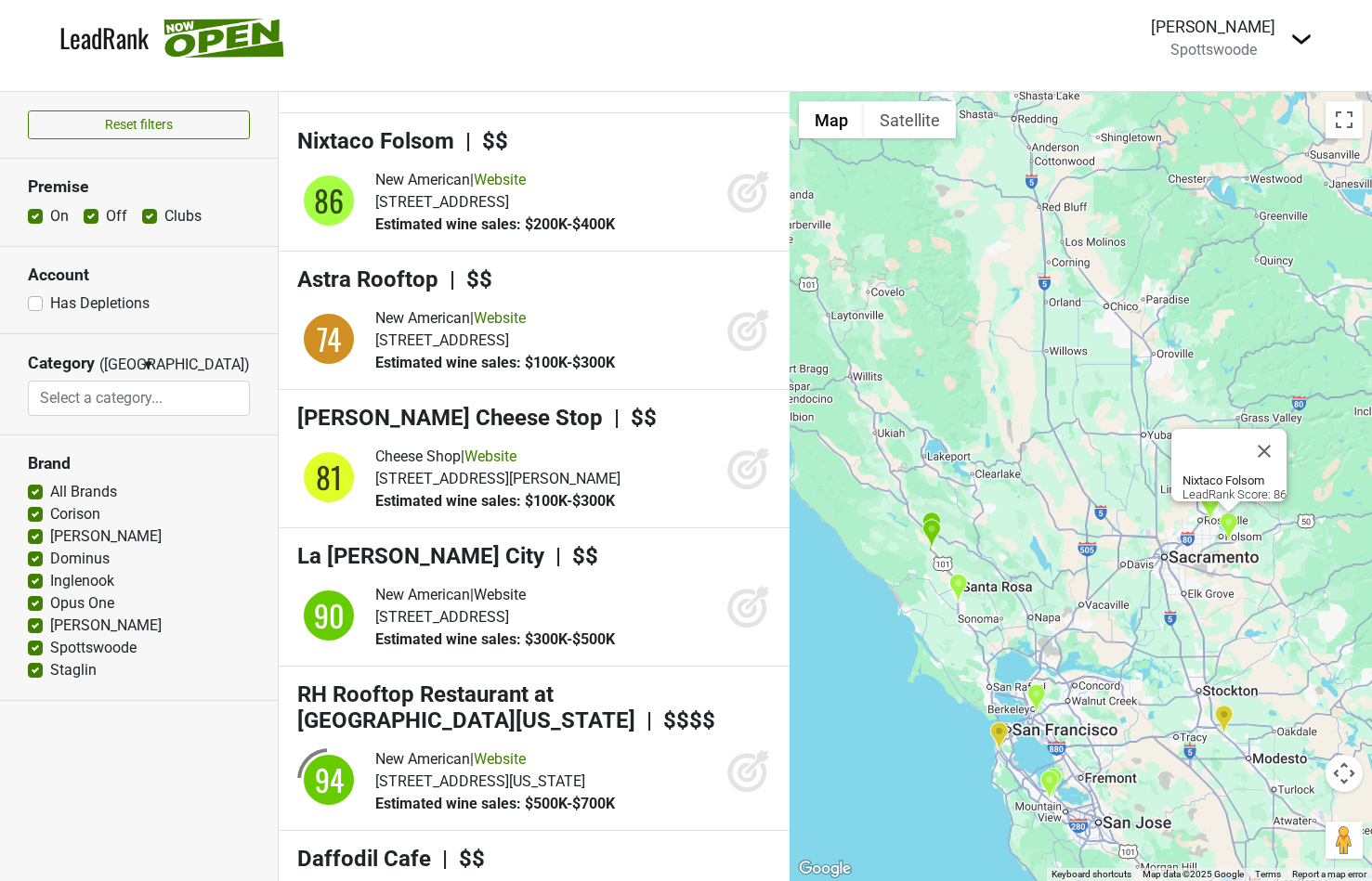
scroll to position [6070, 0]
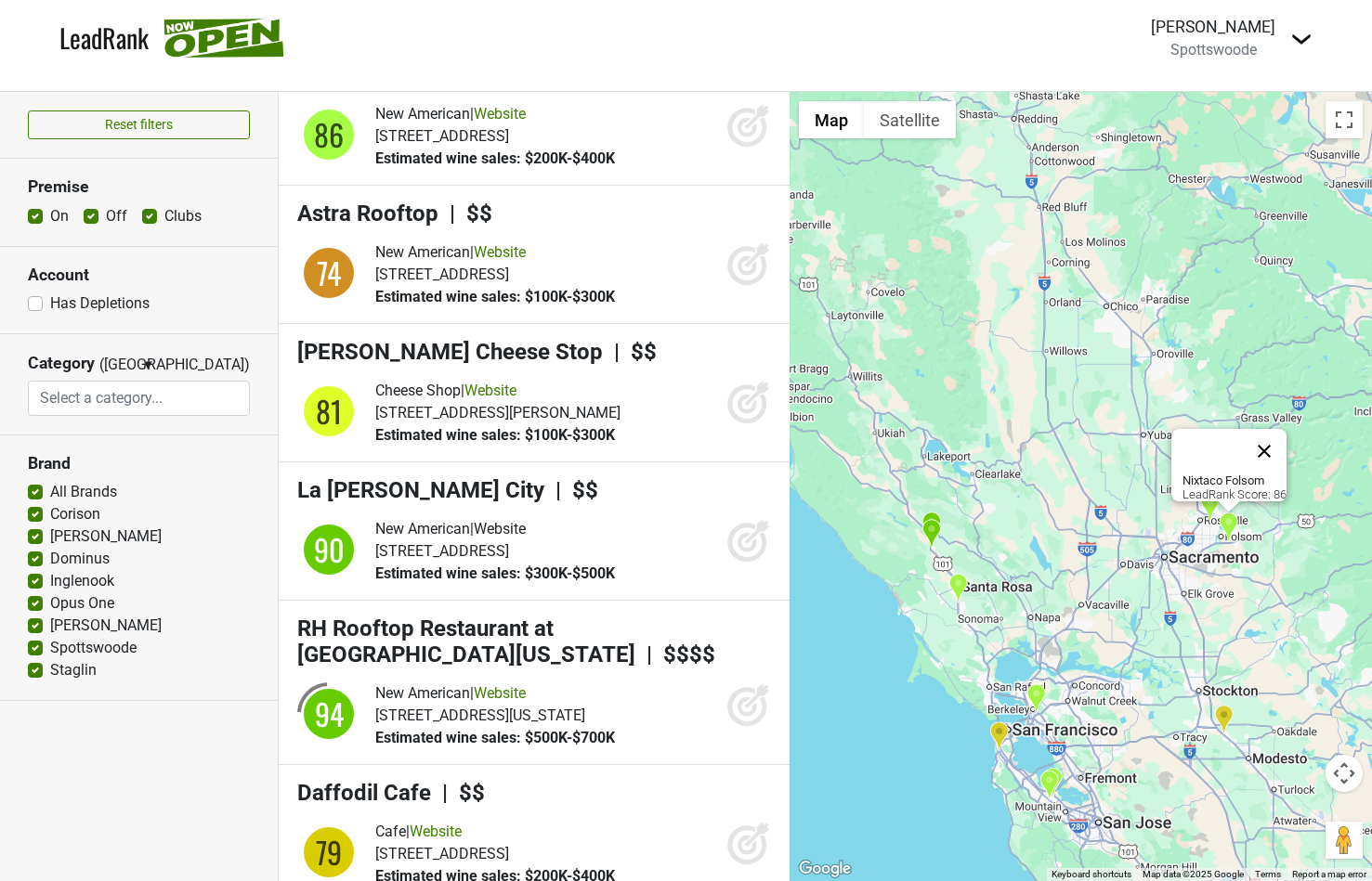
click at [1274, 451] on button "Close" at bounding box center [1264, 452] width 44 height 44
click at [1211, 505] on img "Nugget Markets" at bounding box center [1209, 506] width 19 height 31
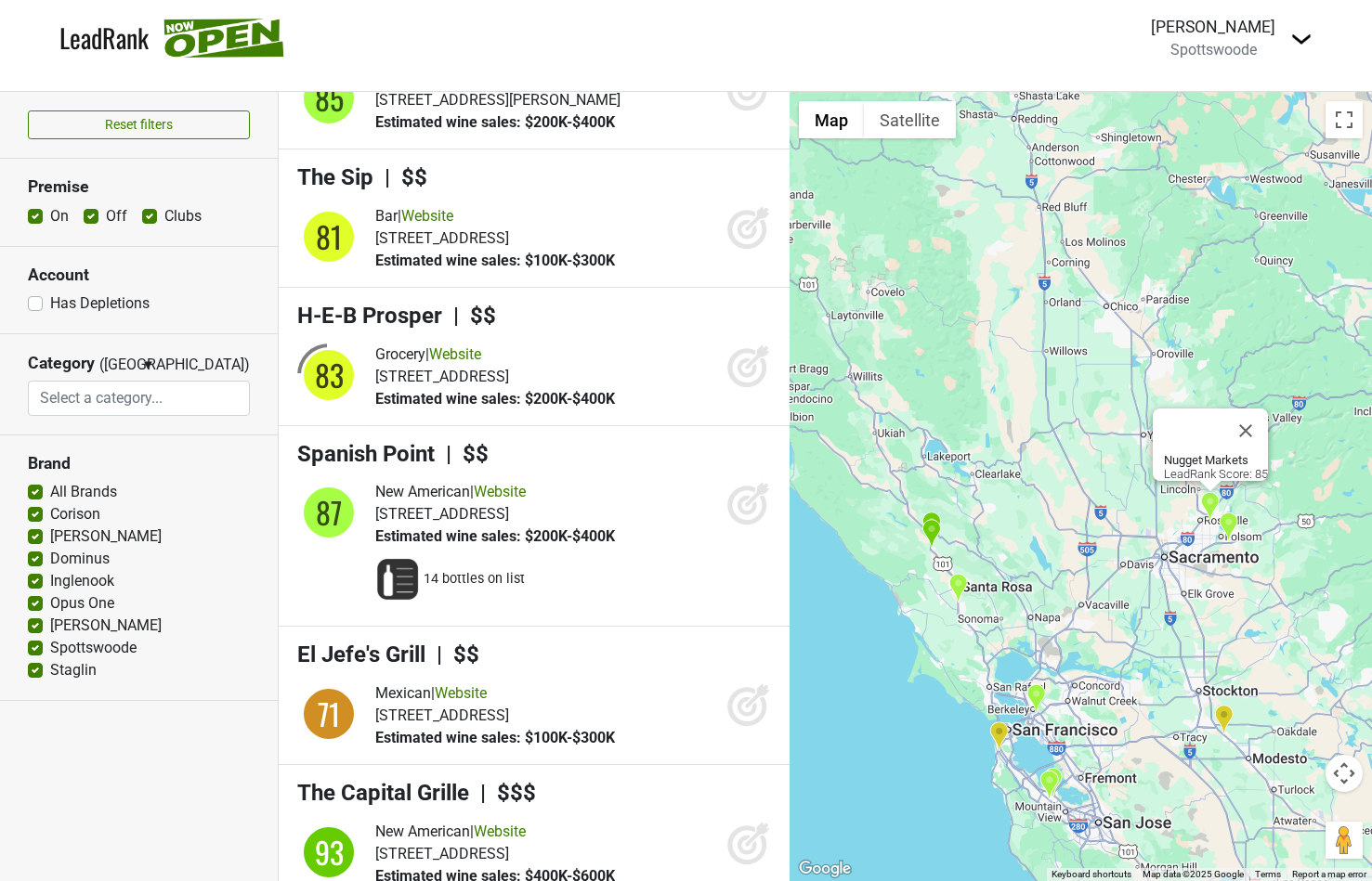
scroll to position [4020, 0]
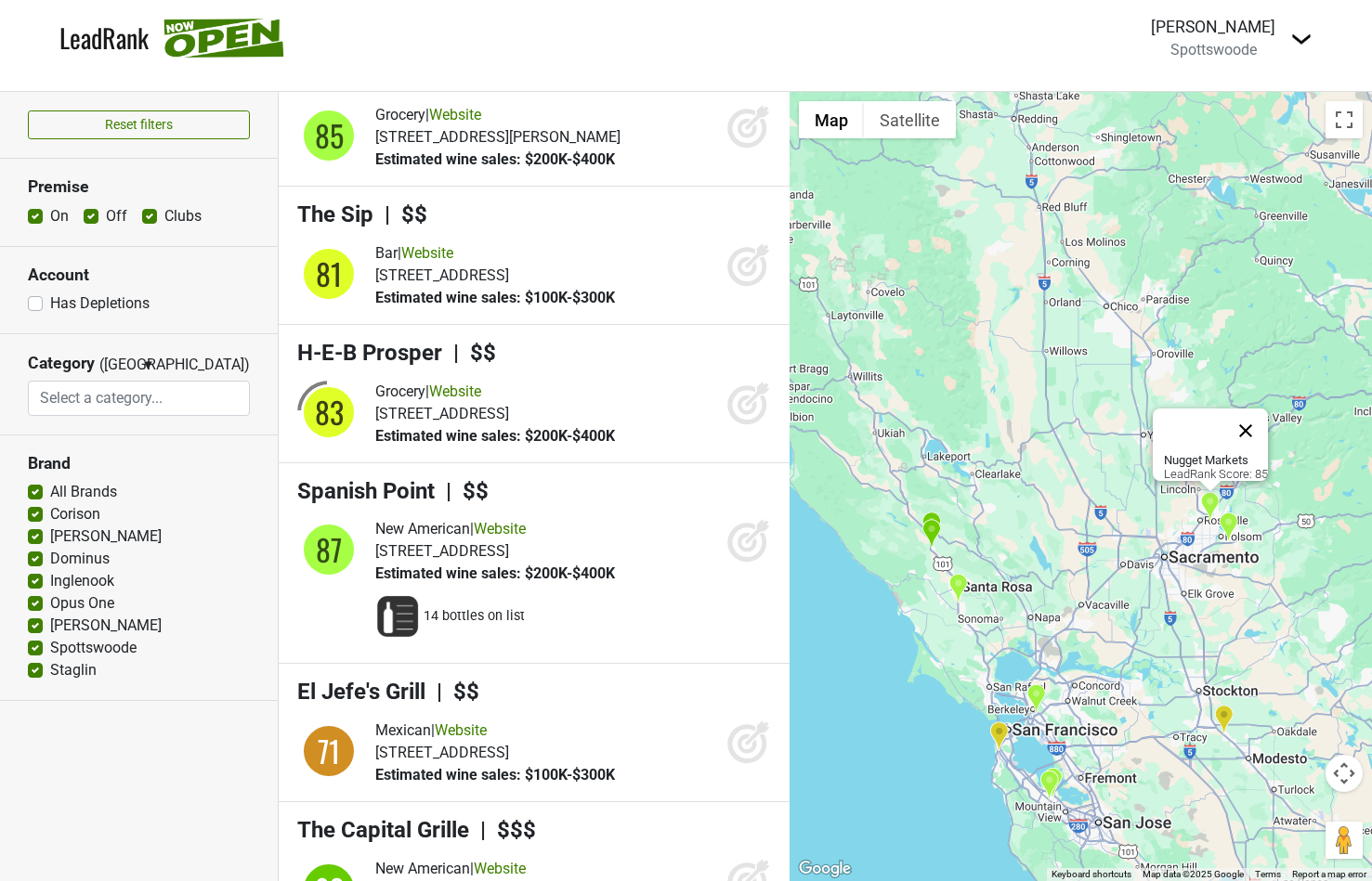
click at [1248, 414] on button "Close" at bounding box center [1245, 430] width 44 height 44
click at [931, 539] on img "Bistro Lagniappe" at bounding box center [931, 534] width 19 height 31
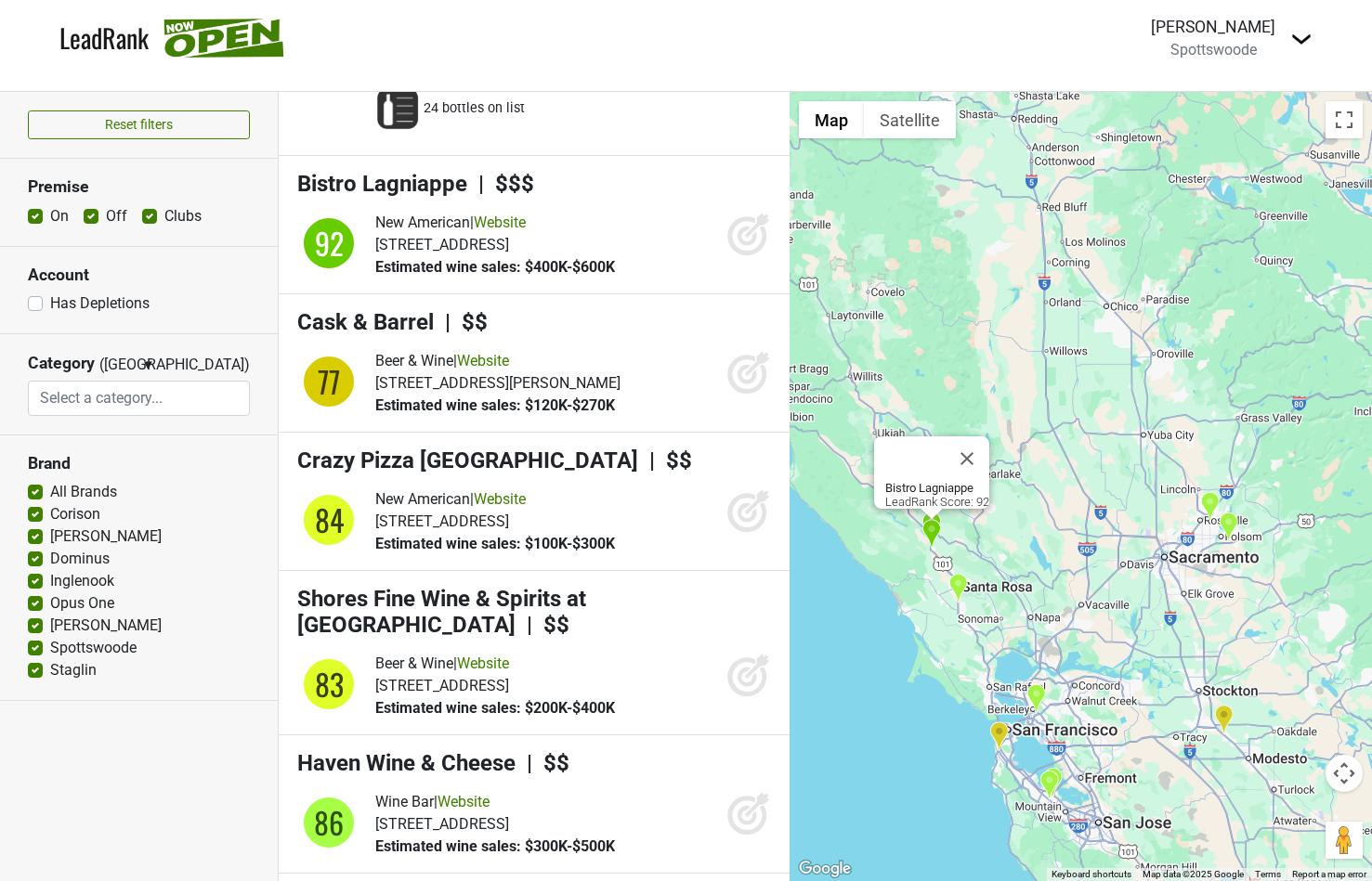
scroll to position [7542, 0]
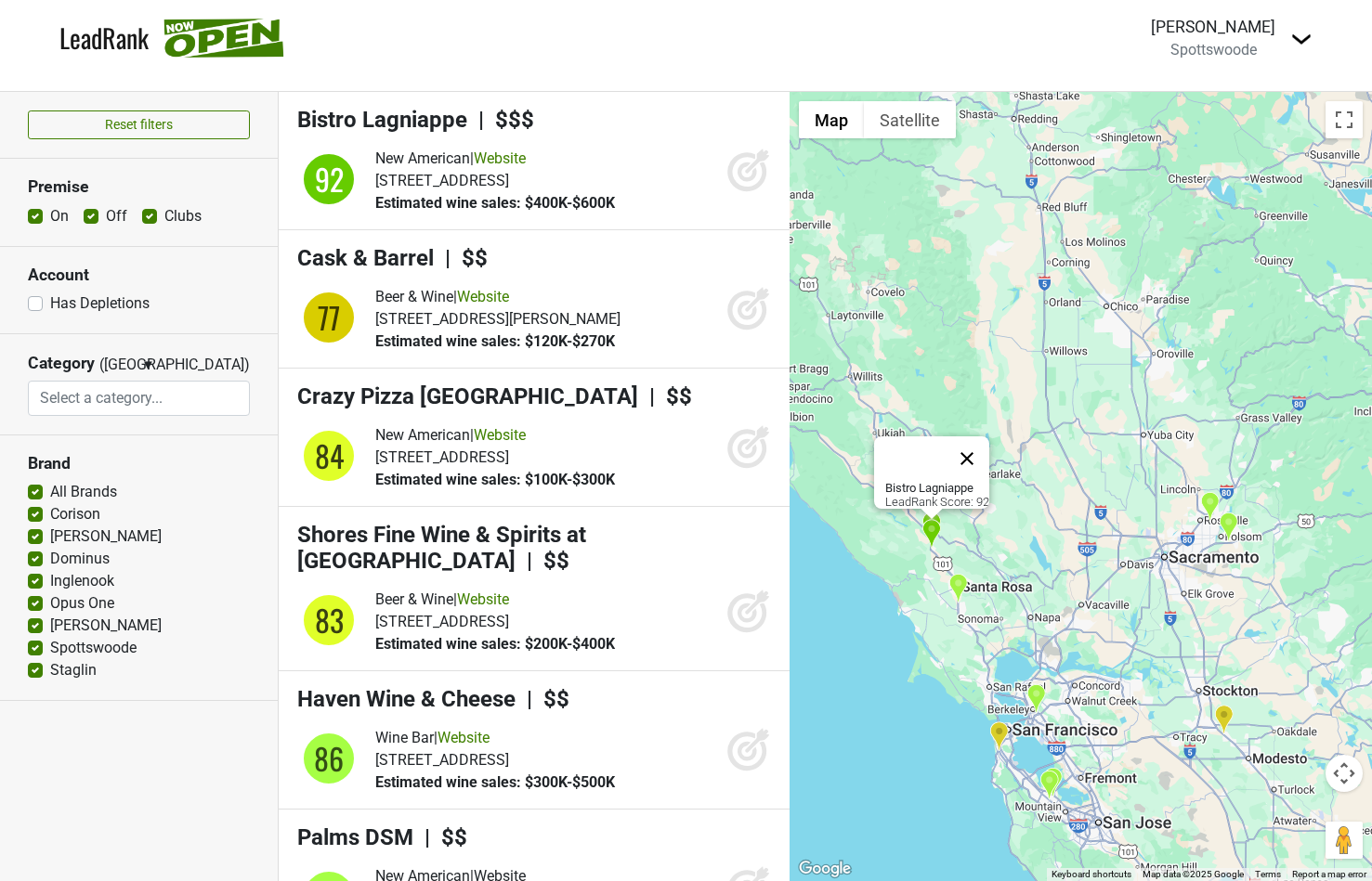
click at [983, 446] on button "Close" at bounding box center [967, 458] width 44 height 44
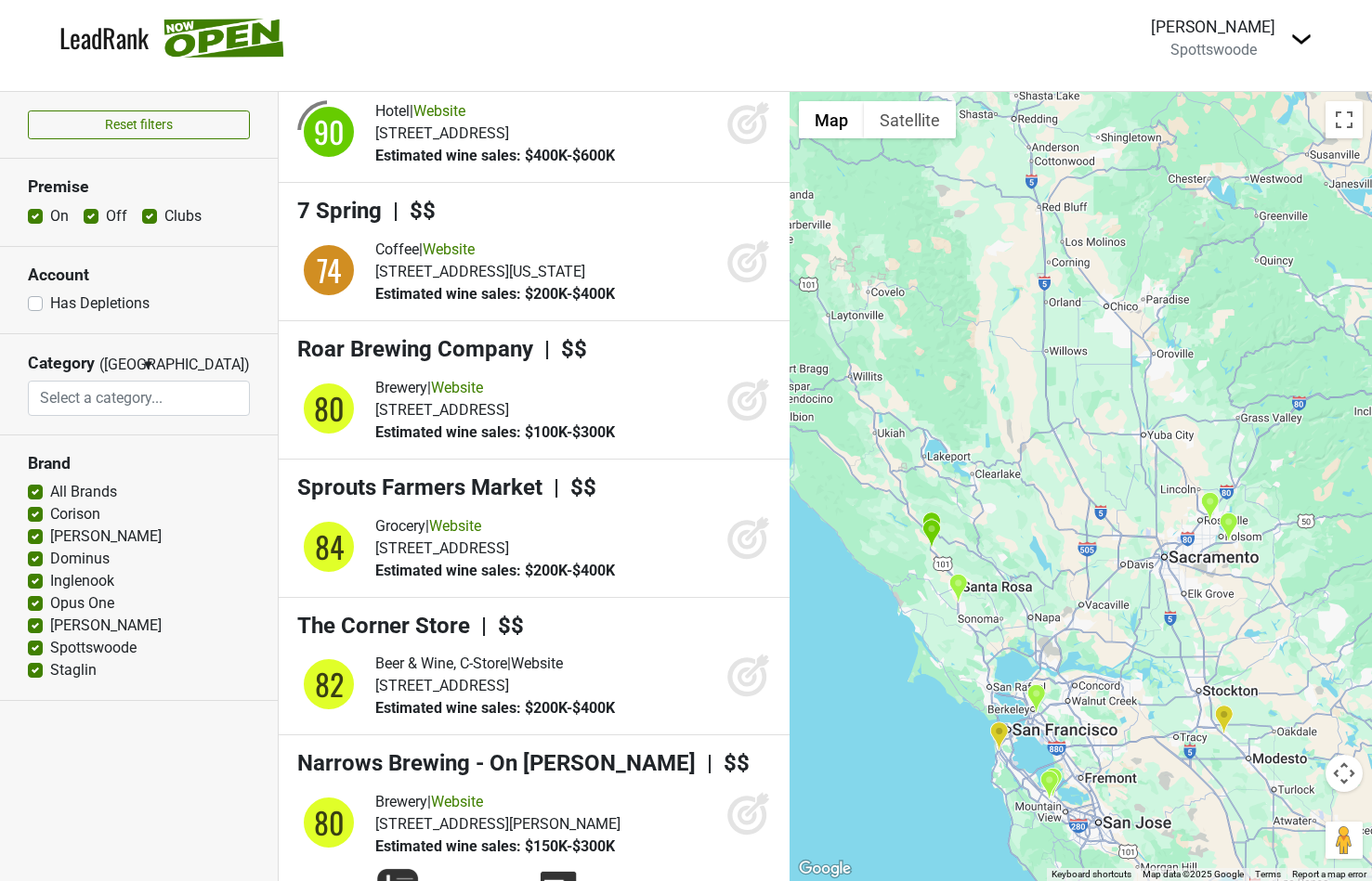
scroll to position [48, 0]
click at [1034, 699] on img "Forge Rockridge" at bounding box center [1036, 699] width 19 height 31
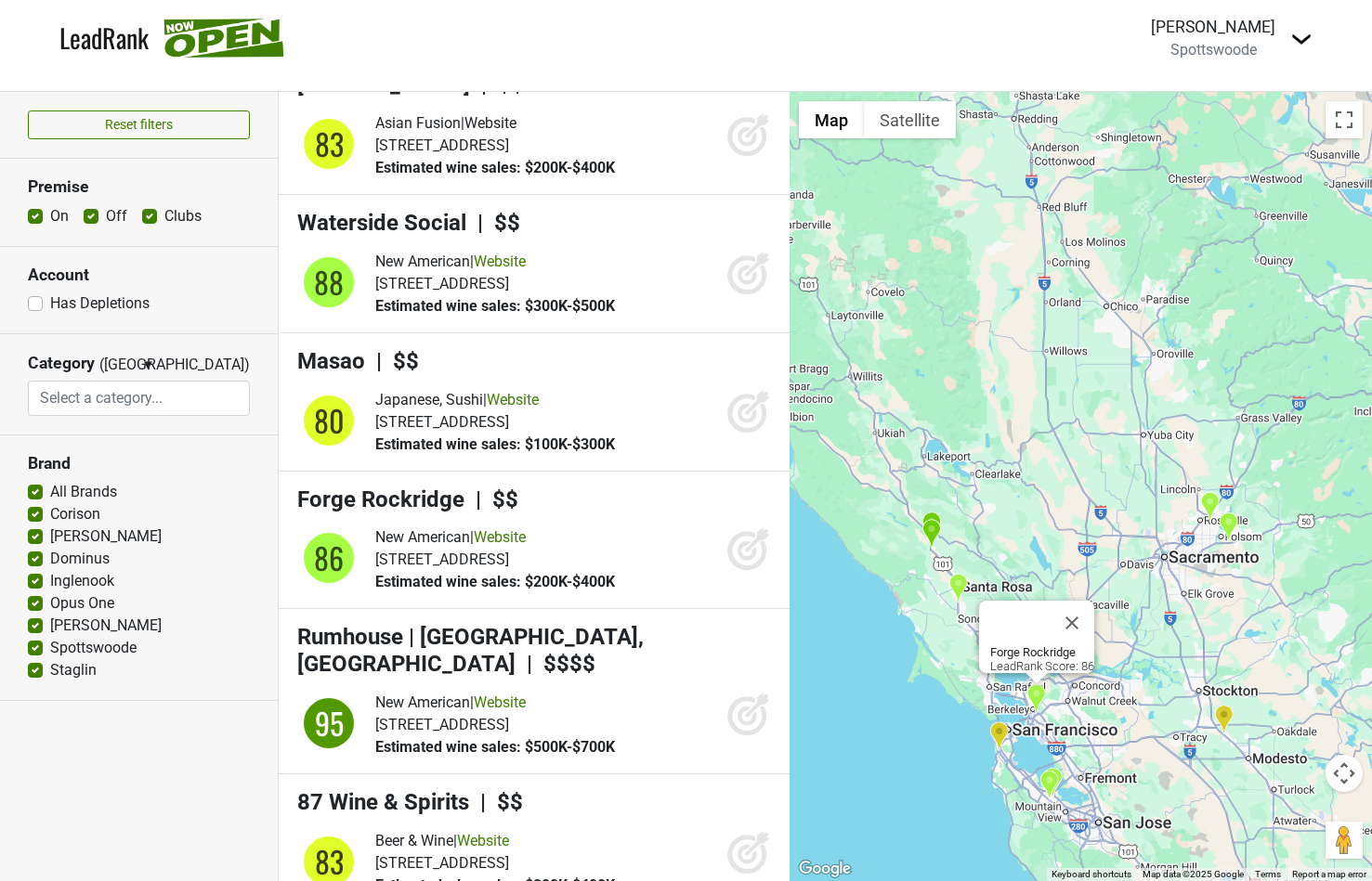
scroll to position [14198, 0]
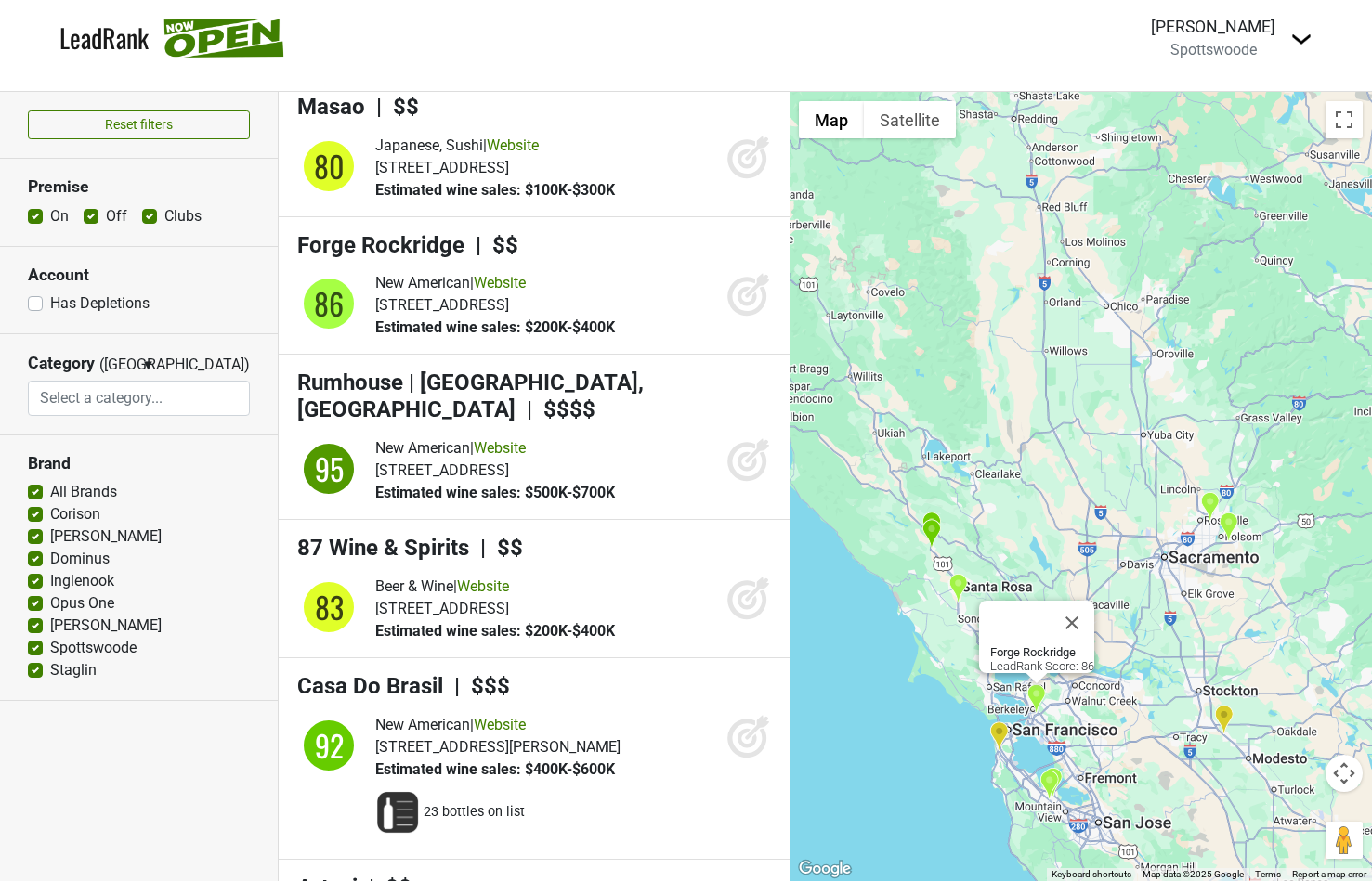
click at [1045, 787] on img "Dumpling Time Stanford" at bounding box center [1048, 786] width 19 height 31
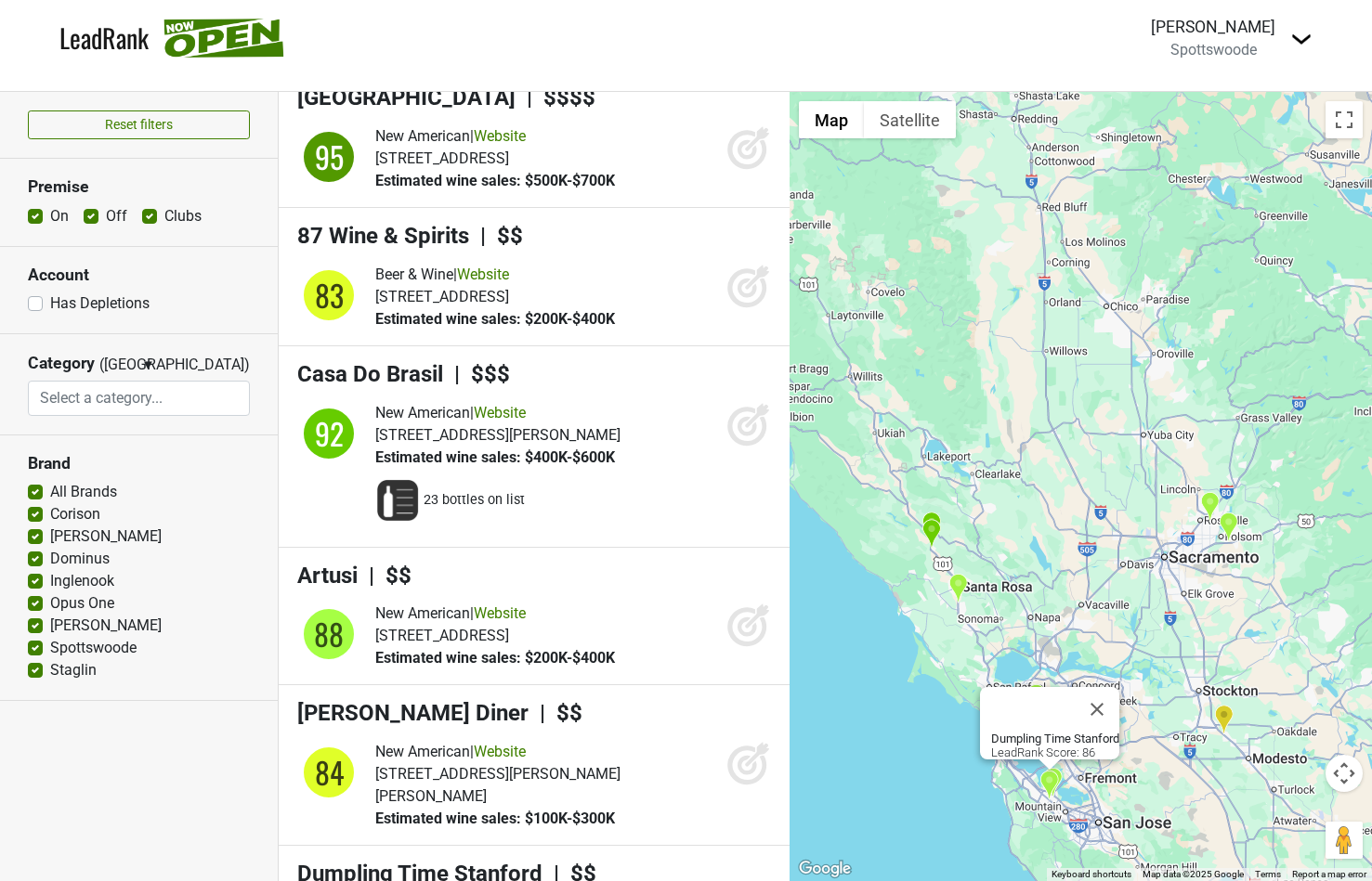
scroll to position [14586, 0]
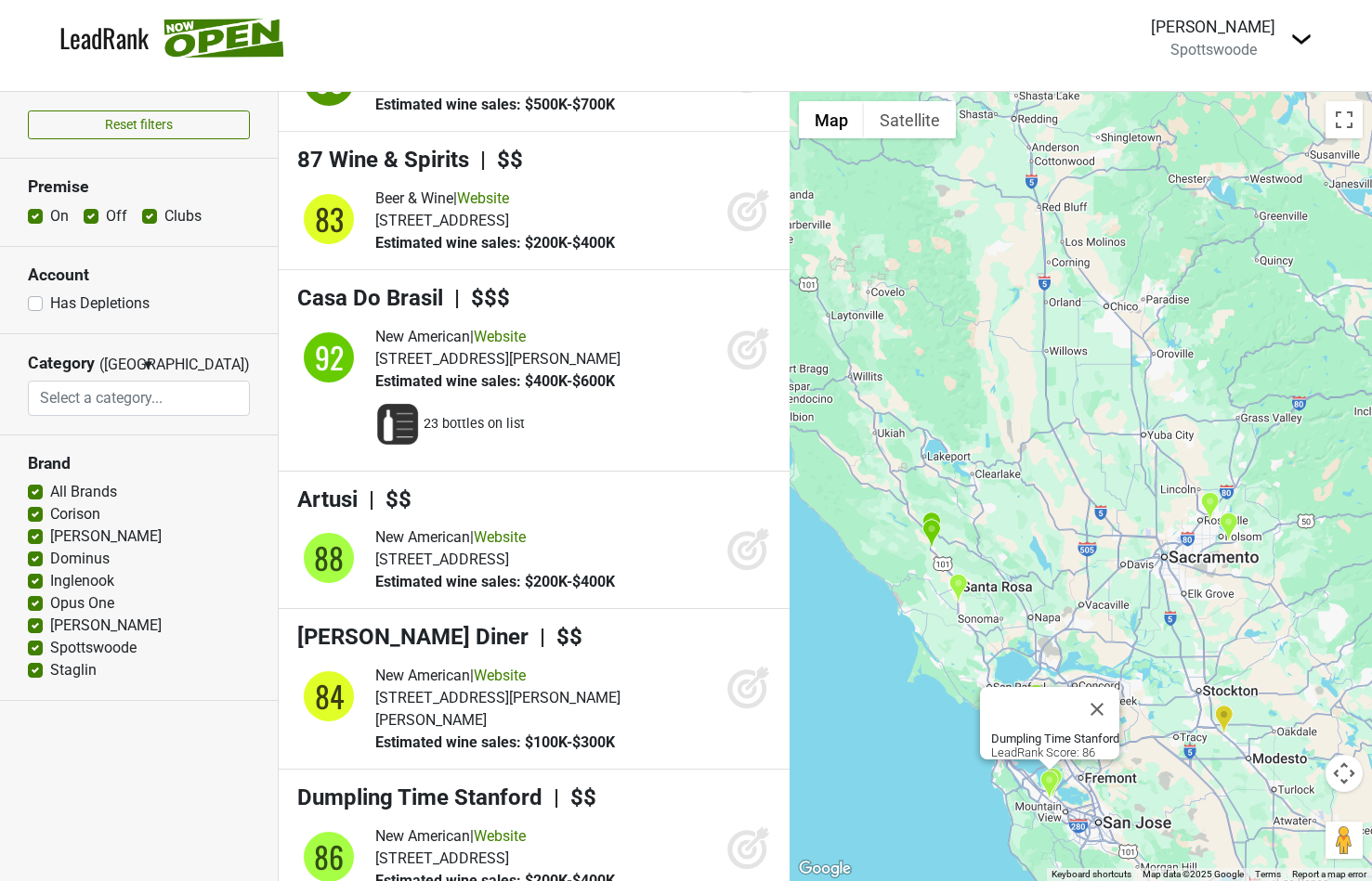
click at [925, 718] on div "Dumpling Time Stanford LeadRank Score: 86" at bounding box center [1080, 486] width 582 height 790
click at [1111, 694] on button "Close" at bounding box center [1097, 710] width 44 height 44
click at [1051, 788] on img "Dumpling Time Stanford" at bounding box center [1048, 786] width 19 height 31
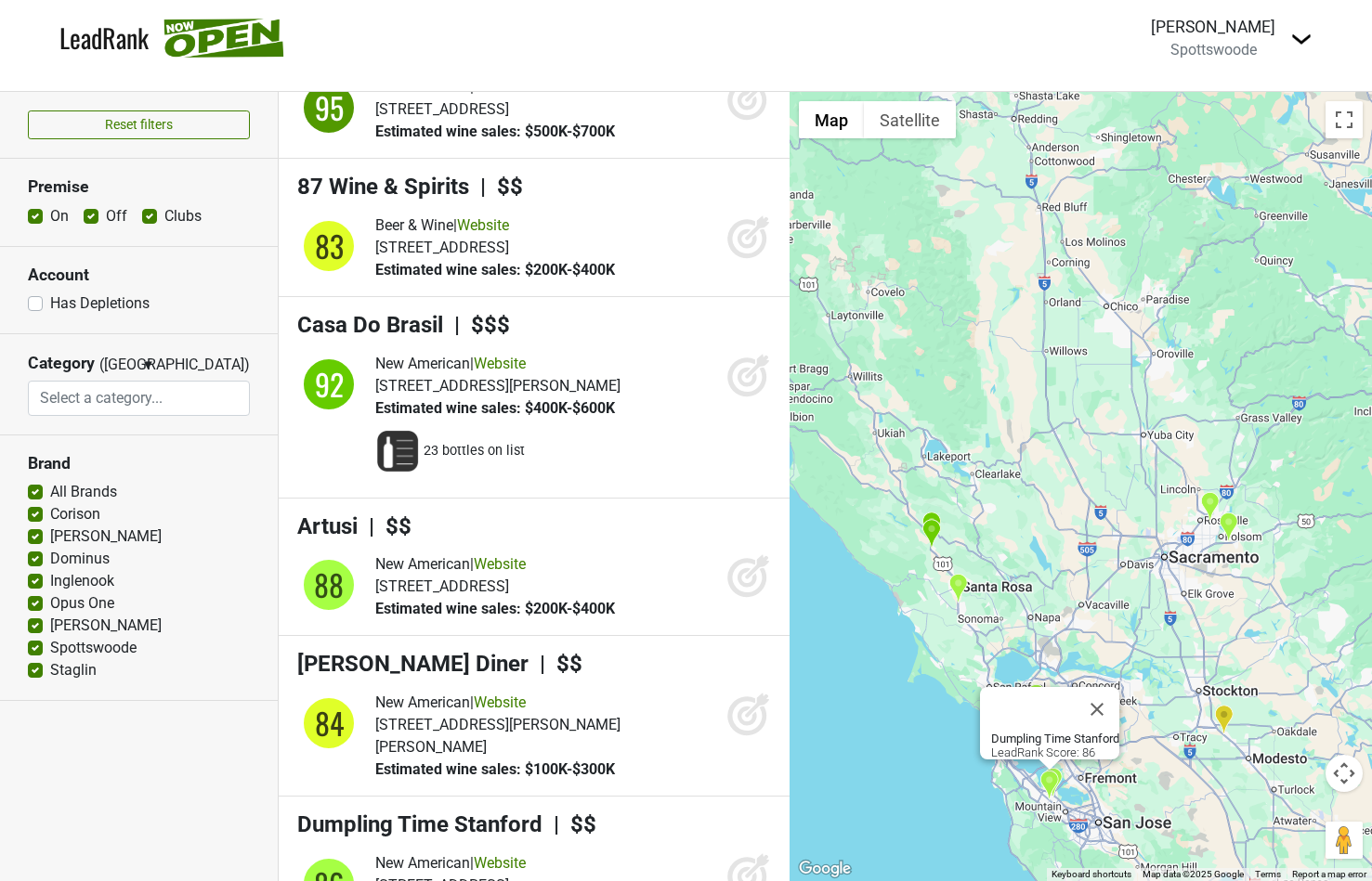
scroll to position [14561, 0]
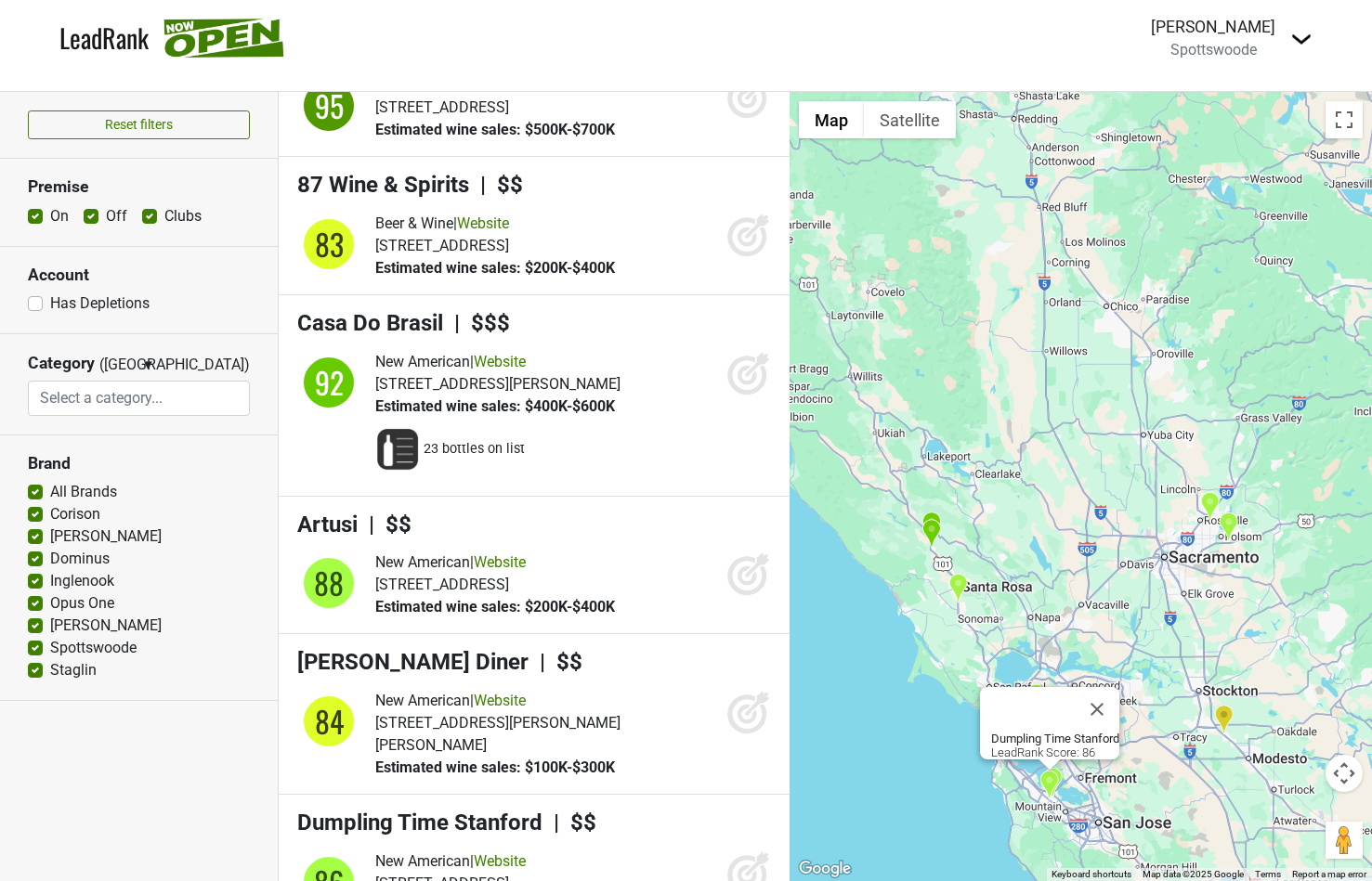
click at [994, 732] on b "Dumpling Time Stanford" at bounding box center [1054, 738] width 128 height 13
click at [1009, 732] on b "Dumpling Time Stanford" at bounding box center [1054, 738] width 128 height 13
click at [1109, 695] on button "Close" at bounding box center [1097, 710] width 44 height 44
click at [1049, 780] on img "Dumpling Time Stanford" at bounding box center [1048, 786] width 19 height 31
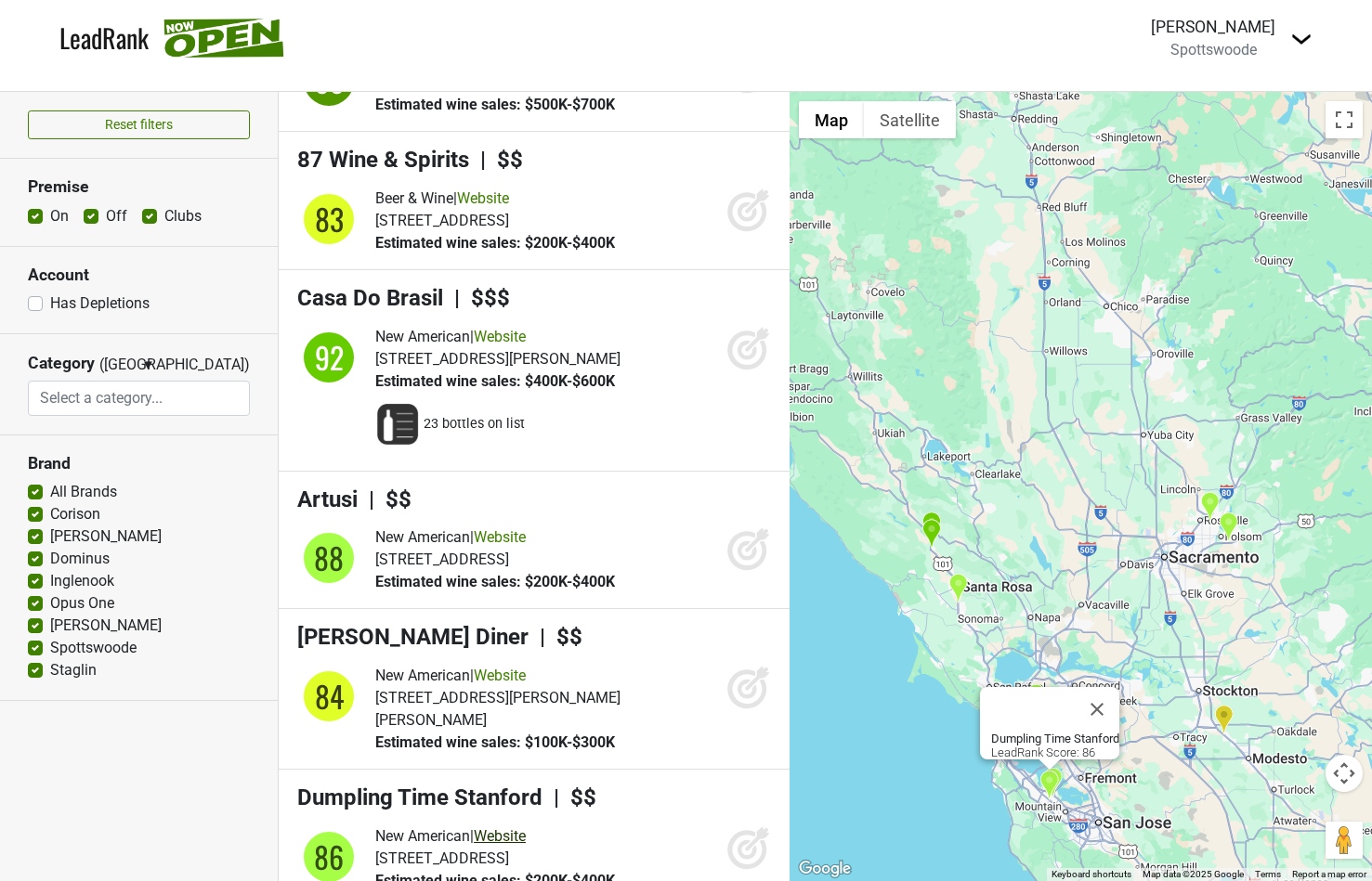
click at [515, 827] on link "Website" at bounding box center [500, 836] width 52 height 17
click at [402, 285] on h4 "Casa Do Brasil | $$$" at bounding box center [534, 298] width 474 height 27
click at [380, 285] on h4 "Casa Do Brasil | $$$" at bounding box center [534, 298] width 474 height 27
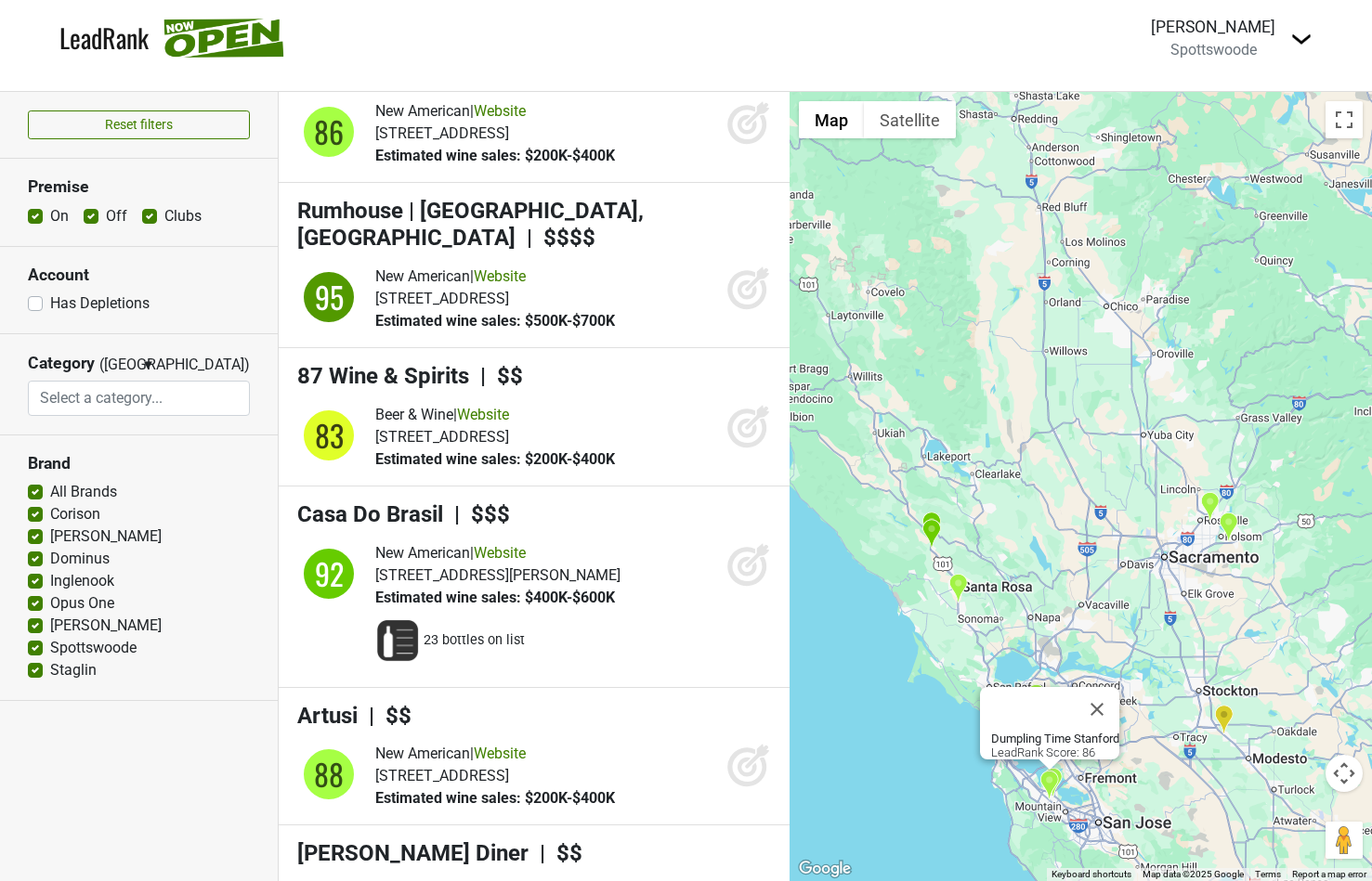
click at [90, 38] on link "LeadRank" at bounding box center [104, 38] width 90 height 39
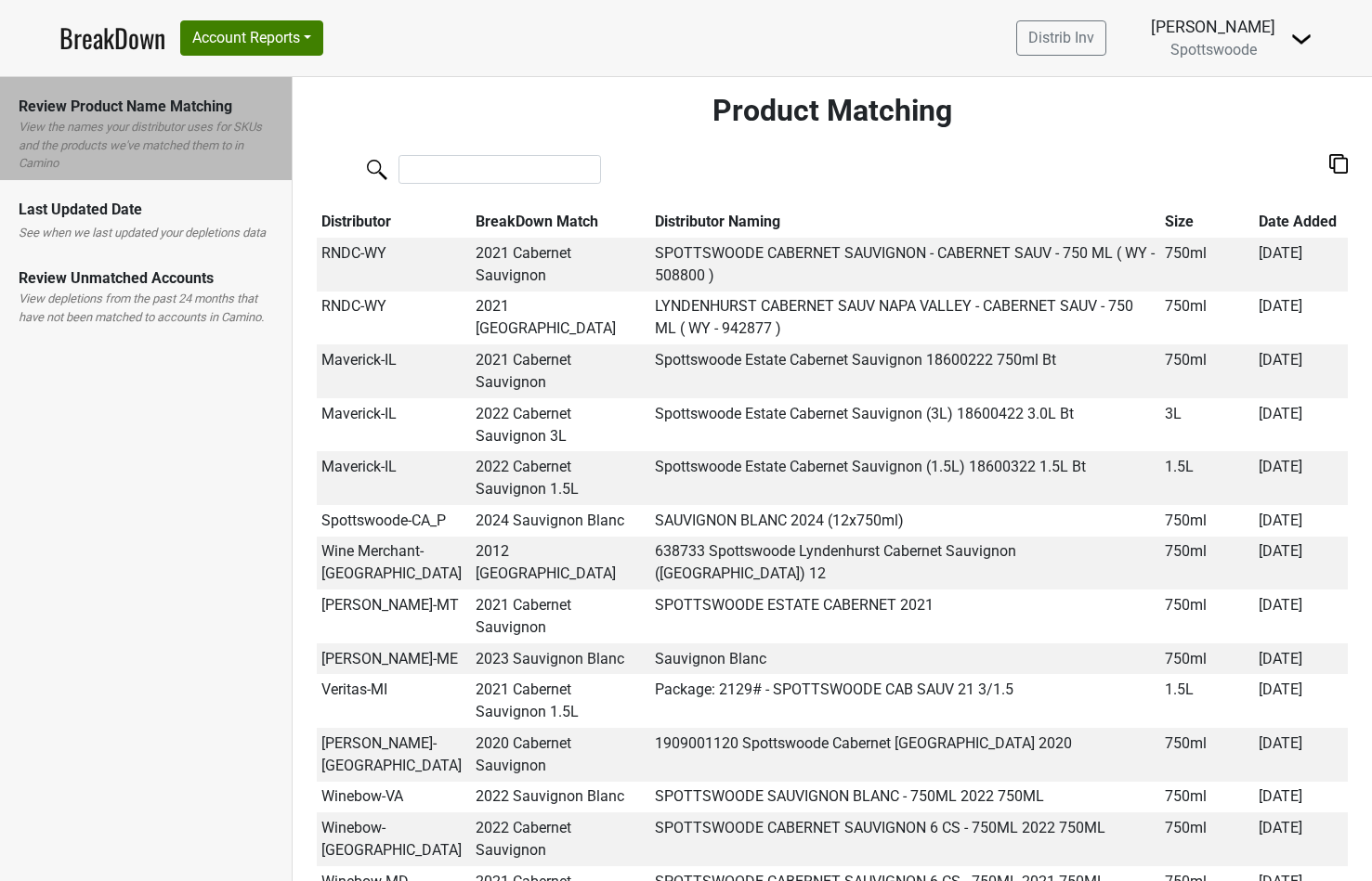
click at [1298, 40] on img at bounding box center [1301, 39] width 22 height 22
click at [1036, 86] on div "Control Center Product Matching Distributor BreakDown Match Distributor Naming …" at bounding box center [832, 463] width 1079 height 835
click at [502, 252] on td "2021 Cabernet Sauvignon" at bounding box center [560, 265] width 179 height 54
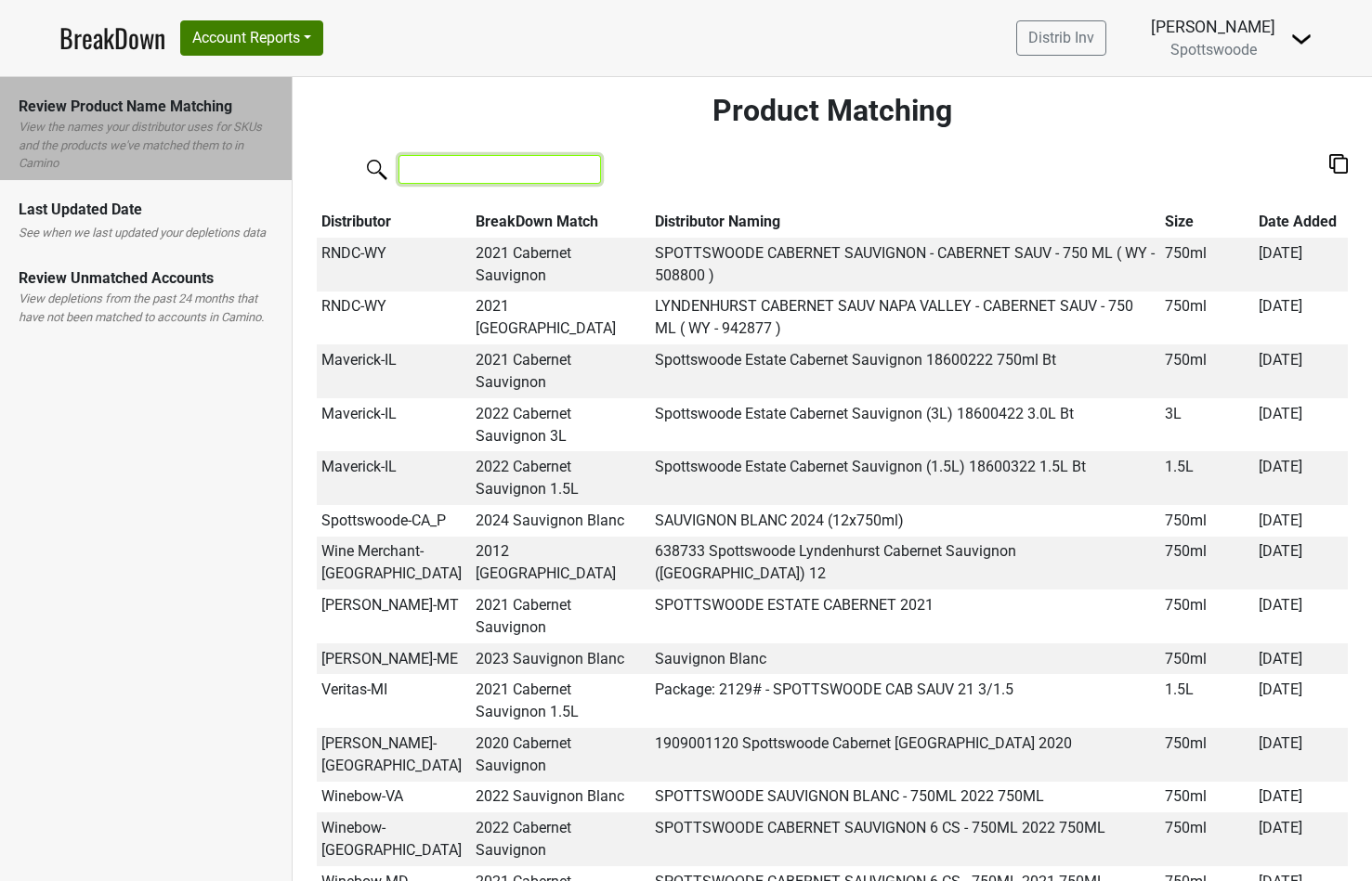
click at [433, 167] on input "search" at bounding box center [500, 169] width 202 height 29
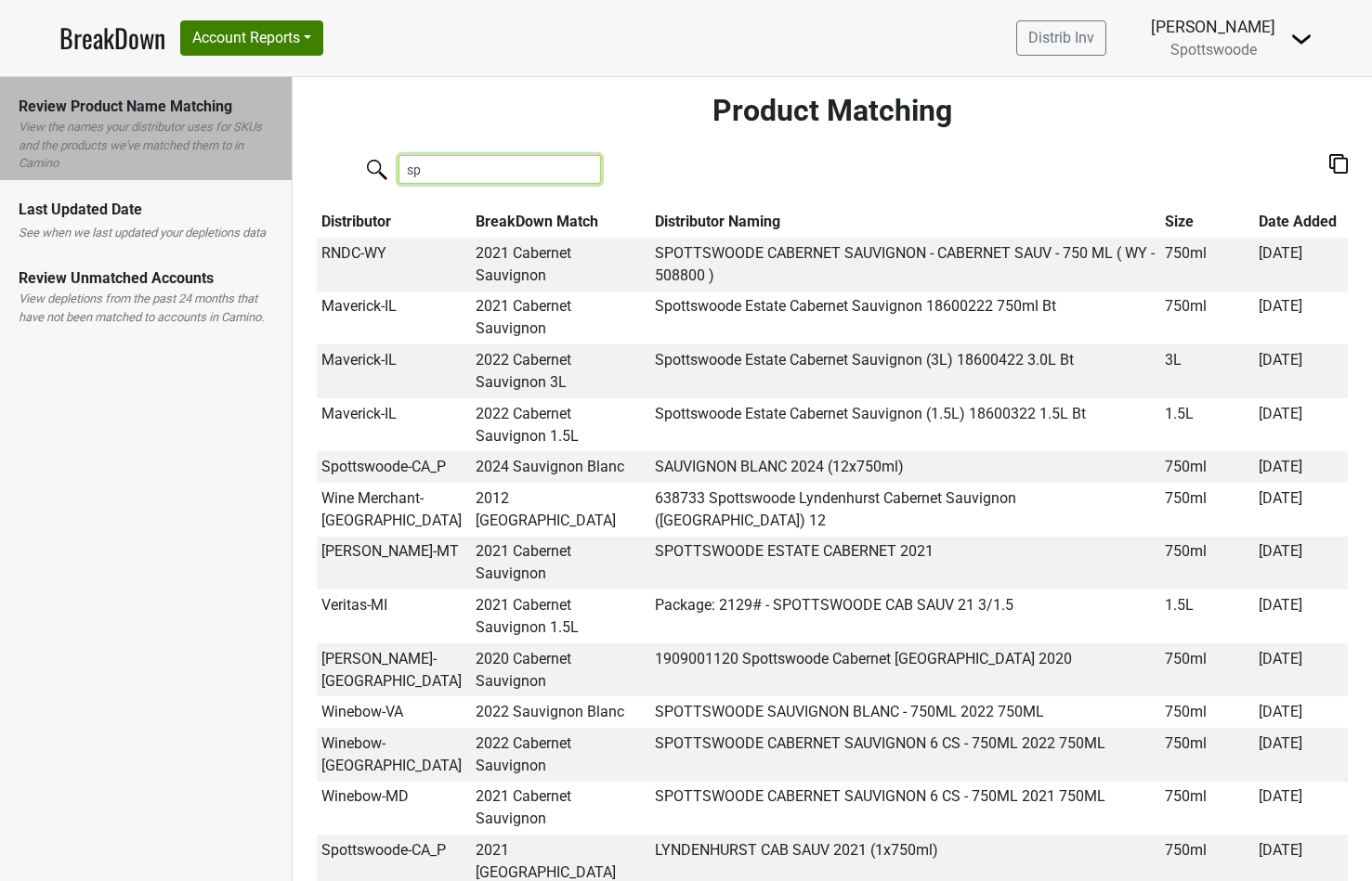
type input "s"
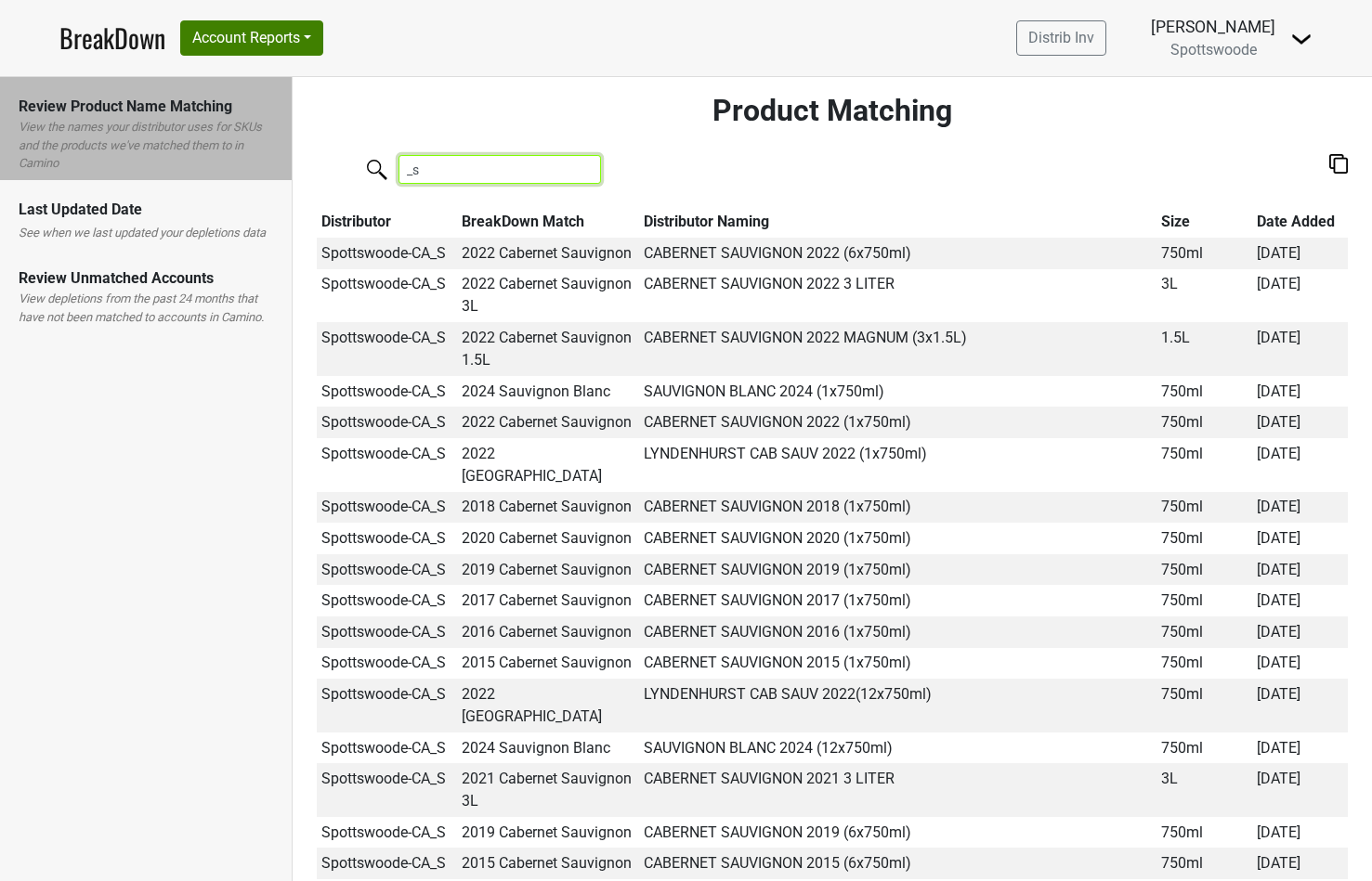
drag, startPoint x: 424, startPoint y: 170, endPoint x: 380, endPoint y: 170, distance: 44.0
click at [380, 170] on label "_s" at bounding box center [462, 168] width 202 height 33
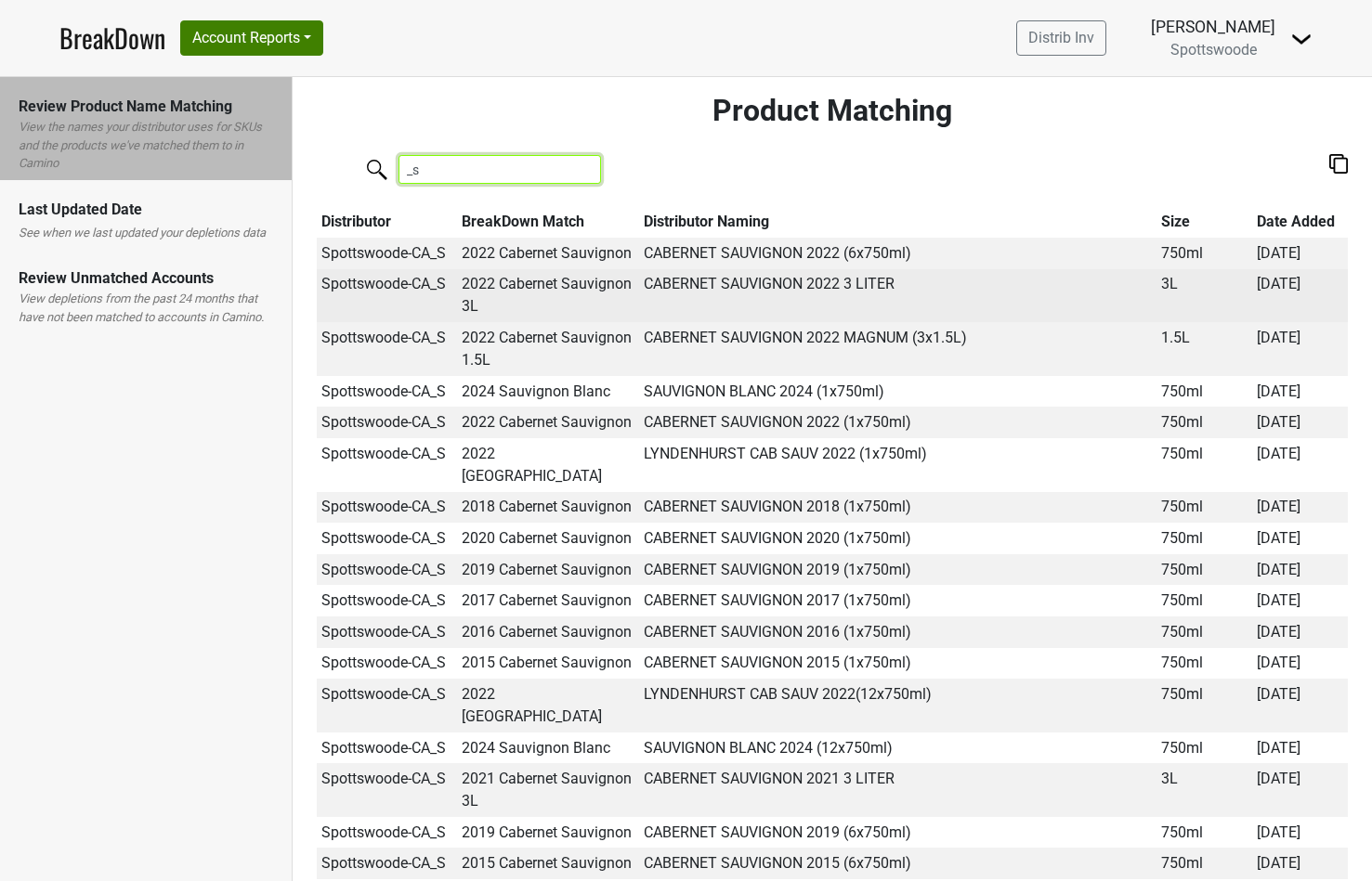
type input "_s"
click at [704, 288] on td "CABERNET SAUVIGNON 2022 3 LITER" at bounding box center [898, 297] width 518 height 54
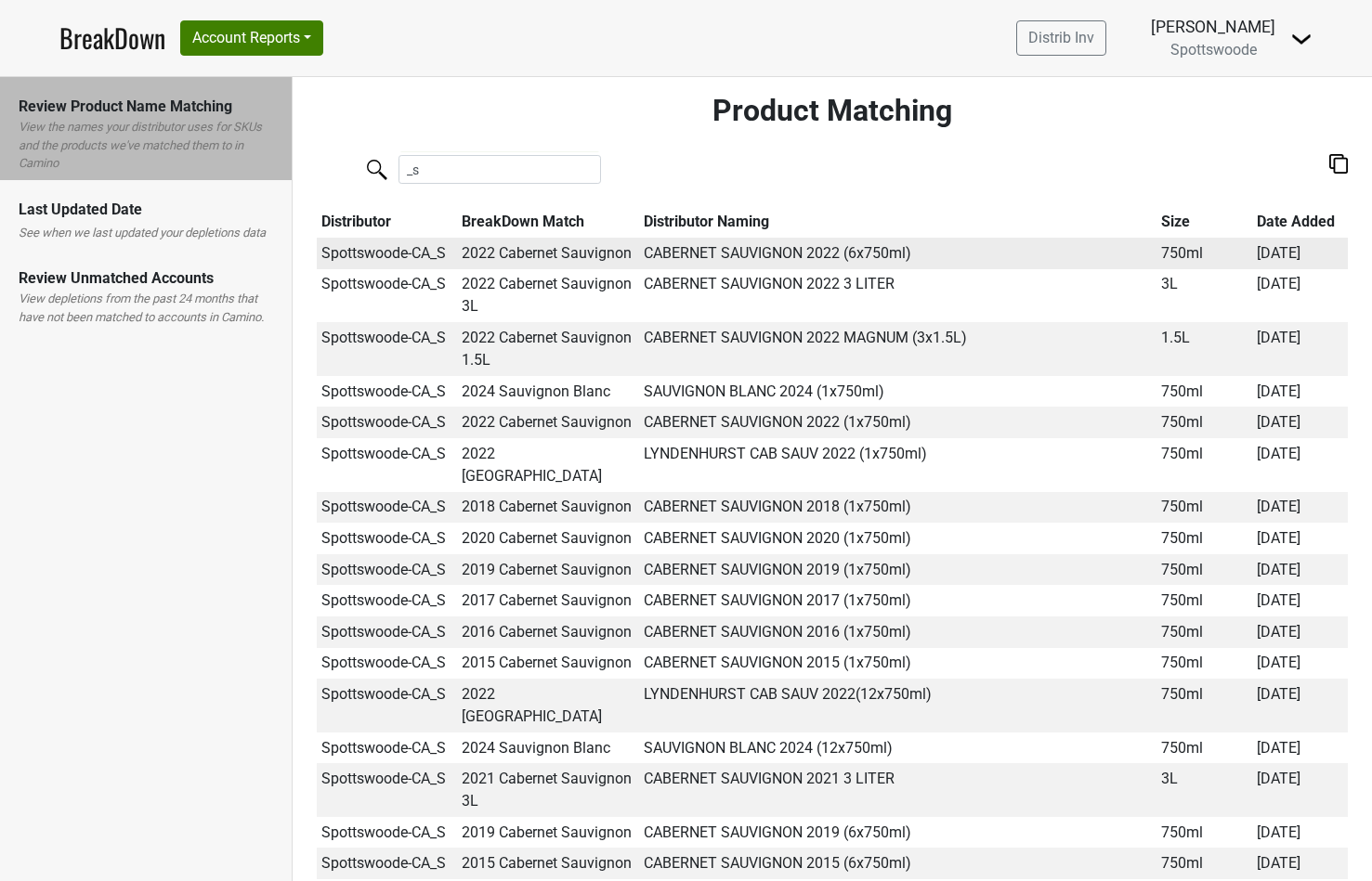
click at [703, 256] on td "CABERNET SAUVIGNON 2022 (6x750ml)" at bounding box center [898, 253] width 518 height 32
click at [793, 376] on td "CABERNET SAUVIGNON 2022 MAGNUM (3x1.5L)" at bounding box center [898, 350] width 518 height 54
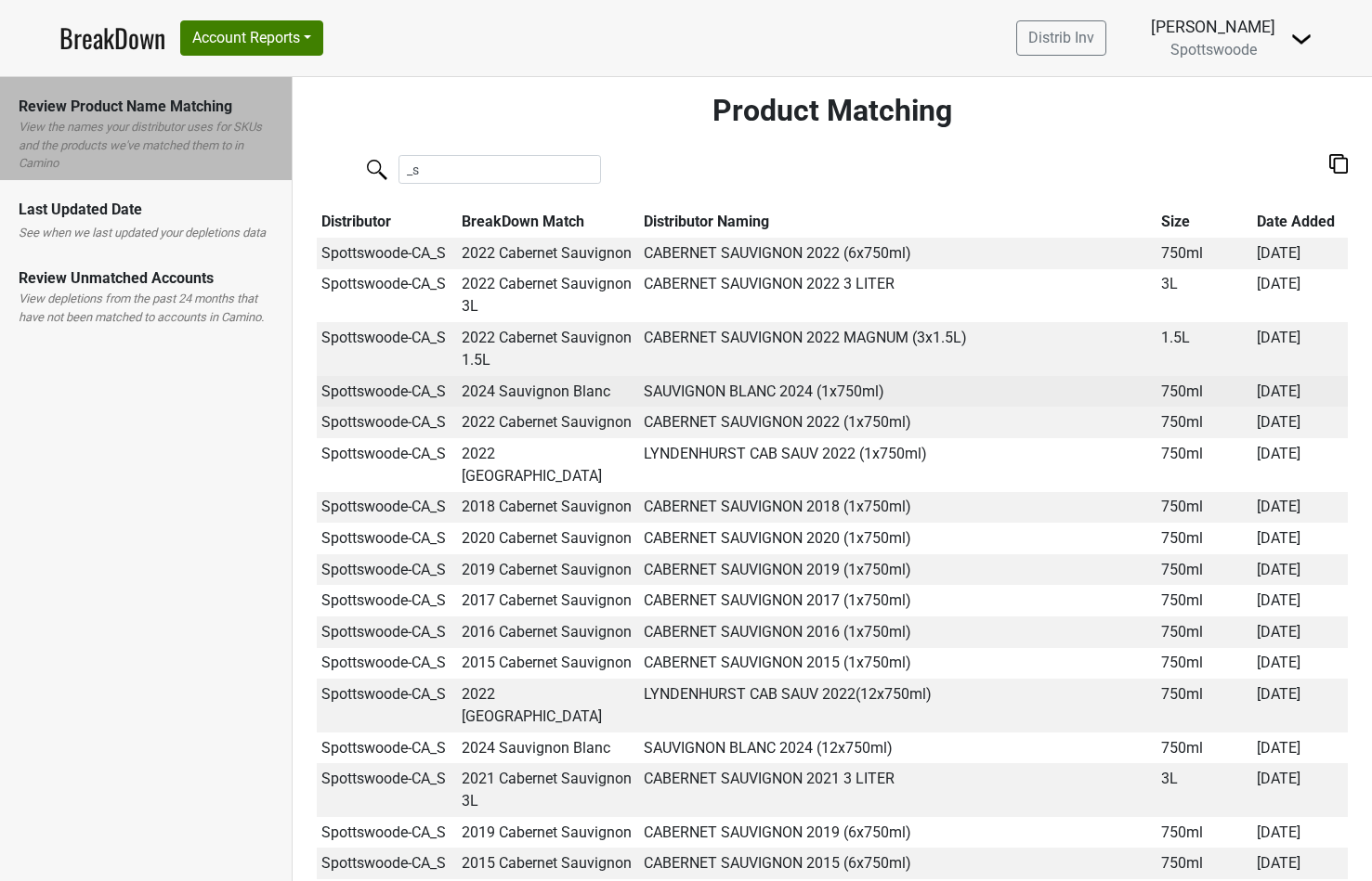
click at [787, 391] on td "SAUVIGNON BLANC 2024 (1x750ml)" at bounding box center [898, 392] width 518 height 32
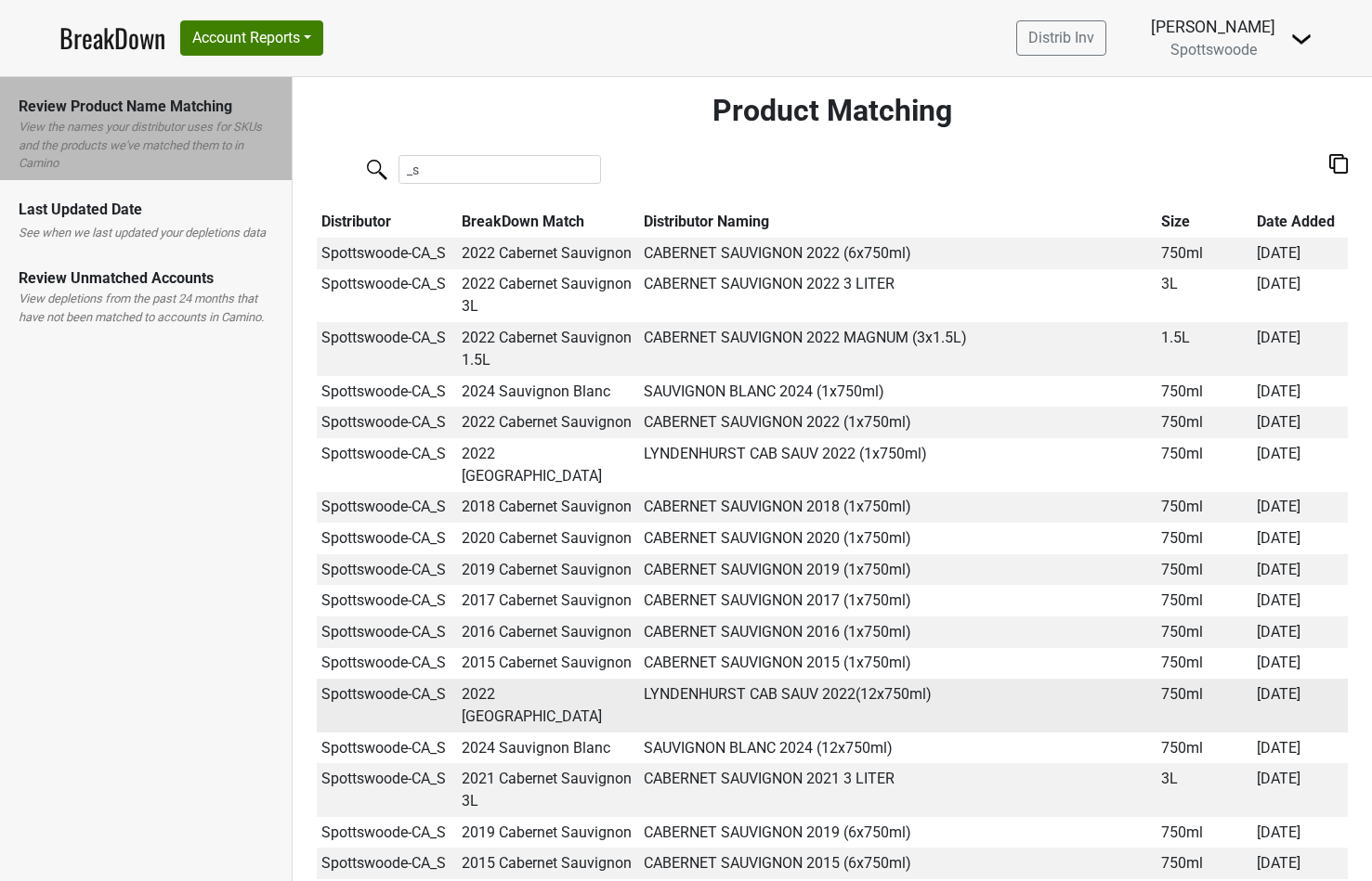
click at [774, 685] on td "LYNDENHURST CAB SAUV 2022(12x750ml)" at bounding box center [898, 706] width 518 height 54
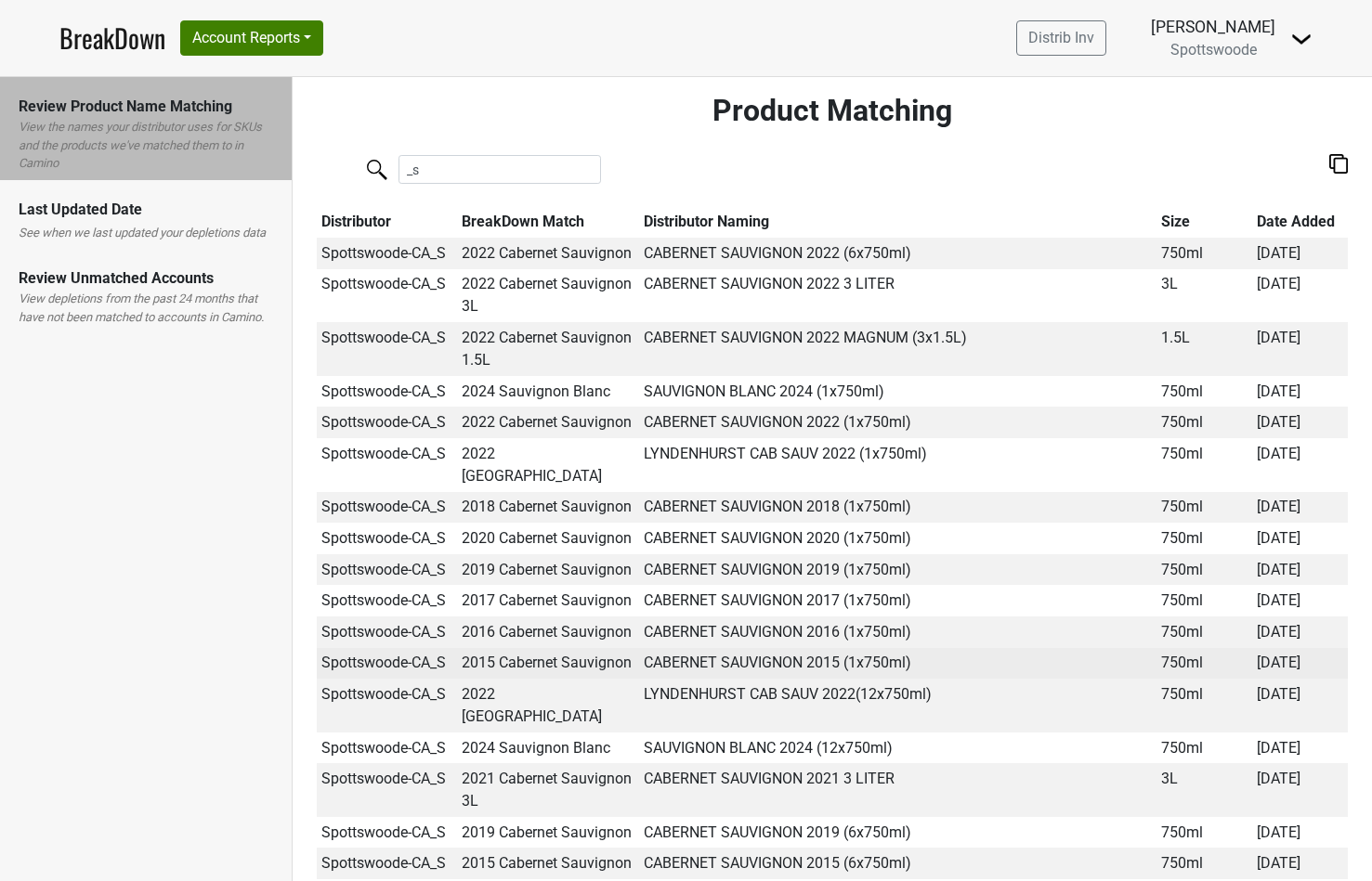
click at [774, 648] on td "CABERNET SAUVIGNON 2015 (1x750ml)" at bounding box center [898, 663] width 518 height 32
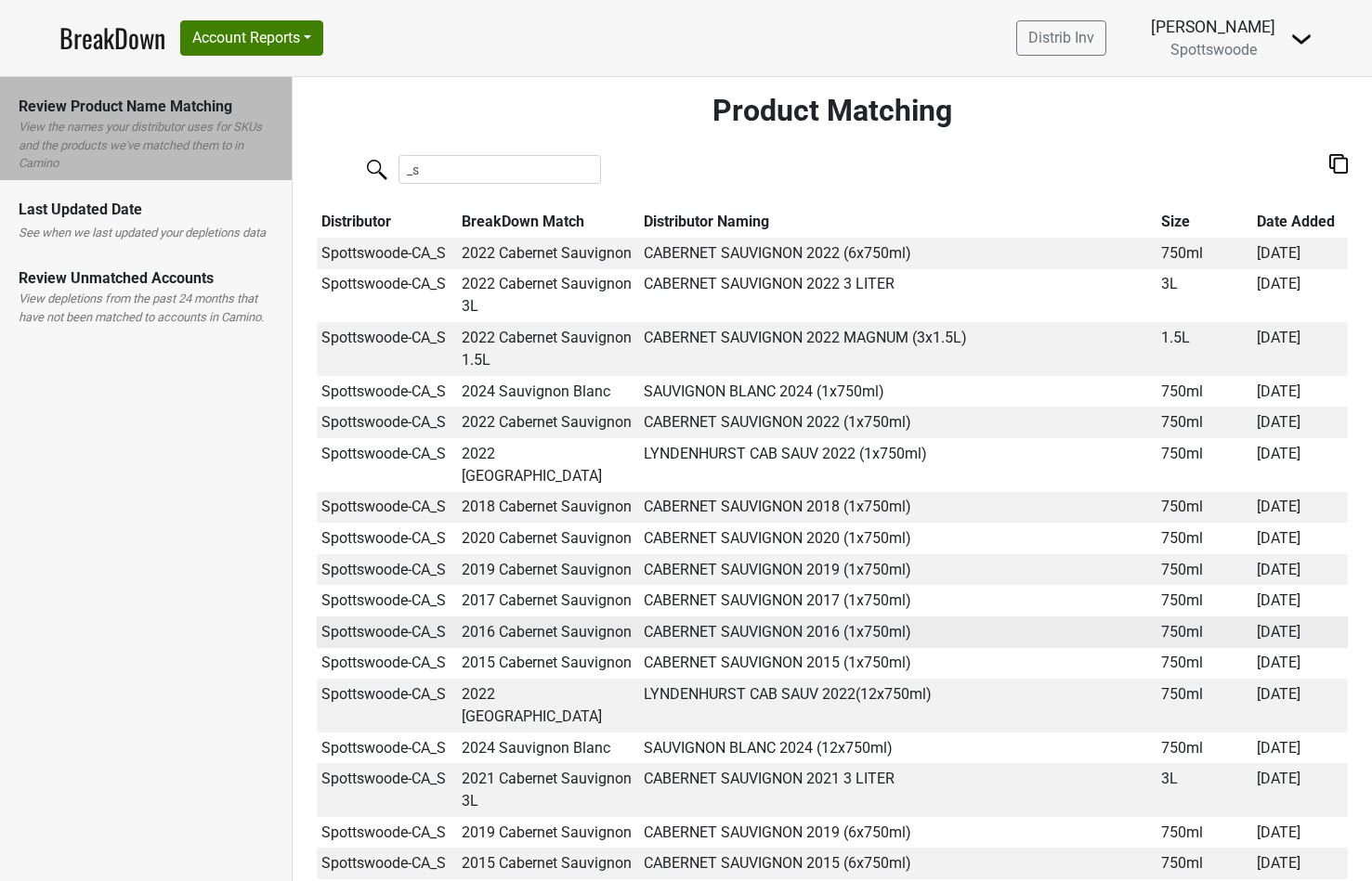
click at [774, 616] on td "CABERNET SAUVIGNON 2016 (1x750ml)" at bounding box center [898, 632] width 518 height 32
click at [178, 238] on label "See when we last updated your depletions data" at bounding box center [142, 232] width 247 height 18
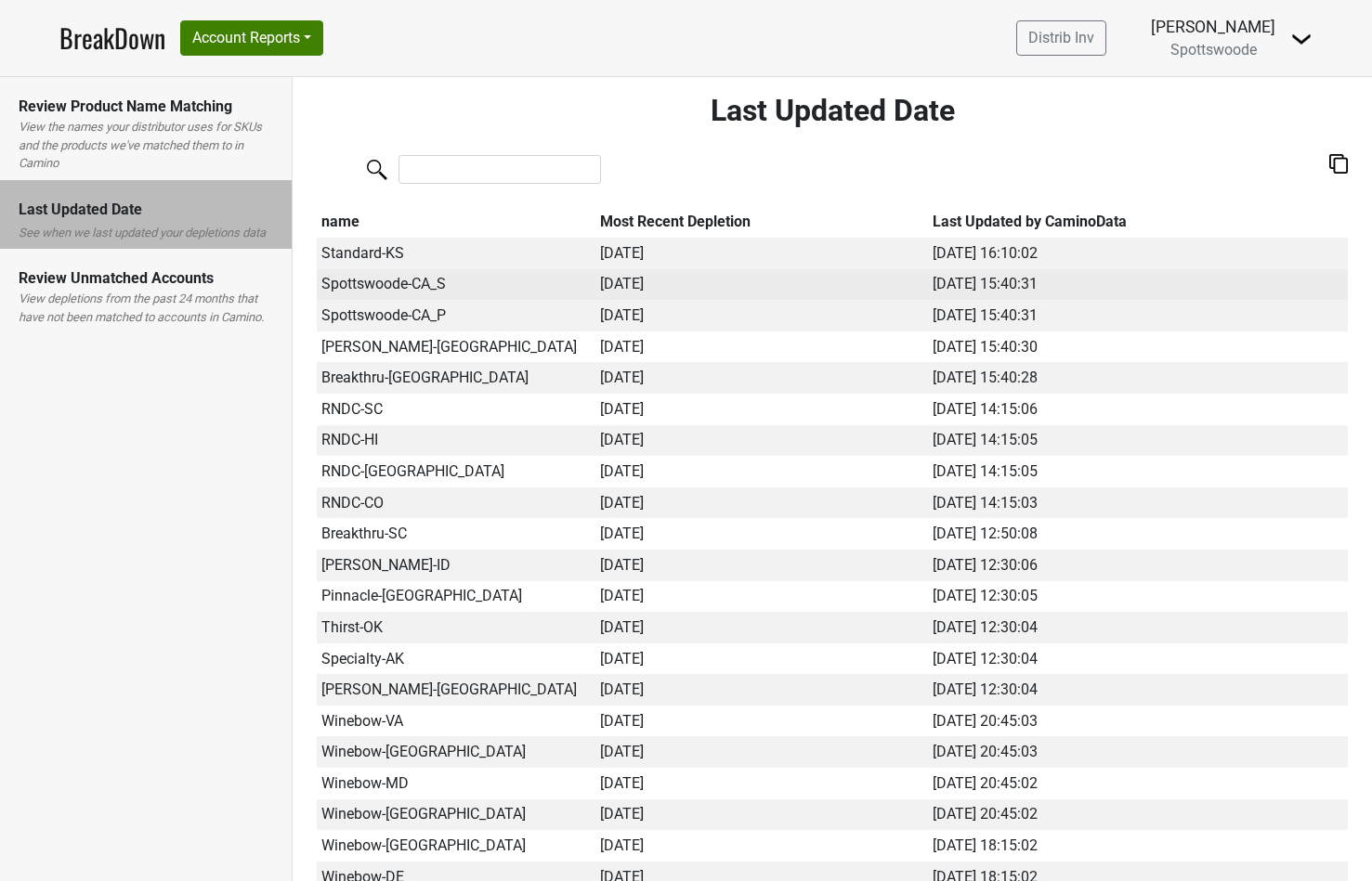
click at [632, 291] on td "[DATE]" at bounding box center [762, 285] width 331 height 32
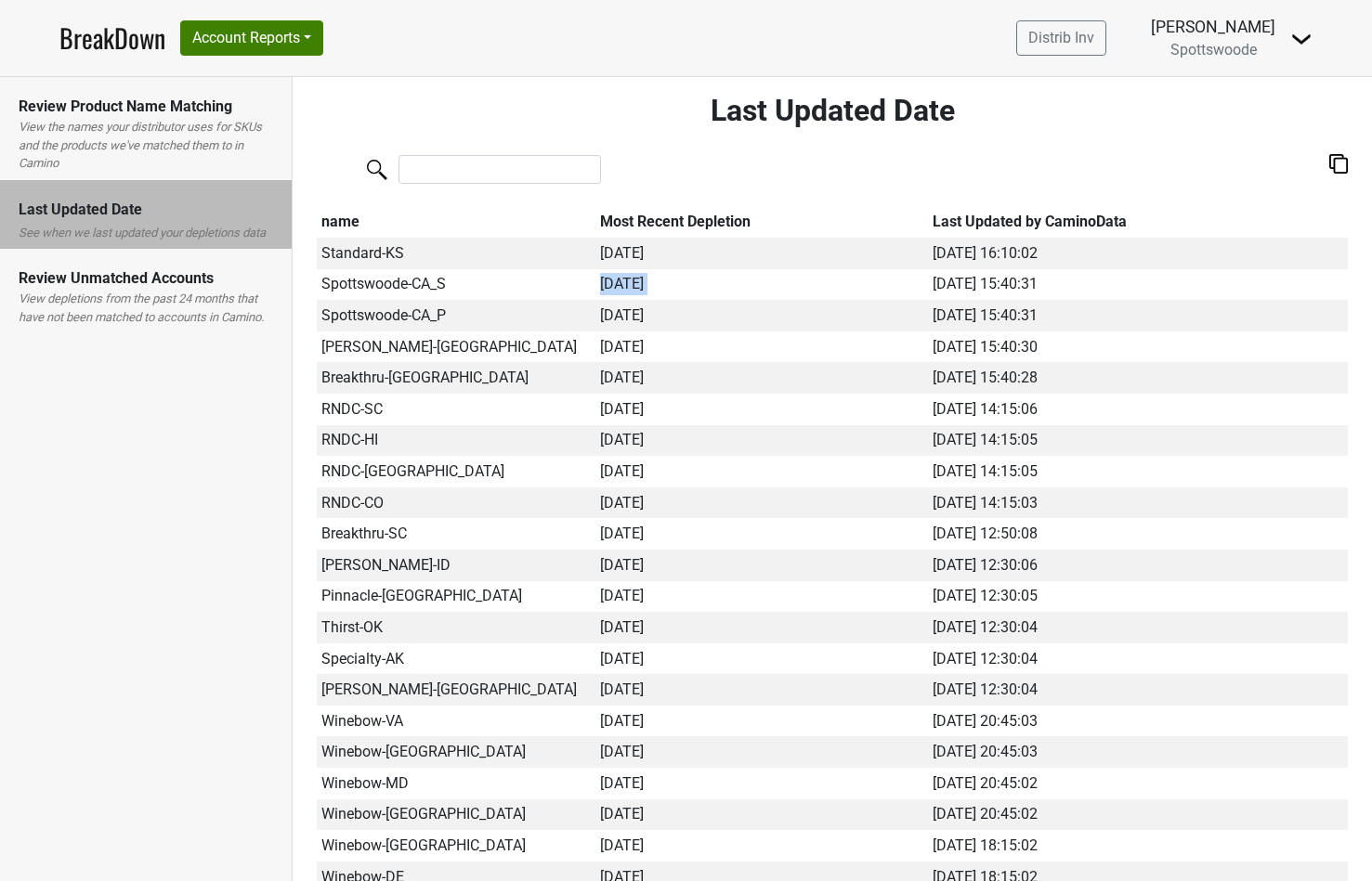
click at [163, 309] on label "View depletions from the past 24 months that have not been matched to accounts …" at bounding box center [145, 308] width 254 height 37
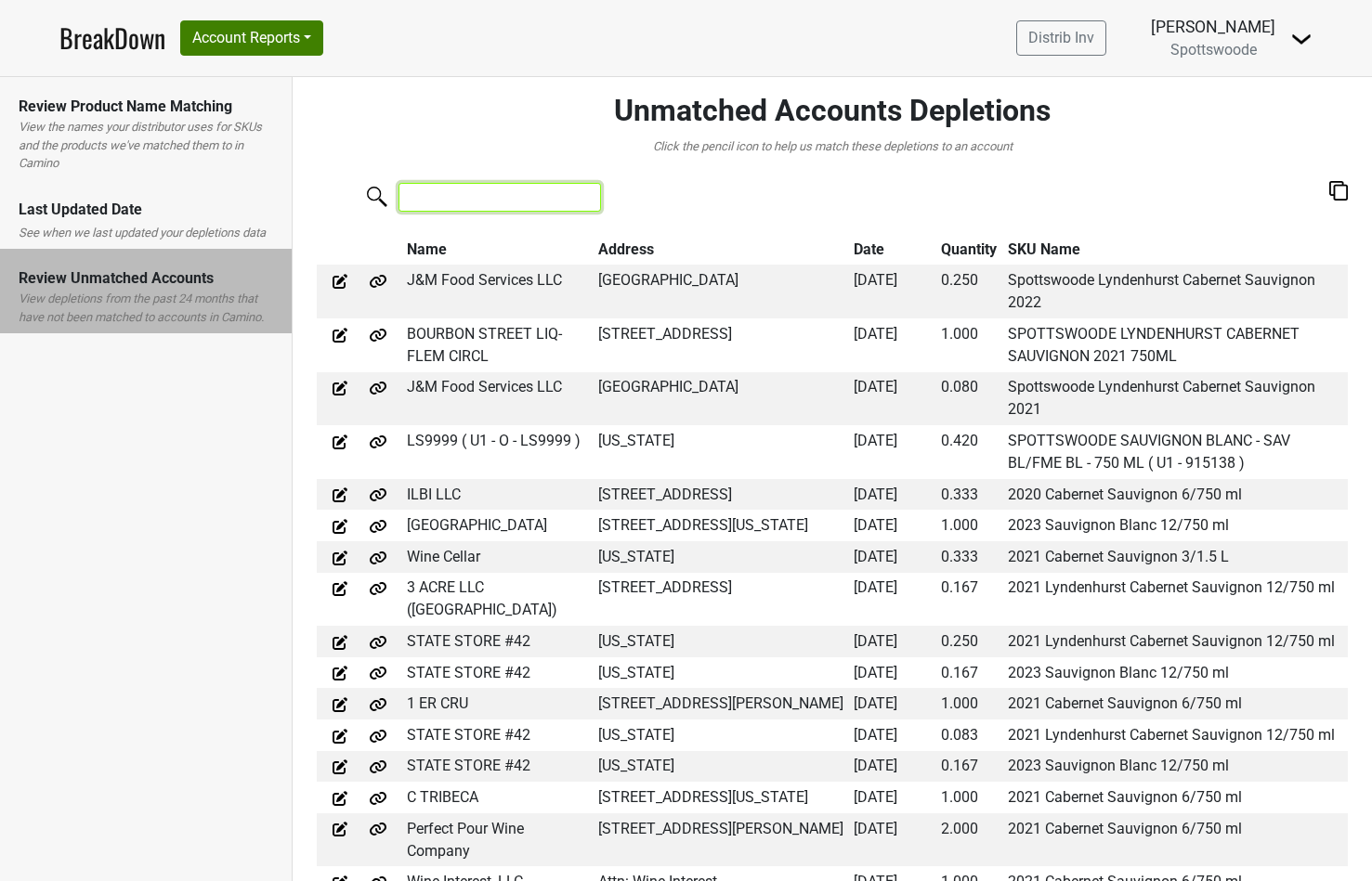
click at [477, 197] on input "search" at bounding box center [500, 197] width 202 height 29
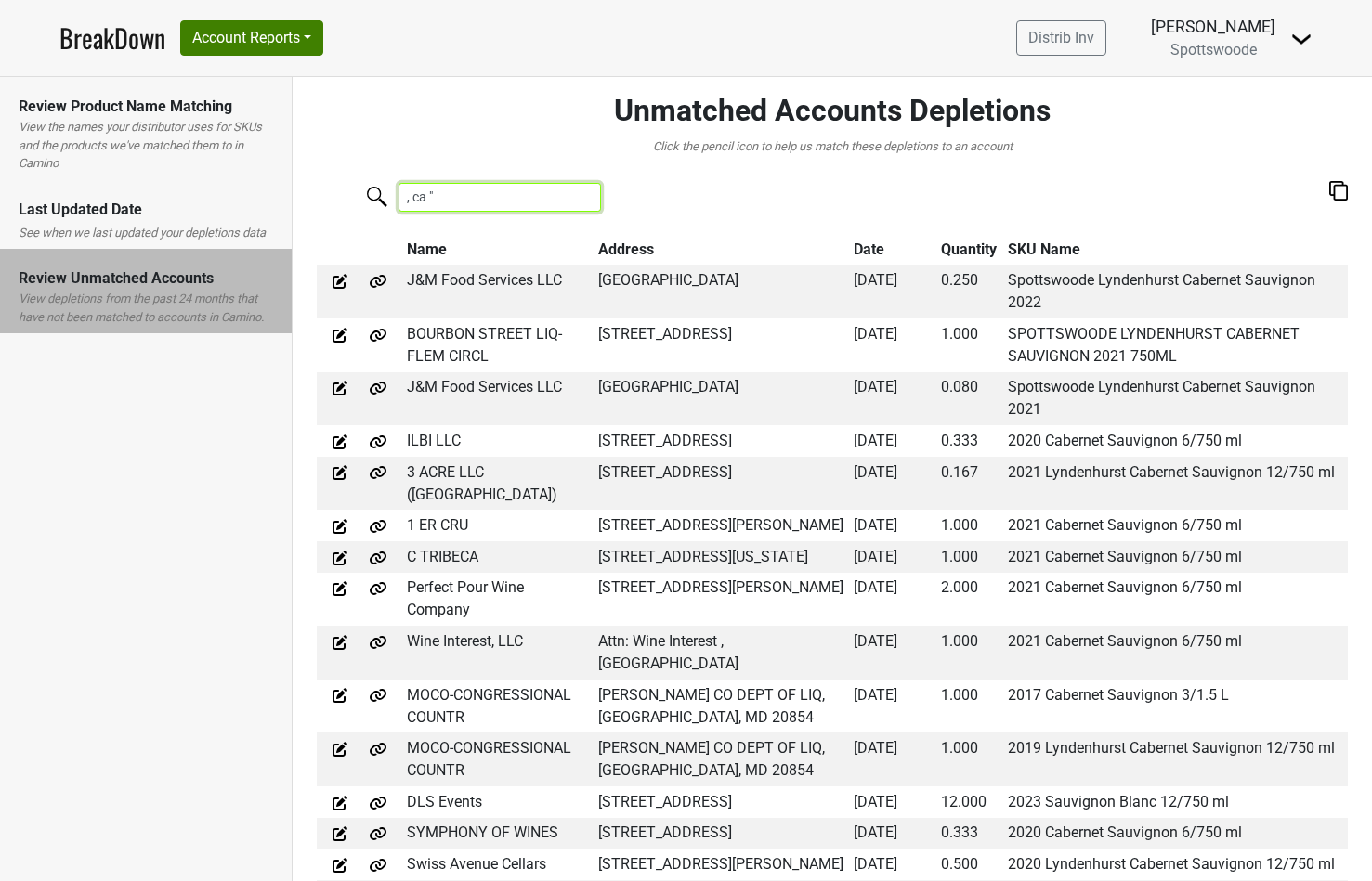
click at [406, 200] on input ", ca "" at bounding box center [500, 197] width 202 height 29
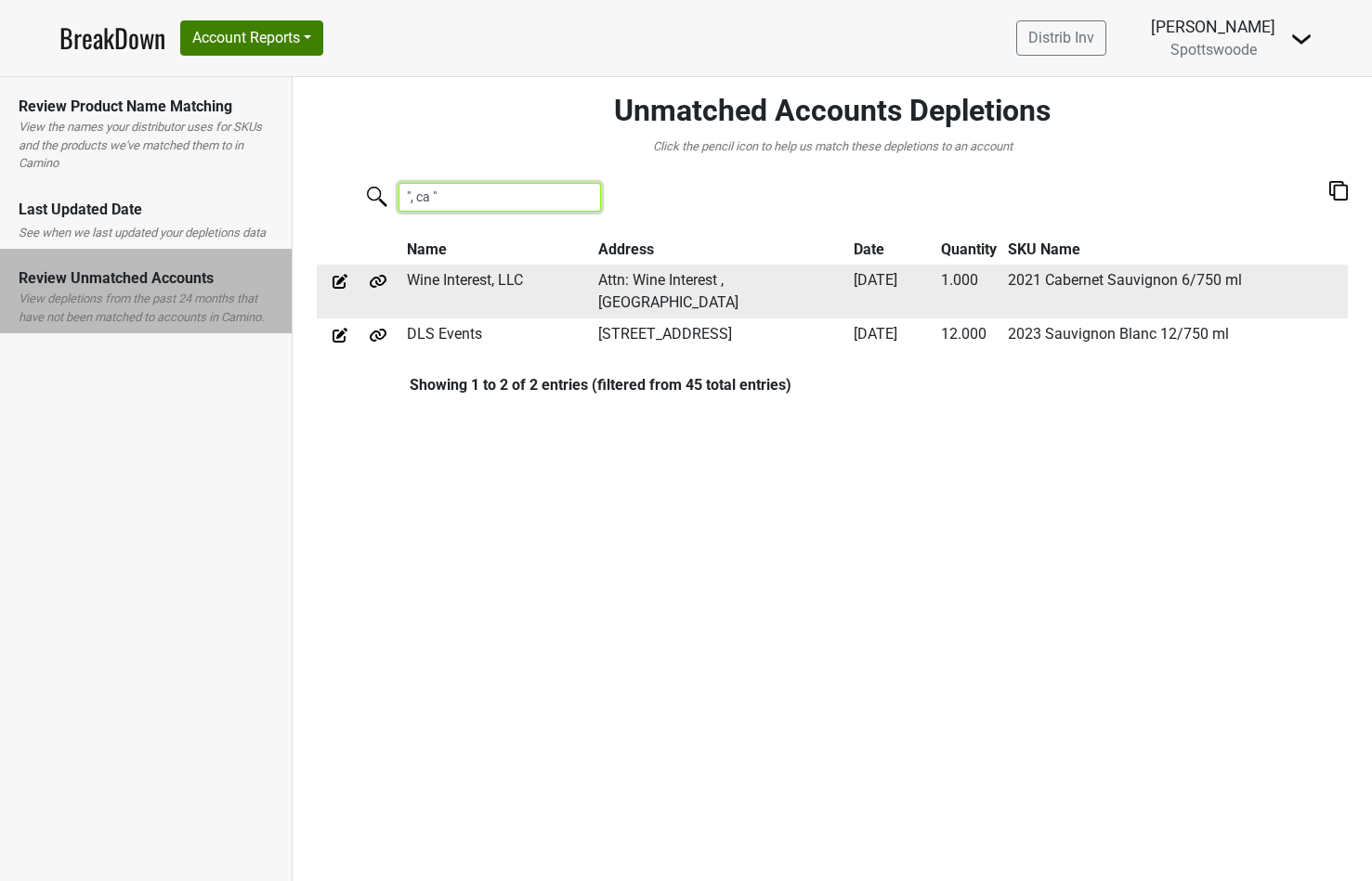
type input "", ca ""
click at [338, 284] on img at bounding box center [339, 281] width 18 height 18
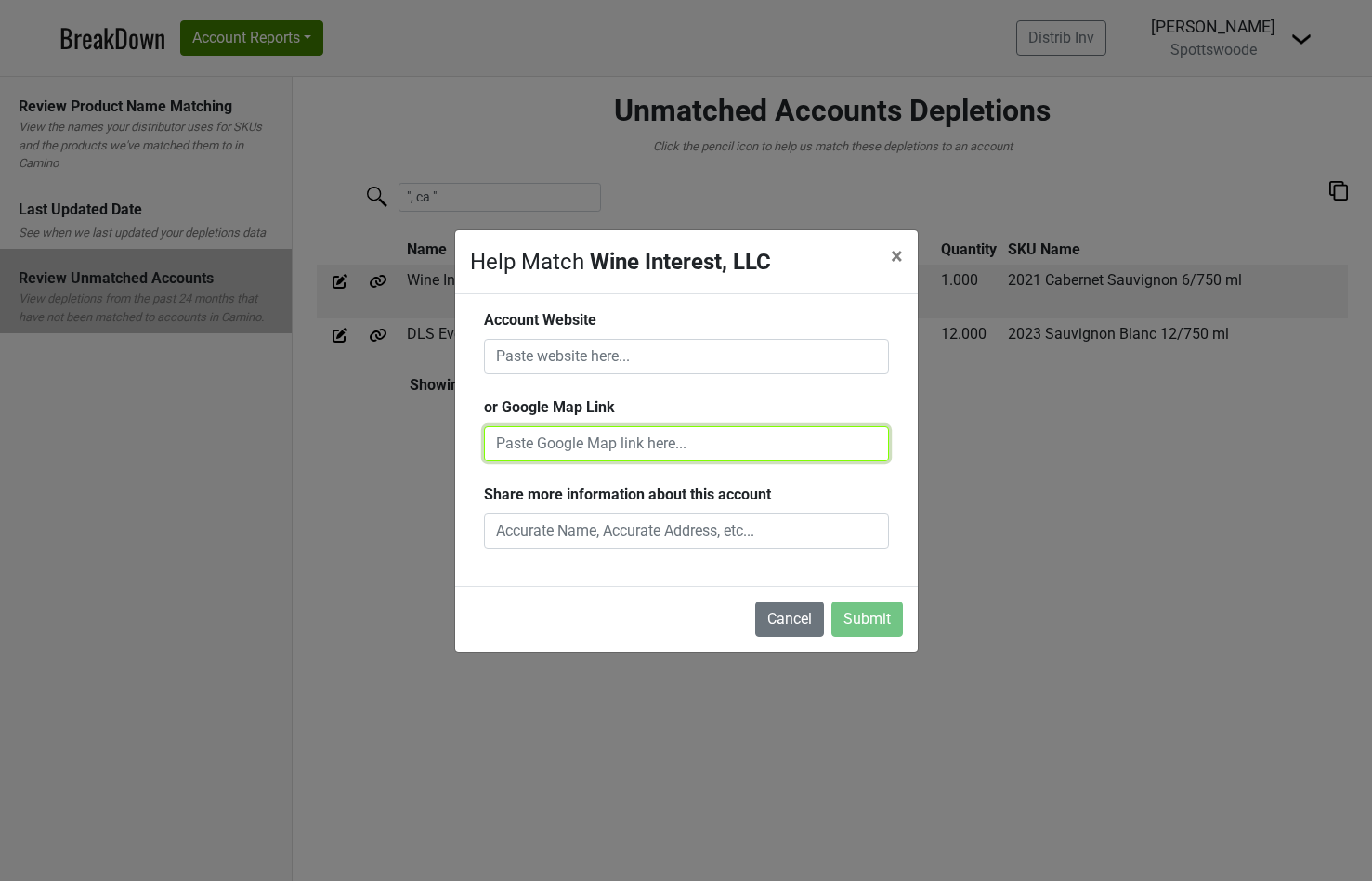
click at [518, 446] on input "text" at bounding box center [686, 444] width 405 height 36
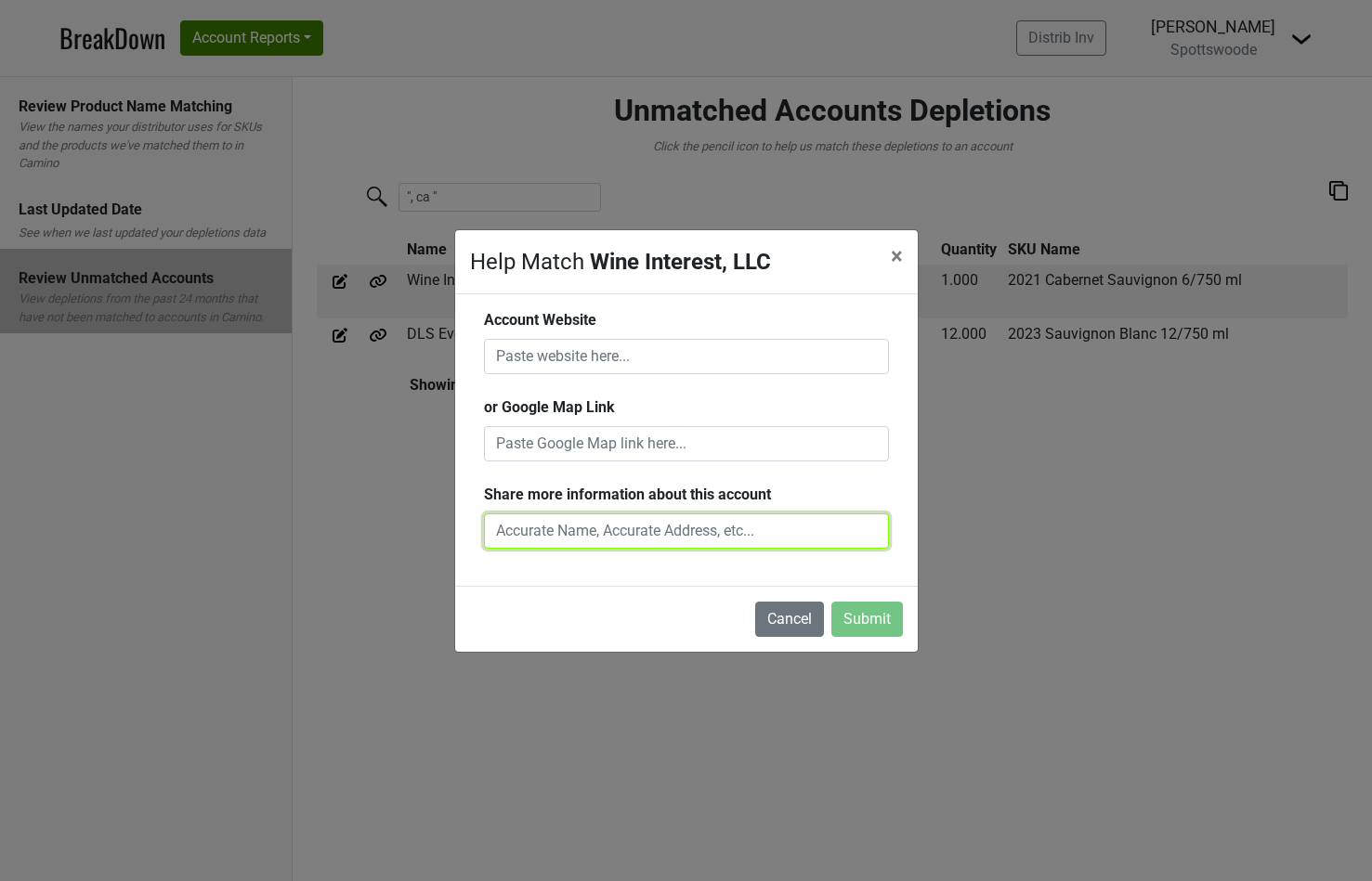
click at [536, 529] on input "text" at bounding box center [686, 531] width 405 height 36
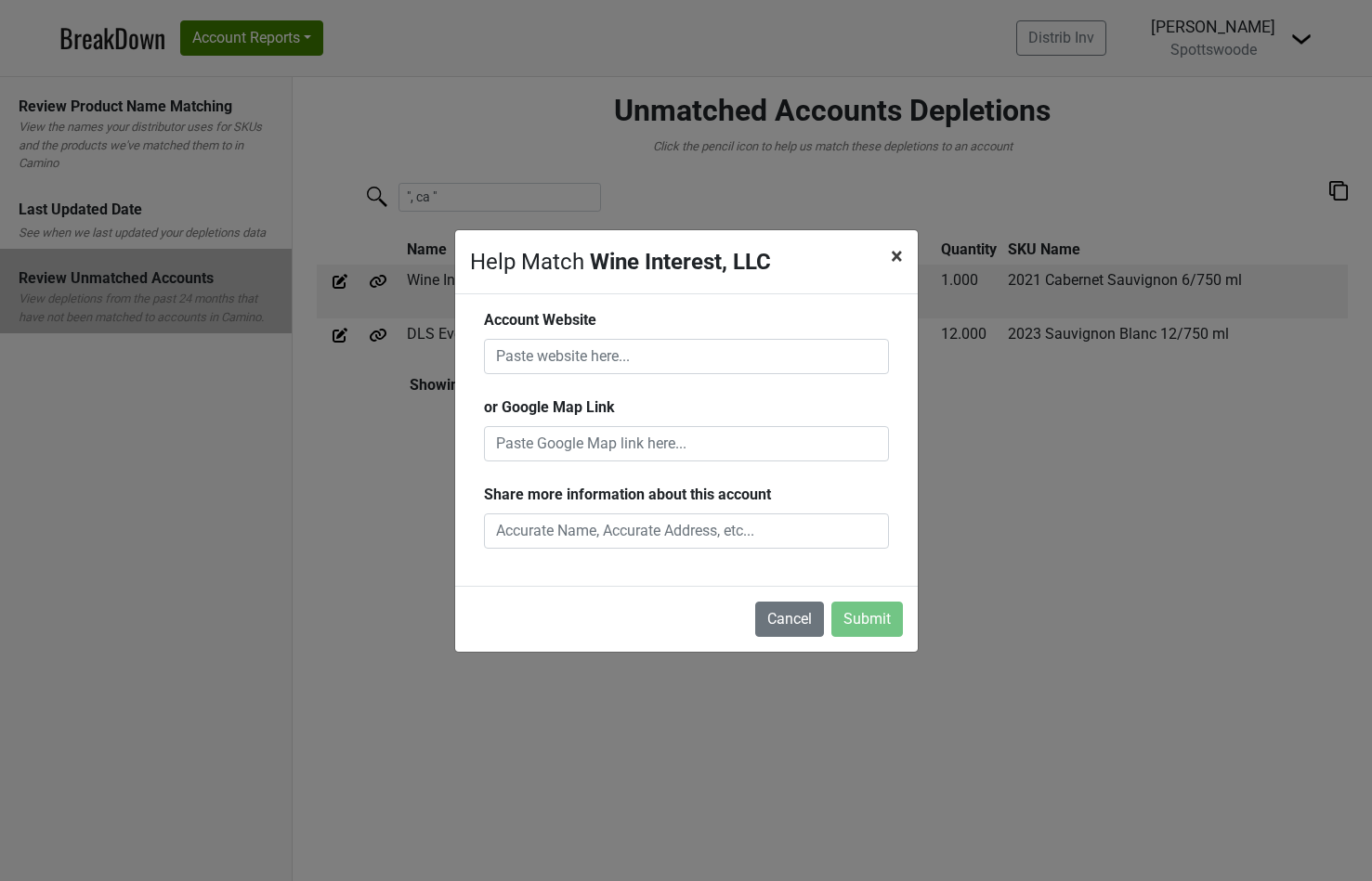
click at [890, 264] on button "× Close" at bounding box center [896, 256] width 41 height 52
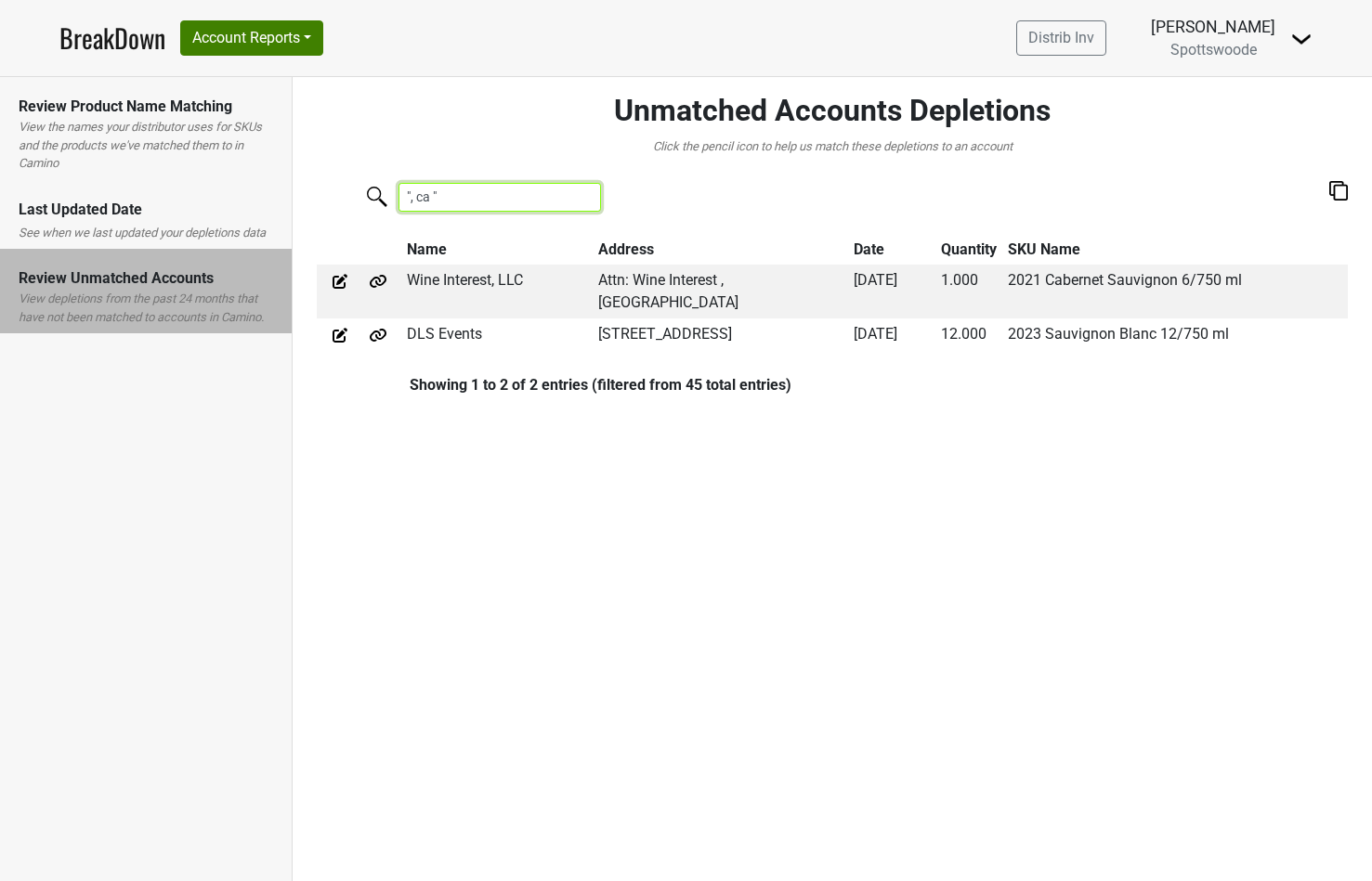
drag, startPoint x: 485, startPoint y: 196, endPoint x: 393, endPoint y: 196, distance: 92.0
click at [393, 196] on label "", ca "" at bounding box center [462, 195] width 202 height 33
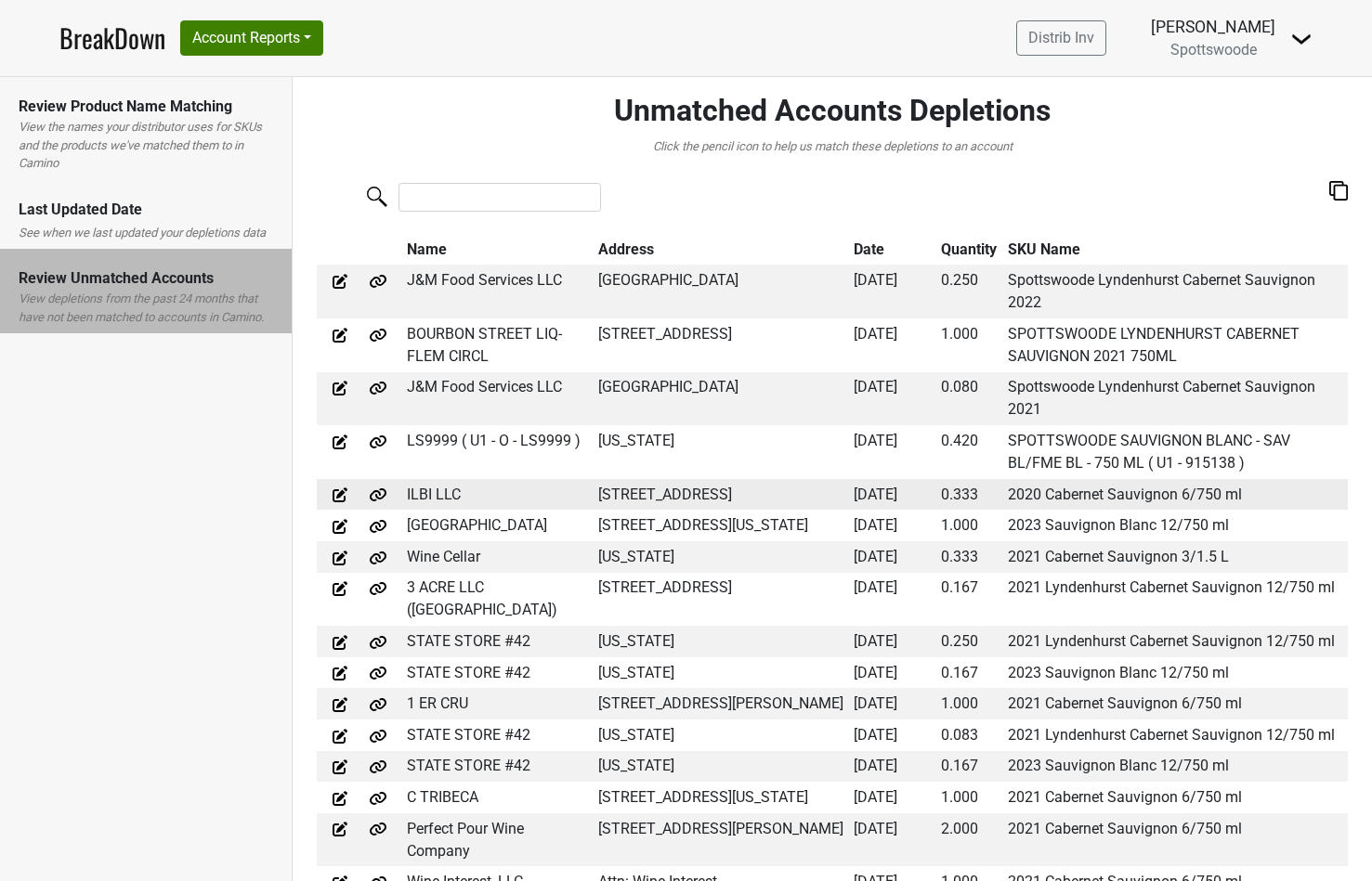
click at [427, 488] on td "ILBI LLC" at bounding box center [498, 495] width 192 height 32
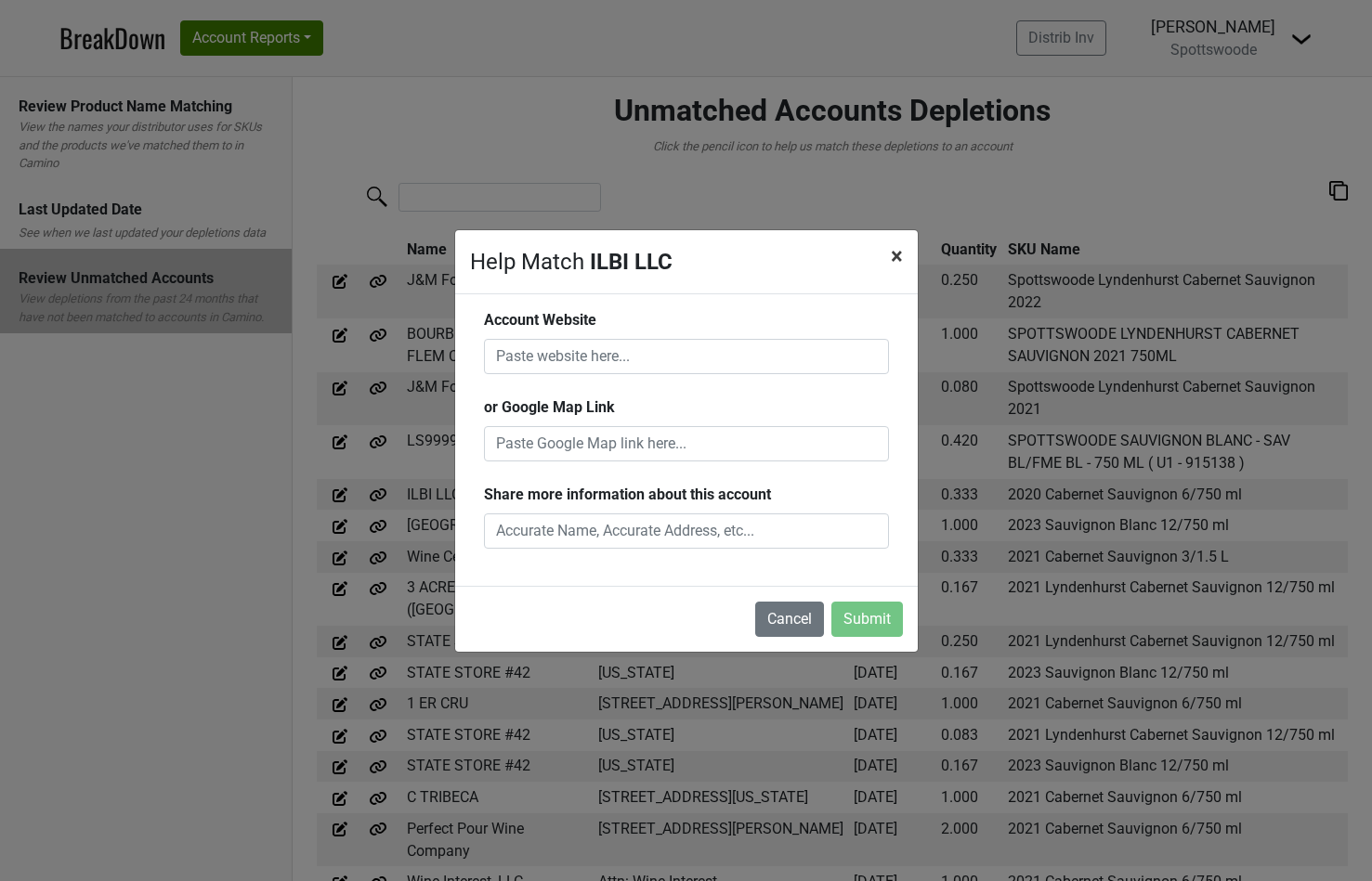
click at [895, 256] on span "×" at bounding box center [896, 256] width 13 height 26
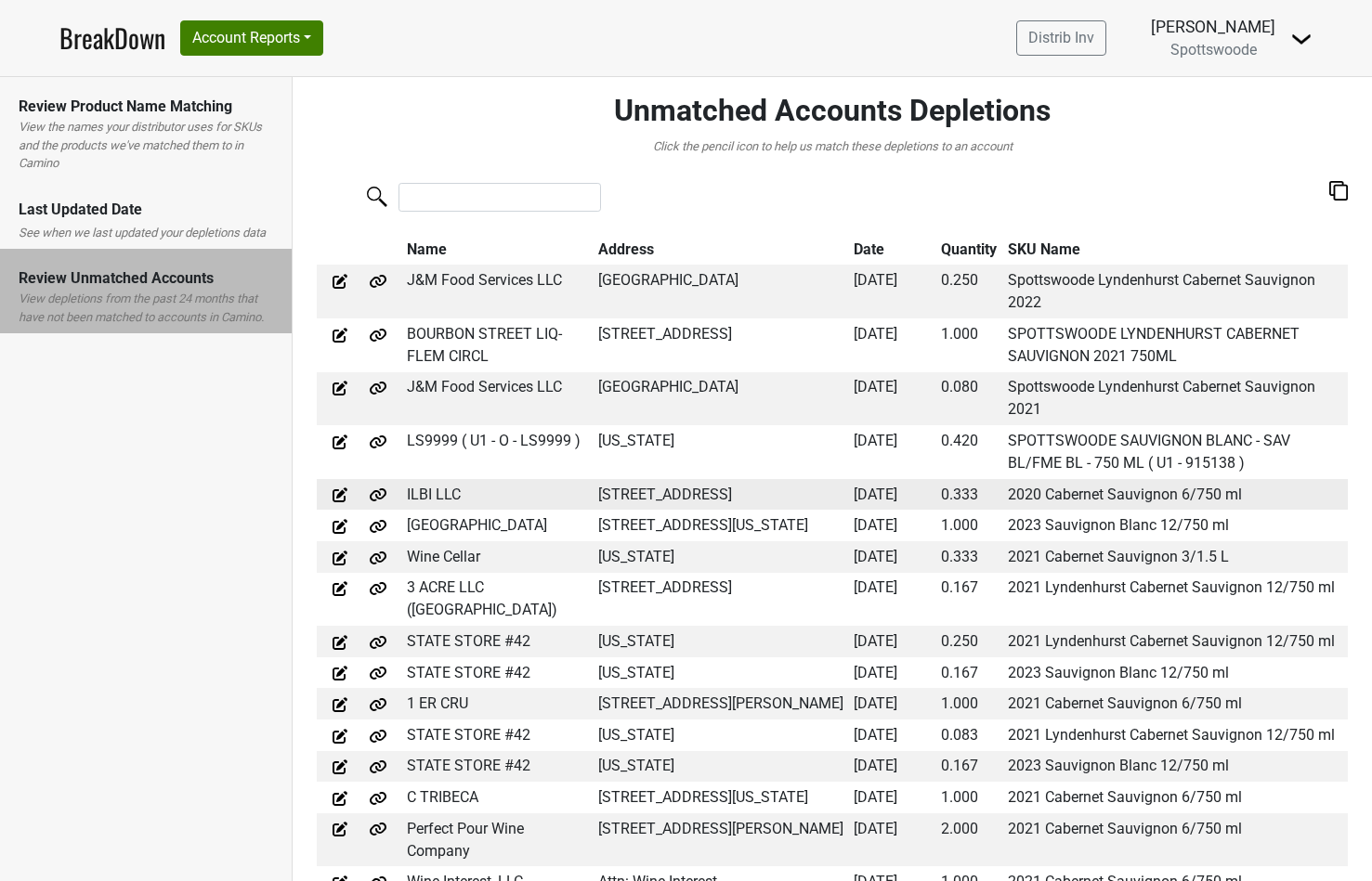
drag, startPoint x: 653, startPoint y: 522, endPoint x: 589, endPoint y: 493, distance: 70.3
click at [589, 493] on tr "ILBI LLC [STREET_ADDRESS] [DATE] 0.333 2020 Cabernet Sauvignon 6/750 ml" at bounding box center [832, 495] width 1031 height 32
click at [391, 147] on div "Click the pencil icon to help us match these depletions to an account" at bounding box center [832, 146] width 1031 height 18
click at [1309, 39] on img at bounding box center [1301, 39] width 22 height 22
click at [902, 35] on nav "BreakDown Account Reports SuperRanker Map Chain Compliance CRM Notes Distrib In…" at bounding box center [686, 38] width 1282 height 76
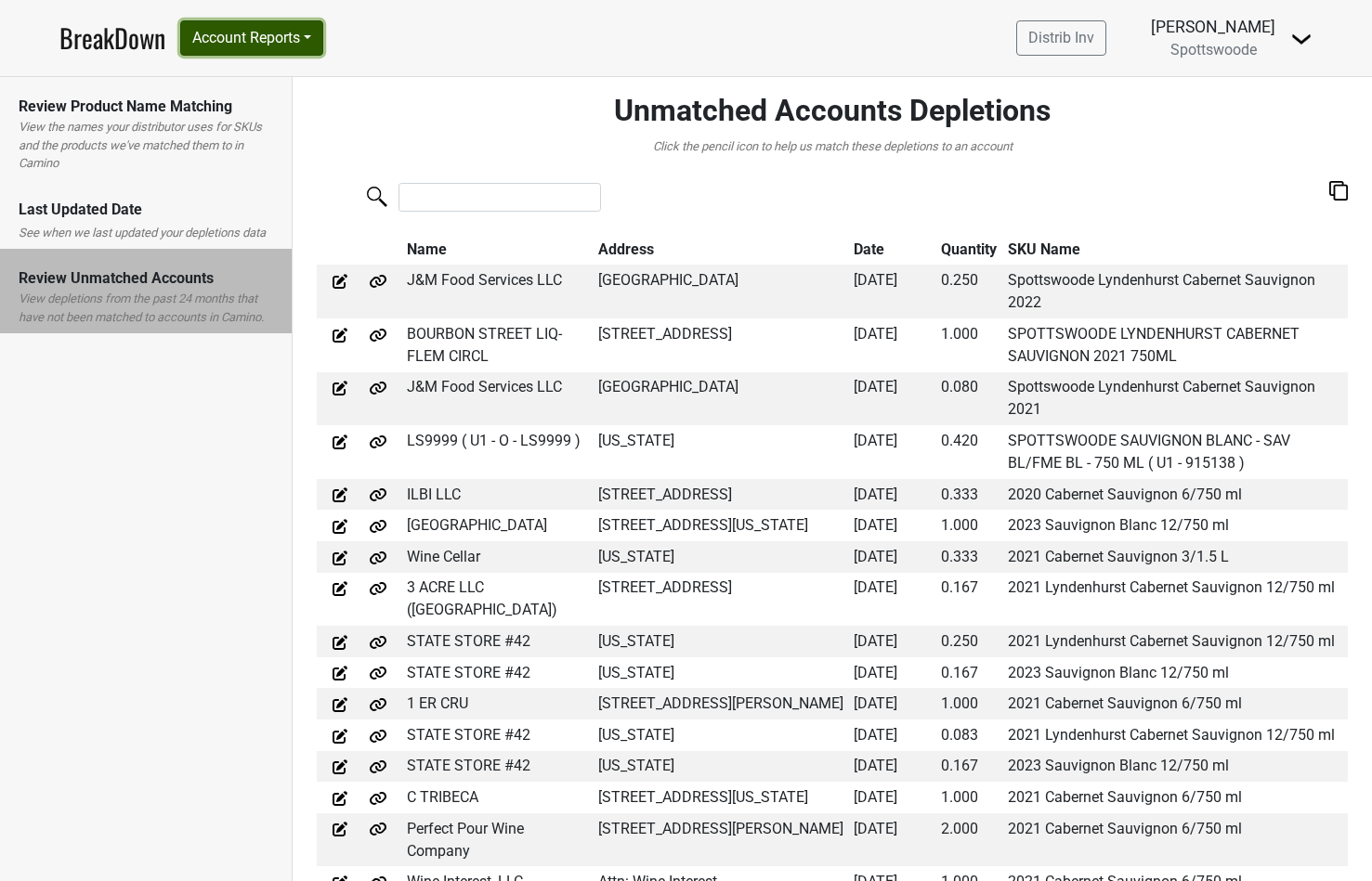
click at [311, 39] on button "Account Reports" at bounding box center [251, 38] width 143 height 36
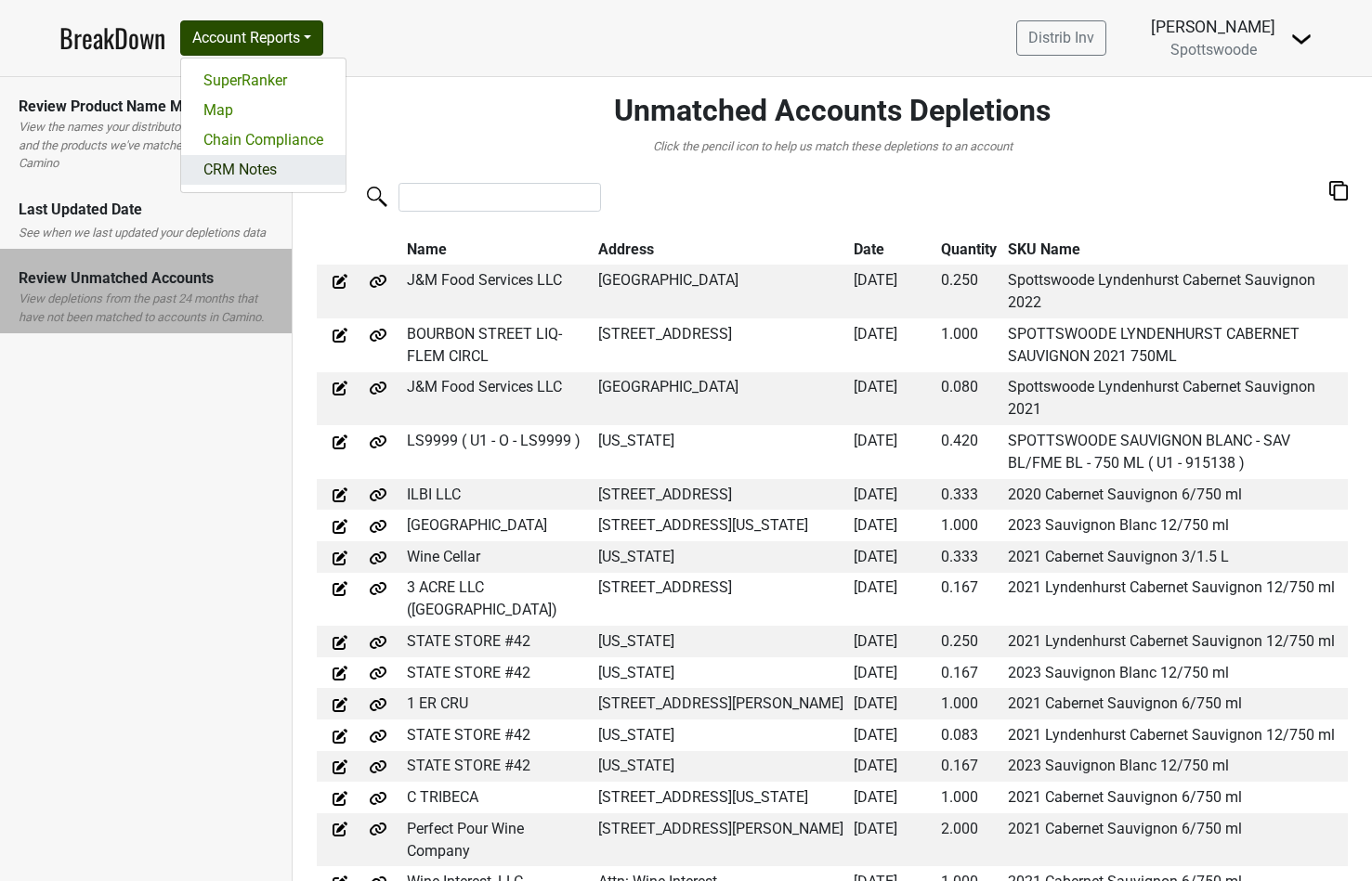
click at [257, 169] on link "CRM Notes" at bounding box center [263, 169] width 165 height 30
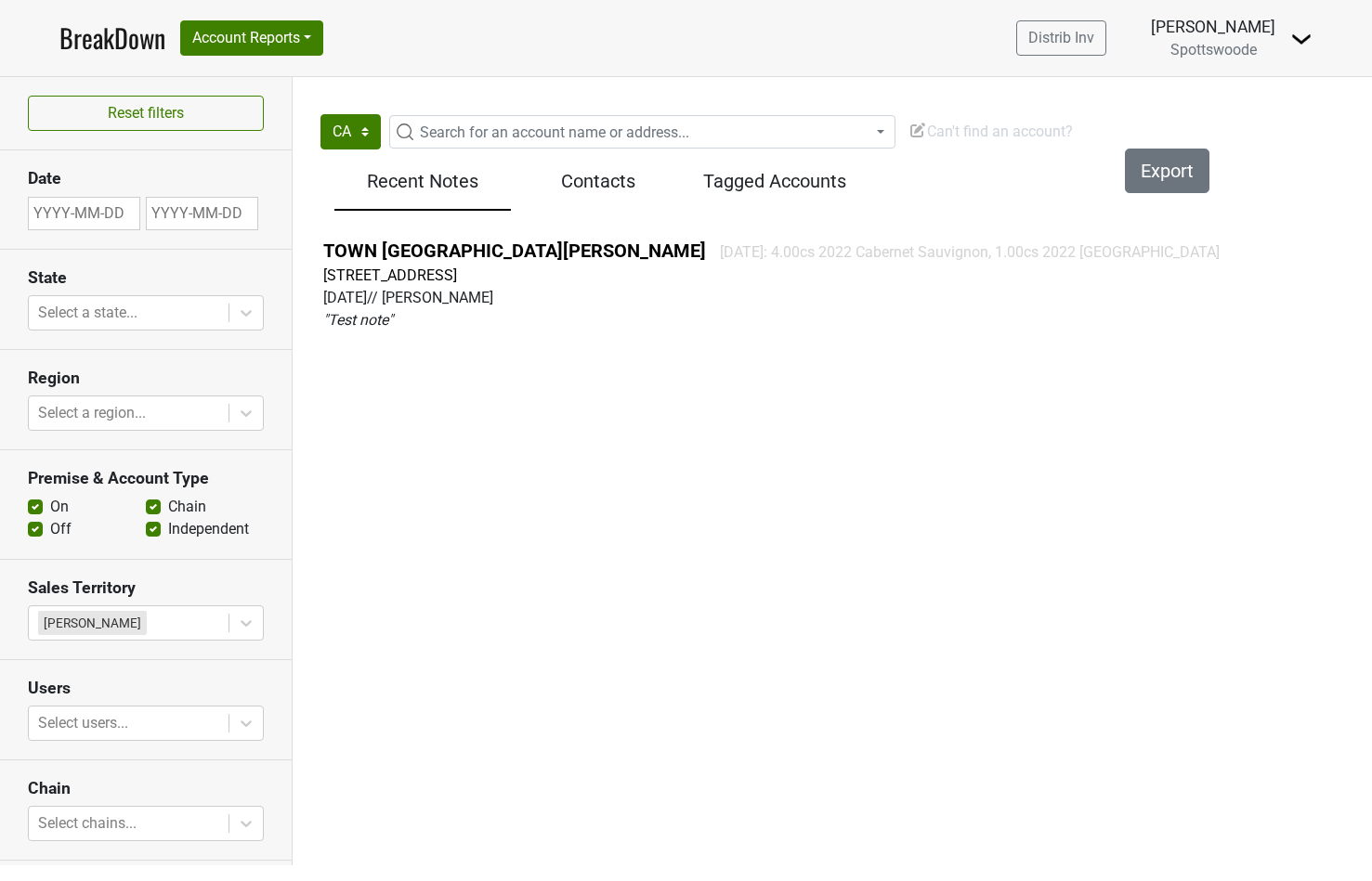
click at [753, 176] on h5 "Tagged Accounts" at bounding box center [774, 181] width 158 height 22
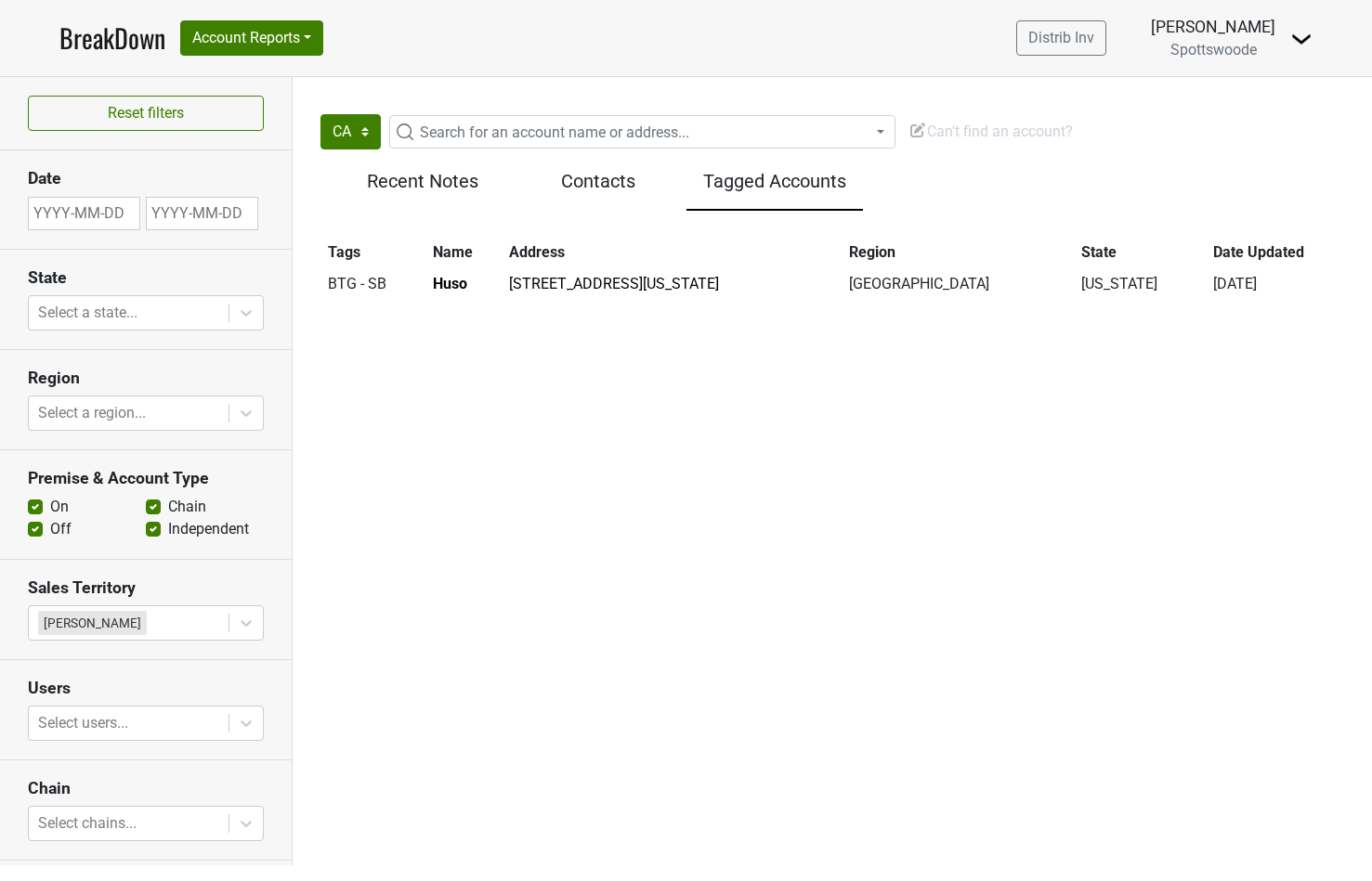
click at [412, 184] on h5 "Recent Notes" at bounding box center [423, 181] width 158 height 22
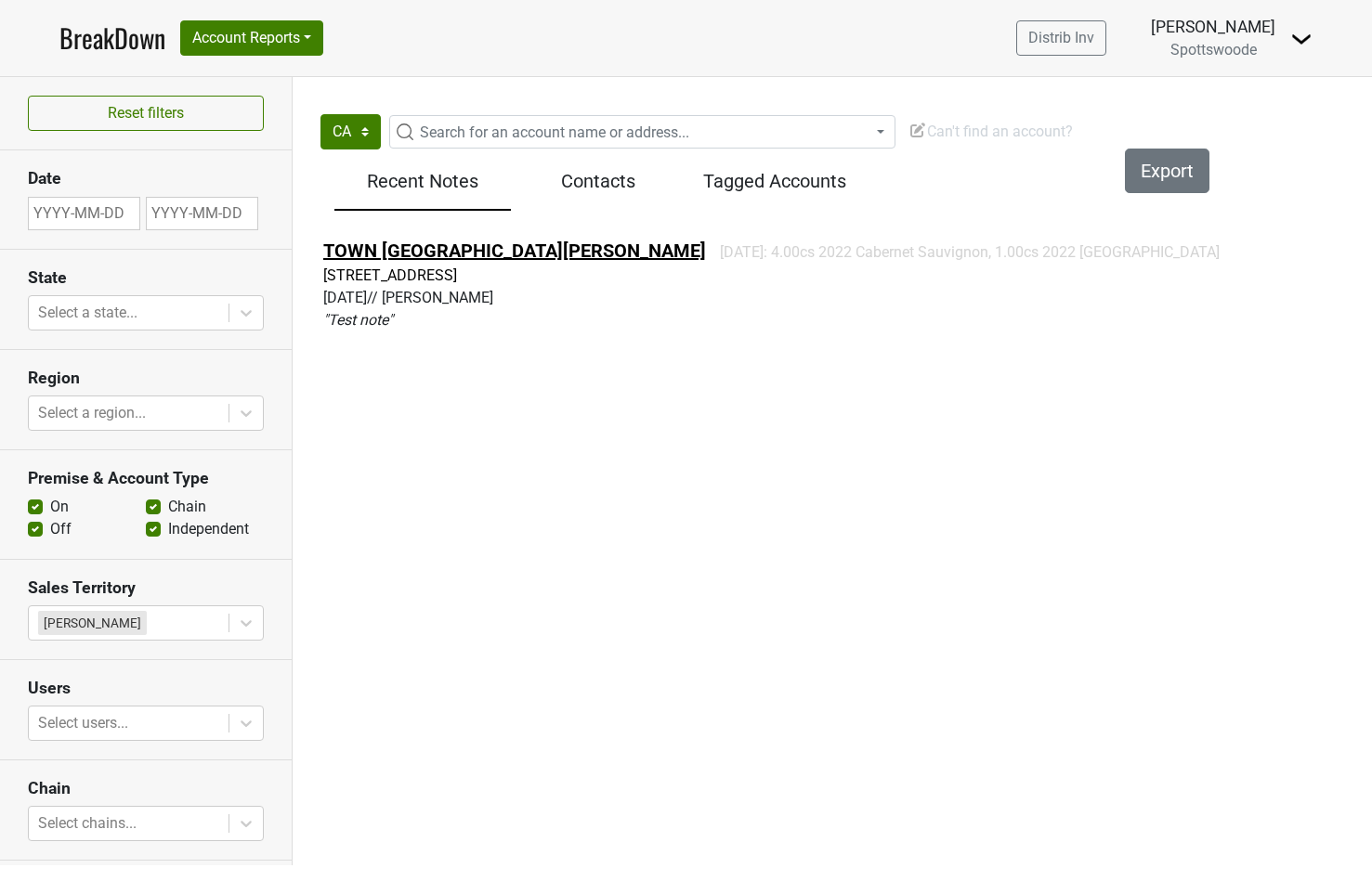
click at [394, 252] on link "TOWN [GEOGRAPHIC_DATA][PERSON_NAME]" at bounding box center [514, 250] width 382 height 22
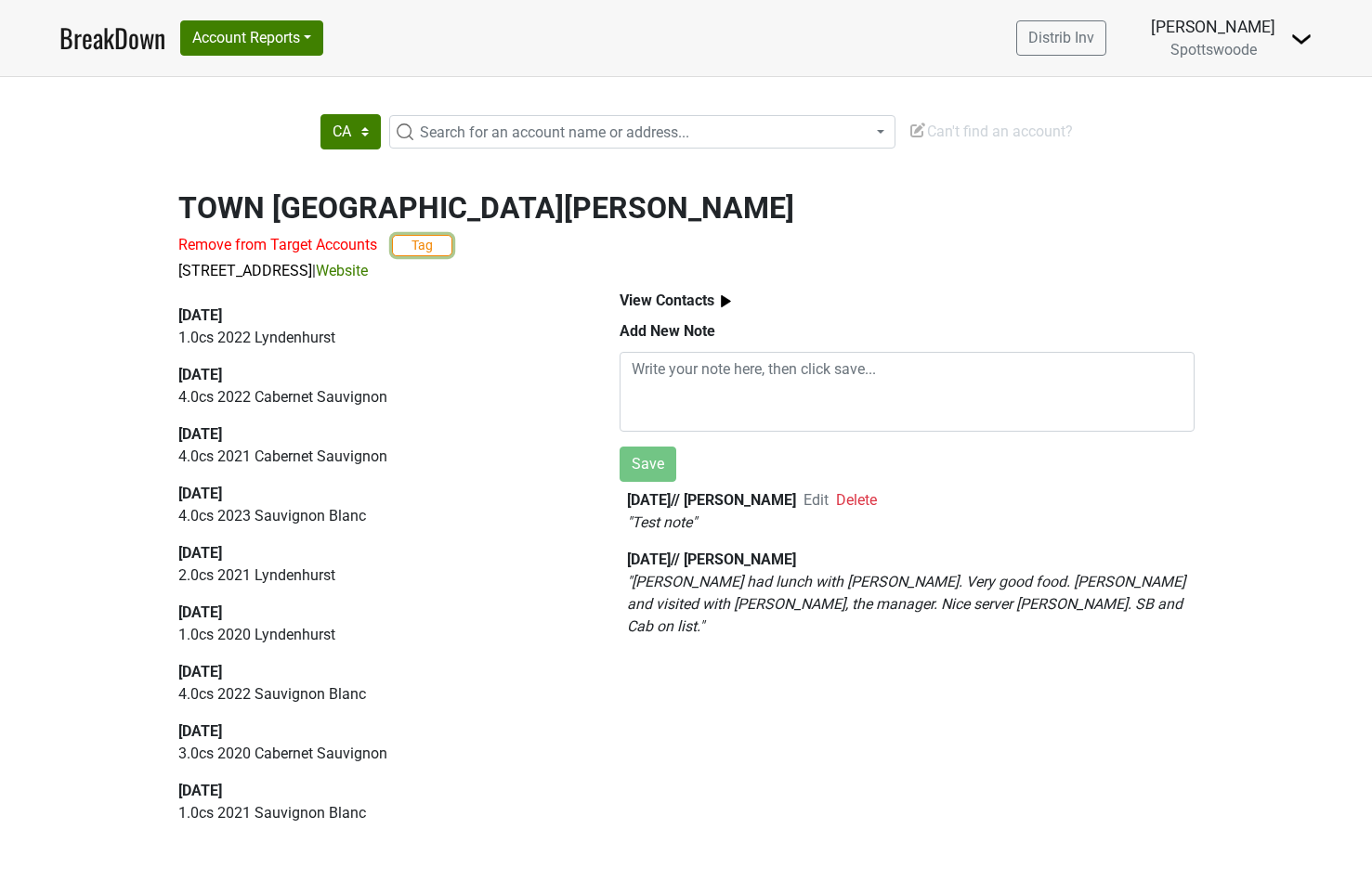
click at [420, 249] on button "Tag" at bounding box center [422, 246] width 61 height 21
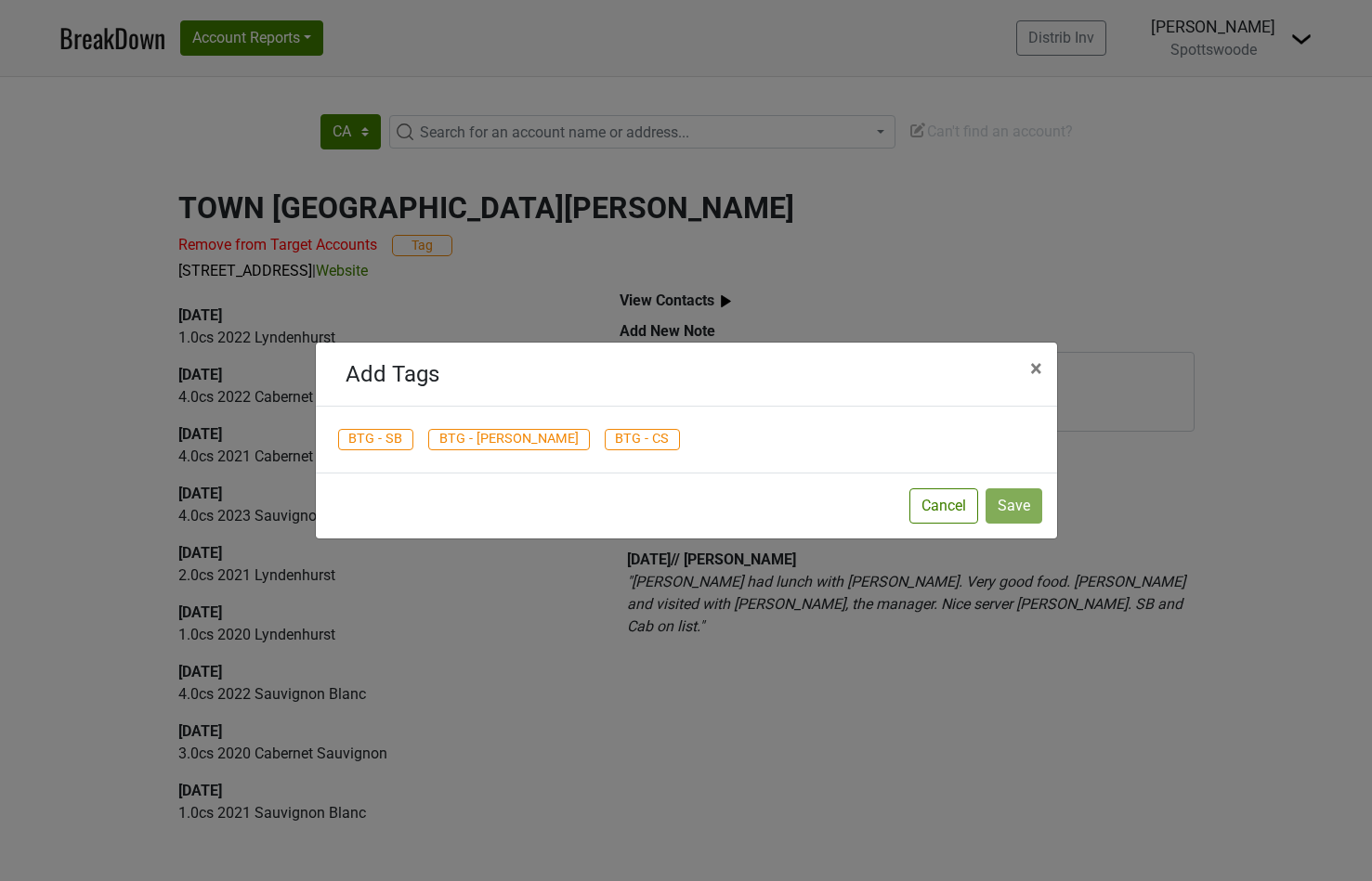
click at [392, 442] on span "BTG - SB" at bounding box center [375, 440] width 76 height 22
click at [998, 511] on button "Save" at bounding box center [1013, 505] width 57 height 36
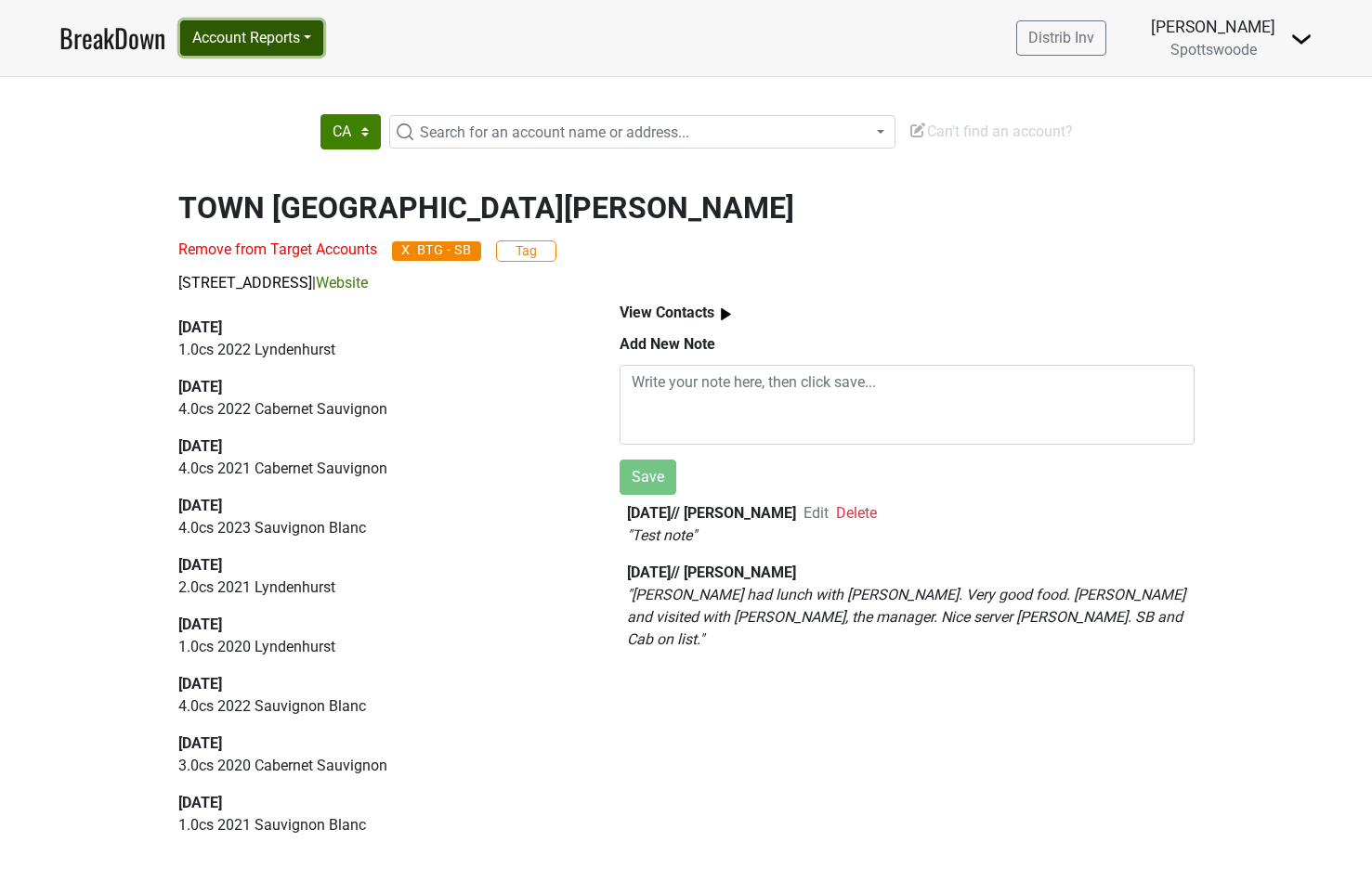
click at [283, 54] on button "Account Reports" at bounding box center [251, 38] width 143 height 36
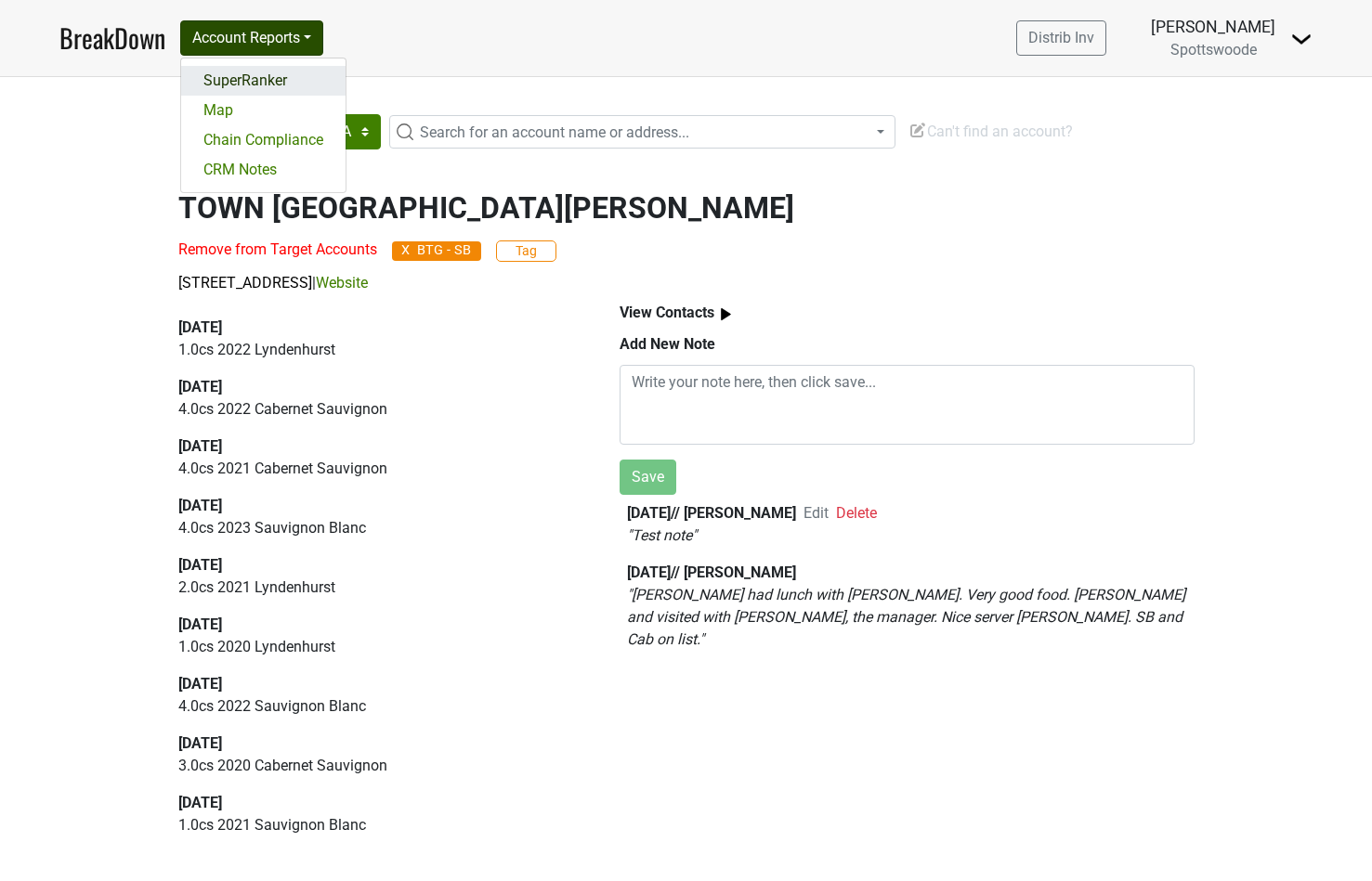
click at [271, 77] on link "SuperRanker" at bounding box center [263, 80] width 165 height 30
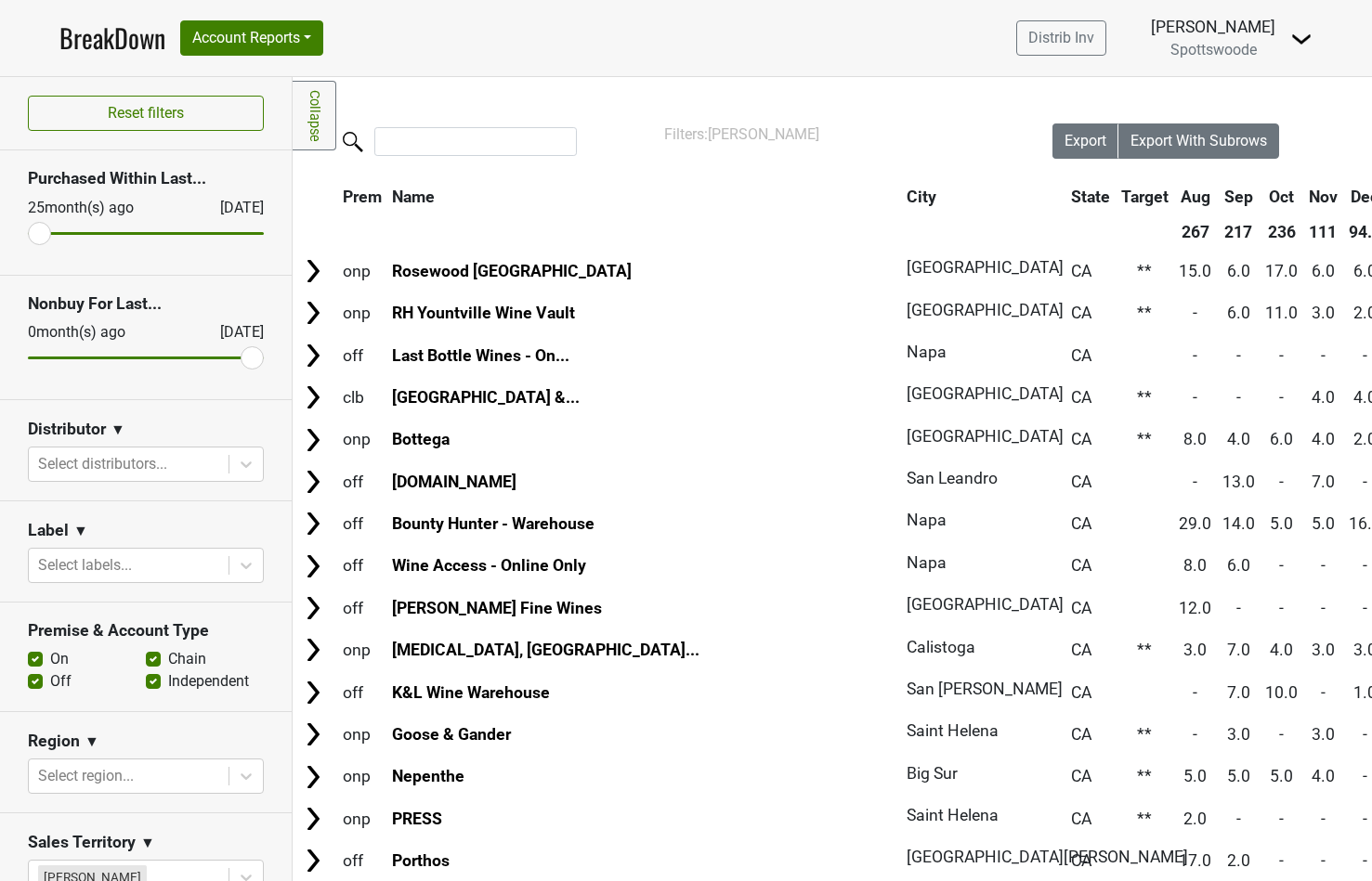
scroll to position [431, 0]
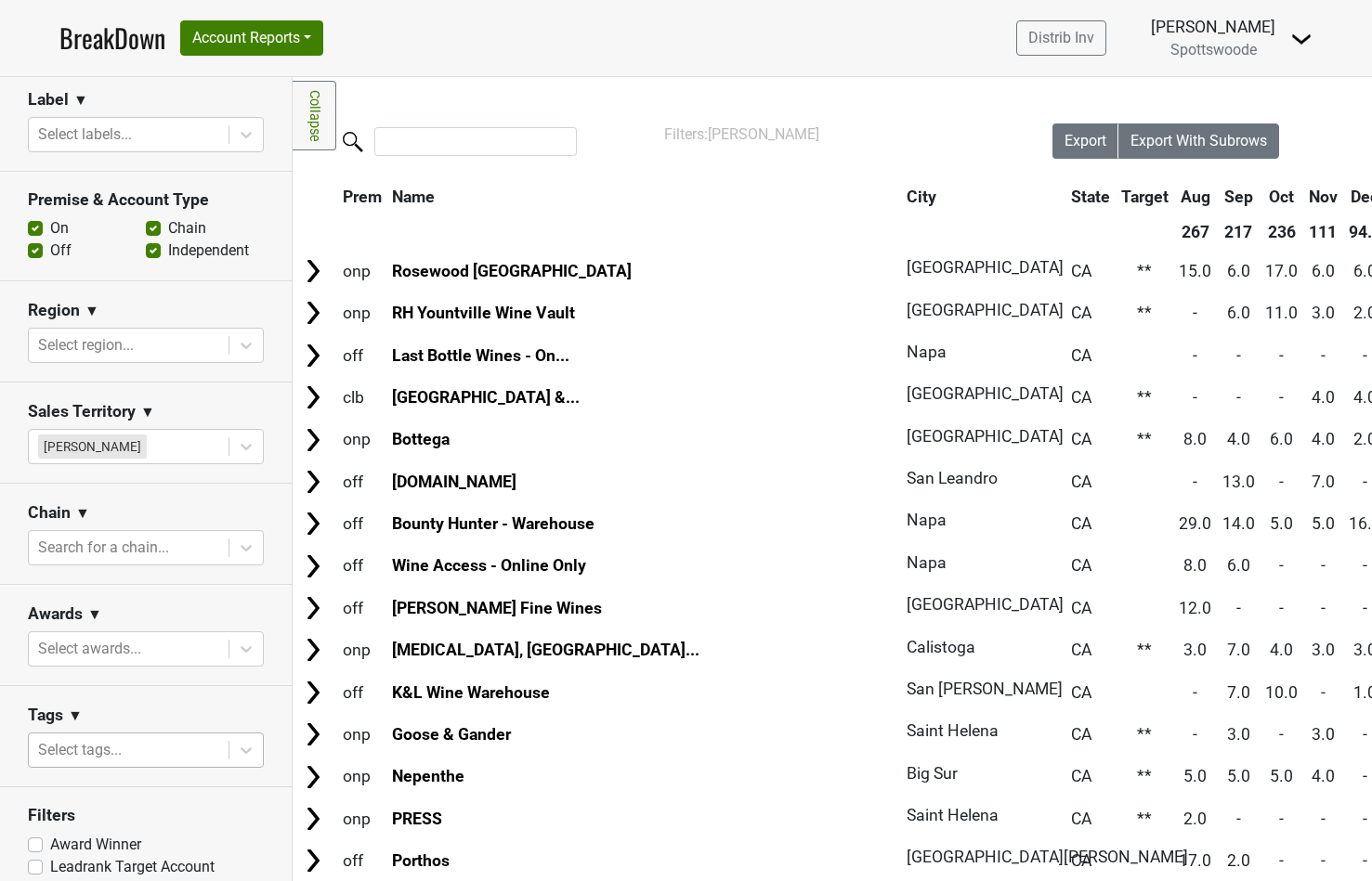
click at [103, 747] on div at bounding box center [129, 750] width 181 height 26
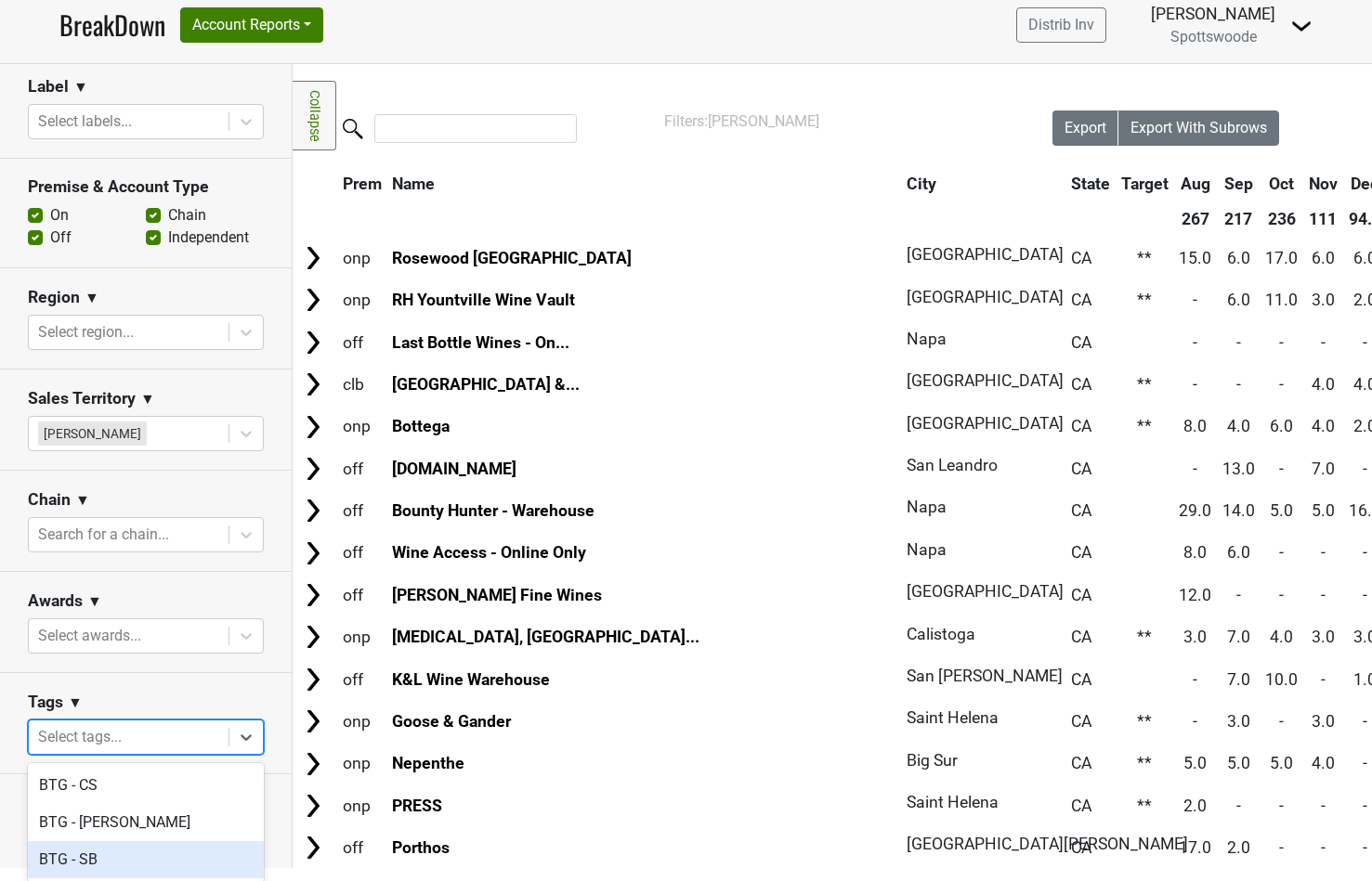
click at [84, 857] on div "BTG - SB" at bounding box center [145, 860] width 236 height 38
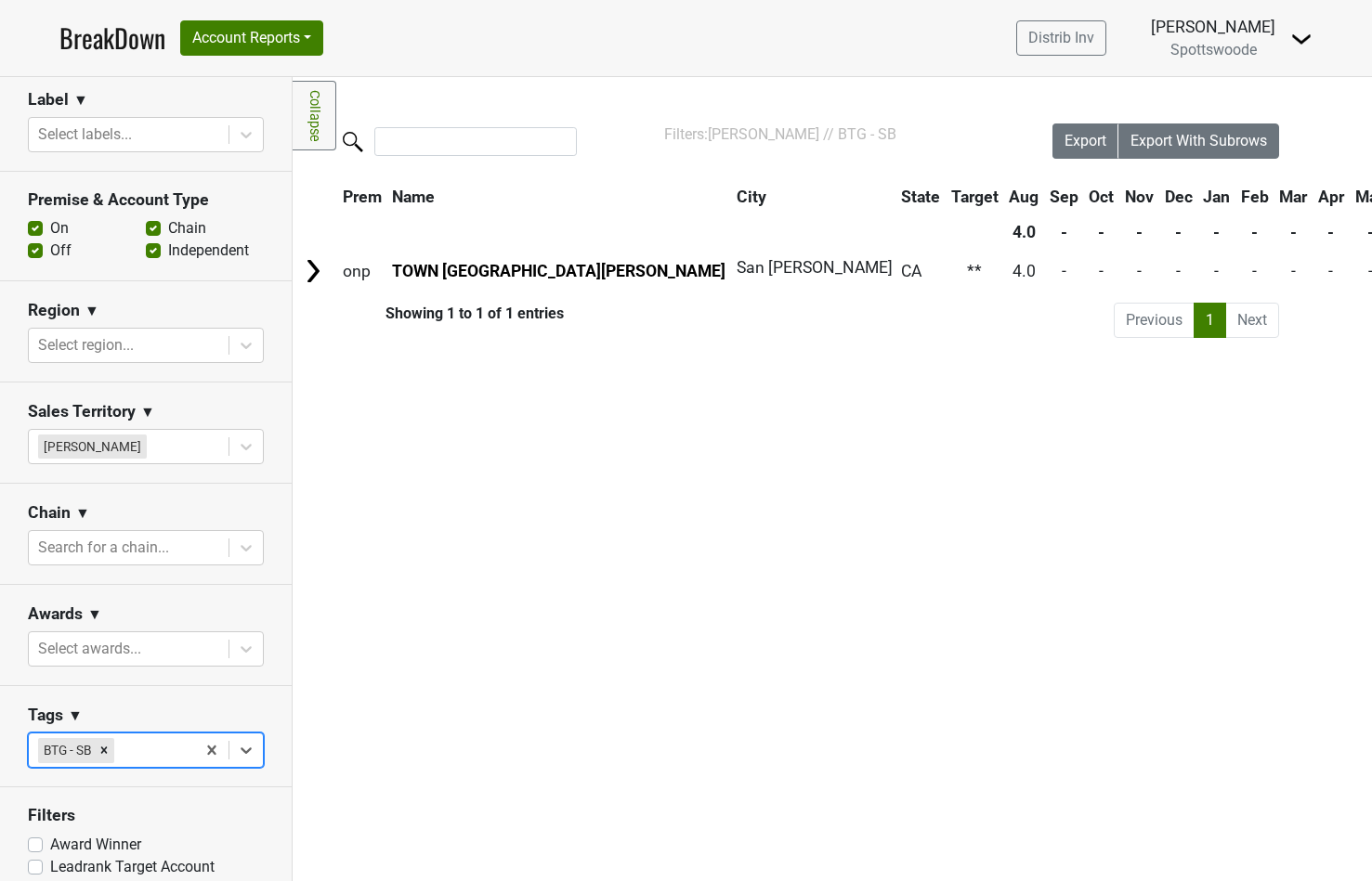
click at [1294, 37] on img at bounding box center [1301, 39] width 22 height 22
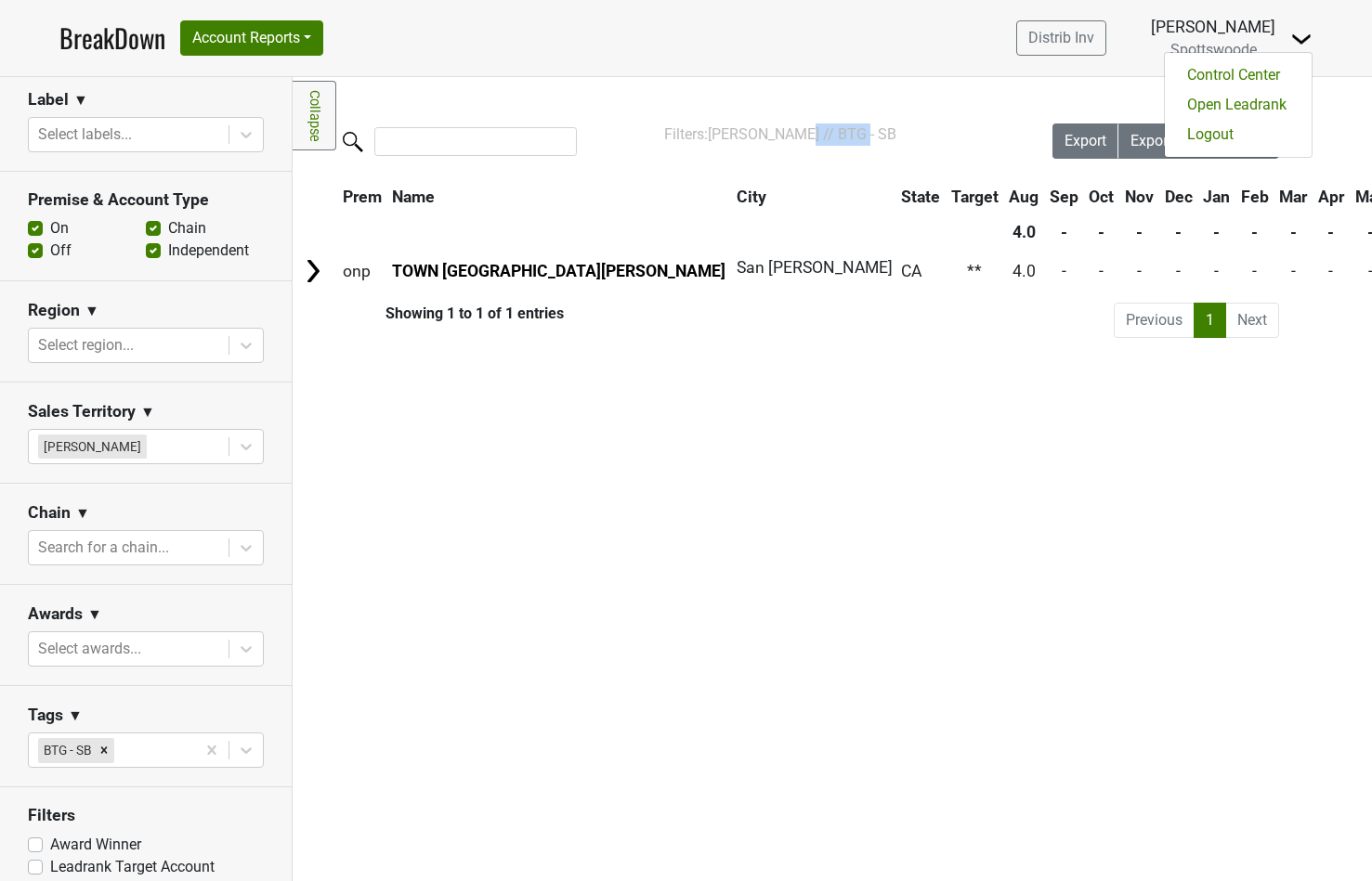
drag, startPoint x: 790, startPoint y: 132, endPoint x: 853, endPoint y: 131, distance: 63.0
click at [853, 131] on div "Filters: [PERSON_NAME] // BTG - SB" at bounding box center [832, 134] width 336 height 22
click at [690, 110] on div "Filters Collapse Loading, please wait... Please wait, your file is being downlo…" at bounding box center [832, 479] width 1079 height 804
click at [105, 753] on icon "Remove BTG - SB" at bounding box center [104, 751] width 13 height 13
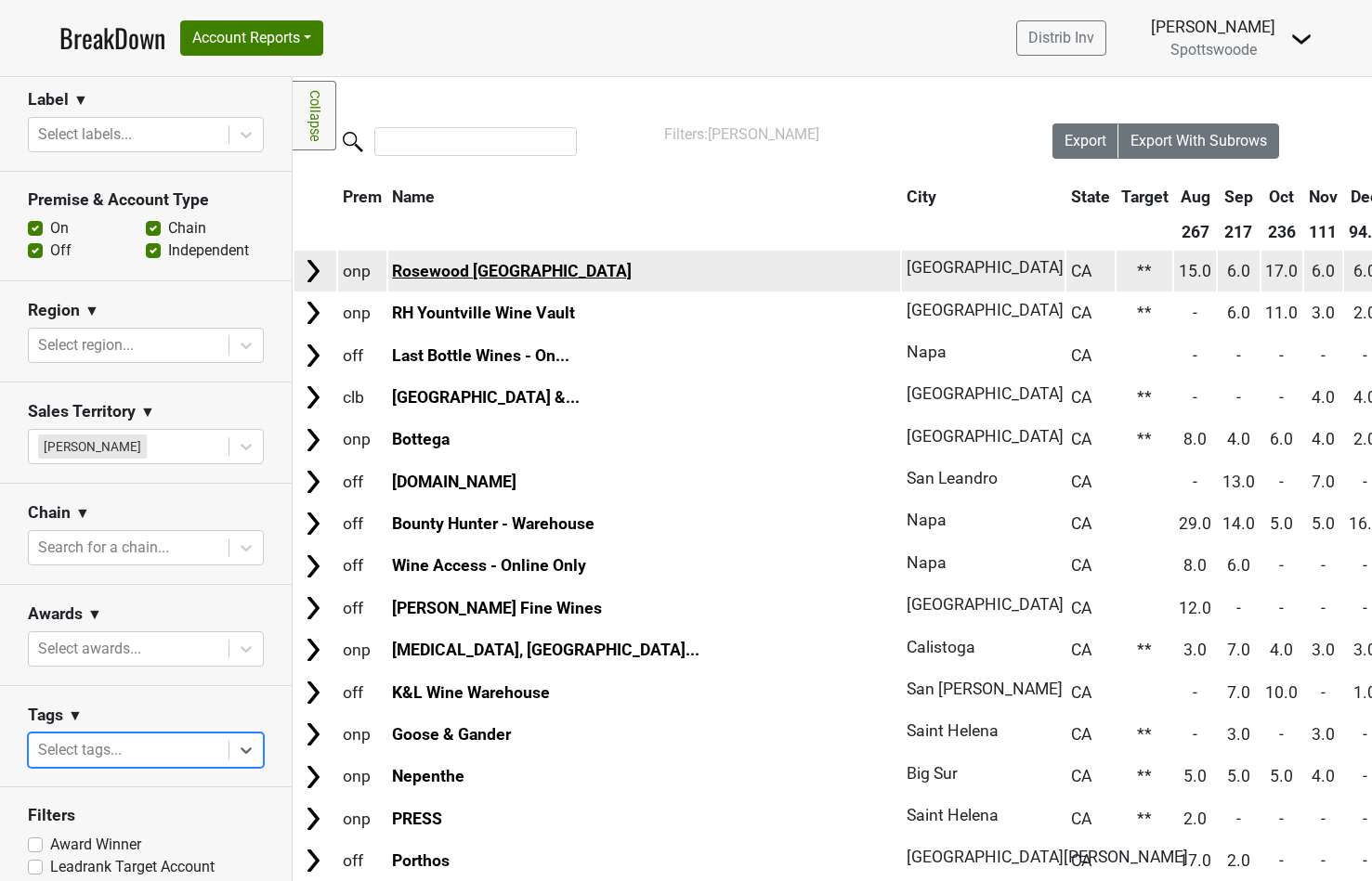
click at [436, 272] on link "Rosewood [GEOGRAPHIC_DATA]" at bounding box center [511, 271] width 240 height 18
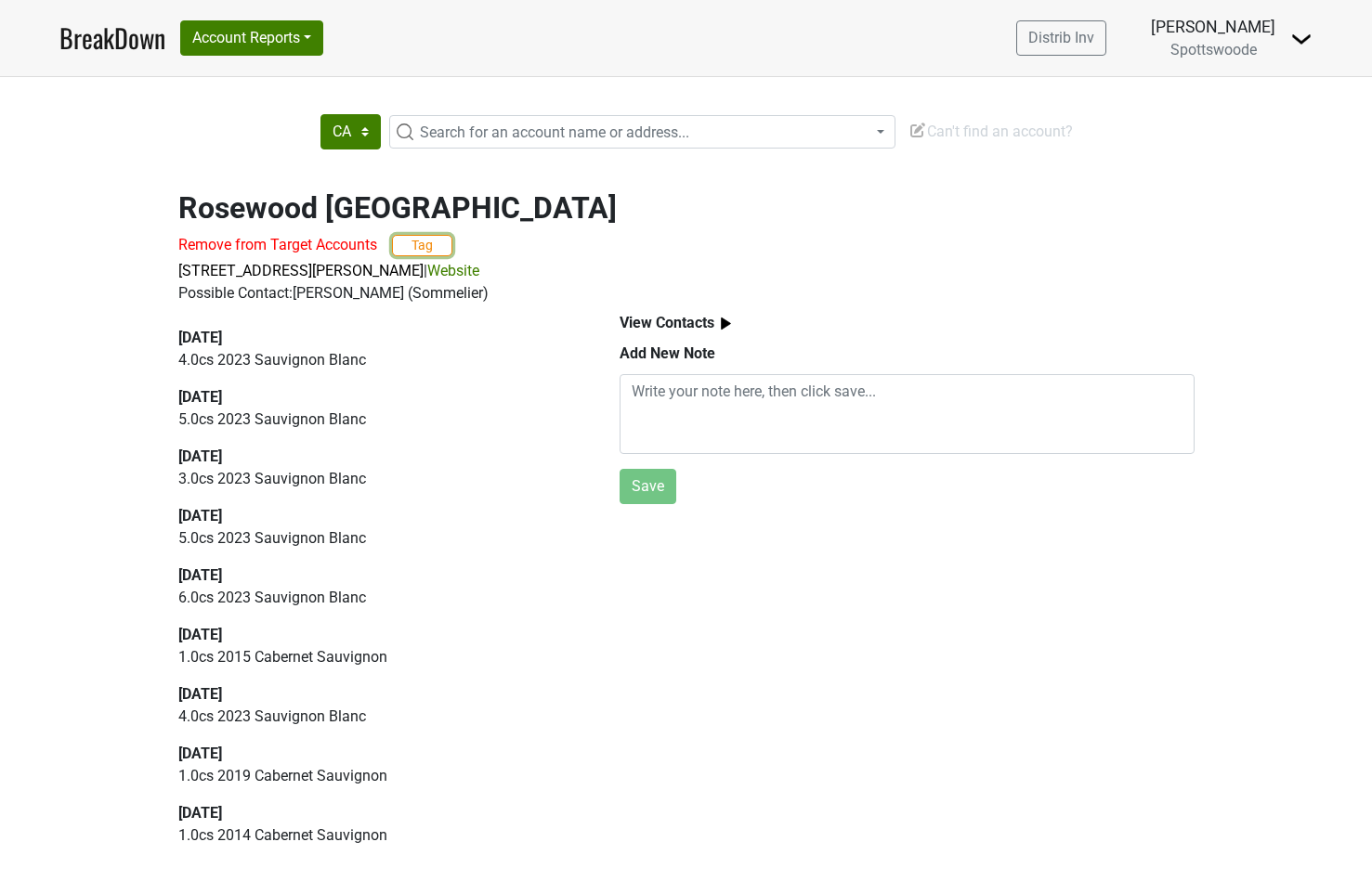
click at [426, 248] on button "Tag" at bounding box center [422, 246] width 61 height 21
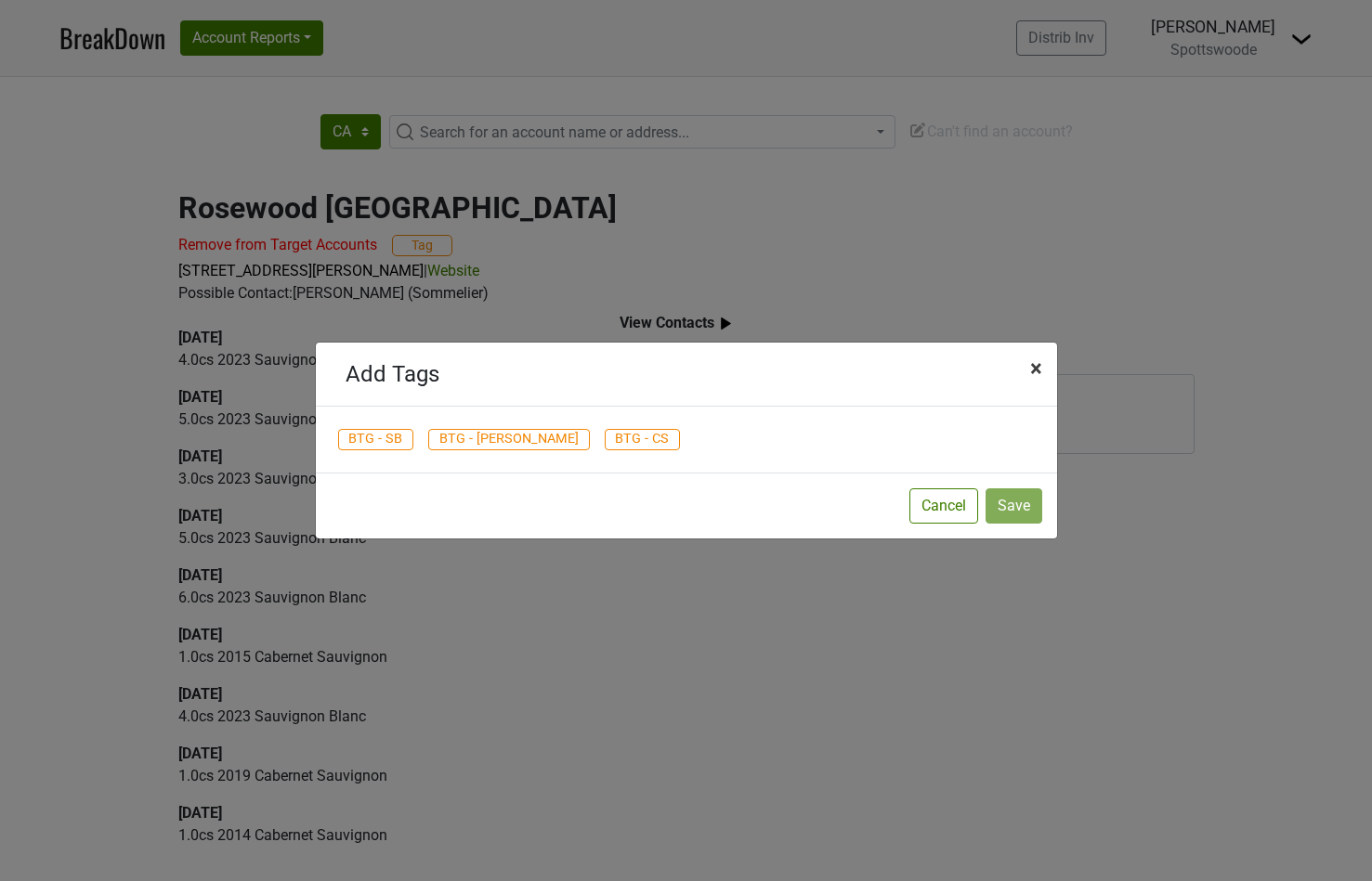
click at [1032, 361] on span "×" at bounding box center [1036, 368] width 13 height 26
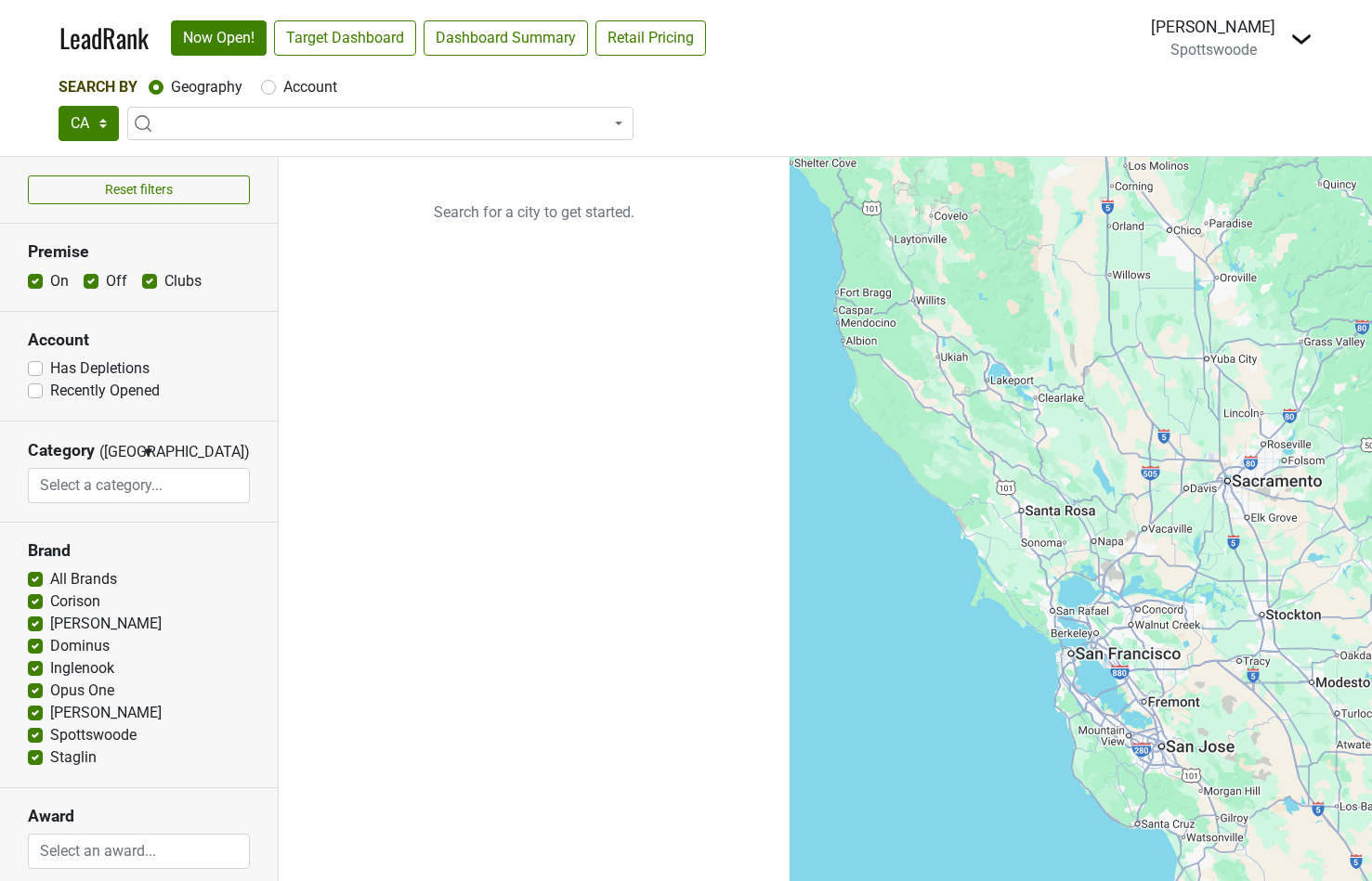
select select
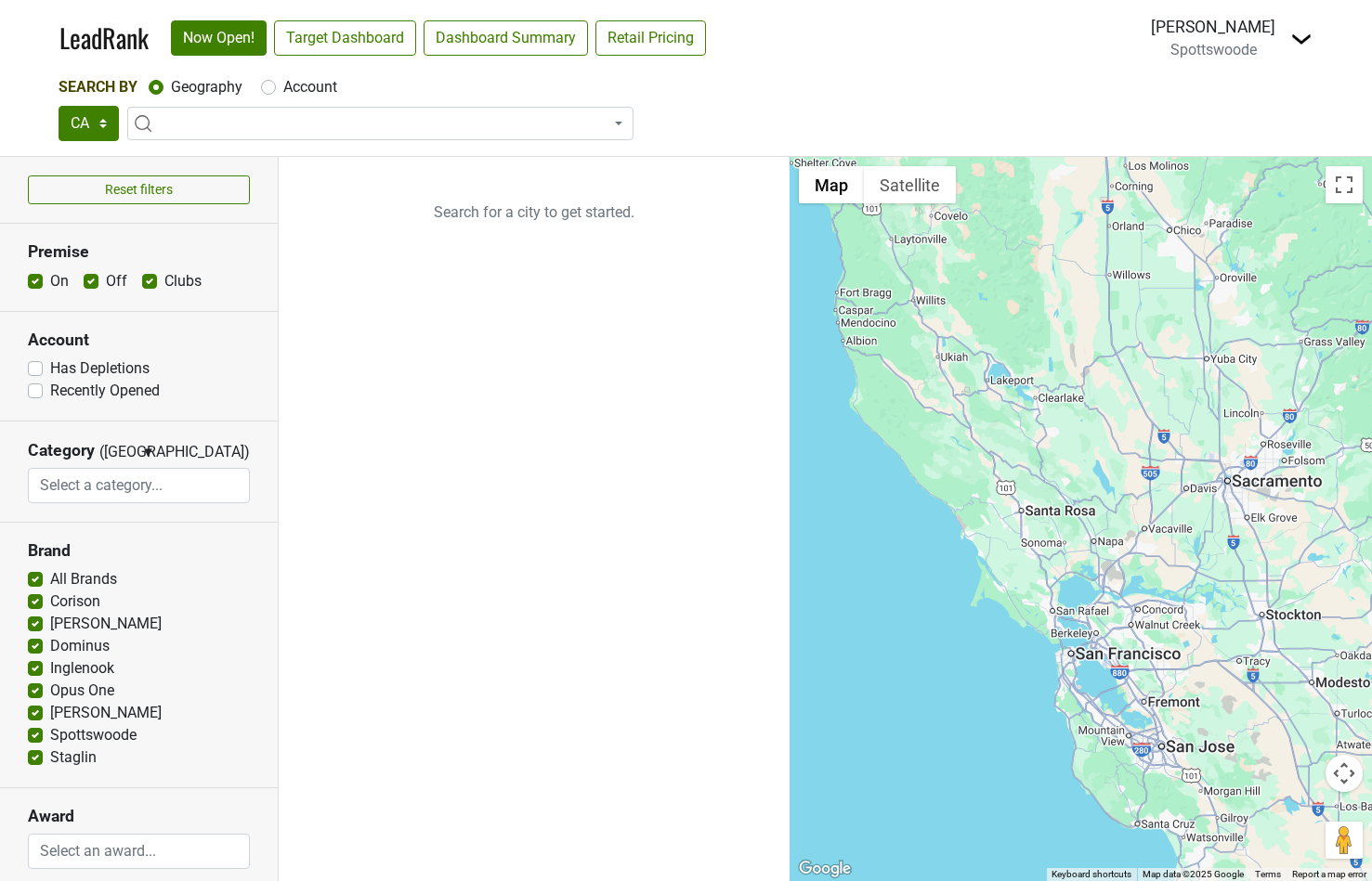
click at [1302, 35] on img at bounding box center [1301, 39] width 22 height 22
click at [1237, 127] on link "Logout" at bounding box center [1233, 134] width 156 height 30
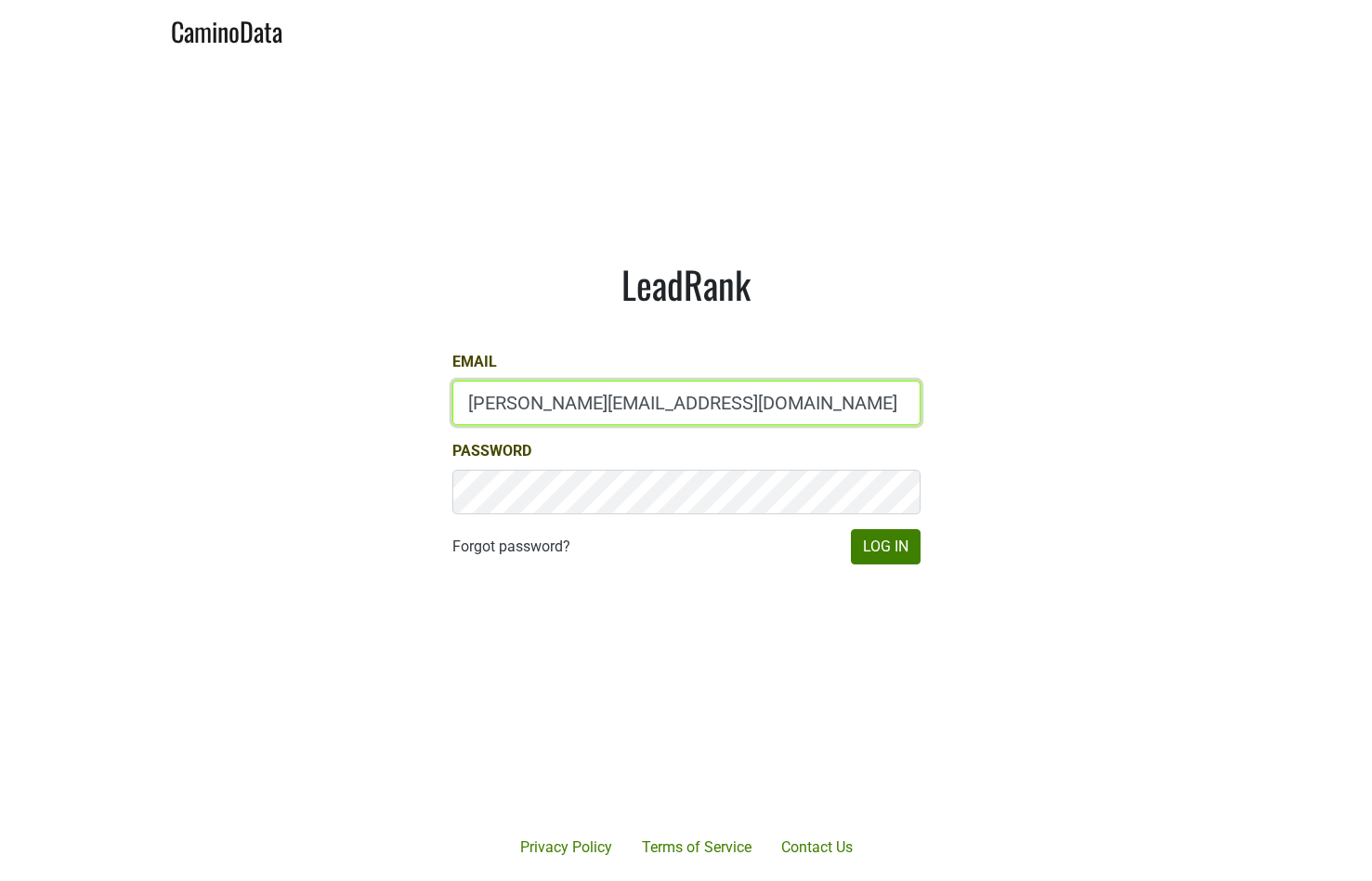
click at [510, 399] on input "[PERSON_NAME][EMAIL_ADDRESS][DOMAIN_NAME]" at bounding box center [686, 402] width 468 height 44
click at [510, 399] on input "dave@caminodata.com" at bounding box center [686, 402] width 468 height 44
type input "maggie@spottswoode.com"
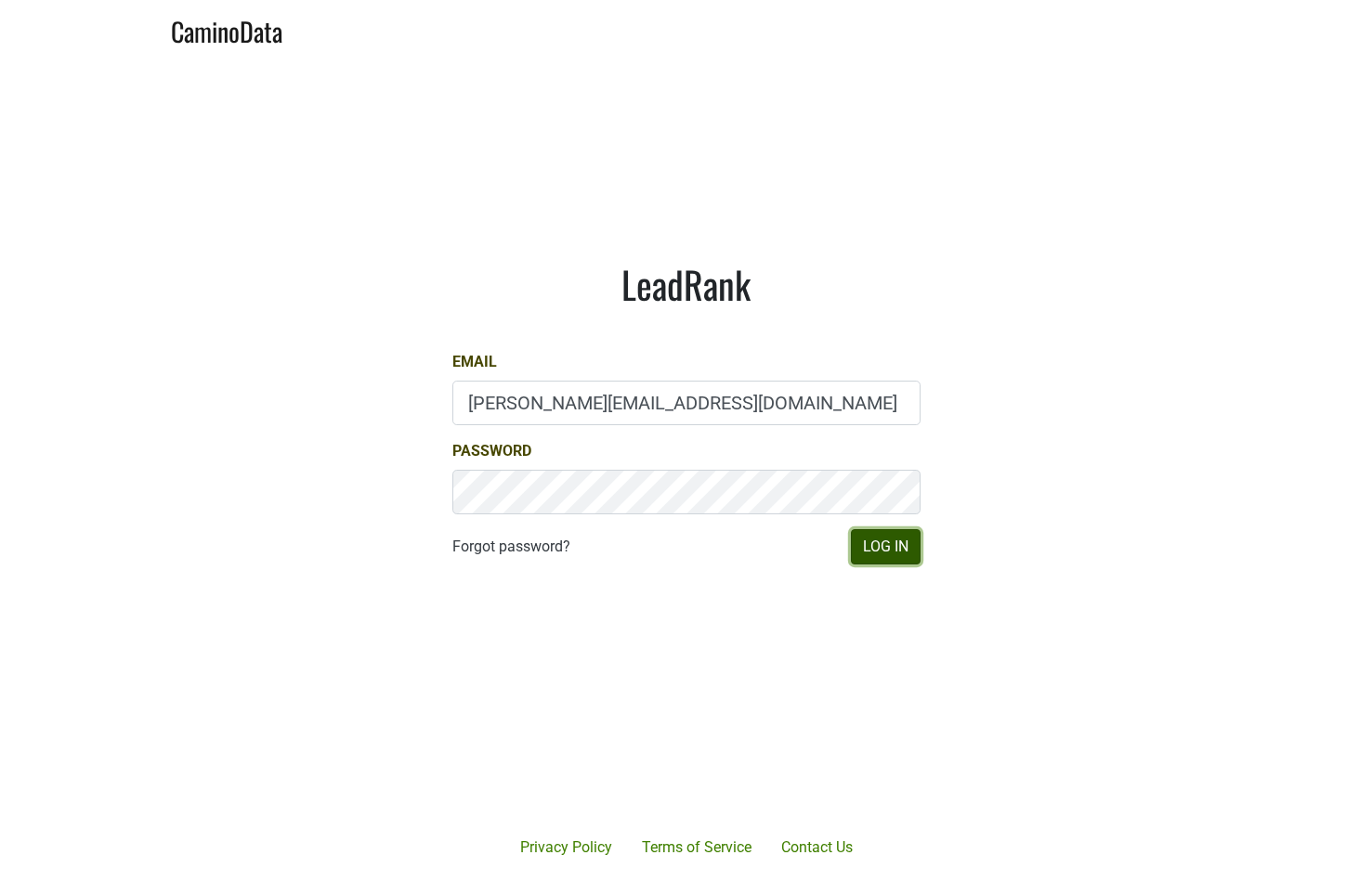
click at [864, 539] on button "Log In" at bounding box center [886, 547] width 69 height 36
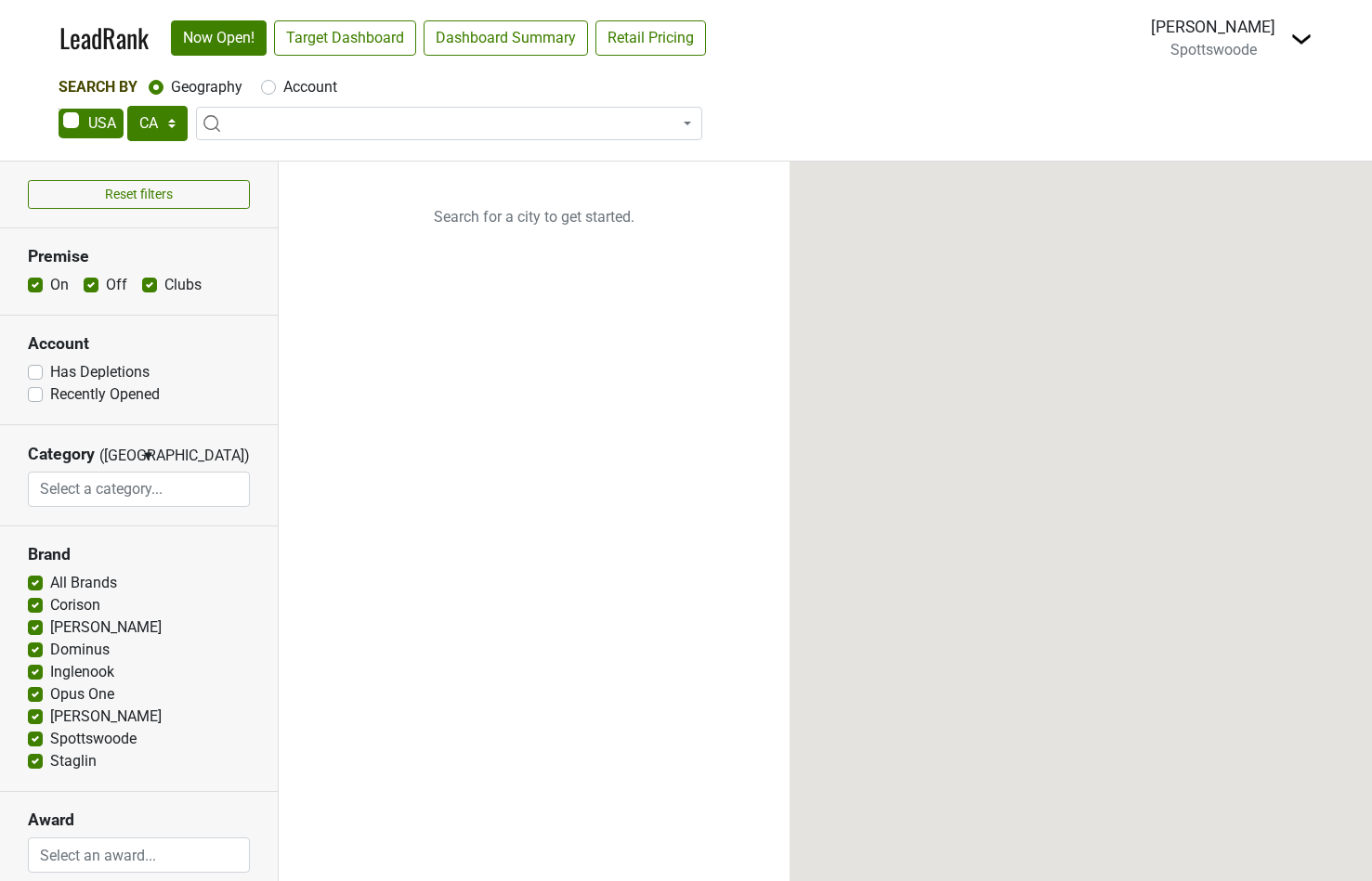
select select "CA"
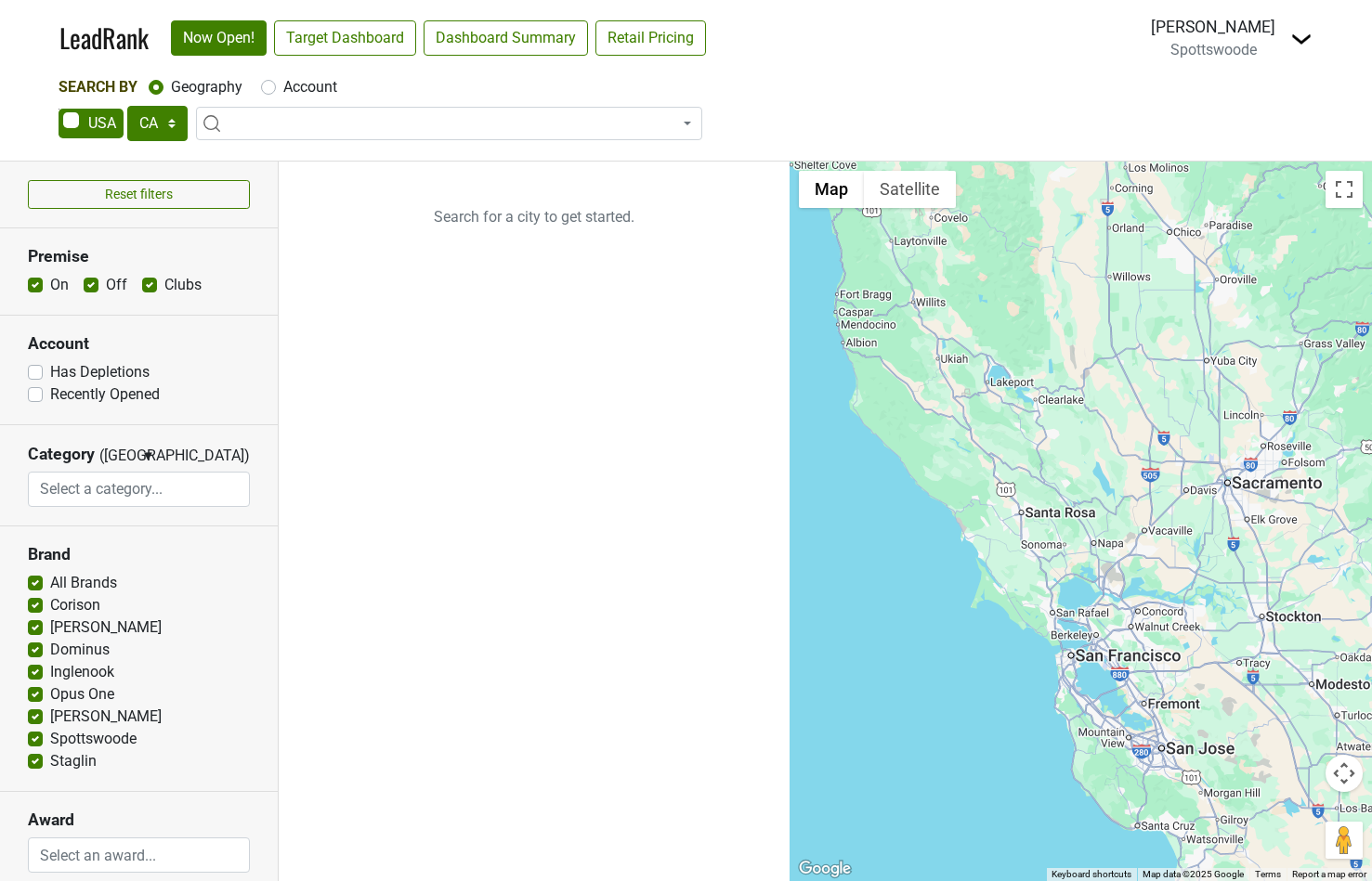
click at [1300, 39] on img at bounding box center [1301, 39] width 22 height 22
click at [1264, 107] on link "Open Breakdown" at bounding box center [1233, 105] width 156 height 30
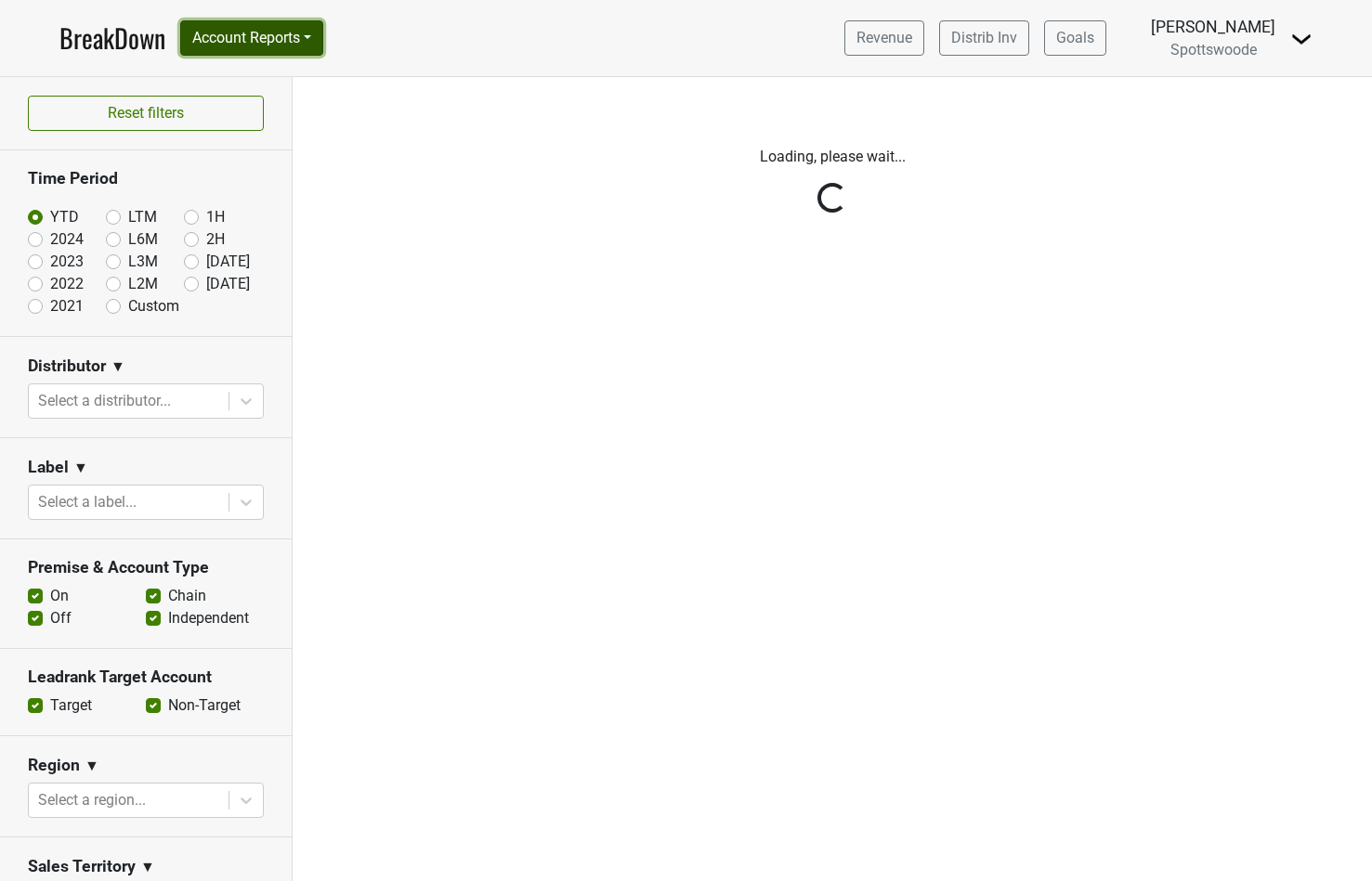
click at [317, 29] on button "Account Reports" at bounding box center [251, 38] width 143 height 36
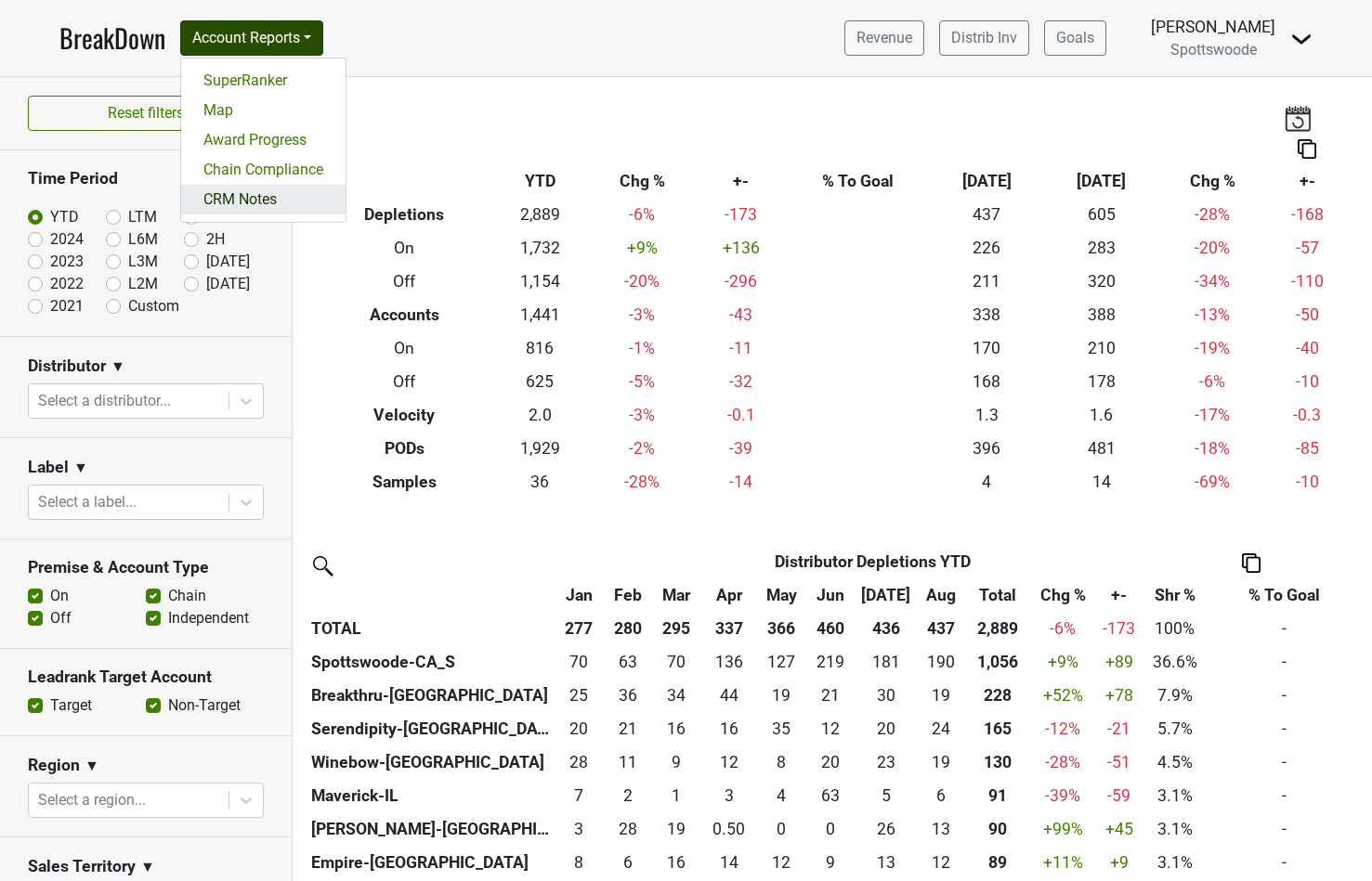
click at [272, 196] on link "CRM Notes" at bounding box center [263, 199] width 165 height 30
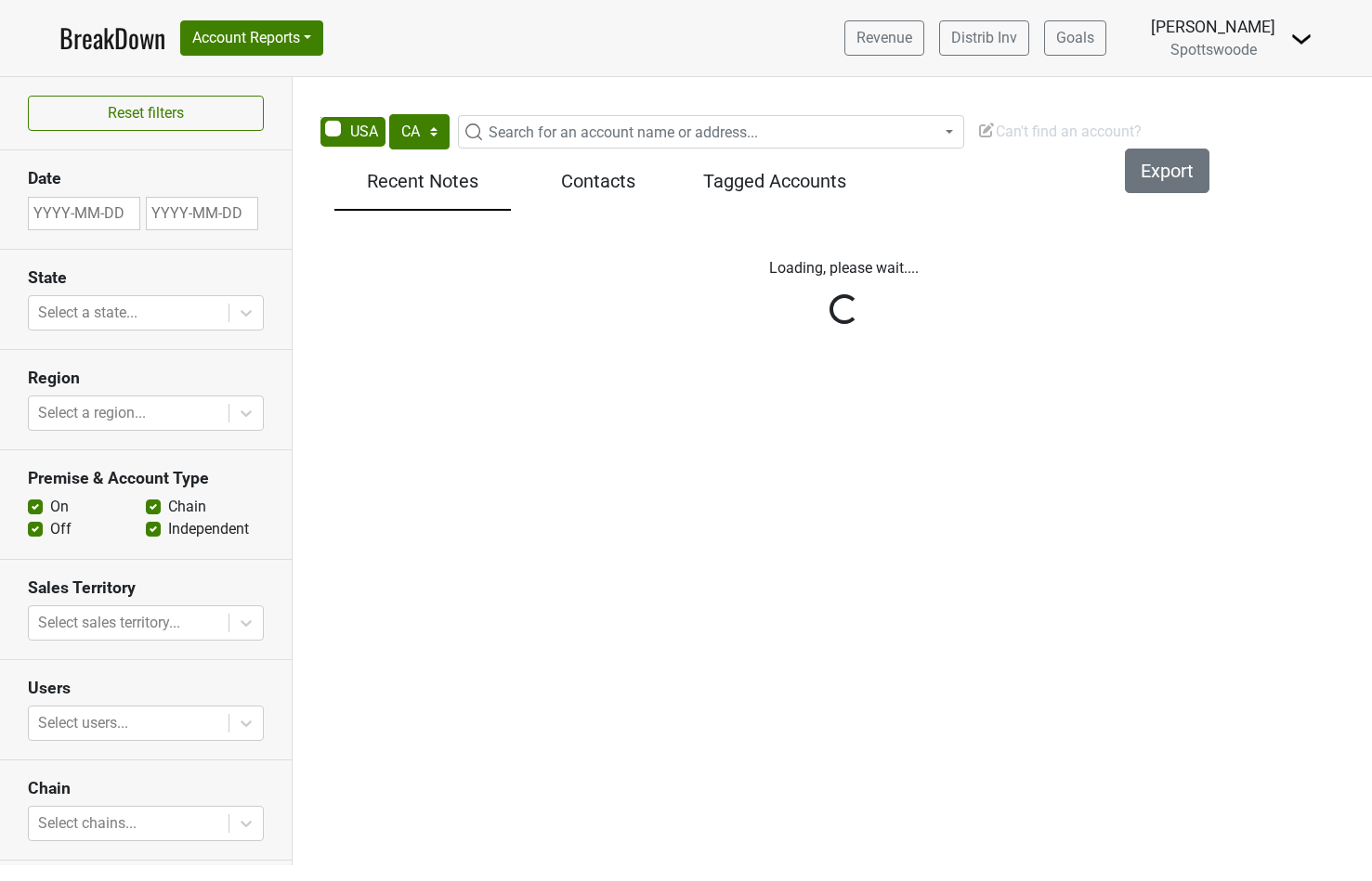
select select "CA"
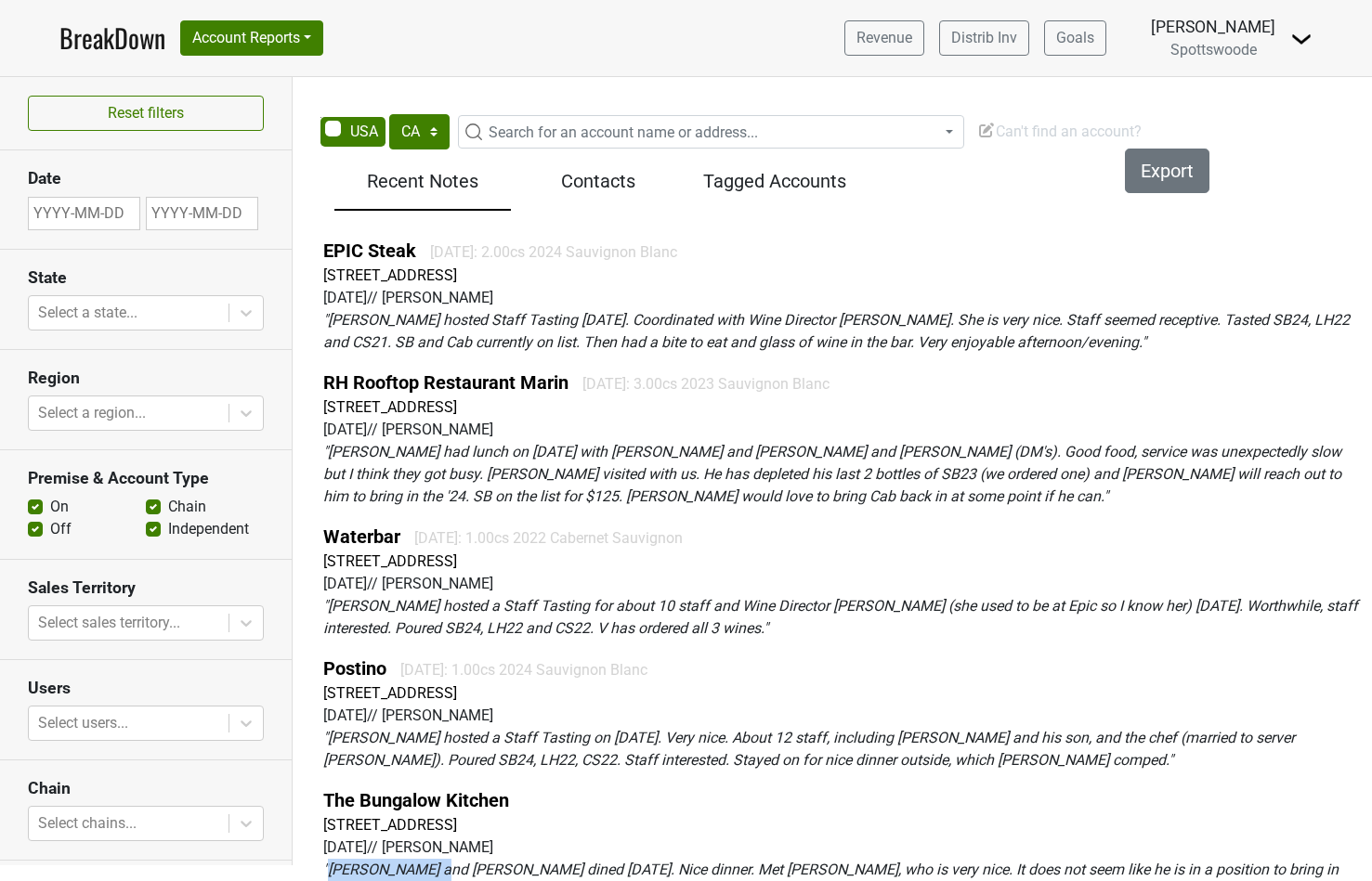
drag, startPoint x: 427, startPoint y: 871, endPoint x: 330, endPoint y: 873, distance: 97.0
click at [330, 873] on em "" Lindy and Jeff dined July 3, 2025. Nice dinner. Met Ian McDonald, who is very…" at bounding box center [831, 880] width 1015 height 39
copy em "Lindy and Jeff"
click at [319, 40] on button "Account Reports" at bounding box center [251, 38] width 143 height 36
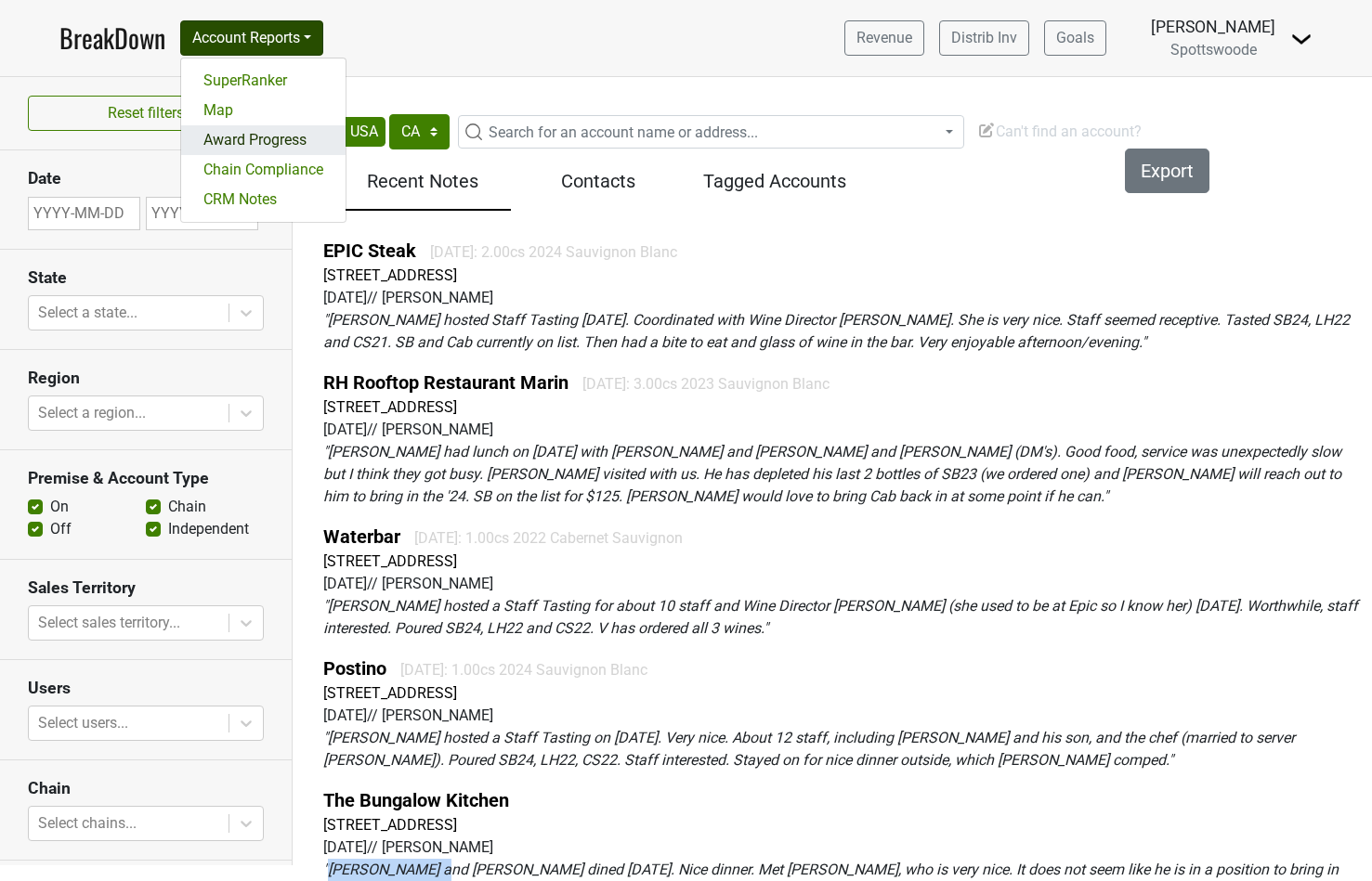
click at [279, 151] on link "Award Progress" at bounding box center [263, 140] width 165 height 30
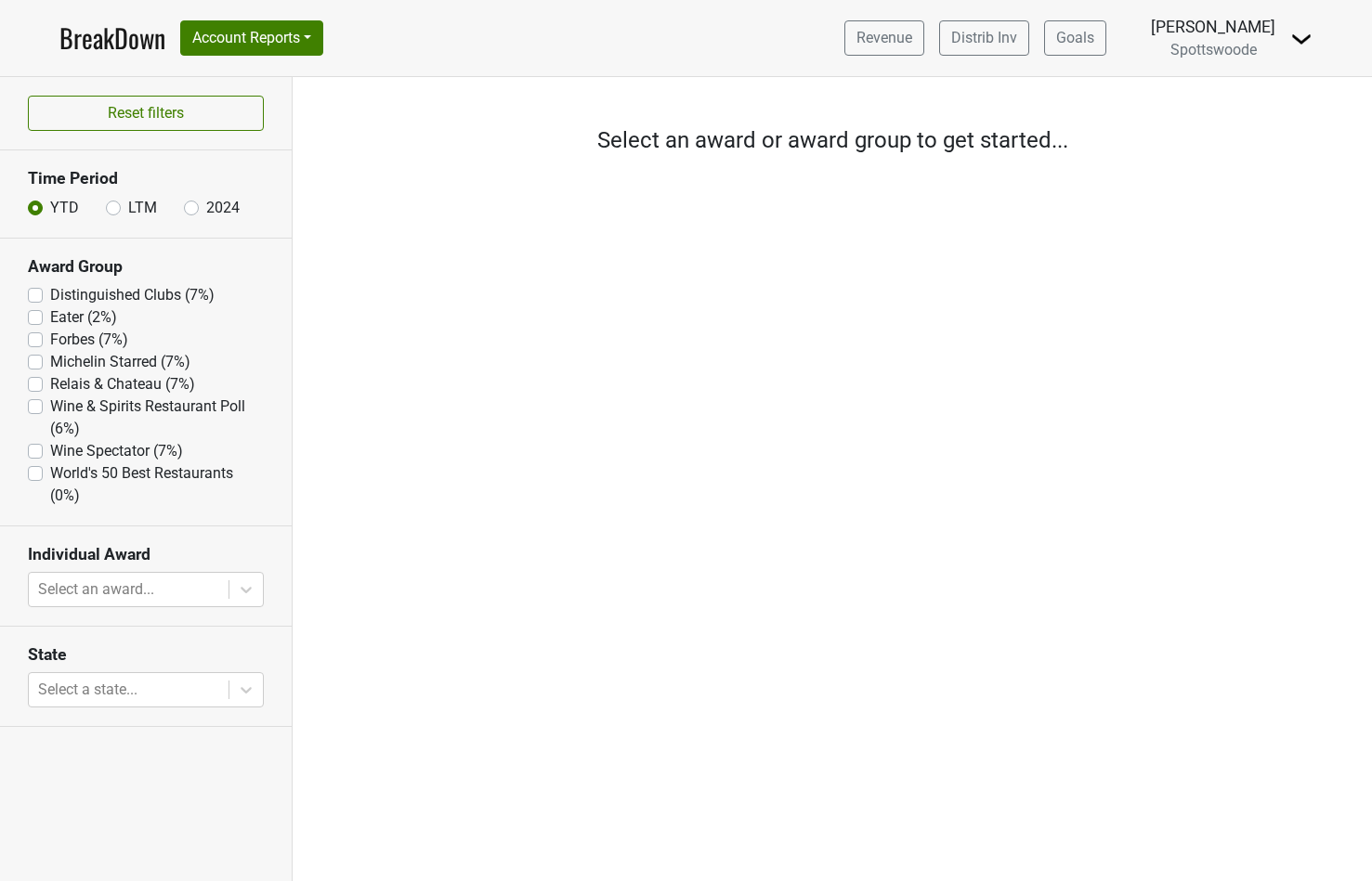
click at [128, 213] on label "LTM" at bounding box center [142, 207] width 29 height 22
click at [116, 213] on input "LTM" at bounding box center [113, 205] width 14 height 18
radio input "true"
click at [50, 365] on label "Michelin Starred (9%)" at bounding box center [120, 362] width 141 height 22
click at [35, 365] on Starred "Michelin Starred (9%)" at bounding box center [35, 360] width 14 height 18
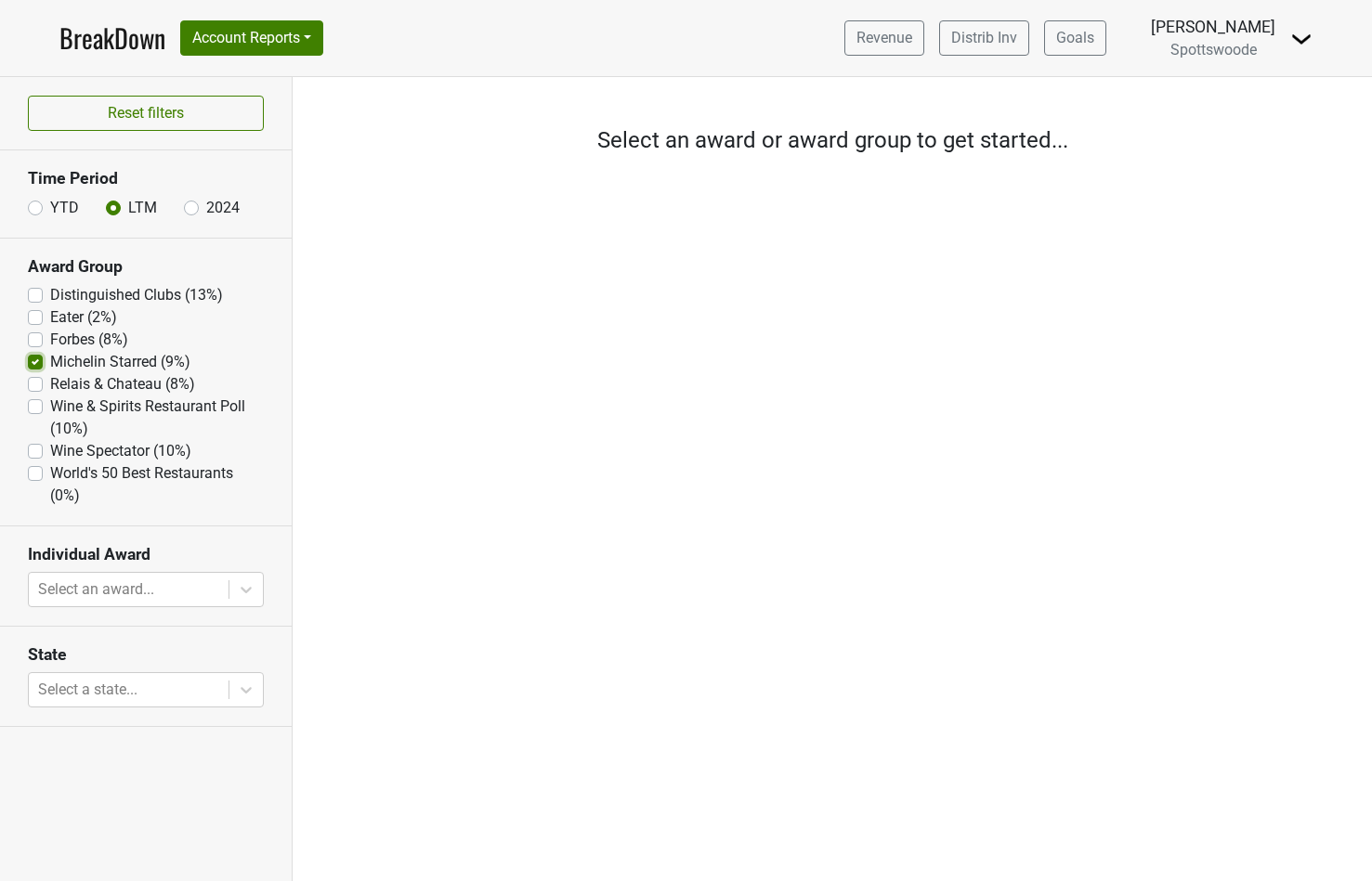
checkbox Starred "true"
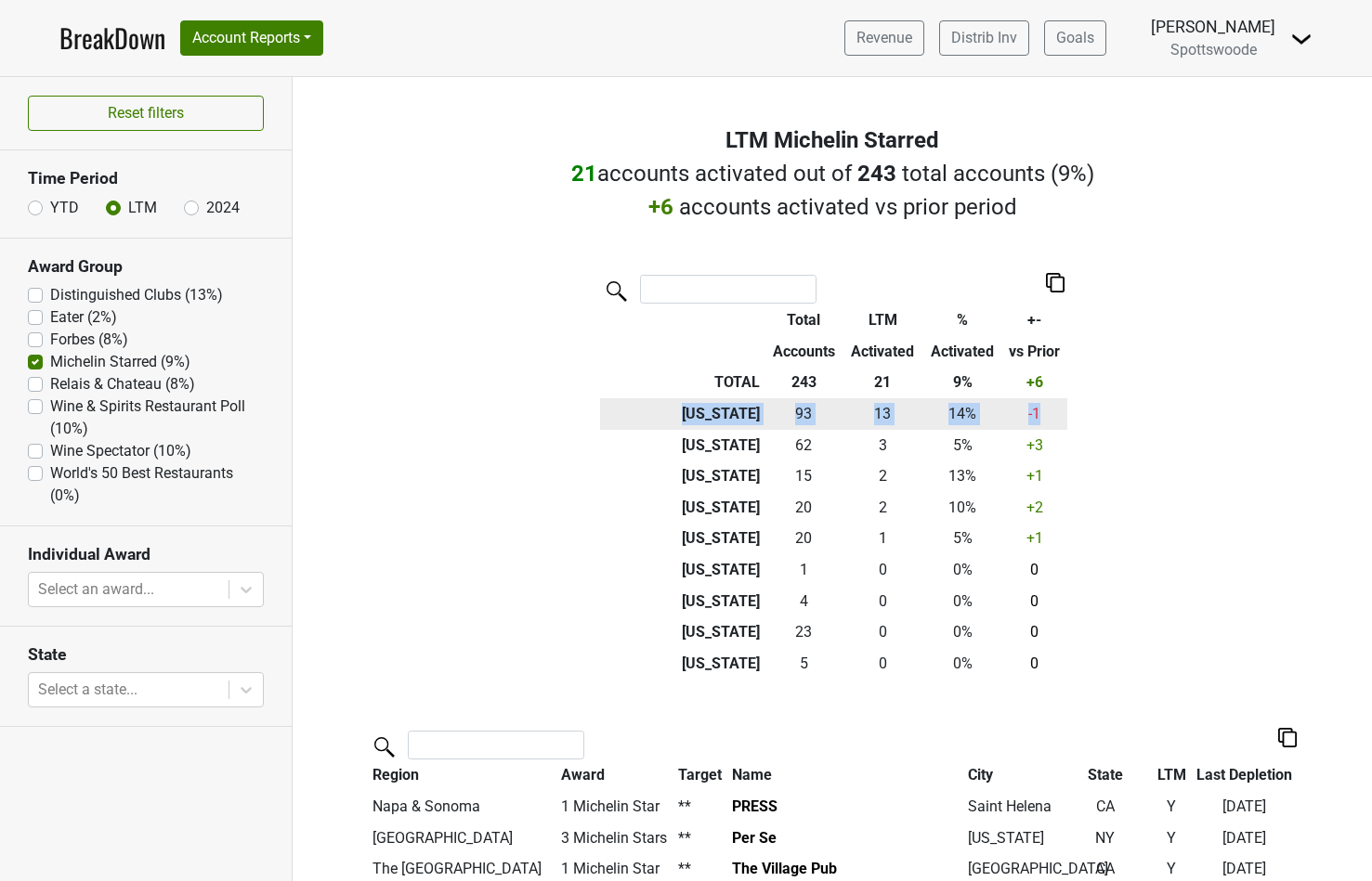
drag, startPoint x: 682, startPoint y: 416, endPoint x: 1055, endPoint y: 412, distance: 373.0
click at [1055, 412] on tr "[US_STATE] 93 13 14 % -1" at bounding box center [833, 414] width 467 height 32
drag, startPoint x: 1058, startPoint y: 177, endPoint x: 1085, endPoint y: 180, distance: 27.2
click at [1085, 180] on span "9%" at bounding box center [1073, 173] width 29 height 26
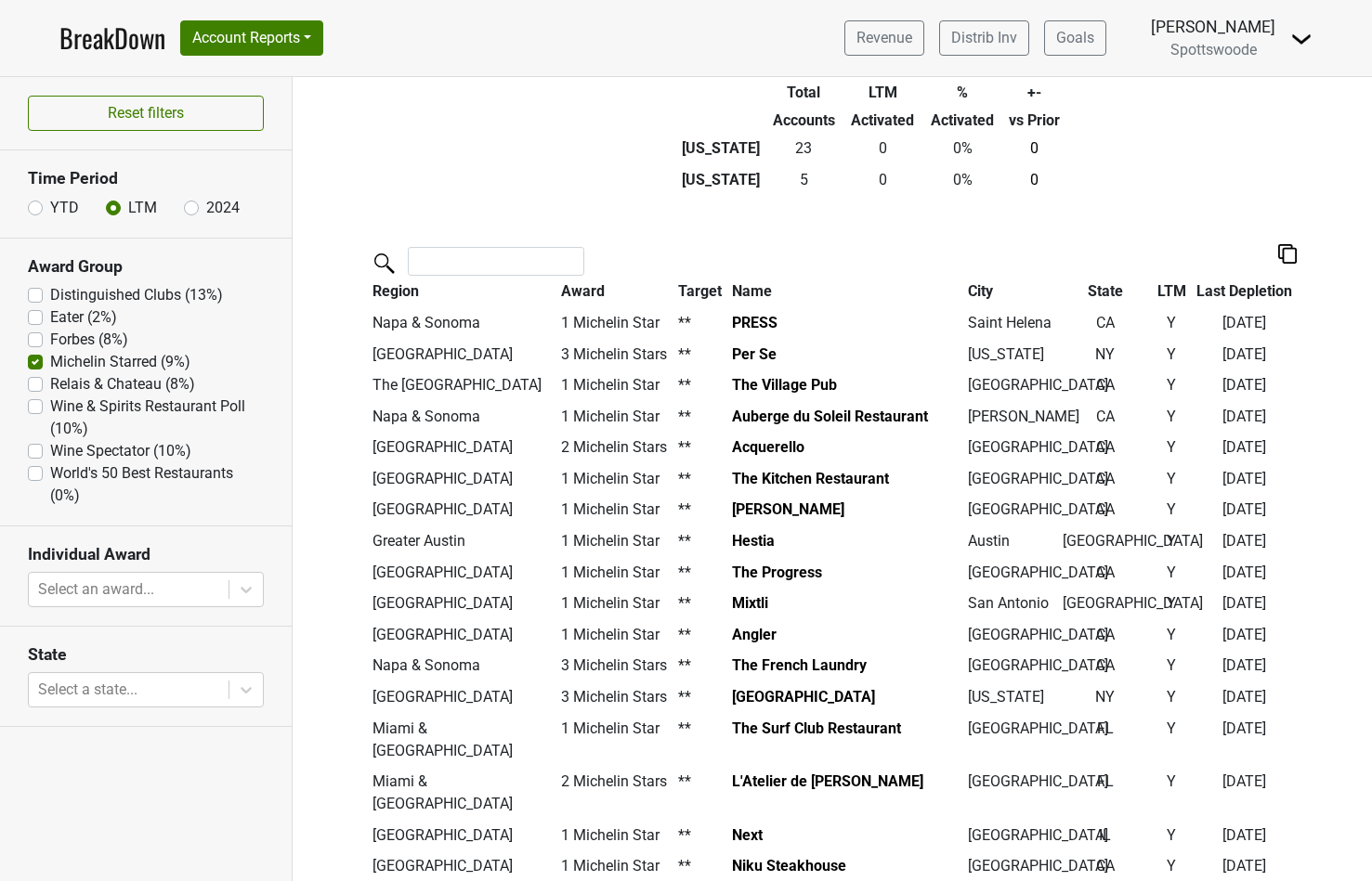
scroll to position [482, 0]
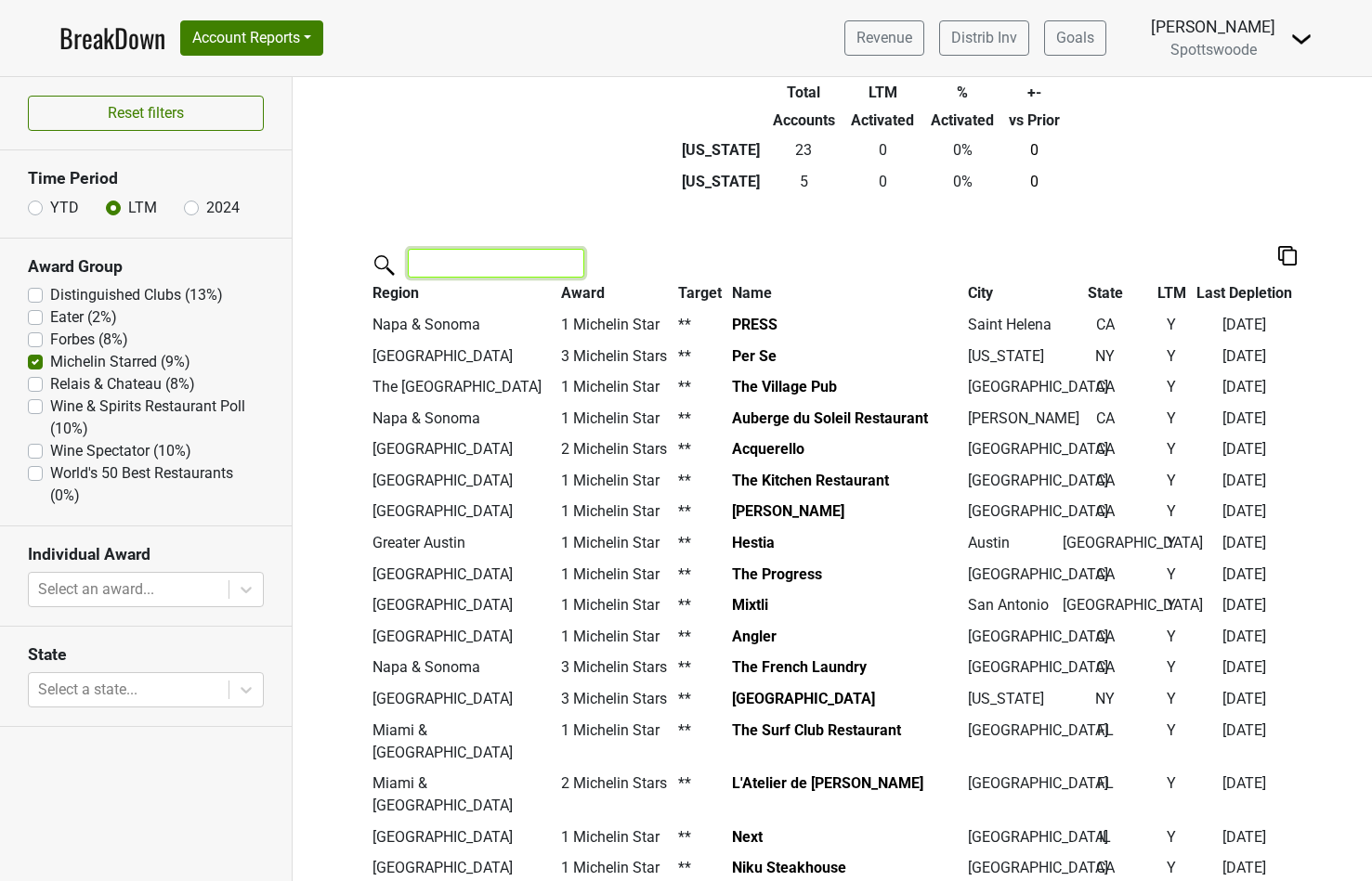
click at [513, 258] on input "search" at bounding box center [495, 264] width 176 height 29
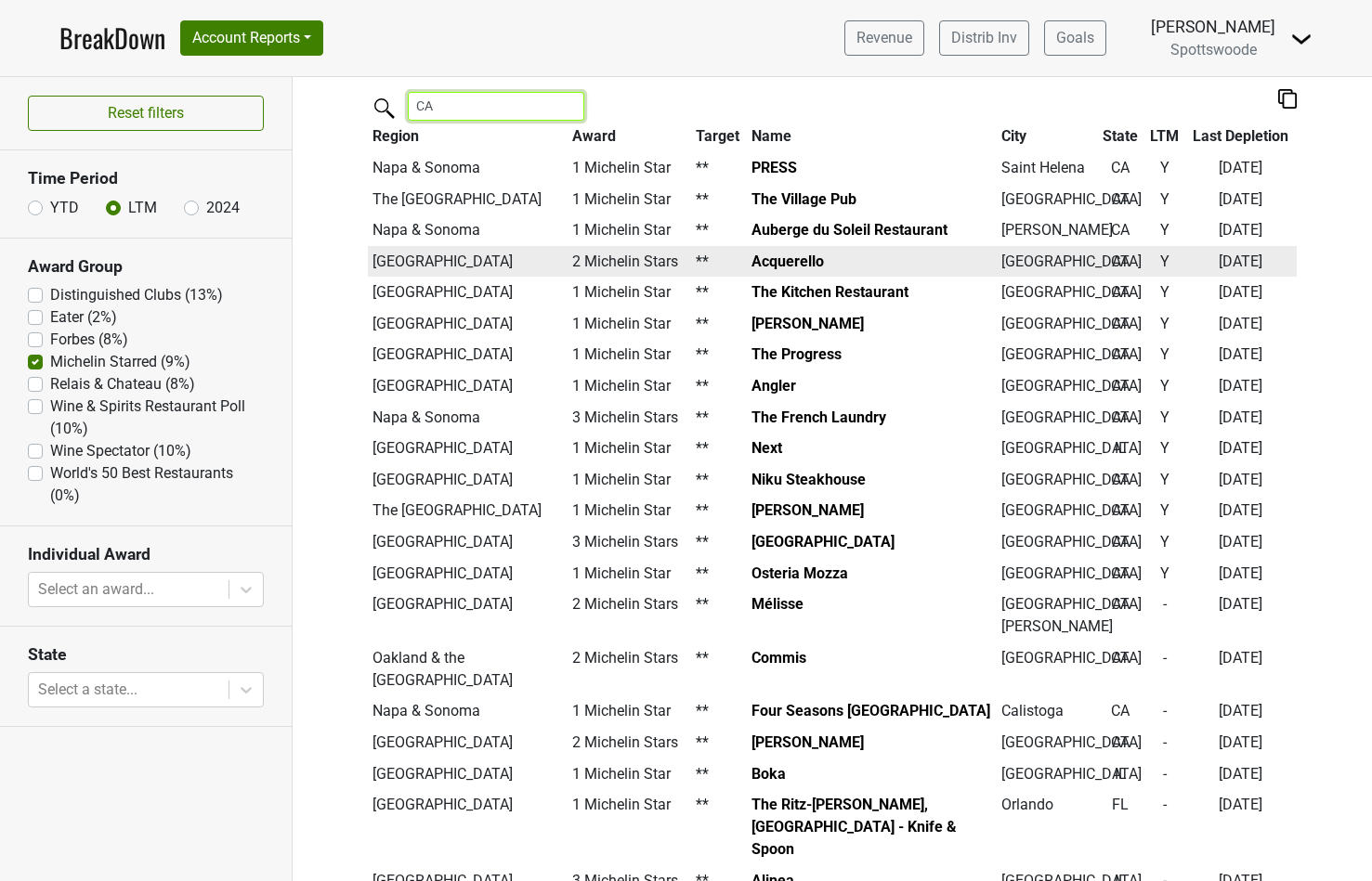
scroll to position [641, 0]
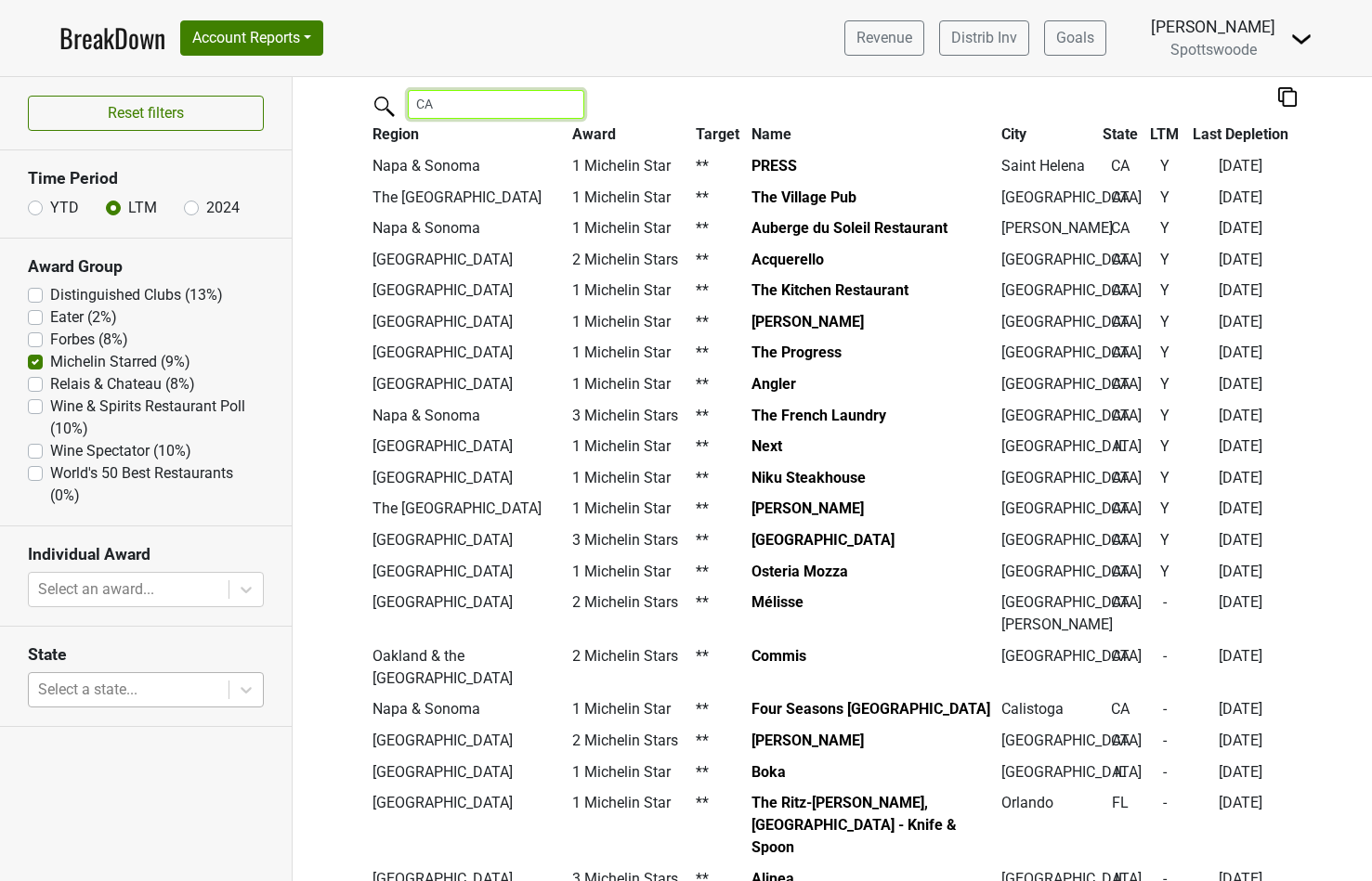
type input "CA"
click at [189, 692] on div at bounding box center [129, 689] width 181 height 26
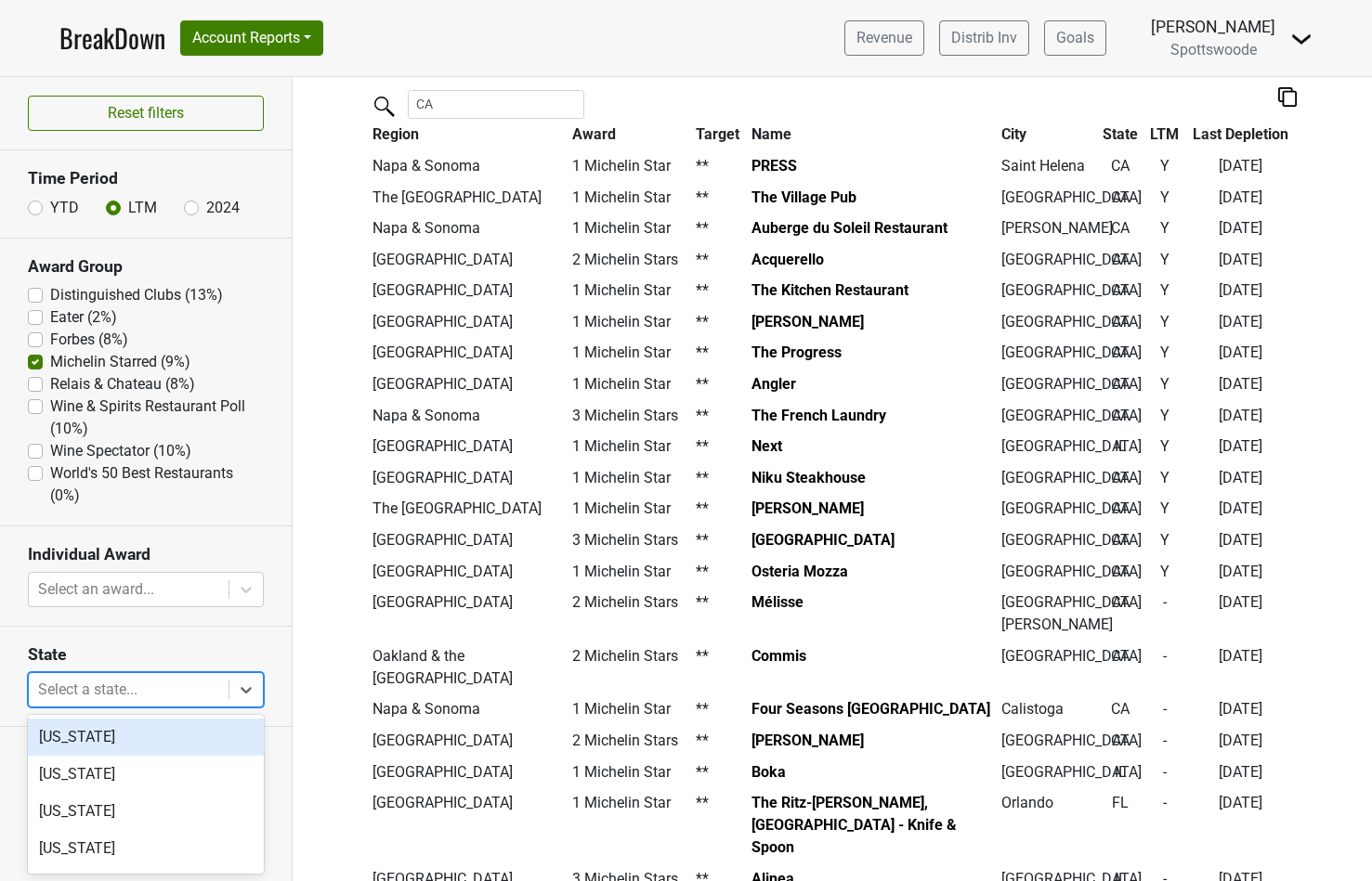
scroll to position [0, 0]
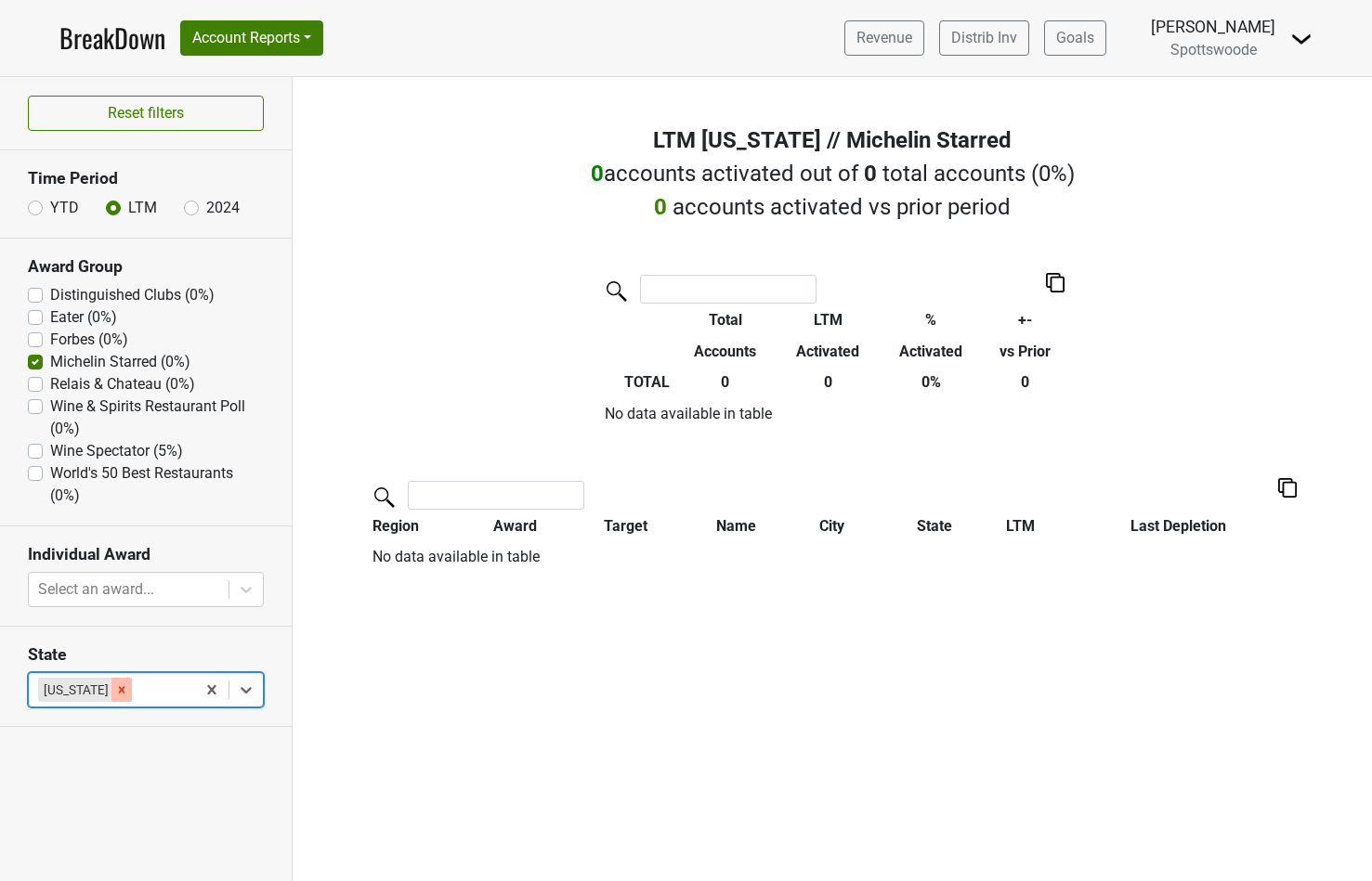
click at [116, 695] on icon "Remove Alabama" at bounding box center [122, 690] width 13 height 13
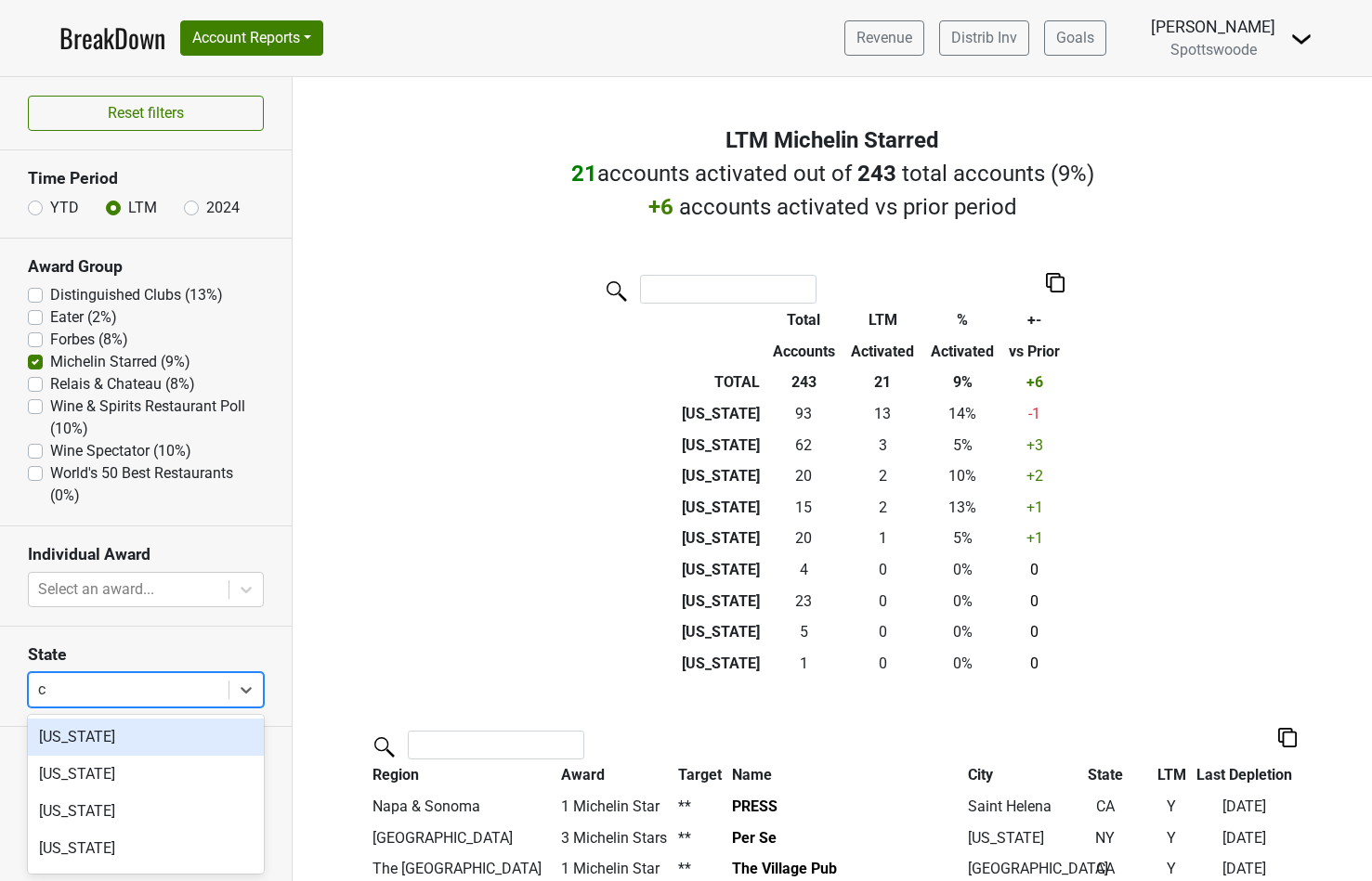
type input "ca"
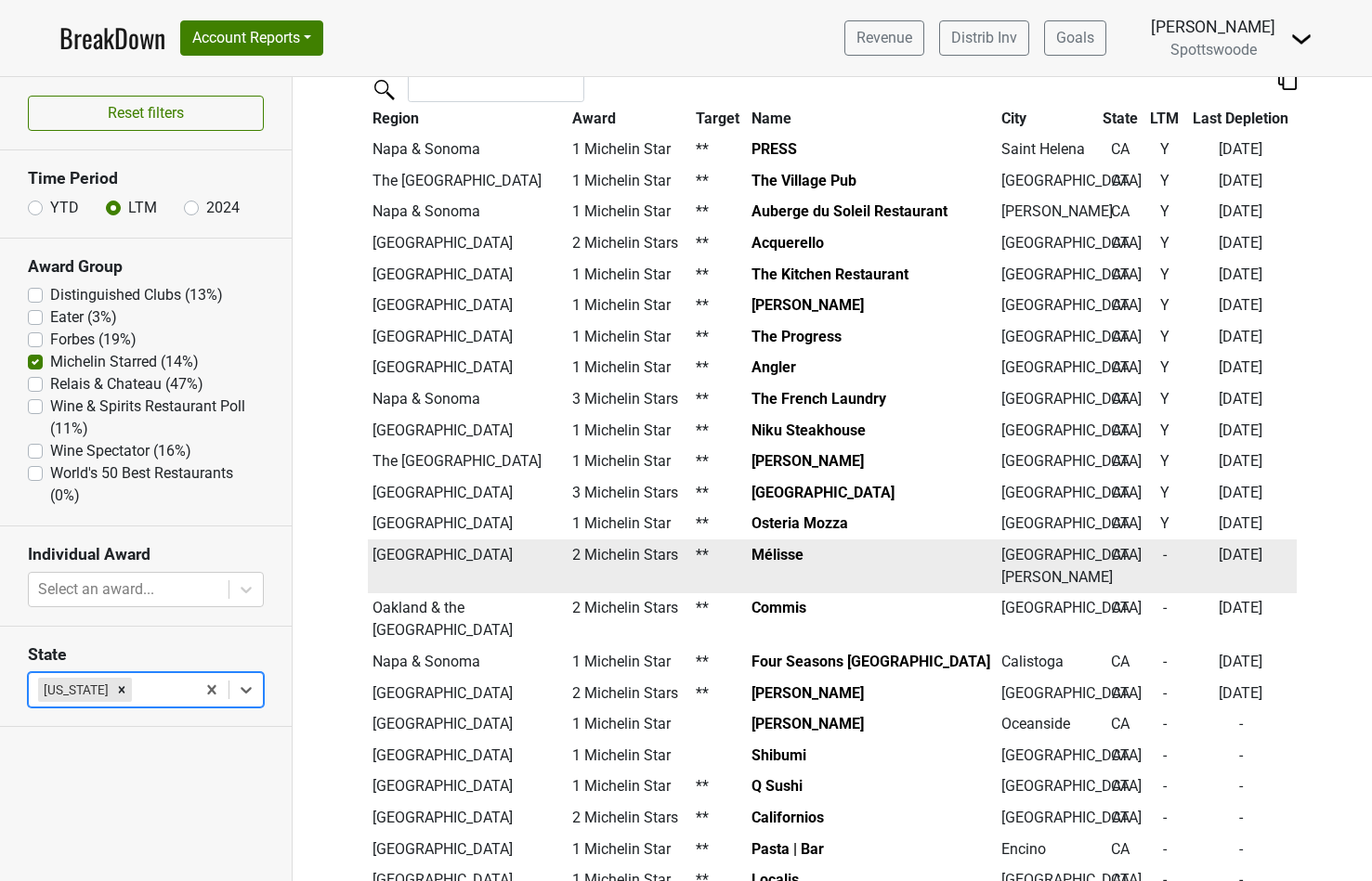
scroll to position [435, 0]
